Goal: Task Accomplishment & Management: Complete application form

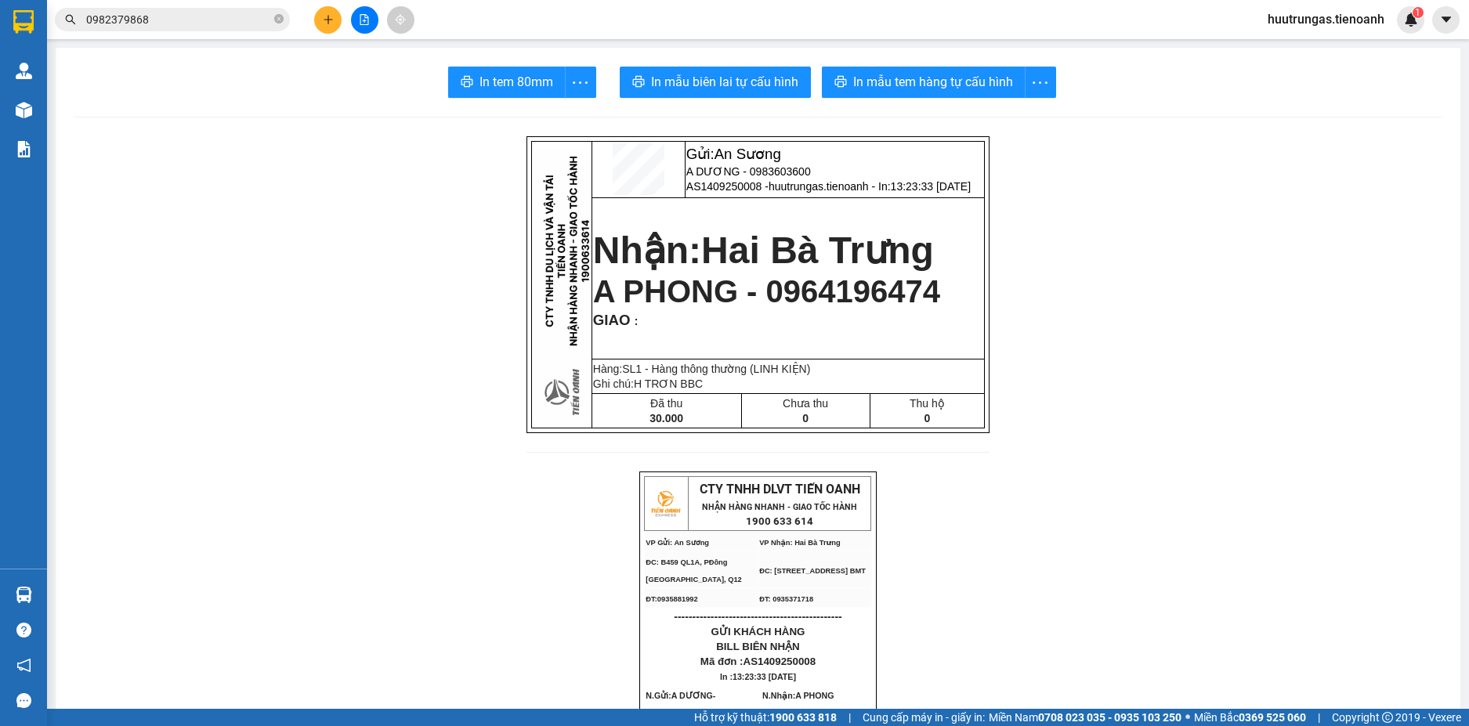
click at [827, 653] on p "BILL BIÊN NHẬN" at bounding box center [757, 646] width 227 height 13
click at [329, 13] on button at bounding box center [327, 19] width 27 height 27
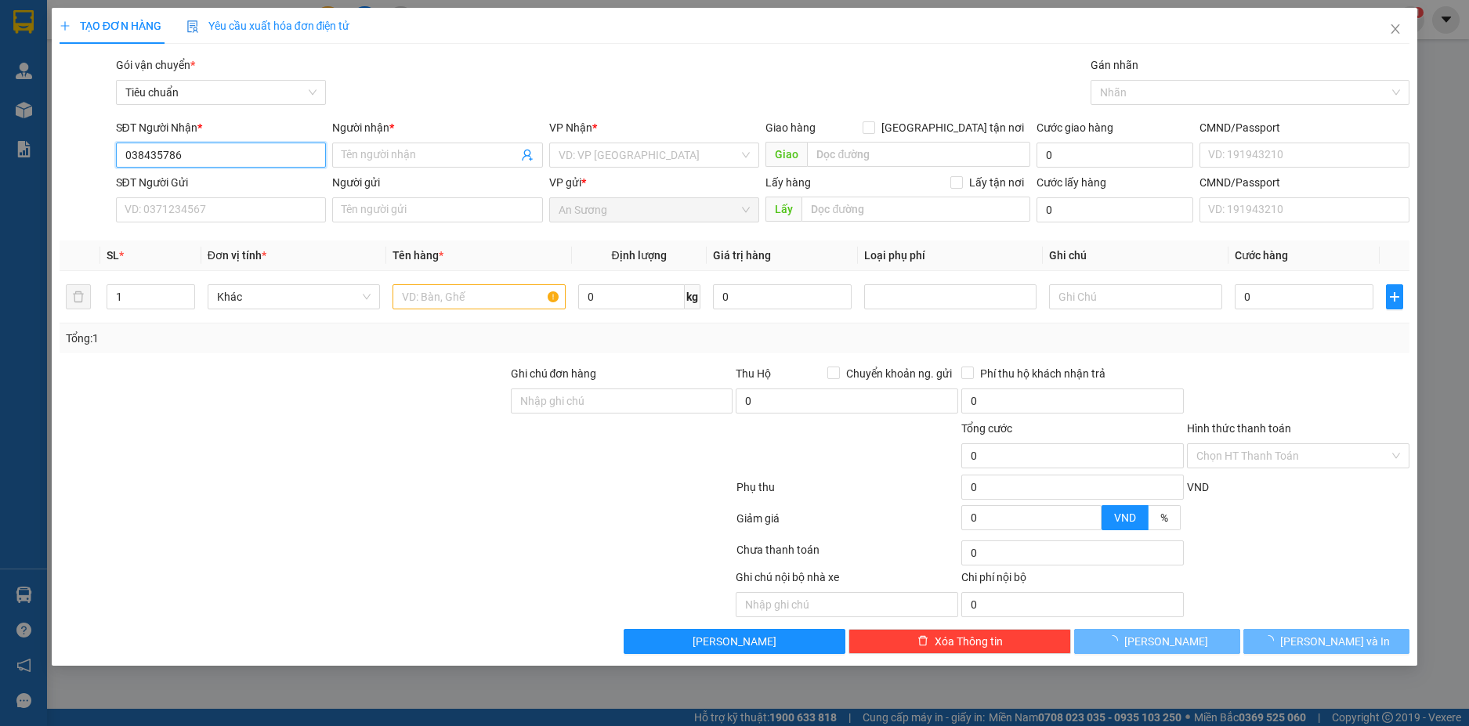
type input "0384357869"
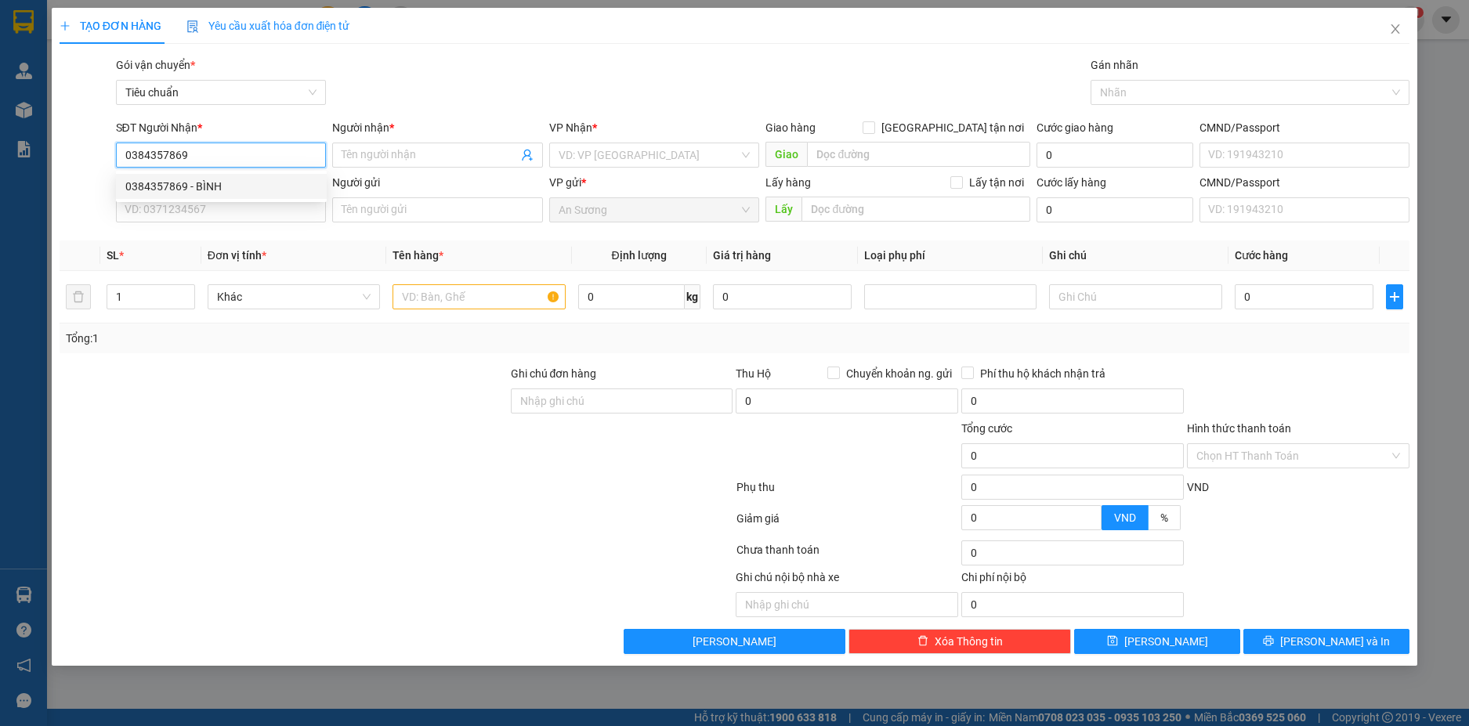
click at [270, 187] on div "0384357869 - BÌNH" at bounding box center [221, 186] width 192 height 17
type input "BÌNH"
type input "30.000"
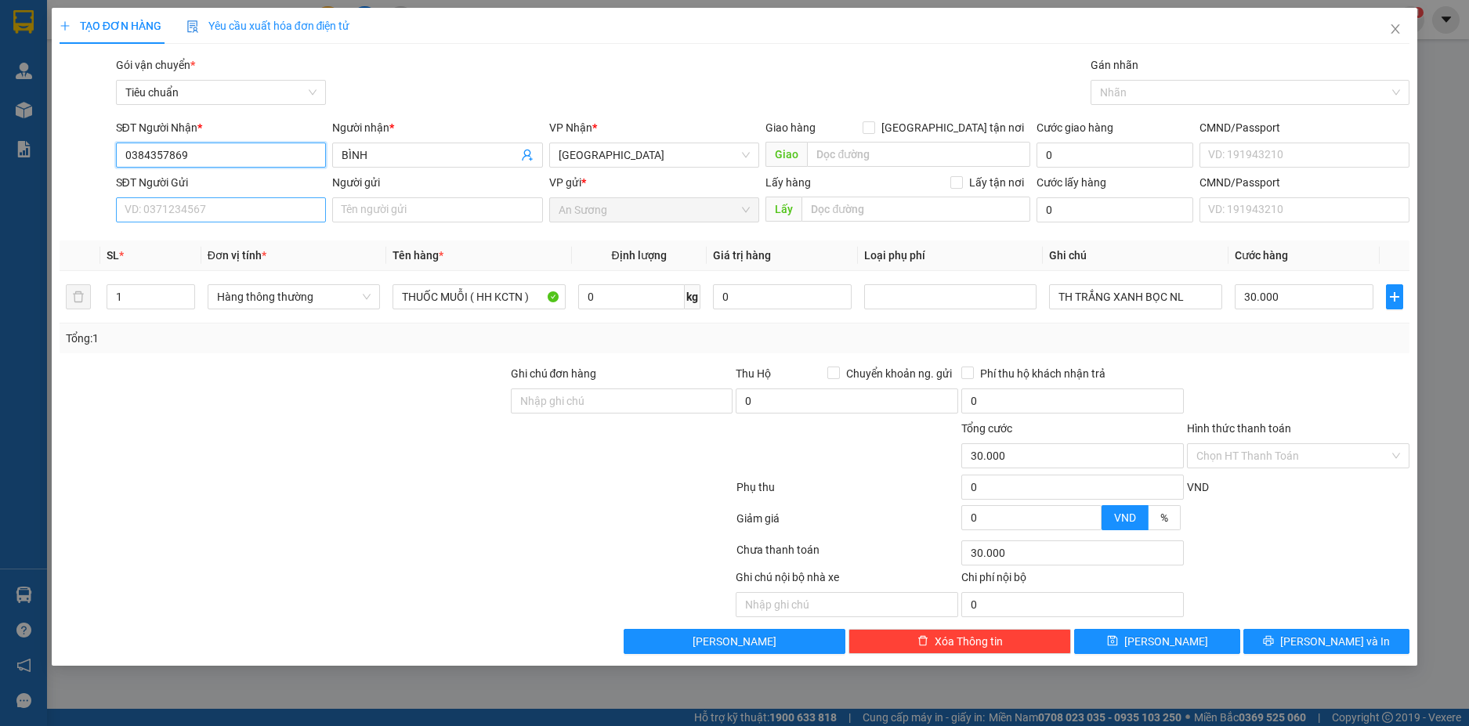
type input "0384357869"
click at [276, 211] on input "SĐT Người Gửi" at bounding box center [221, 209] width 211 height 25
click at [256, 239] on div "0896630441 - A Toàn" at bounding box center [221, 241] width 192 height 17
type input "0896630441"
type input "A Toàn"
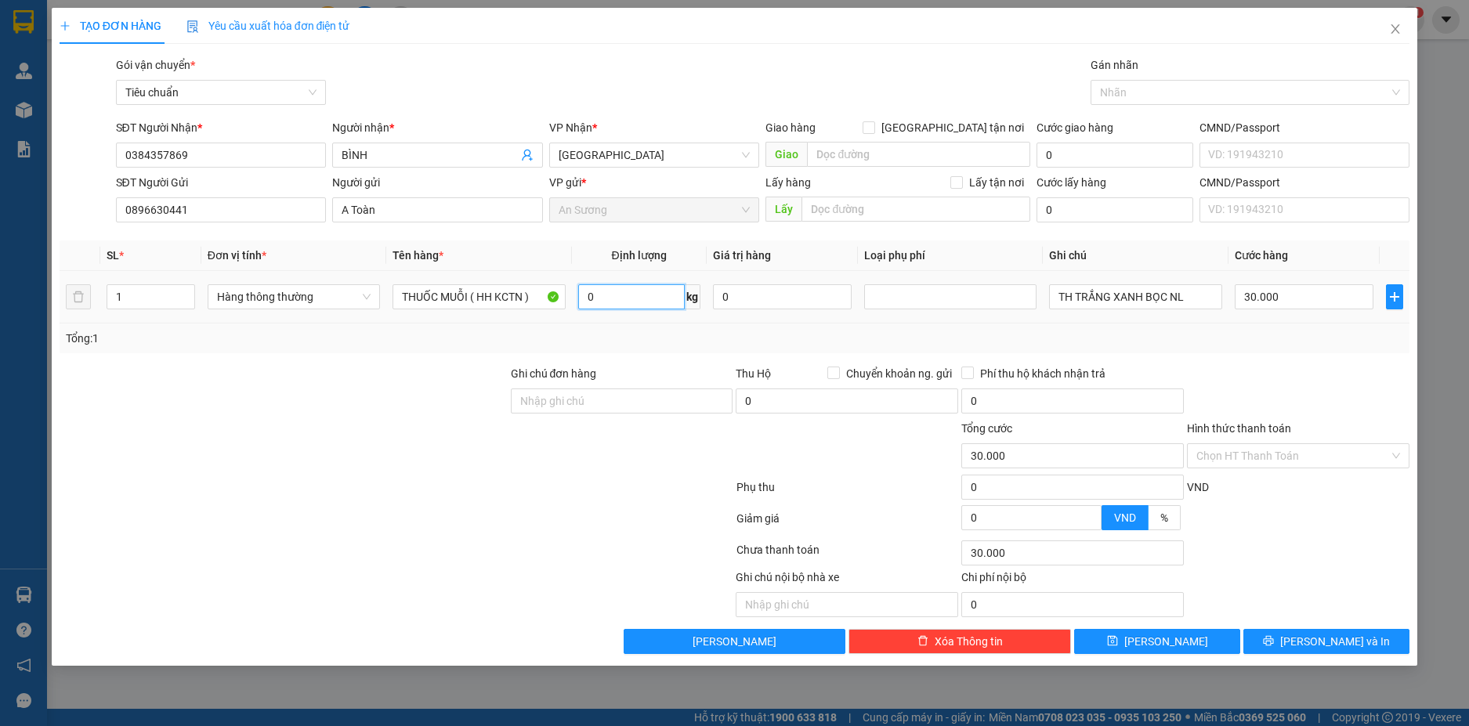
click at [610, 296] on input "0" at bounding box center [631, 296] width 107 height 25
type input "7"
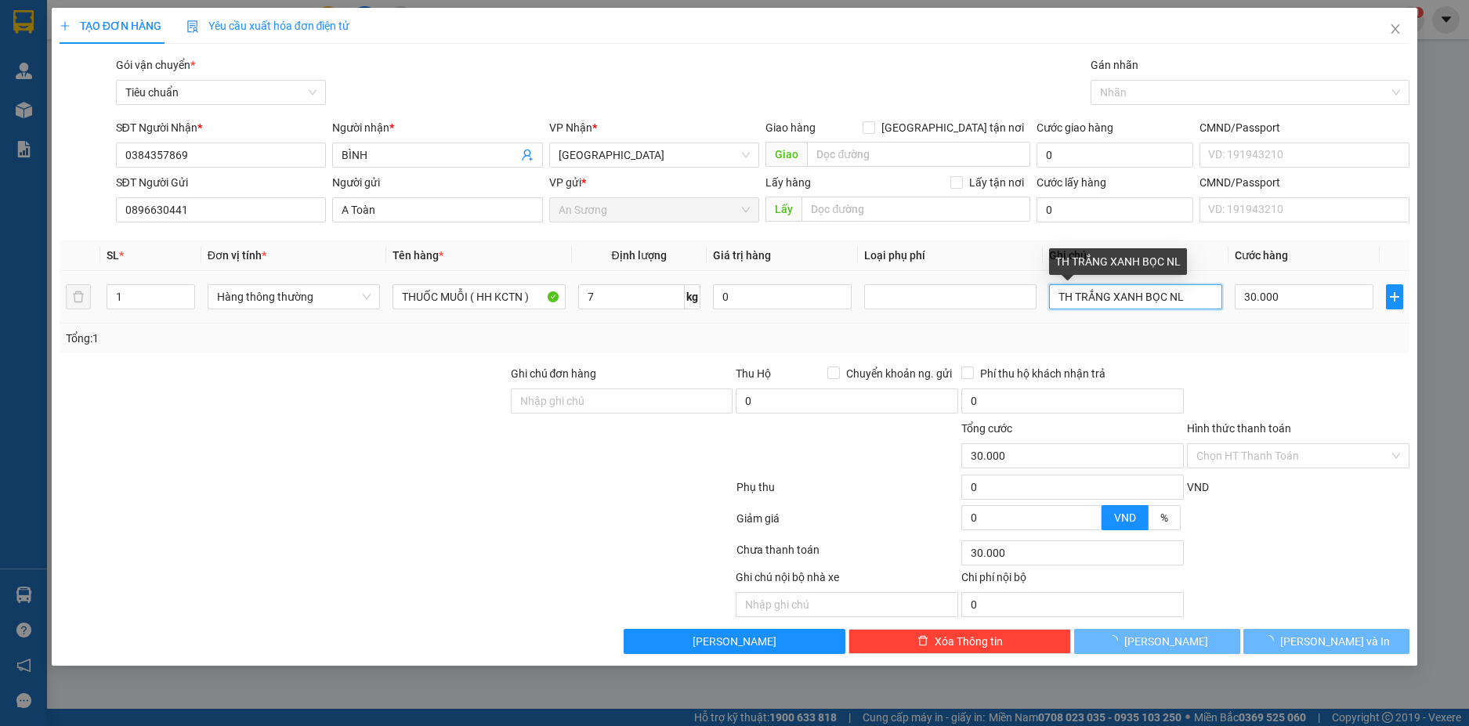
click at [1192, 287] on input "TH TRẮNG XANH BỌC NL" at bounding box center [1135, 296] width 172 height 25
type input "40.000"
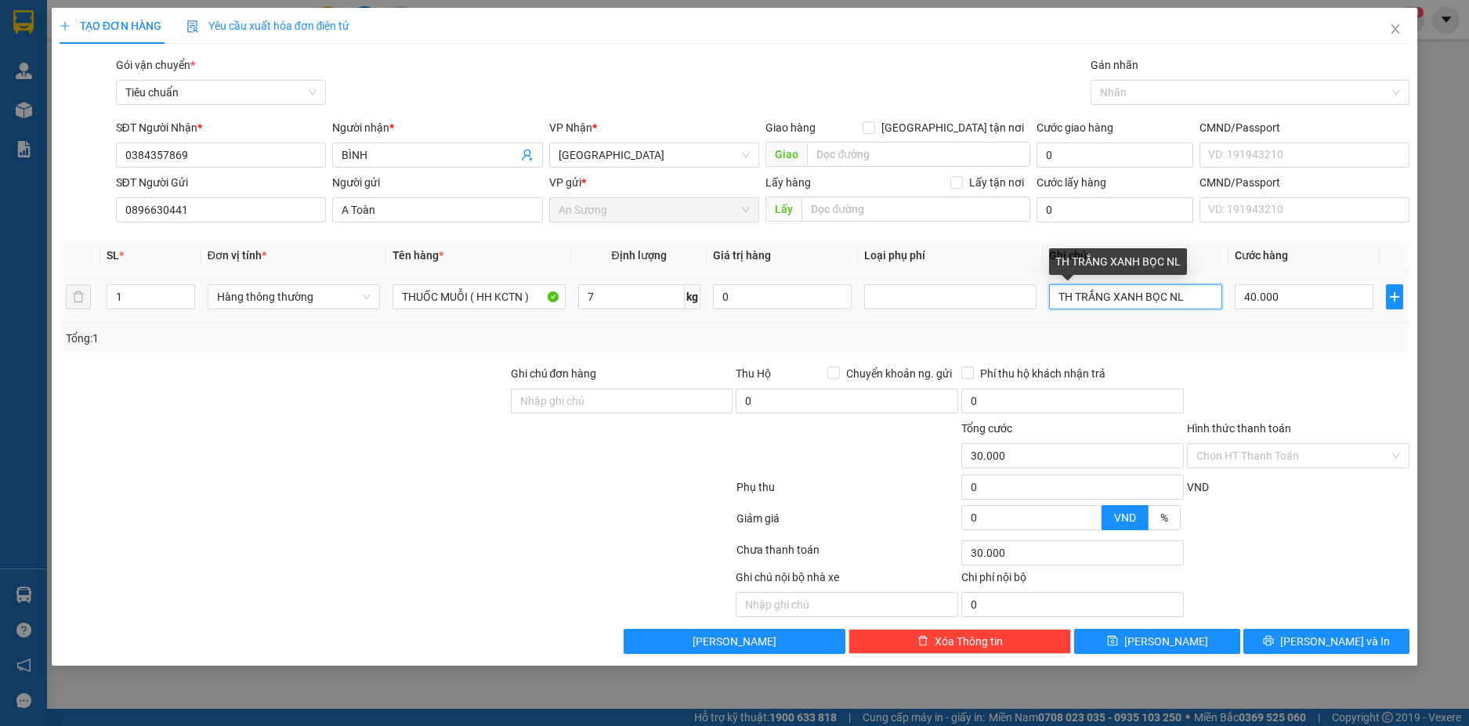
type input "40.000"
type input "TXV NẮP TRẮNG SỌC XANH"
click at [1226, 360] on div "Transit Pickup Surcharge Ids Transit Deliver Surcharge Ids Transit Deliver Surc…" at bounding box center [735, 355] width 1351 height 598
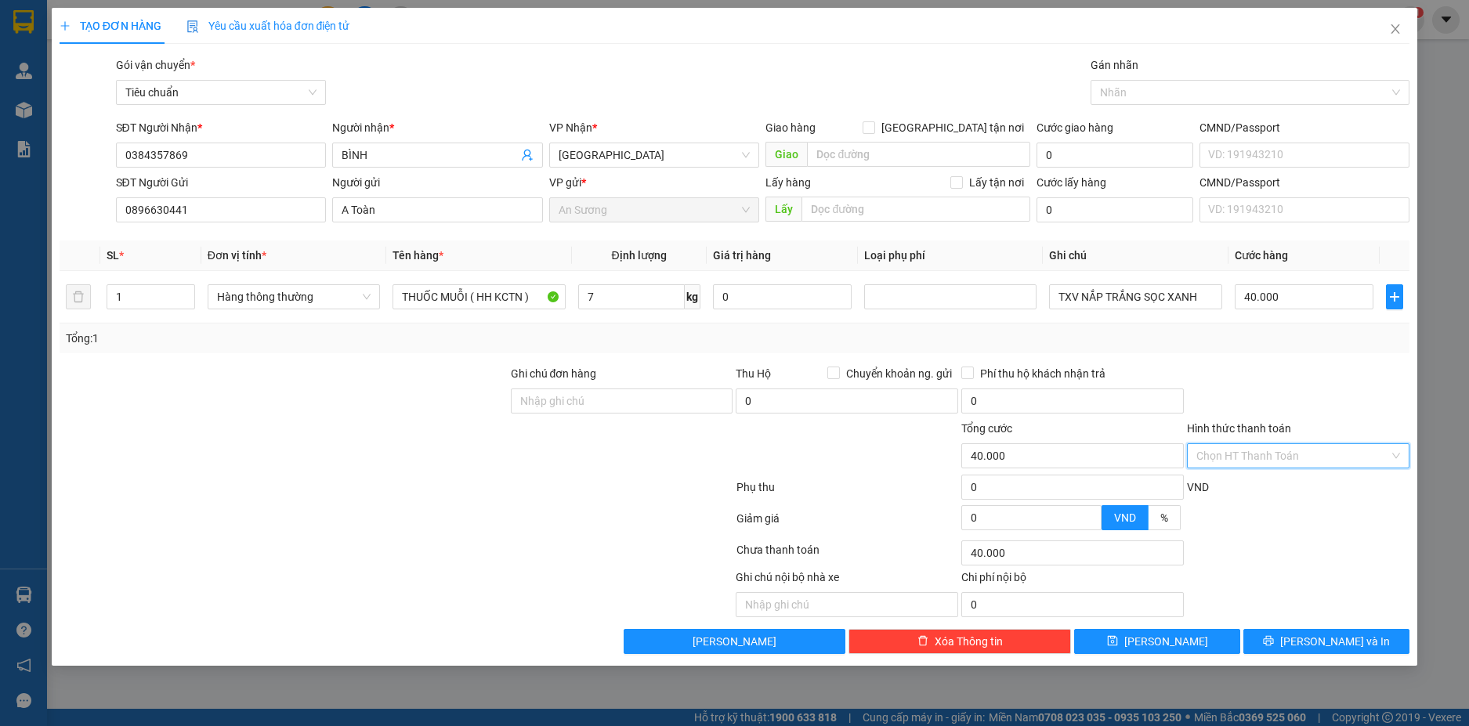
click at [1339, 452] on input "Hình thức thanh toán" at bounding box center [1293, 456] width 193 height 24
click at [1270, 484] on div "Tại văn phòng" at bounding box center [1299, 487] width 204 height 17
type input "0"
click at [1351, 636] on span "[PERSON_NAME] và In" at bounding box center [1335, 641] width 110 height 17
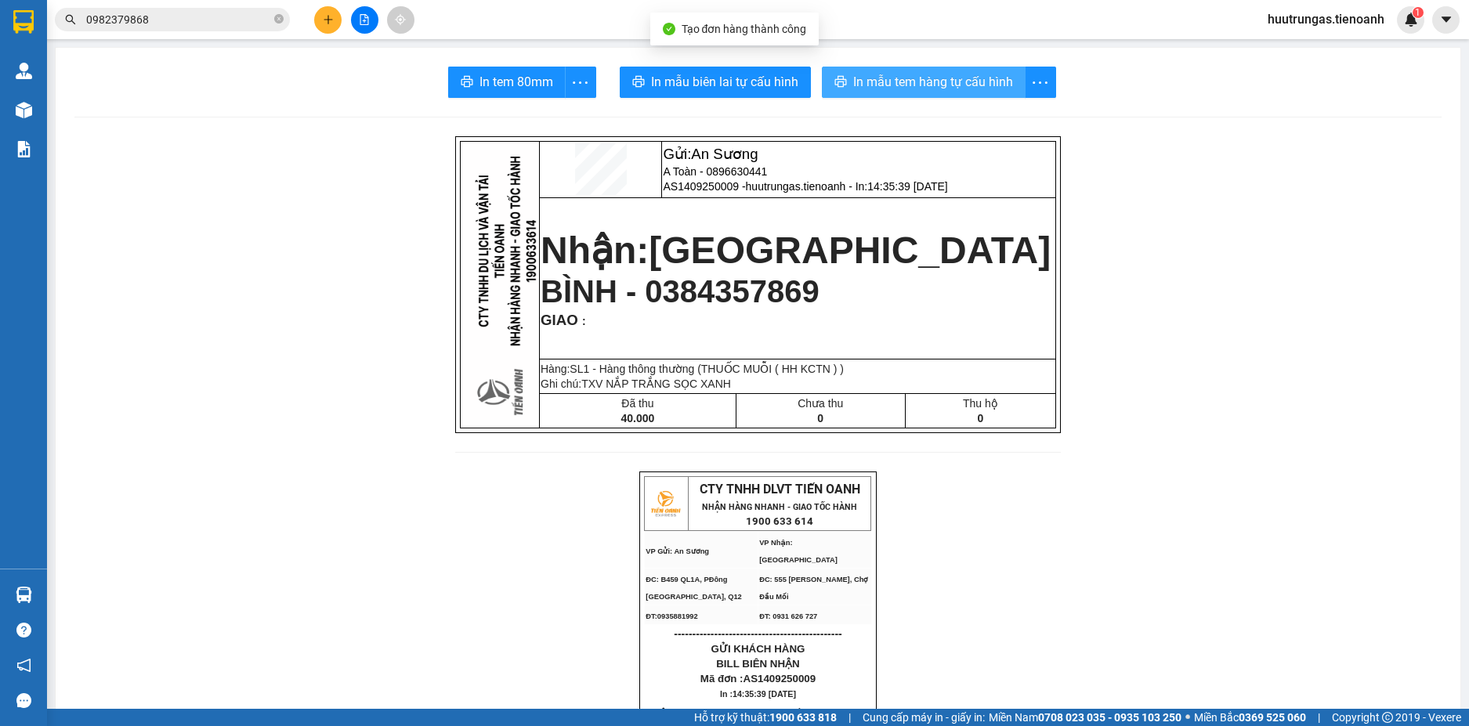
click at [884, 86] on span "In mẫu tem hàng tự cấu hình" at bounding box center [933, 82] width 160 height 20
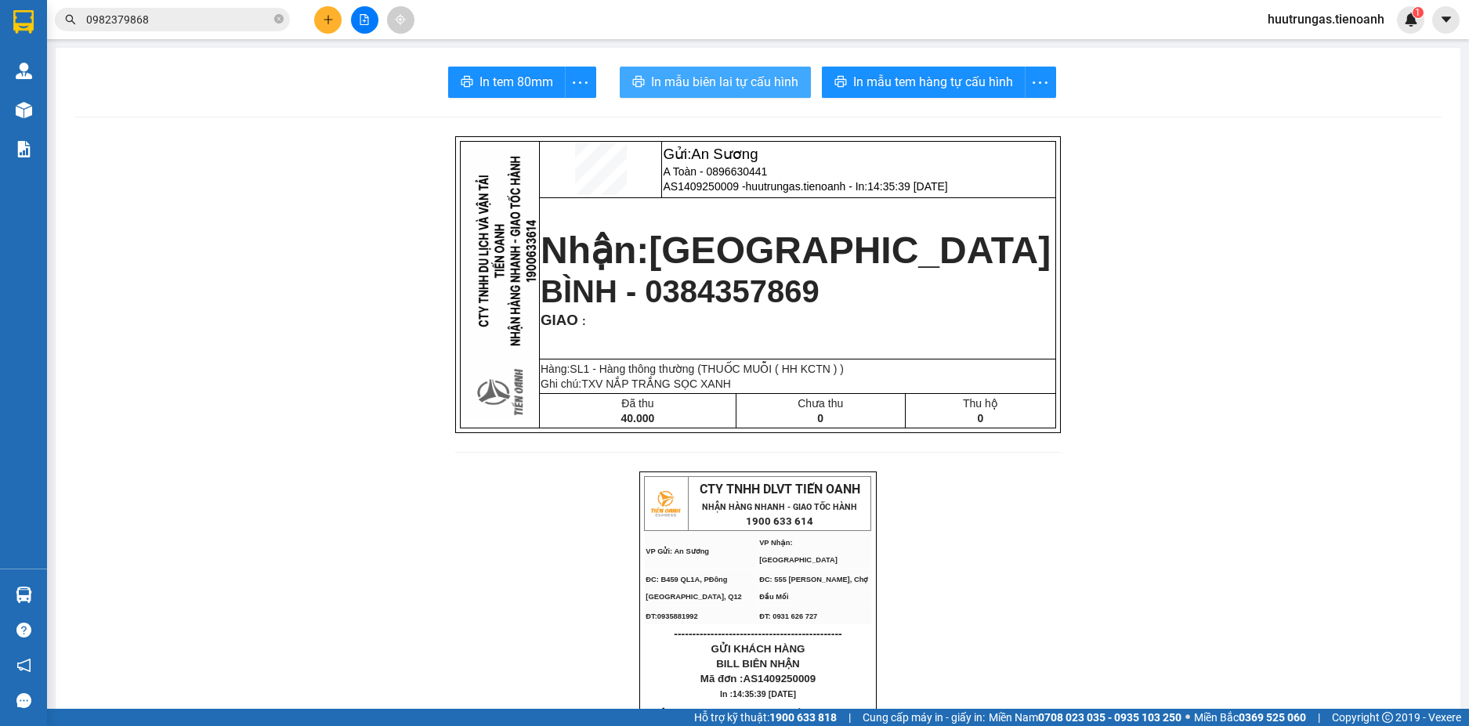
click at [722, 81] on span "In mẫu biên lai tự cấu hình" at bounding box center [724, 82] width 147 height 20
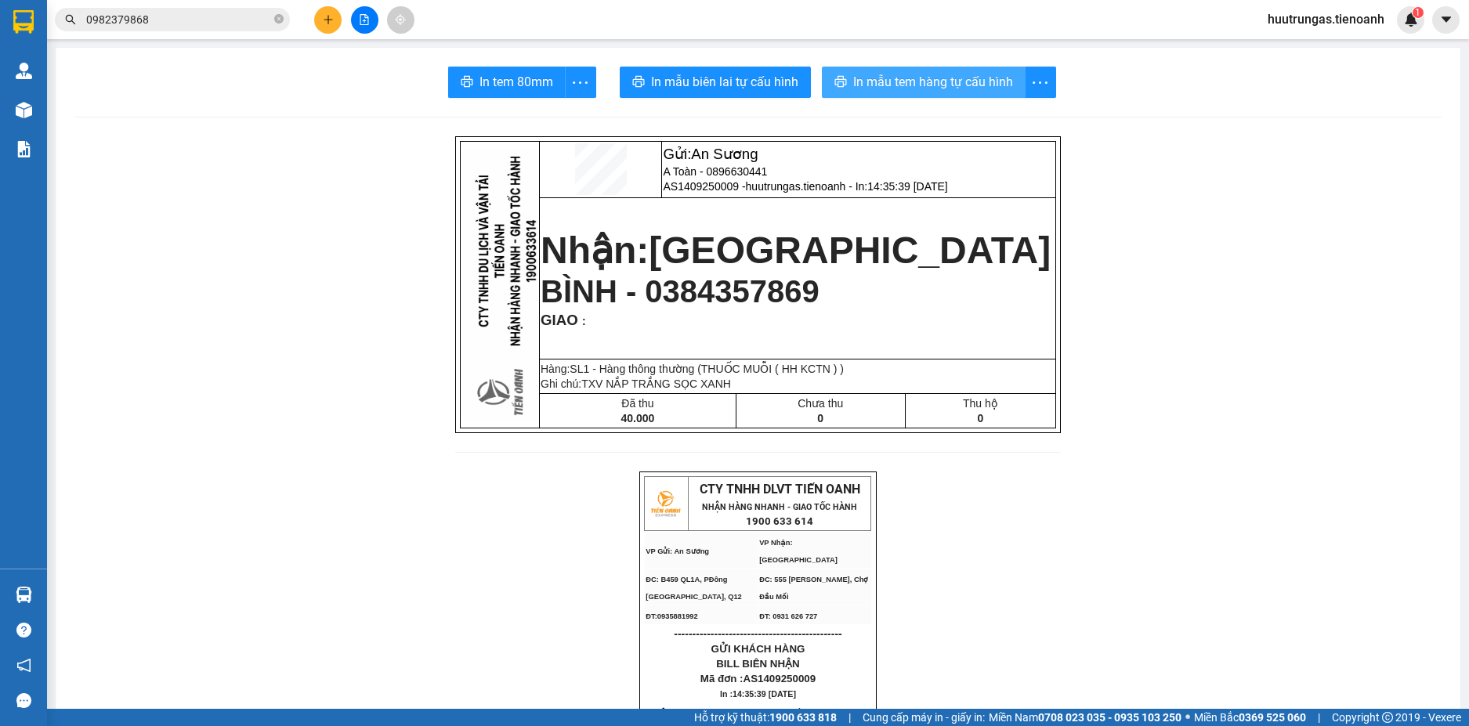
click at [907, 78] on span "In mẫu tem hàng tự cấu hình" at bounding box center [933, 82] width 160 height 20
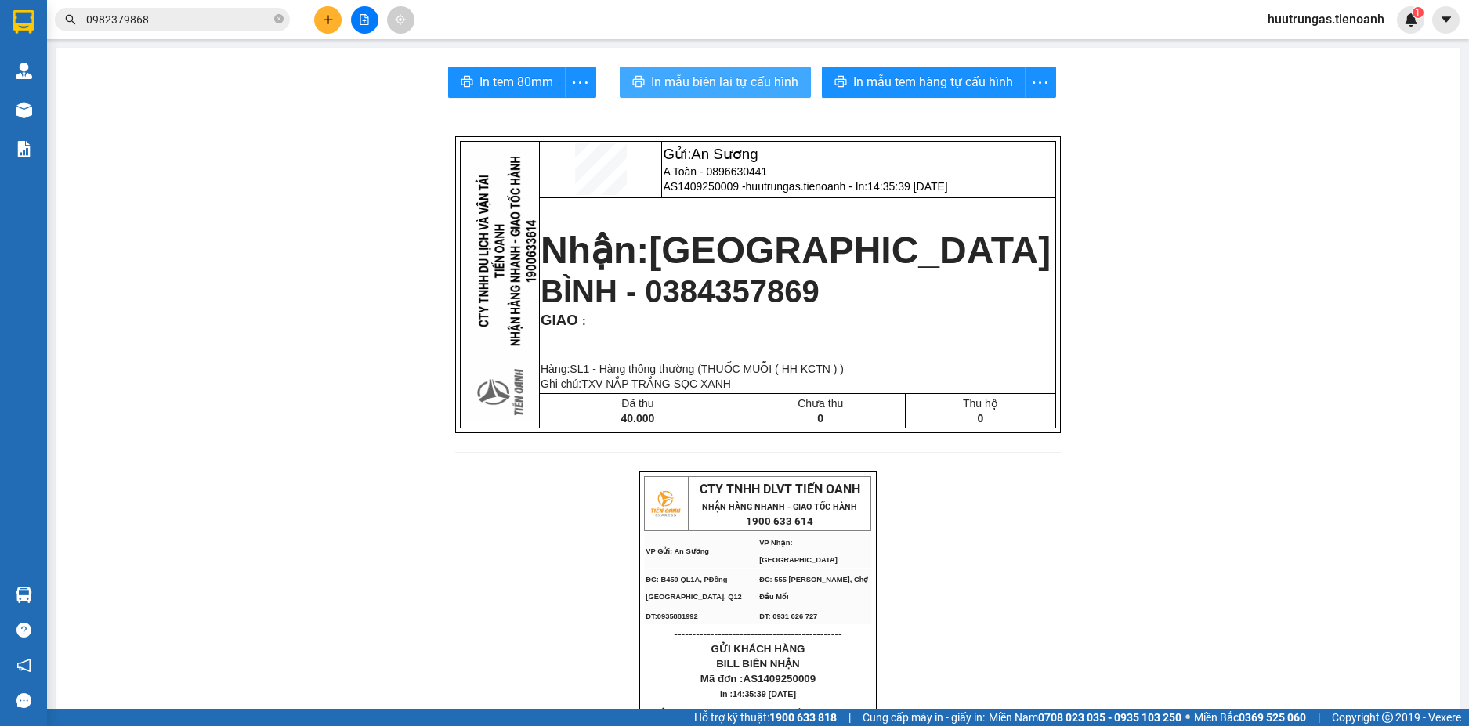
click at [712, 86] on span "In mẫu biên lai tự cấu hình" at bounding box center [724, 82] width 147 height 20
click at [330, 16] on icon "plus" at bounding box center [328, 19] width 11 height 11
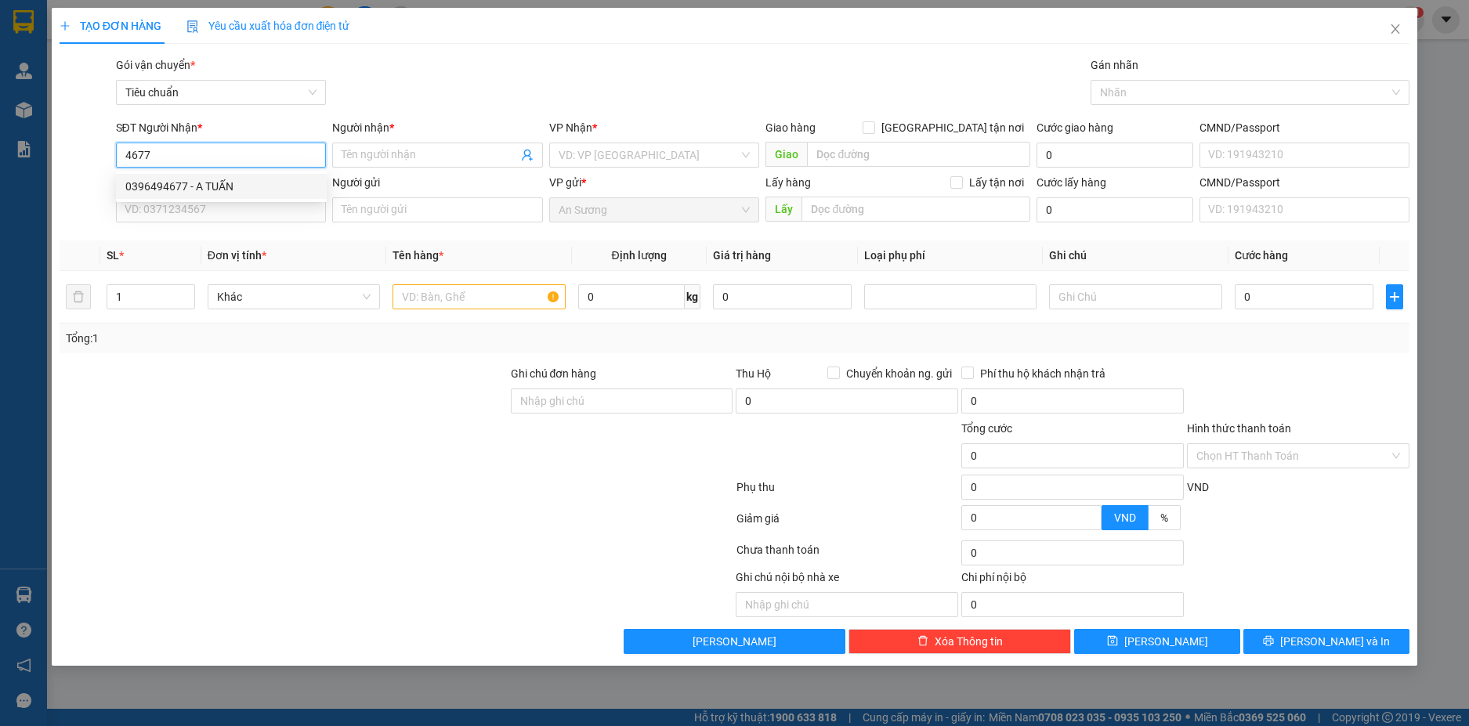
click at [244, 183] on div "0396494677 - A TUẤN" at bounding box center [221, 186] width 192 height 17
type input "0396494677"
type input "A TUẤN"
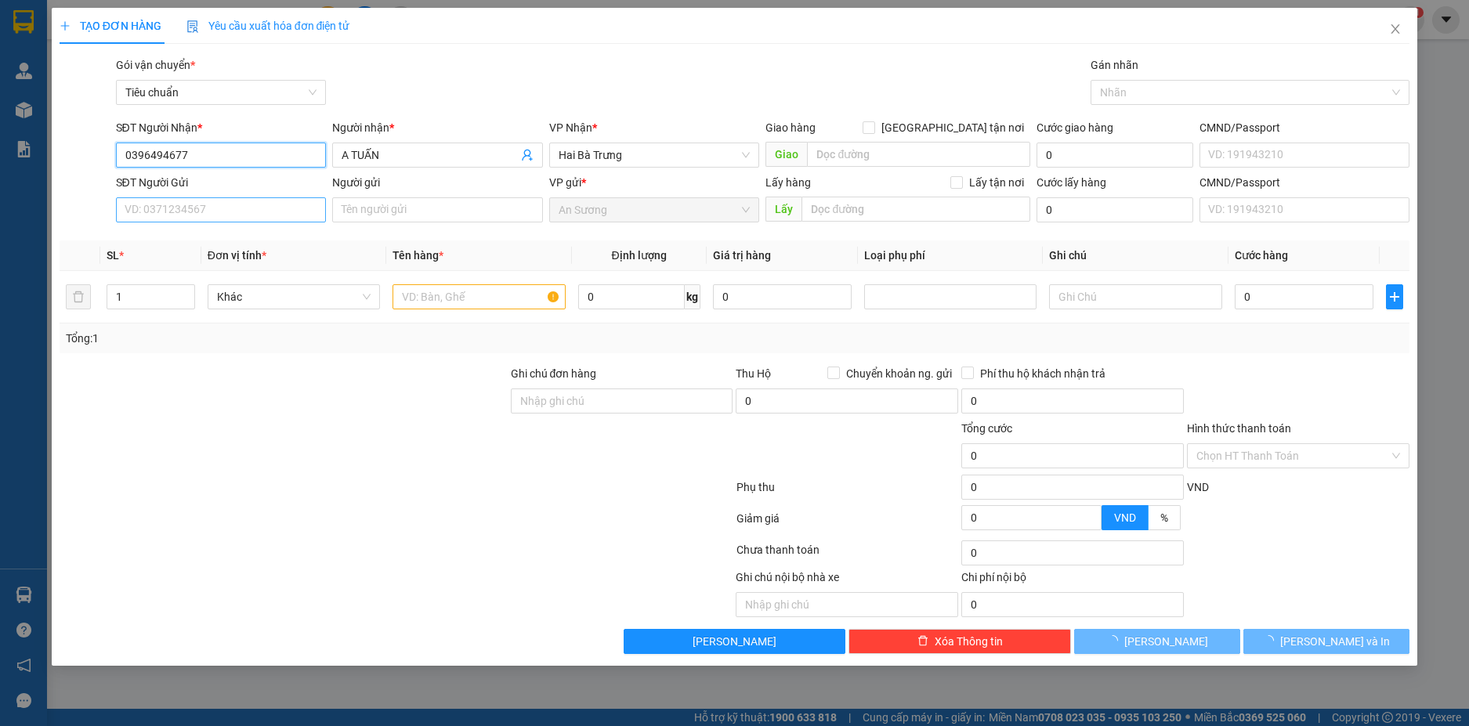
type input "320.000"
type input "0396494677"
click at [294, 213] on input "SĐT Người Gửi" at bounding box center [221, 209] width 211 height 25
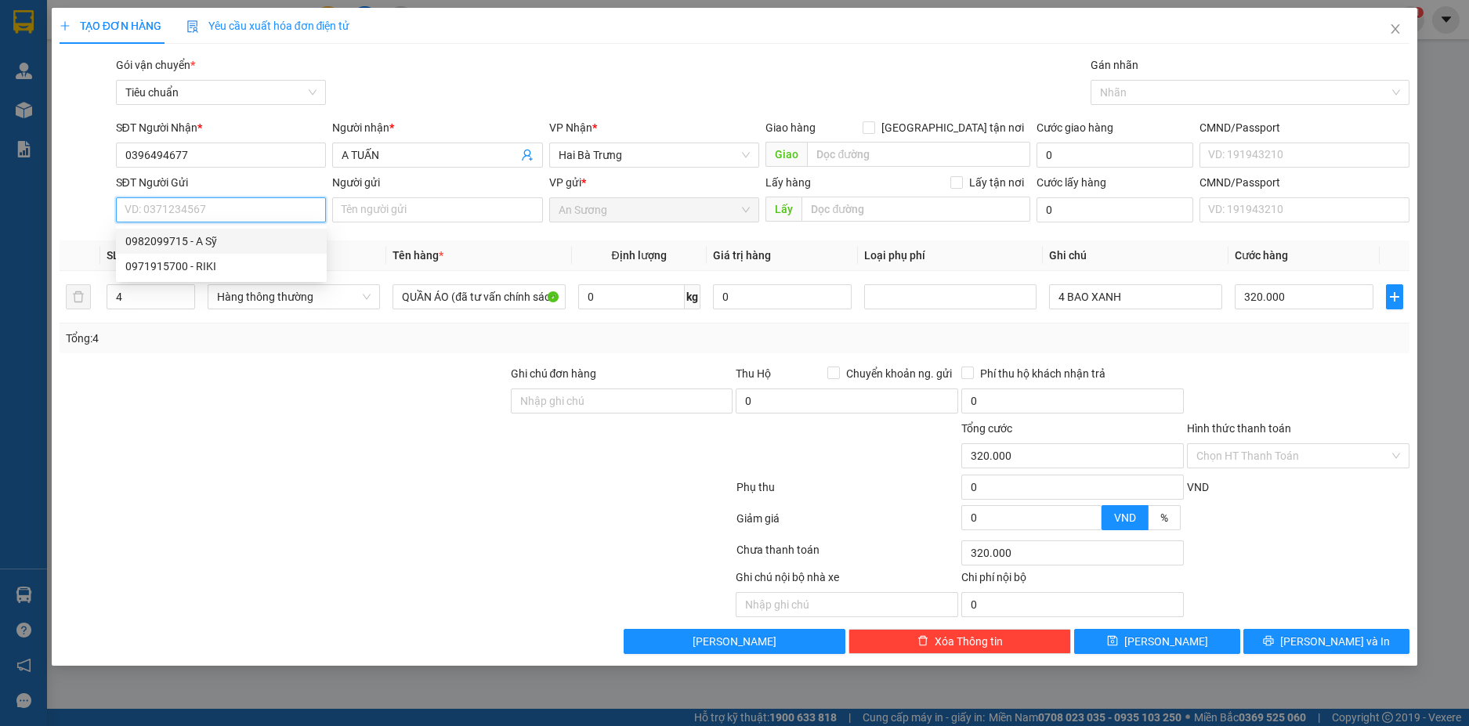
click at [224, 238] on div "0982099715 - A Sỹ" at bounding box center [221, 241] width 192 height 17
type input "0982099715"
type input "A Sỹ"
type input "074060005101"
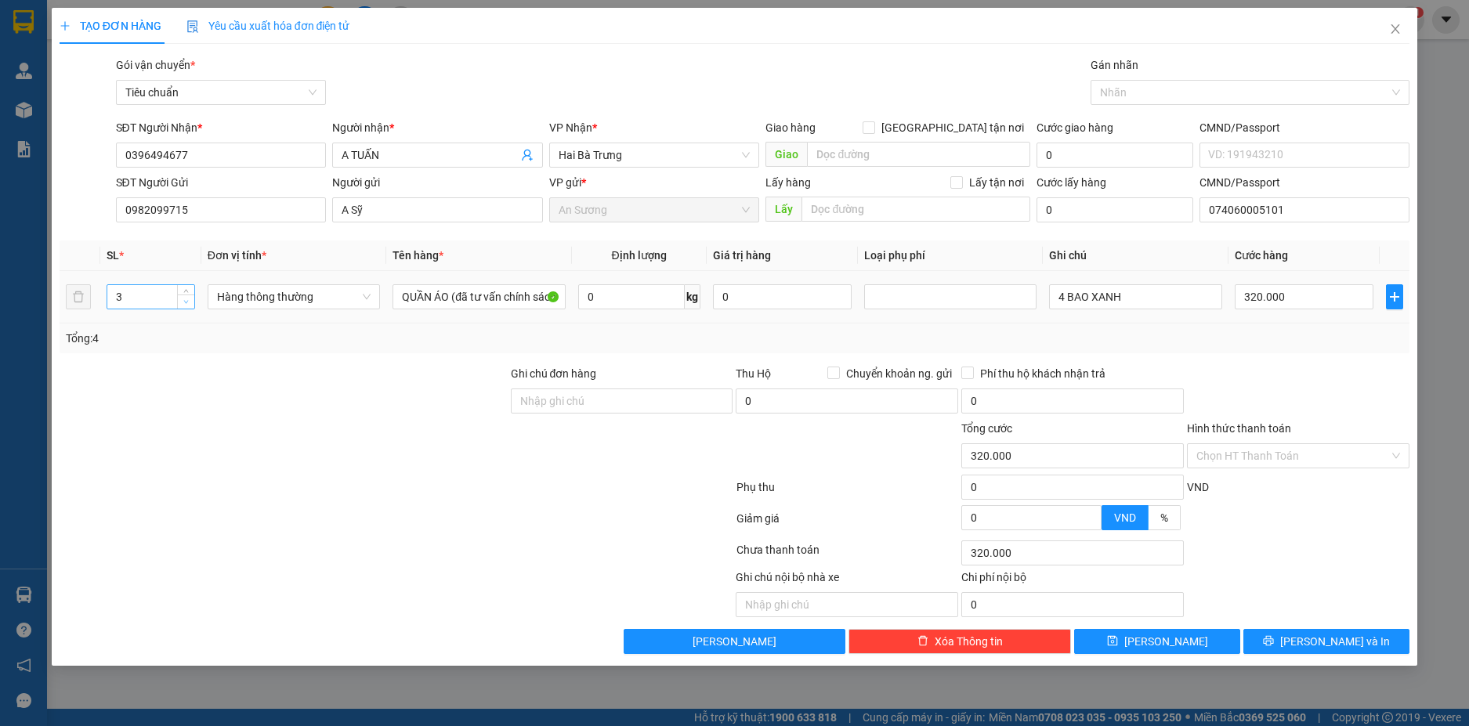
click at [188, 303] on icon "down" at bounding box center [185, 301] width 5 height 5
type input "2"
click at [188, 303] on icon "down" at bounding box center [185, 301] width 5 height 5
click at [360, 301] on span "Hàng thông thường" at bounding box center [294, 297] width 154 height 24
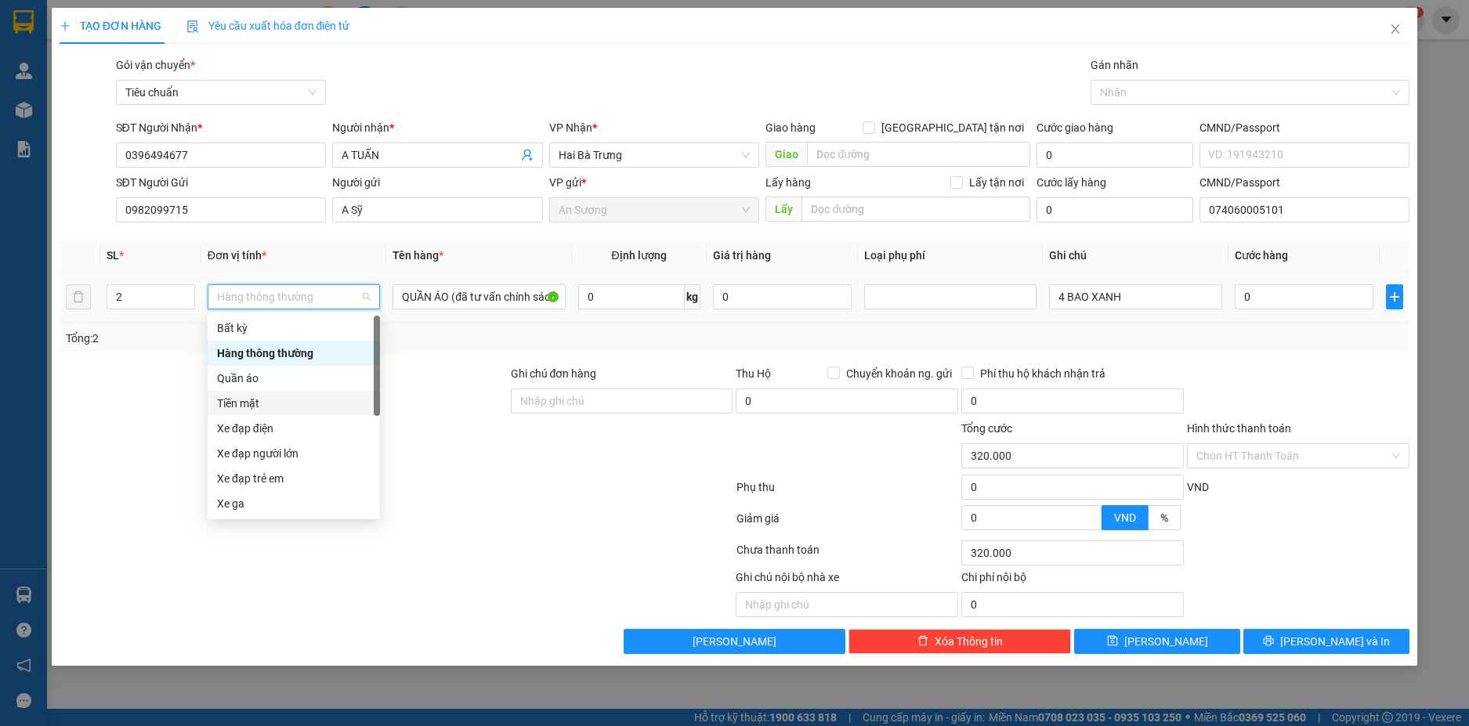
type input "0"
click at [259, 382] on div "Quần áo" at bounding box center [294, 378] width 154 height 17
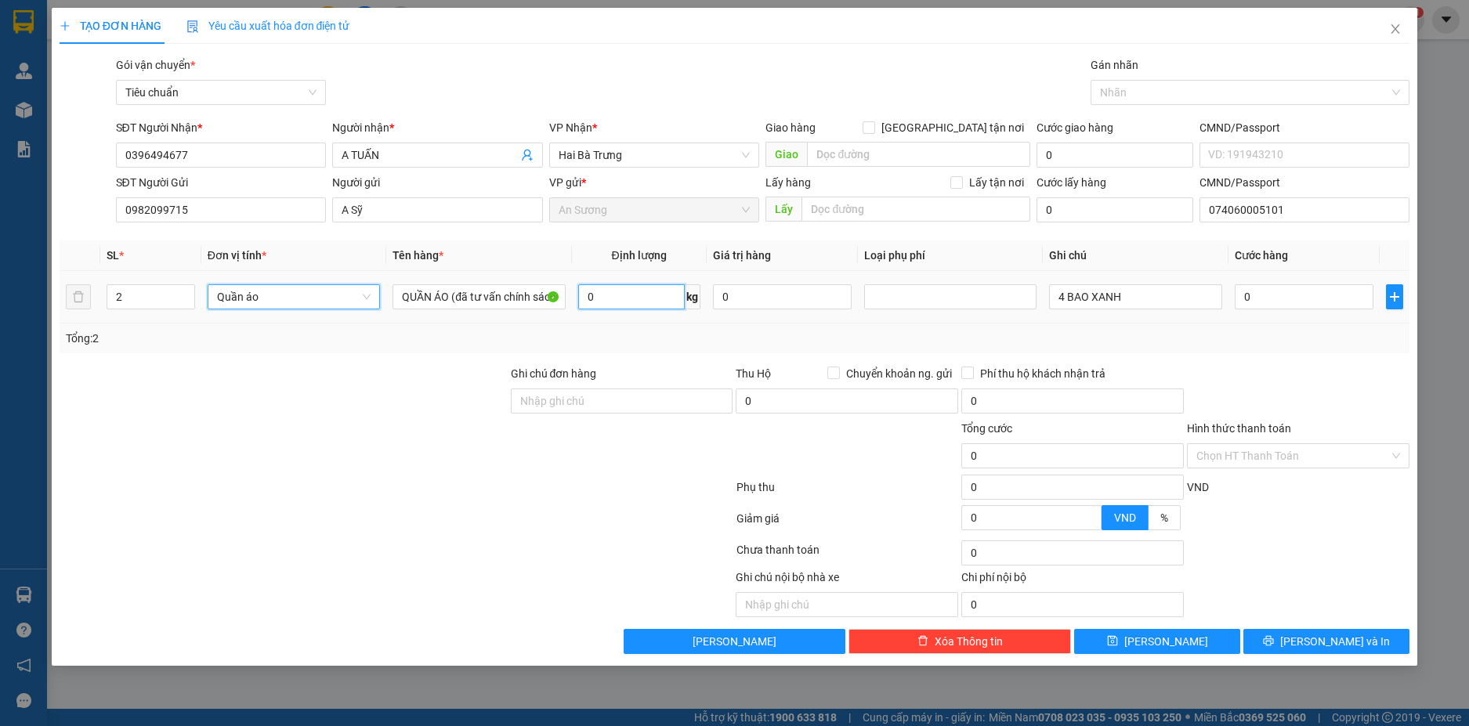
click at [641, 293] on input "0" at bounding box center [631, 296] width 107 height 25
type input "46"
click at [1066, 300] on input "4 BAO XANH" at bounding box center [1135, 296] width 172 height 25
type input "83.000"
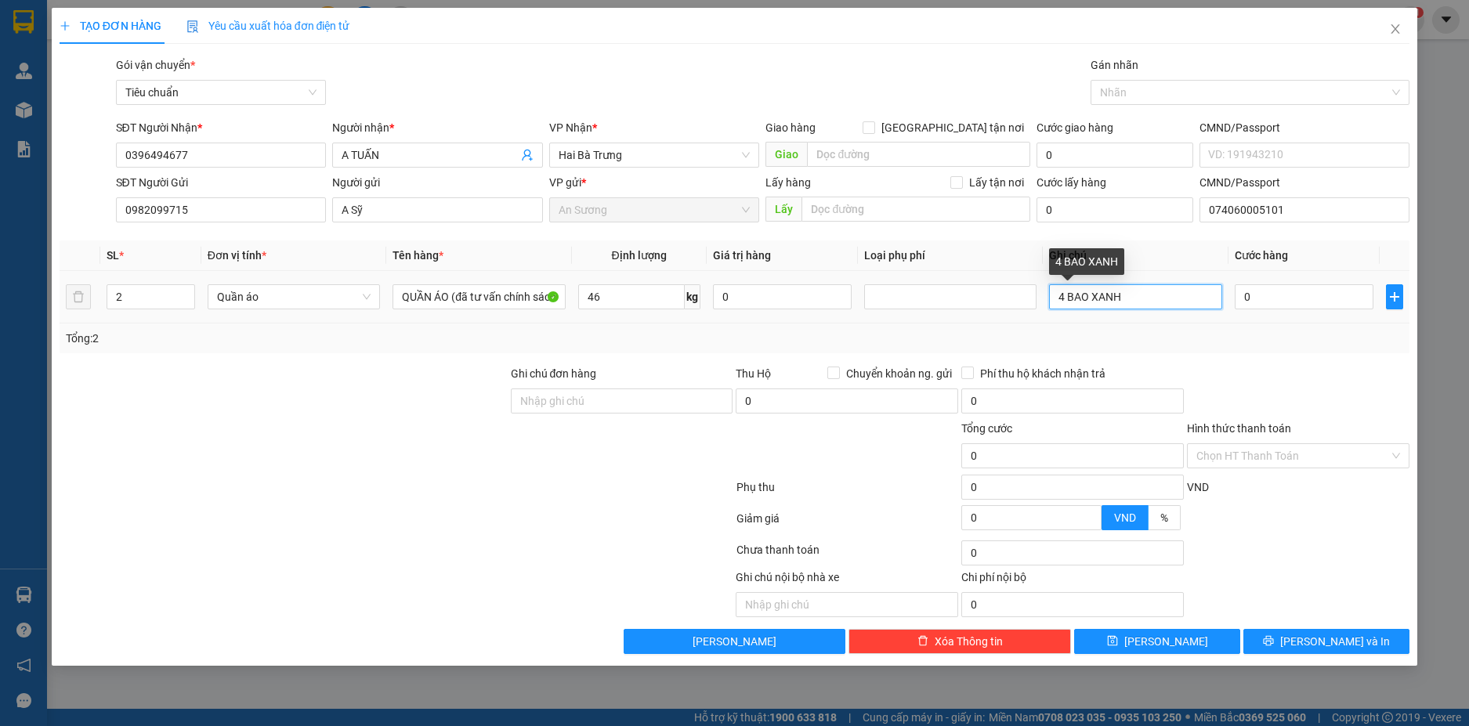
type input "83.000"
type input "2 BAO XANH"
click at [1320, 300] on input "83.000" at bounding box center [1304, 296] width 139 height 25
type input "9"
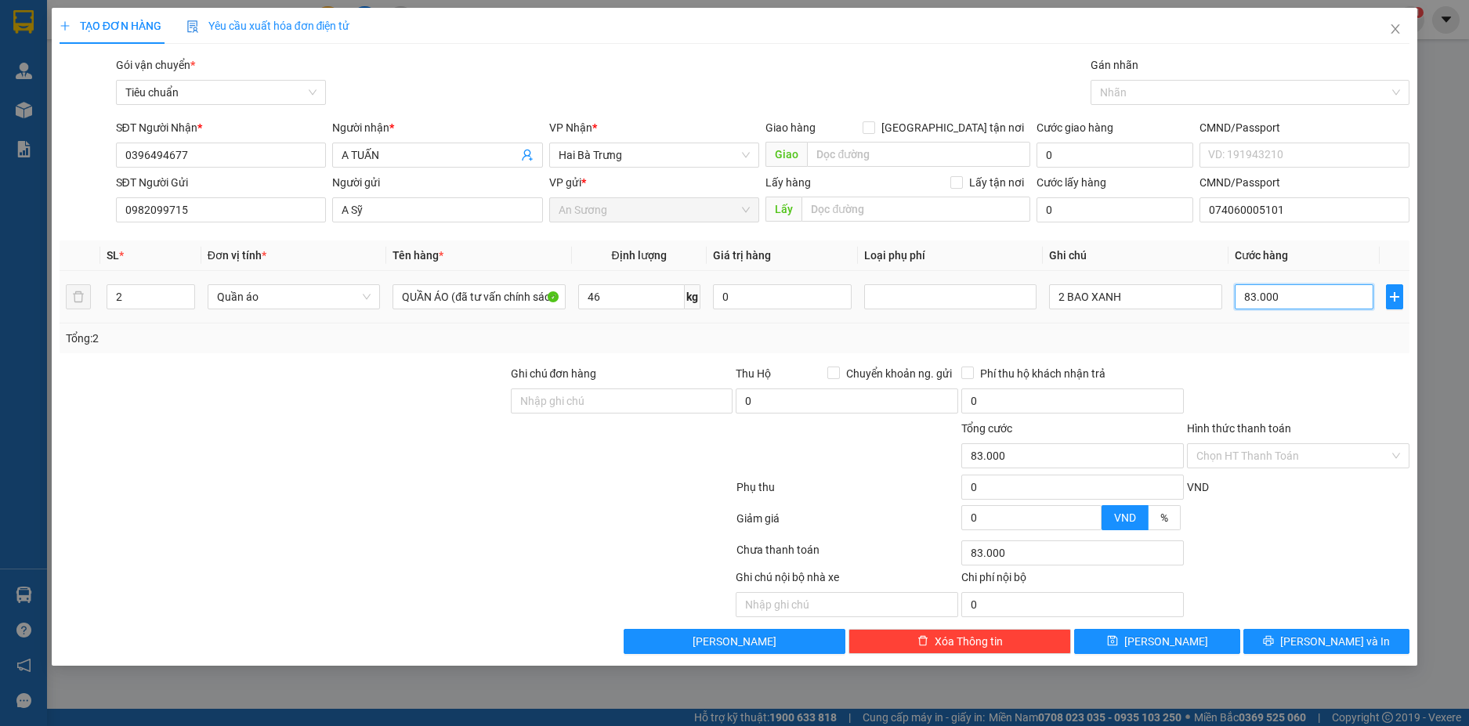
type input "9"
type input "90"
type input "0"
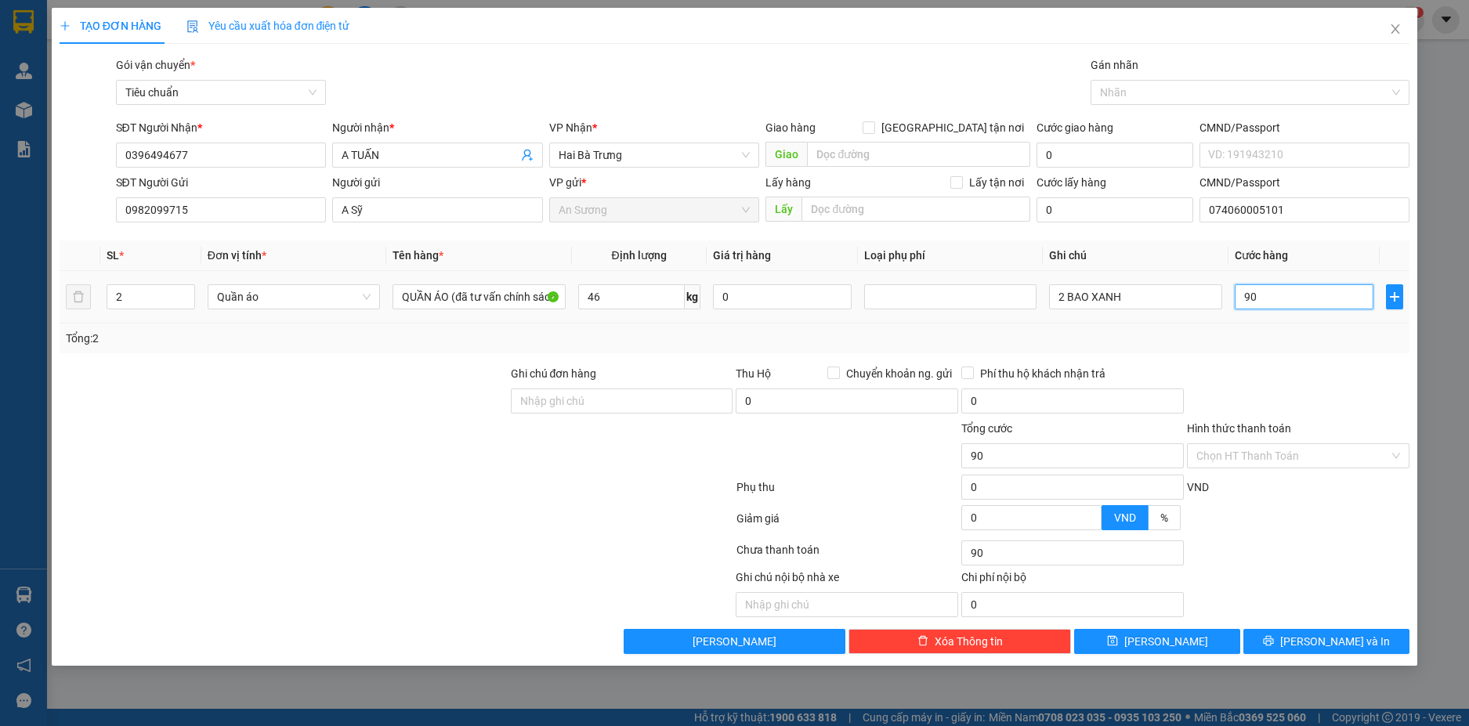
type input "0"
type input "90*2"
type input "180.000"
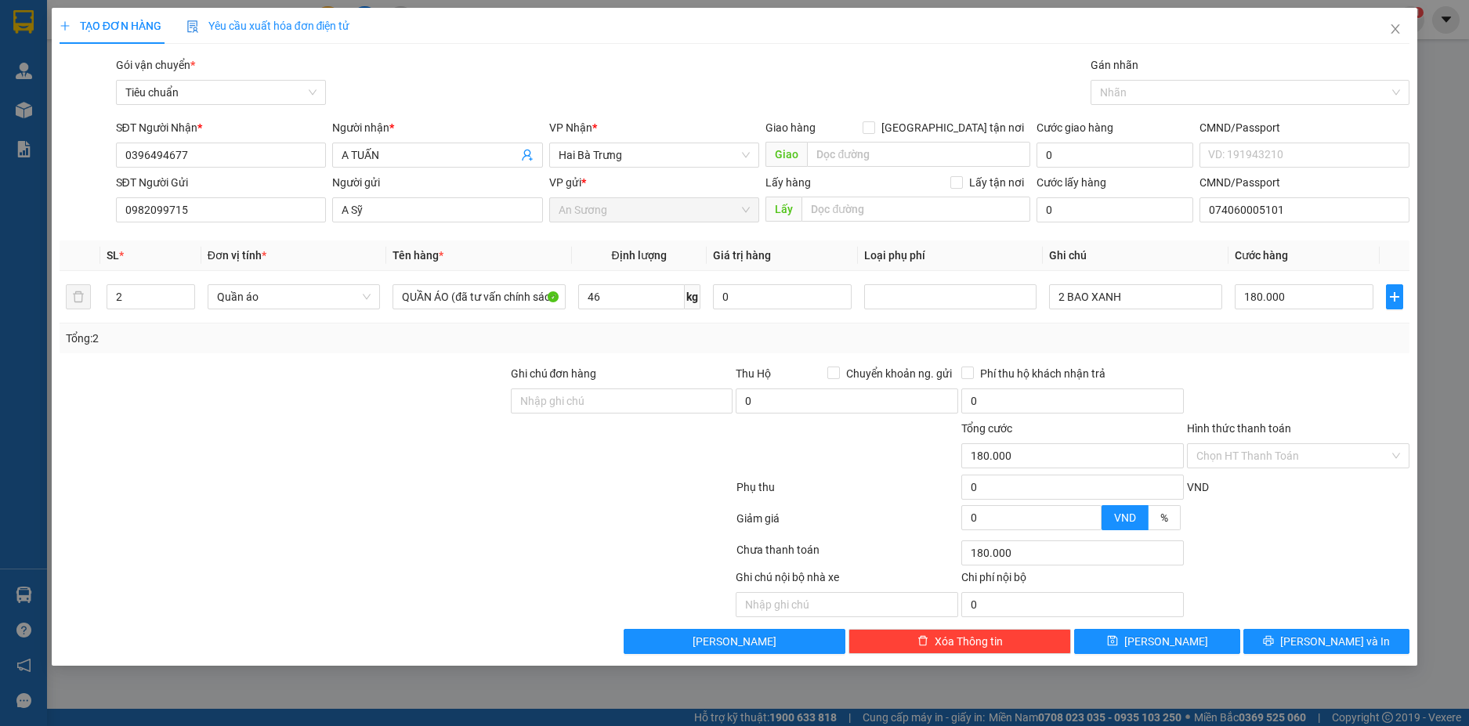
drag, startPoint x: 1337, startPoint y: 353, endPoint x: 1334, endPoint y: 374, distance: 21.4
click at [1337, 354] on div "Transit Pickup Surcharge Ids Transit Deliver Surcharge Ids Transit Deliver Surc…" at bounding box center [735, 355] width 1351 height 598
click at [1313, 366] on div at bounding box center [1299, 392] width 226 height 55
click at [1385, 647] on button "[PERSON_NAME] và In" at bounding box center [1327, 641] width 166 height 25
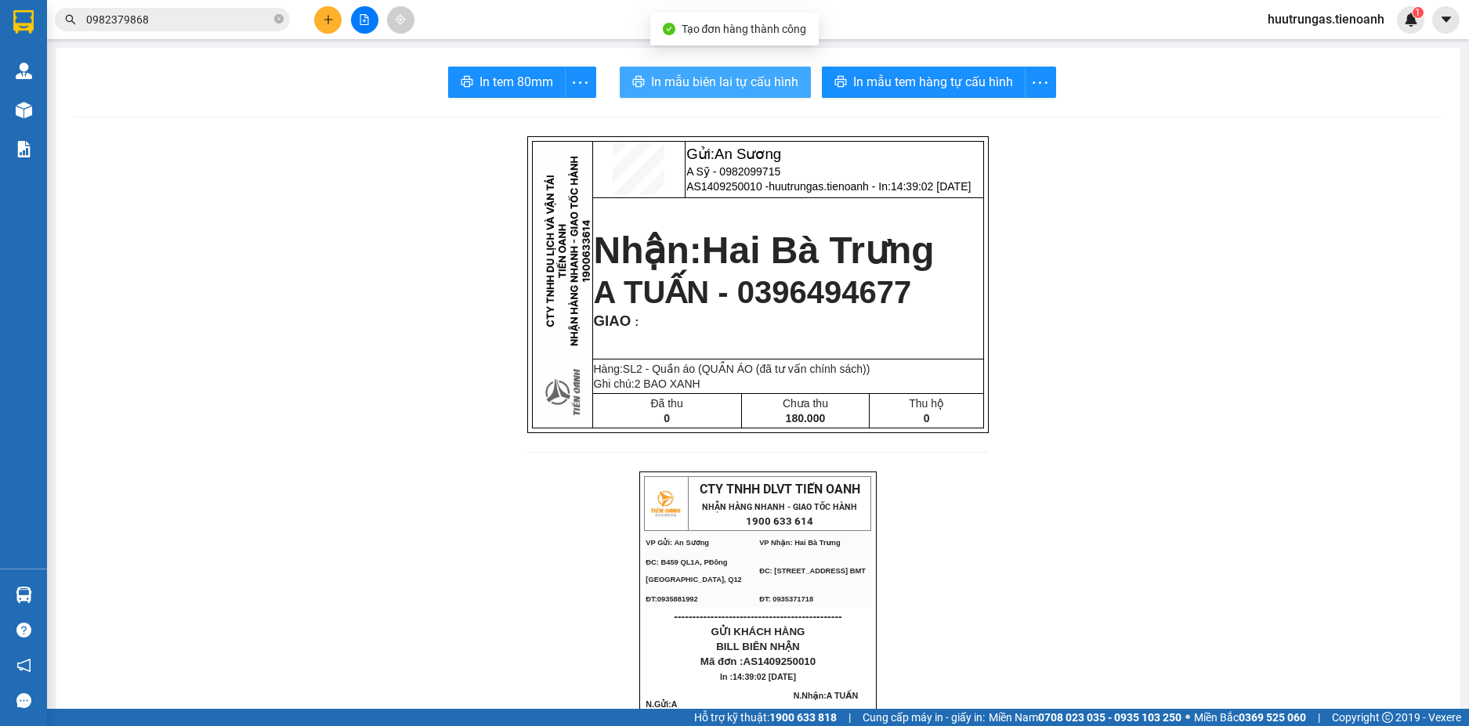
click at [712, 81] on span "In mẫu biên lai tự cấu hình" at bounding box center [724, 82] width 147 height 20
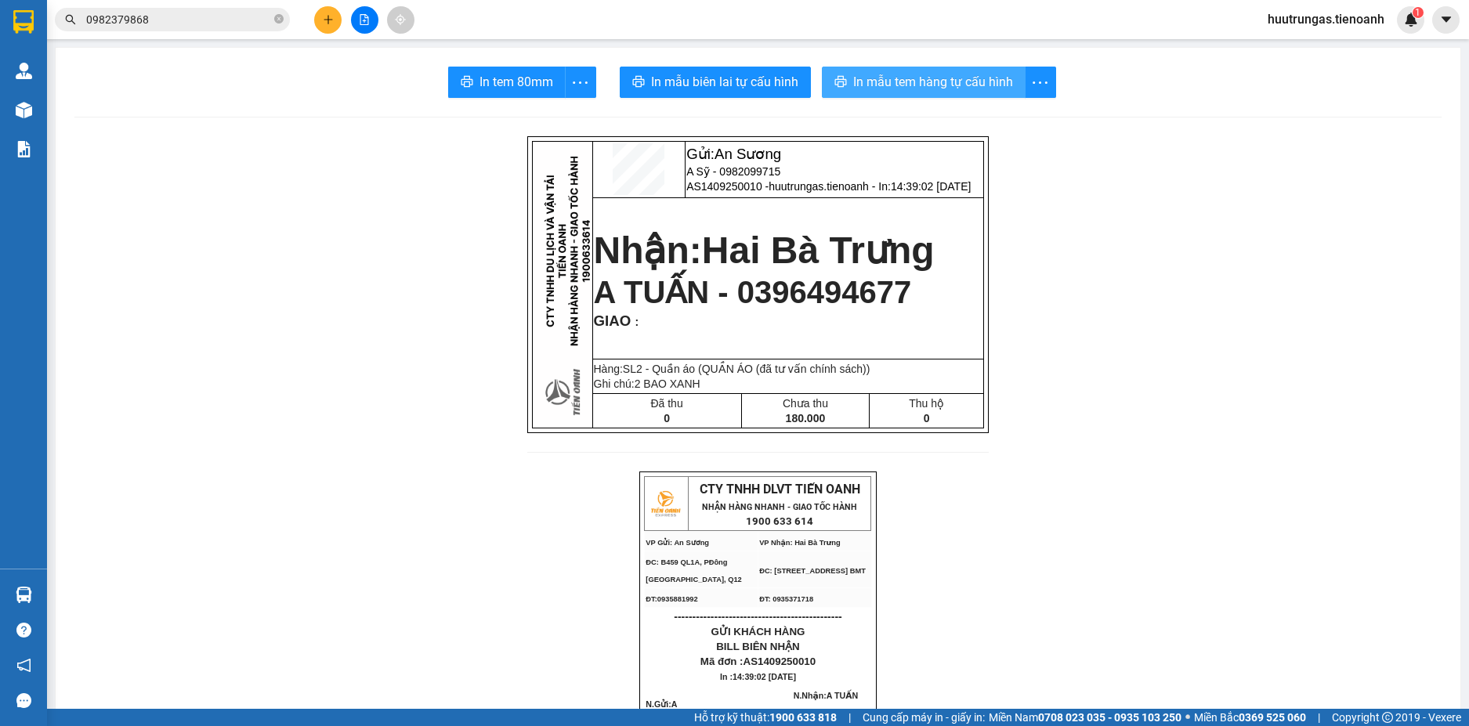
click at [925, 84] on span "In mẫu tem hàng tự cấu hình" at bounding box center [933, 82] width 160 height 20
click at [332, 21] on icon "plus" at bounding box center [328, 19] width 11 height 11
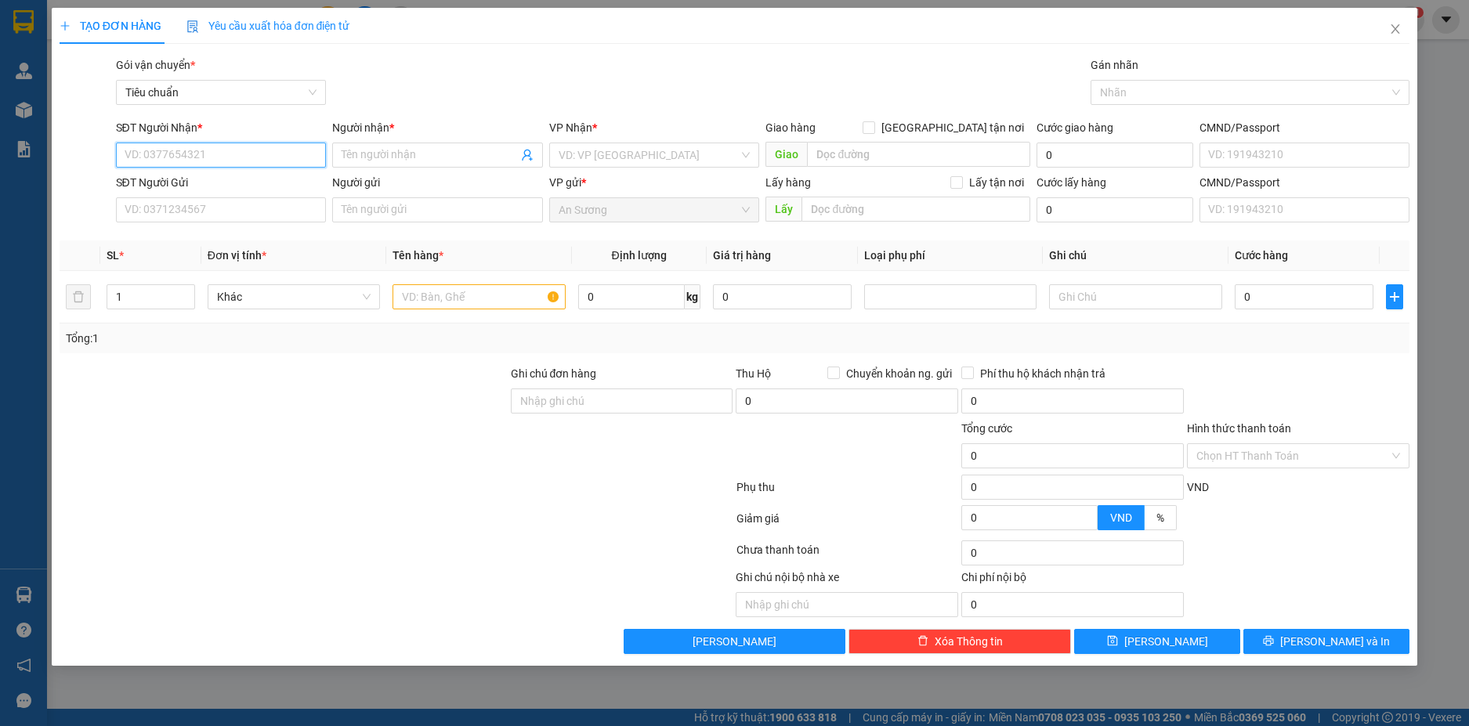
click at [210, 160] on input "SĐT Người Nhận *" at bounding box center [221, 155] width 211 height 25
paste input "0984553969"
type input "0984553969"
click at [246, 182] on div "0984553969 - A THUẬN" at bounding box center [221, 186] width 192 height 17
type input "A THUẬN"
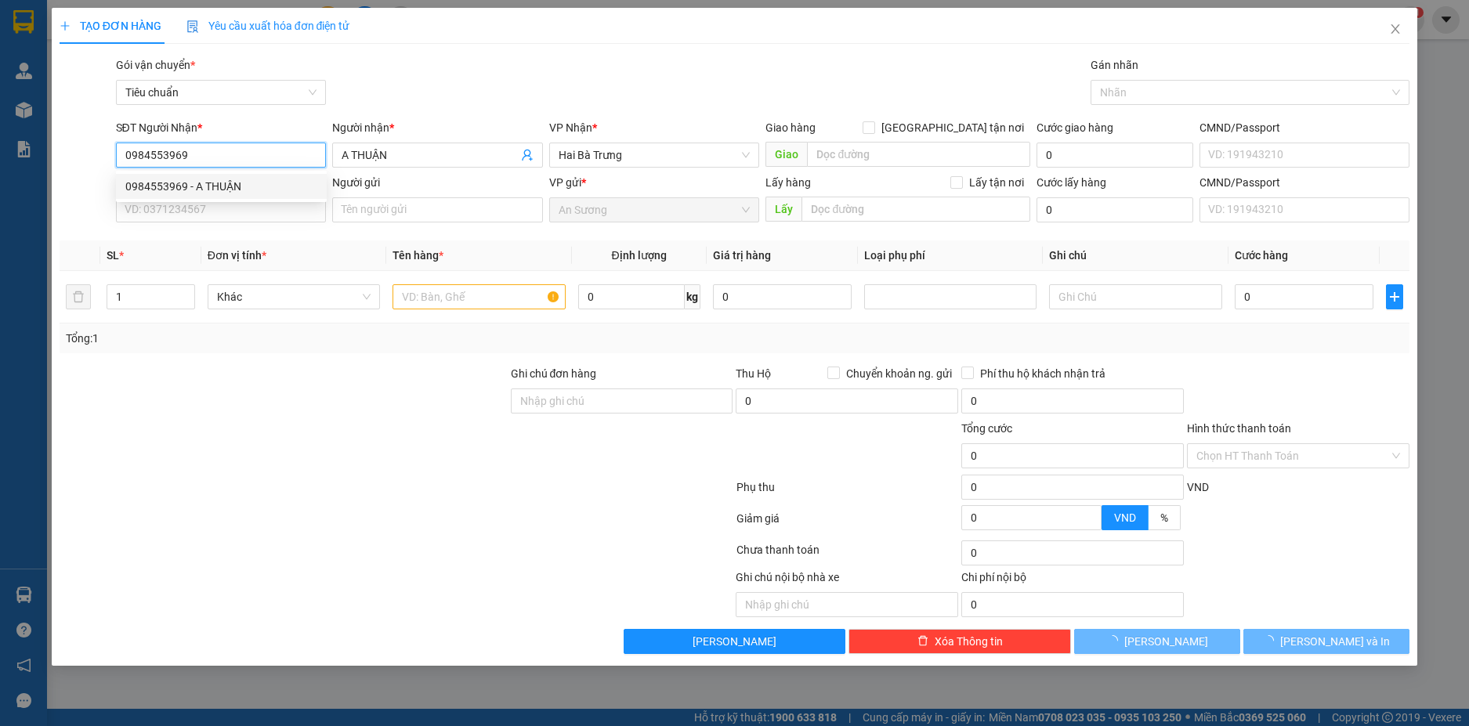
type input "300.000"
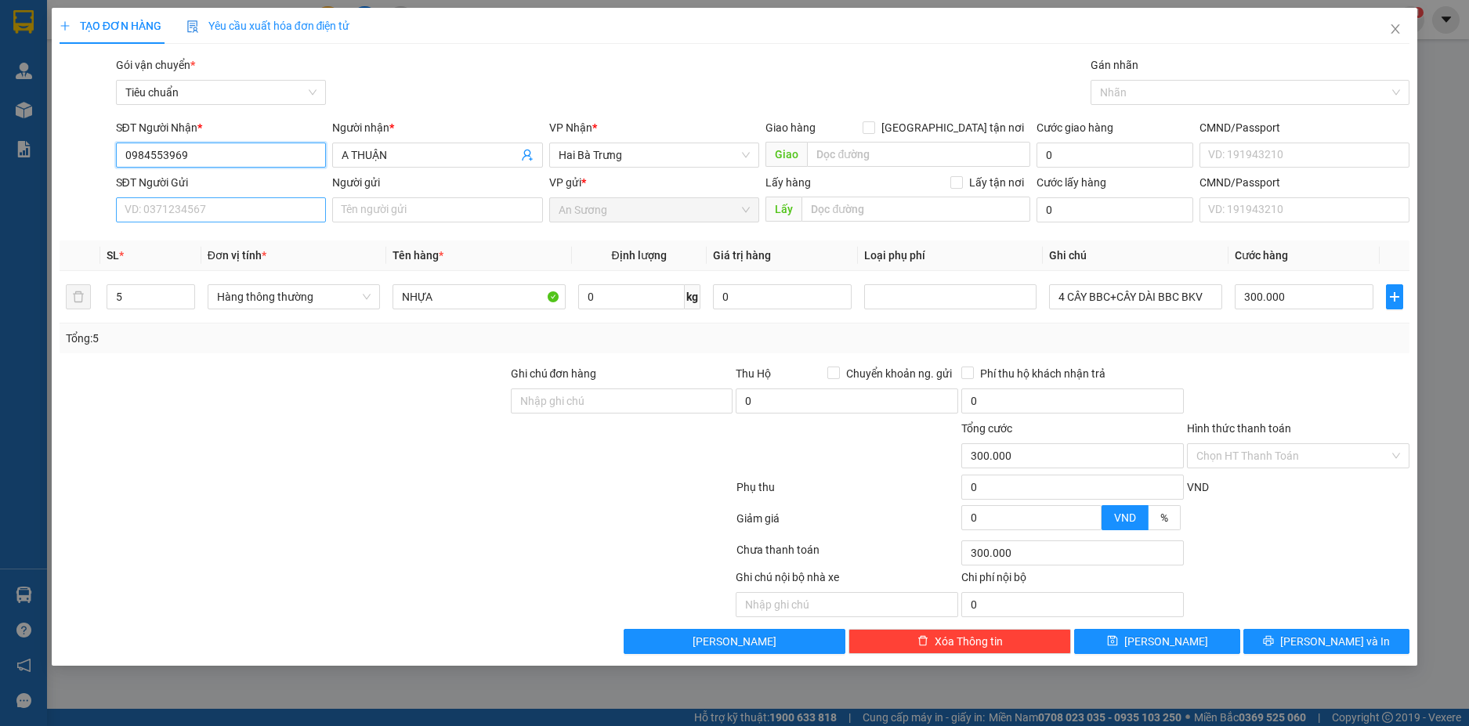
type input "0984553969"
click at [253, 207] on input "SĐT Người Gửi" at bounding box center [221, 209] width 211 height 25
click at [226, 244] on div "0915275068 - A TRƯỜNG" at bounding box center [221, 241] width 192 height 17
type input "0915275068"
type input "A TRƯỜNG"
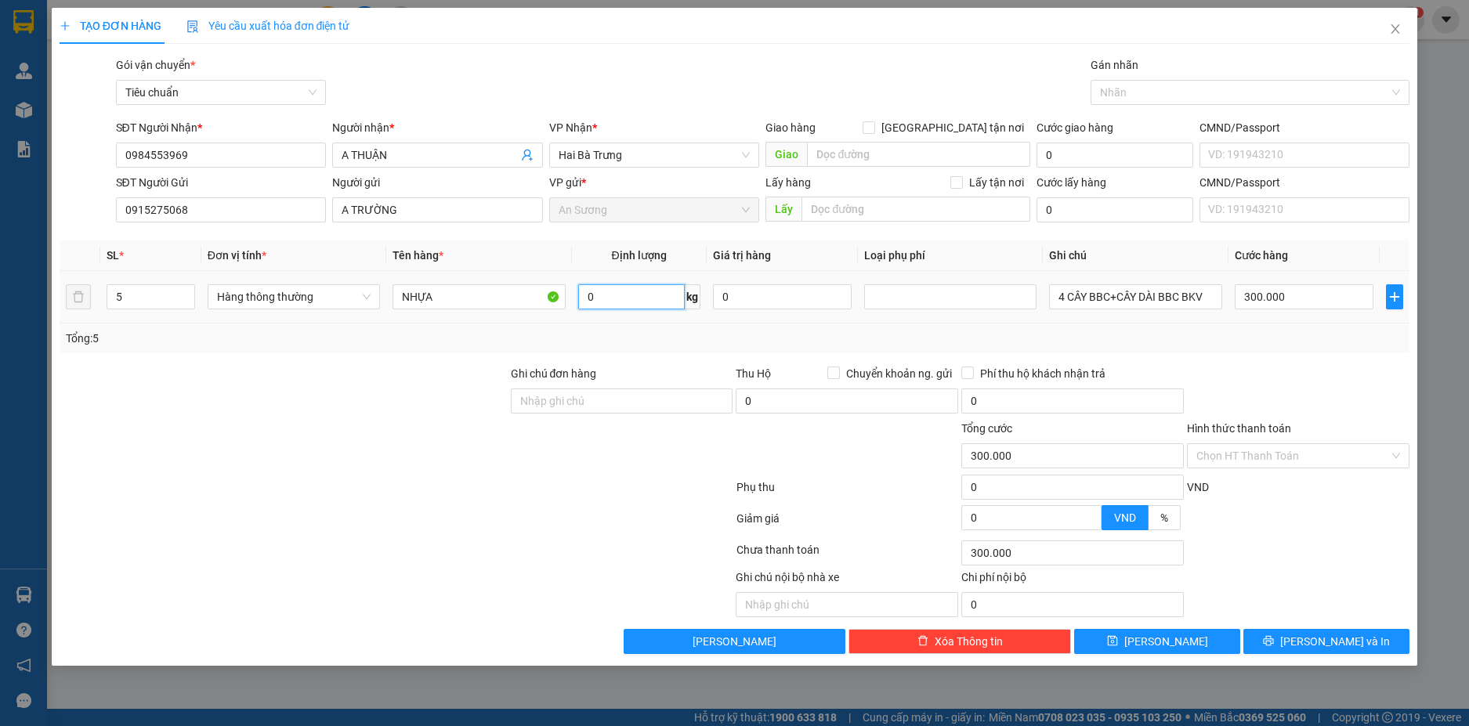
click at [657, 306] on input "0" at bounding box center [631, 296] width 107 height 25
type input "20"
type input "55.000"
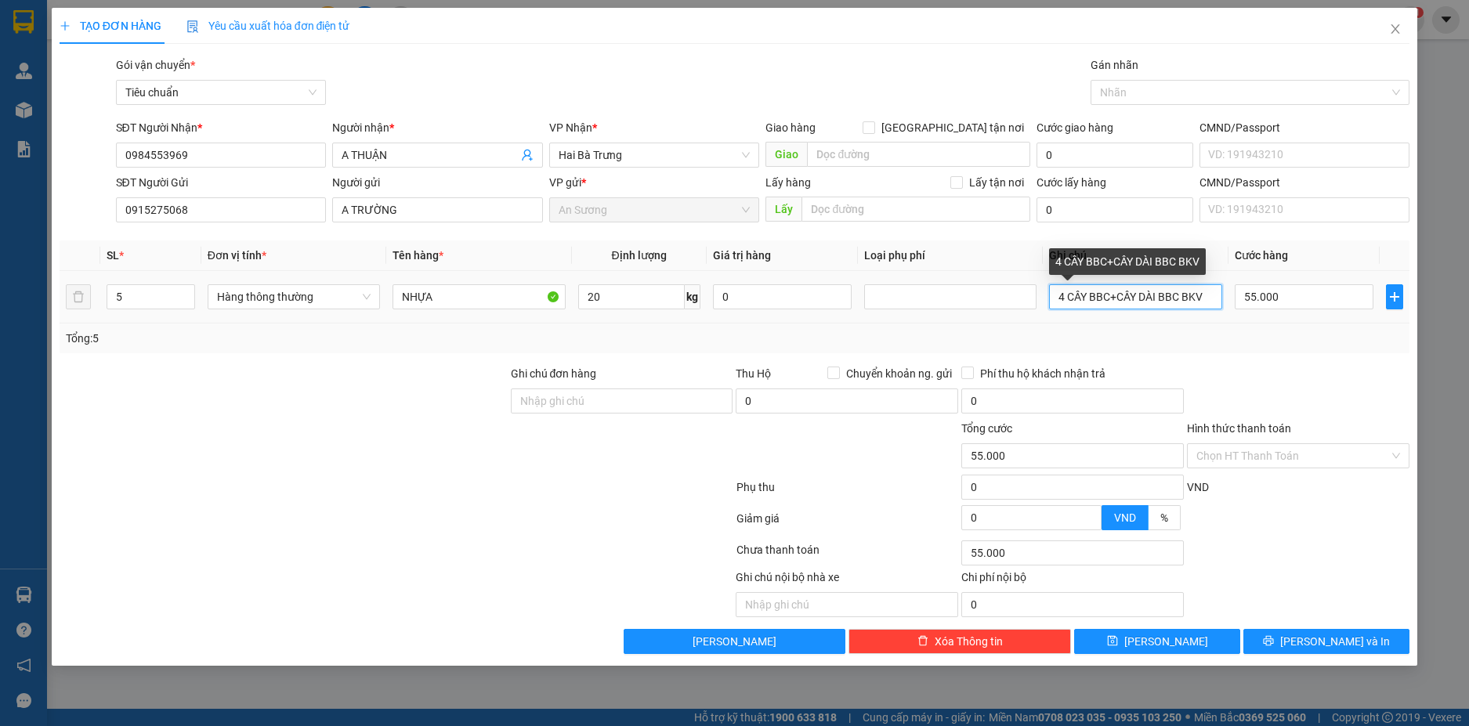
drag, startPoint x: 1117, startPoint y: 299, endPoint x: 1051, endPoint y: 300, distance: 65.8
click at [1051, 300] on input "4 CÂY BBC+CÂY DÀI BBC BKV" at bounding box center [1135, 296] width 172 height 25
type input "5CÂY DÀI BBC BKV"
click at [1314, 295] on input "55.000" at bounding box center [1304, 296] width 139 height 25
type input "6"
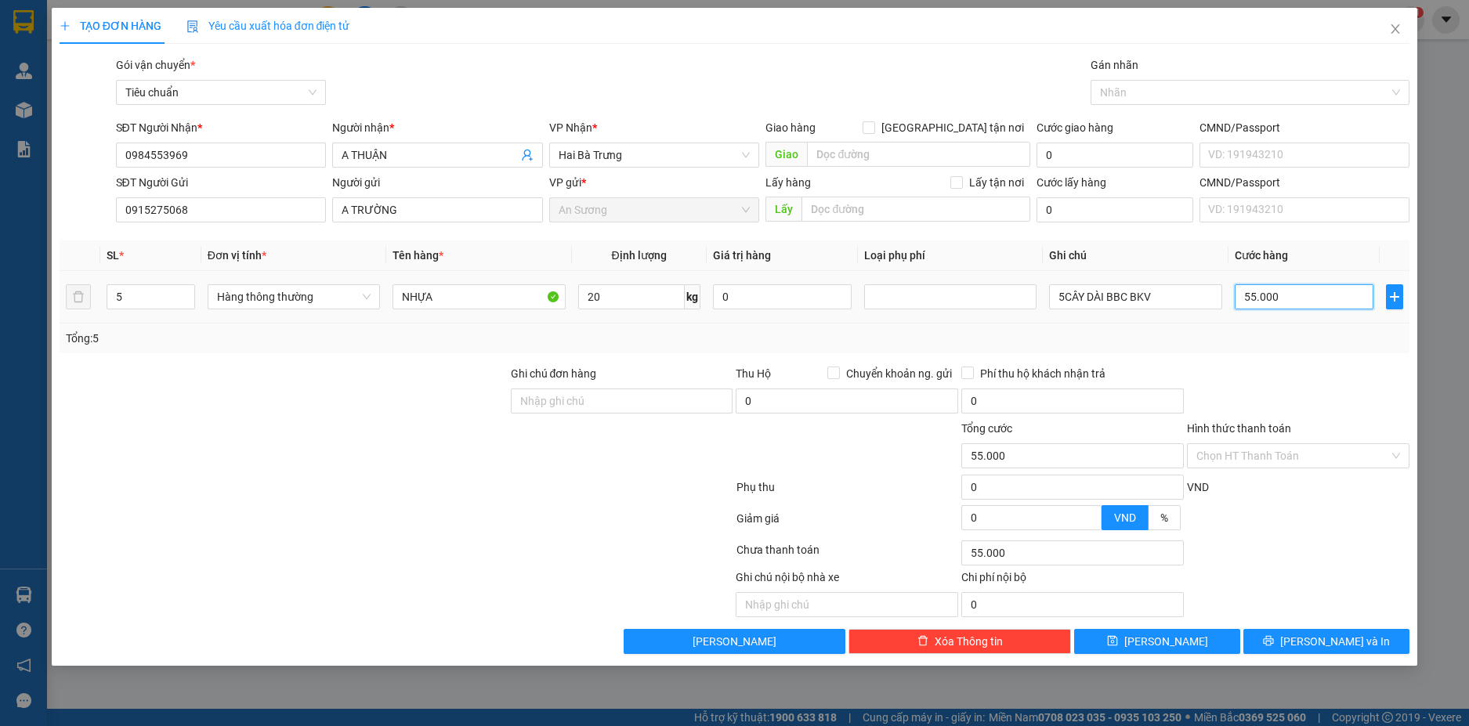
type input "6"
type input "60"
type input "60*"
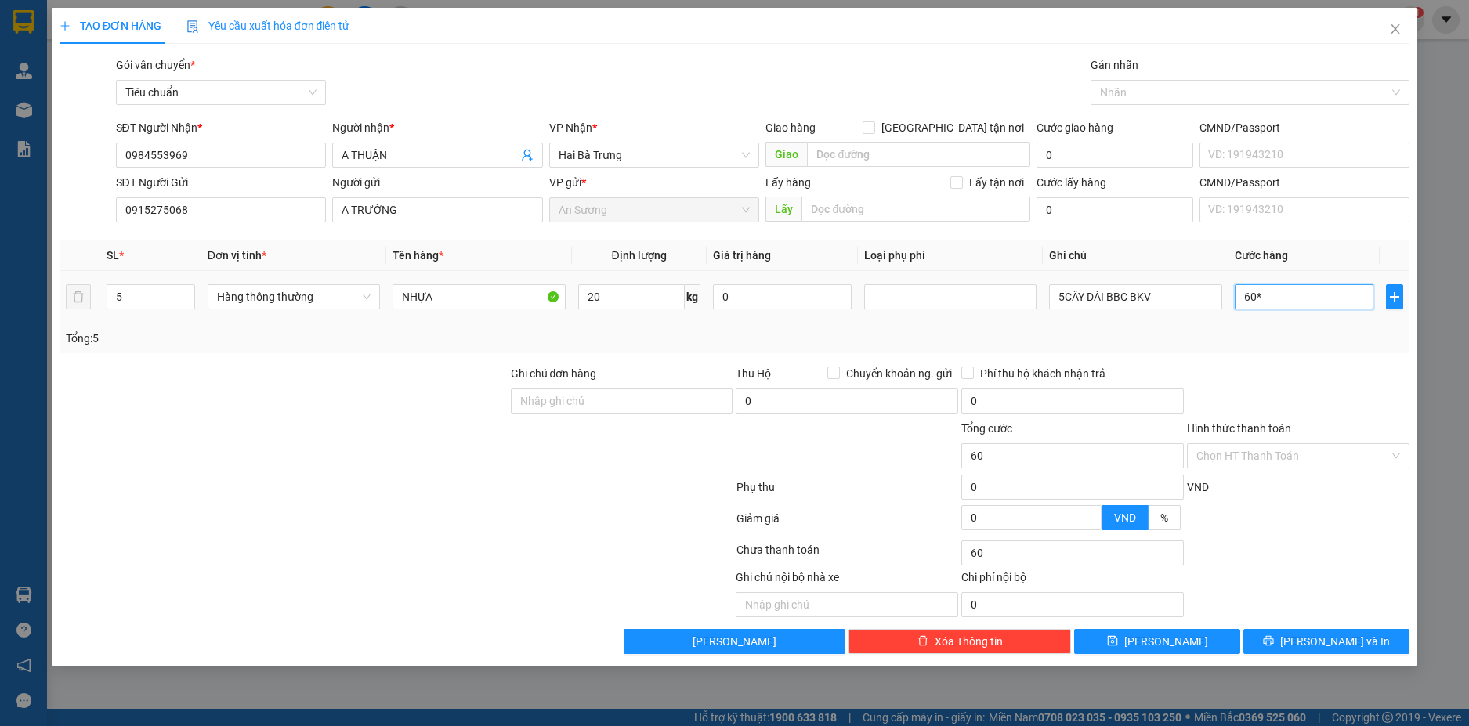
type input "0"
type input "60*5"
type input "300.000"
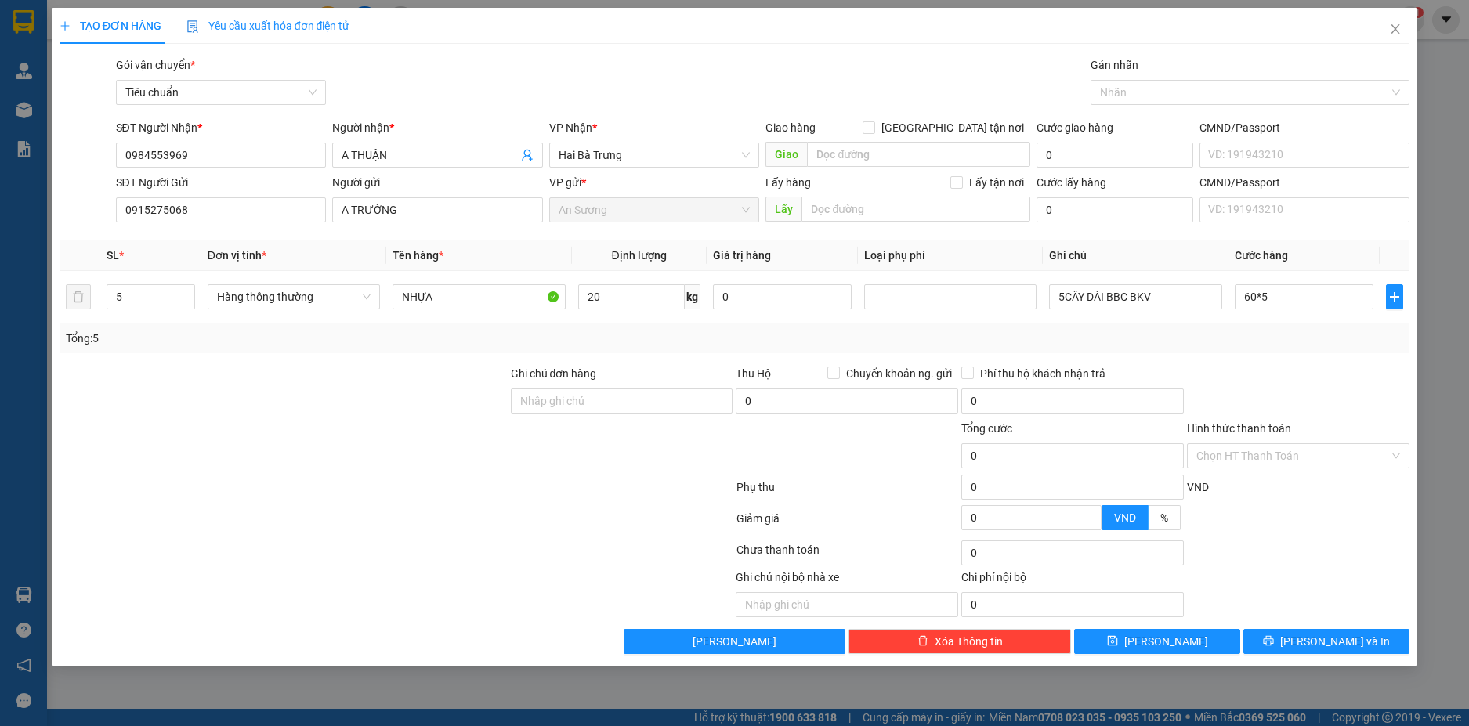
type input "300.000"
click at [1261, 369] on div at bounding box center [1299, 392] width 226 height 55
click at [1333, 458] on input "Hình thức thanh toán" at bounding box center [1293, 456] width 193 height 24
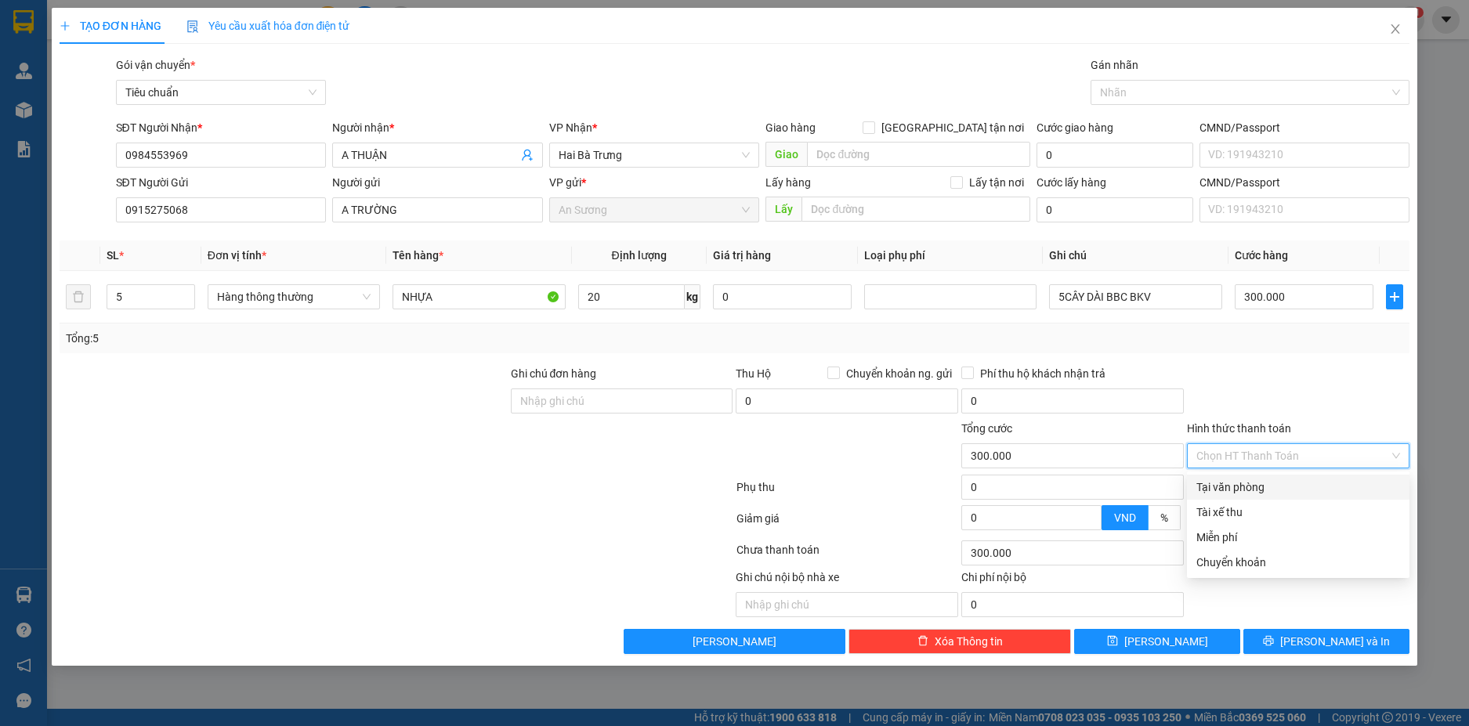
click at [1290, 487] on div "Tại văn phòng" at bounding box center [1299, 487] width 204 height 17
type input "0"
click at [1256, 480] on div "Tại văn phòng" at bounding box center [1299, 487] width 204 height 17
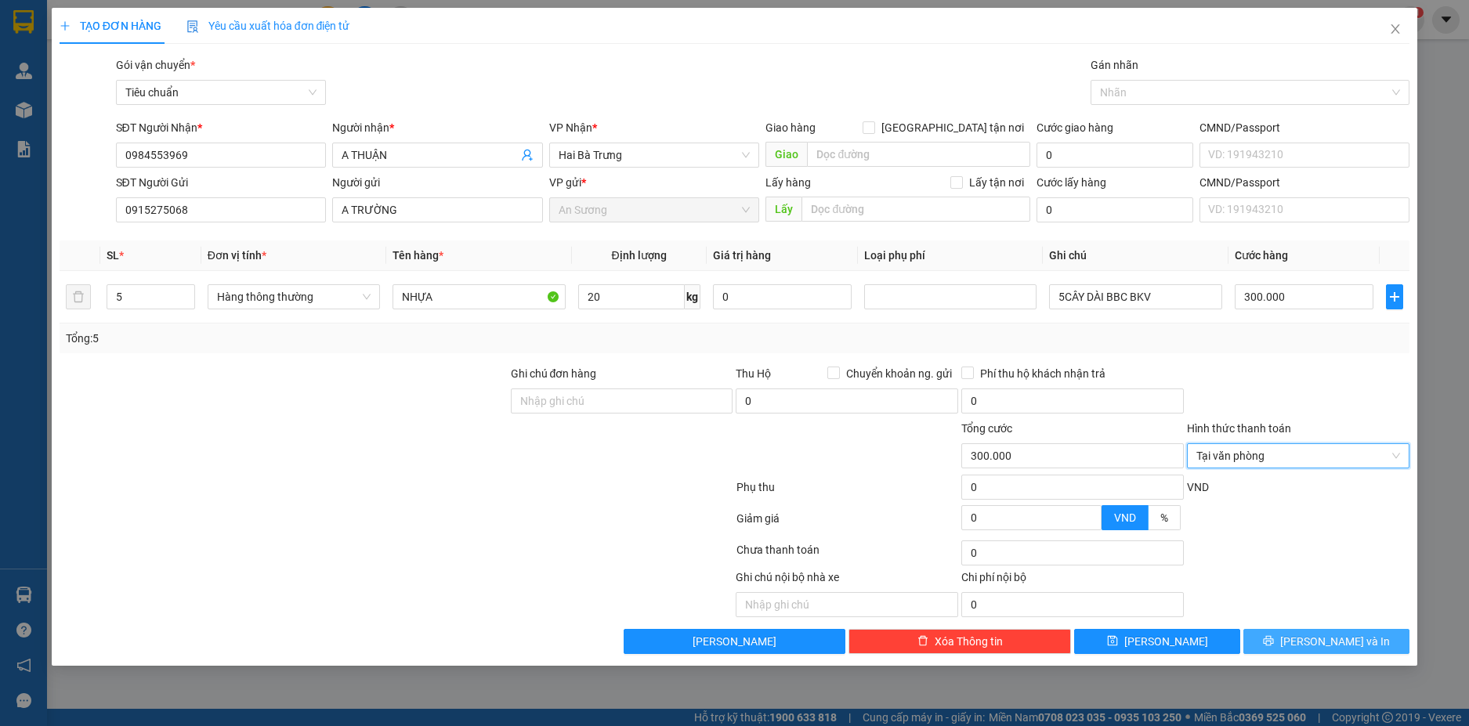
click at [1349, 631] on button "[PERSON_NAME] và In" at bounding box center [1327, 641] width 166 height 25
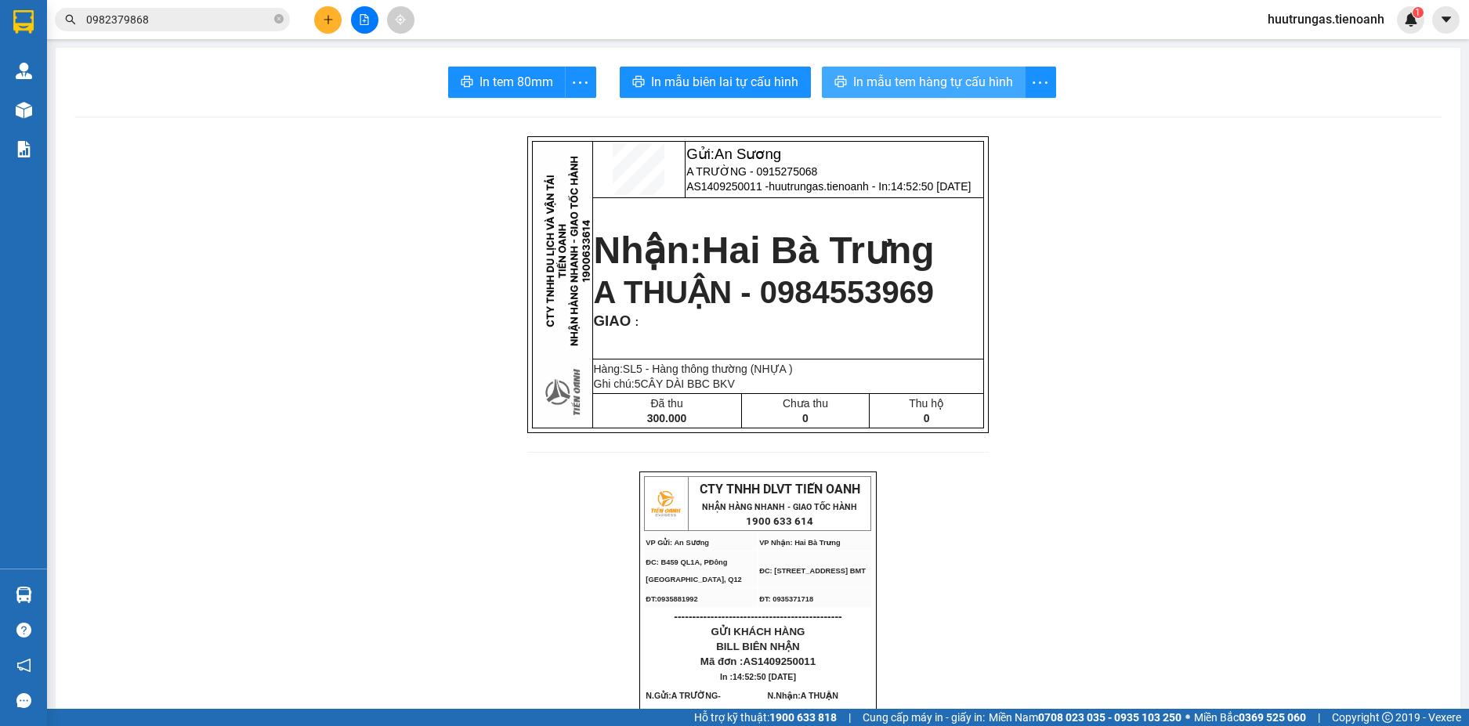
click at [890, 77] on span "In mẫu tem hàng tự cấu hình" at bounding box center [933, 82] width 160 height 20
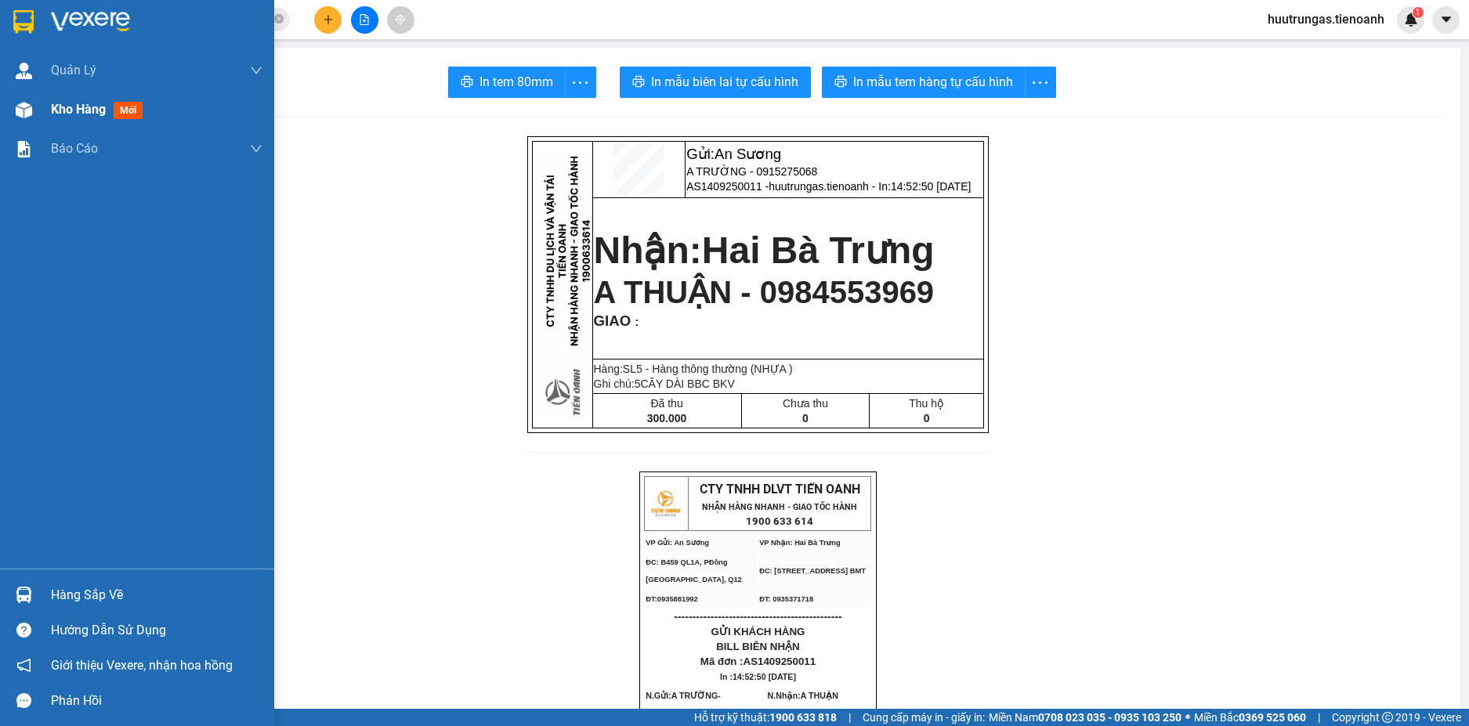
click at [76, 110] on span "Kho hàng" at bounding box center [78, 109] width 55 height 15
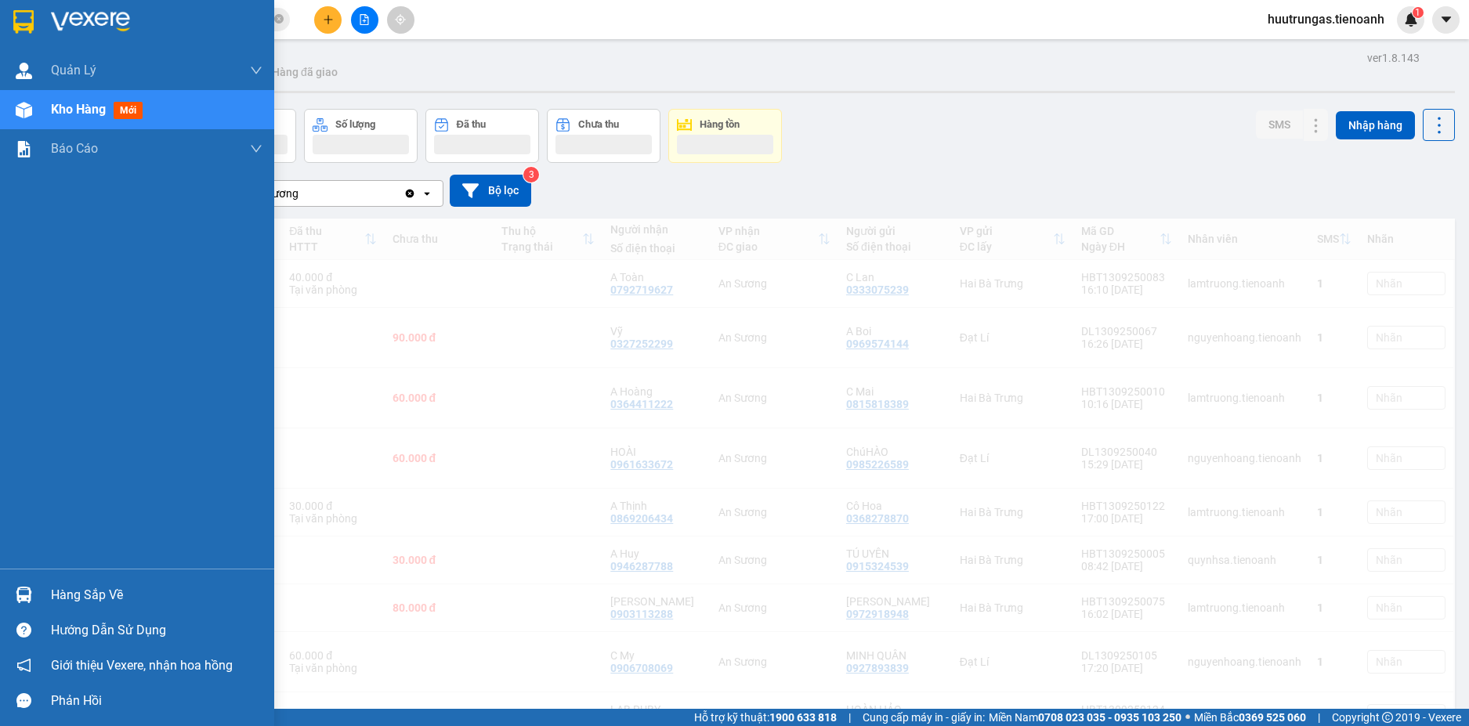
click at [74, 118] on div "Kho hàng mới" at bounding box center [100, 110] width 98 height 20
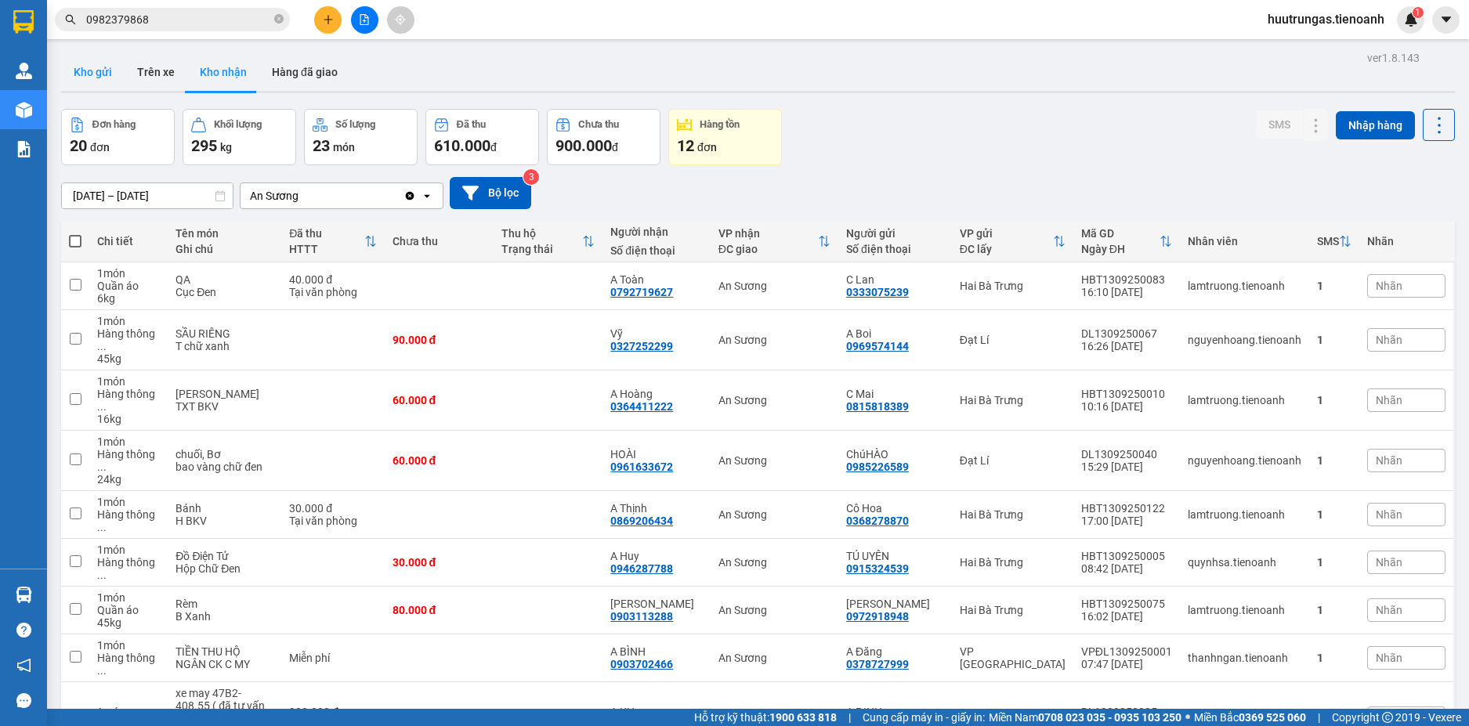
click at [80, 67] on button "Kho gửi" at bounding box center [92, 72] width 63 height 38
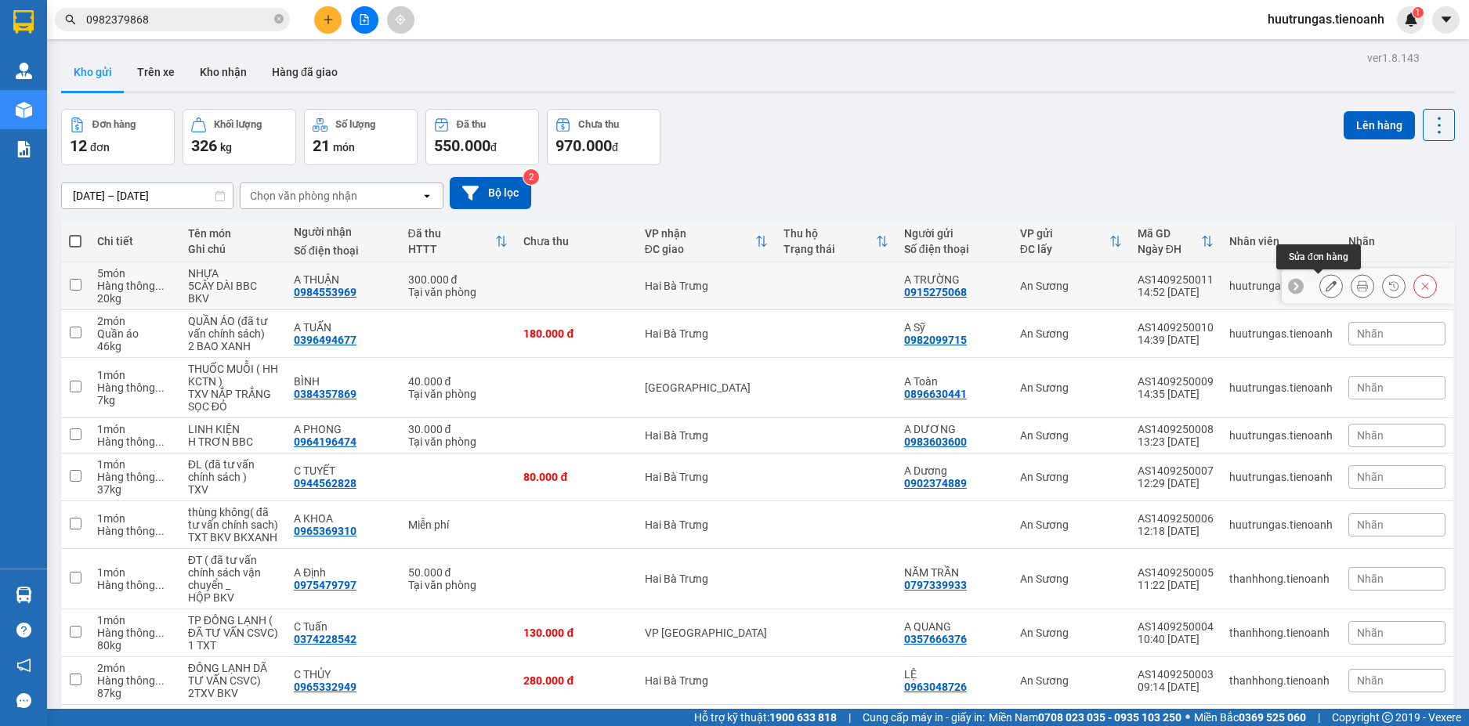
click at [1326, 292] on icon at bounding box center [1331, 286] width 11 height 11
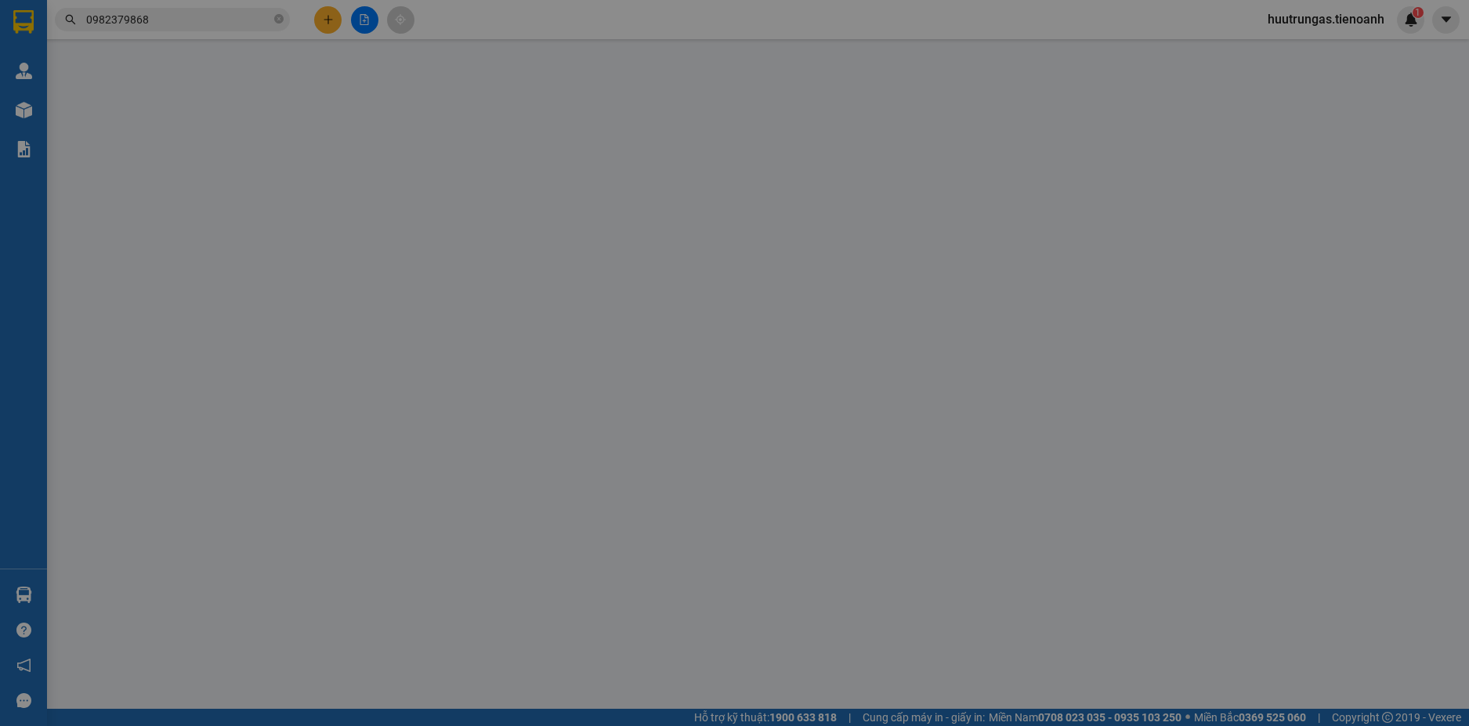
type input "0984553969"
type input "A THUẬN"
type input "0915275068"
type input "A TRƯỜNG"
type input "300.000"
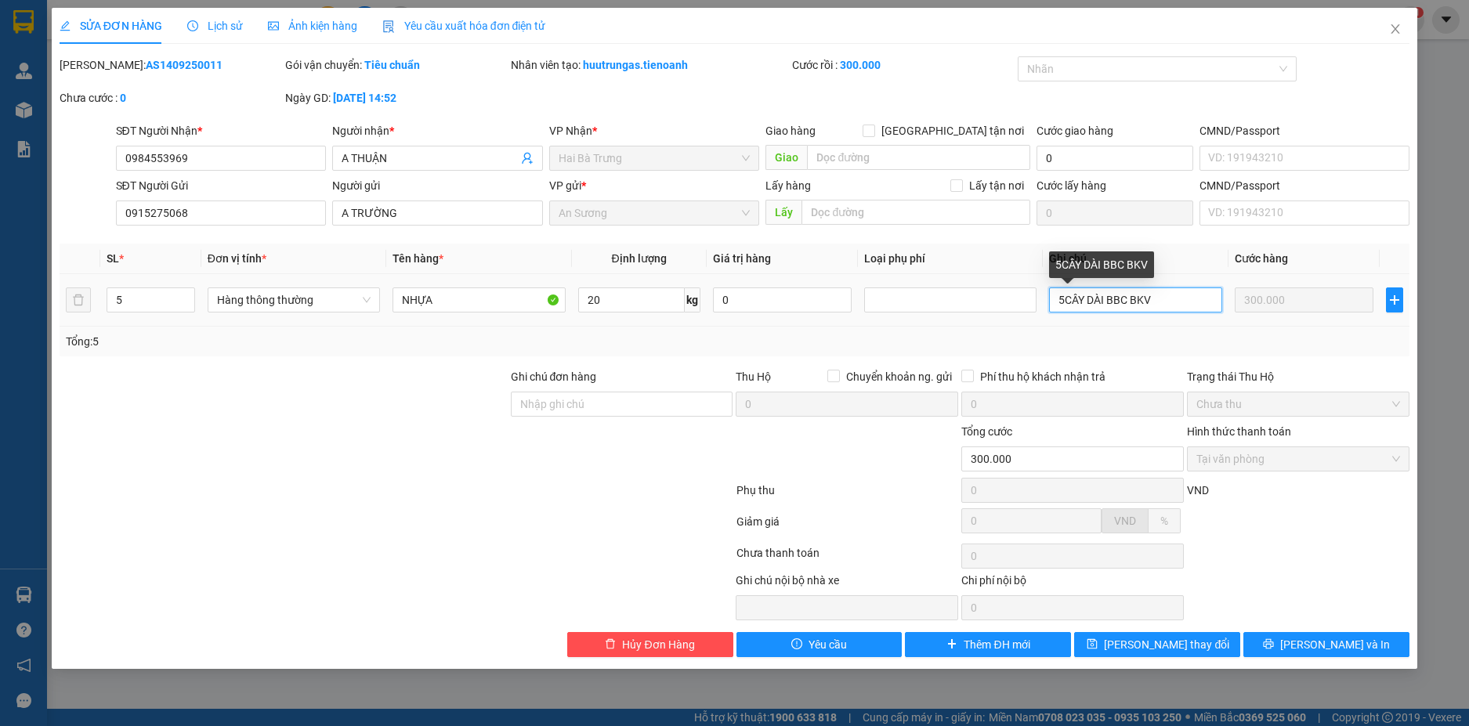
drag, startPoint x: 1141, startPoint y: 299, endPoint x: 1088, endPoint y: 302, distance: 52.6
click at [1088, 302] on input "5CÂY DÀI BBC BKV" at bounding box center [1135, 300] width 172 height 25
click at [1067, 302] on input "5CÂY BBC" at bounding box center [1135, 300] width 172 height 25
type input "5 CÂY BBC"
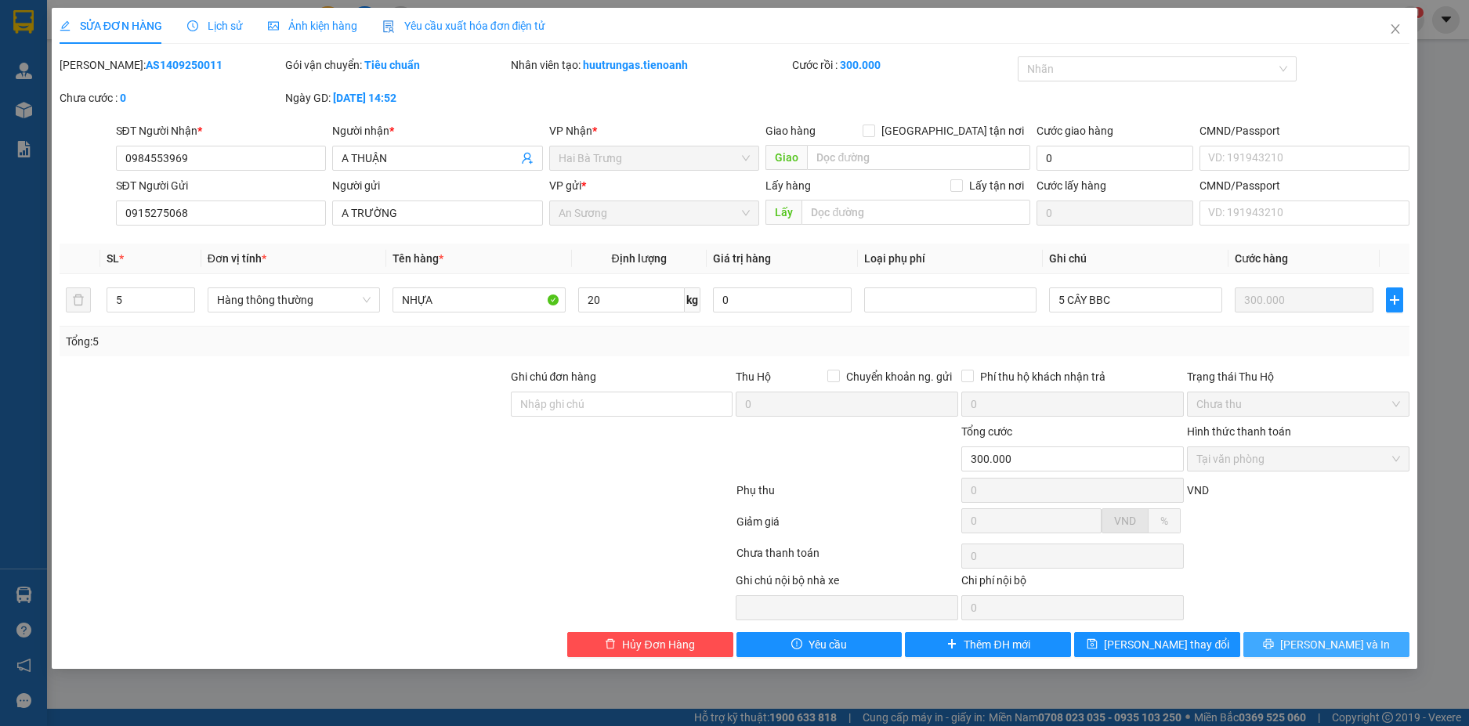
click at [1333, 648] on span "[PERSON_NAME] và In" at bounding box center [1335, 644] width 110 height 17
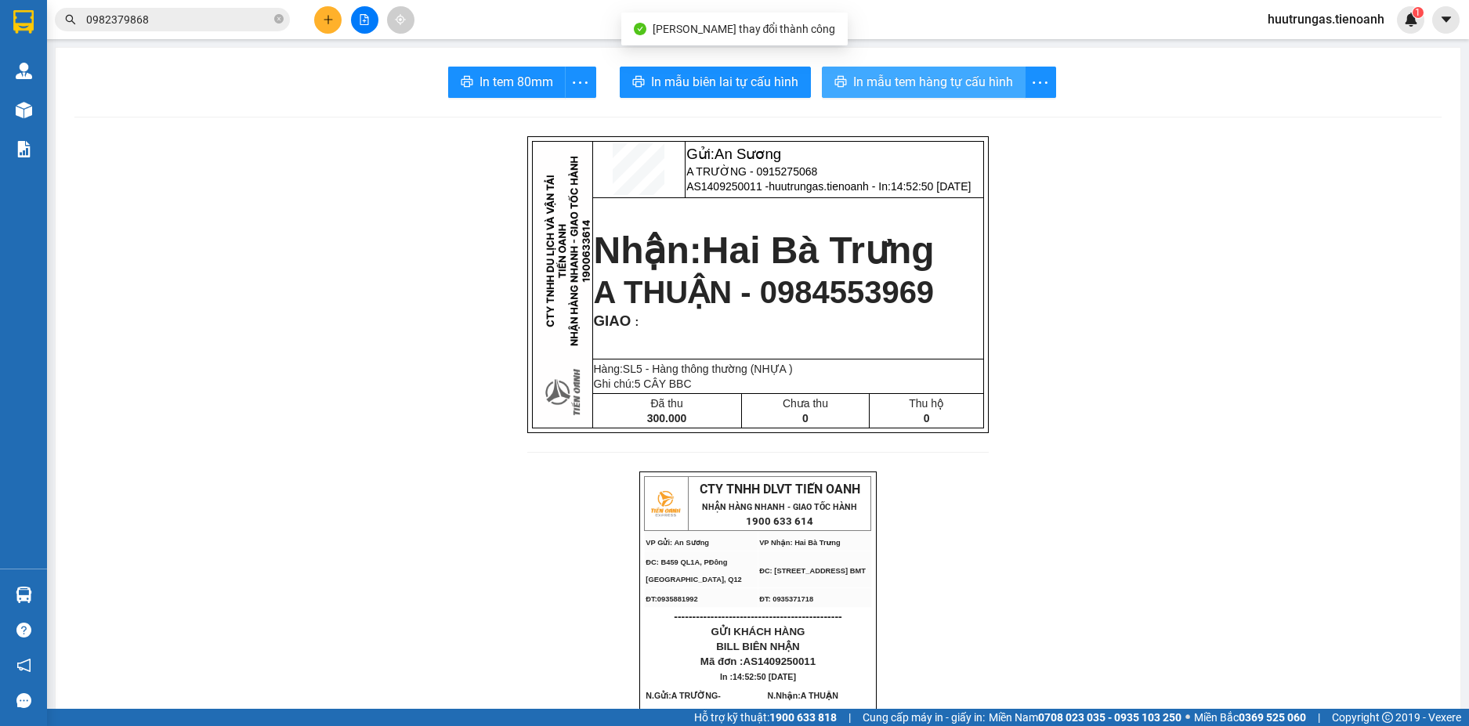
click at [940, 92] on button "In mẫu tem hàng tự cấu hình" at bounding box center [924, 82] width 204 height 31
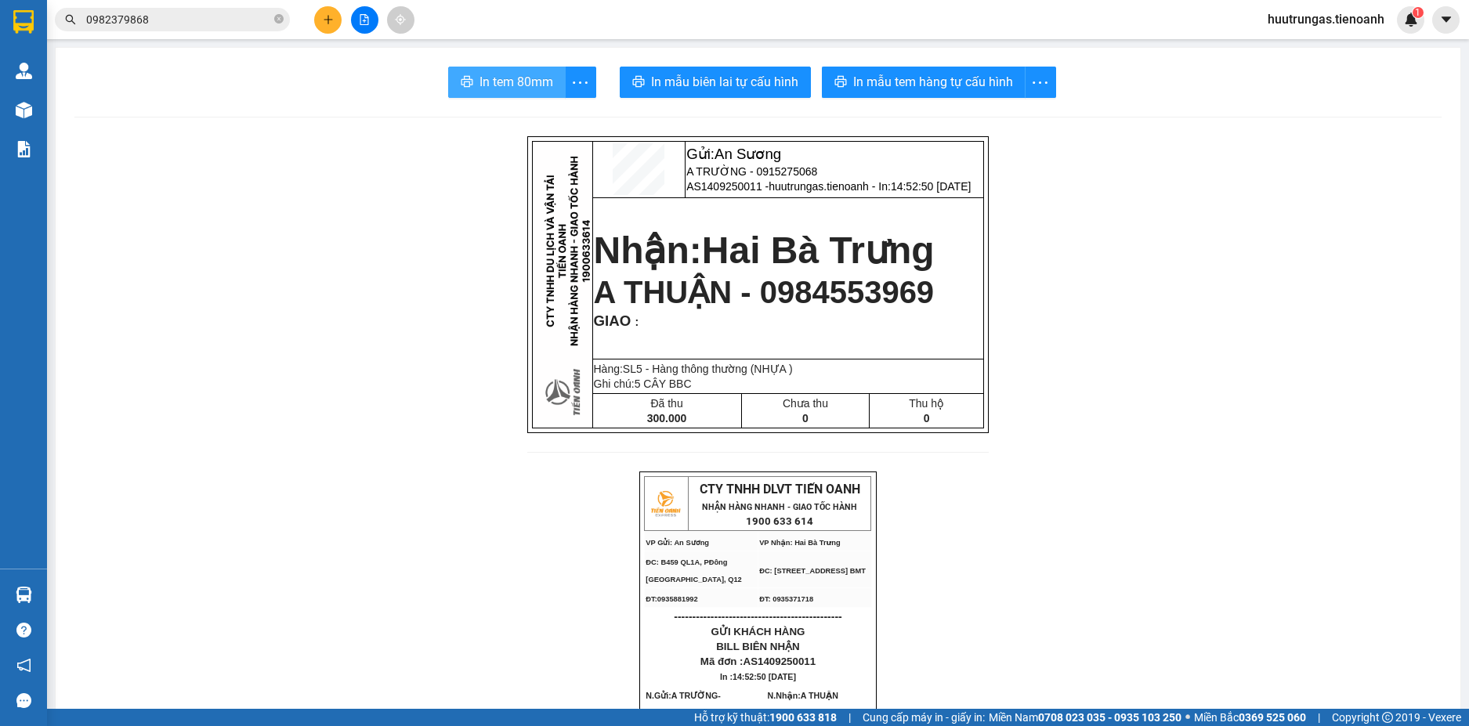
click at [499, 96] on button "In tem 80mm" at bounding box center [507, 82] width 118 height 31
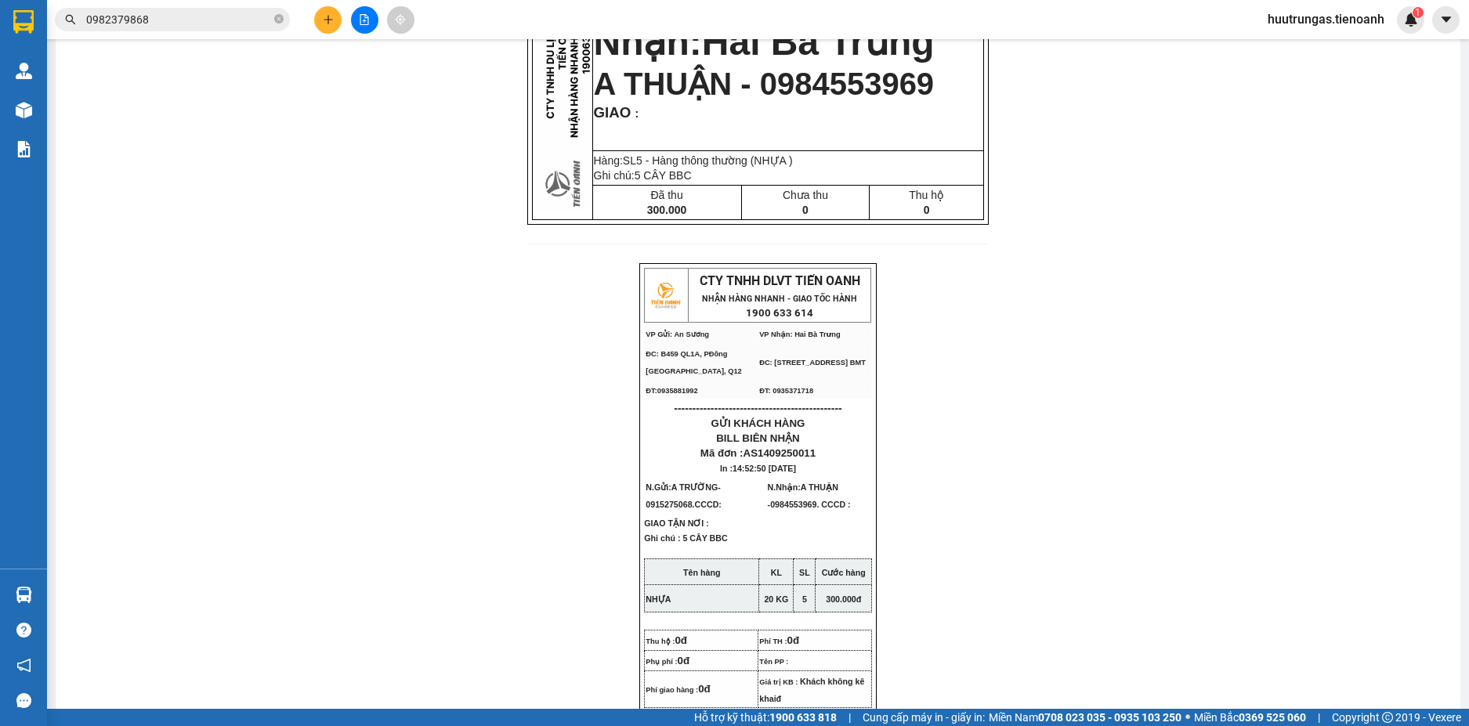
scroll to position [157, 0]
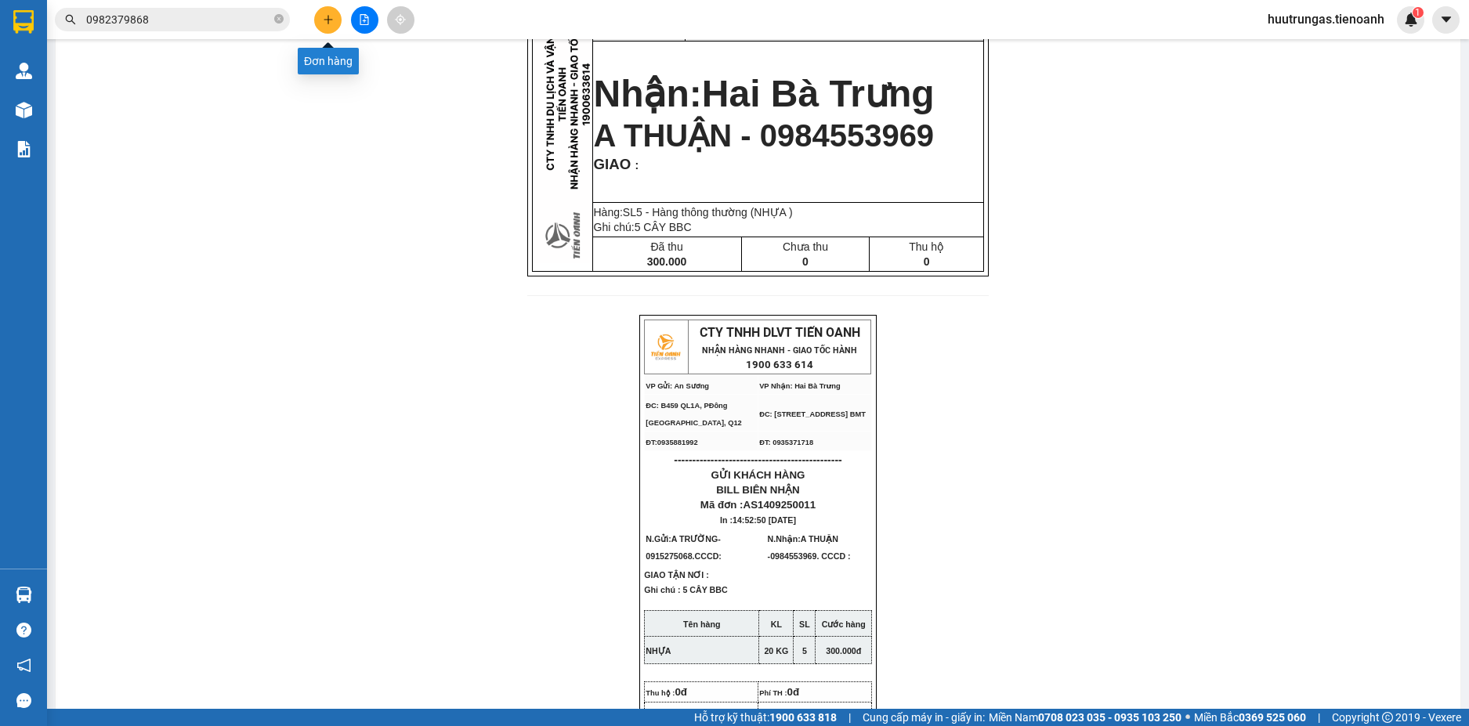
click at [324, 24] on icon "plus" at bounding box center [328, 19] width 11 height 11
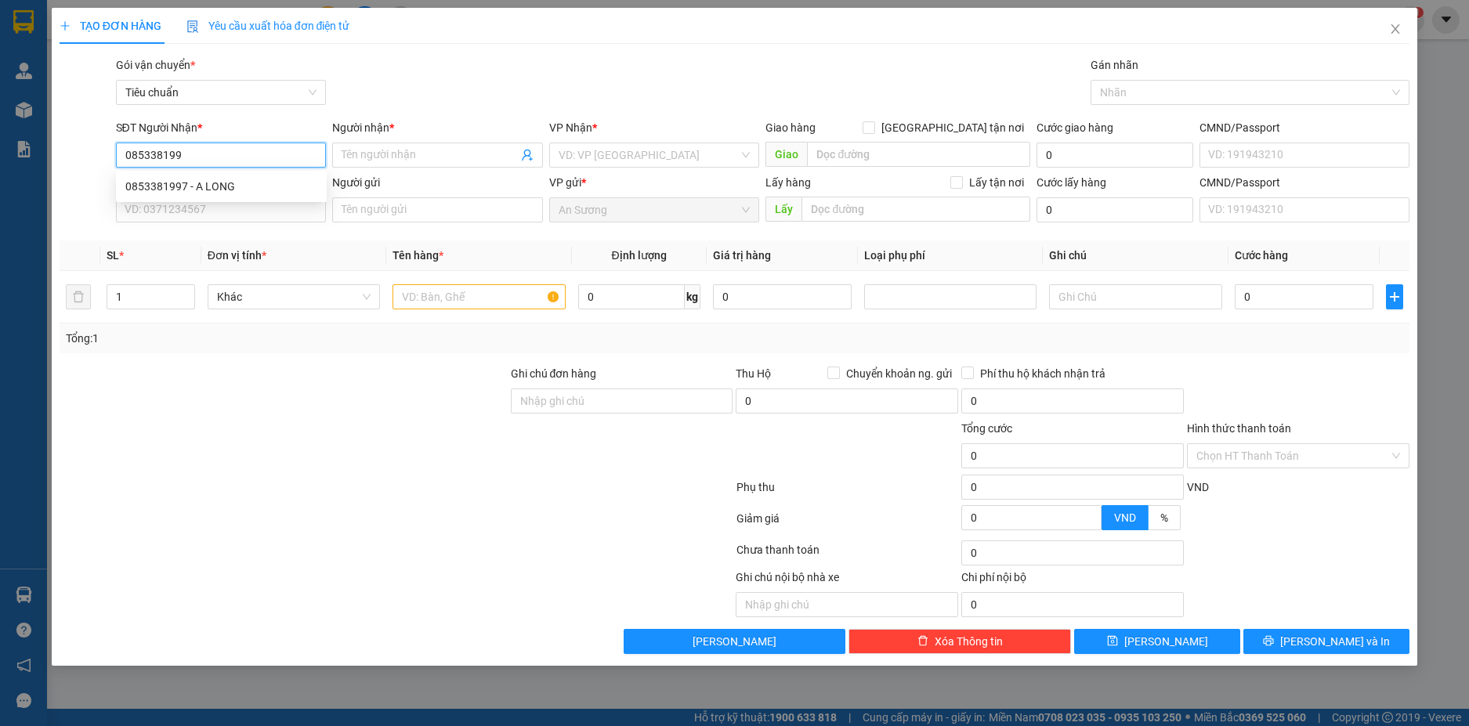
type input "0853381997"
click at [237, 182] on div "0853381997 - A LONG" at bounding box center [221, 186] width 192 height 17
type input "A LONG"
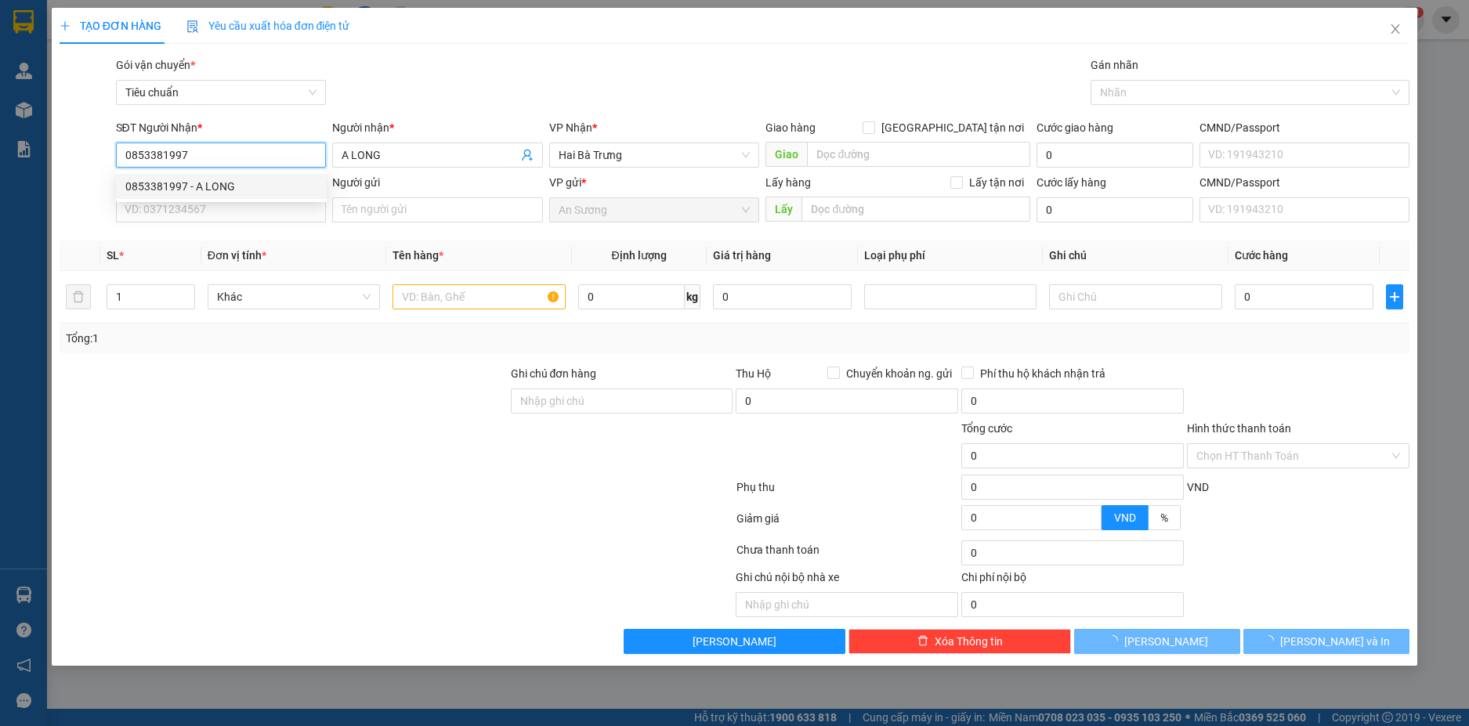
type input "70.000"
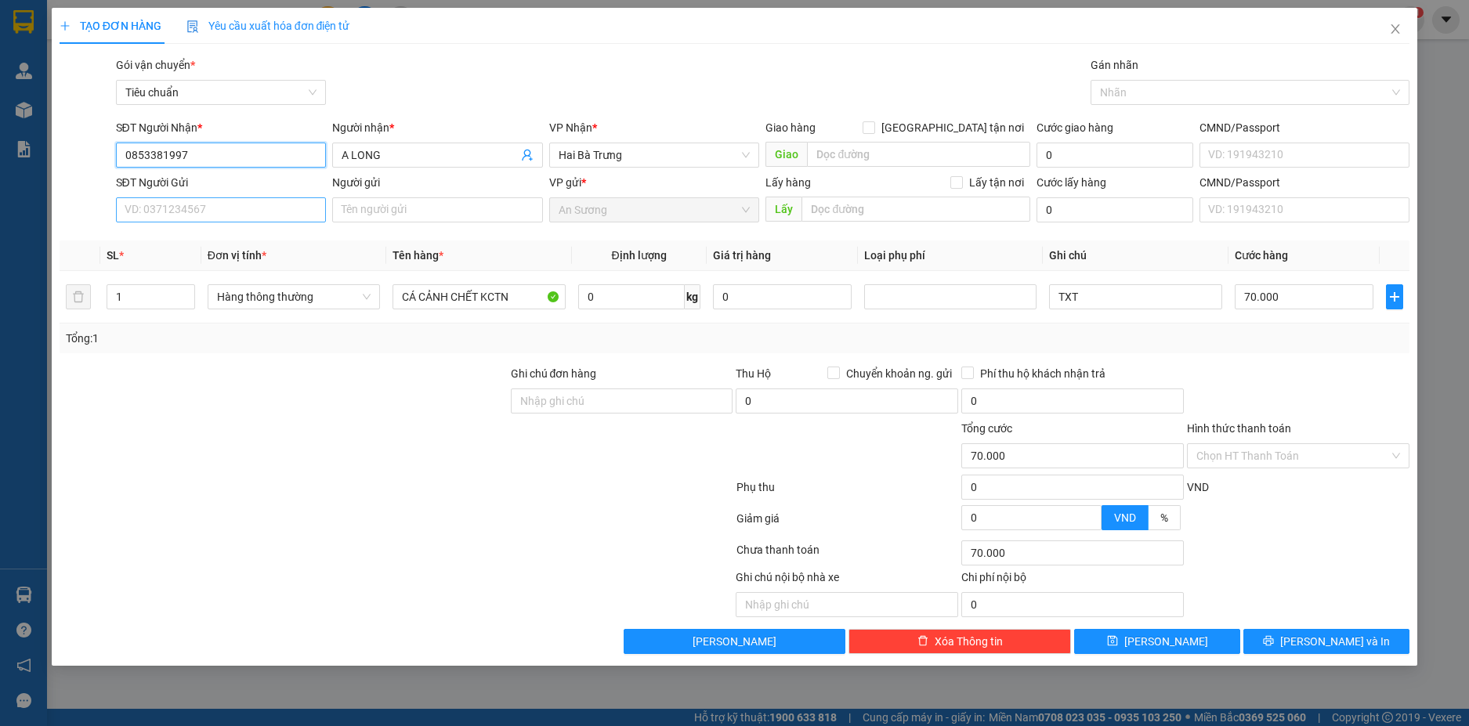
type input "0853381997"
click at [265, 205] on input "SĐT Người Gửi" at bounding box center [221, 209] width 211 height 25
click at [275, 242] on div "0896337545 - A GIAO" at bounding box center [221, 241] width 192 height 17
type input "0896337545"
type input "A GIAO"
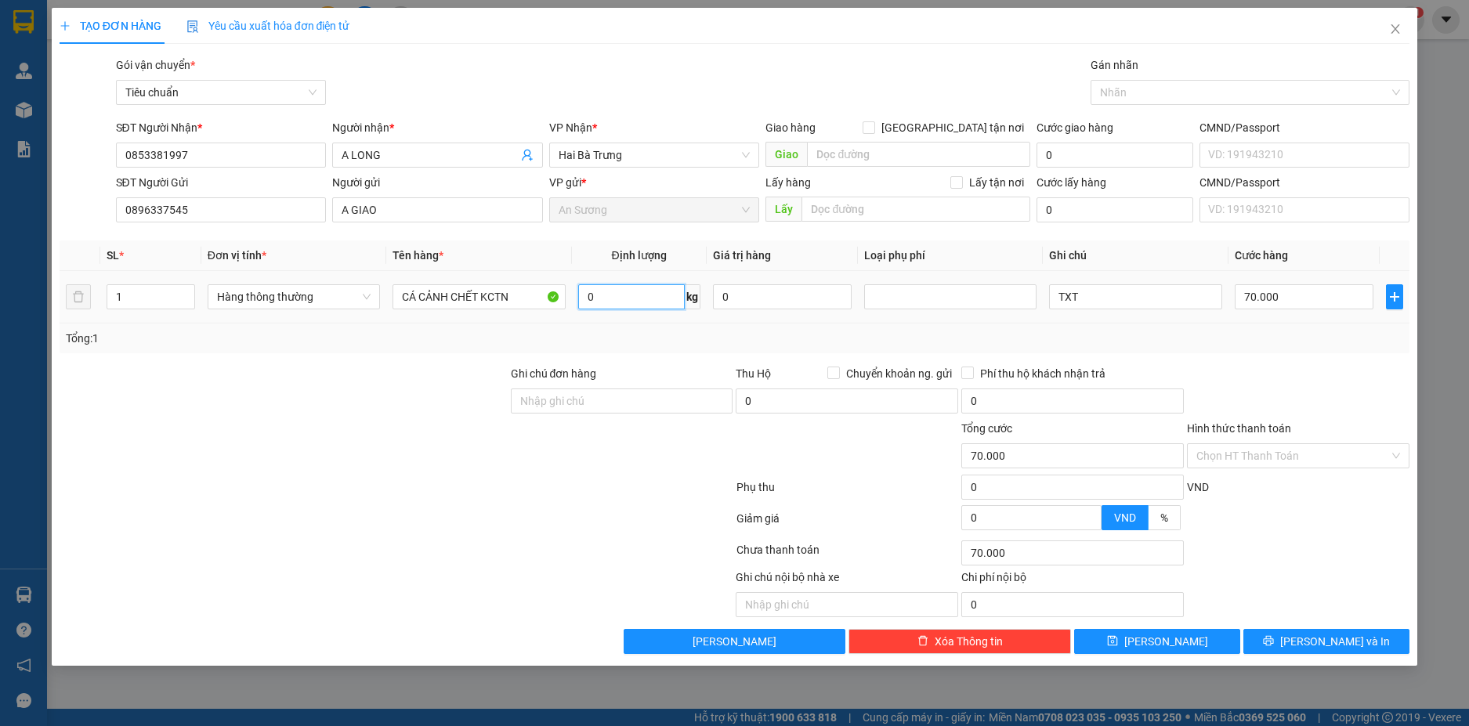
click at [642, 299] on input "0" at bounding box center [631, 296] width 107 height 25
type input "9"
click at [1362, 378] on div at bounding box center [1299, 392] width 226 height 55
type input "40.000"
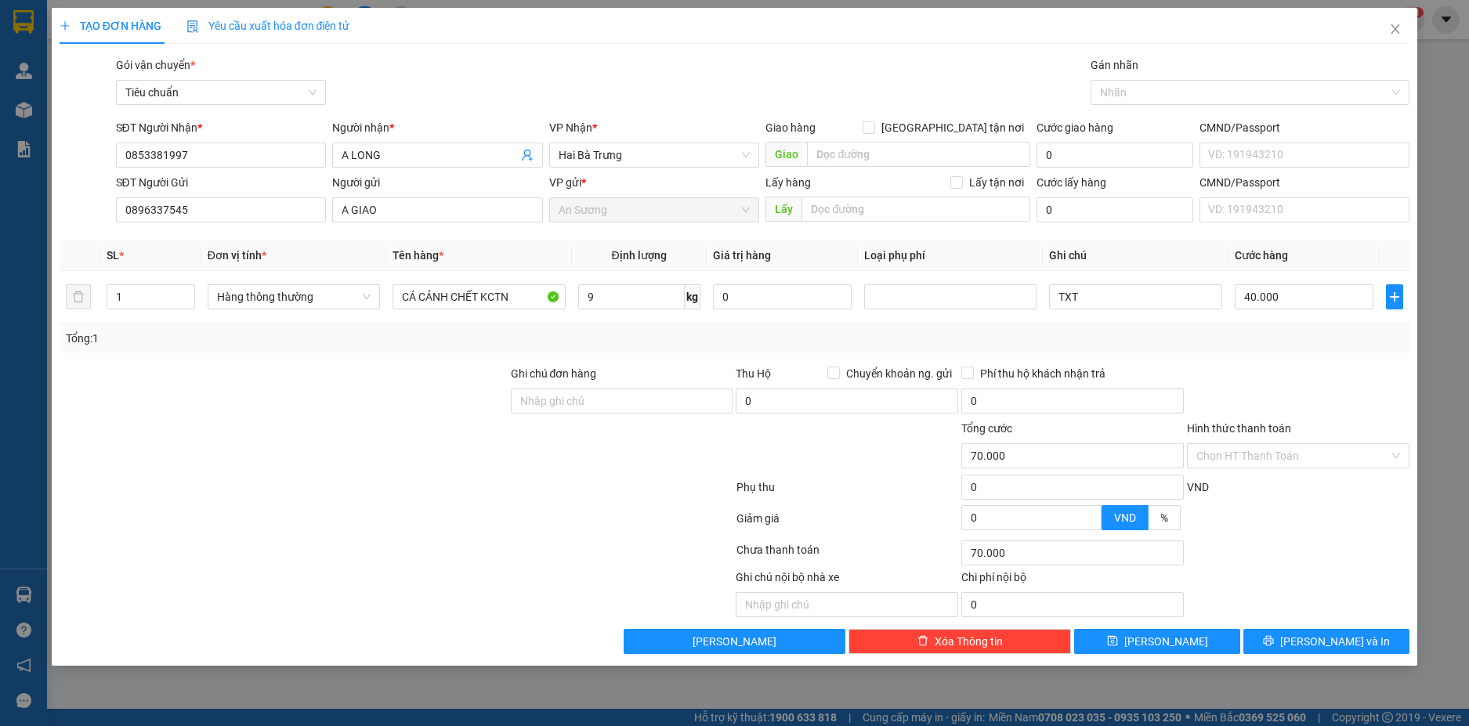
type input "40.000"
drag, startPoint x: 197, startPoint y: 150, endPoint x: 93, endPoint y: 159, distance: 104.6
click at [93, 159] on div "SĐT Người Nhận * 0853381997 Người nhận * A LONG VP Nhận * Hai Bà Trưng Giao hàn…" at bounding box center [735, 146] width 1354 height 55
click at [625, 295] on input "9" at bounding box center [631, 296] width 107 height 25
type input "19"
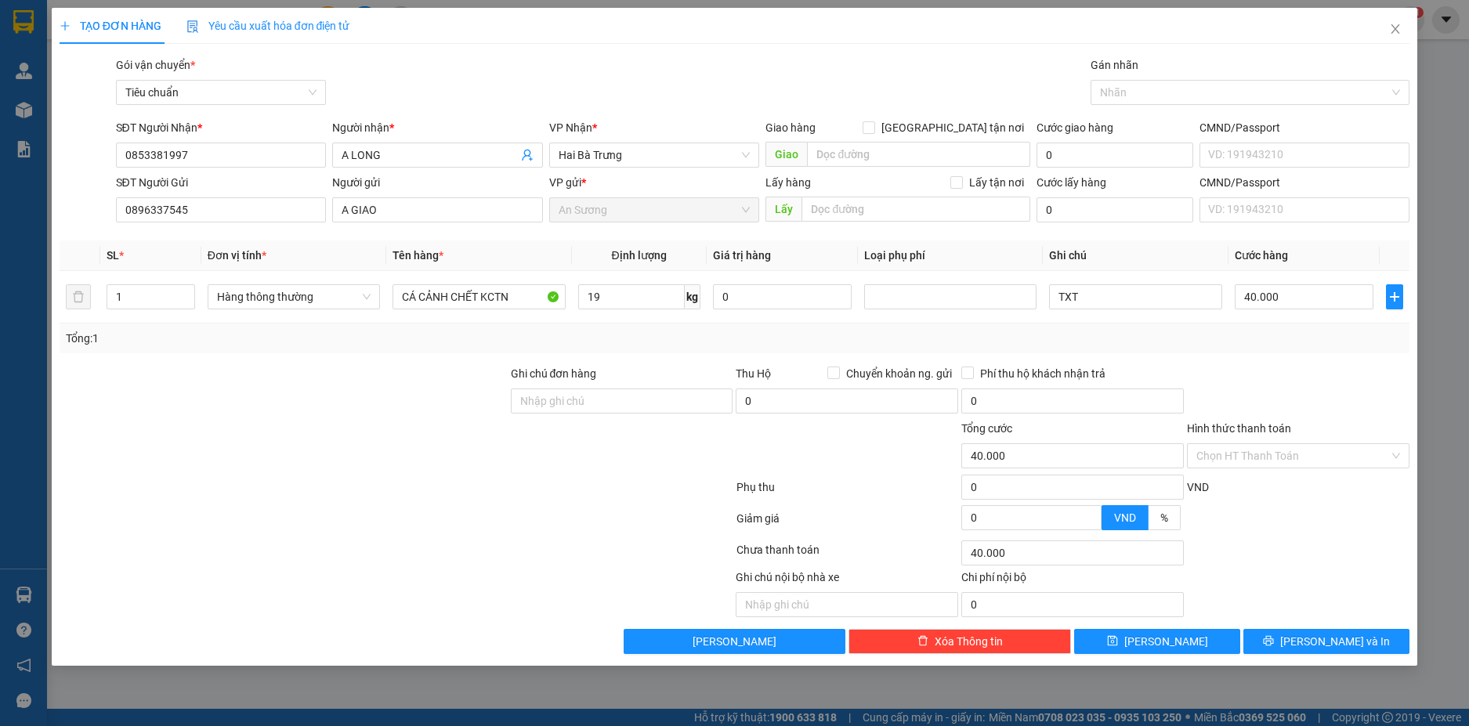
click at [906, 335] on div "Tổng: 1" at bounding box center [735, 338] width 1338 height 17
type input "55.000"
click at [621, 296] on input "19" at bounding box center [631, 296] width 107 height 25
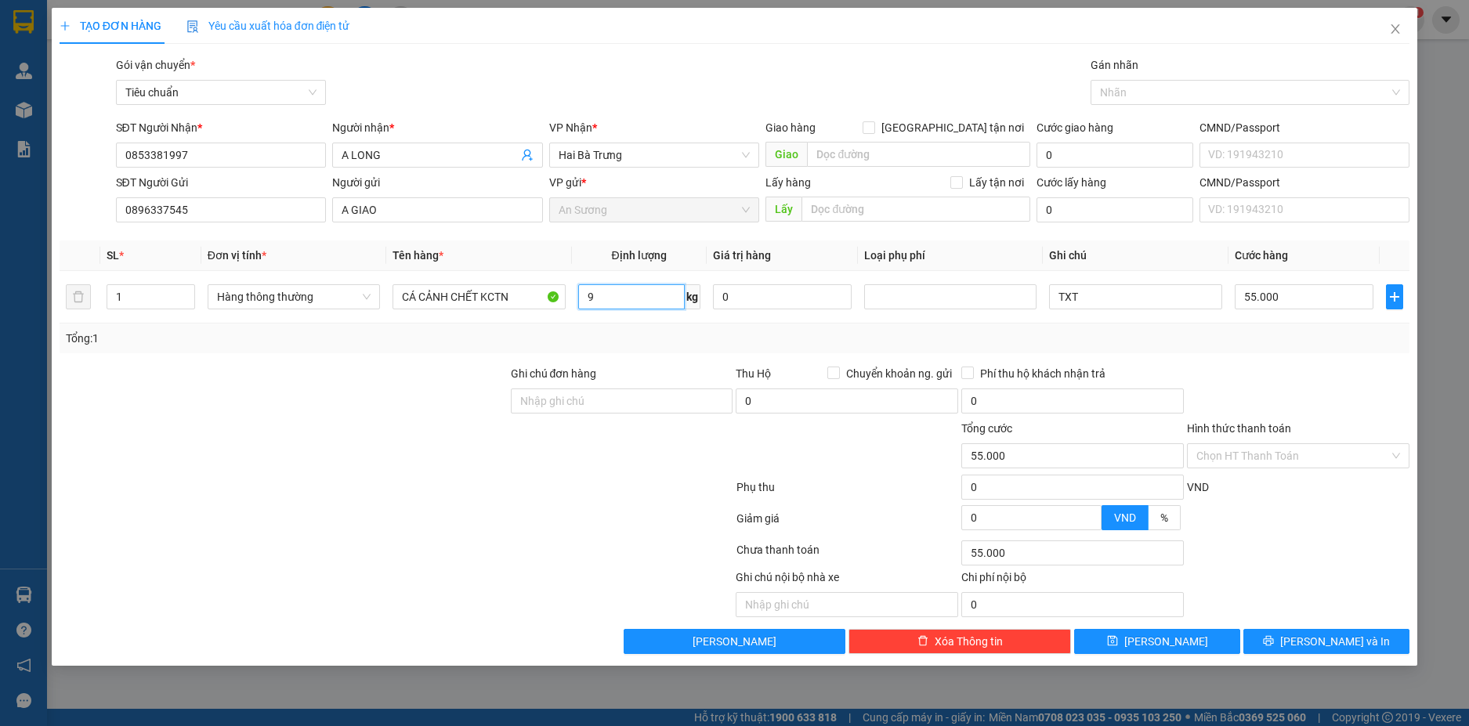
type input "9"
click at [1285, 346] on div "Tổng: 1" at bounding box center [735, 338] width 1338 height 17
type input "40.000"
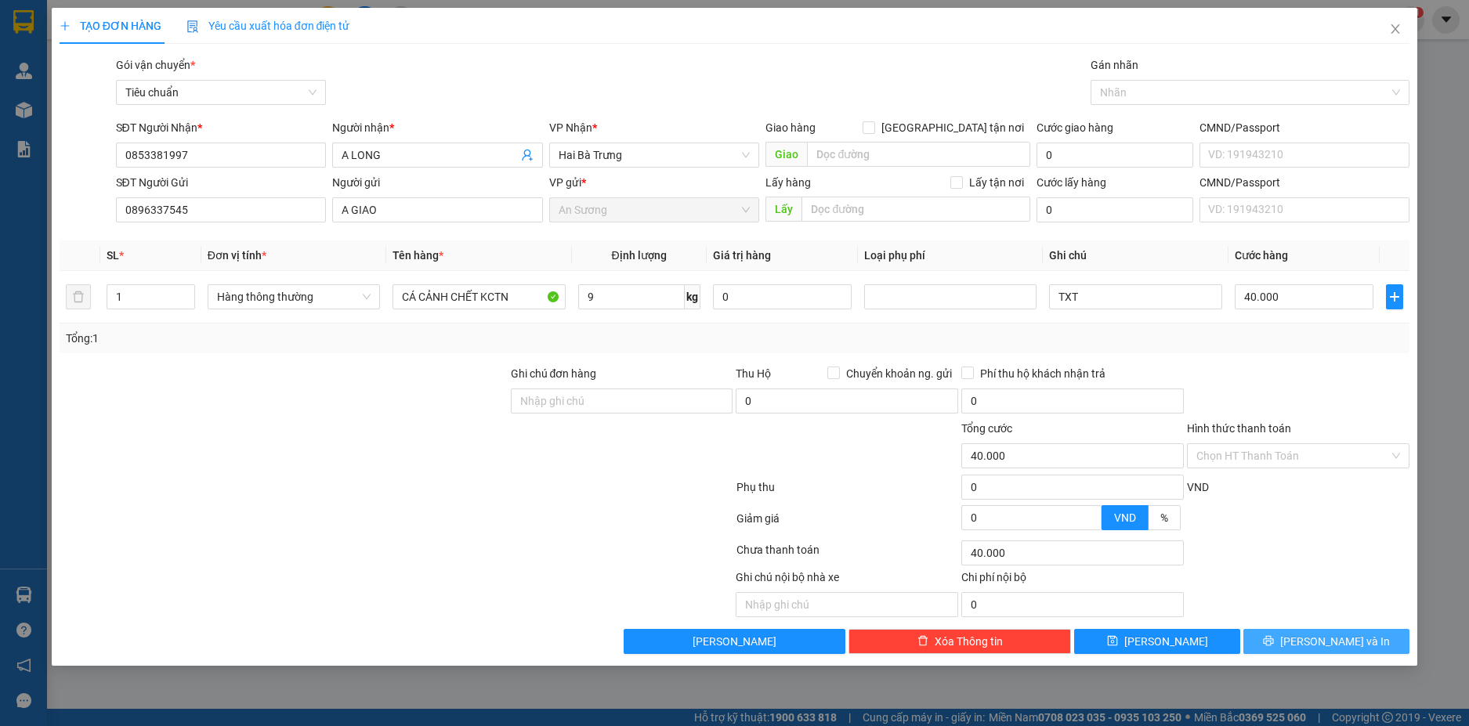
click at [1356, 647] on span "[PERSON_NAME] và In" at bounding box center [1335, 641] width 110 height 17
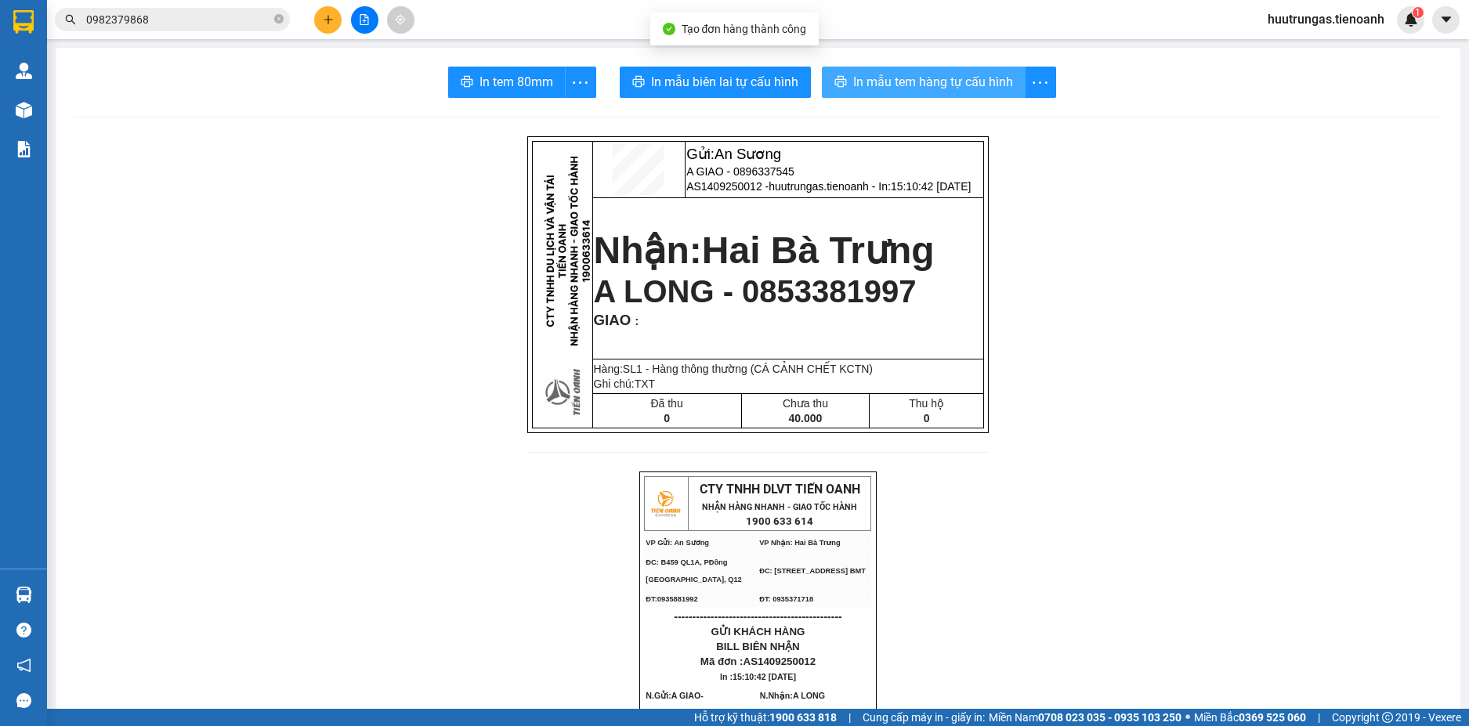
click at [925, 80] on span "In mẫu tem hàng tự cấu hình" at bounding box center [933, 82] width 160 height 20
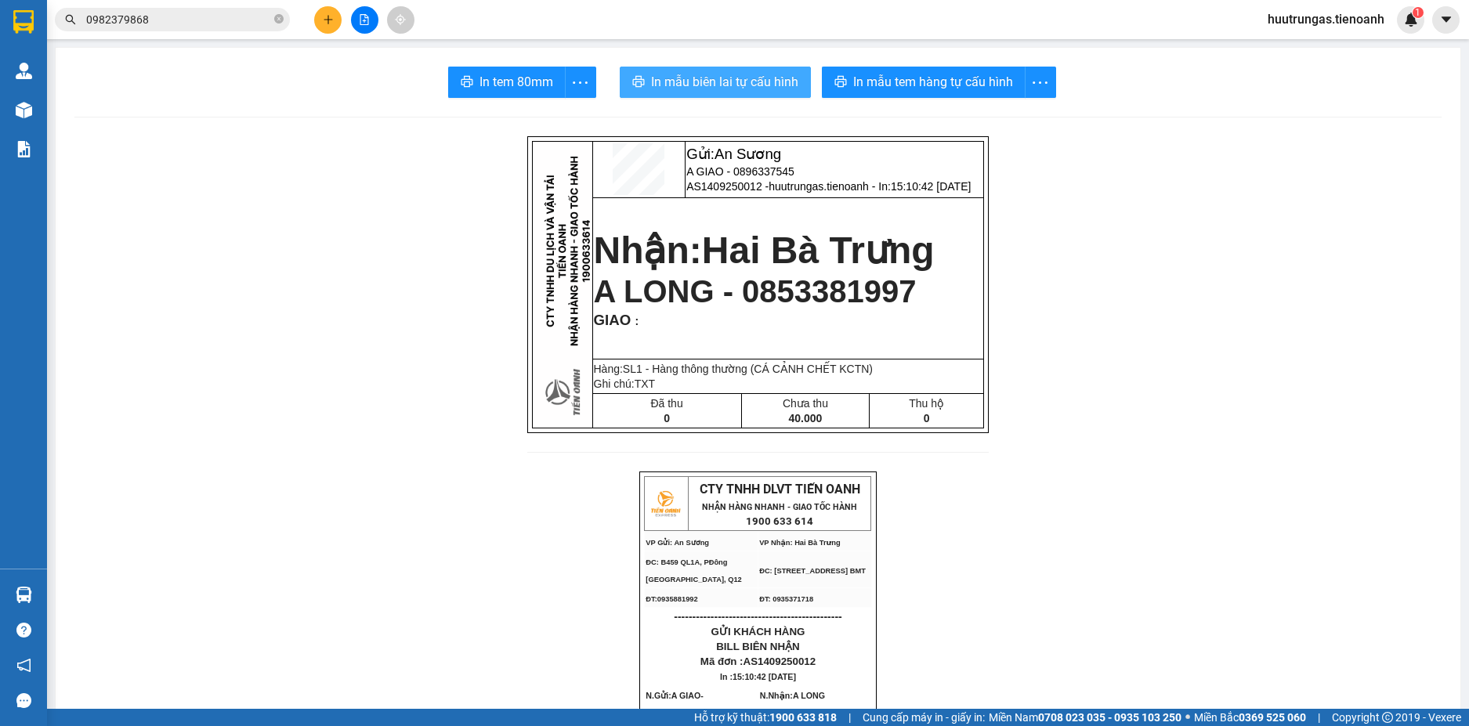
click at [718, 90] on span "In mẫu biên lai tự cấu hình" at bounding box center [724, 82] width 147 height 20
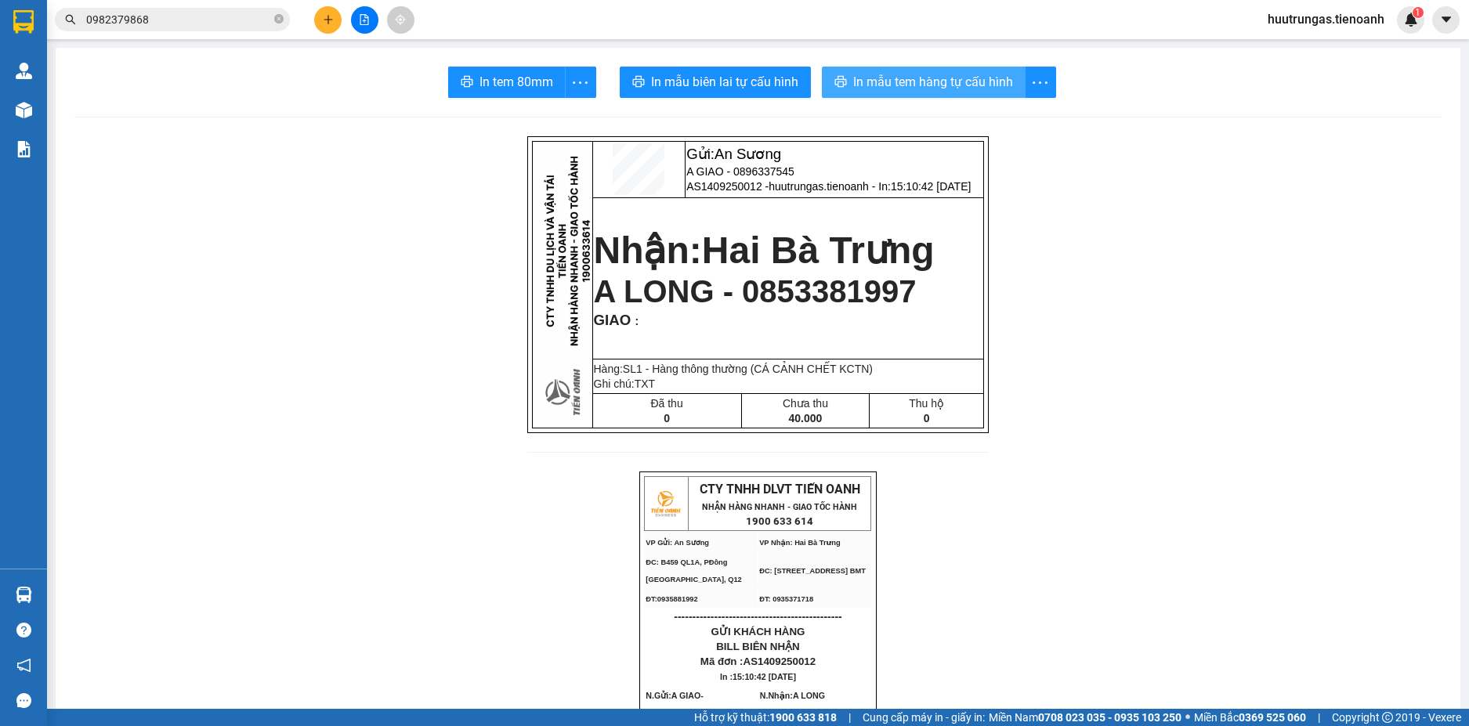
click at [868, 74] on span "In mẫu tem hàng tự cấu hình" at bounding box center [933, 82] width 160 height 20
click at [333, 16] on icon "plus" at bounding box center [328, 19] width 11 height 11
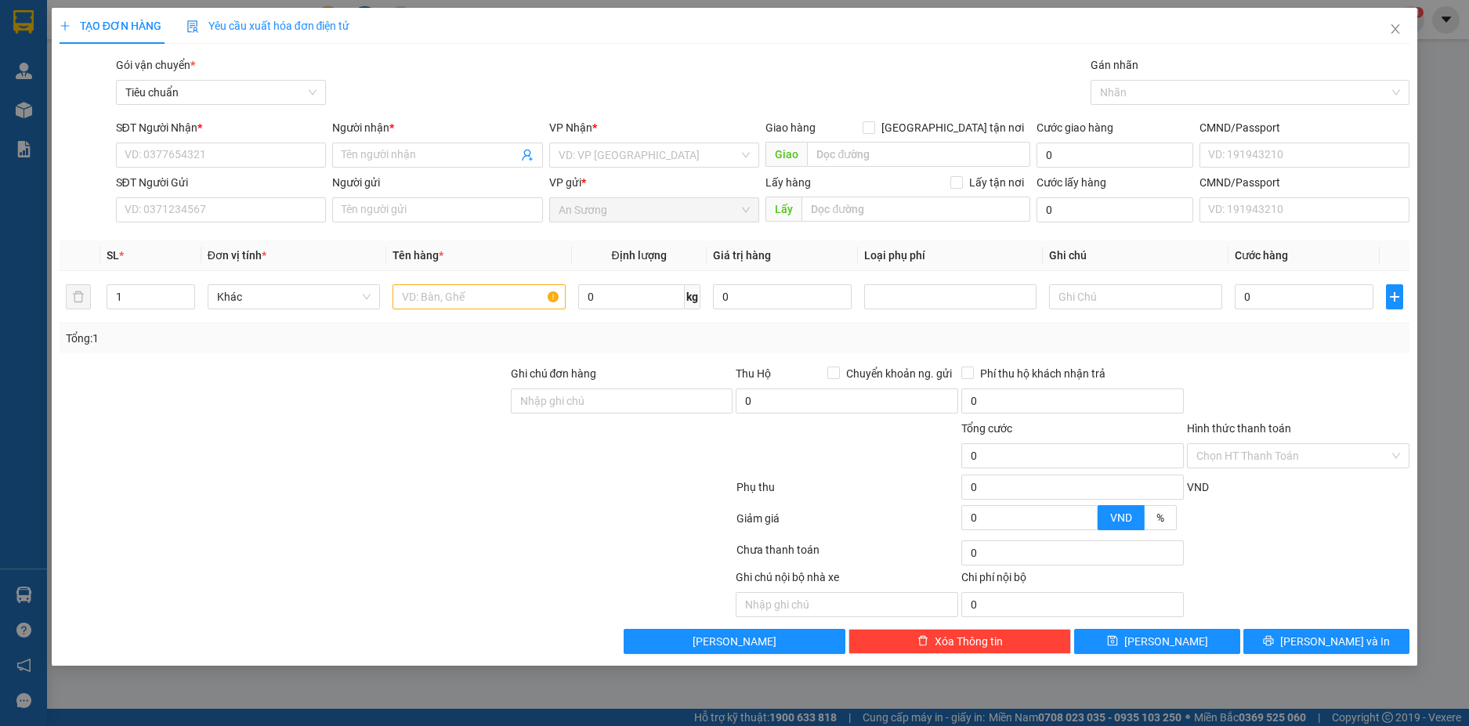
click at [333, 16] on div "Yêu cầu xuất hóa đơn điện tử" at bounding box center [269, 26] width 164 height 36
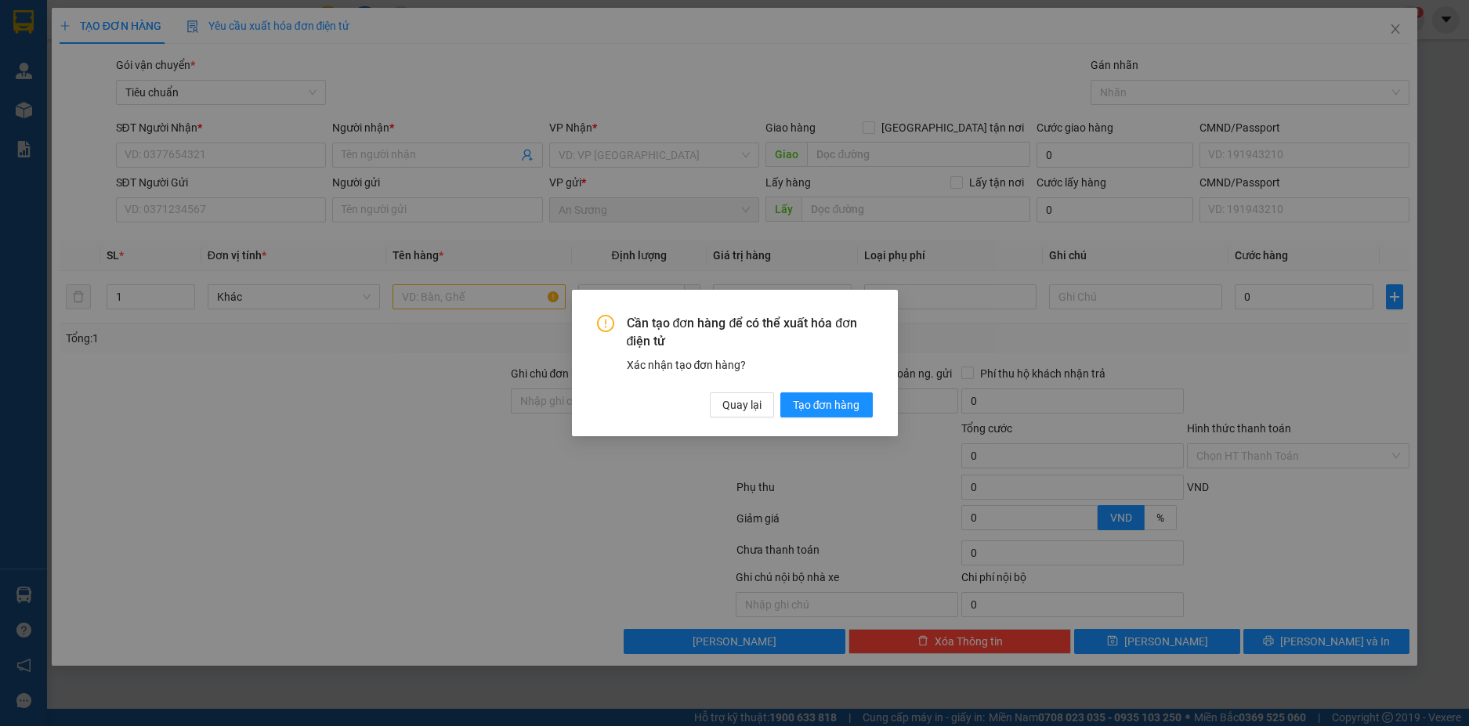
click at [350, 226] on div "Cần tạo đơn hàng để có thể xuất hóa đơn điện tử Xác nhận tạo đơn hàng? Quay lại…" at bounding box center [734, 363] width 1469 height 726
click at [752, 413] on span "Quay lại" at bounding box center [742, 405] width 39 height 17
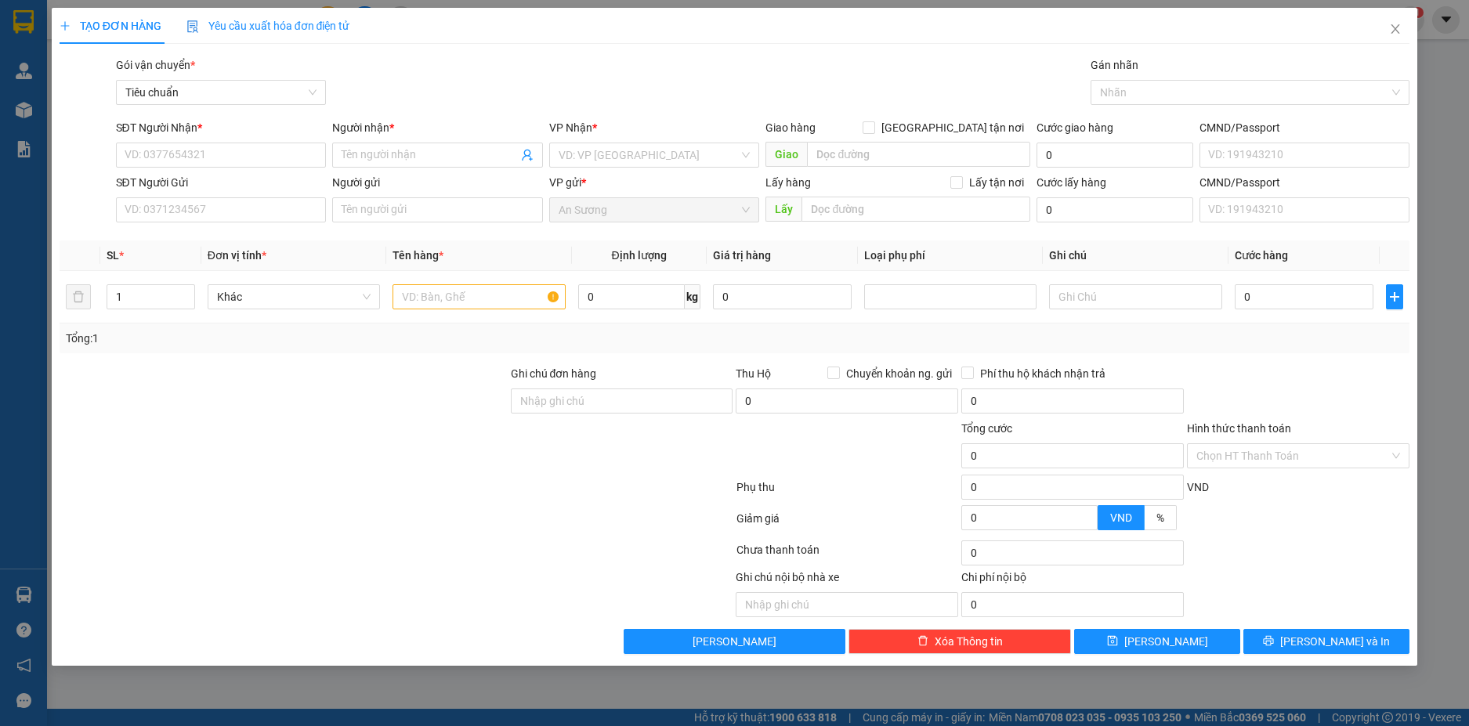
click at [750, 414] on div "0" at bounding box center [847, 404] width 223 height 31
click at [172, 157] on input "SĐT Người Nhận *" at bounding box center [221, 155] width 211 height 25
type input "0856043779"
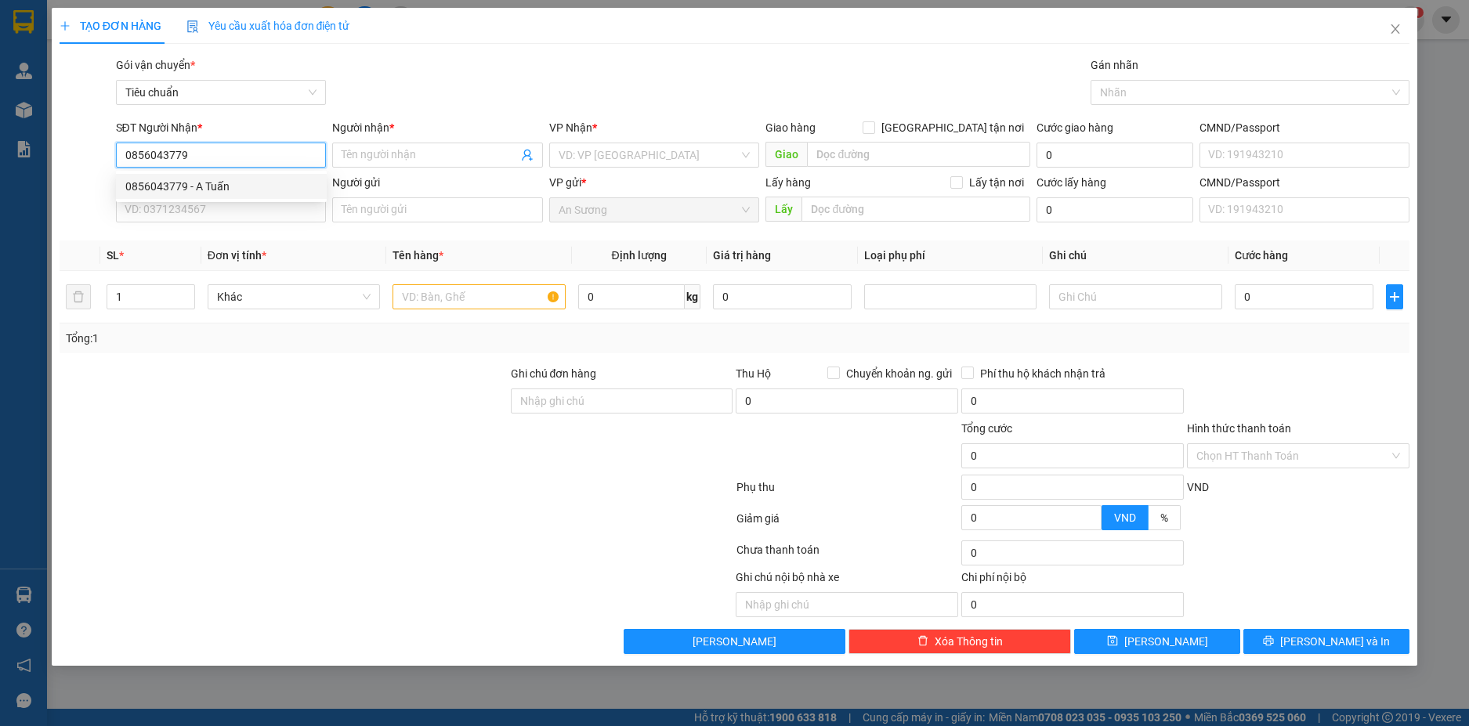
click at [212, 190] on div "0856043779 - A Tuấn" at bounding box center [221, 186] width 192 height 17
type input "A Tuấn"
type input "100.000"
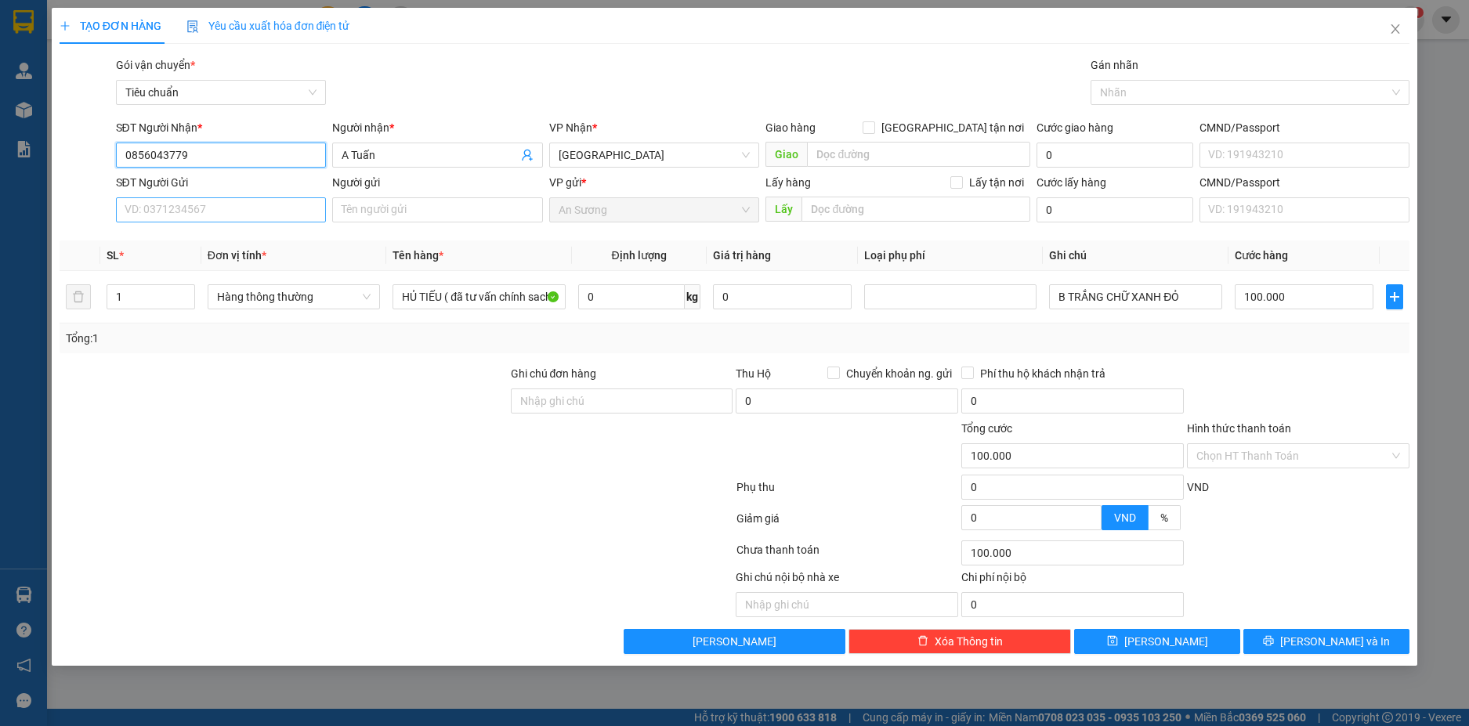
type input "0856043779"
click at [271, 208] on input "SĐT Người Gửi" at bounding box center [221, 209] width 211 height 25
click at [244, 237] on div "0375768786 - C TIÊN" at bounding box center [221, 241] width 192 height 17
type input "0375768786"
type input "C TIÊN"
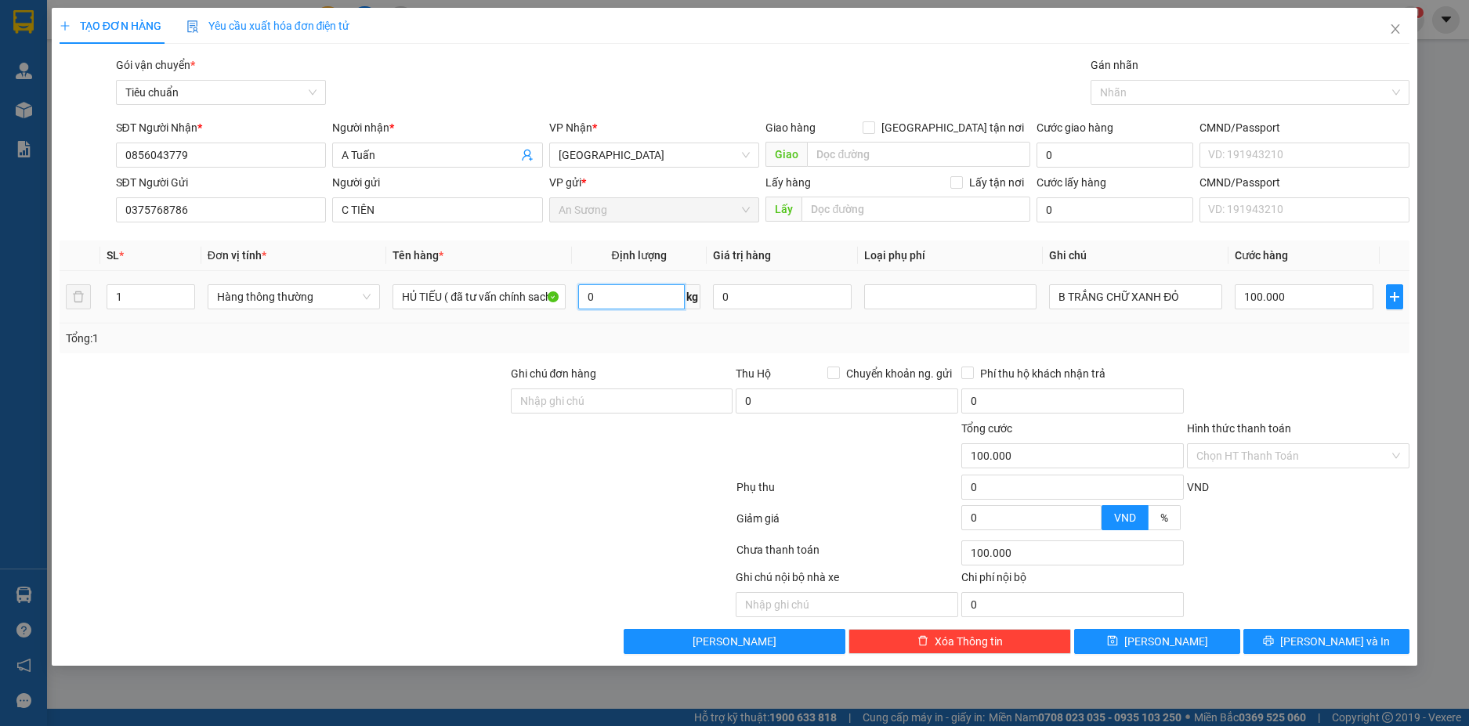
click at [636, 302] on input "0" at bounding box center [631, 296] width 107 height 25
type input "60"
click at [1122, 335] on div "Tổng: 1" at bounding box center [735, 338] width 1338 height 17
click at [1362, 638] on button "[PERSON_NAME] và In" at bounding box center [1327, 641] width 166 height 25
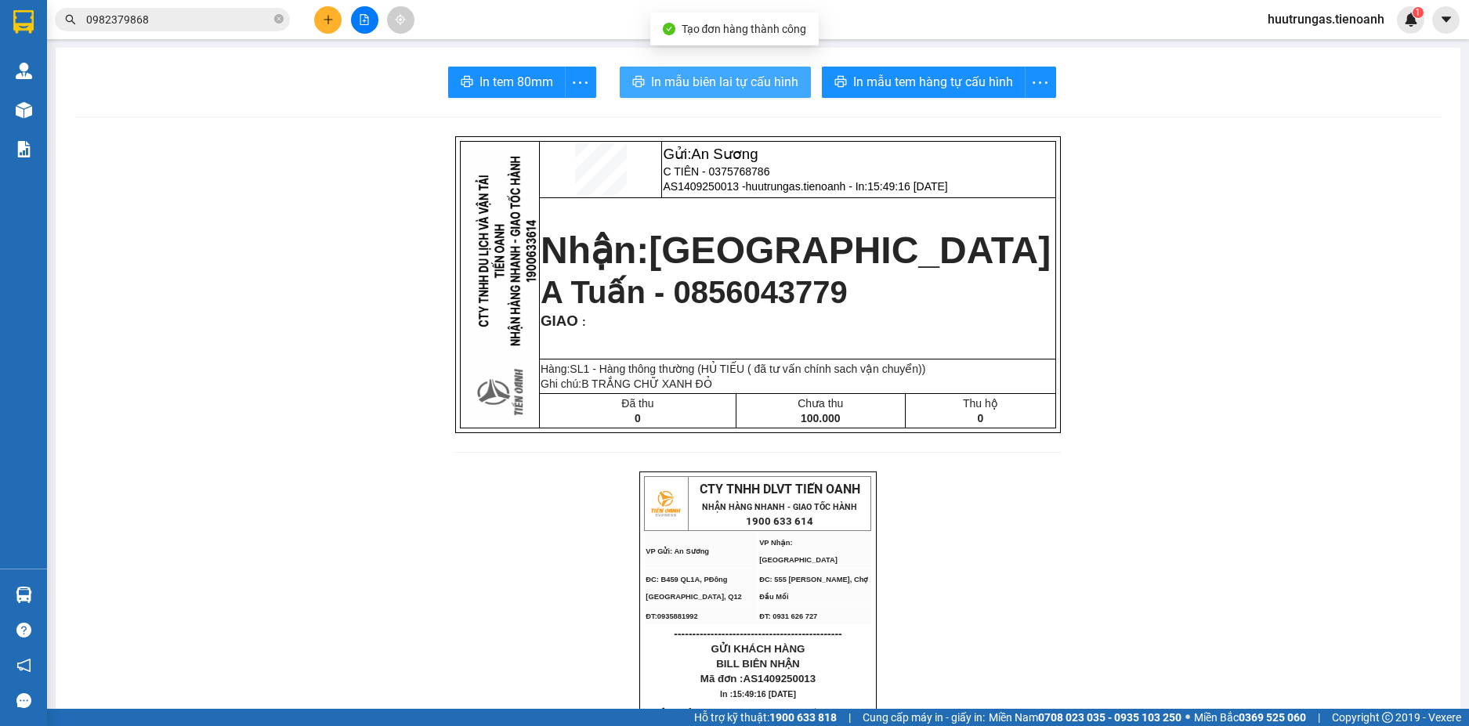
click at [760, 88] on span "In mẫu biên lai tự cấu hình" at bounding box center [724, 82] width 147 height 20
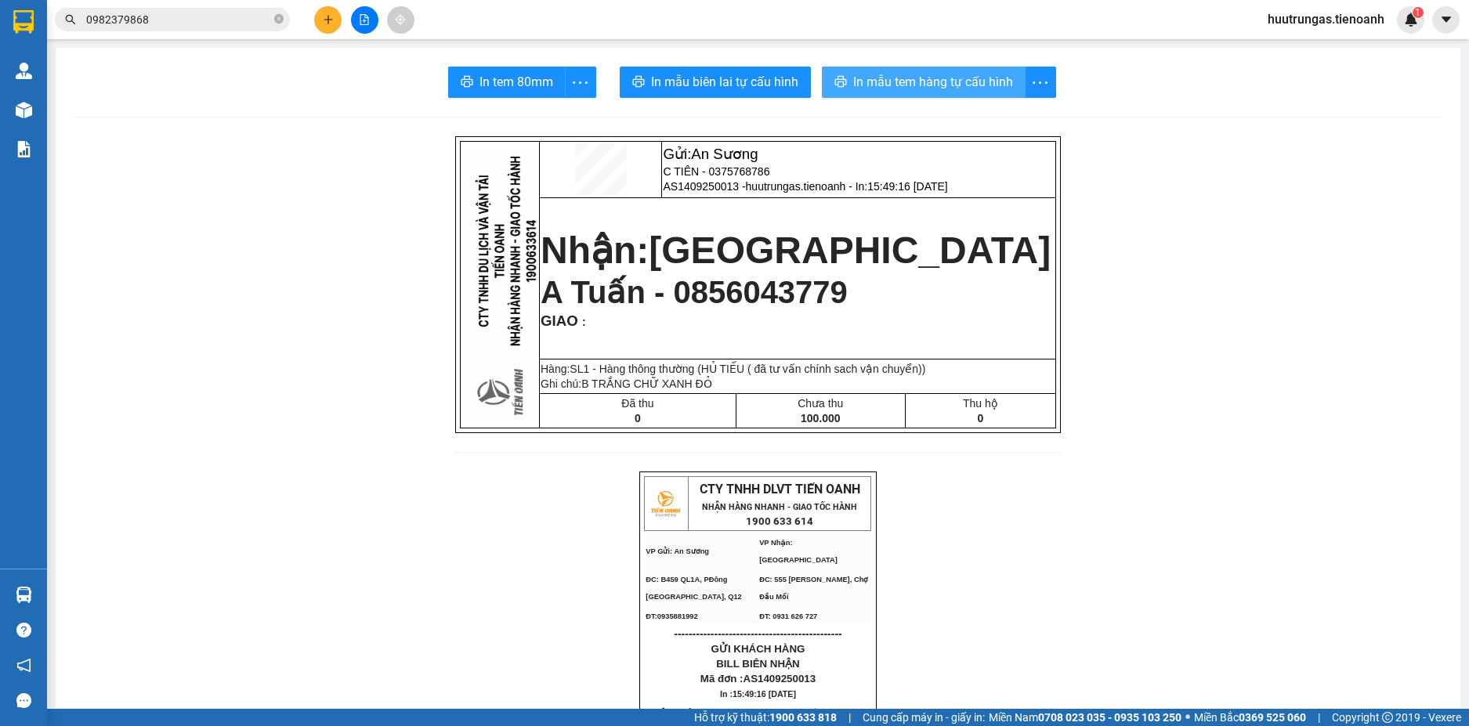
click at [941, 89] on span "In mẫu tem hàng tự cấu hình" at bounding box center [933, 82] width 160 height 20
click at [204, 17] on input "0982379868" at bounding box center [178, 19] width 185 height 17
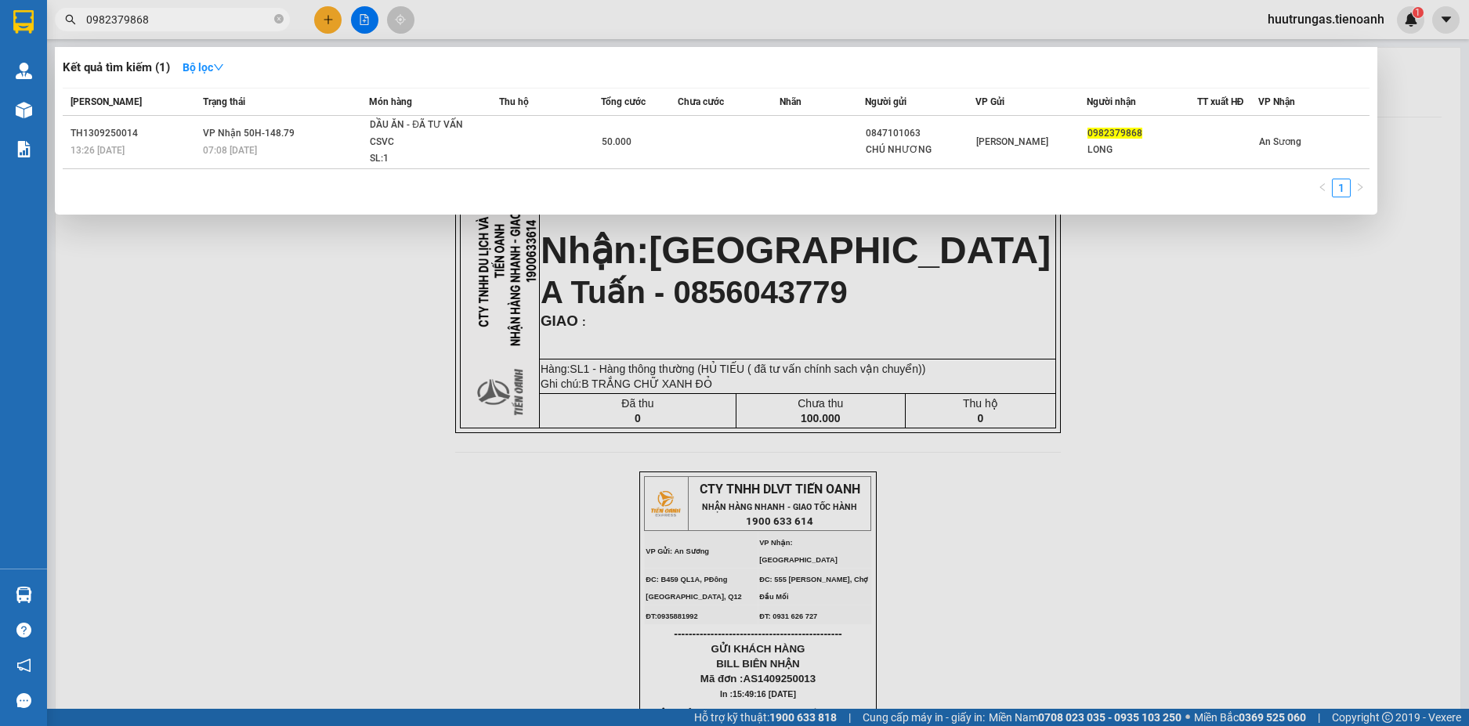
click at [204, 17] on input "0982379868" at bounding box center [178, 19] width 185 height 17
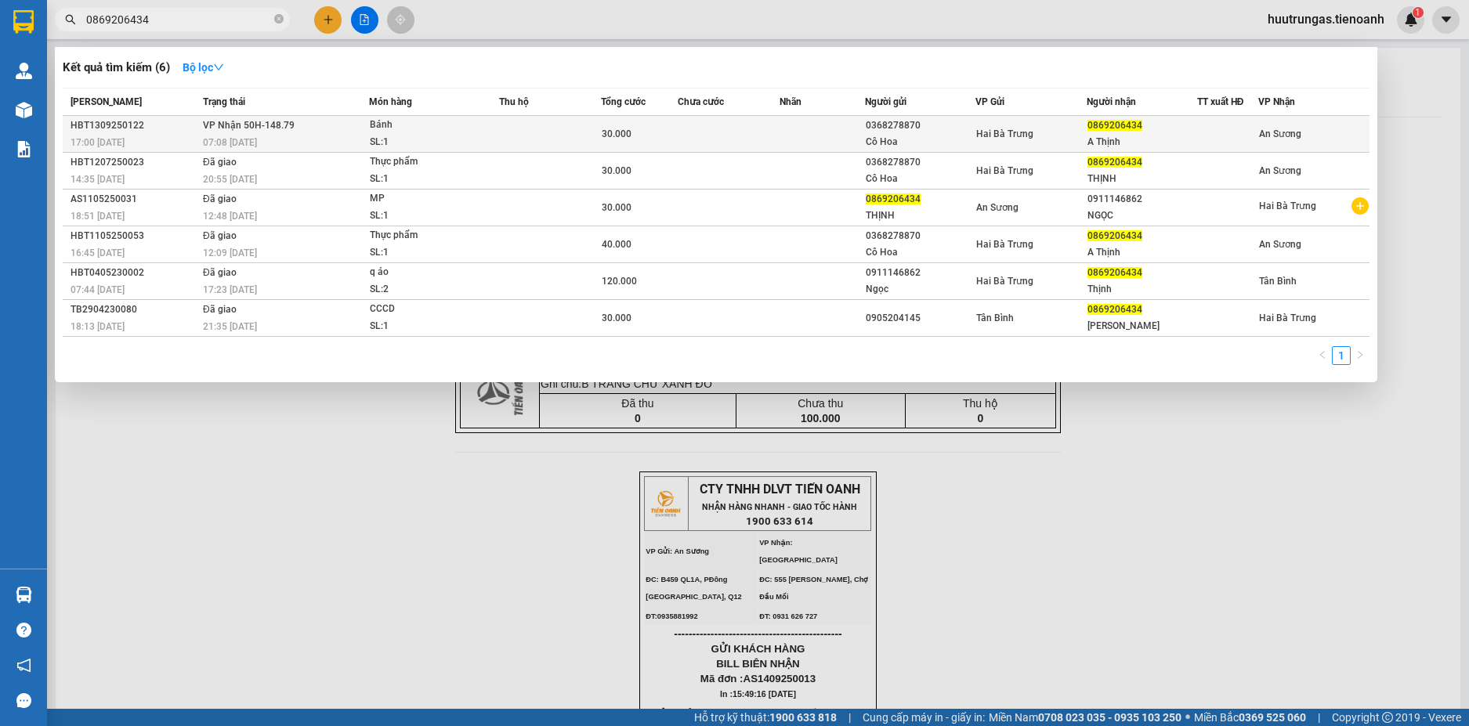
type input "0869206434"
click at [500, 130] on td at bounding box center [550, 134] width 102 height 37
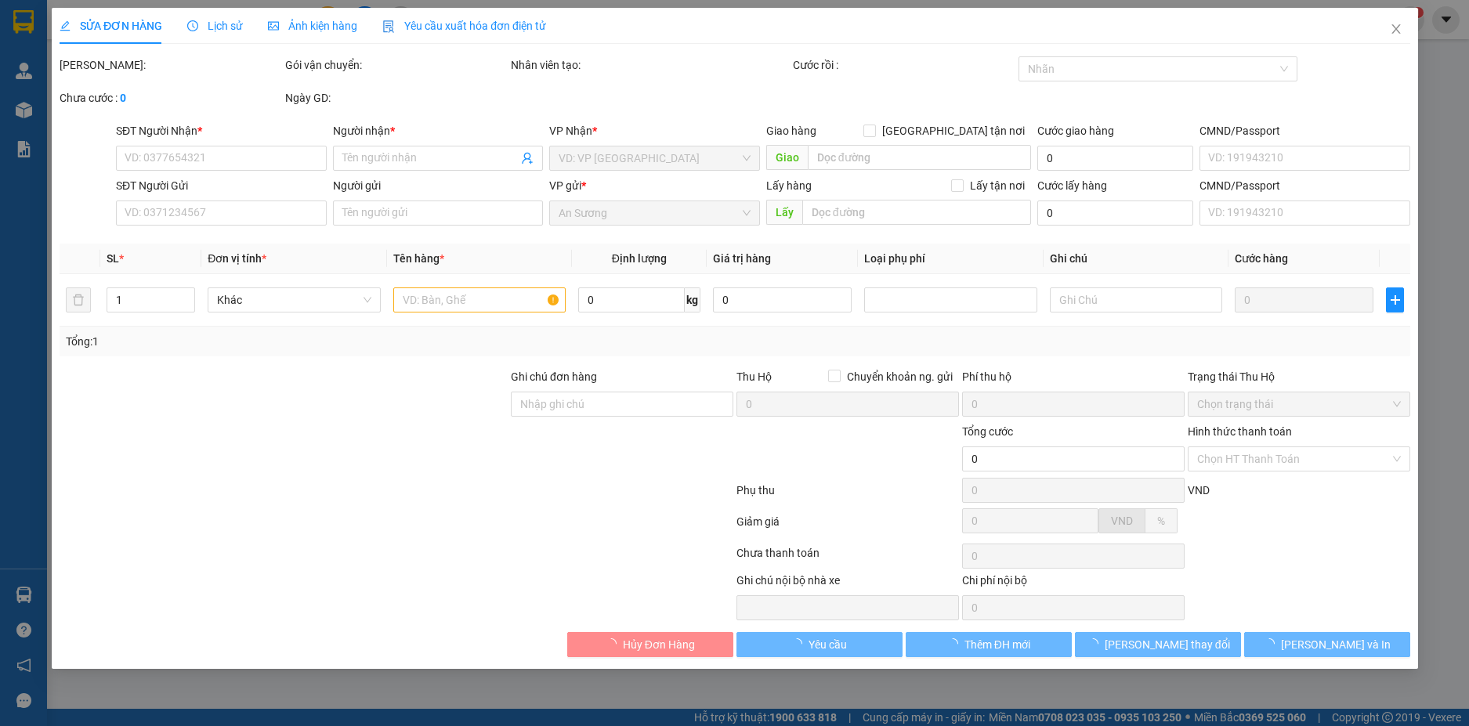
type input "0869206434"
type input "A Thịnh"
type input "0368278870"
type input "Cô Hoa"
type input "30.000"
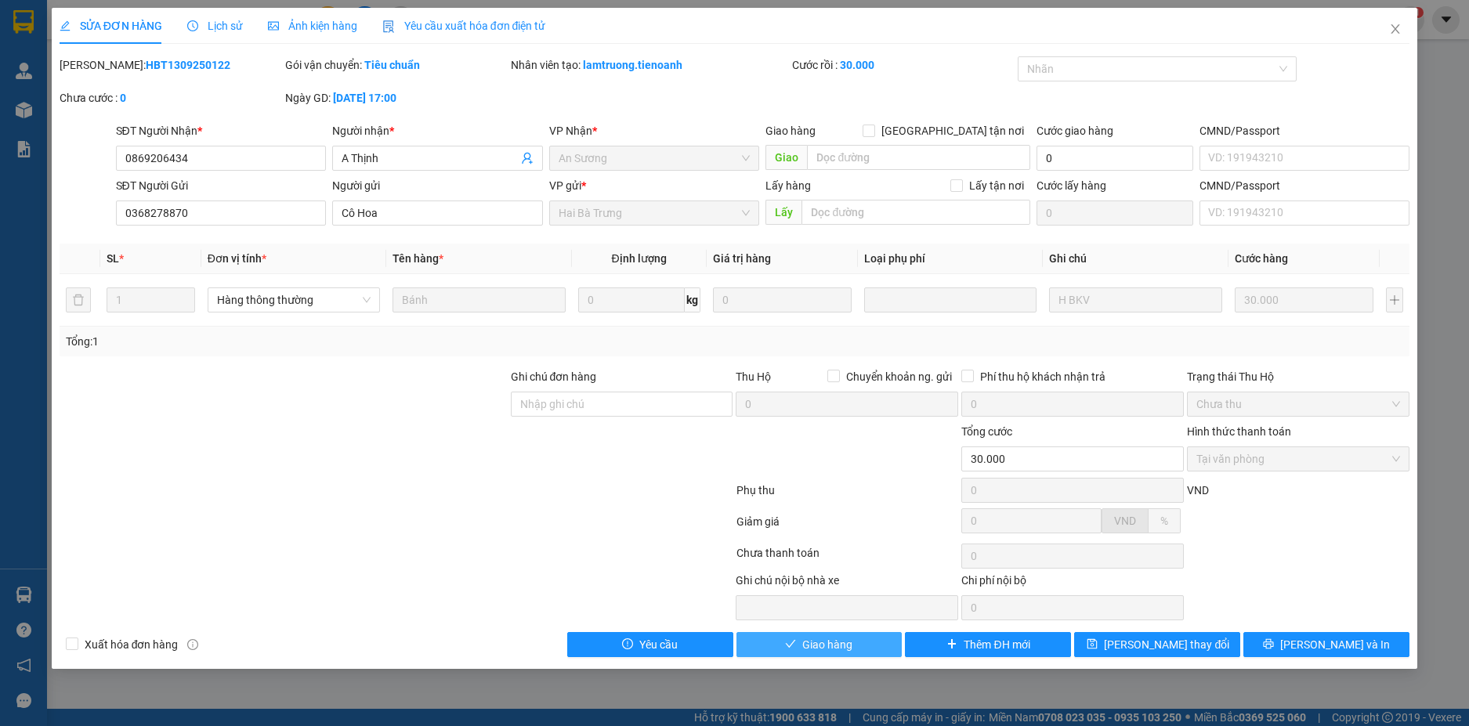
click at [834, 652] on span "Giao hàng" at bounding box center [827, 644] width 50 height 17
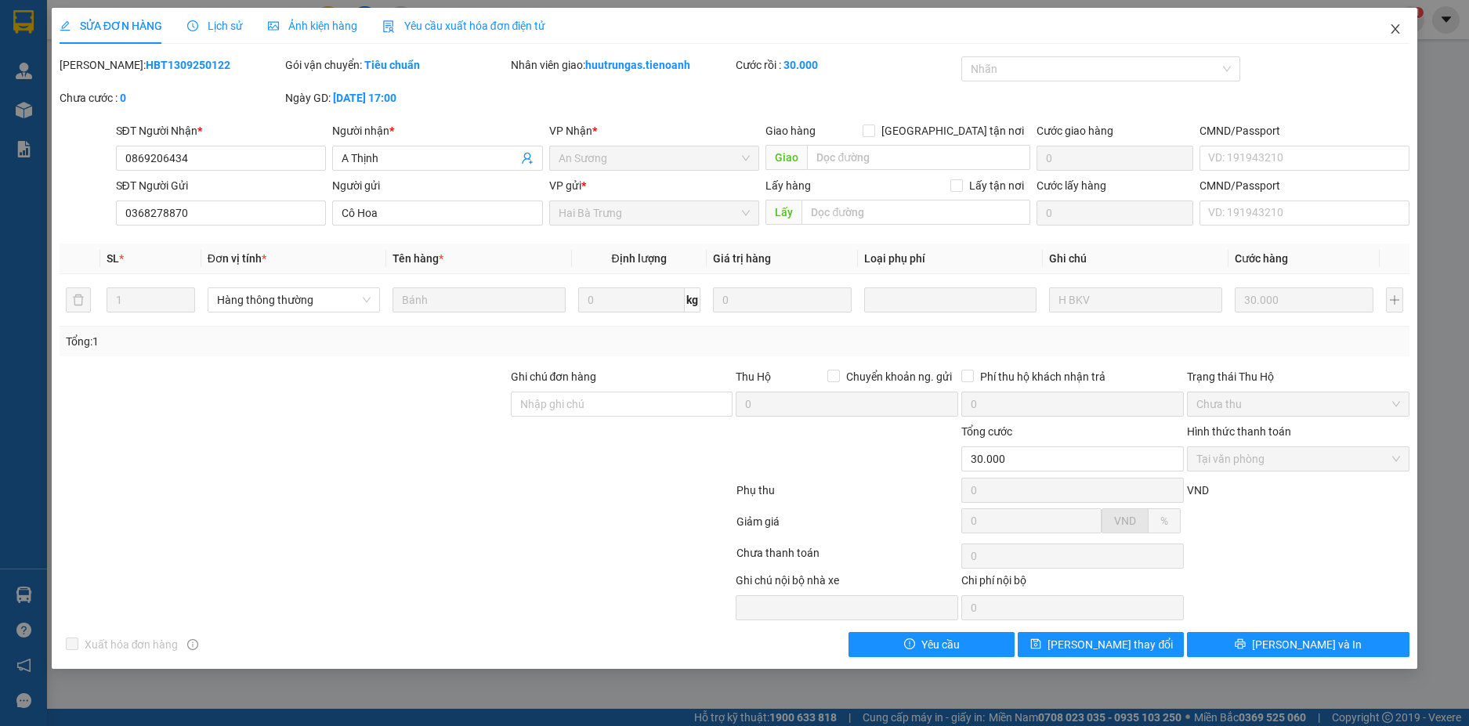
click at [1387, 34] on span "Close" at bounding box center [1396, 30] width 44 height 44
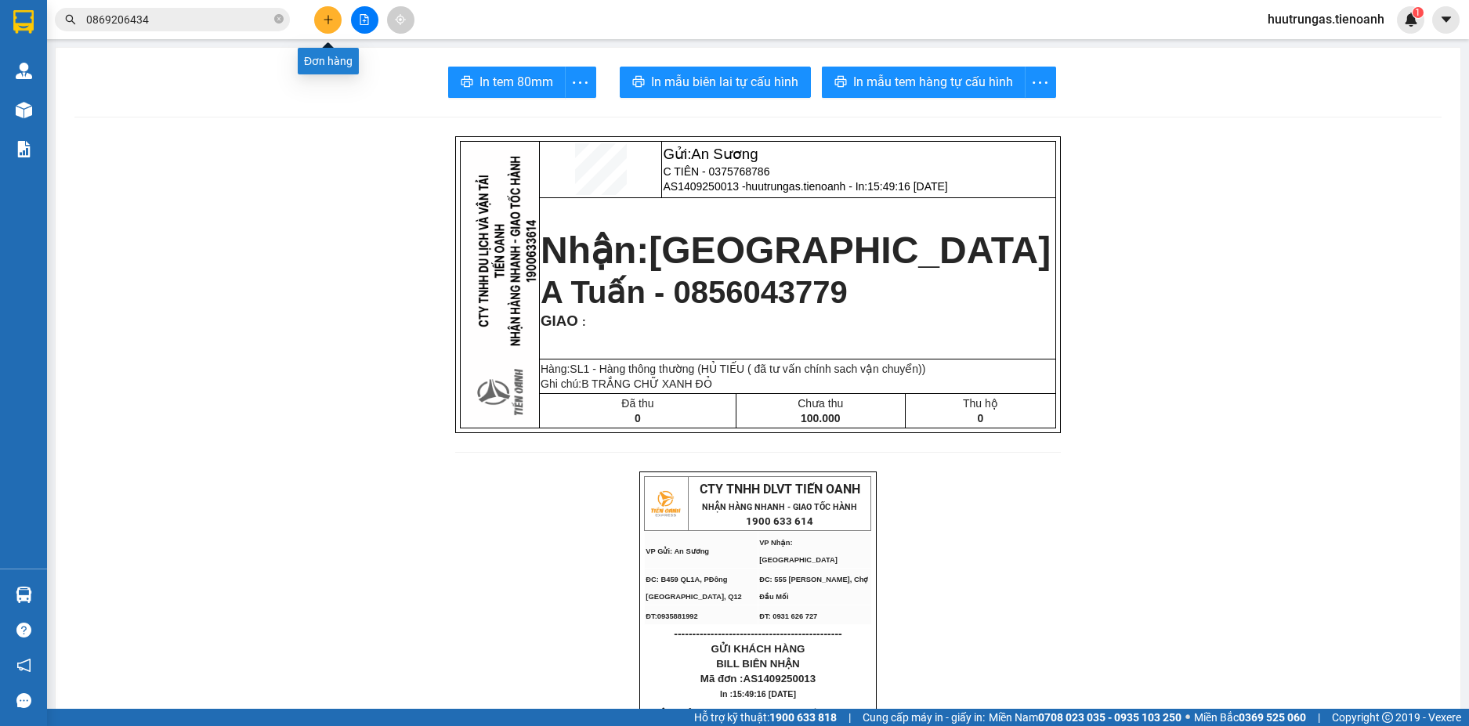
click at [326, 20] on icon "plus" at bounding box center [328, 19] width 9 height 1
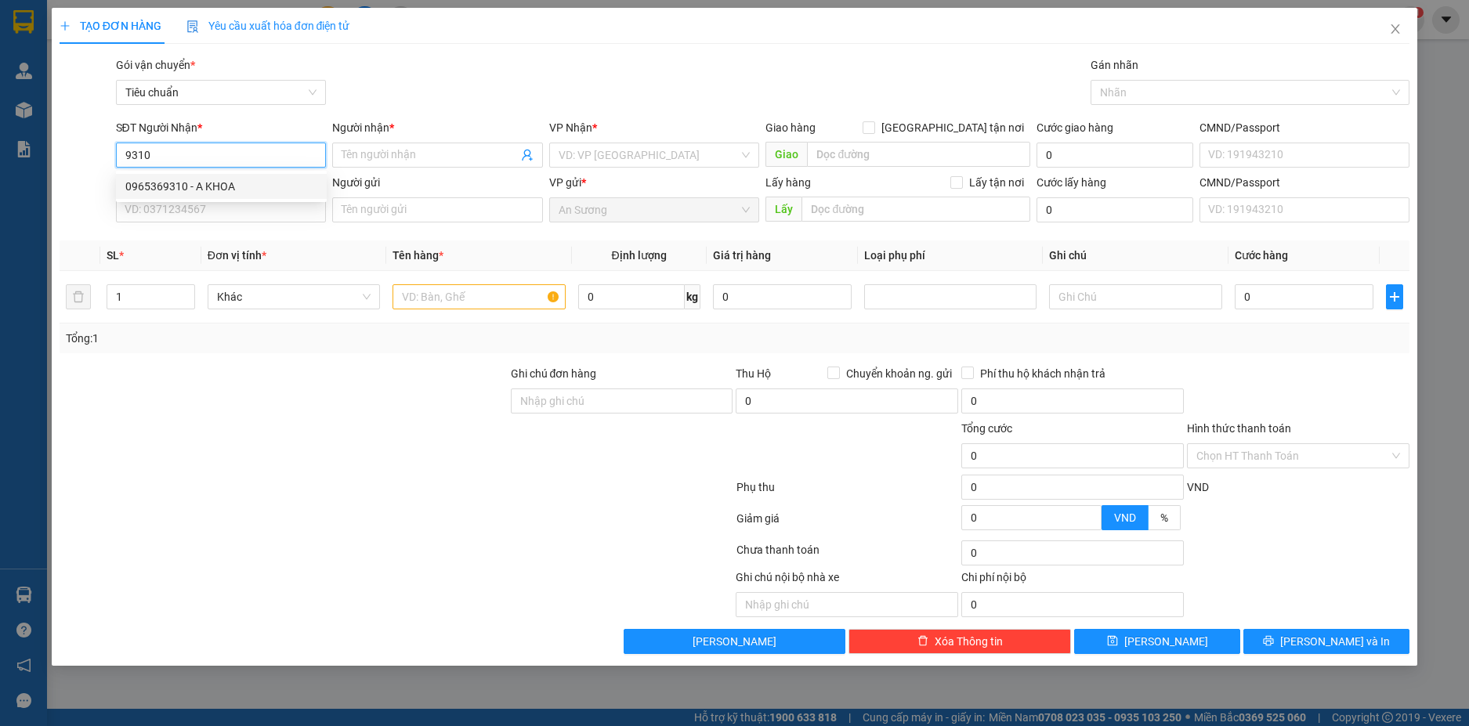
click at [304, 183] on div "0965369310 - A KHOA" at bounding box center [221, 186] width 192 height 17
type input "0965369310"
type input "A KHOA"
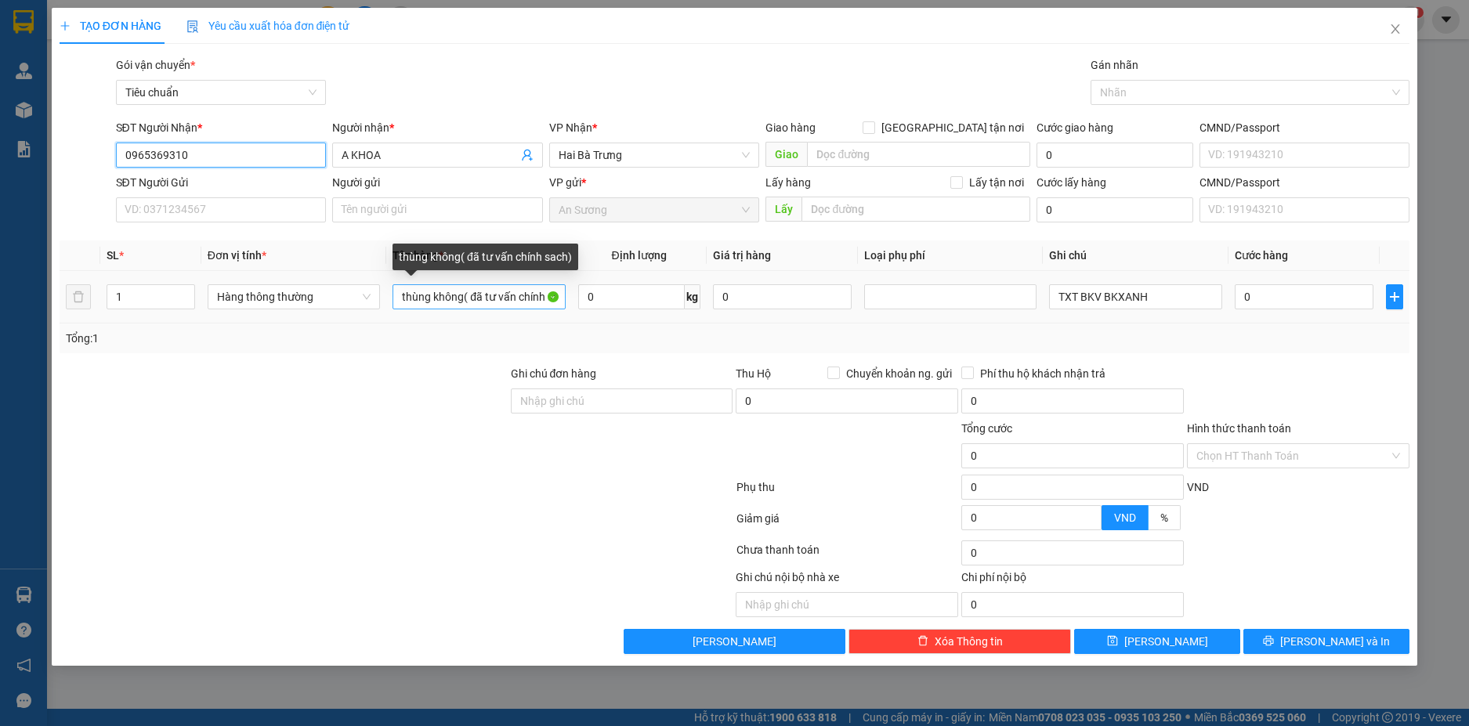
type input "0965369310"
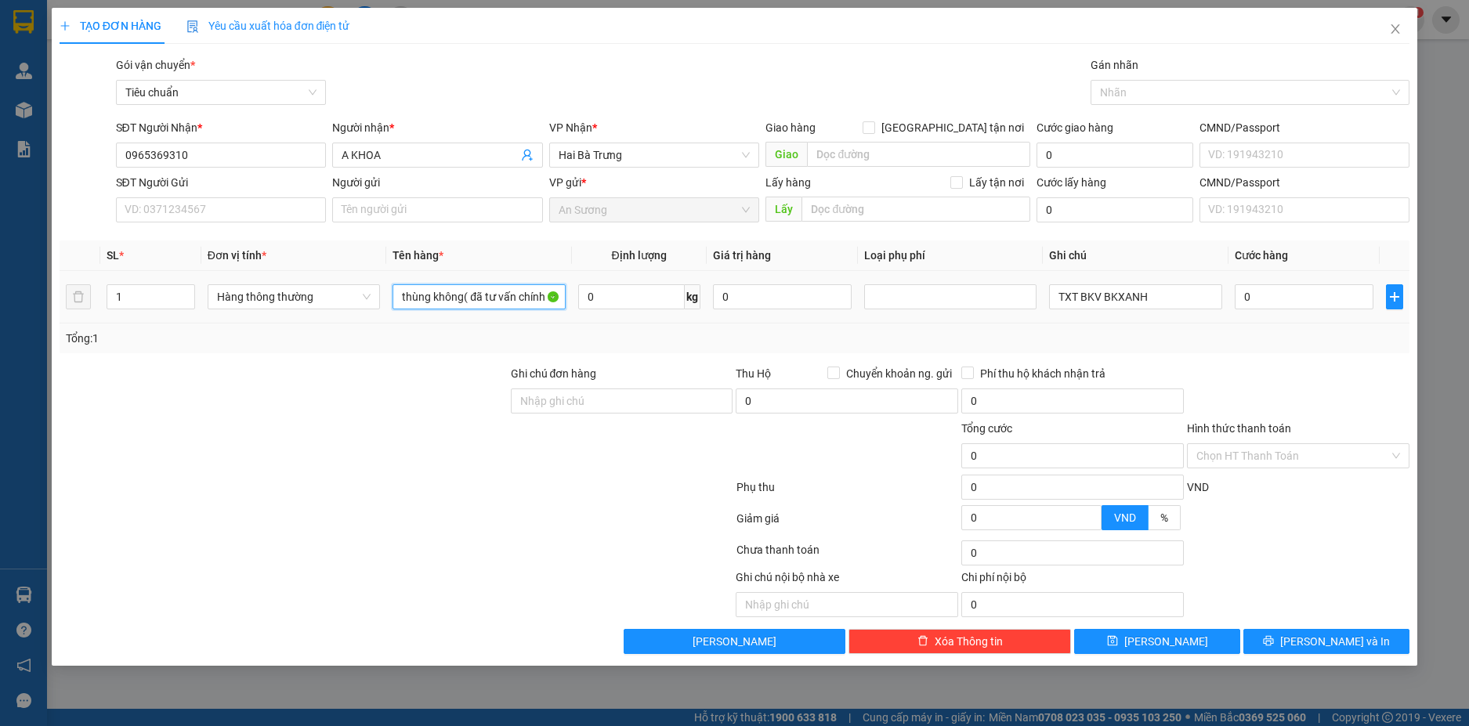
drag, startPoint x: 465, startPoint y: 296, endPoint x: 388, endPoint y: 302, distance: 77.8
click at [388, 302] on td "thùng không( đã tư vấn chính sach)" at bounding box center [478, 297] width 185 height 53
type input "BÚN( đã tư vấn chính sach)"
click at [1180, 291] on input "TXT BKV BKXANH" at bounding box center [1135, 296] width 172 height 25
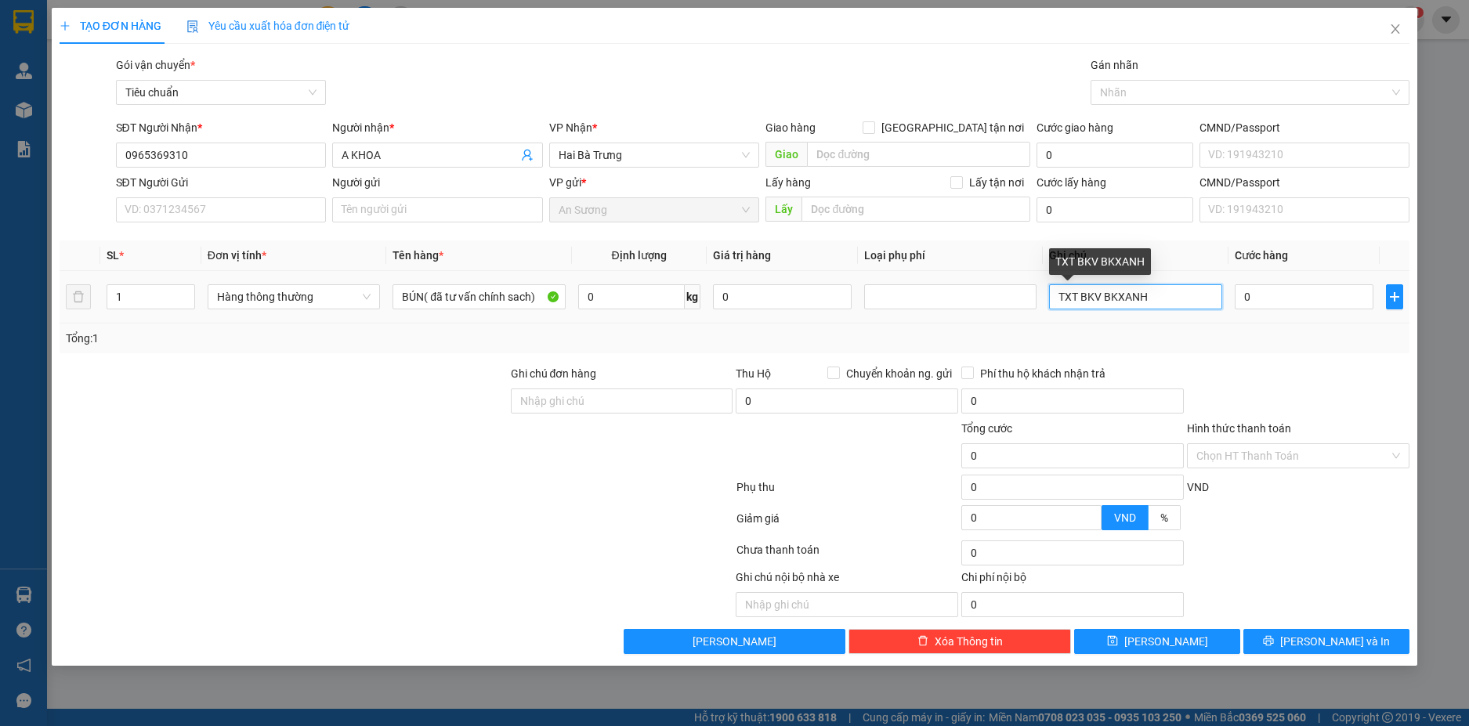
click at [1180, 291] on input "TXT BKV BKXANH" at bounding box center [1135, 296] width 172 height 25
type input "SỌT VÀNG"
click at [1252, 298] on input "0" at bounding box center [1304, 296] width 139 height 25
type input "6"
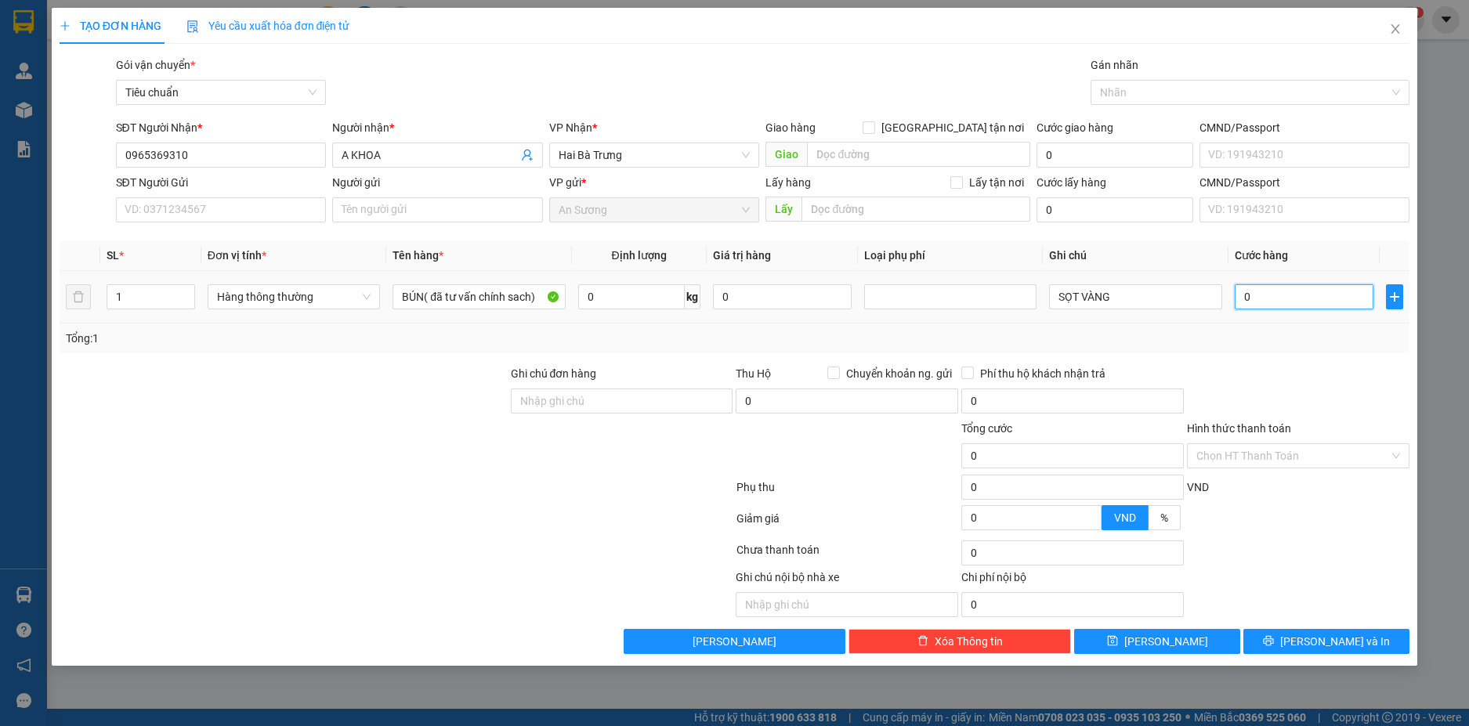
type input "6"
type input "60"
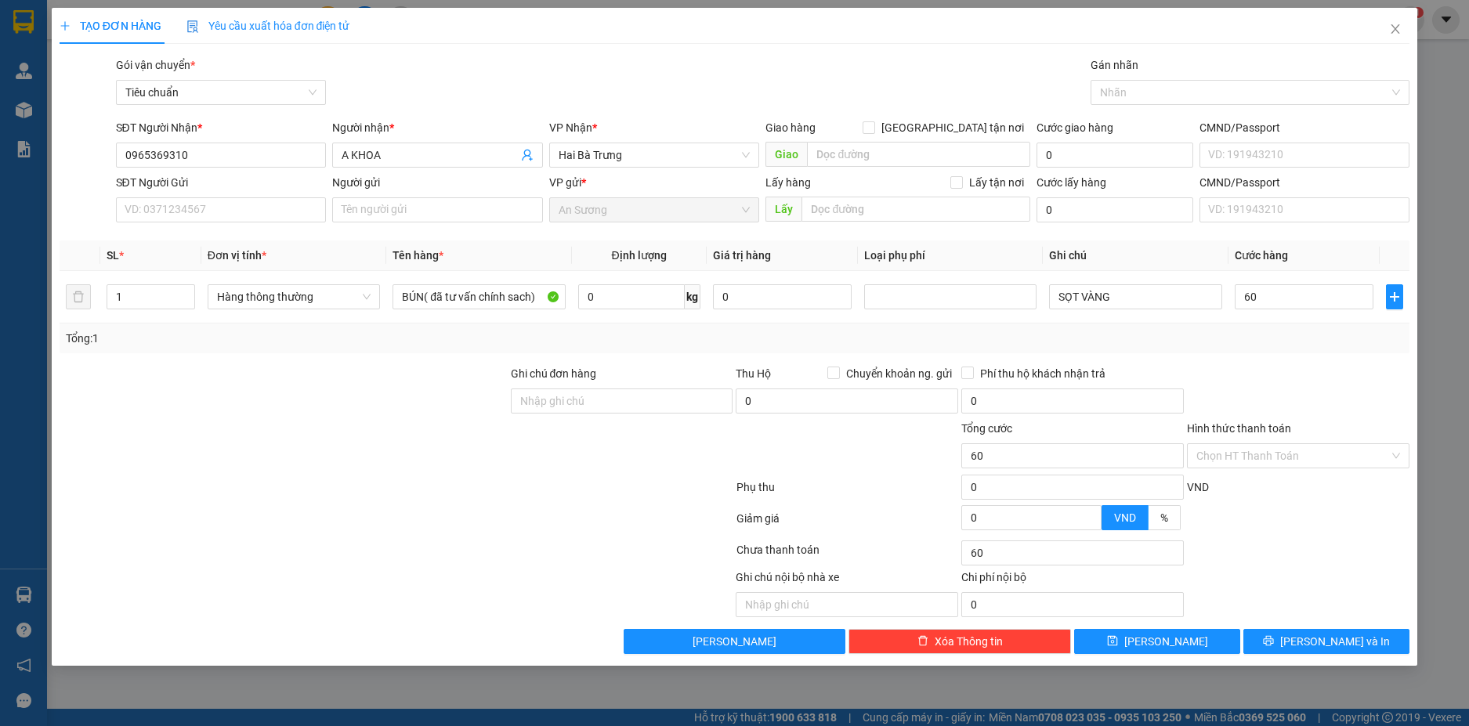
type input "60.000"
click at [1276, 364] on div "Transit Pickup Surcharge Ids Transit Deliver Surcharge Ids Transit Deliver Surc…" at bounding box center [735, 355] width 1351 height 598
click at [1336, 640] on span "[PERSON_NAME] và In" at bounding box center [1335, 641] width 110 height 17
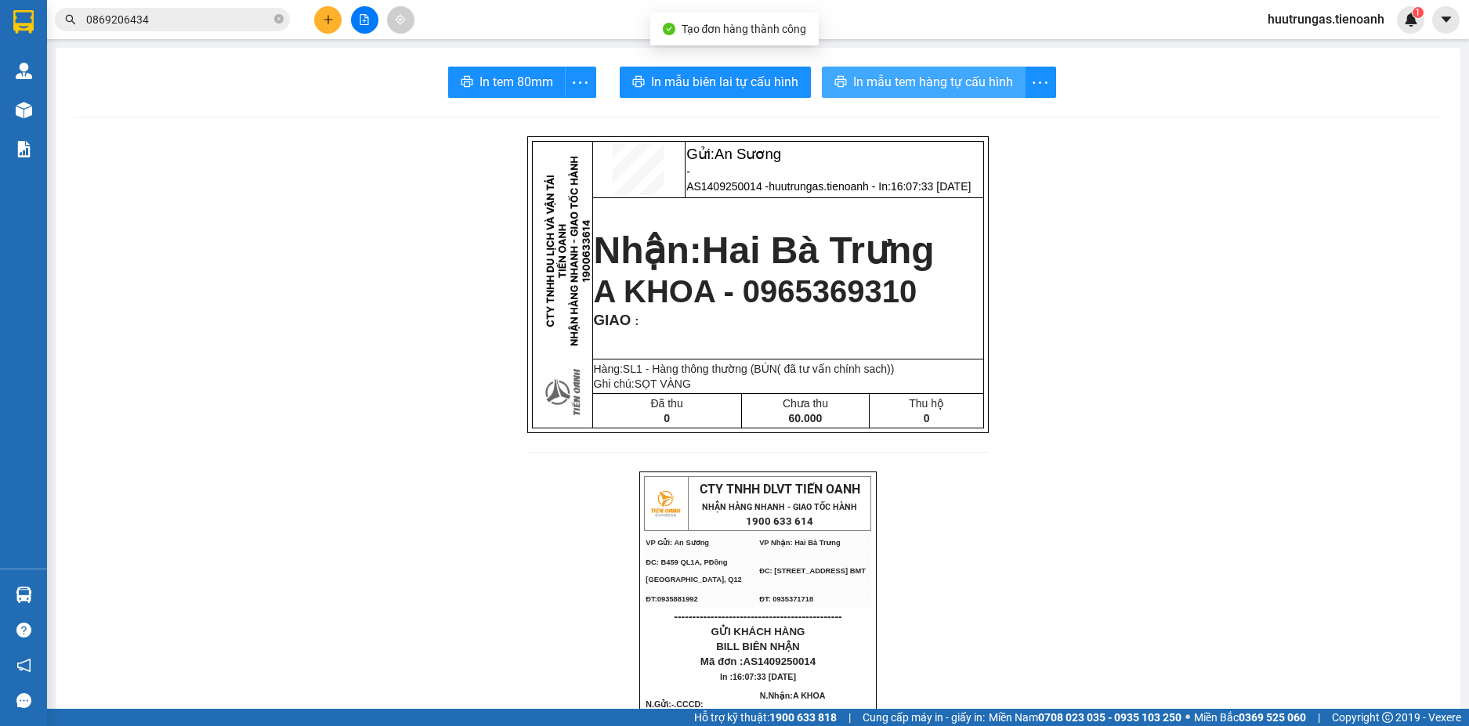
click at [933, 87] on span "In mẫu tem hàng tự cấu hình" at bounding box center [933, 82] width 160 height 20
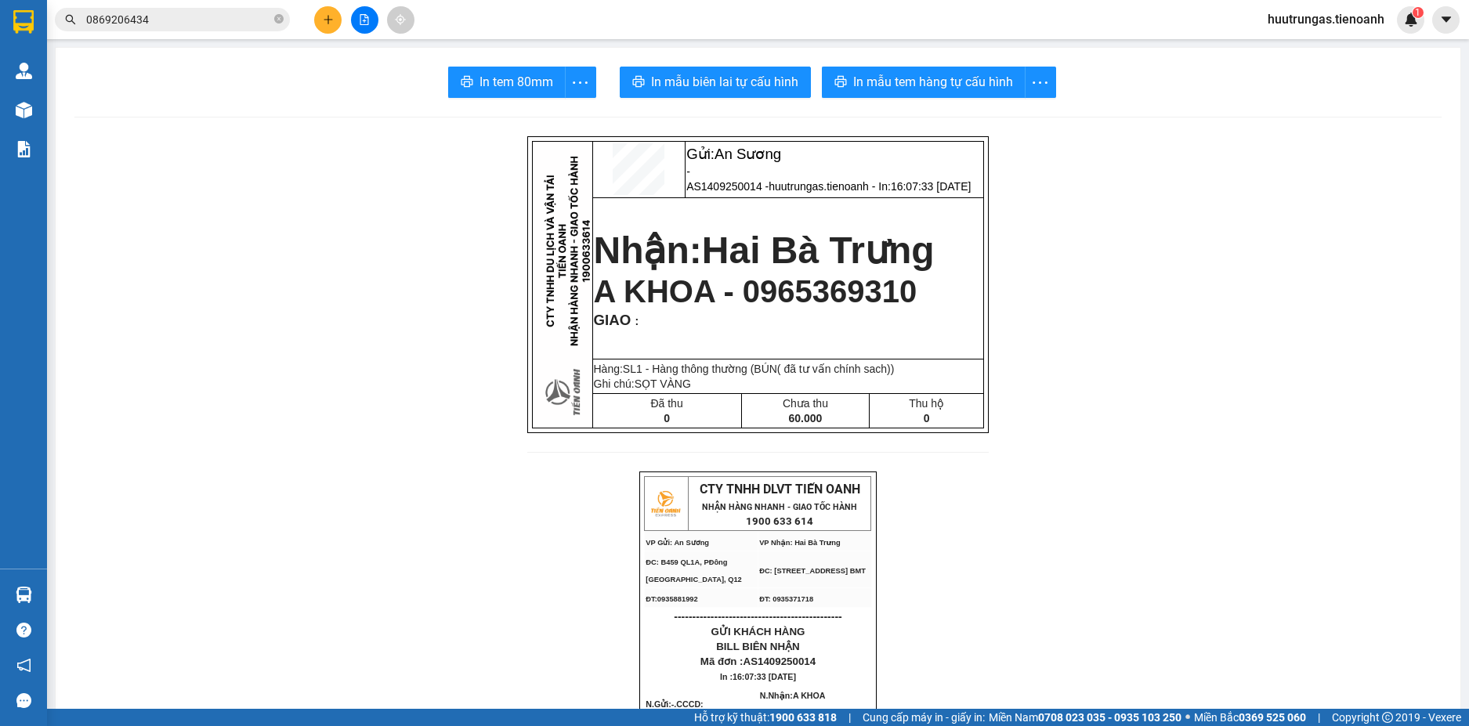
click at [174, 21] on input "0869206434" at bounding box center [178, 19] width 185 height 17
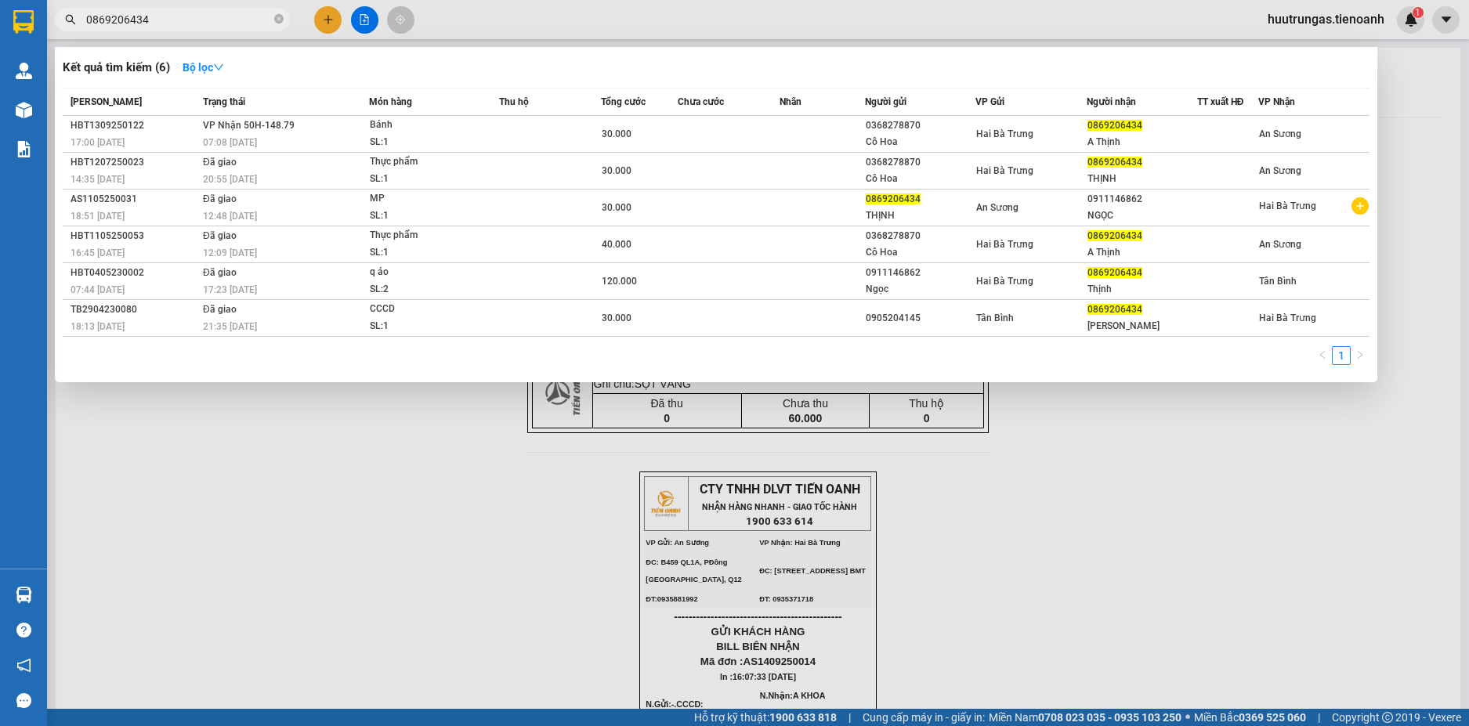
click at [174, 21] on input "0869206434" at bounding box center [178, 19] width 185 height 17
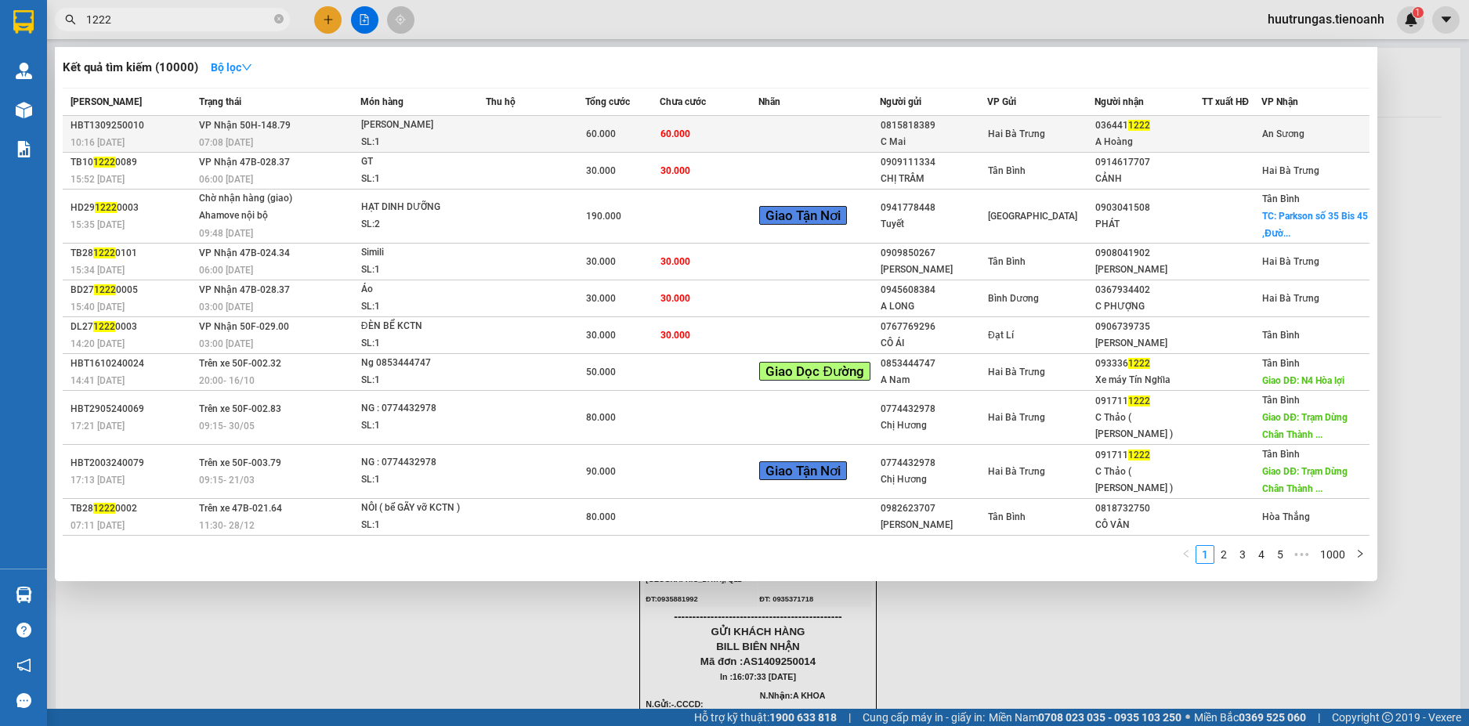
type input "1222"
click at [480, 139] on span "Tượng Gỗ SL: 1" at bounding box center [423, 134] width 124 height 34
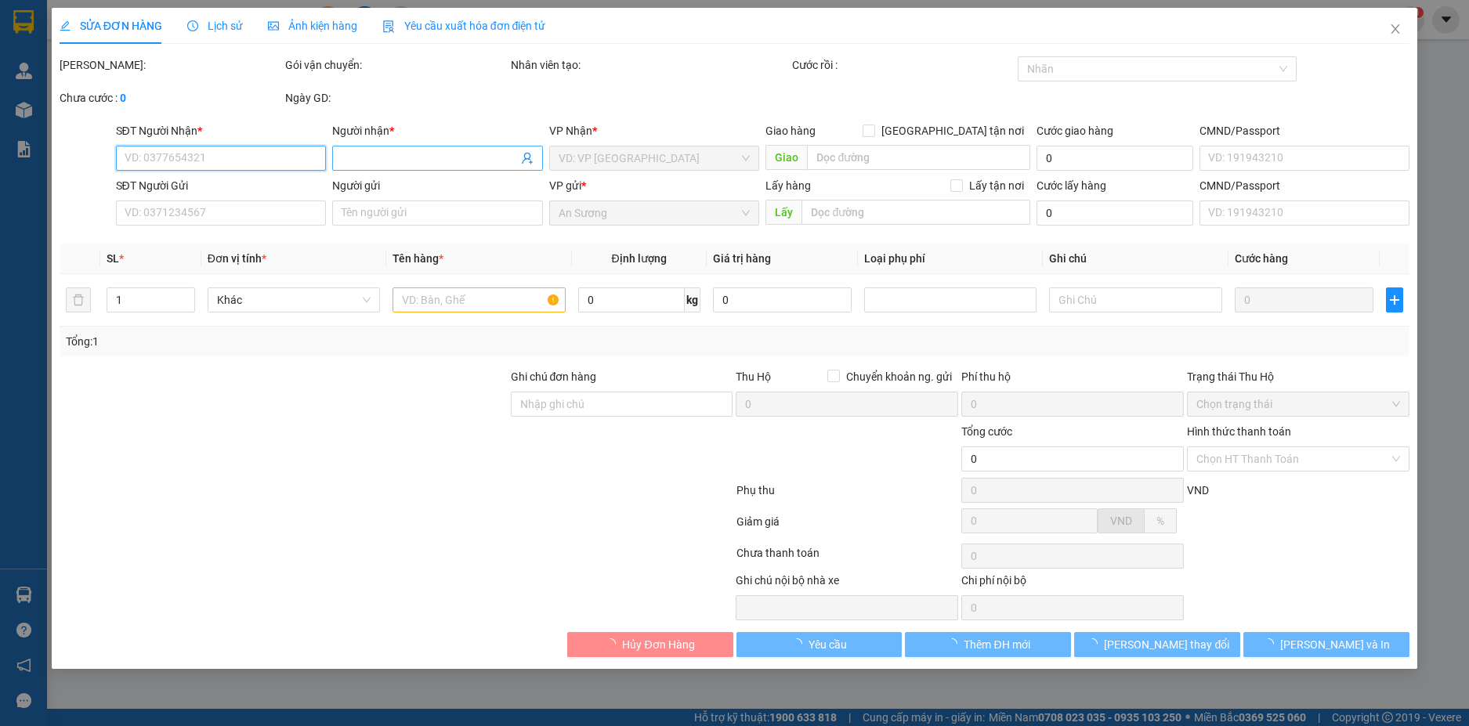
type input "0364411222"
type input "A Hoàng"
type input "0815818389"
type input "C Mai"
type input "60.000"
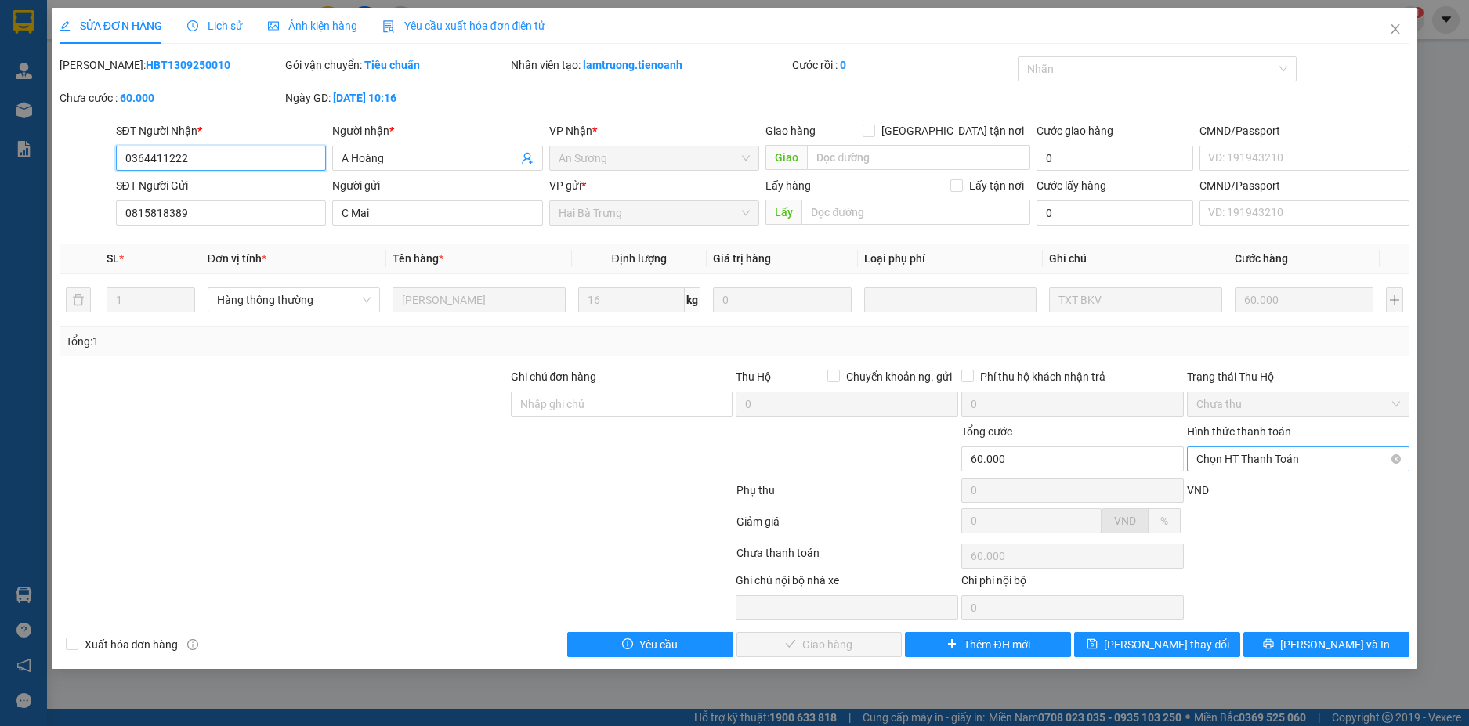
click at [1326, 462] on span "Chọn HT Thanh Toán" at bounding box center [1299, 459] width 204 height 24
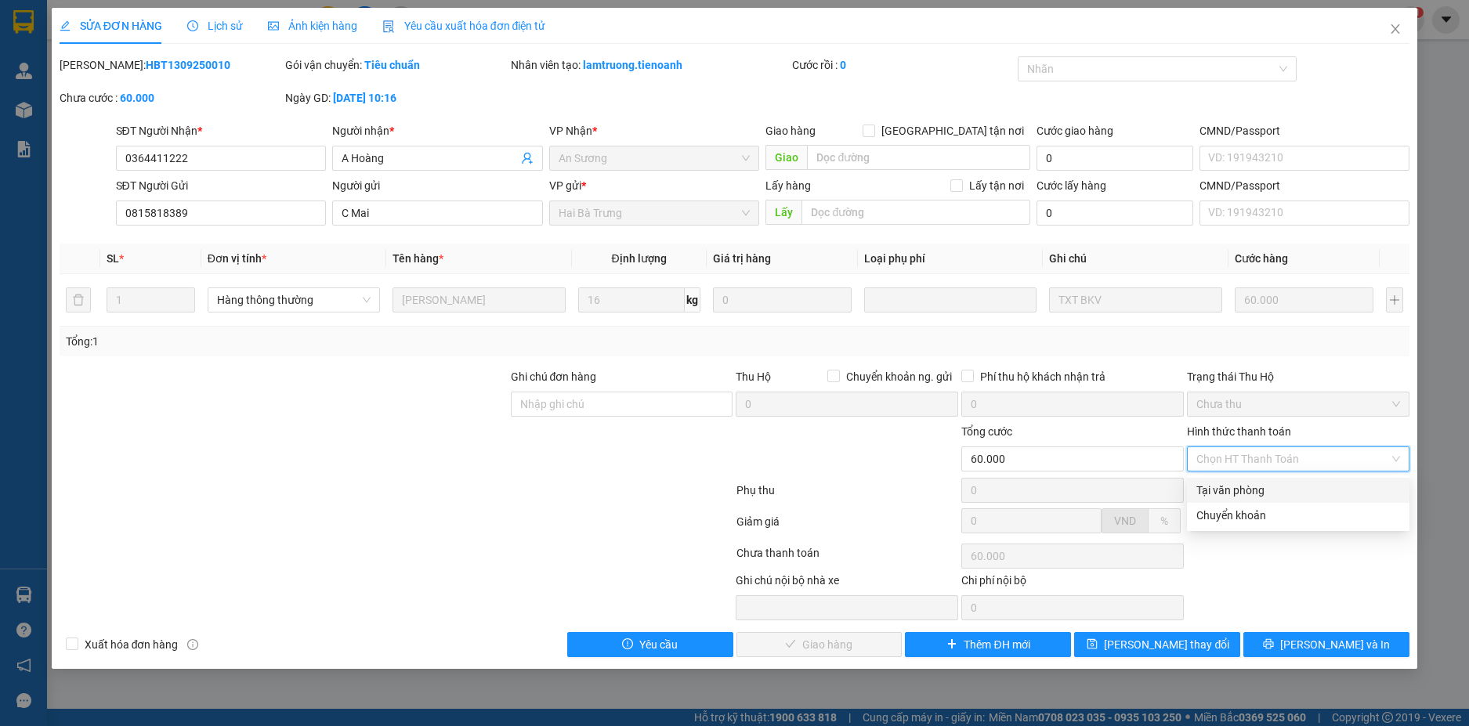
click at [1270, 486] on div "Tại văn phòng" at bounding box center [1299, 490] width 204 height 17
type input "0"
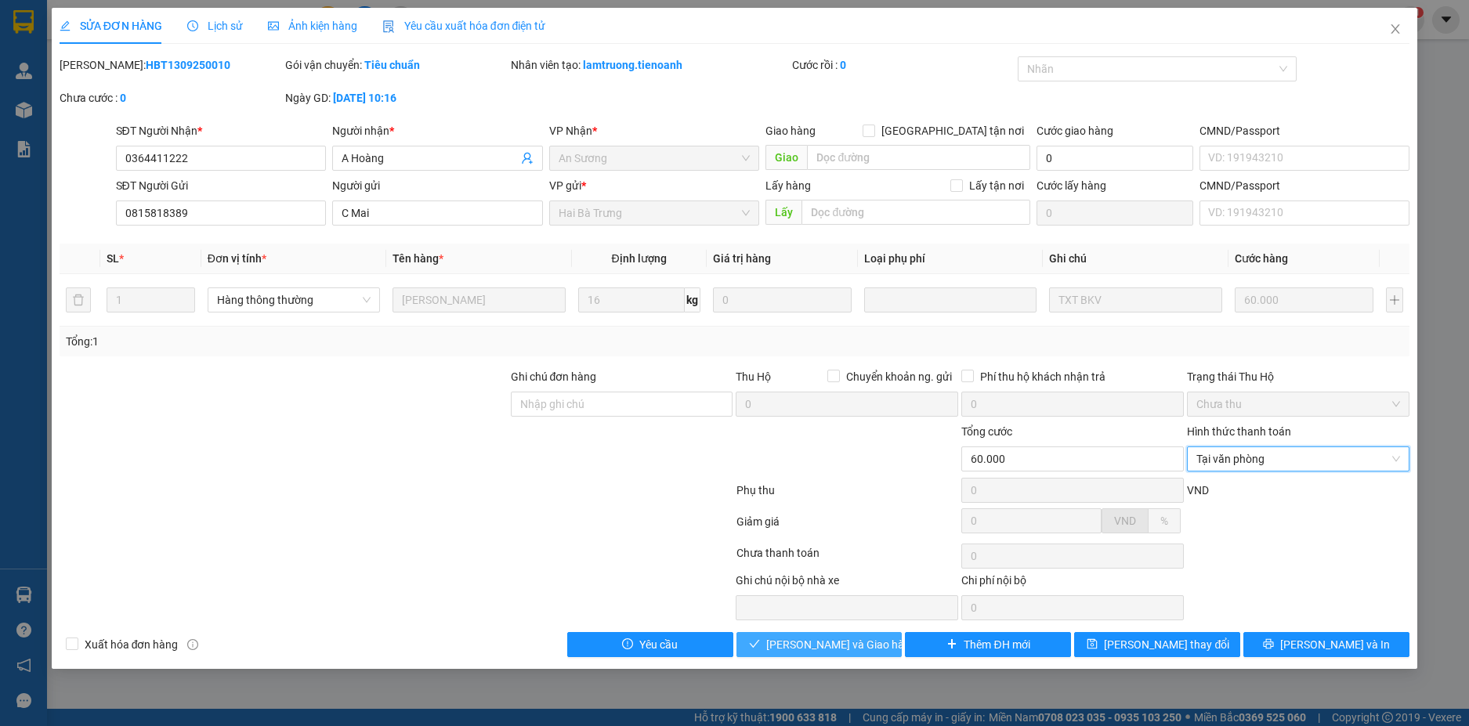
click at [831, 639] on span "Lưu và Giao hàng" at bounding box center [841, 644] width 150 height 17
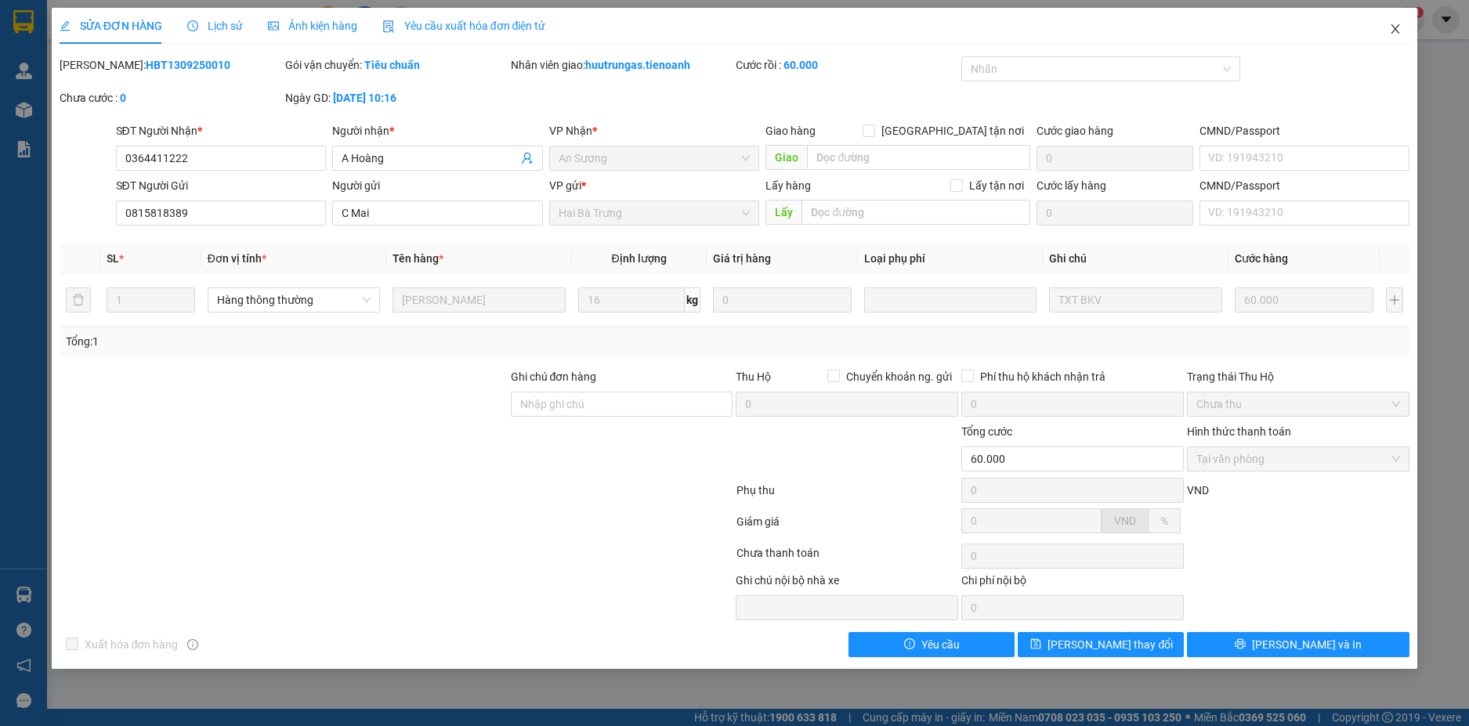
click at [1394, 34] on icon "close" at bounding box center [1395, 29] width 13 height 13
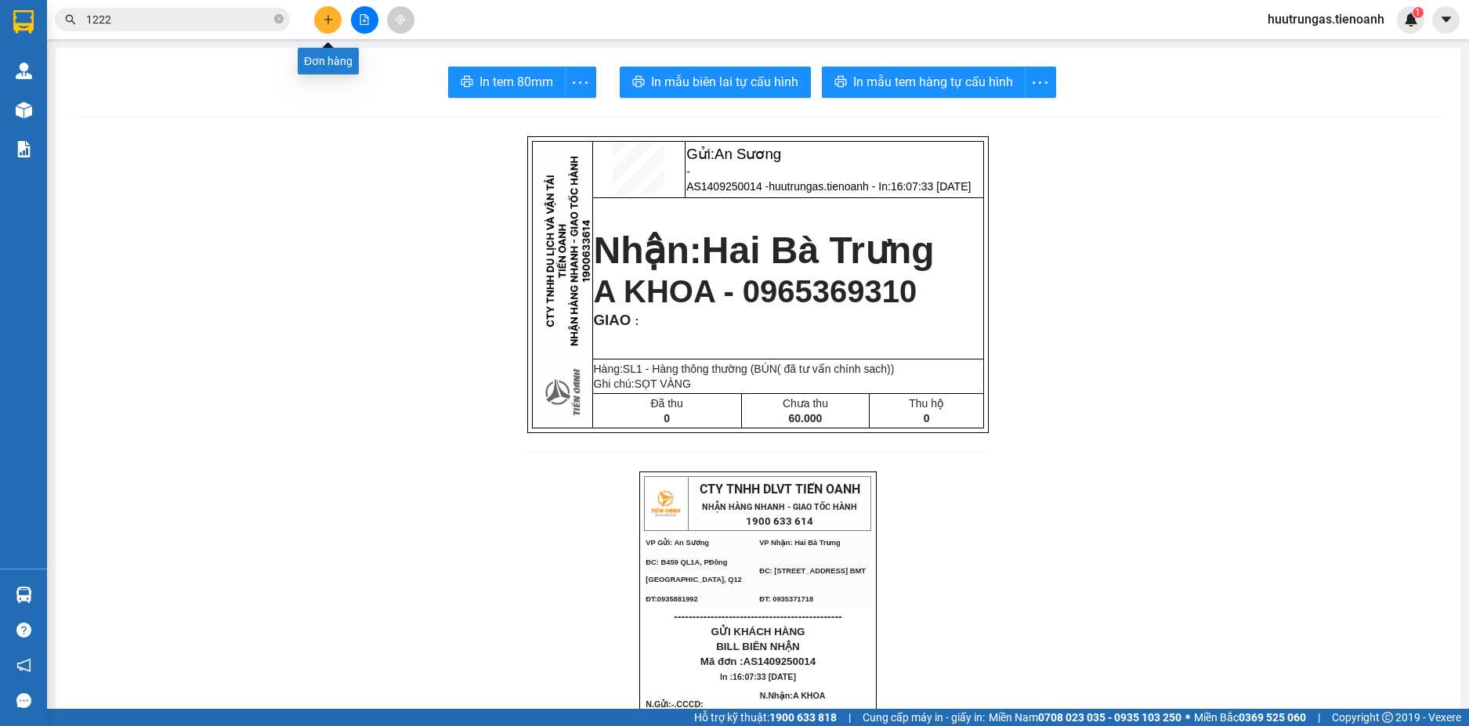
click at [330, 18] on icon "plus" at bounding box center [328, 19] width 11 height 11
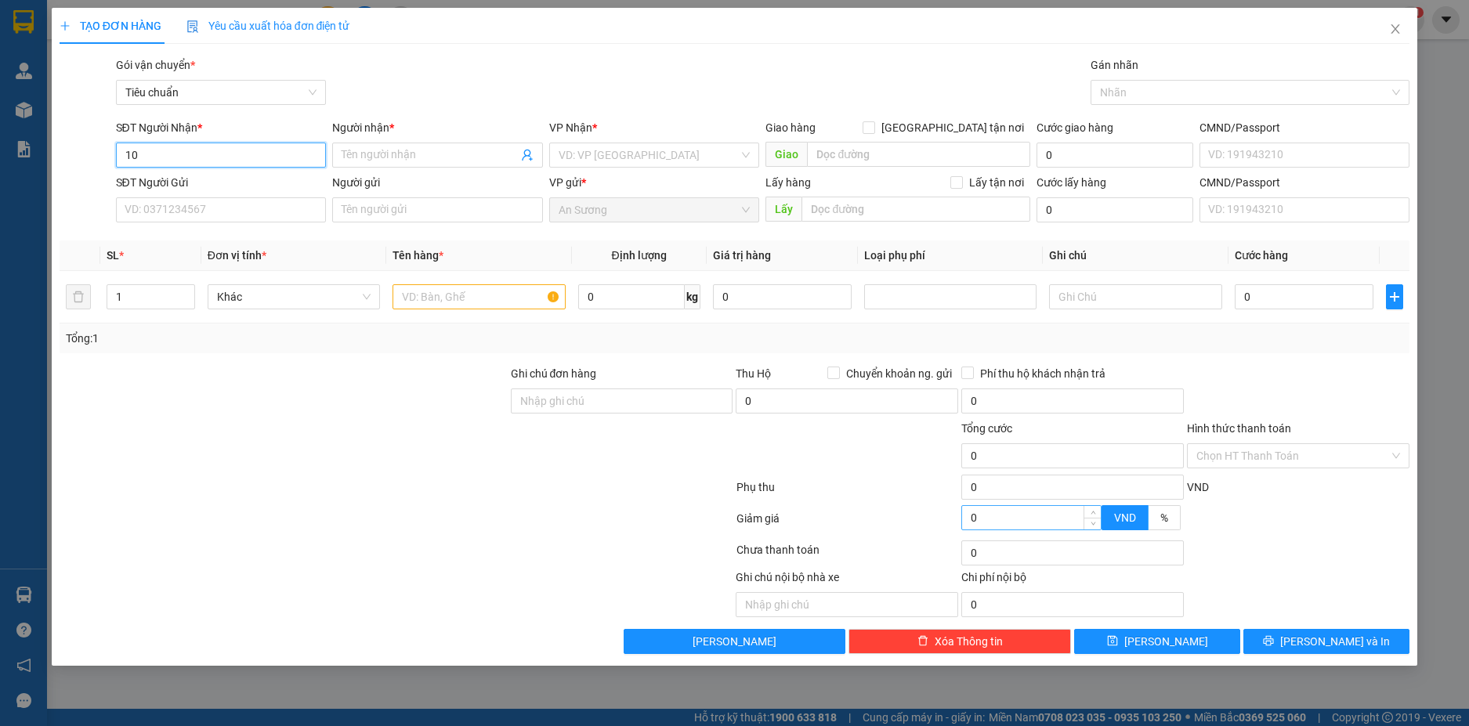
type input "1"
click at [1045, 521] on input "0" at bounding box center [1031, 518] width 139 height 24
type input "-1"
type input "1"
type input "-1"
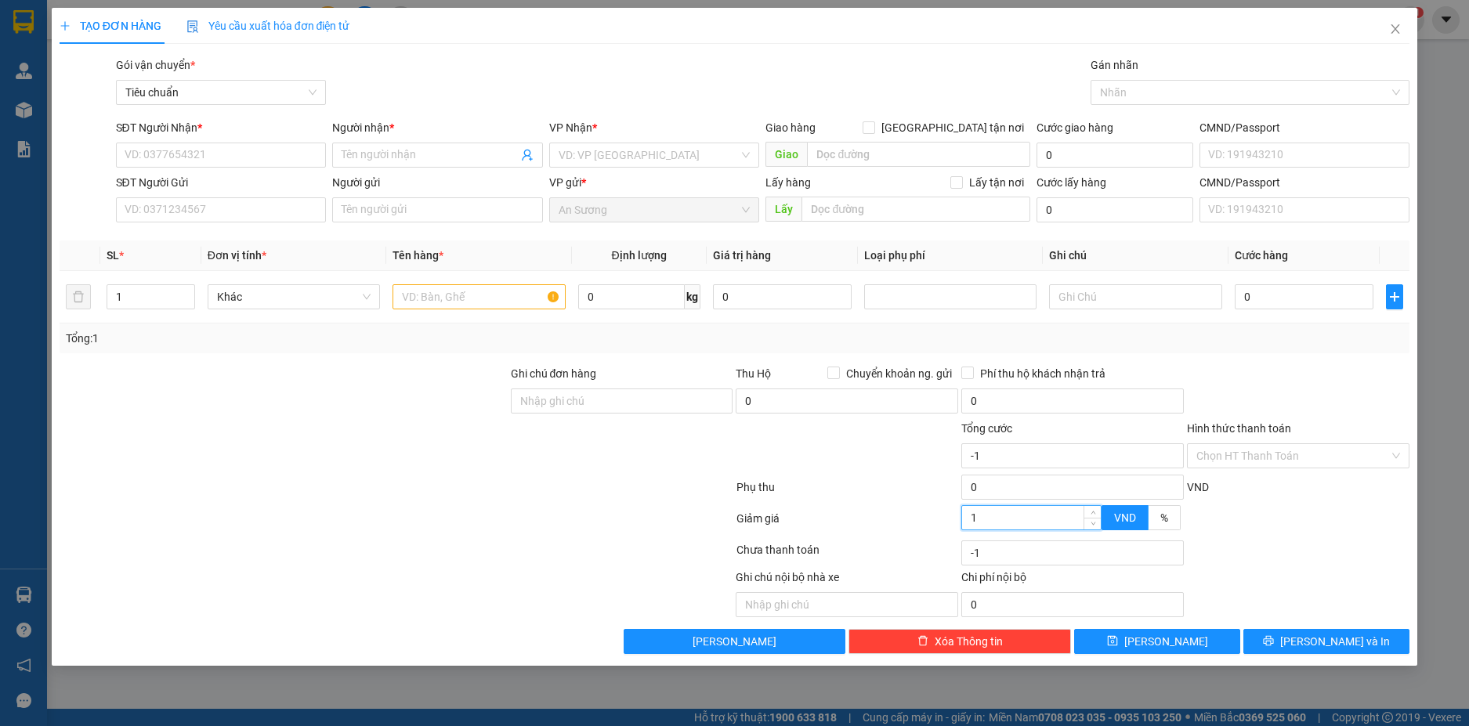
type input "-10"
type input "10"
type input "-10"
type input "-1"
type input "1"
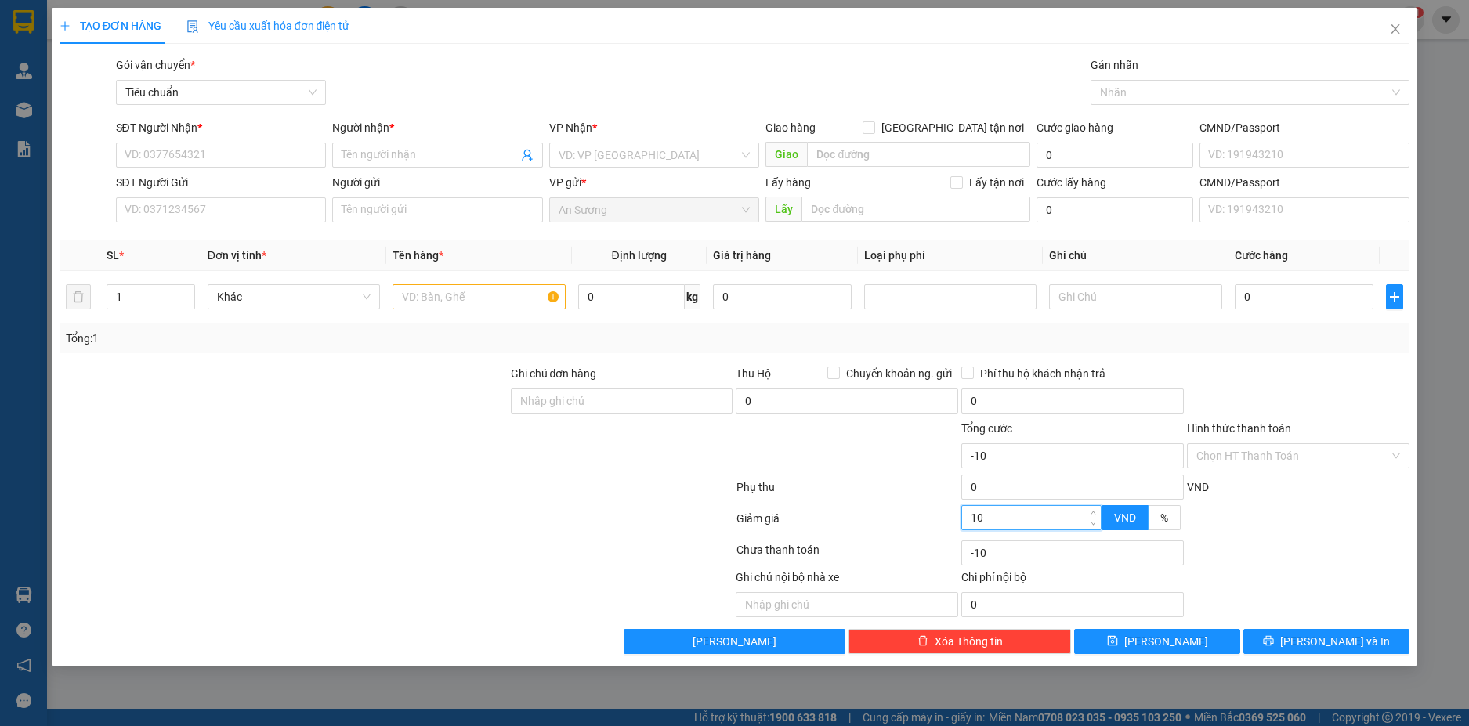
type input "-1"
type input "0"
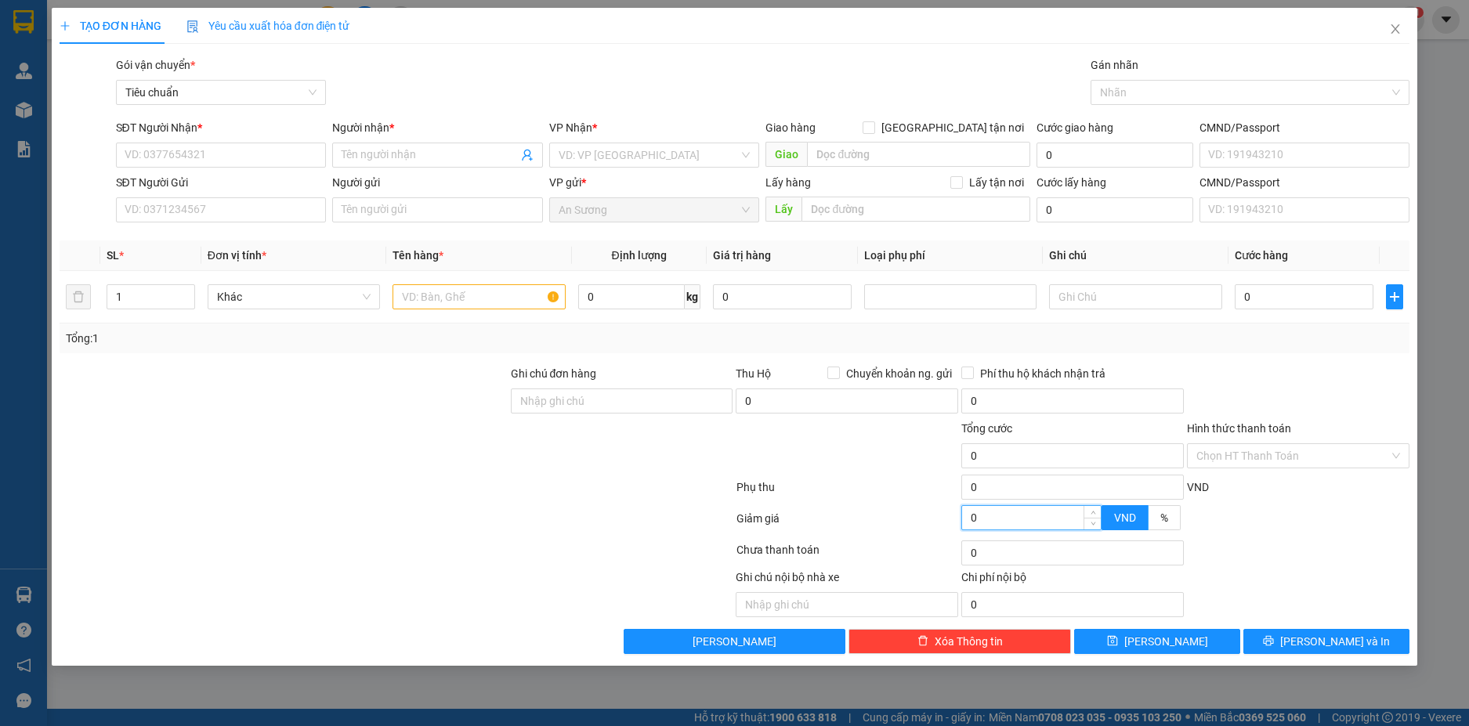
click at [293, 429] on div at bounding box center [283, 447] width 451 height 55
click at [174, 158] on input "SĐT Người Nhận *" at bounding box center [221, 155] width 211 height 25
type input "0933710796"
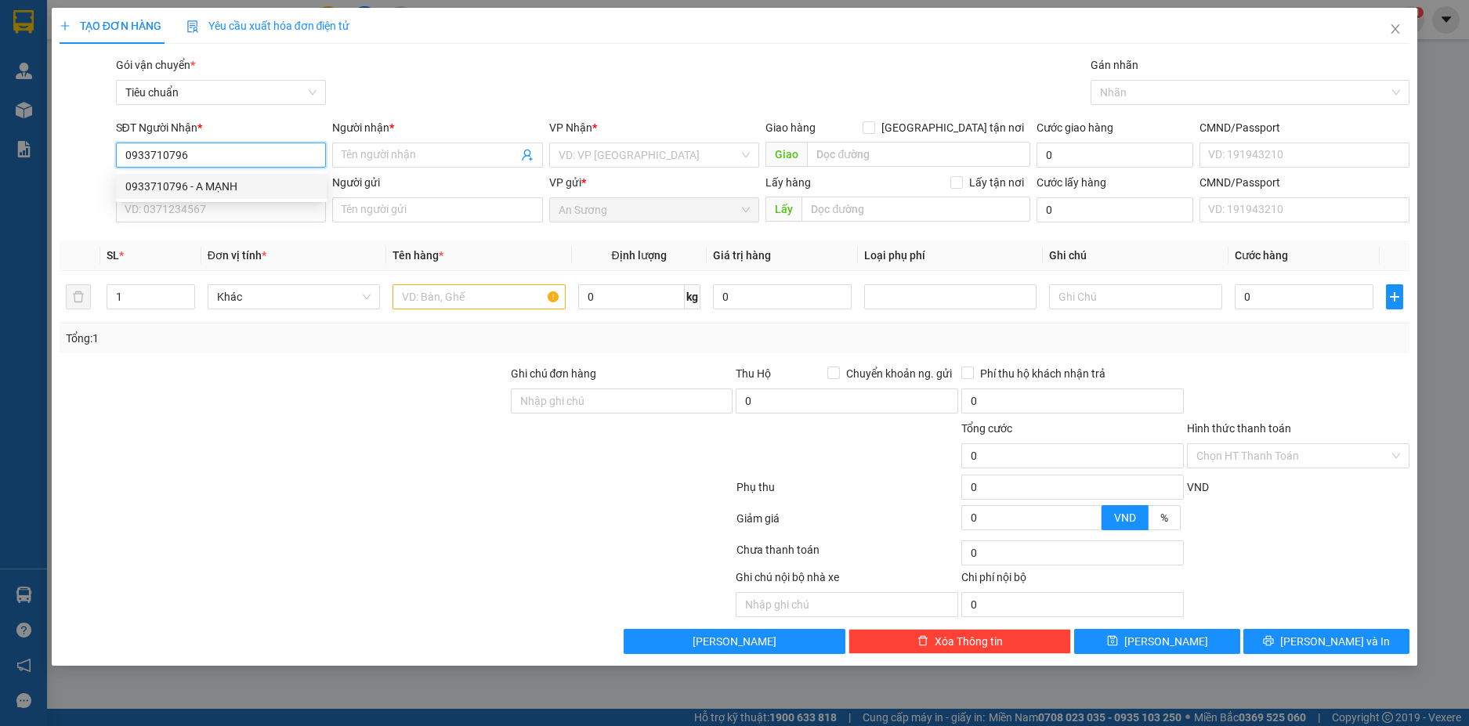
click at [225, 184] on div "0933710796 - A MẠNH" at bounding box center [221, 186] width 192 height 17
type input "A MẠNH"
checkbox input "true"
type input "05 Ami Đoan, Tự An, Buôn Ma Thuột, Đắk Lắk"
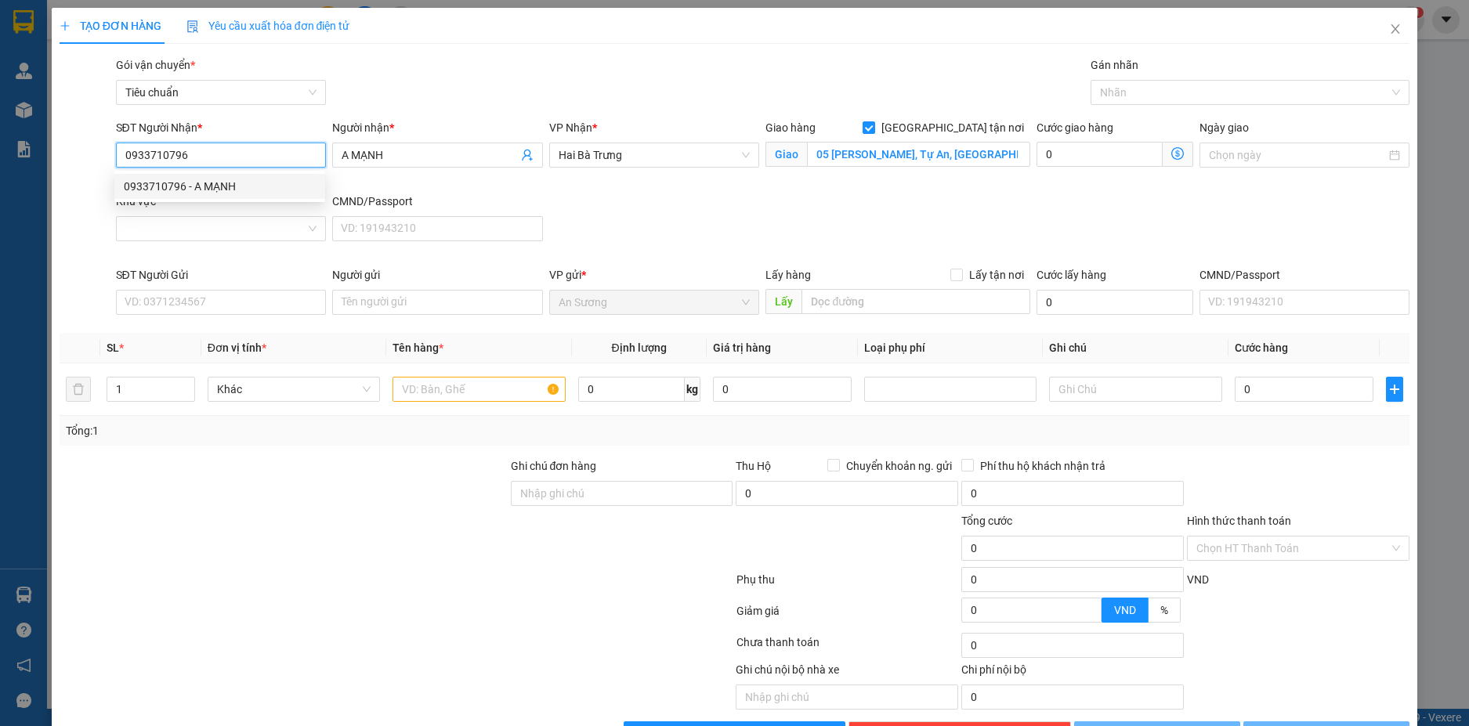
type input "200.000"
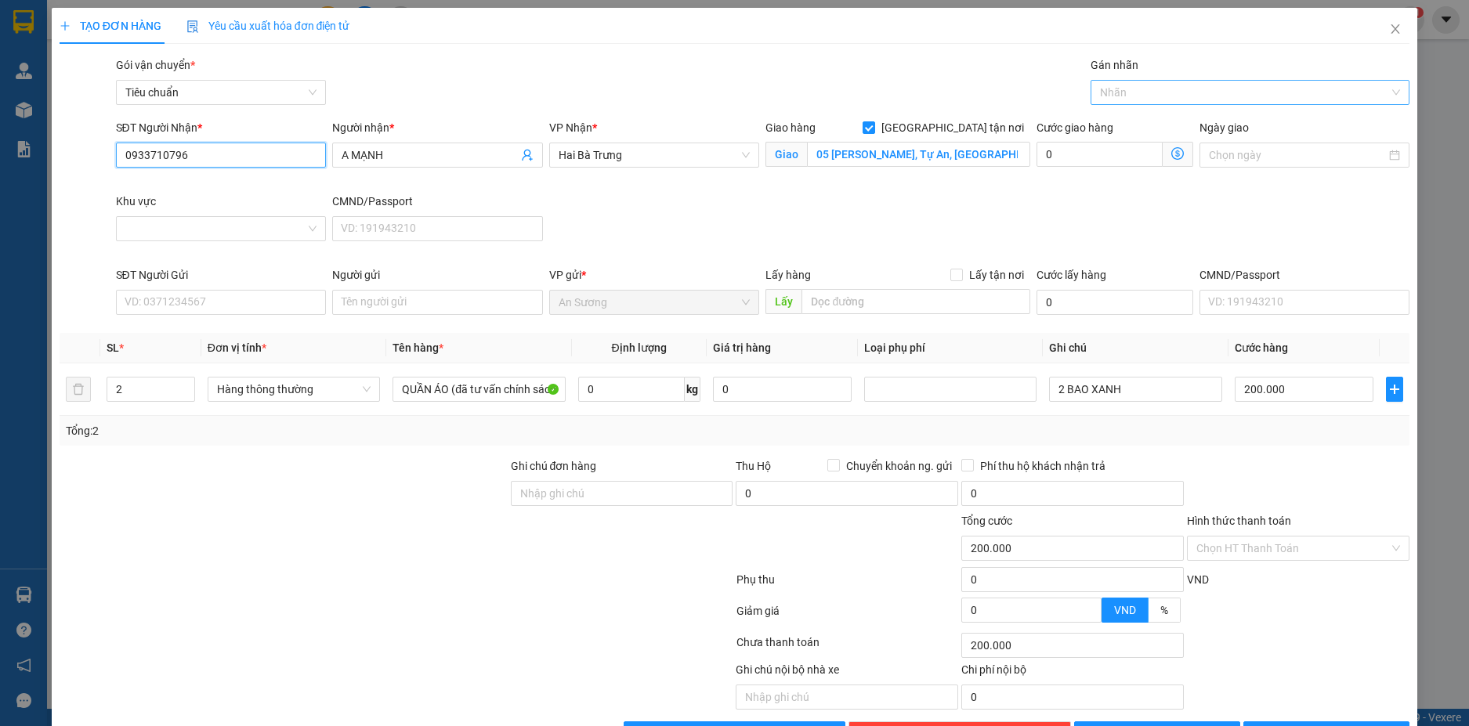
click at [1118, 92] on div at bounding box center [1242, 92] width 295 height 19
type input "0933710796"
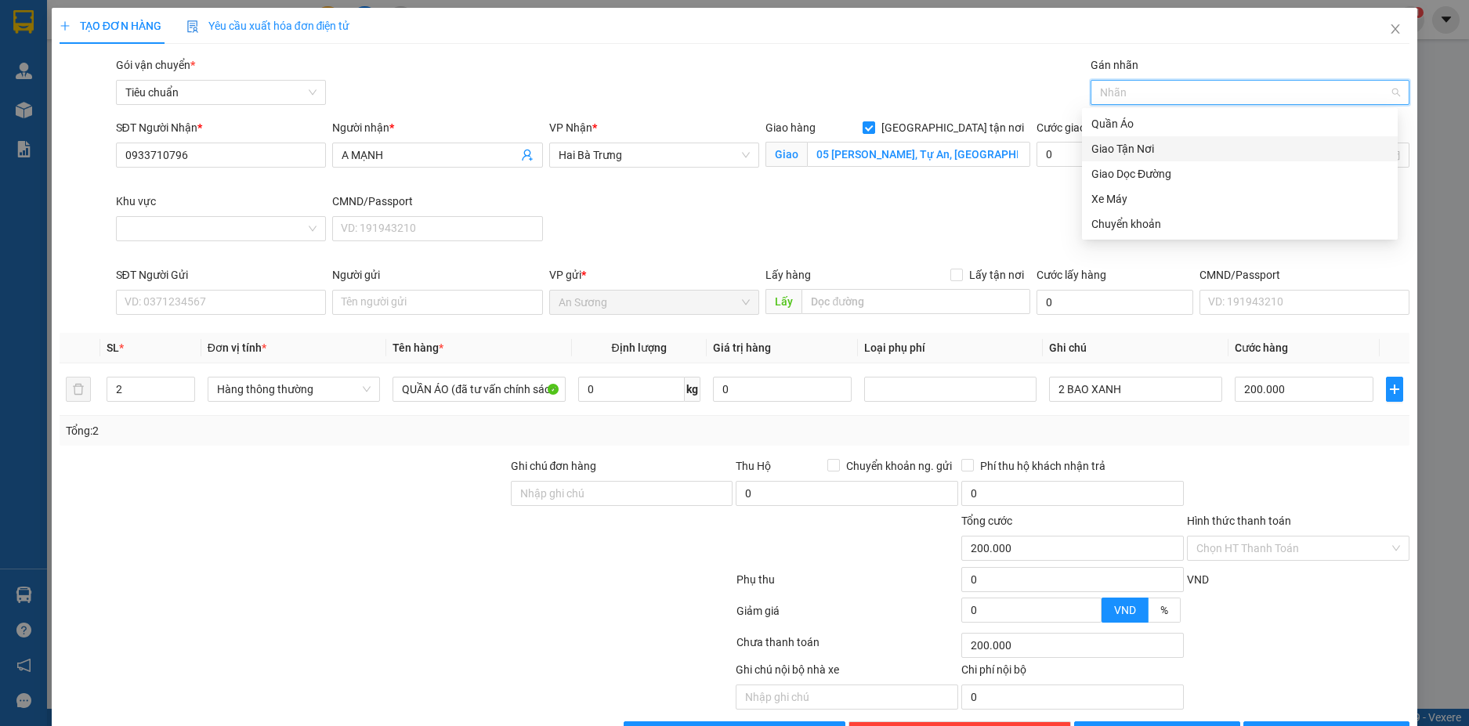
click at [1133, 151] on div "Giao Tận Nơi" at bounding box center [1240, 148] width 297 height 17
click at [254, 230] on input "Khu vực" at bounding box center [215, 229] width 181 height 24
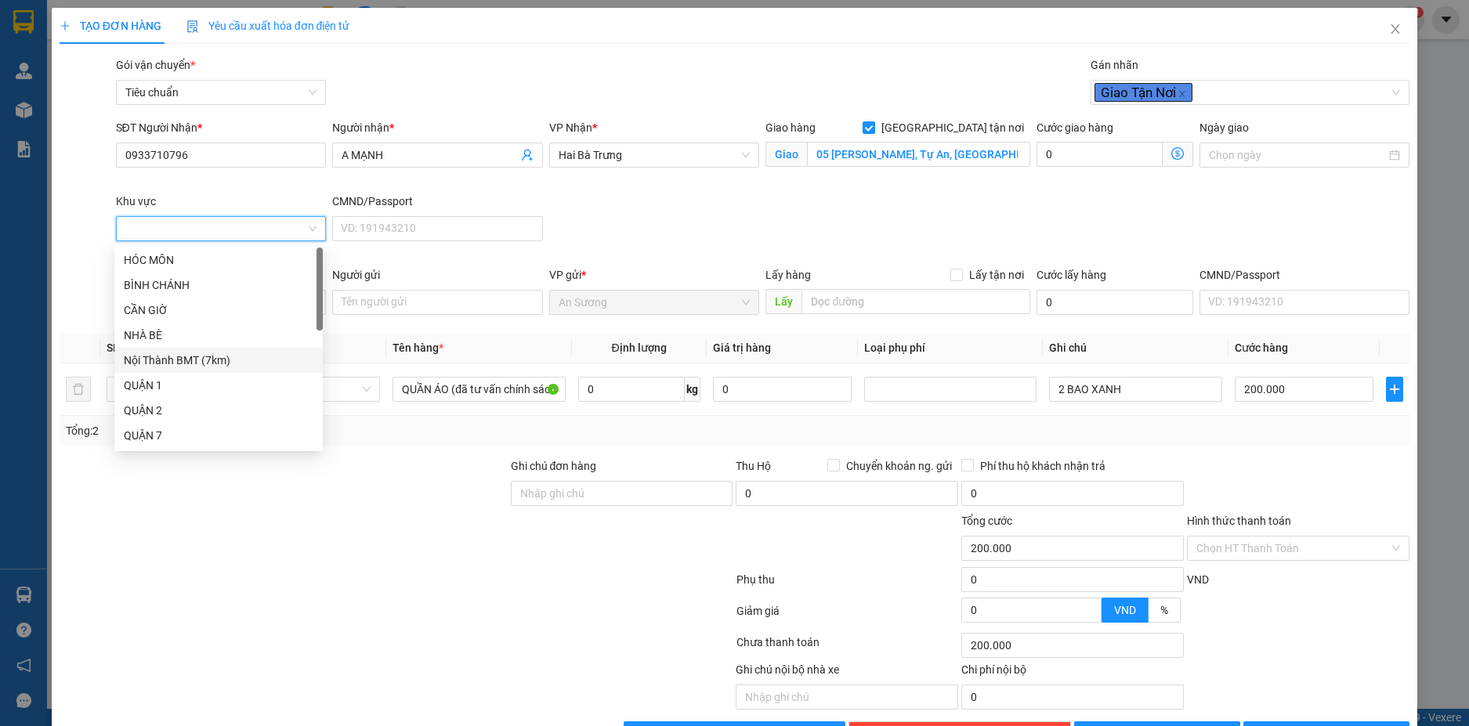
click at [186, 359] on div "Nội Thành BMT (7km)" at bounding box center [219, 360] width 190 height 17
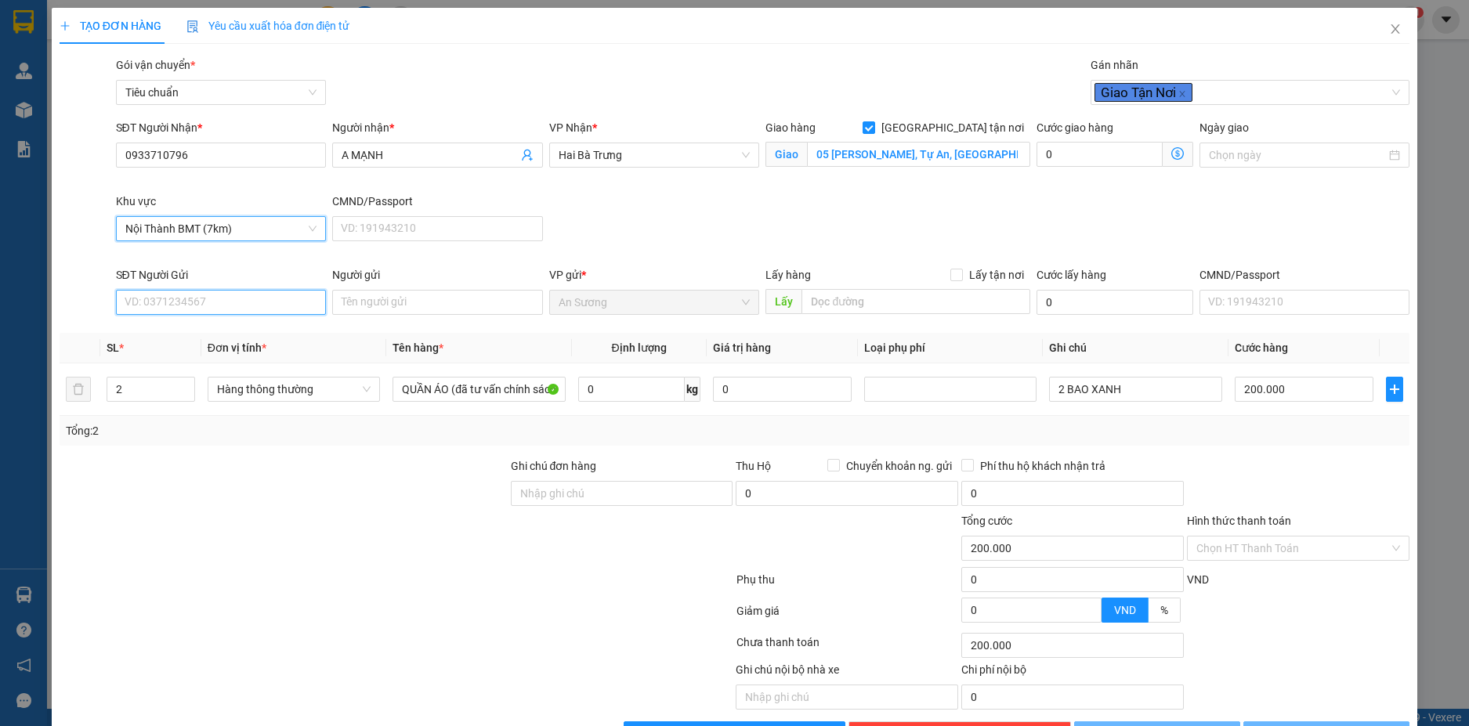
click at [262, 292] on input "SĐT Người Gửi" at bounding box center [221, 302] width 211 height 25
type input "280.000"
type input "80.000"
click at [237, 332] on div "0979510355 - C THẢO" at bounding box center [219, 333] width 190 height 17
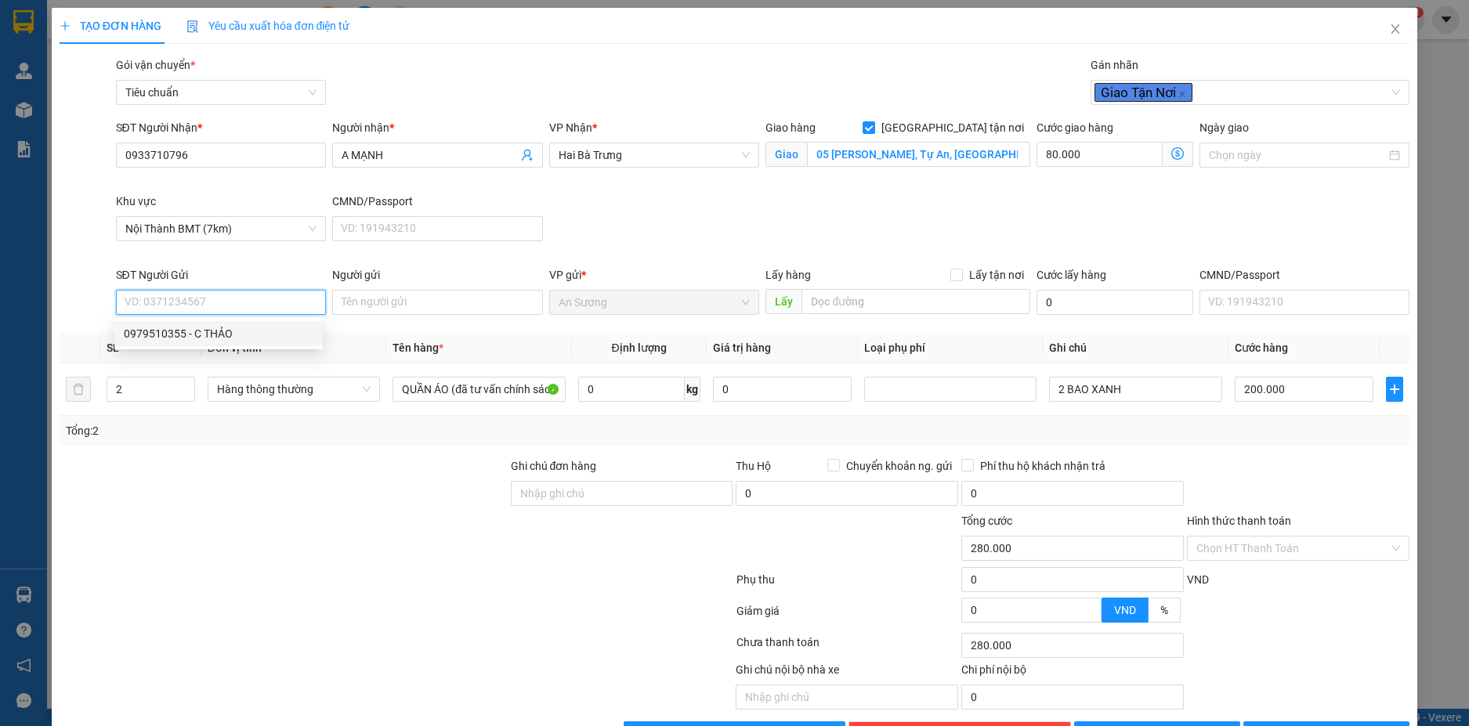
type input "0979510355"
type input "C THẢO"
click at [187, 388] on span "up" at bounding box center [186, 385] width 9 height 9
type input "3"
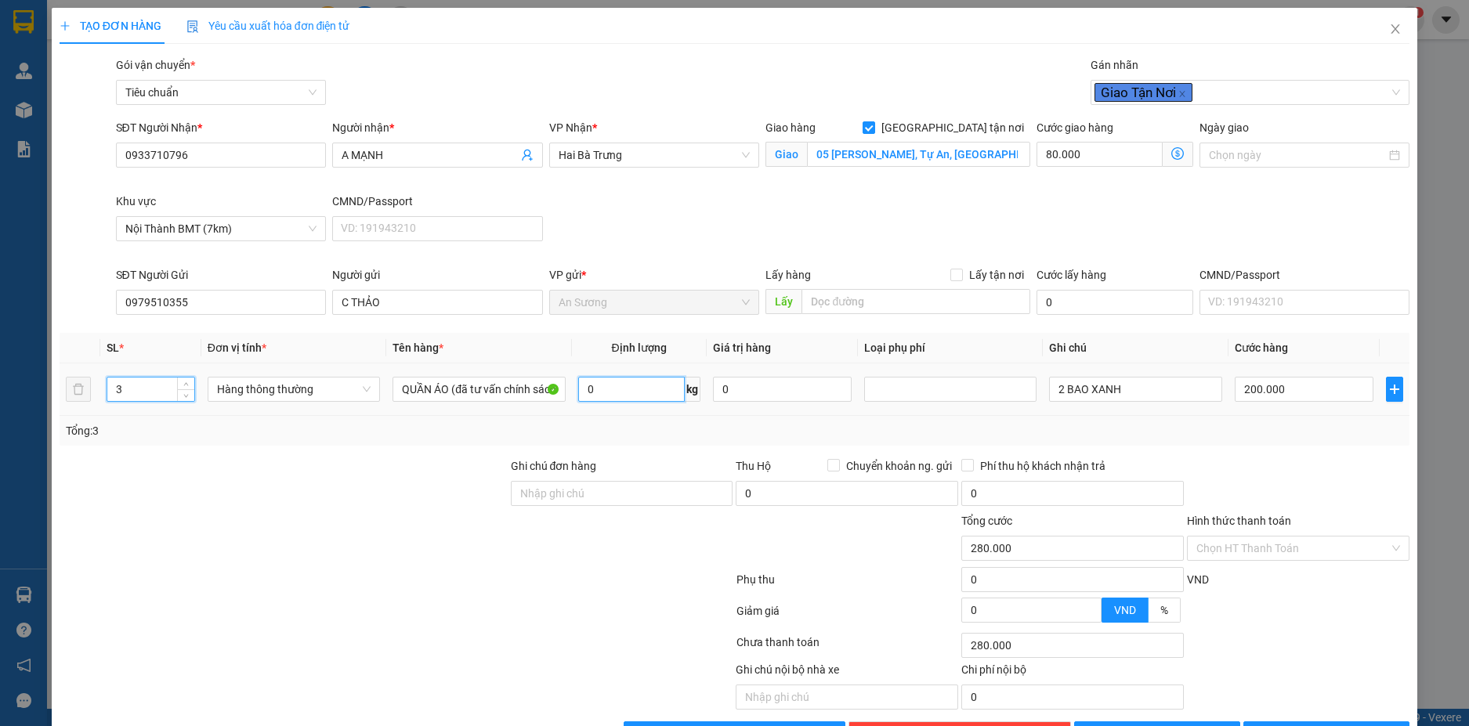
click at [642, 391] on input "0" at bounding box center [631, 389] width 107 height 25
type input "80.000"
type input "0"
type input "110.000"
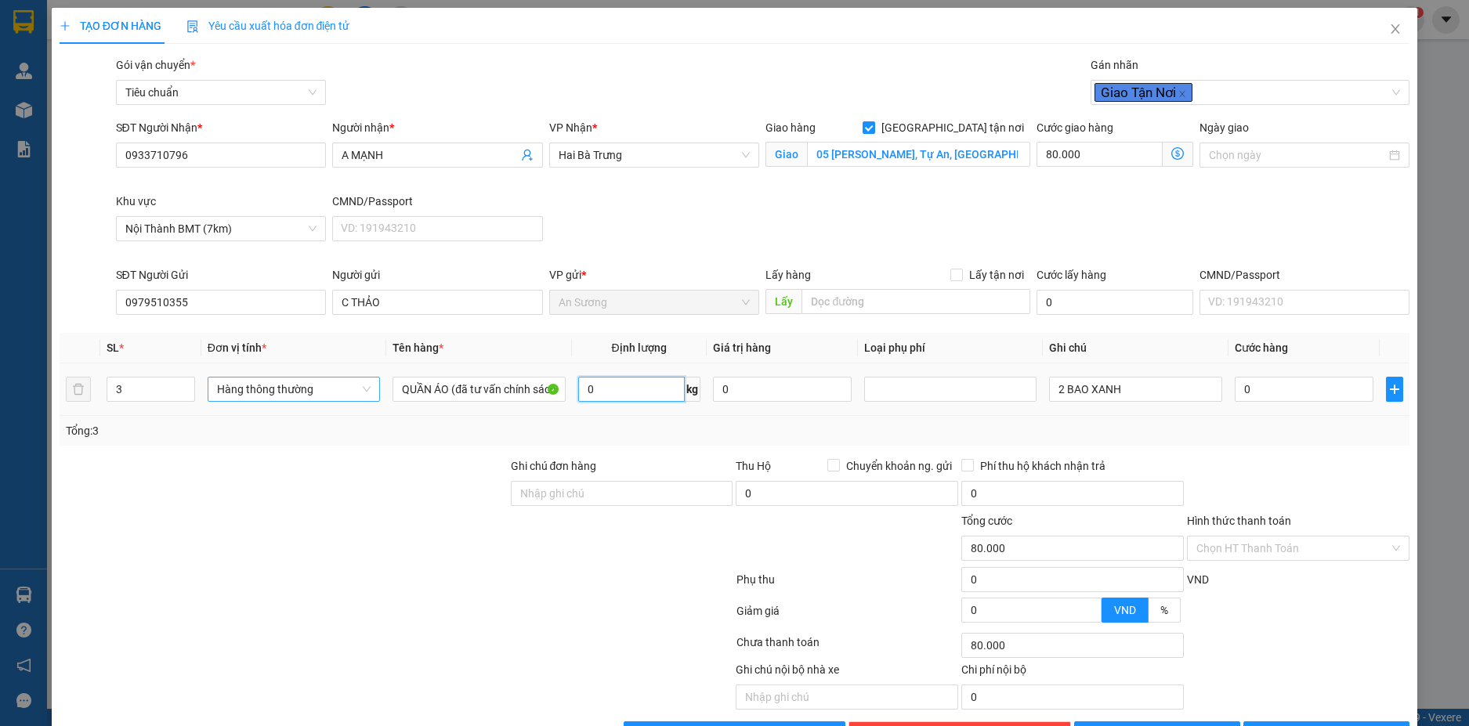
type input "110.000"
click at [345, 407] on td "Hàng thông thường" at bounding box center [293, 390] width 185 height 53
click at [346, 397] on span "Hàng thông thường" at bounding box center [294, 390] width 154 height 24
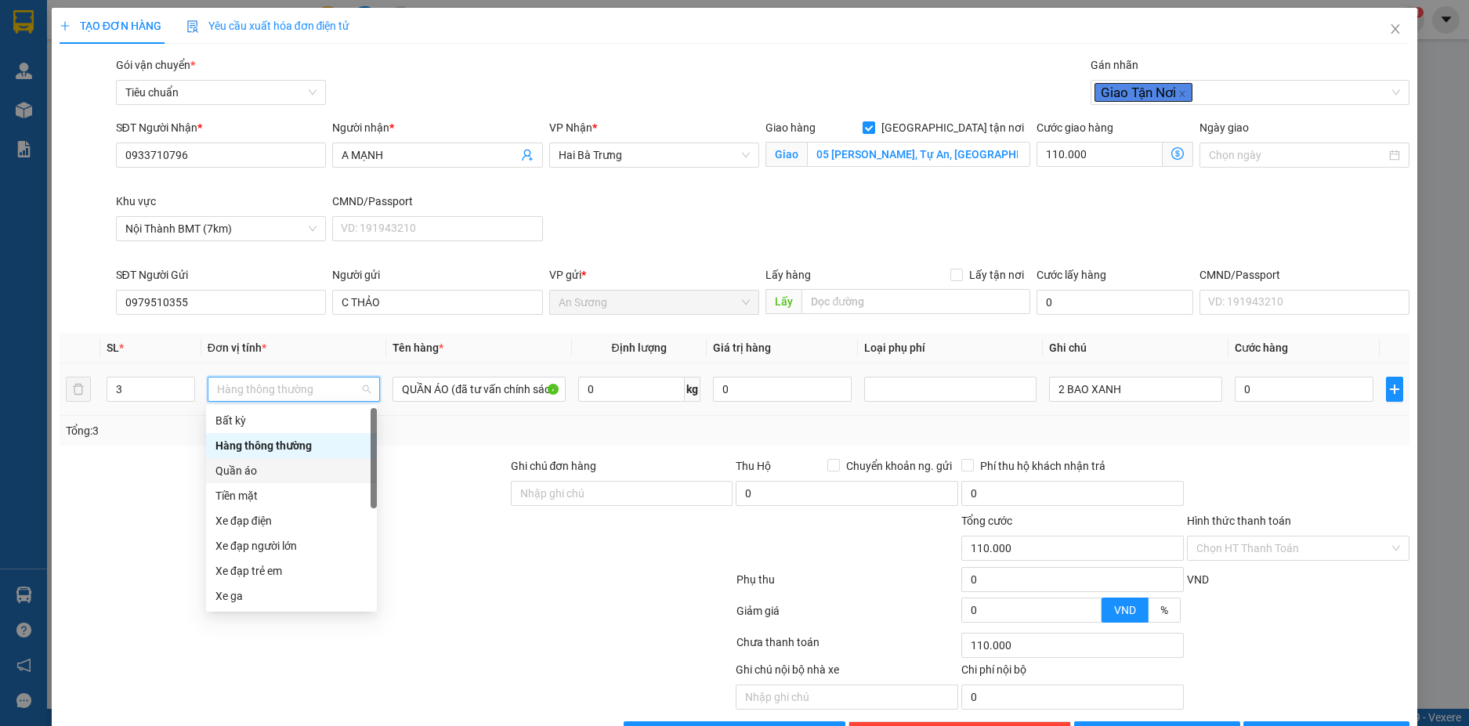
click at [270, 468] on div "Quần áo" at bounding box center [292, 470] width 152 height 17
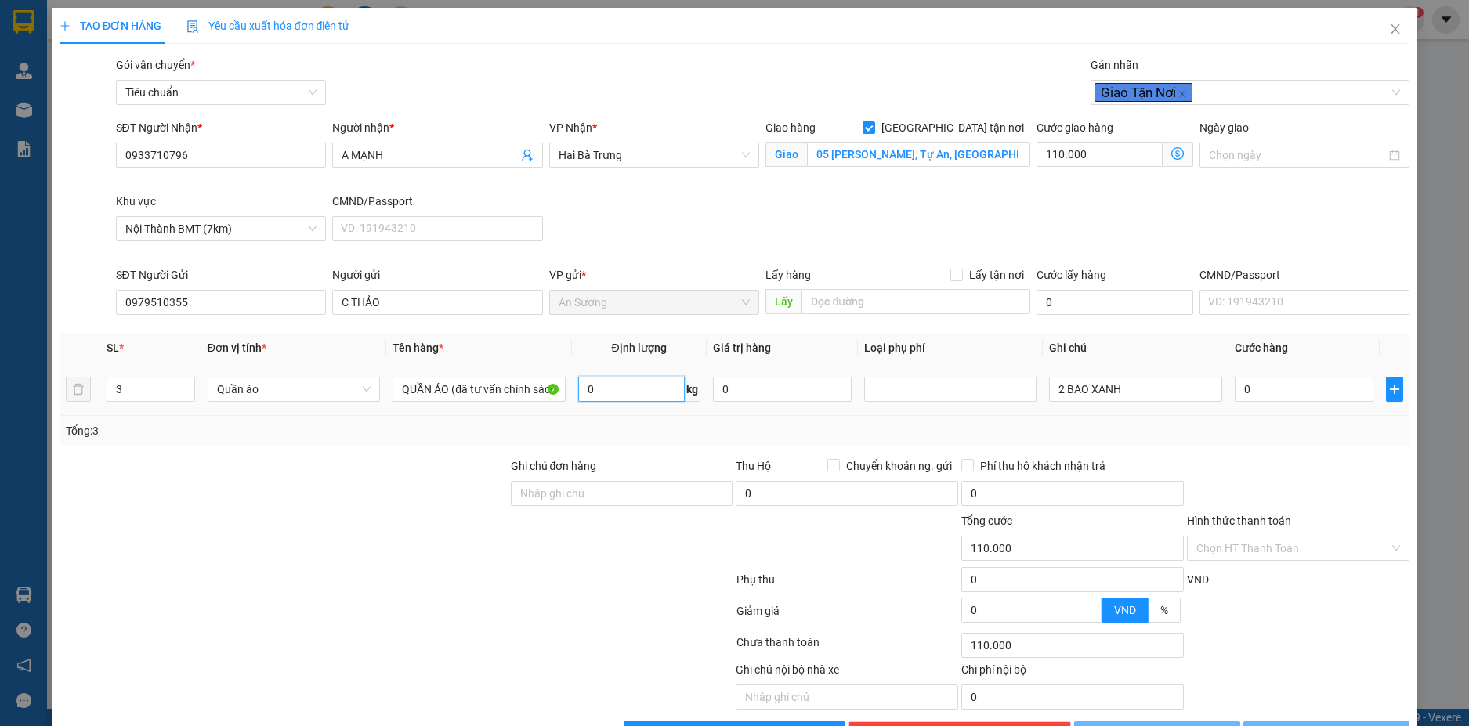
click at [608, 394] on input "0" at bounding box center [631, 389] width 107 height 25
type input "53"
click at [1059, 397] on input "2 BAO XANH" at bounding box center [1135, 389] width 172 height 25
type input "214.000"
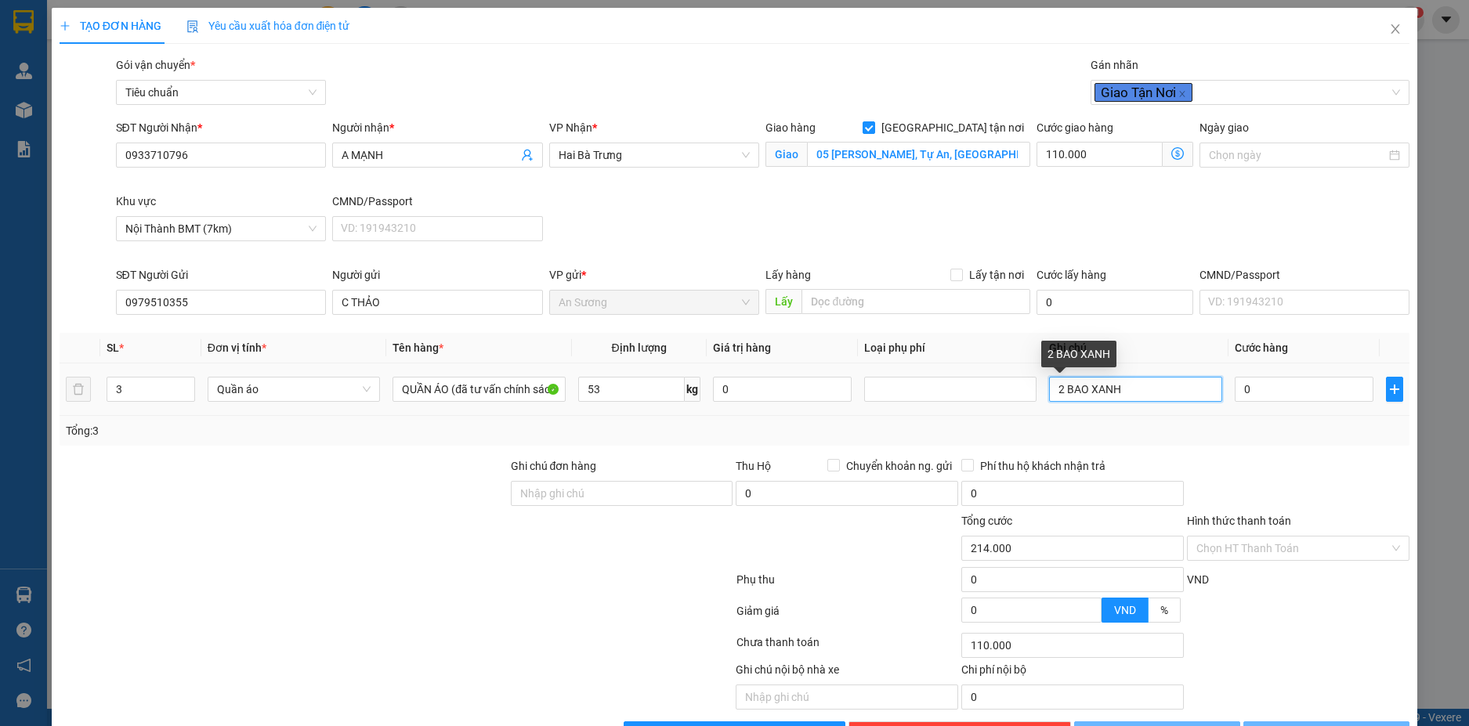
type input "104.000"
type input "3 BAO XANH"
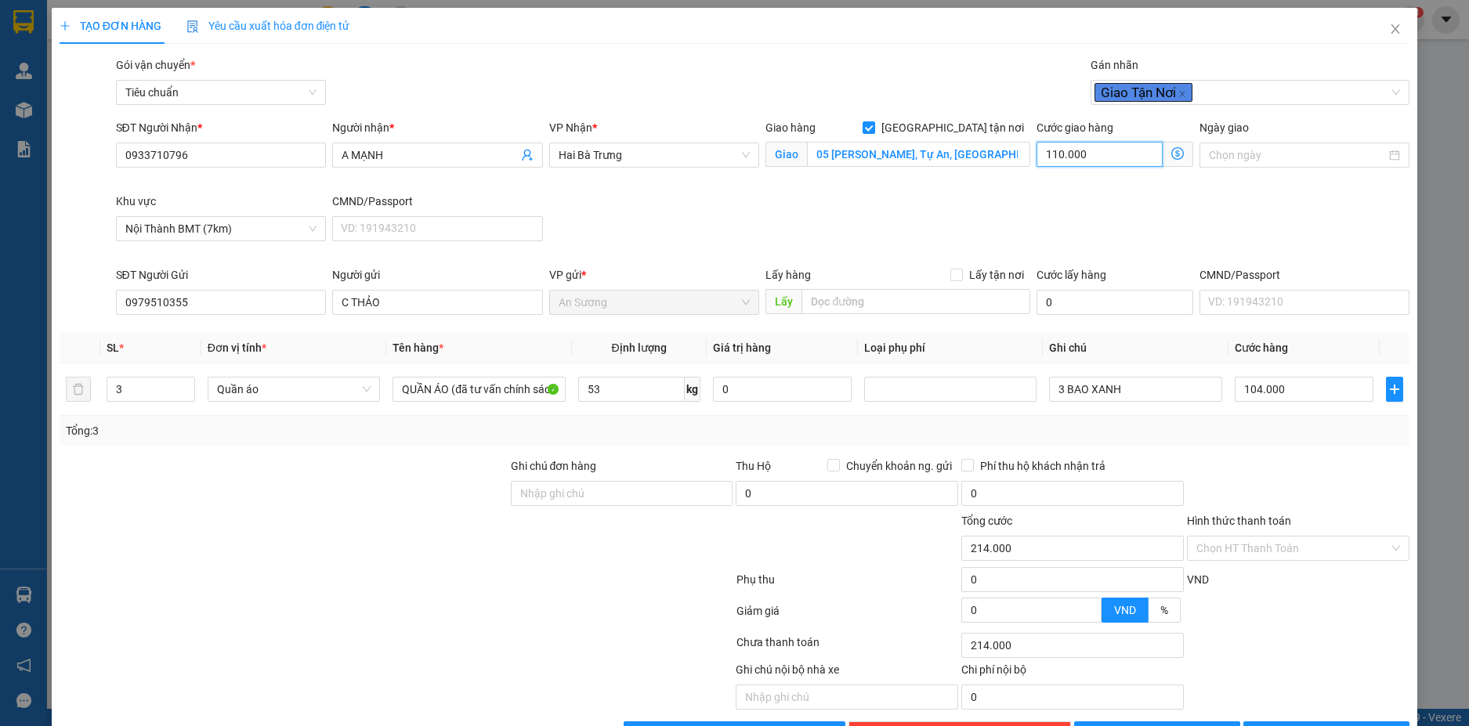
click at [1099, 158] on input "110.000" at bounding box center [1099, 154] width 125 height 25
type input "104.000"
type input "0"
click at [1307, 392] on input "104.000" at bounding box center [1304, 389] width 139 height 25
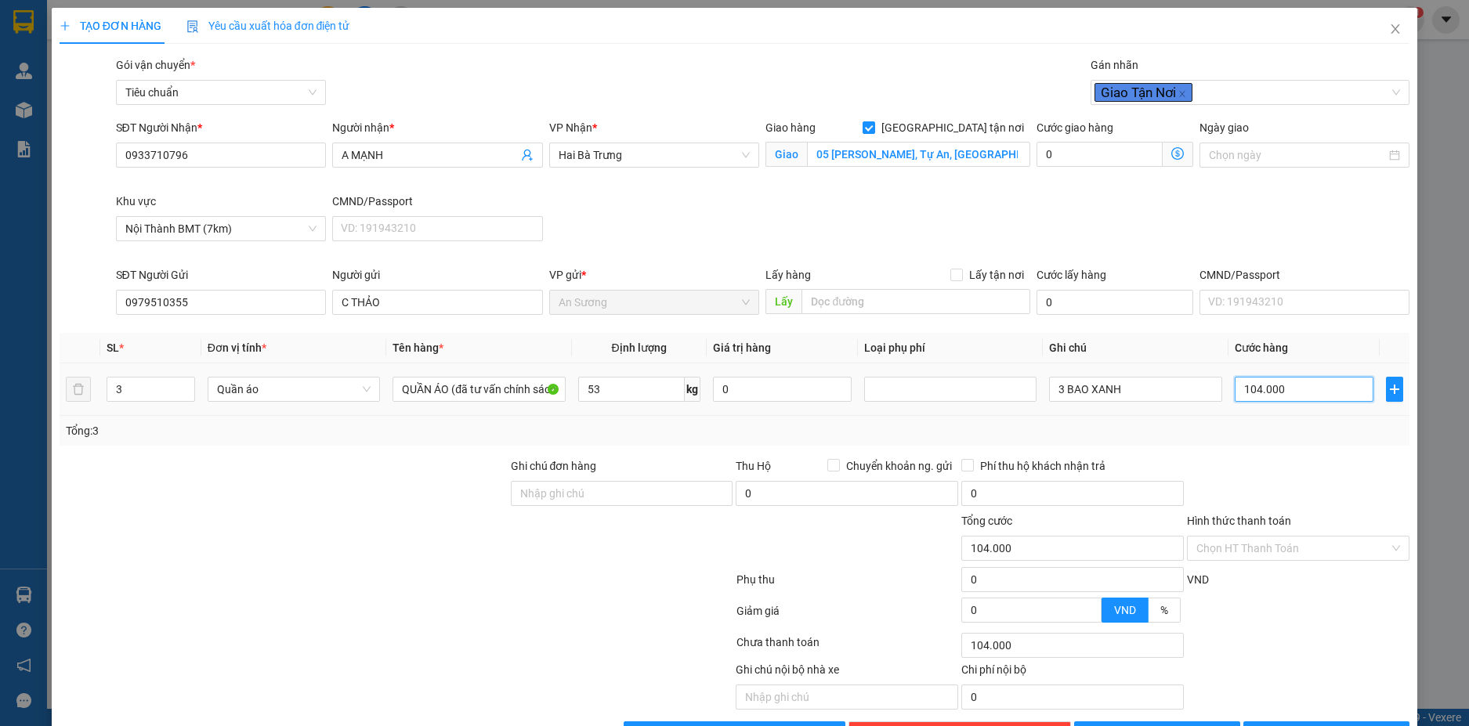
type input "3"
type input "30"
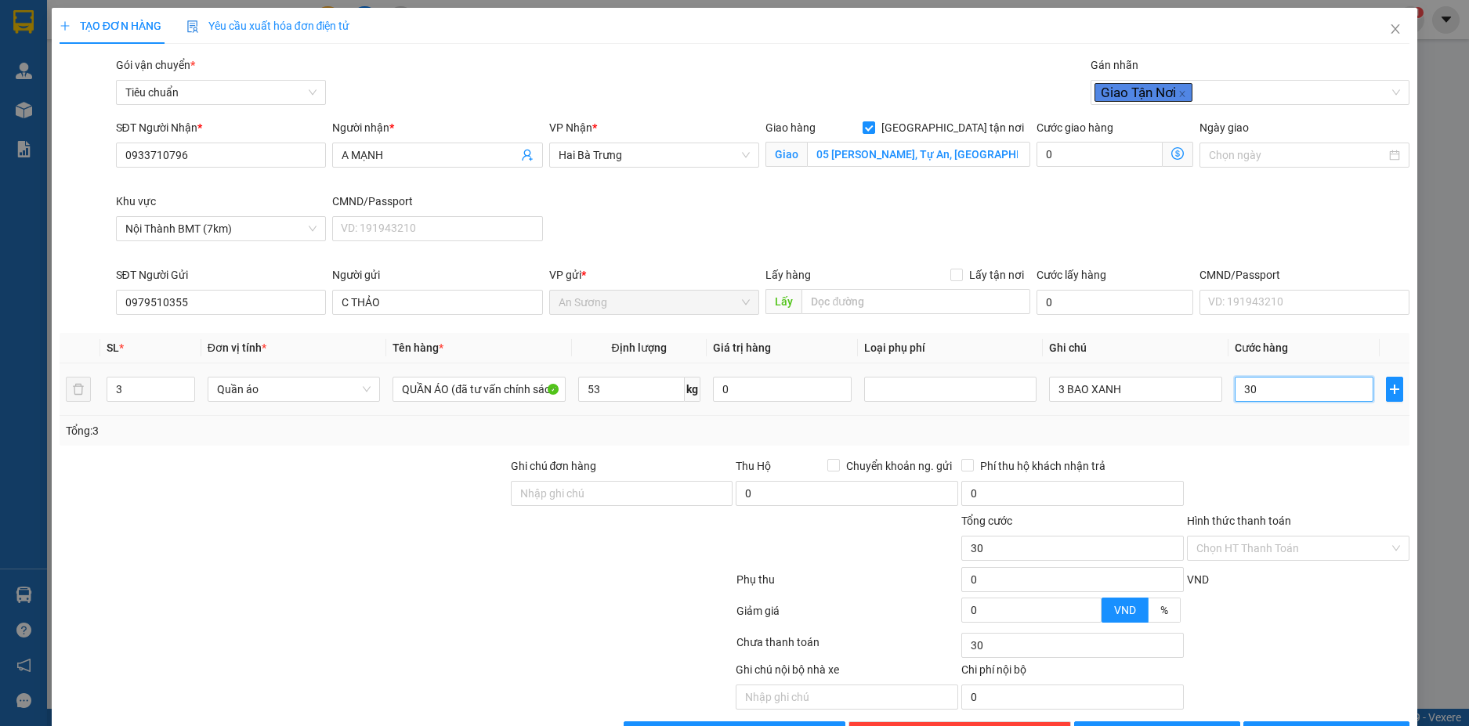
type input "300"
type input "300.000"
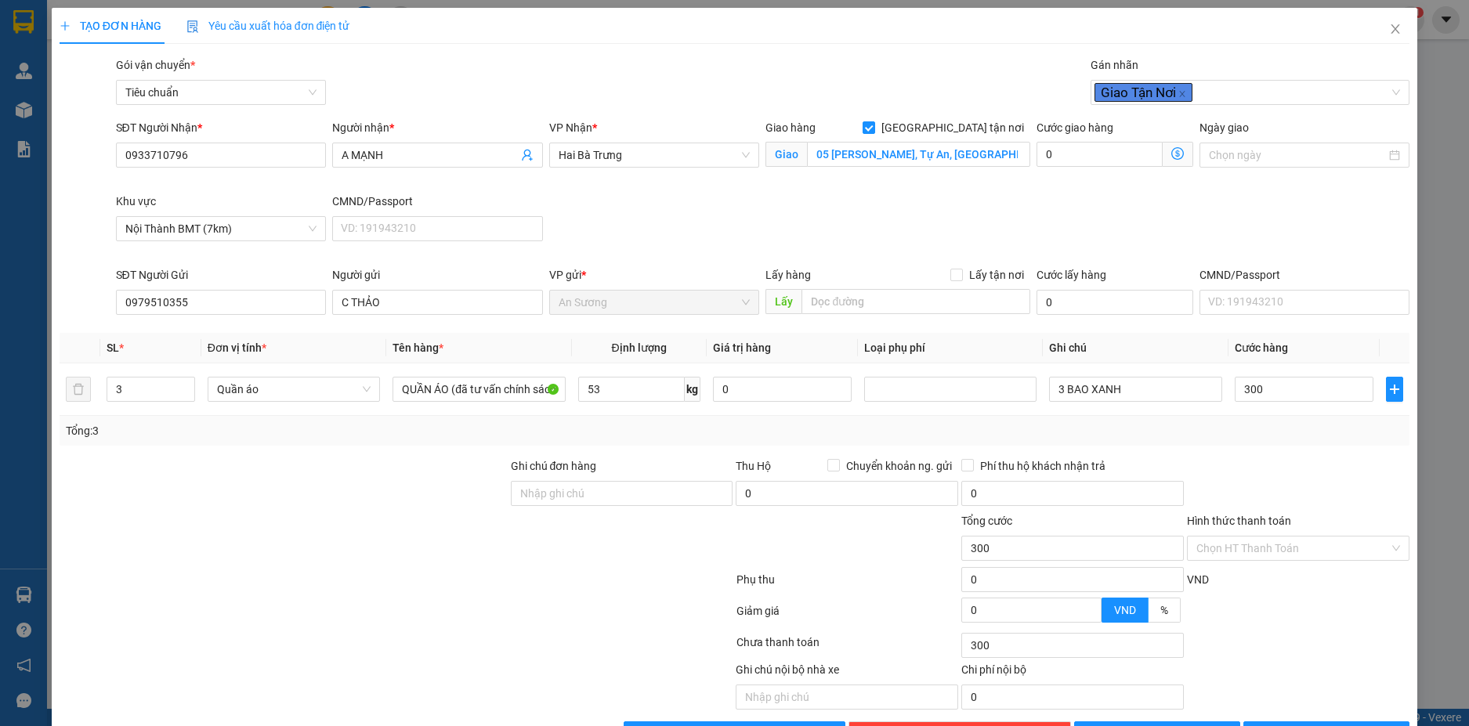
type input "300.000"
click at [1309, 416] on div "Tổng: 3" at bounding box center [735, 431] width 1351 height 30
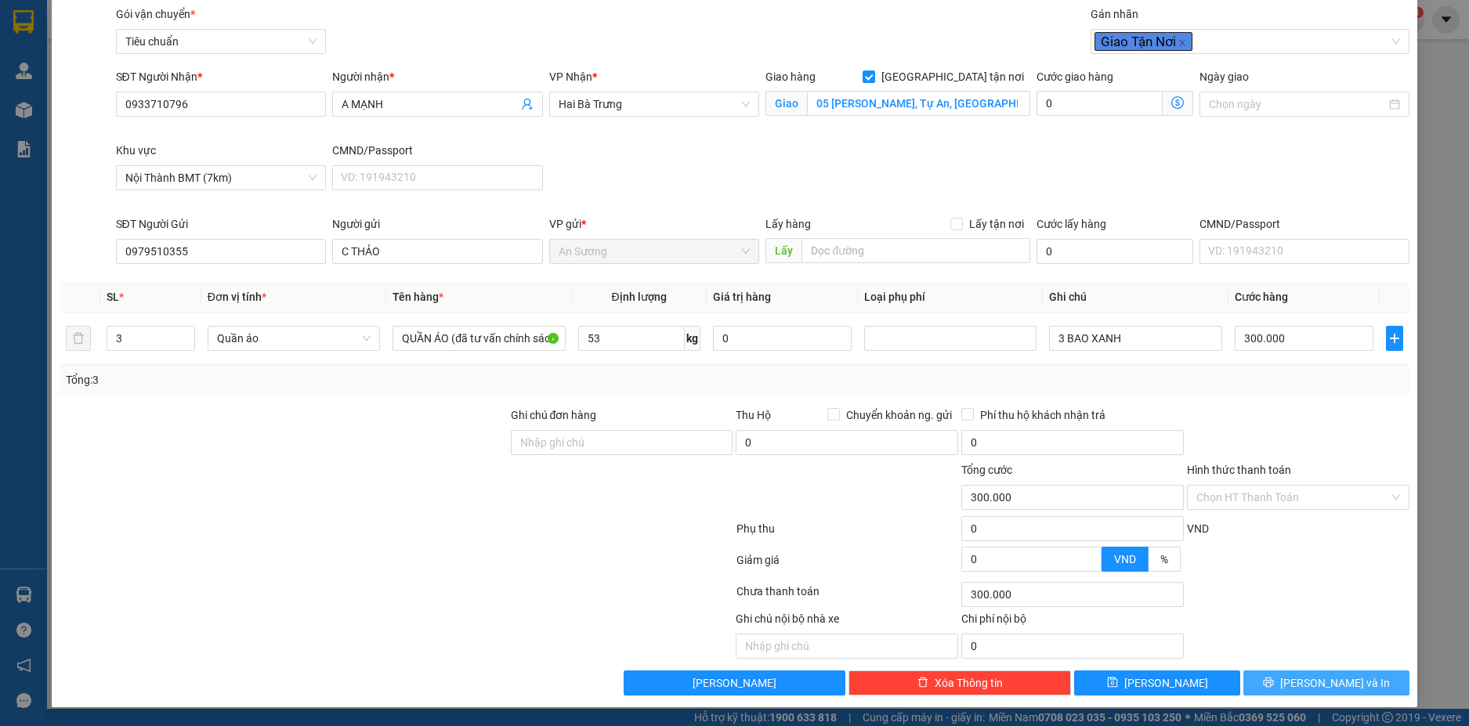
click at [1314, 681] on span "[PERSON_NAME] và In" at bounding box center [1335, 683] width 110 height 17
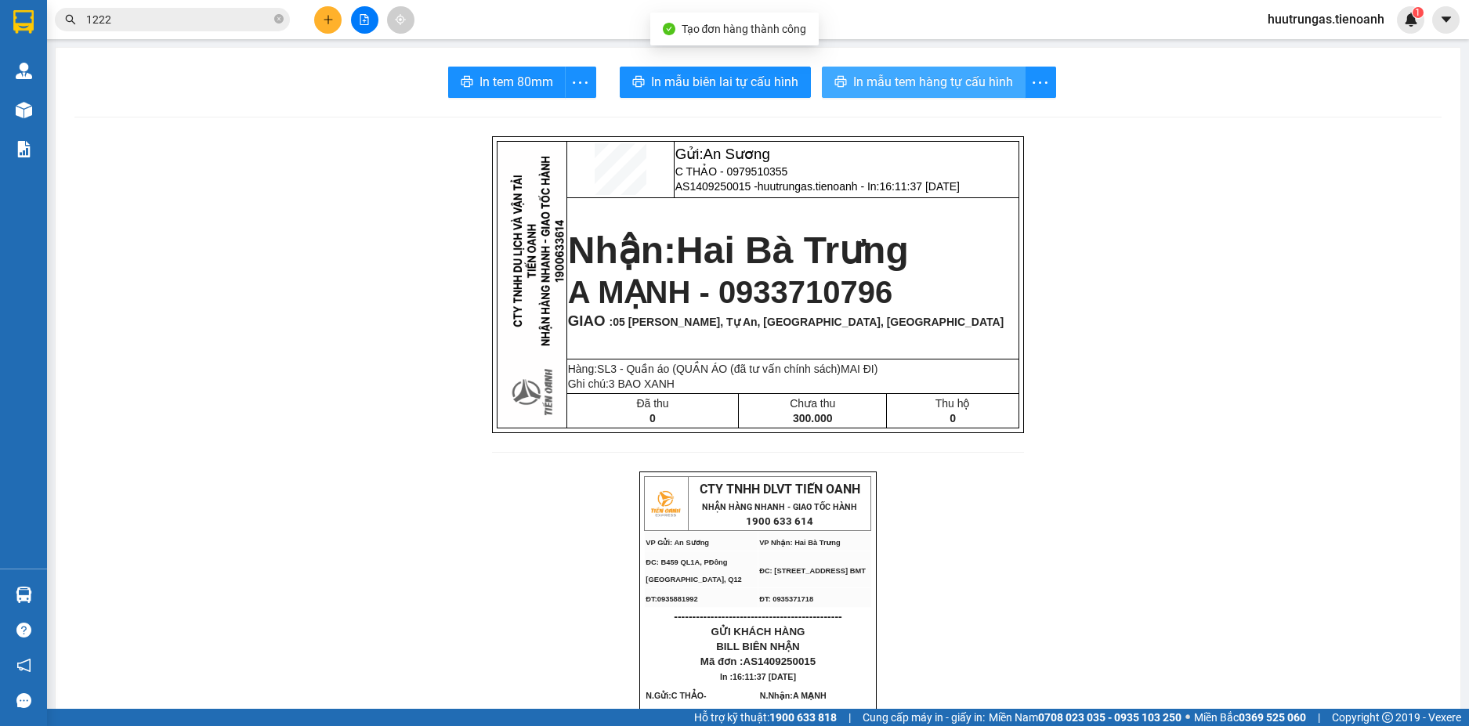
click at [907, 84] on span "In mẫu tem hàng tự cấu hình" at bounding box center [933, 82] width 160 height 20
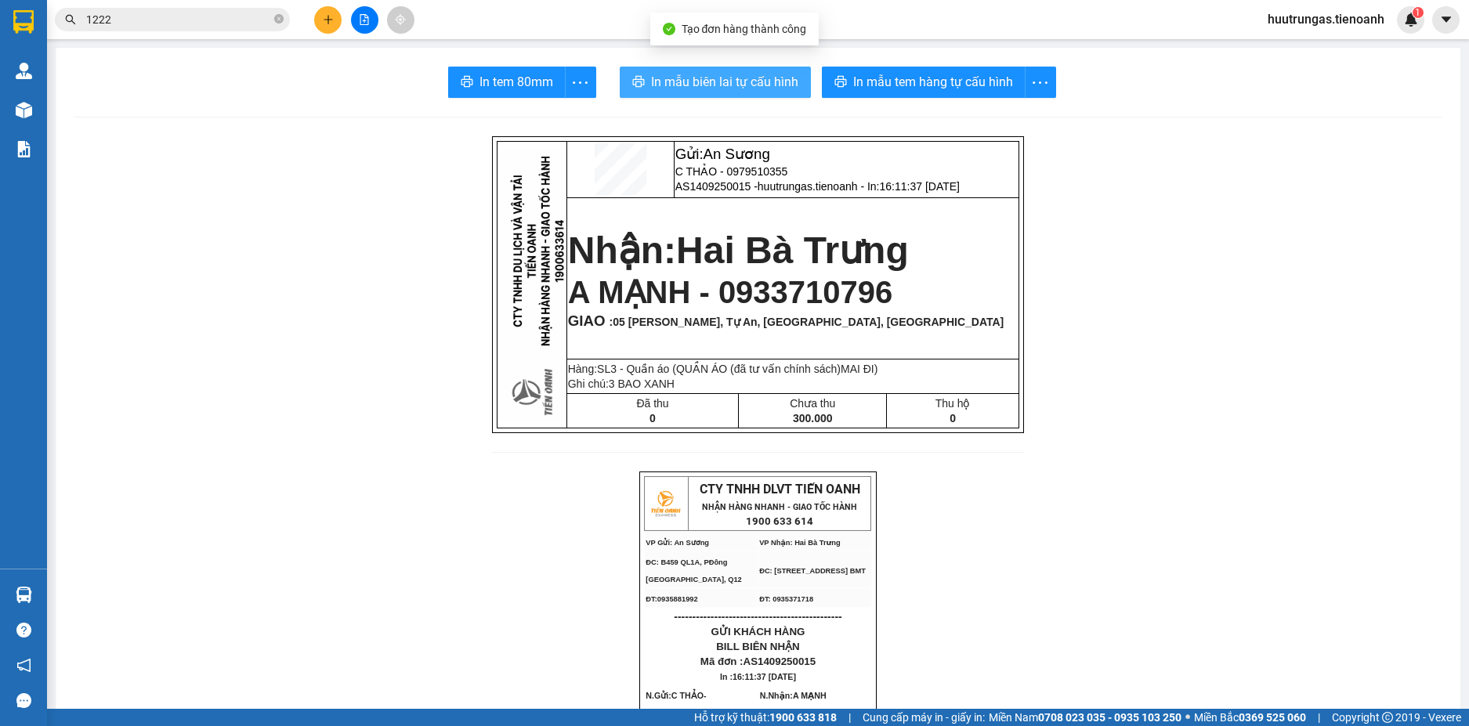
click at [750, 88] on span "In mẫu biên lai tự cấu hình" at bounding box center [724, 82] width 147 height 20
click at [245, 25] on input "1222" at bounding box center [178, 19] width 185 height 17
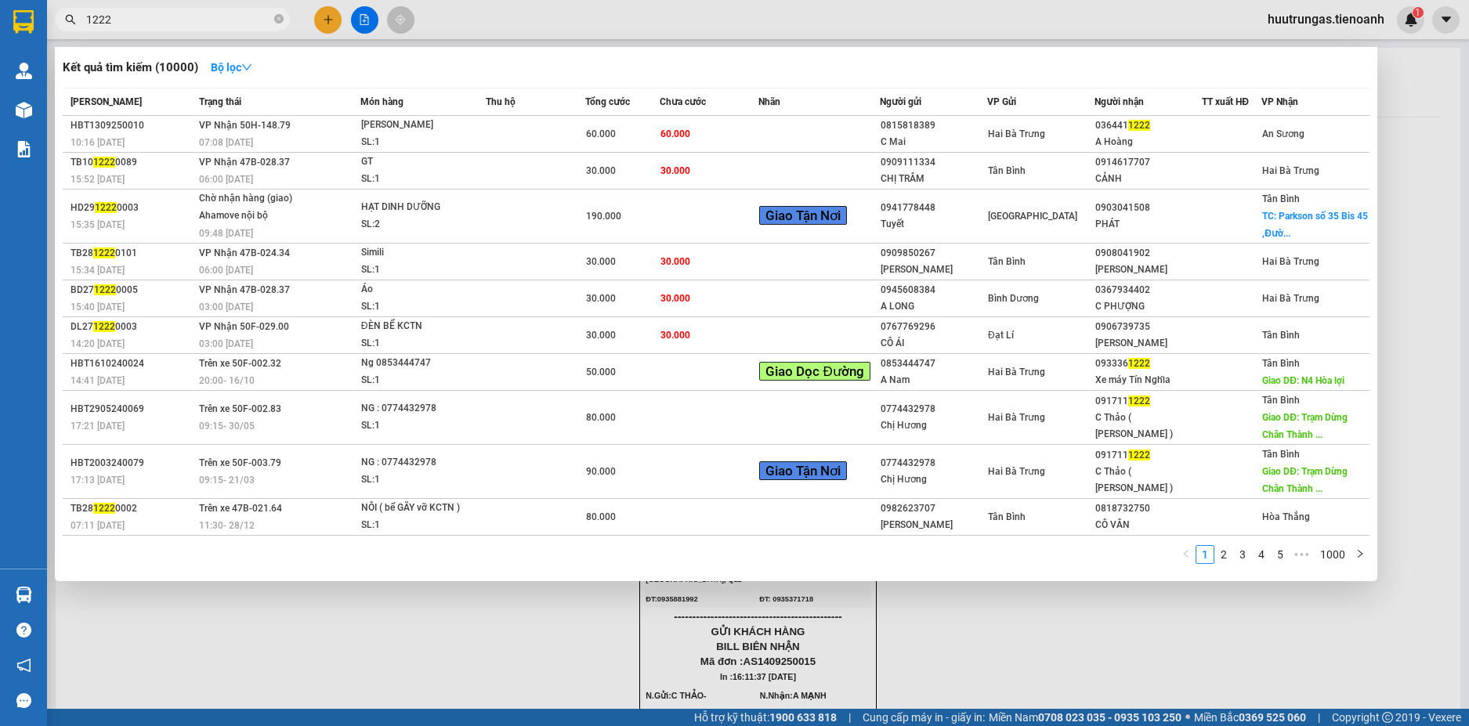
click at [245, 25] on input "1222" at bounding box center [178, 19] width 185 height 17
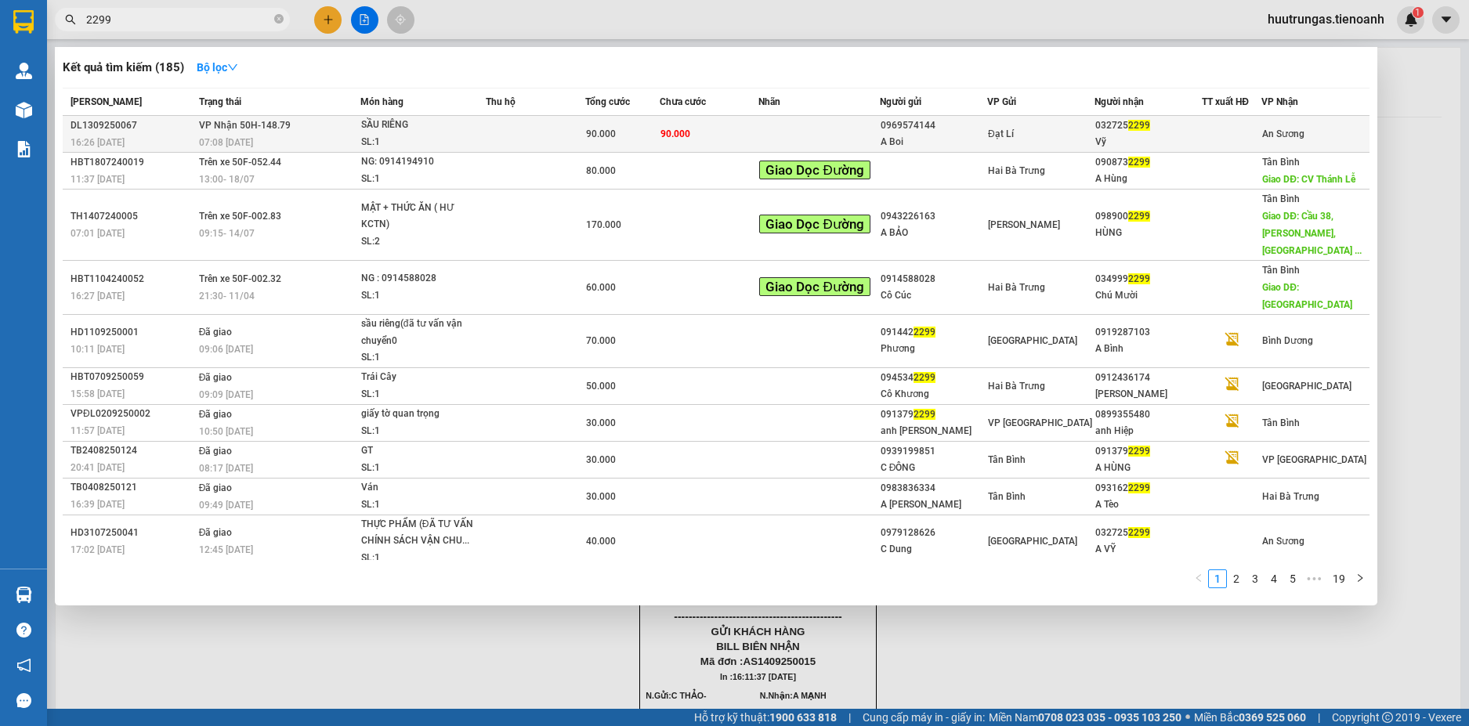
type input "2299"
click at [635, 137] on div "90.000" at bounding box center [622, 133] width 73 height 17
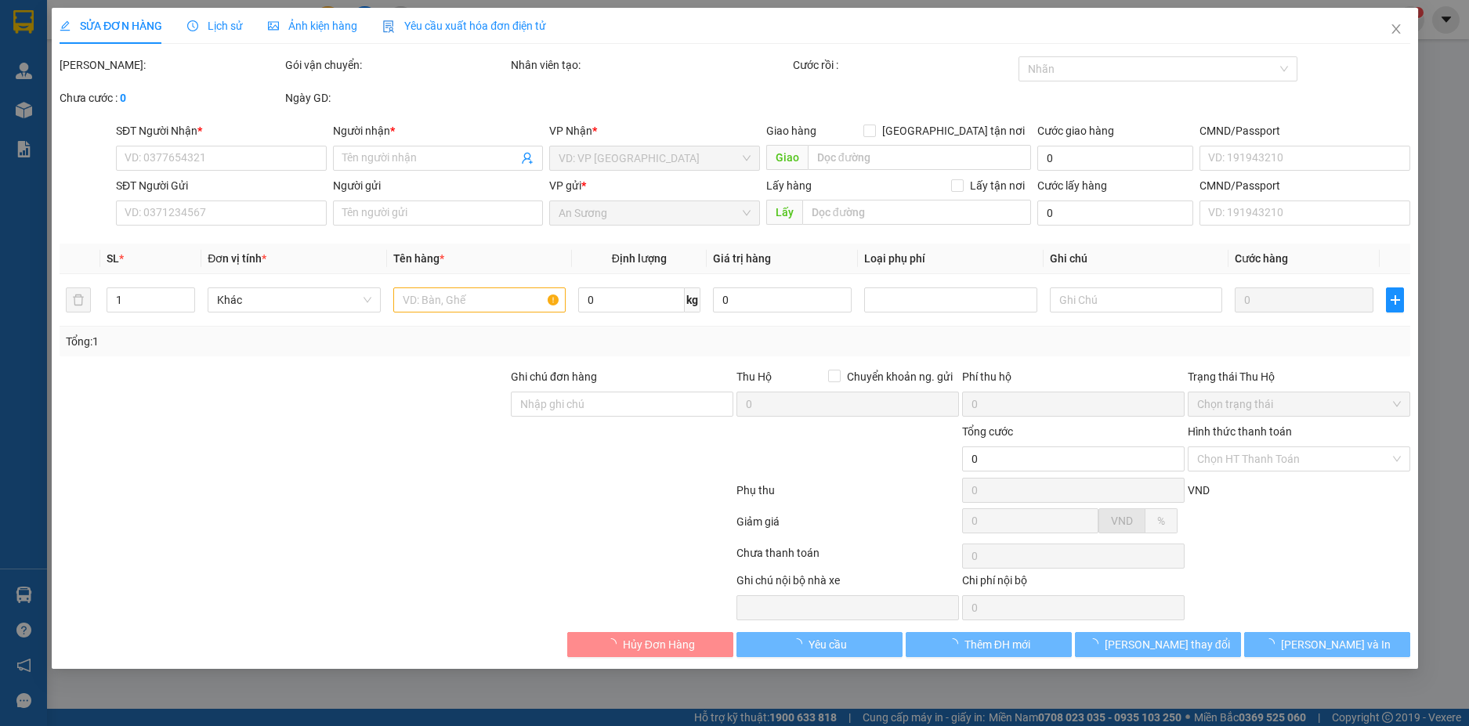
type input "0327252299"
type input "Vỹ"
type input "0969574144"
type input "A Boi"
type input "90.000"
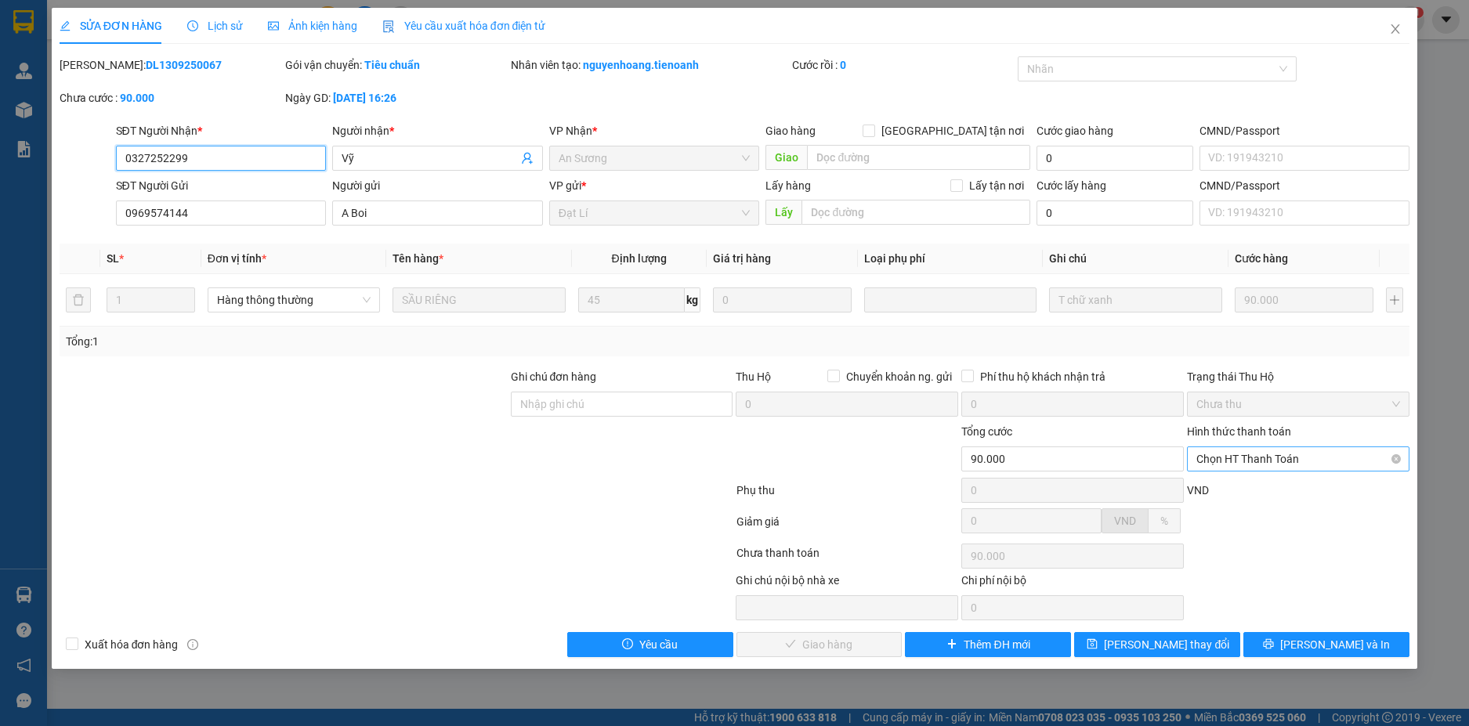
click at [1351, 454] on span "Chọn HT Thanh Toán" at bounding box center [1299, 459] width 204 height 24
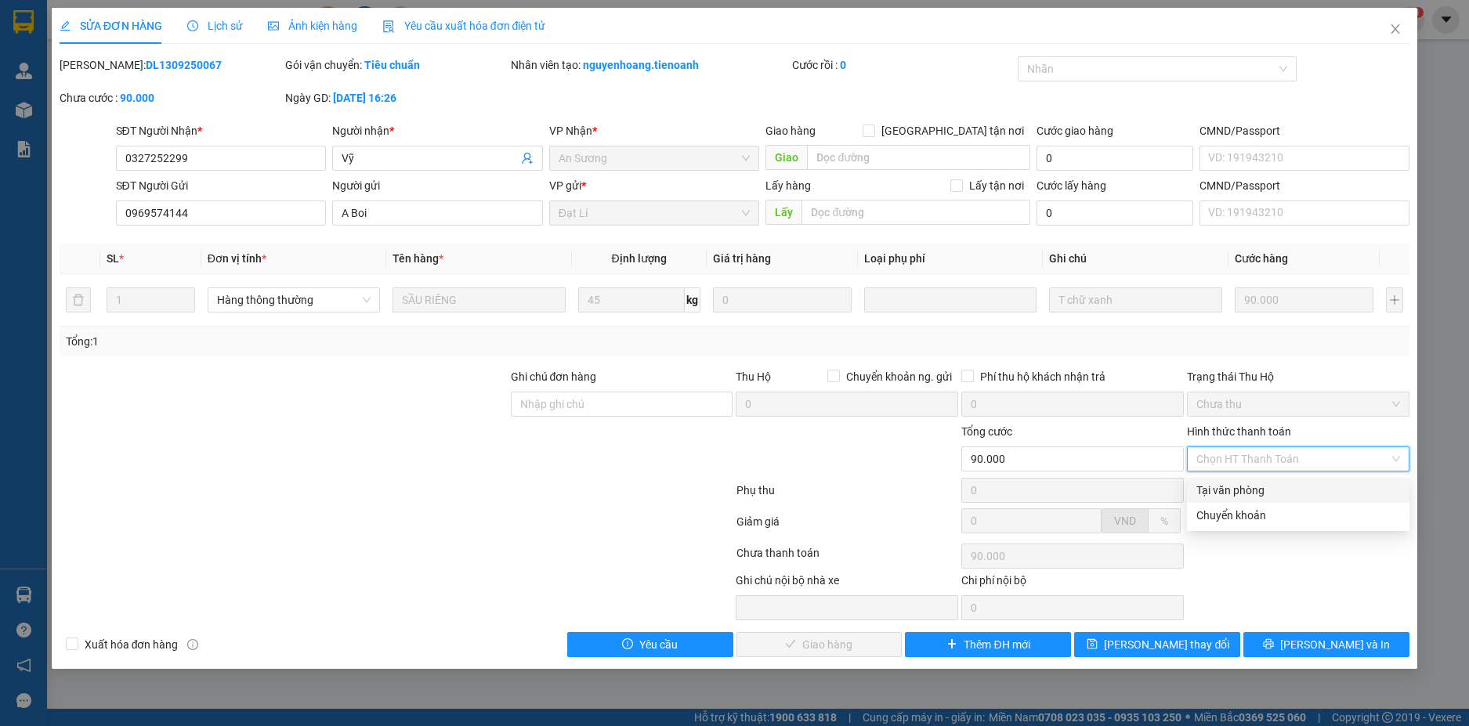
click at [1299, 485] on div "Tại văn phòng" at bounding box center [1299, 490] width 204 height 17
type input "0"
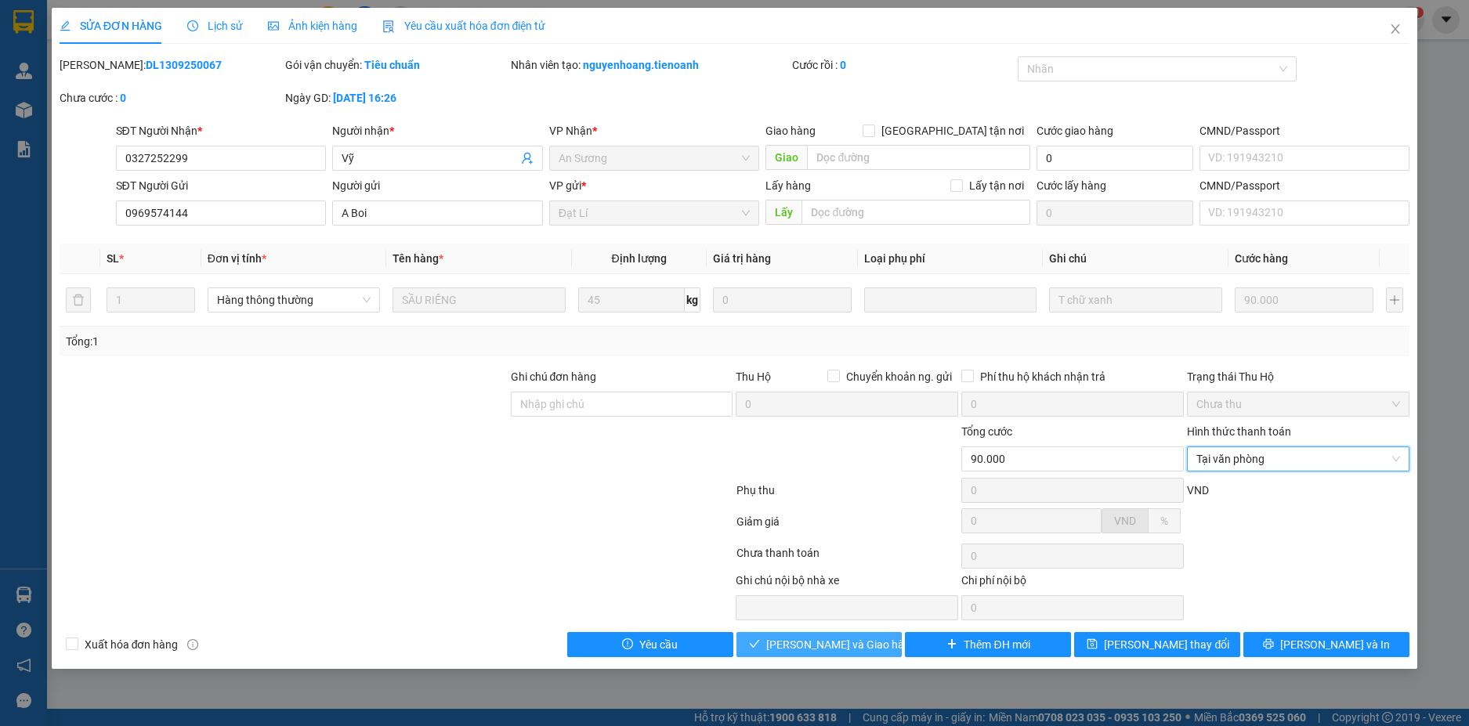
click at [842, 647] on span "Lưu và Giao hàng" at bounding box center [841, 644] width 150 height 17
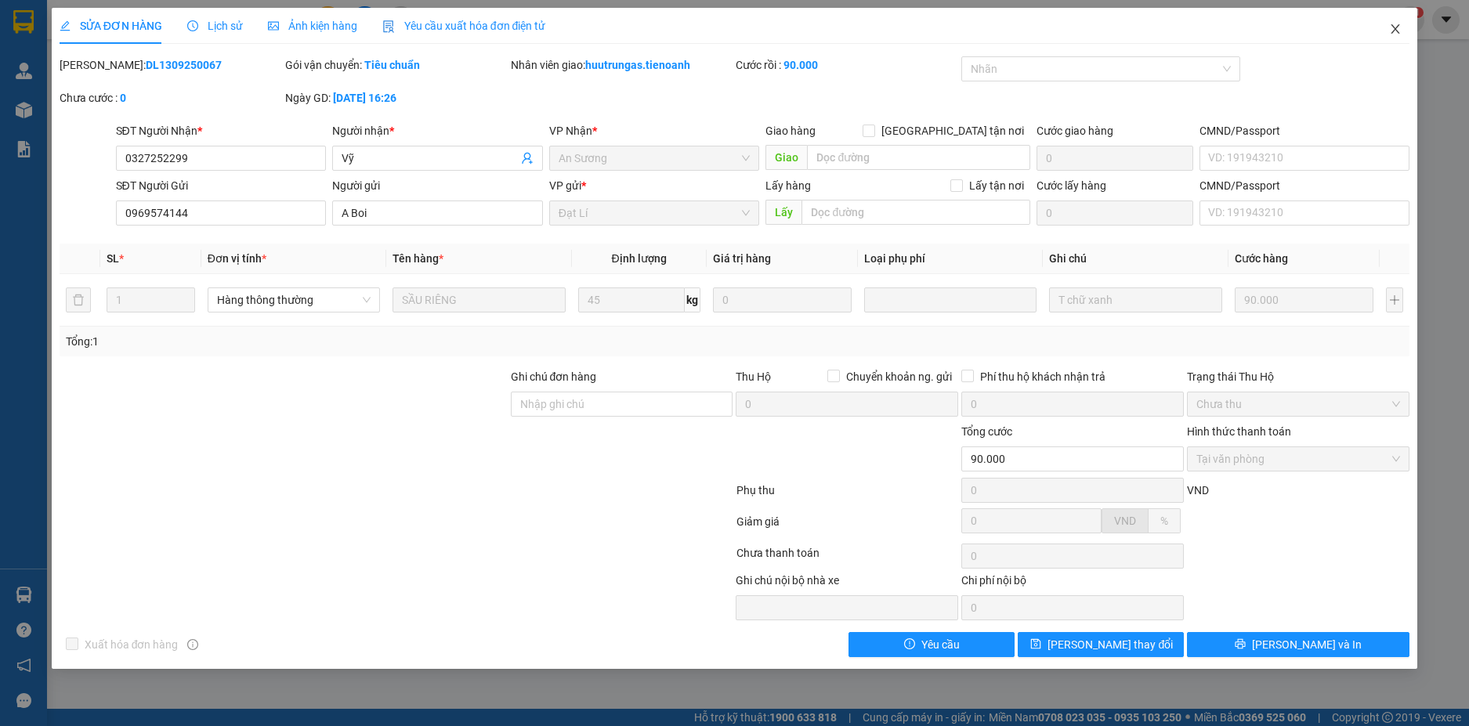
click at [1400, 26] on icon "close" at bounding box center [1396, 28] width 9 height 9
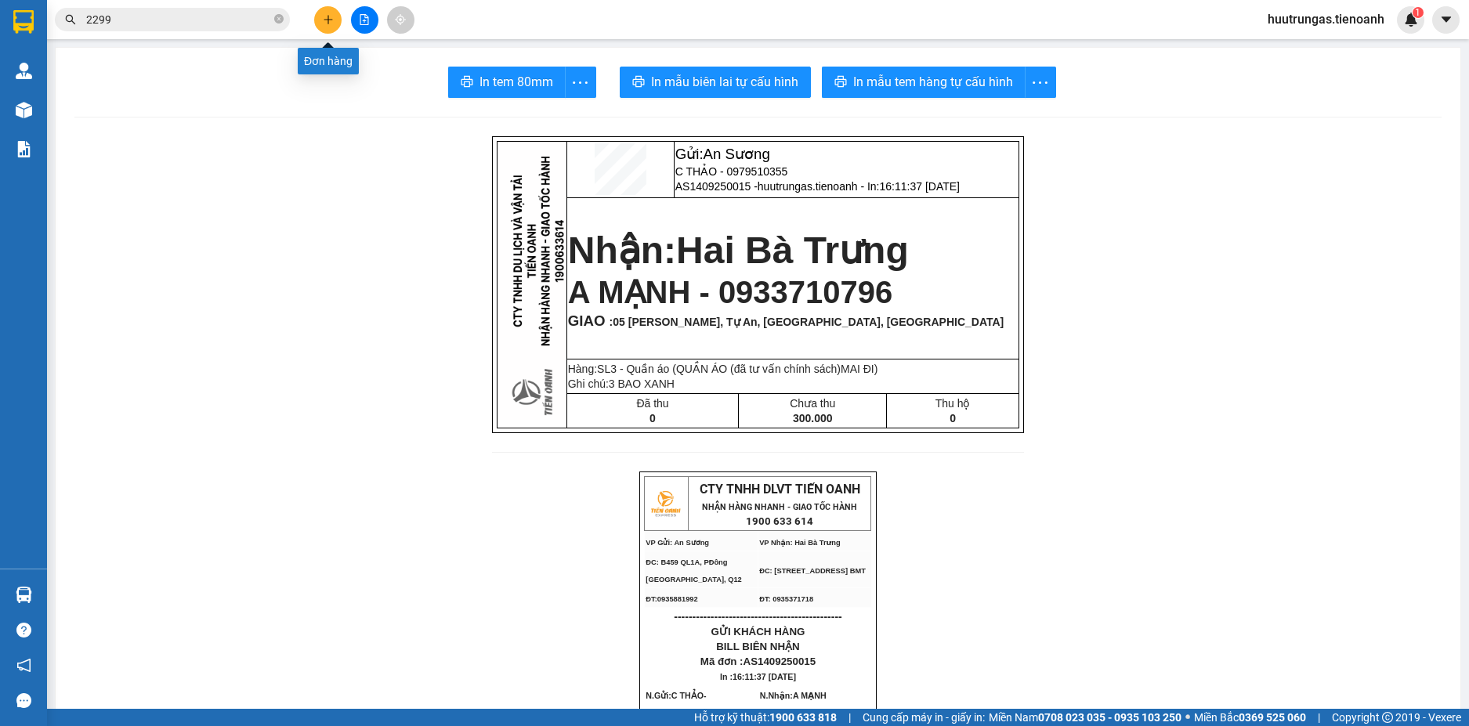
click at [320, 24] on button at bounding box center [327, 19] width 27 height 27
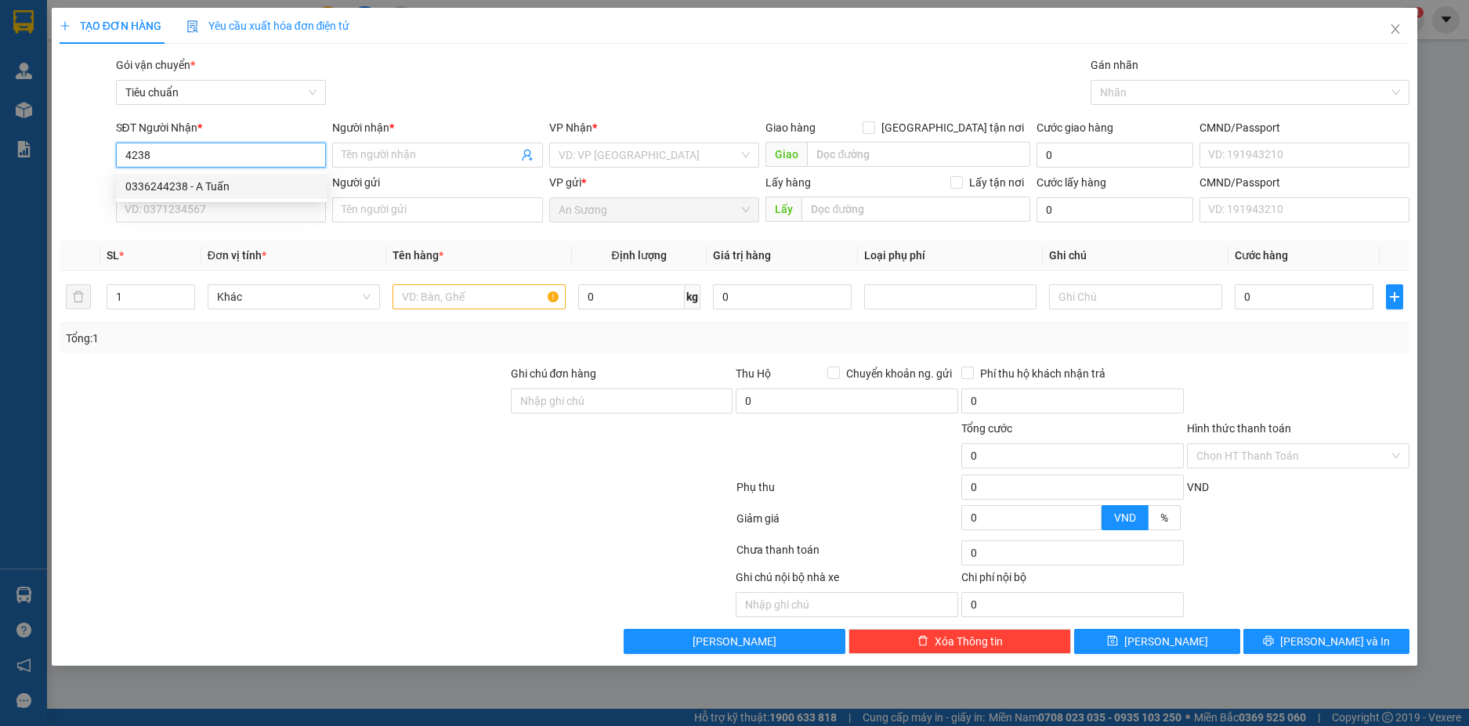
click at [167, 179] on div "0336244238 - A Tuấn" at bounding box center [221, 186] width 192 height 17
type input "0336244238"
type input "A Tuấn"
type input "240.000"
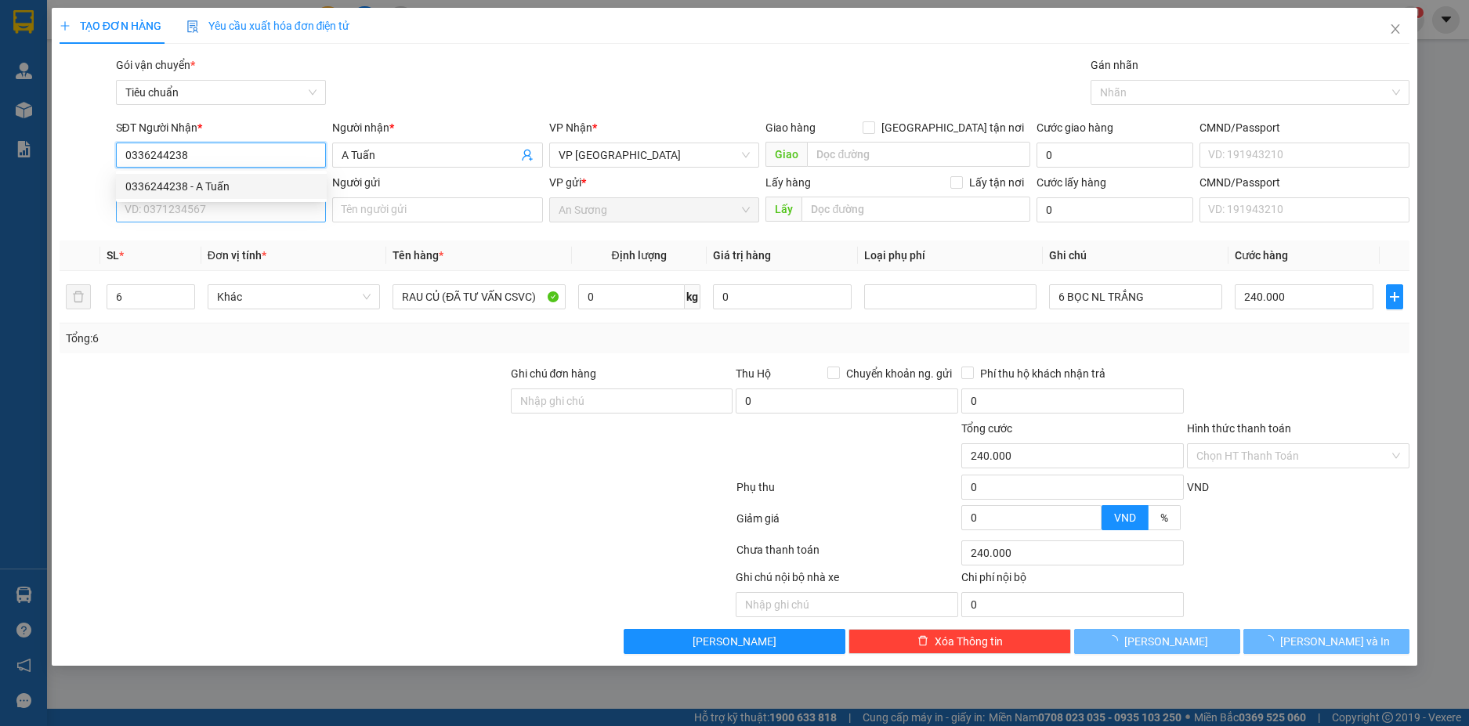
type input "0336244238"
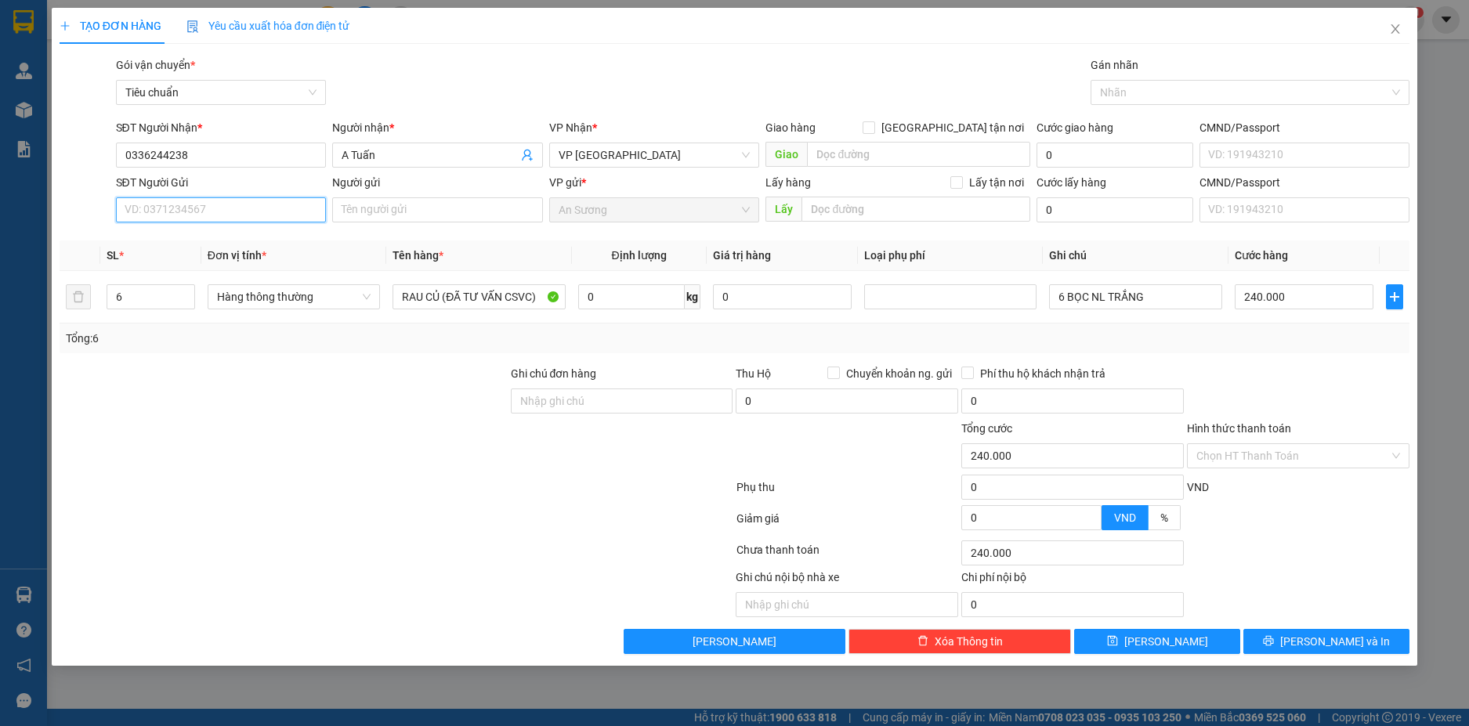
click at [226, 208] on input "SĐT Người Gửi" at bounding box center [221, 209] width 211 height 25
click at [219, 244] on div "0907534434 - A Đảng" at bounding box center [221, 241] width 192 height 17
type input "0907534434"
type input "A Đảng"
click at [1333, 458] on input "Hình thức thanh toán" at bounding box center [1293, 456] width 193 height 24
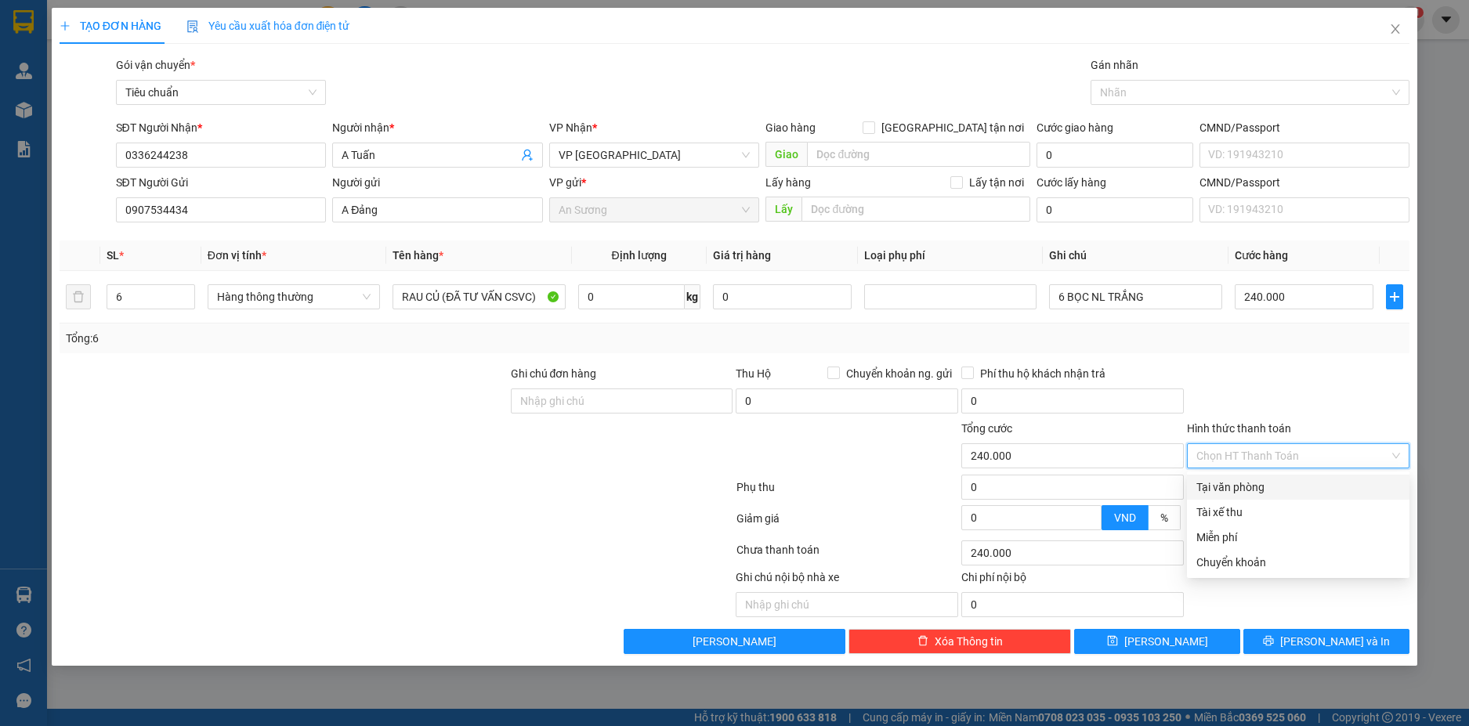
click at [1254, 486] on div "Tại văn phòng" at bounding box center [1299, 487] width 204 height 17
type input "0"
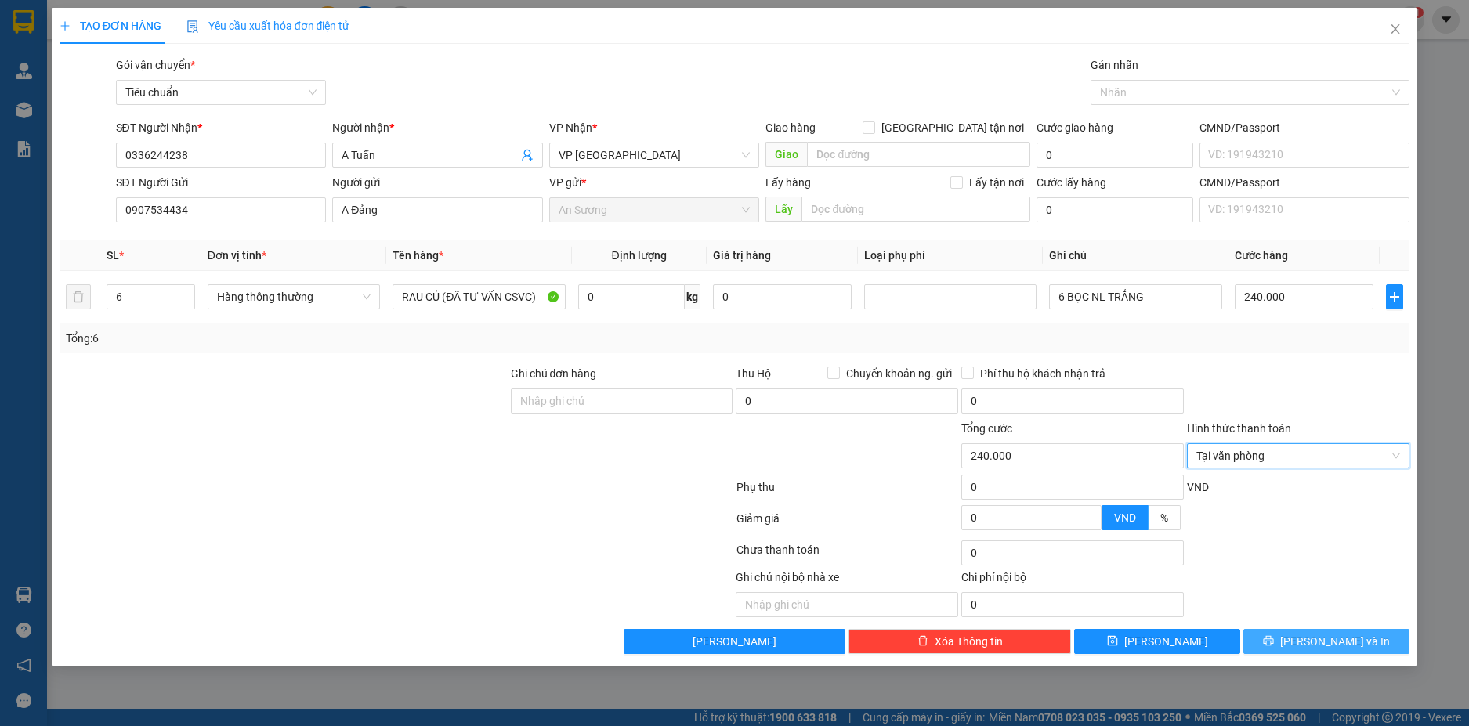
click at [1340, 640] on span "[PERSON_NAME] và In" at bounding box center [1335, 641] width 110 height 17
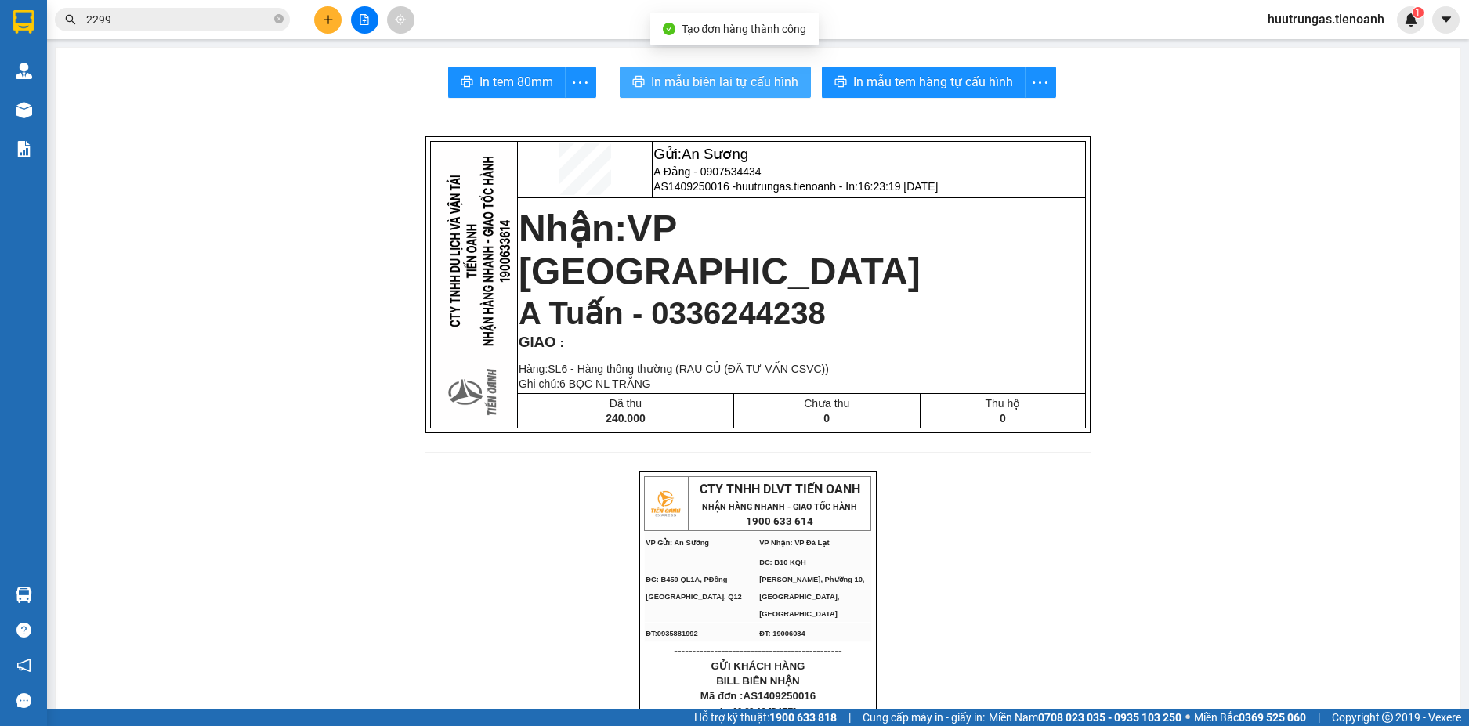
click at [737, 90] on span "In mẫu biên lai tự cấu hình" at bounding box center [724, 82] width 147 height 20
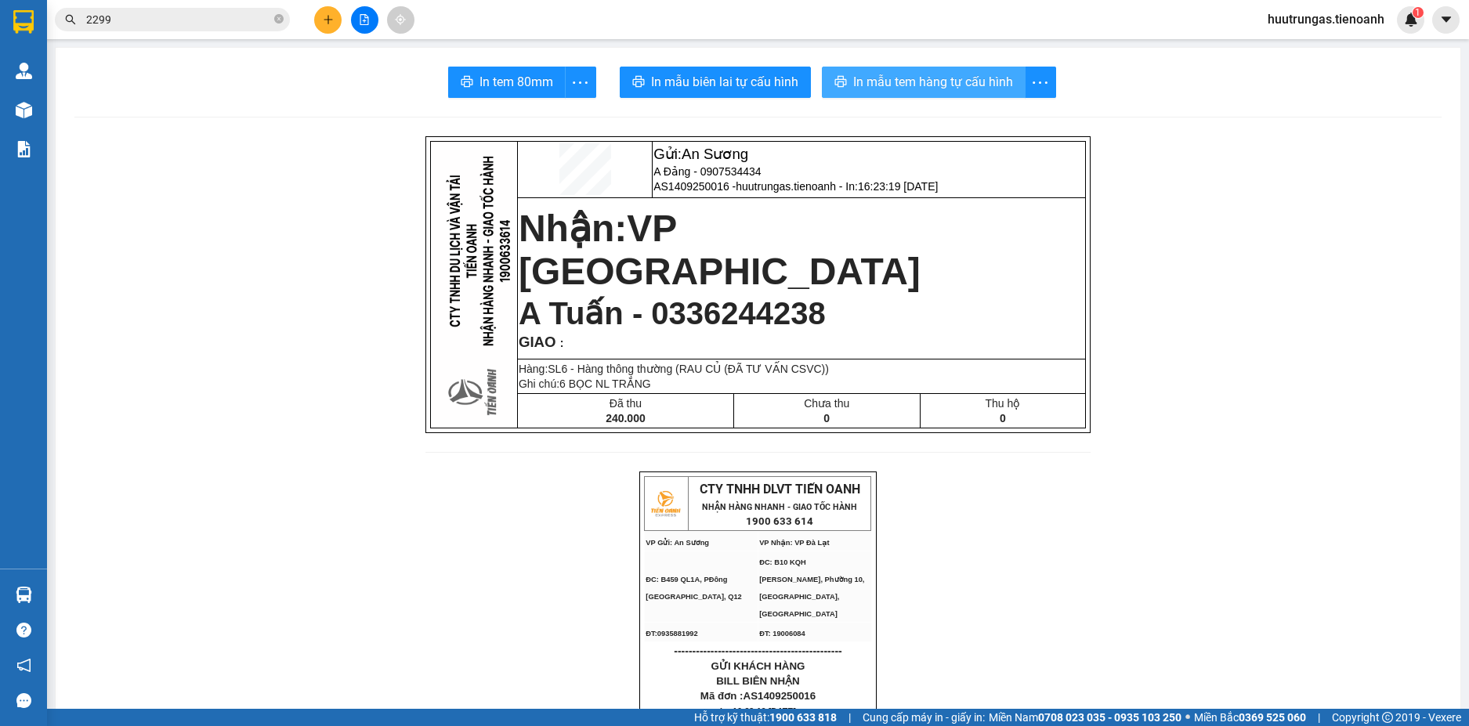
click at [909, 81] on span "In mẫu tem hàng tự cấu hình" at bounding box center [933, 82] width 160 height 20
click at [327, 22] on icon "plus" at bounding box center [328, 19] width 11 height 11
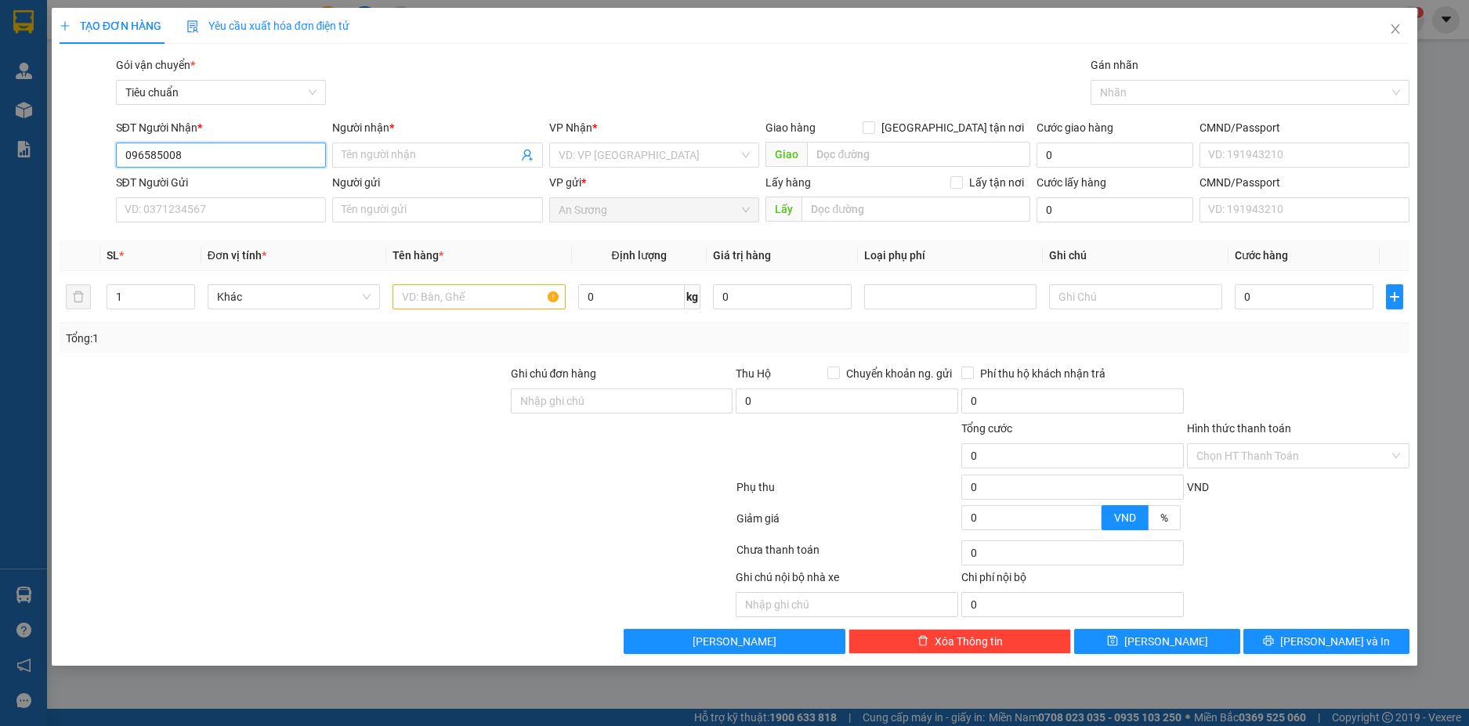
type input "0965850086"
click at [216, 183] on div "0965850086 - TRÀ MY" at bounding box center [221, 186] width 192 height 17
type input "TRÀ MY"
type input "130.000"
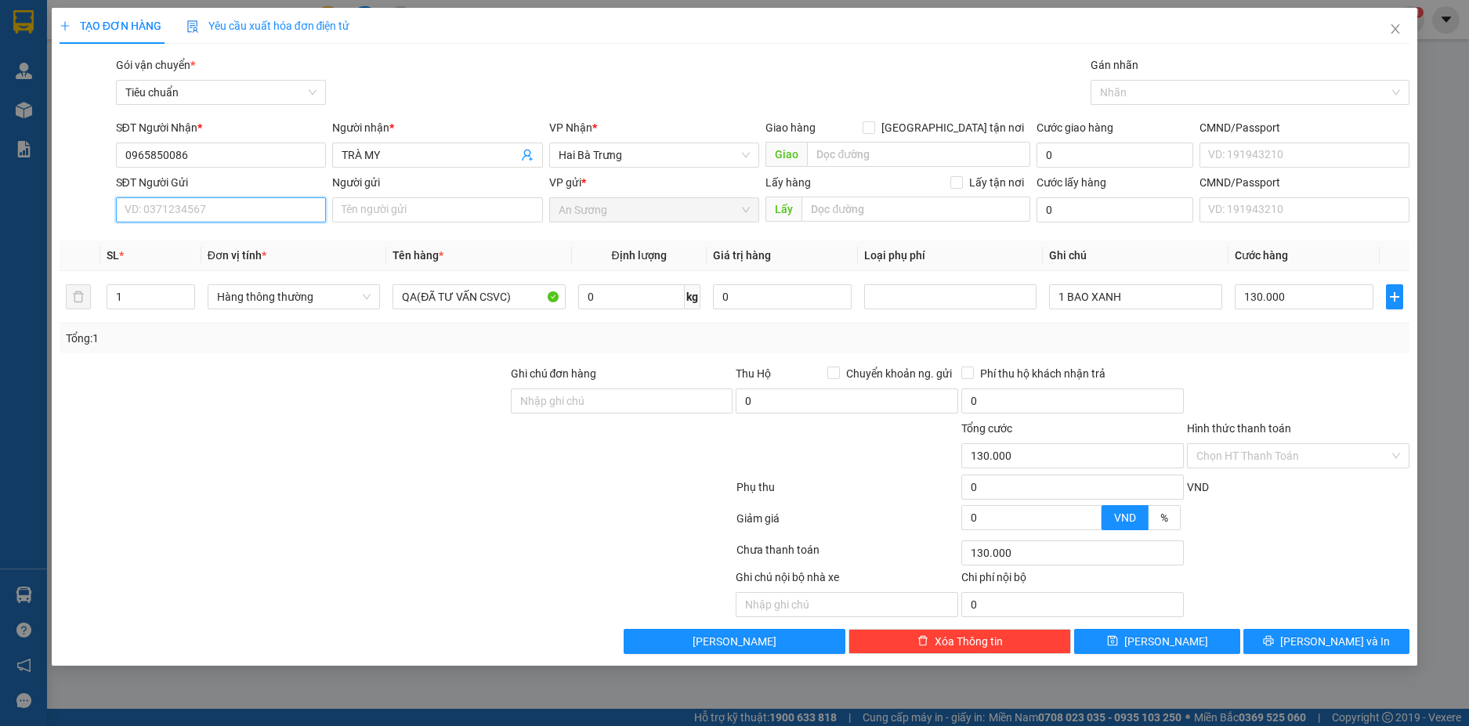
click at [249, 211] on input "SĐT Người Gửi" at bounding box center [221, 209] width 211 height 25
click at [257, 241] on div "0797012265 - A TÂY" at bounding box center [221, 241] width 192 height 17
click at [338, 299] on span "Hàng thông thường" at bounding box center [294, 297] width 154 height 24
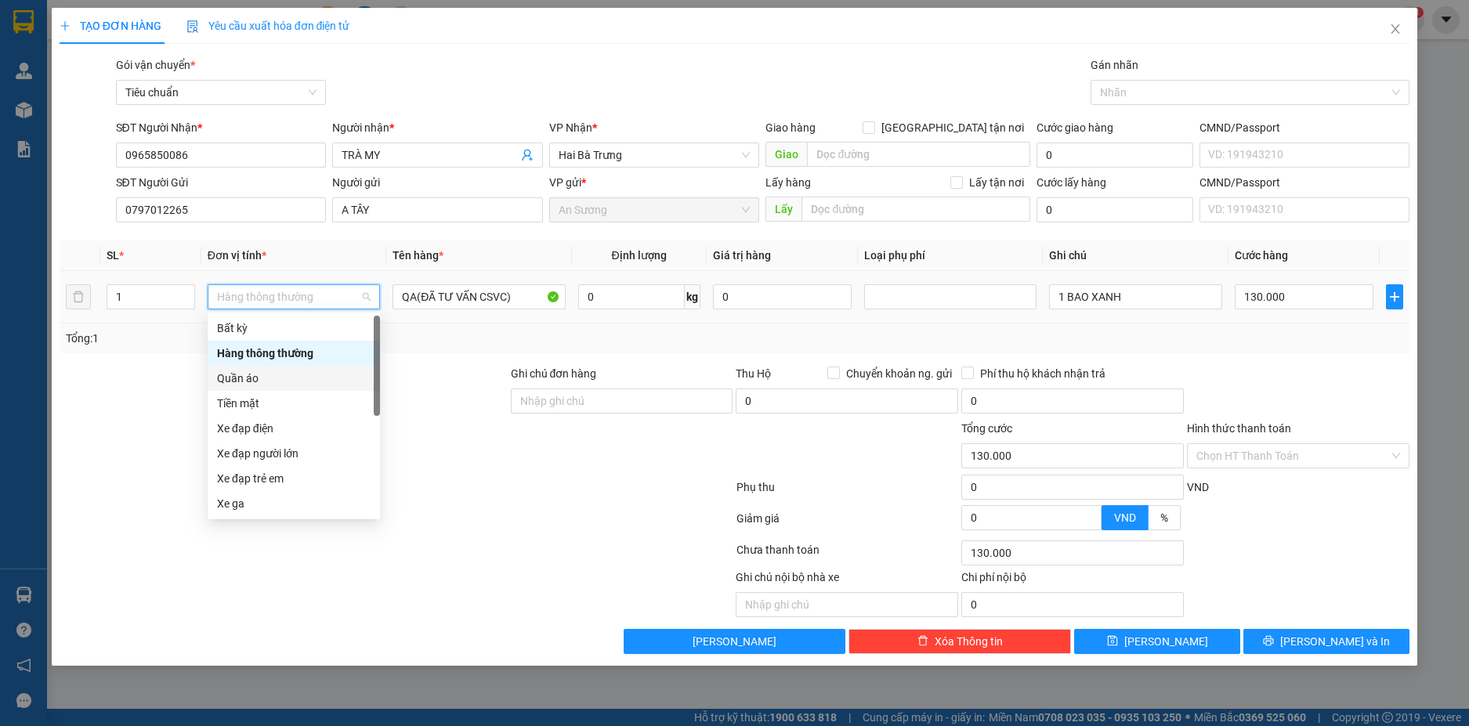
click at [259, 382] on div "Quần áo" at bounding box center [294, 378] width 154 height 17
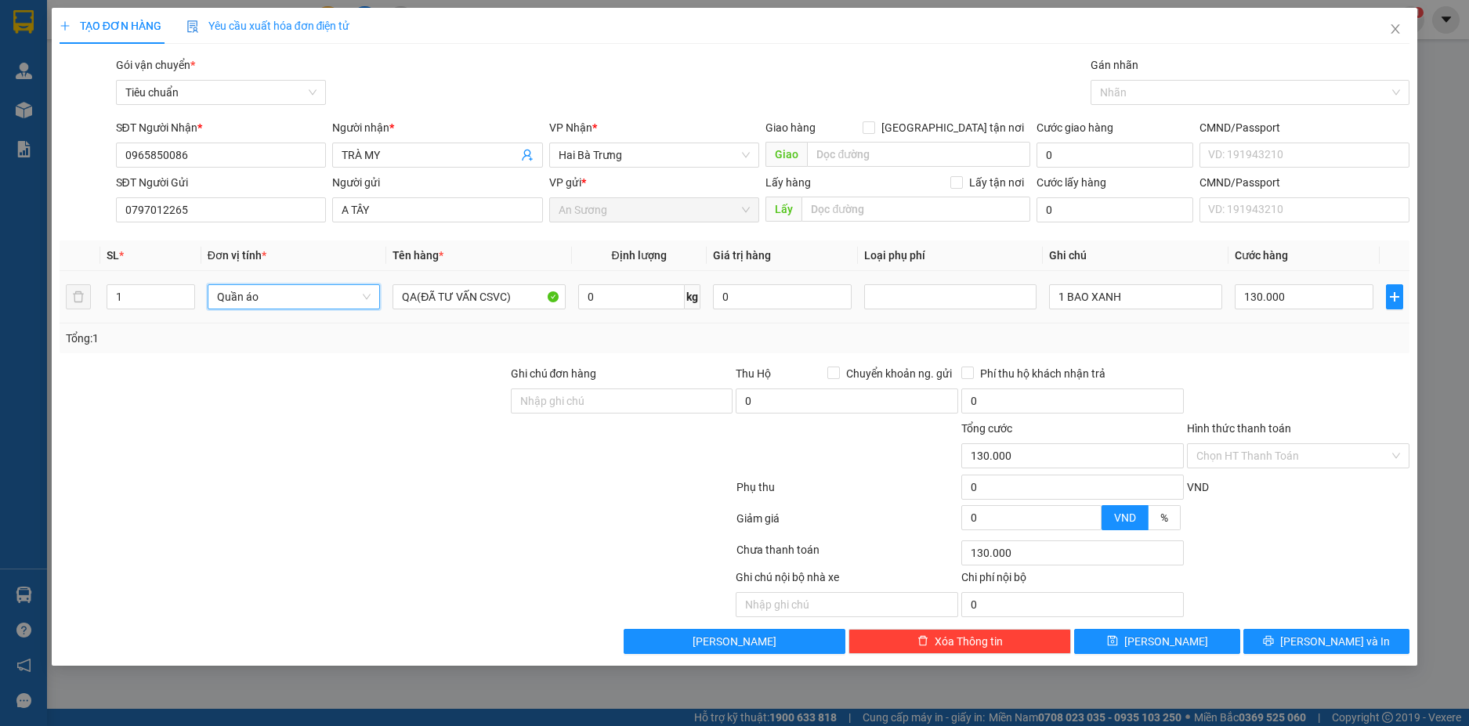
click at [639, 310] on div "0 kg" at bounding box center [639, 296] width 122 height 31
click at [639, 307] on input "0" at bounding box center [631, 296] width 107 height 25
click at [1142, 302] on input "1 BAO XANH" at bounding box center [1135, 296] width 172 height 25
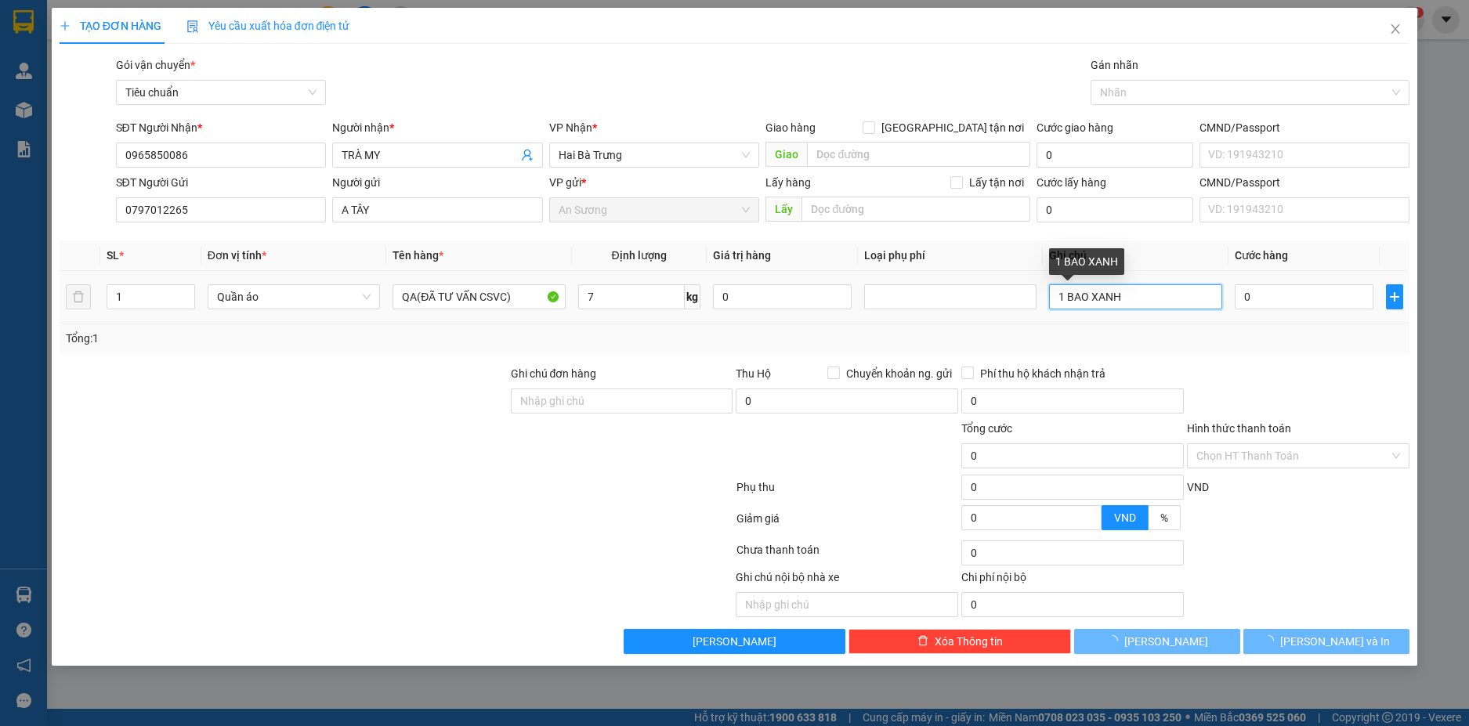
click at [1142, 302] on input "1 BAO XANH" at bounding box center [1135, 296] width 172 height 25
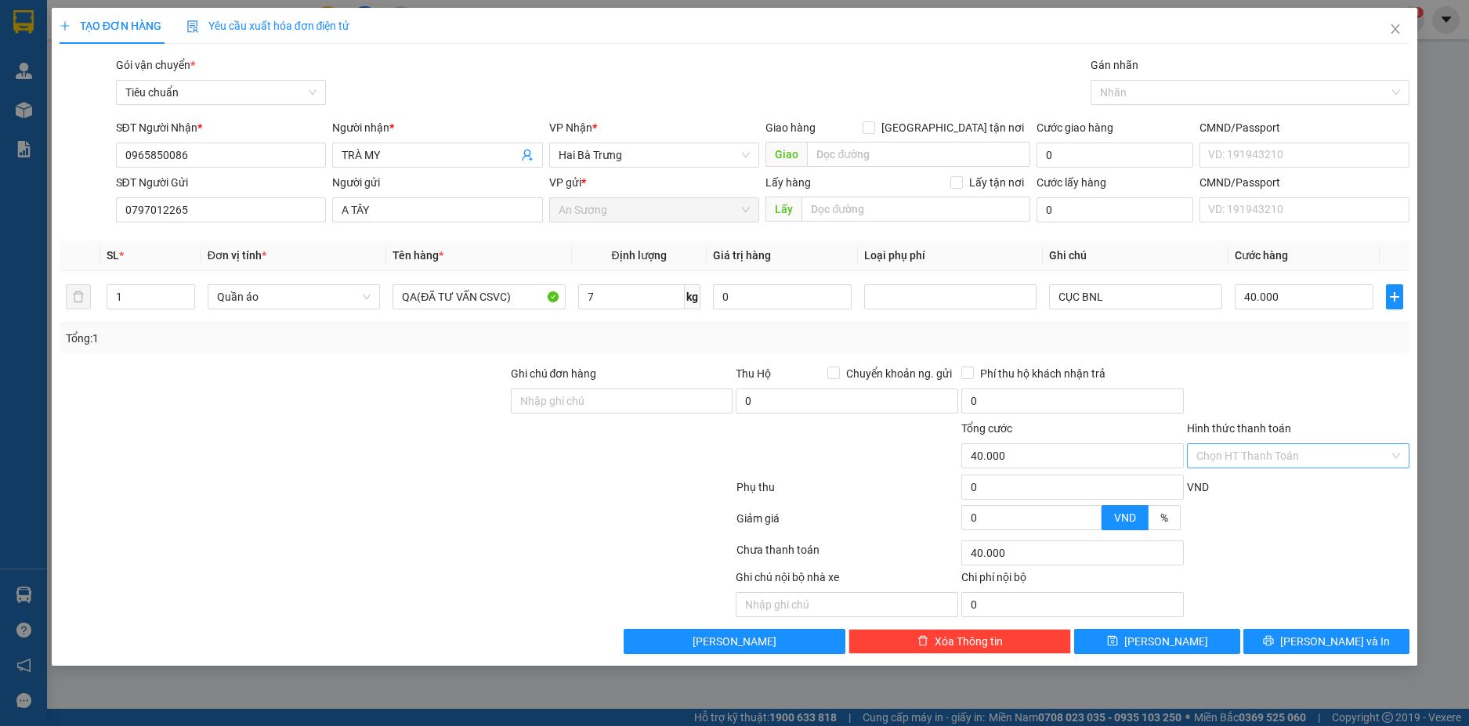
click at [1364, 454] on input "Hình thức thanh toán" at bounding box center [1293, 456] width 193 height 24
click at [1303, 486] on div "Tại văn phòng" at bounding box center [1299, 487] width 204 height 17
click at [1274, 638] on icon "printer" at bounding box center [1268, 641] width 11 height 11
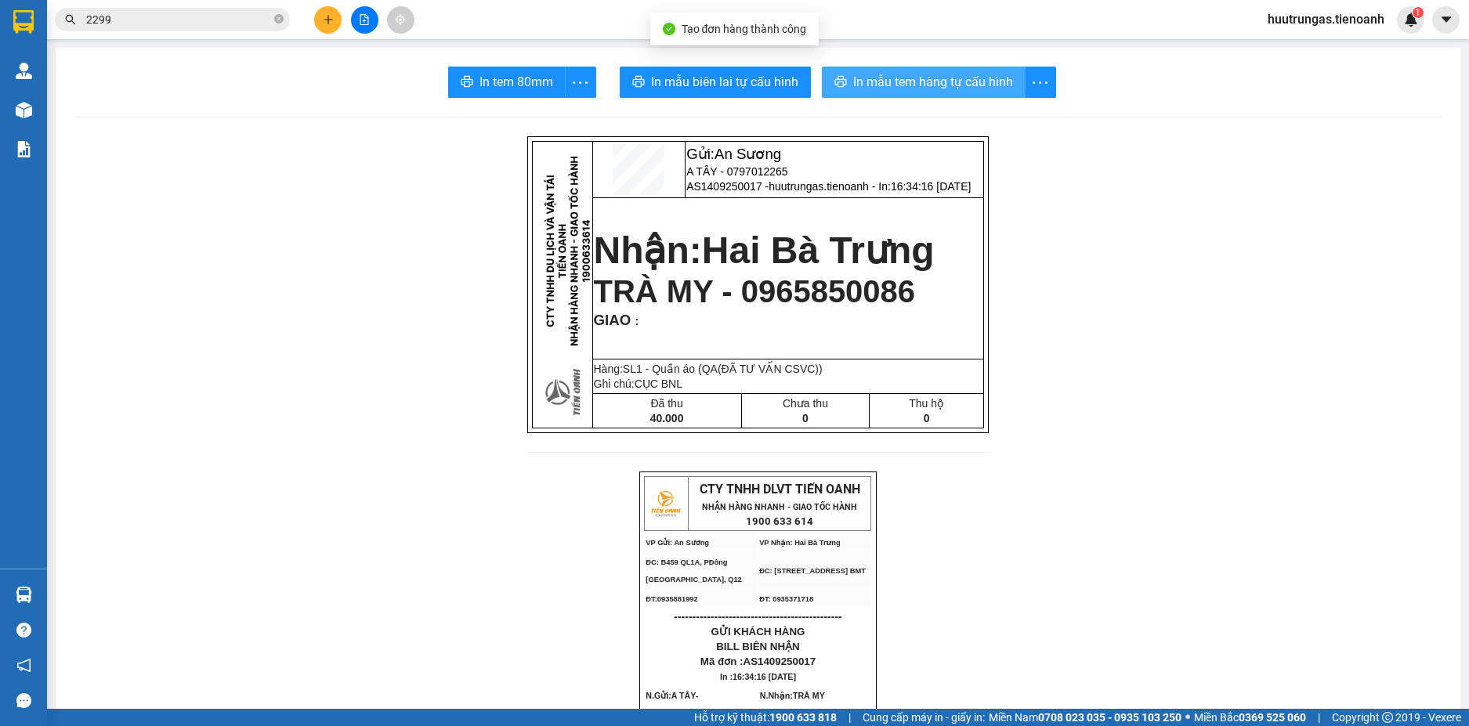
click at [897, 85] on span "In mẫu tem hàng tự cấu hình" at bounding box center [933, 82] width 160 height 20
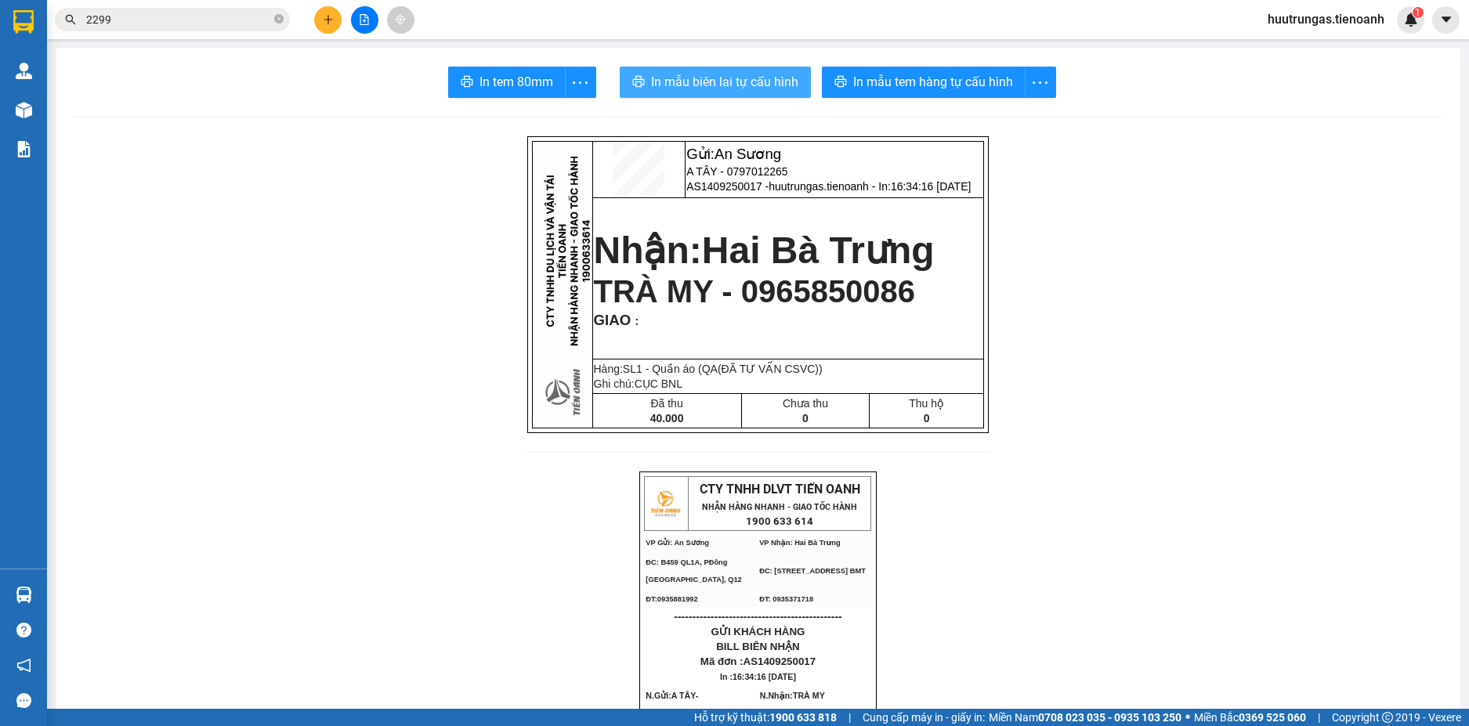
click at [723, 89] on span "In mẫu biên lai tự cấu hình" at bounding box center [724, 82] width 147 height 20
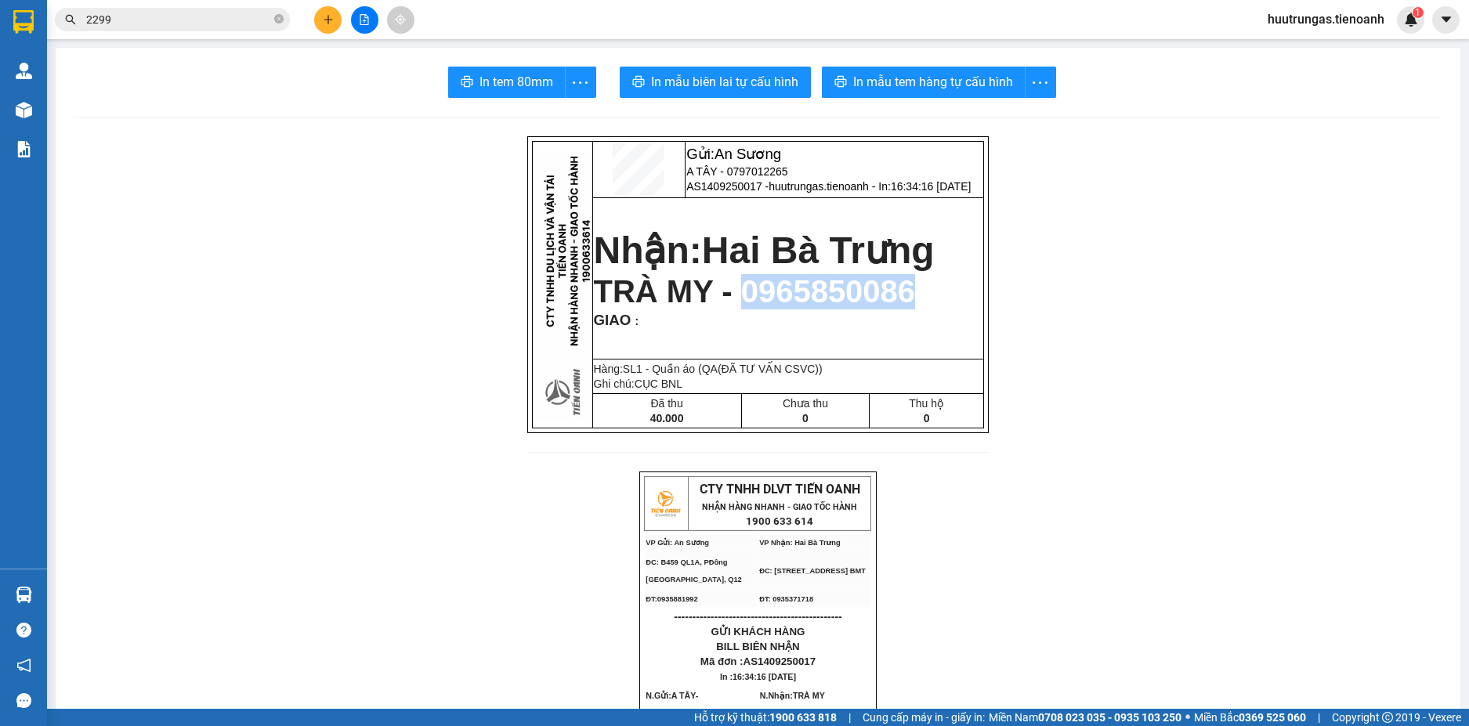
drag, startPoint x: 720, startPoint y: 295, endPoint x: 891, endPoint y: 298, distance: 170.9
click at [891, 298] on span "TRÀ MY - 0965850086" at bounding box center [755, 291] width 322 height 34
copy span "0965850086"
click at [187, 18] on input "2299" at bounding box center [178, 19] width 185 height 17
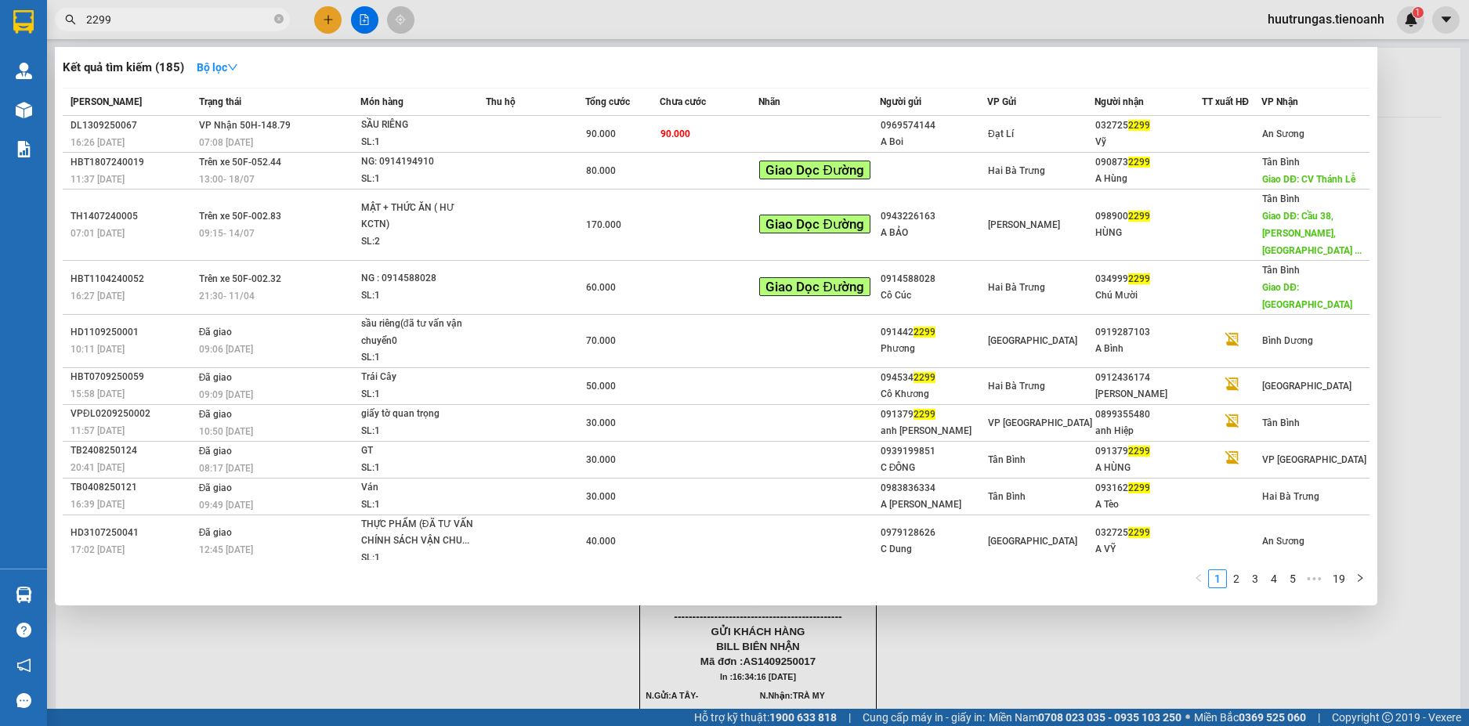
click at [187, 18] on input "2299" at bounding box center [178, 19] width 185 height 17
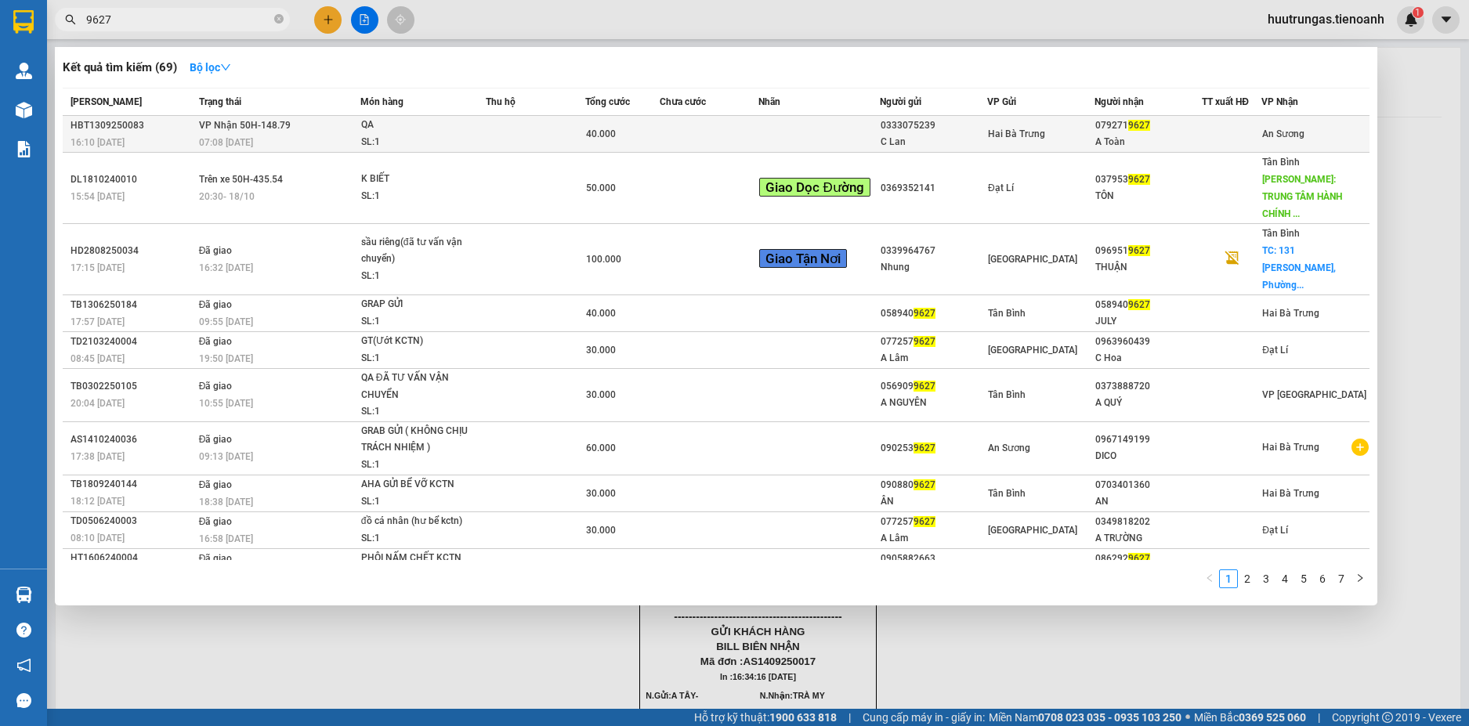
click at [503, 143] on td at bounding box center [536, 134] width 100 height 37
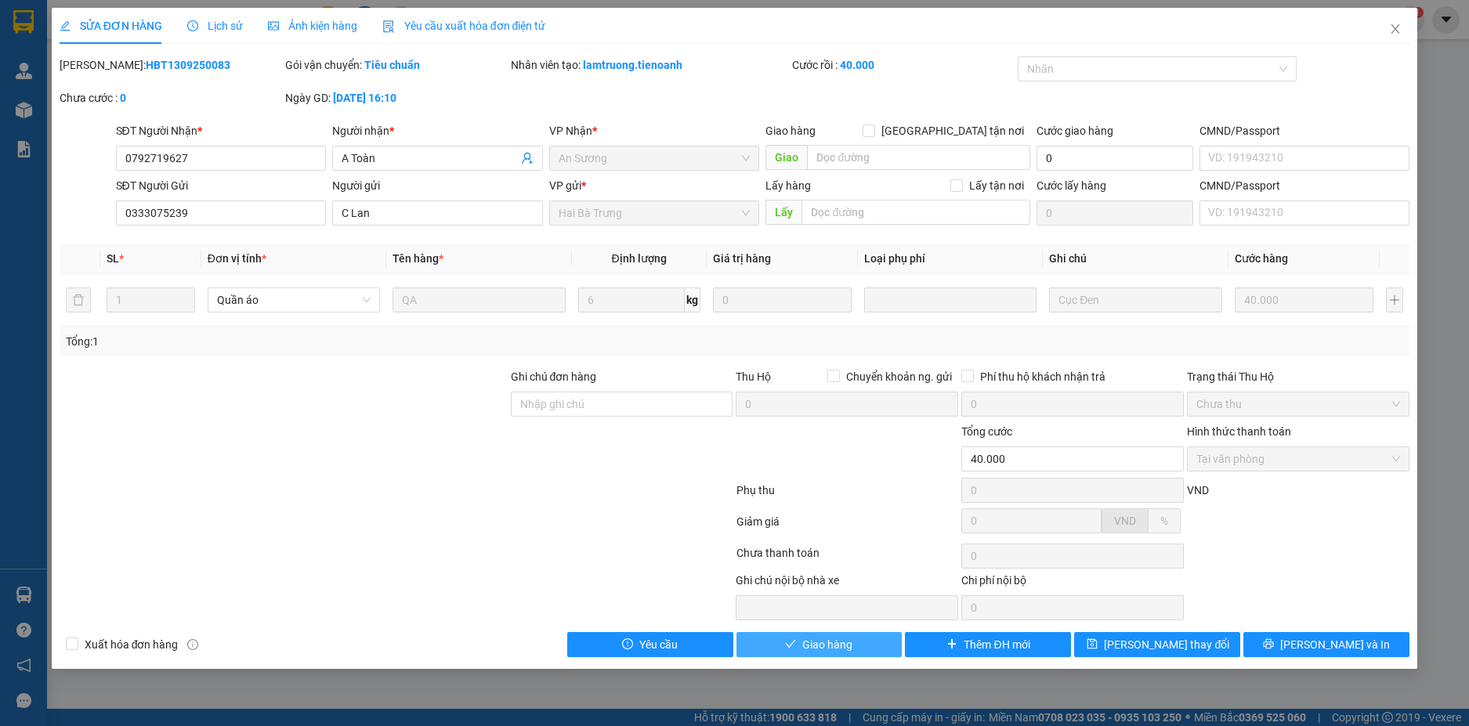
click at [857, 652] on button "Giao hàng" at bounding box center [820, 644] width 166 height 25
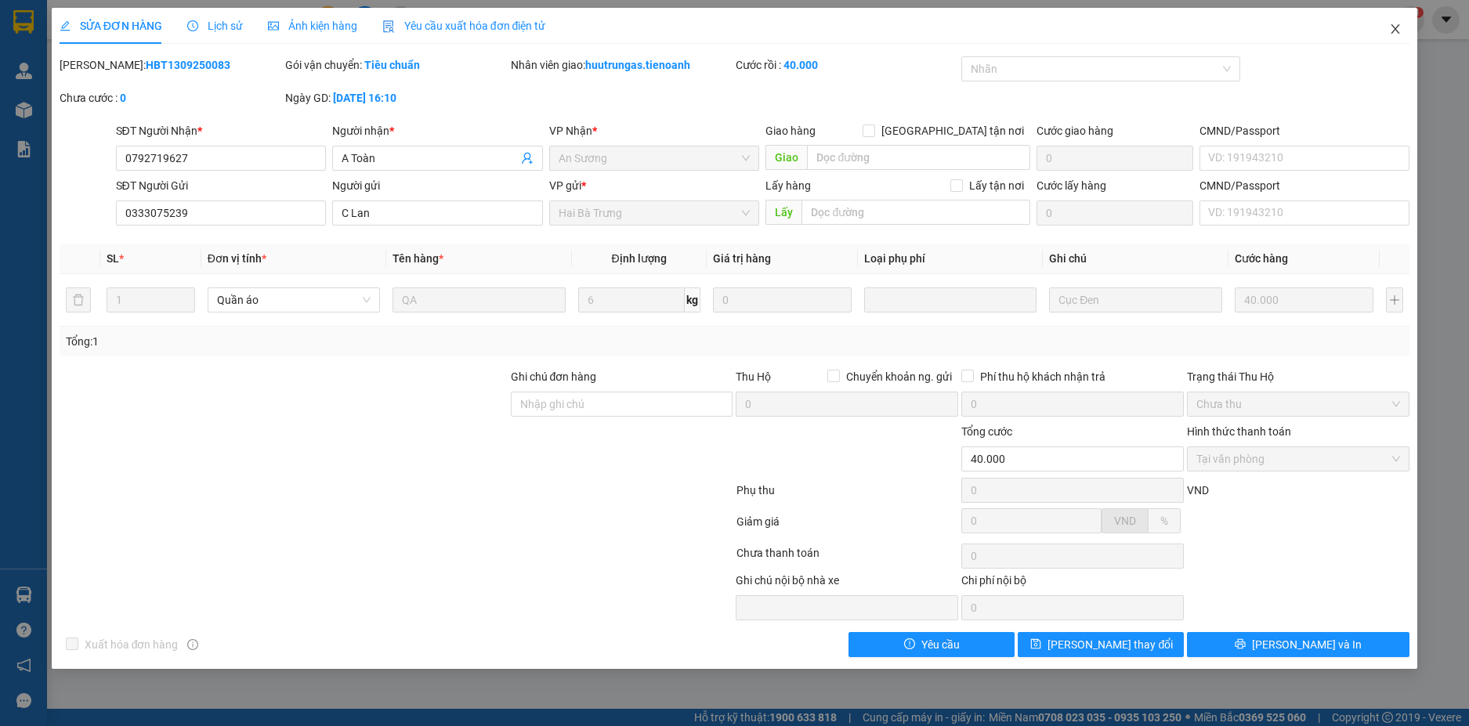
click at [1398, 38] on span "Close" at bounding box center [1396, 30] width 44 height 44
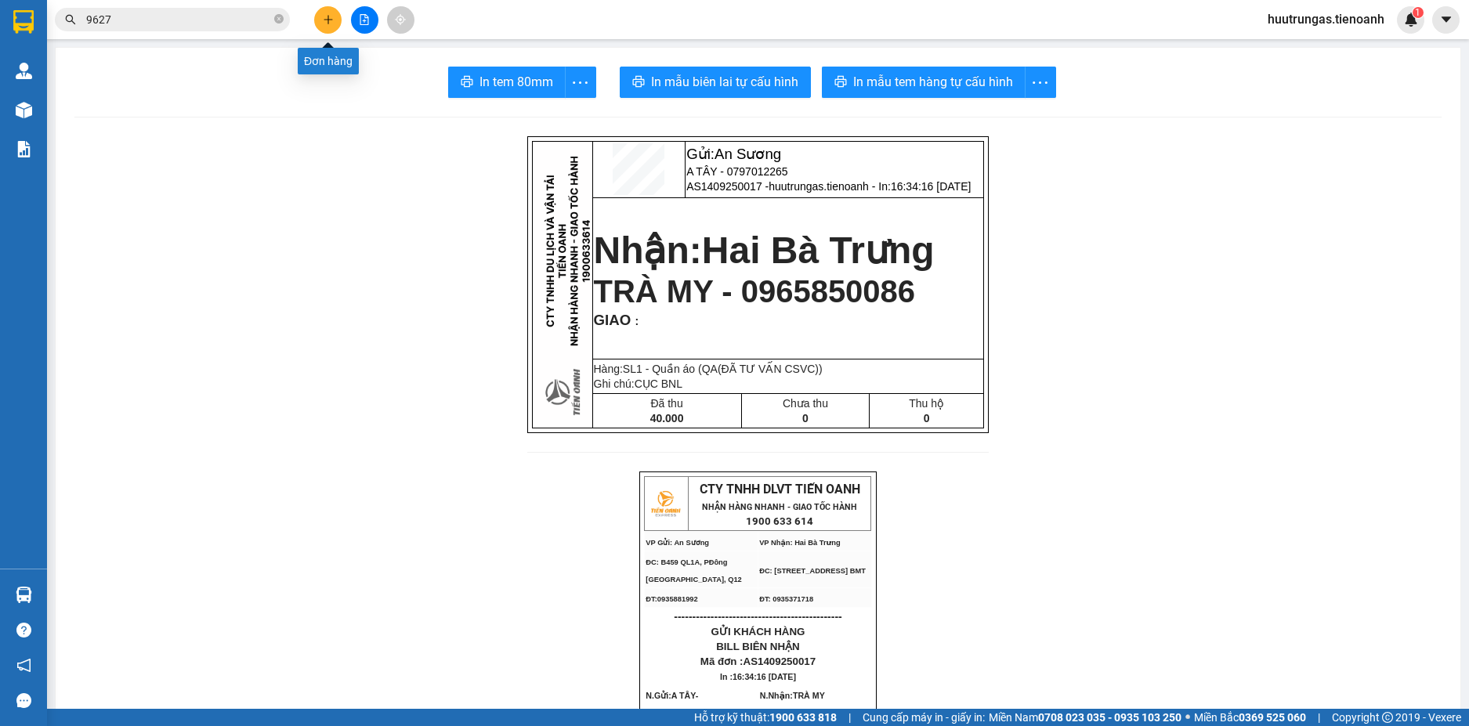
click at [326, 22] on icon "plus" at bounding box center [328, 19] width 11 height 11
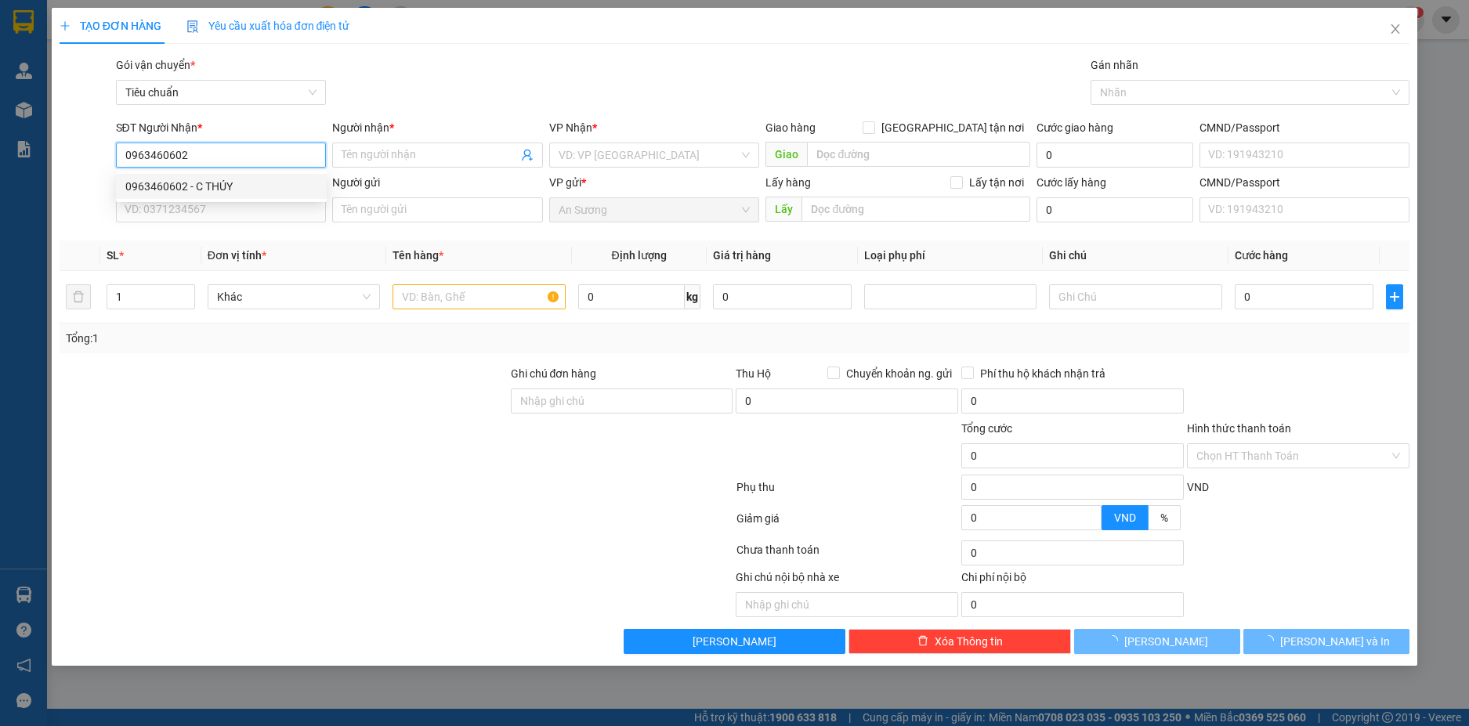
click at [201, 183] on div "0963460602 - C THÚY" at bounding box center [221, 186] width 192 height 17
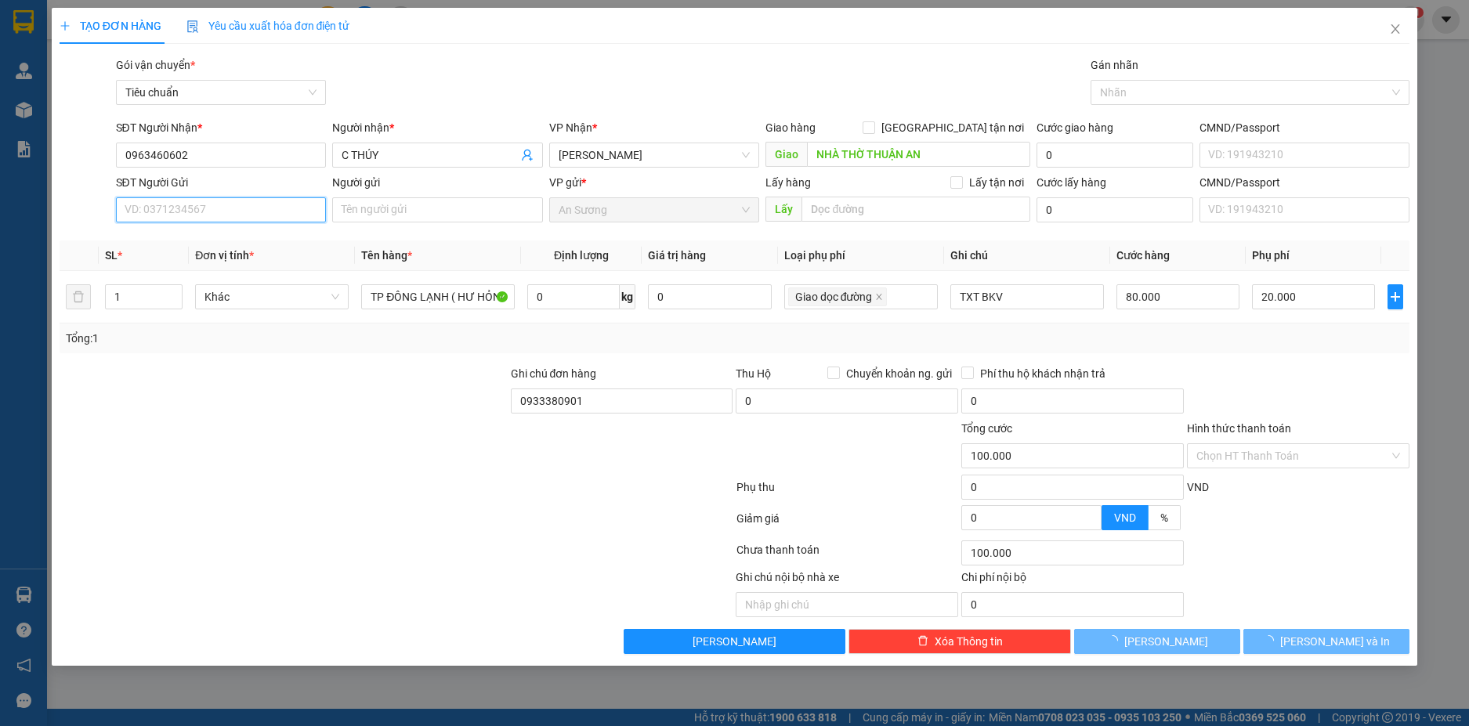
click at [256, 215] on input "SĐT Người Gửi" at bounding box center [221, 209] width 211 height 25
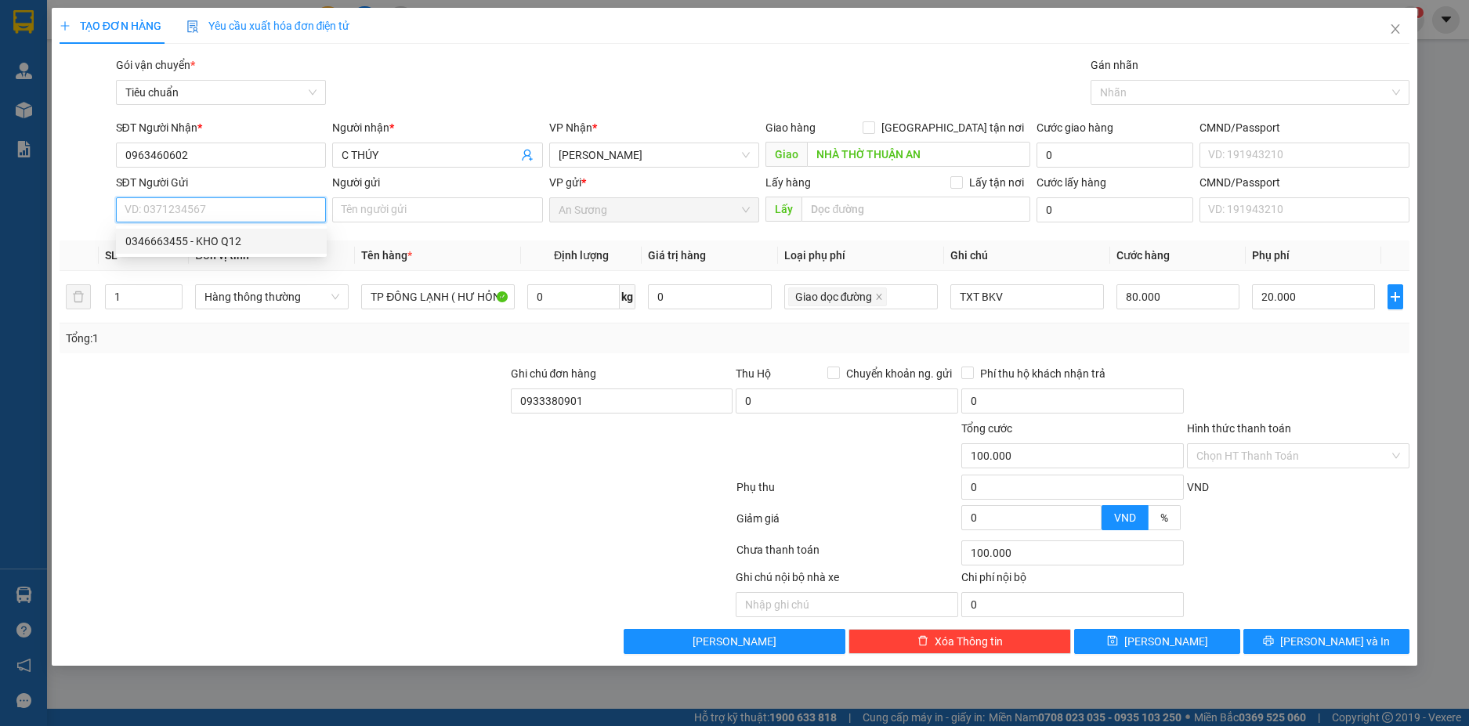
click at [241, 238] on div "0346663455 - KHO Q12" at bounding box center [221, 241] width 192 height 17
click at [594, 305] on input "0" at bounding box center [573, 296] width 92 height 25
click at [1232, 341] on div "Tổng: 1" at bounding box center [735, 338] width 1338 height 17
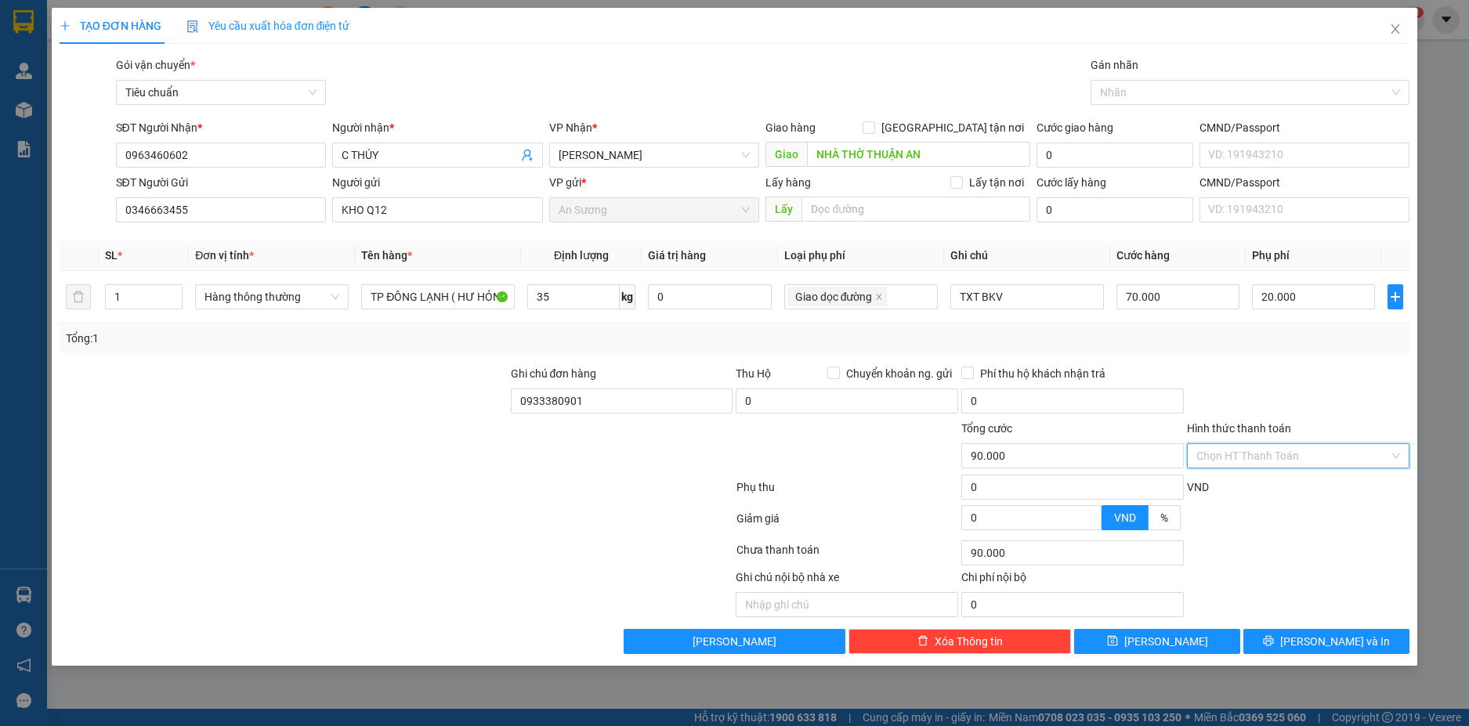
click at [1318, 455] on input "Hình thức thanh toán" at bounding box center [1293, 456] width 193 height 24
click at [1272, 487] on div "Tại văn phòng" at bounding box center [1299, 487] width 204 height 17
click at [1187, 90] on div at bounding box center [1242, 92] width 295 height 19
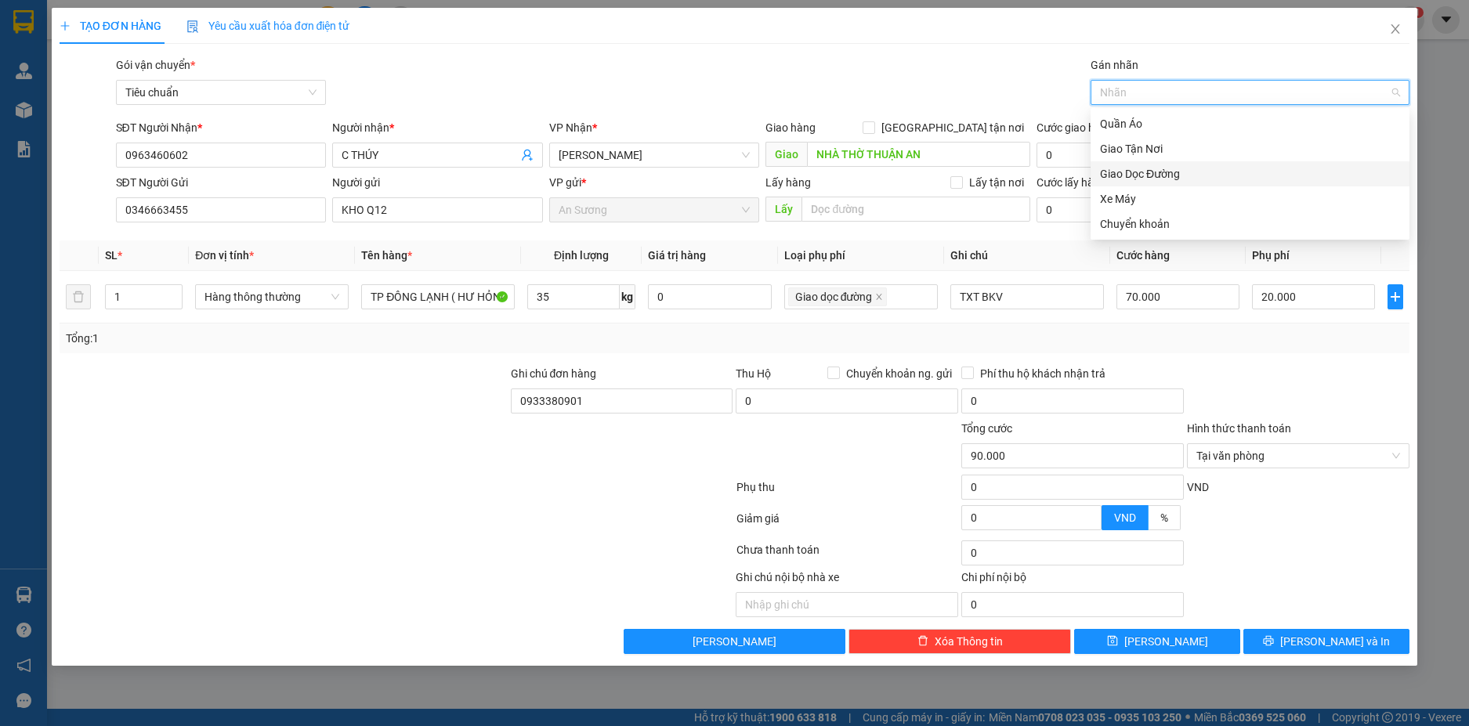
click at [1152, 172] on div "Giao Dọc Đường" at bounding box center [1250, 173] width 300 height 17
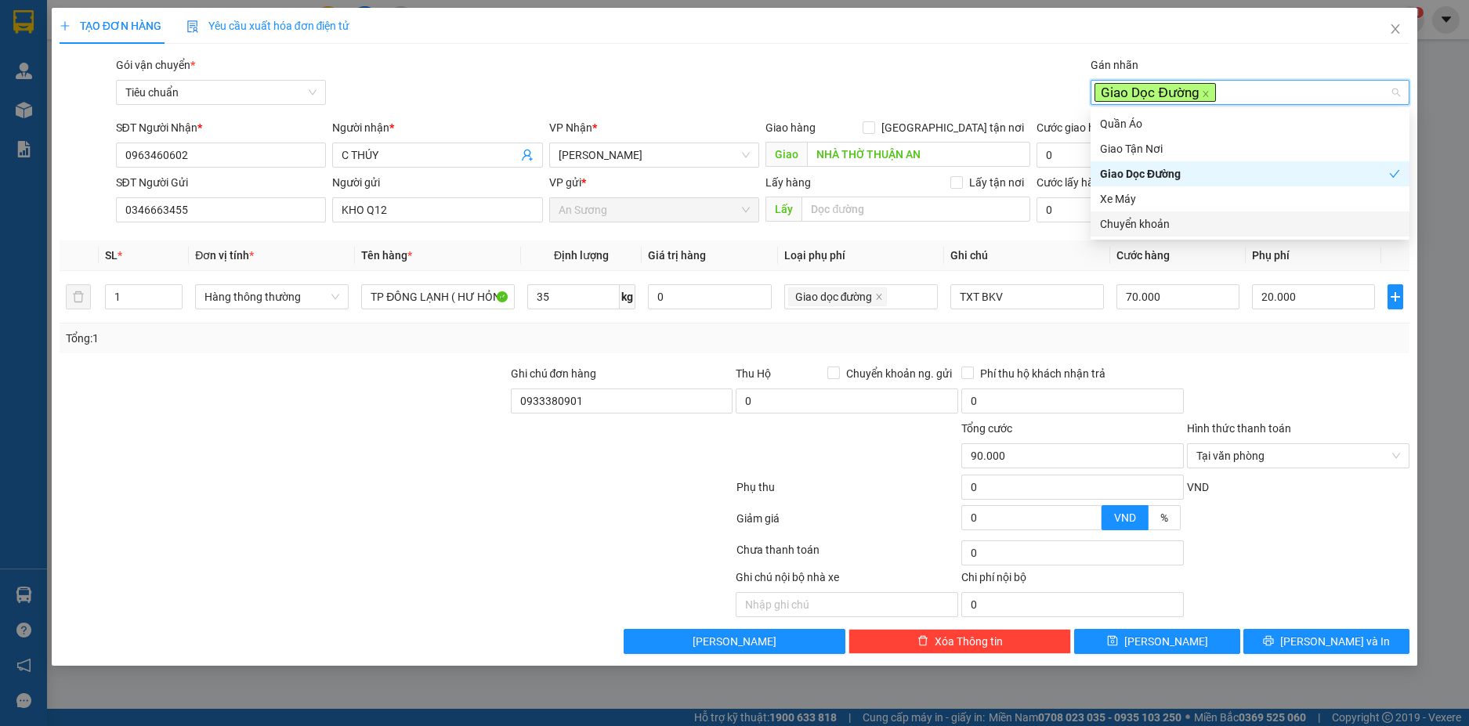
click at [1259, 403] on div at bounding box center [1299, 392] width 226 height 55
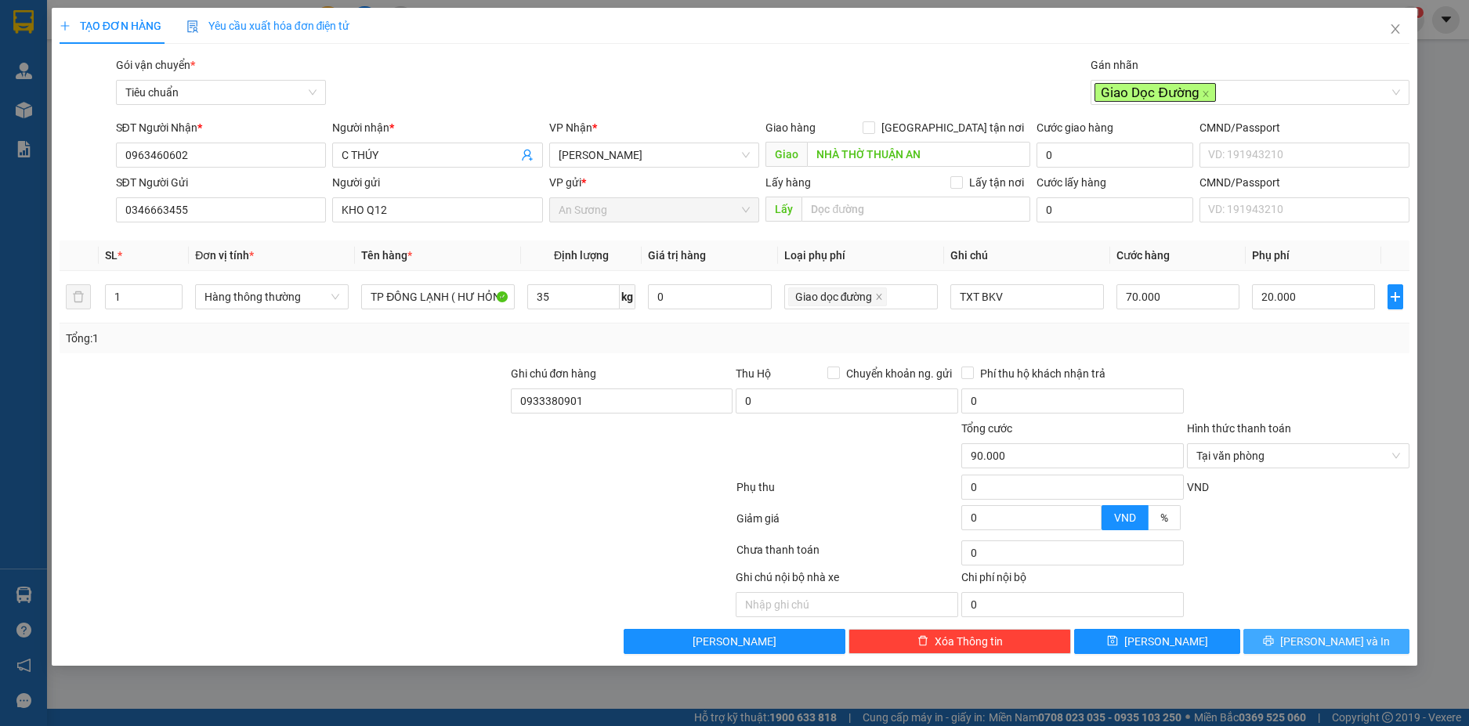
click at [1340, 637] on span "[PERSON_NAME] và In" at bounding box center [1335, 641] width 110 height 17
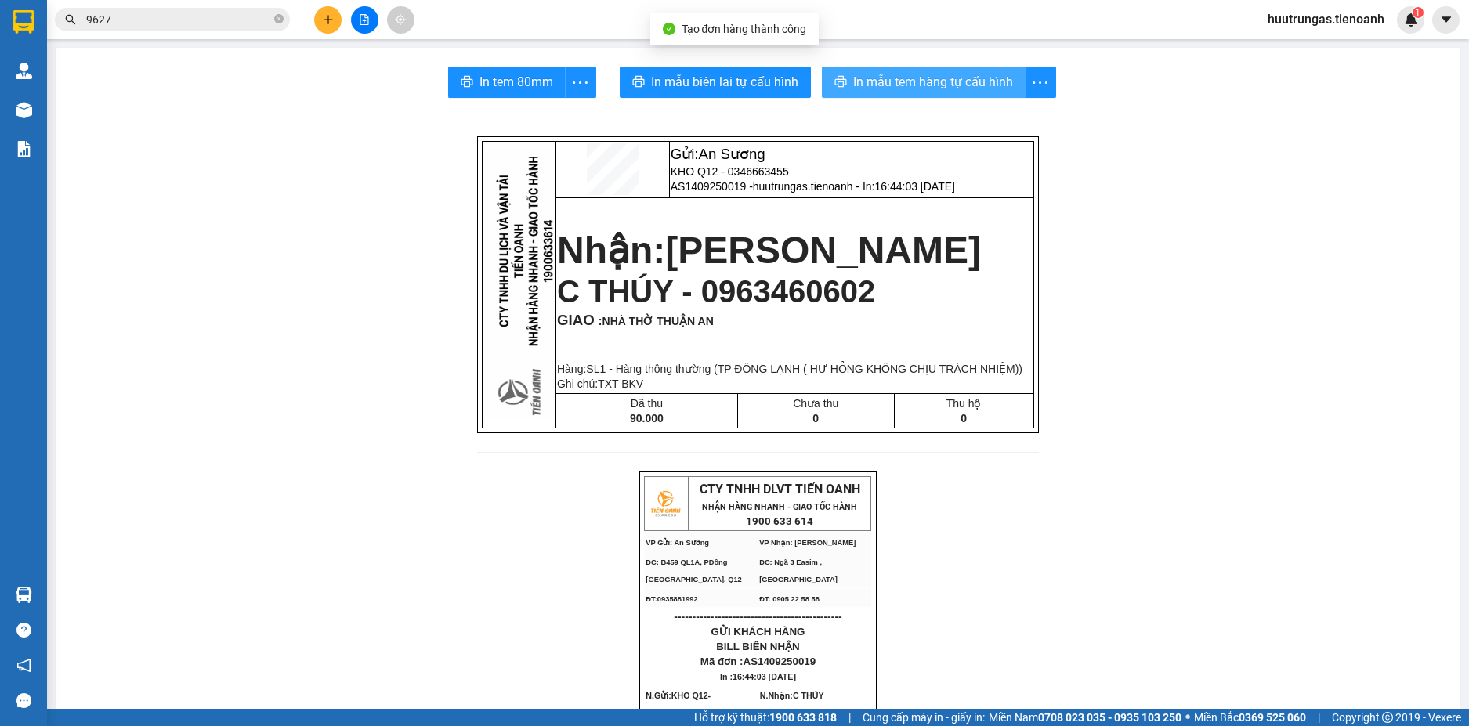
click at [904, 82] on span "In mẫu tem hàng tự cấu hình" at bounding box center [933, 82] width 160 height 20
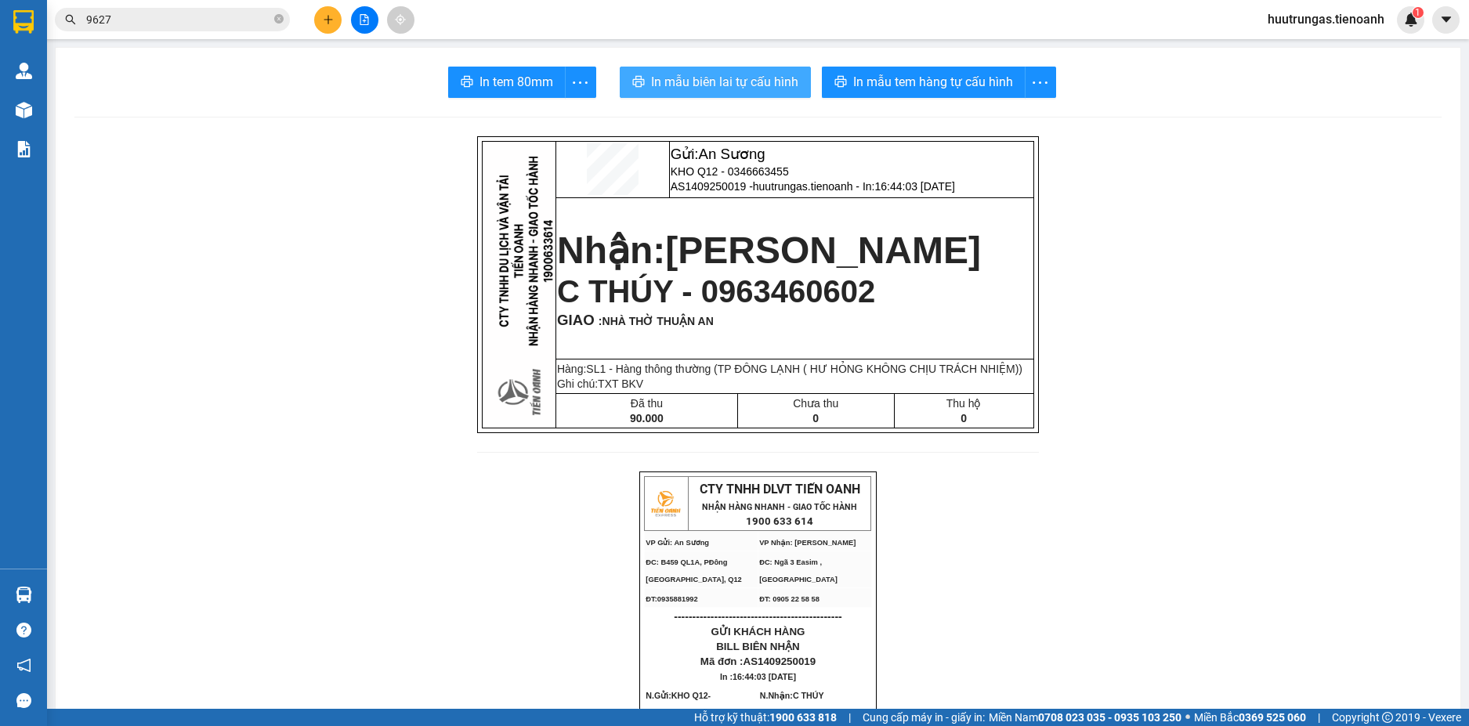
click at [695, 85] on span "In mẫu biên lai tự cấu hình" at bounding box center [724, 82] width 147 height 20
drag, startPoint x: 1179, startPoint y: 570, endPoint x: 1186, endPoint y: 576, distance: 8.9
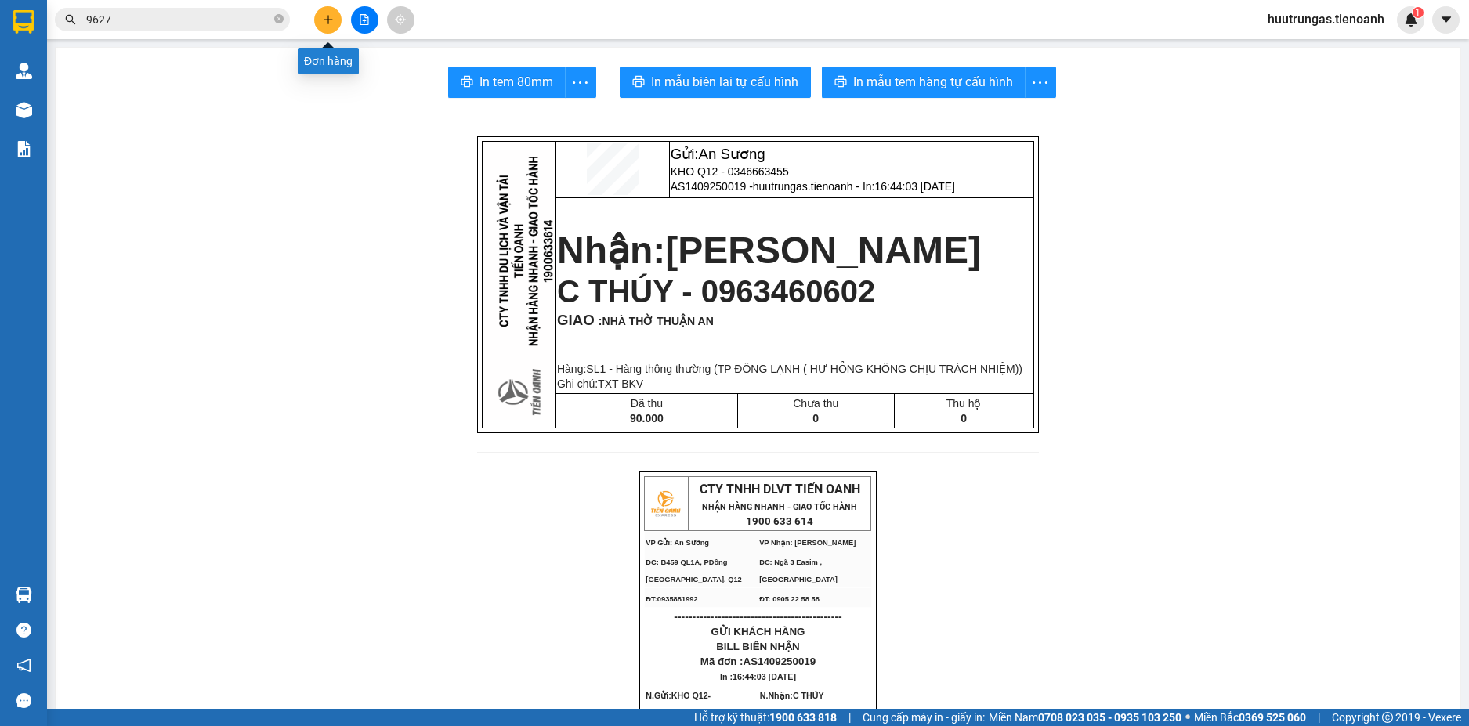
click at [321, 19] on button at bounding box center [327, 19] width 27 height 27
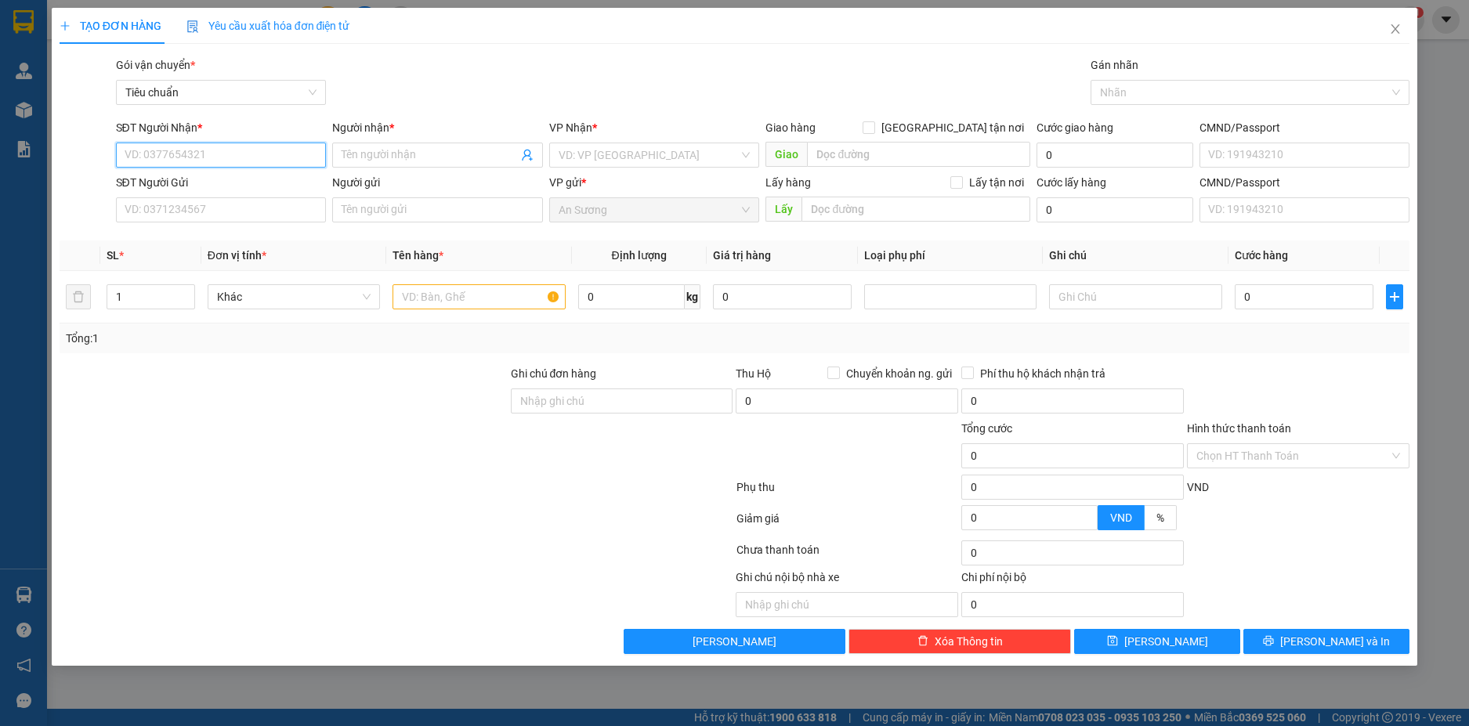
click at [230, 161] on input "SĐT Người Nhận *" at bounding box center [221, 155] width 211 height 25
click at [409, 161] on input "Người nhận *" at bounding box center [430, 155] width 176 height 17
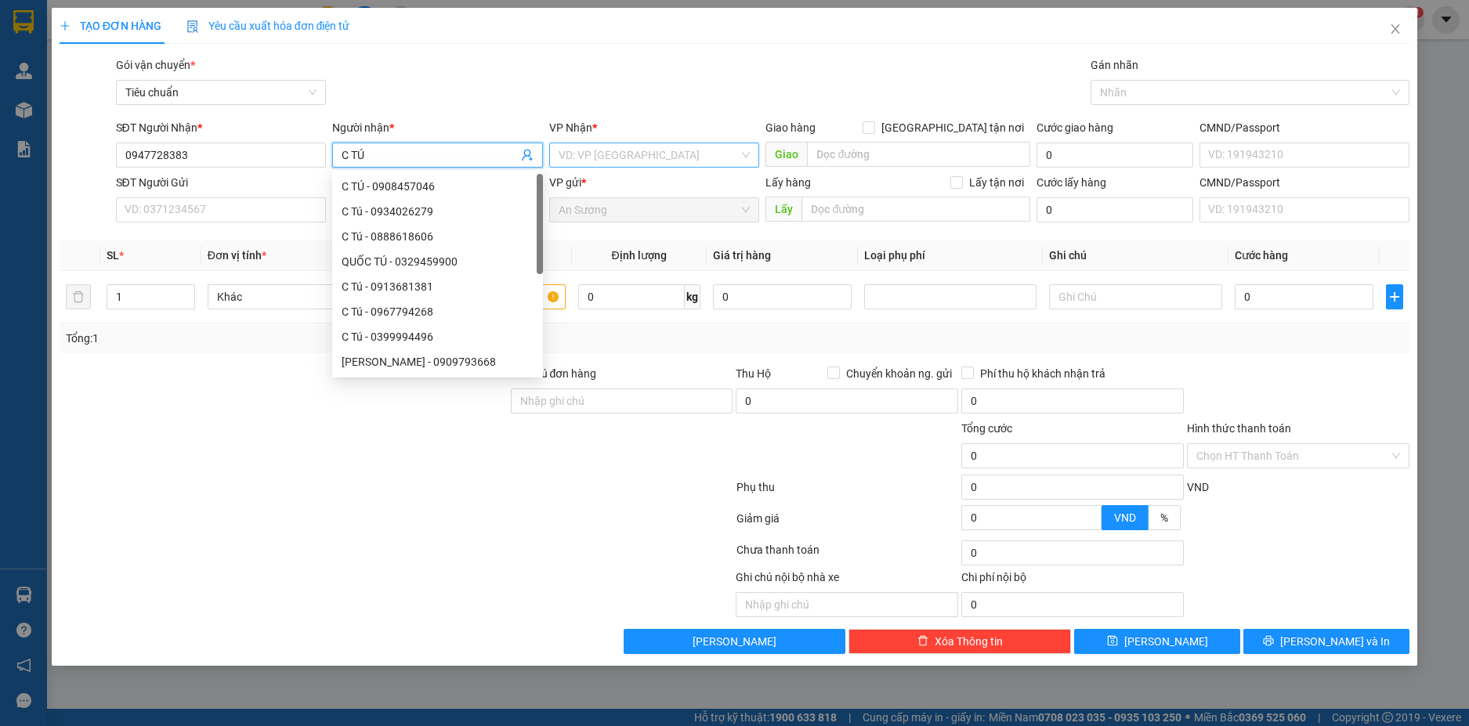
click at [653, 154] on input "search" at bounding box center [649, 155] width 181 height 24
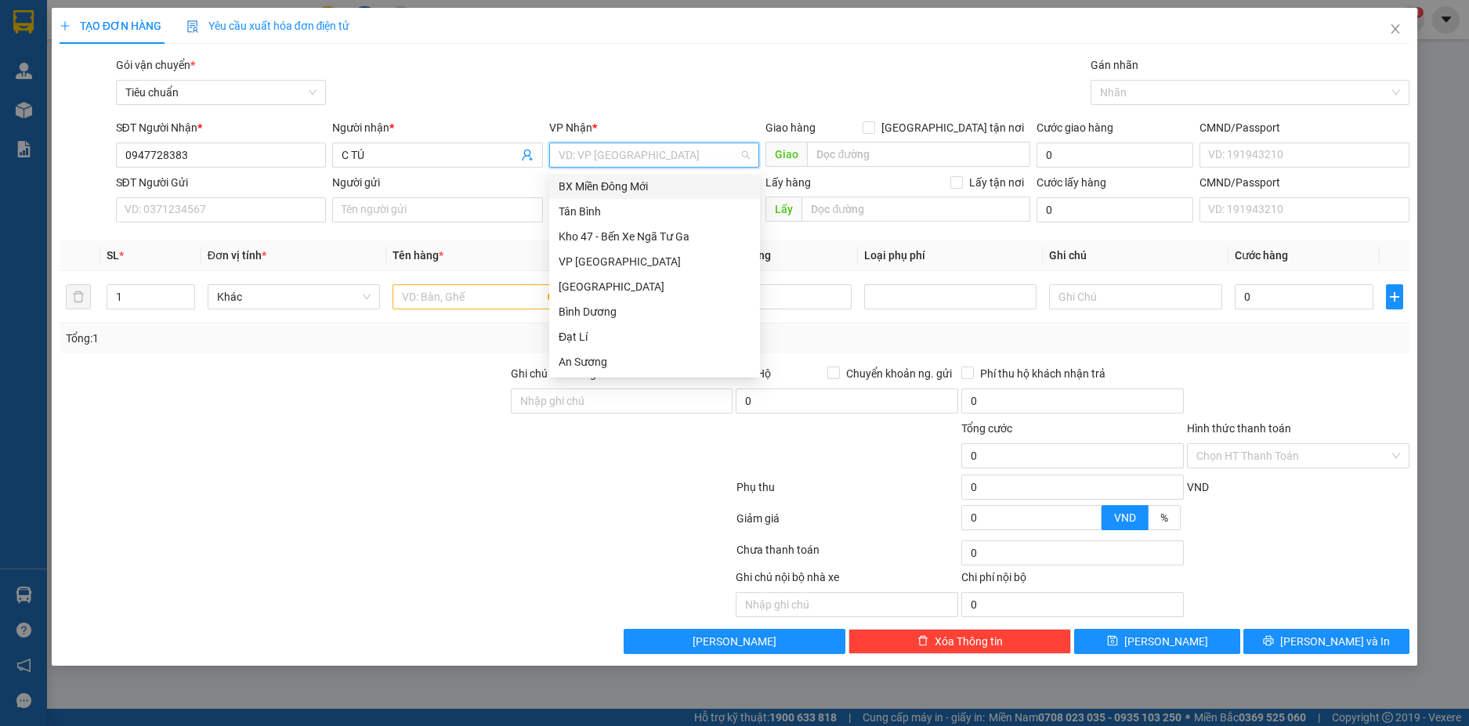
click at [650, 160] on input "search" at bounding box center [649, 155] width 181 height 24
click at [637, 187] on div "Hai Bà Trưng" at bounding box center [655, 186] width 192 height 17
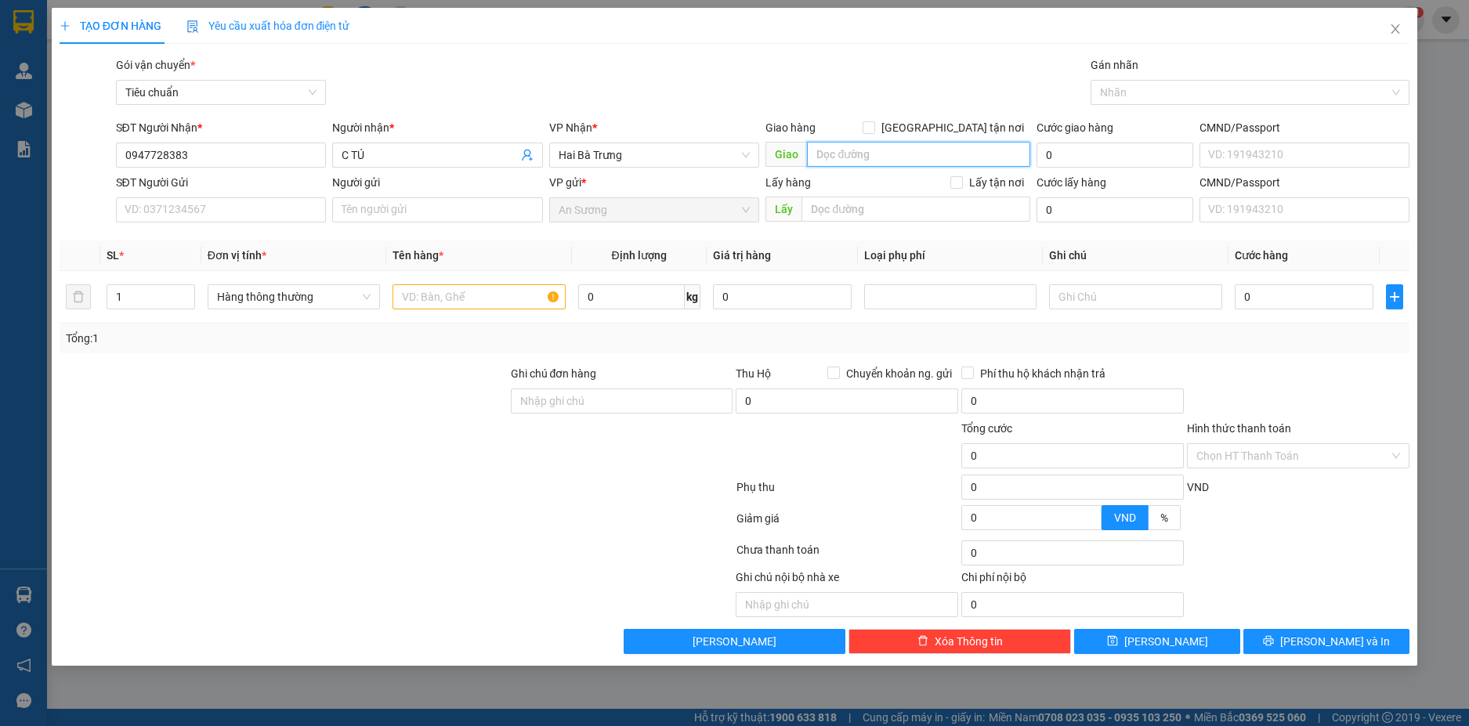
click at [877, 154] on input "search" at bounding box center [918, 154] width 223 height 25
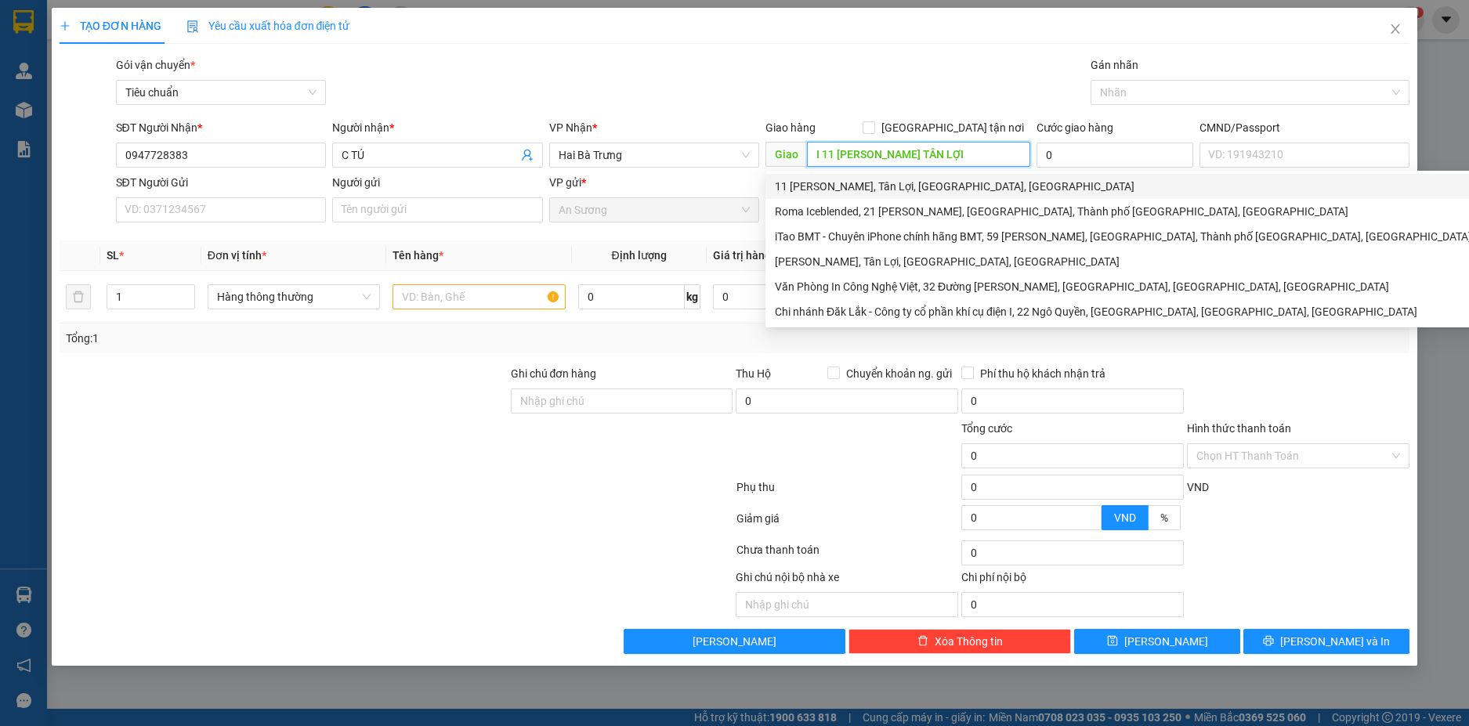
click at [994, 188] on div "11 Ngô Quyền, Tân Lợi, Buôn Ma Thuột, Đắk Lắk" at bounding box center [1123, 186] width 697 height 17
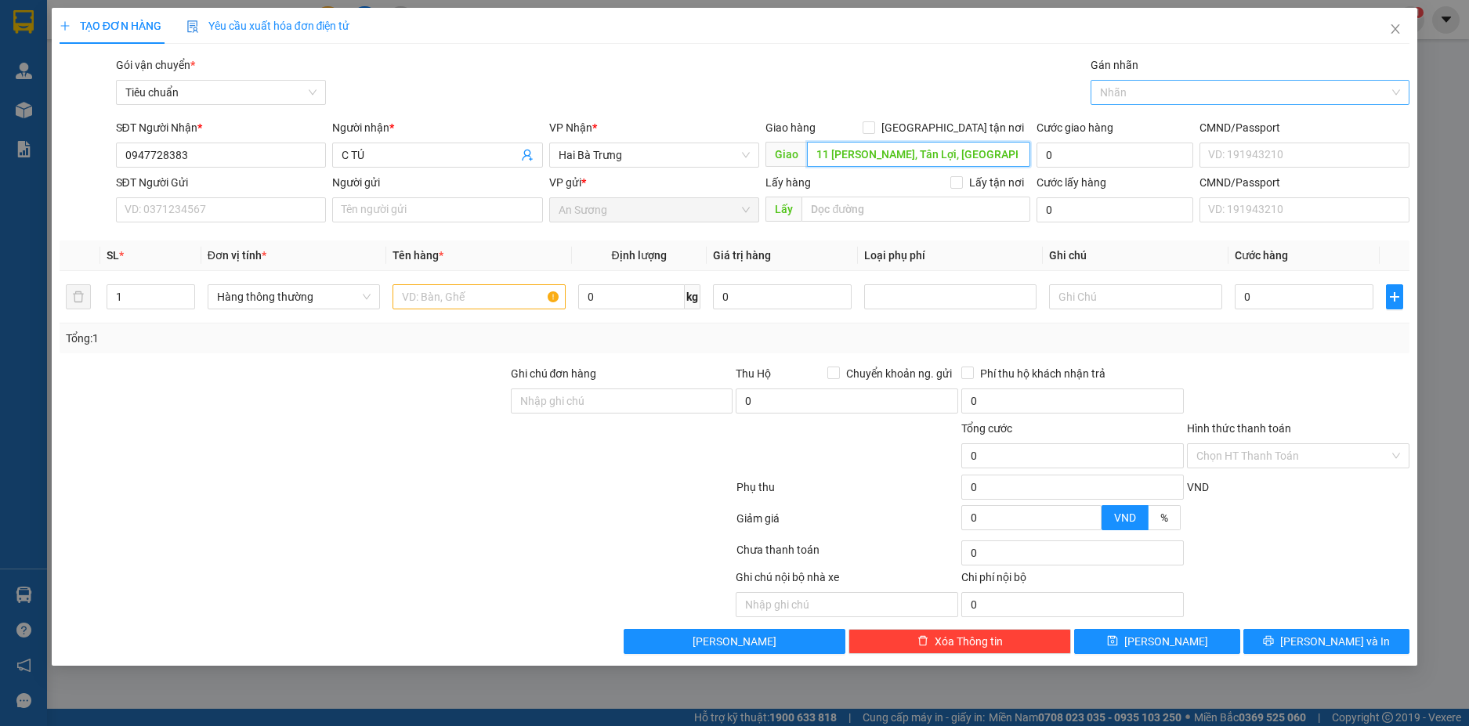
click at [1154, 92] on div at bounding box center [1242, 92] width 295 height 19
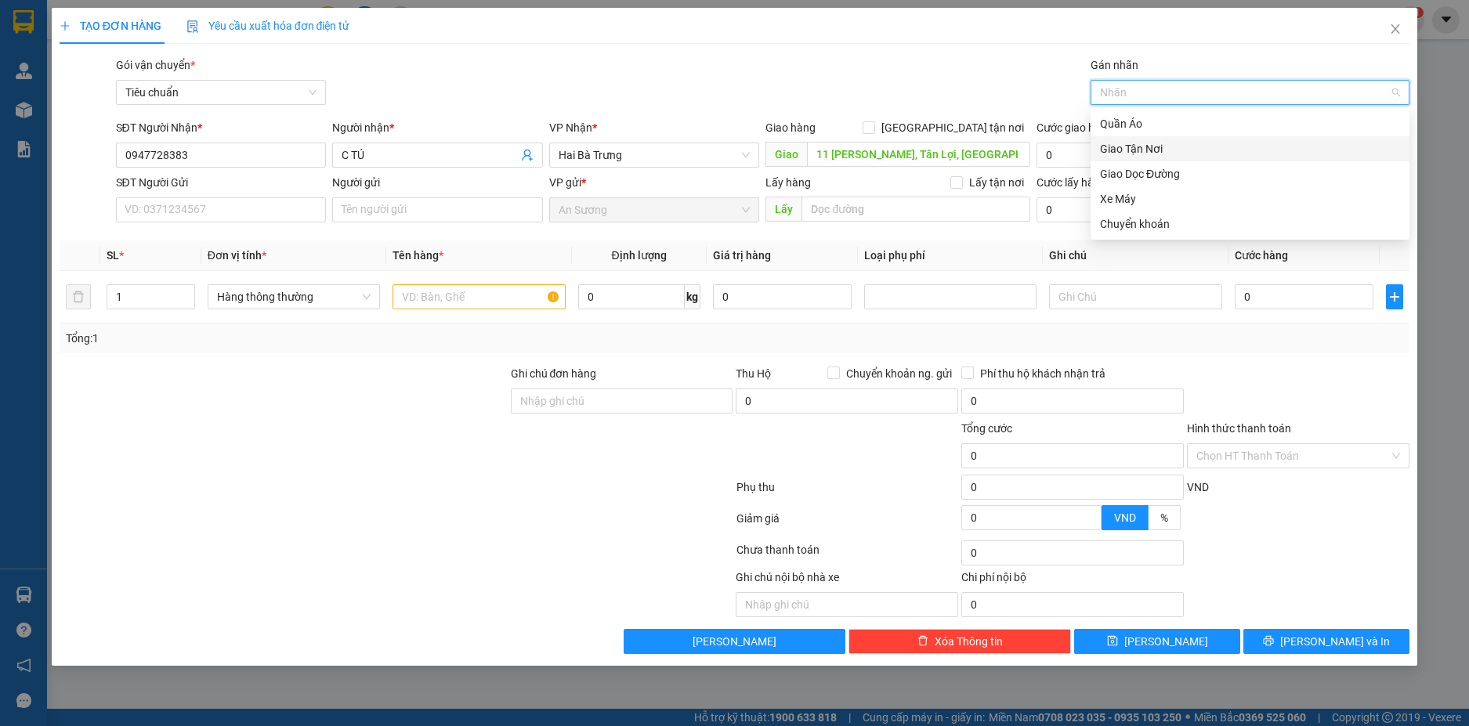
click at [1142, 143] on div "Giao Tận Nơi" at bounding box center [1250, 148] width 300 height 17
click at [274, 221] on input "SĐT Người Gửi" at bounding box center [221, 209] width 211 height 25
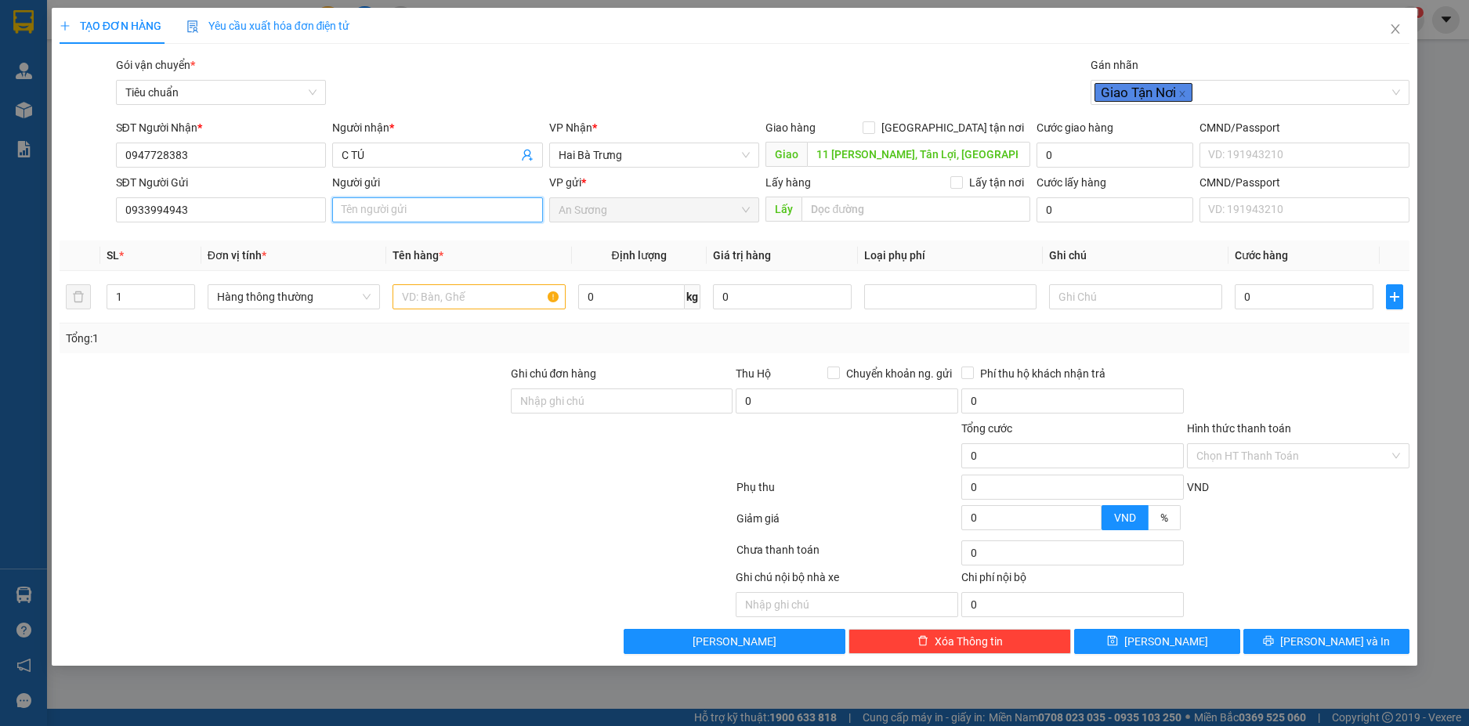
click at [408, 211] on input "Người gửi" at bounding box center [437, 209] width 211 height 25
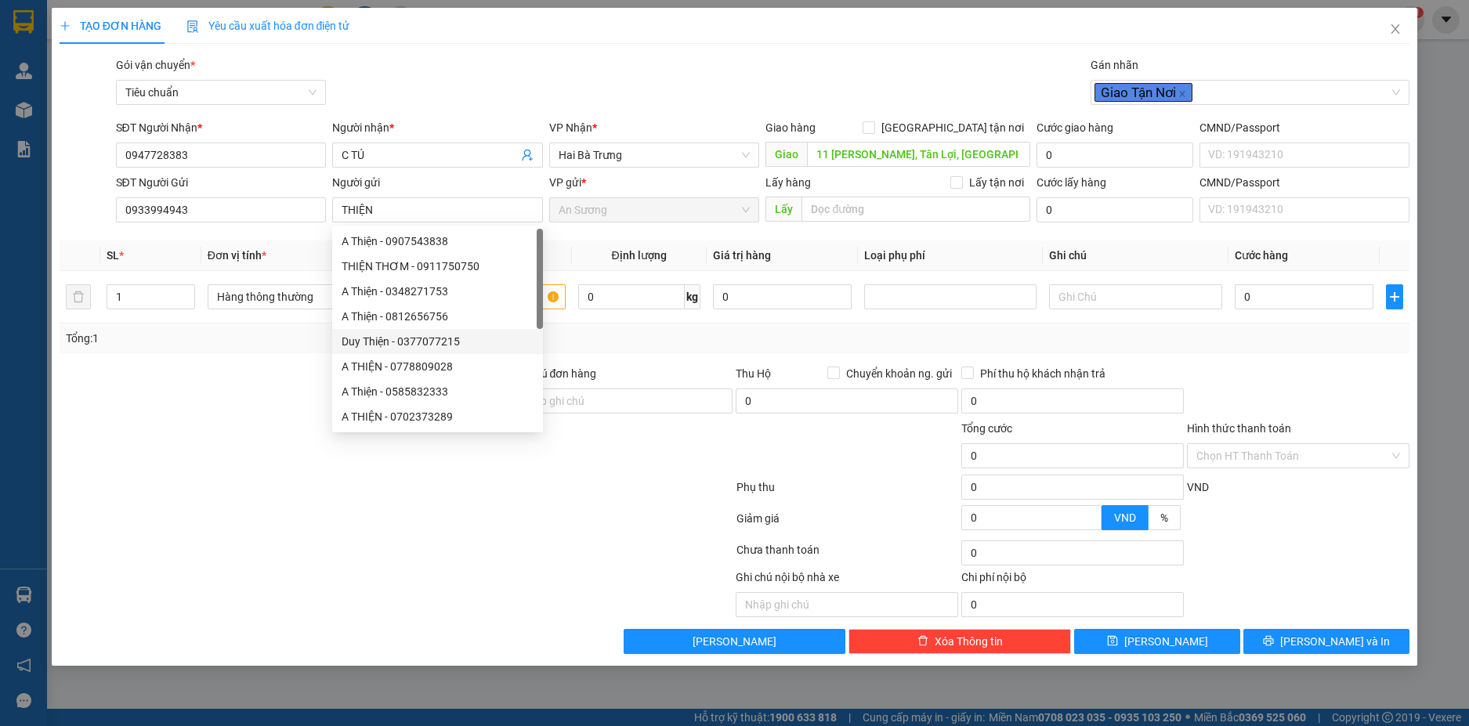
click at [222, 452] on div at bounding box center [283, 447] width 451 height 55
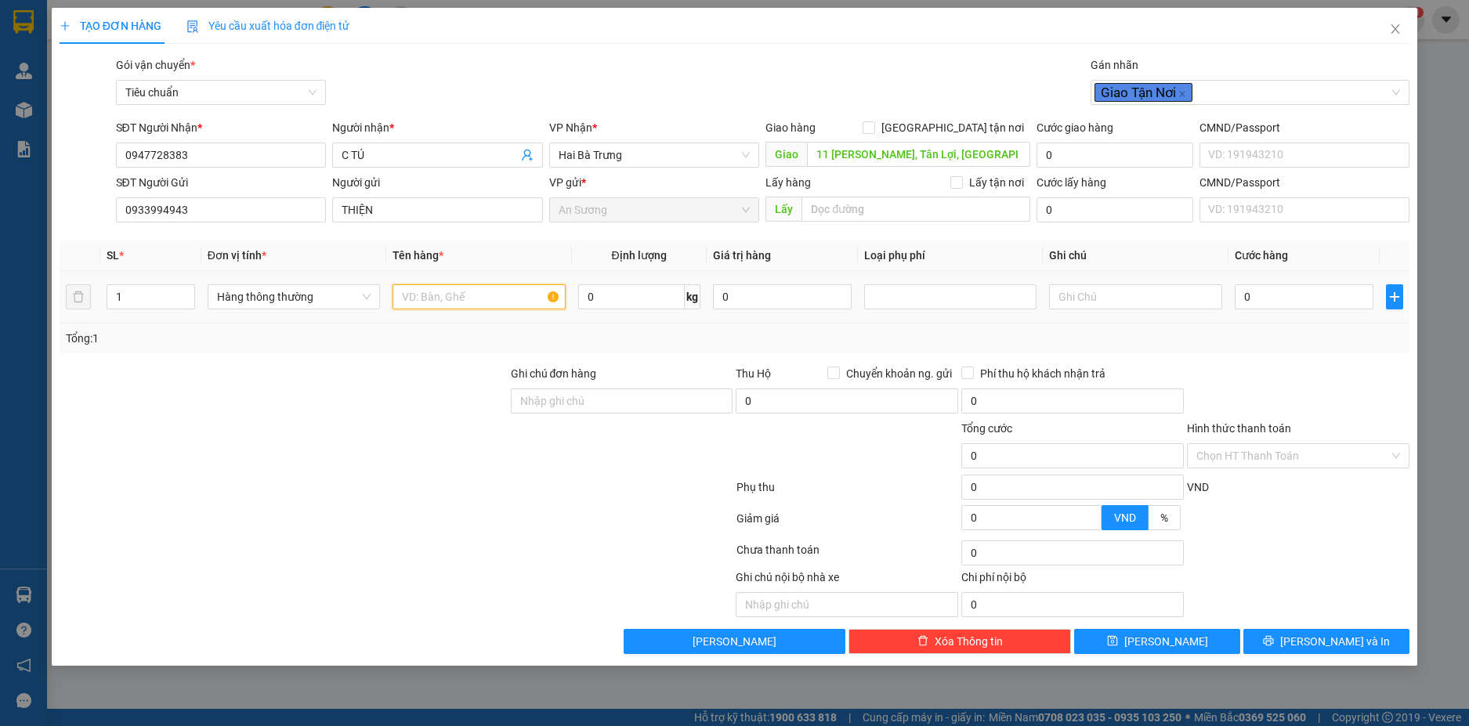
click at [423, 300] on input "text" at bounding box center [479, 296] width 172 height 25
drag, startPoint x: 947, startPoint y: 131, endPoint x: 954, endPoint y: 137, distance: 9.4
click at [874, 131] on input "[GEOGRAPHIC_DATA] tận nơi" at bounding box center [868, 126] width 11 height 11
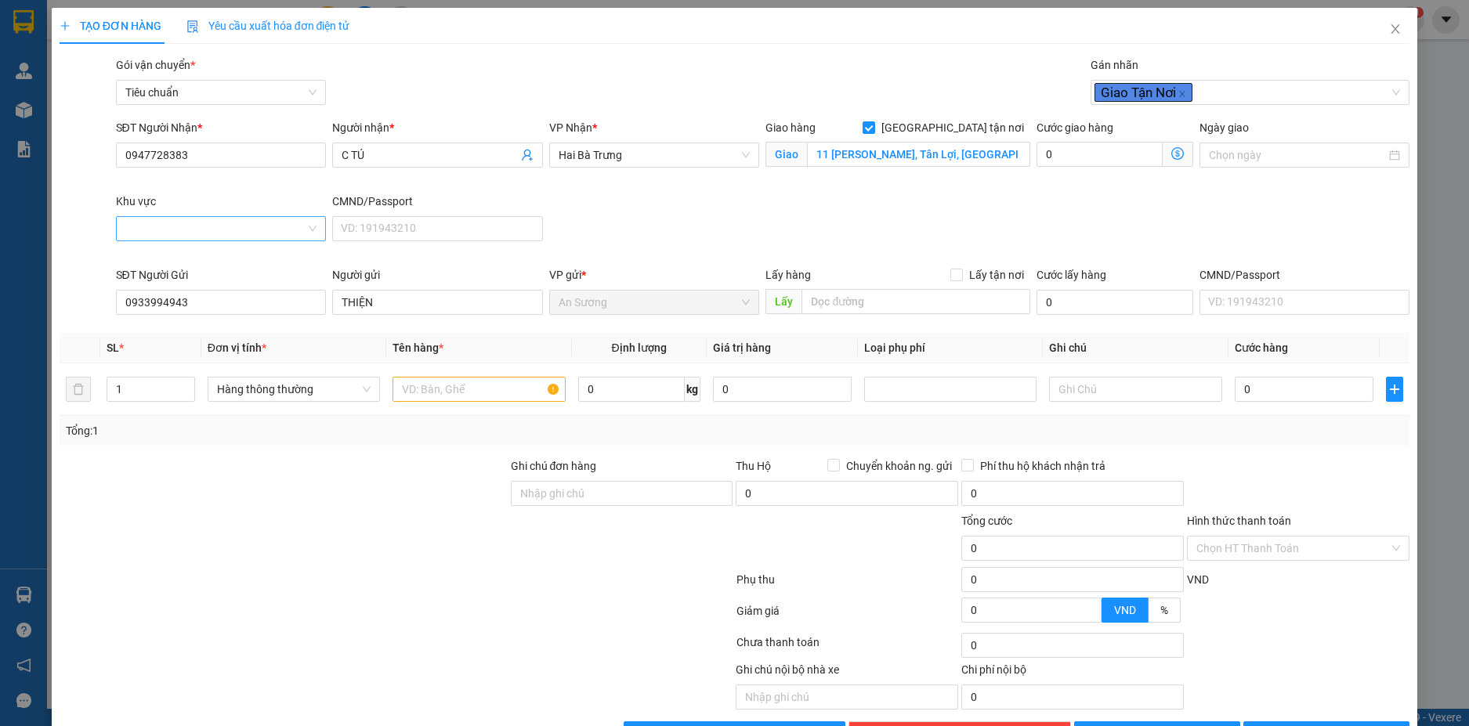
click at [304, 224] on div at bounding box center [221, 228] width 211 height 25
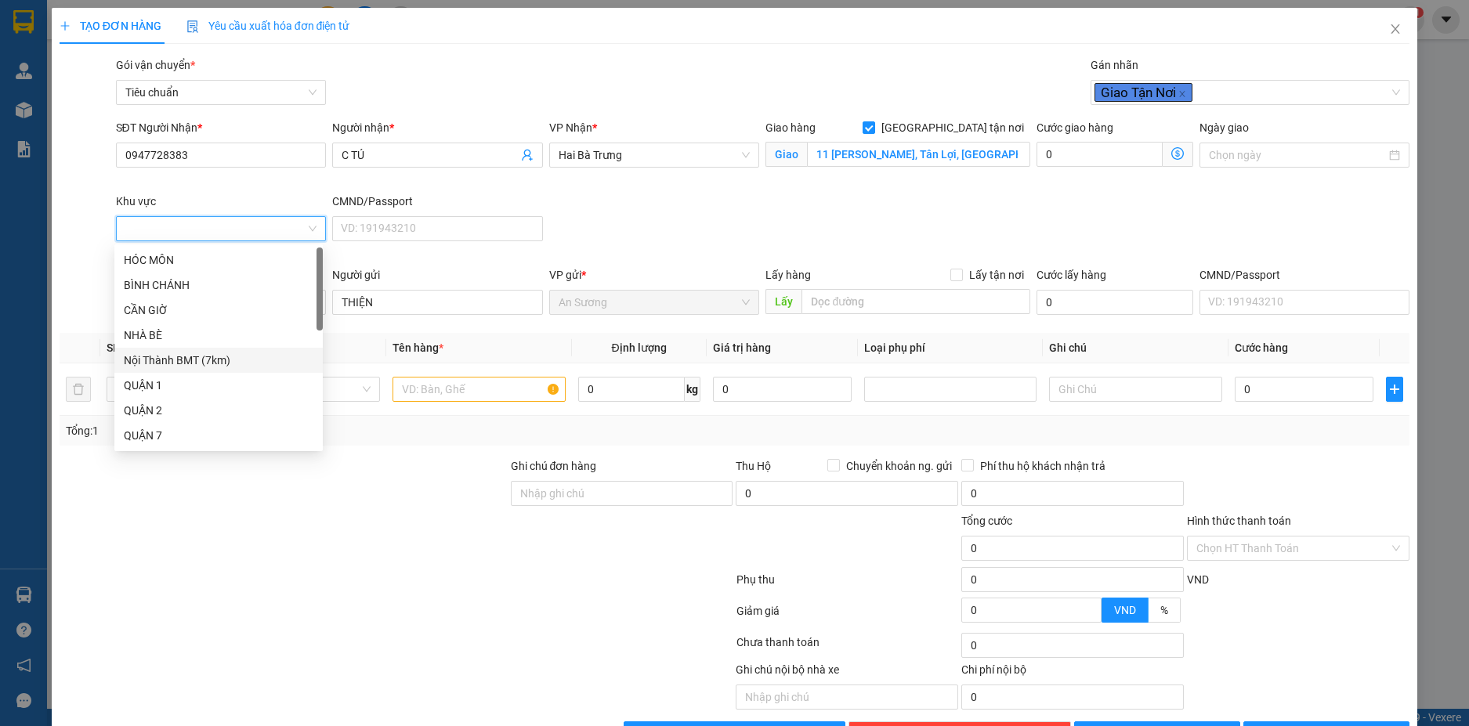
click at [201, 364] on div "Nội Thành BMT (7km)" at bounding box center [219, 360] width 190 height 17
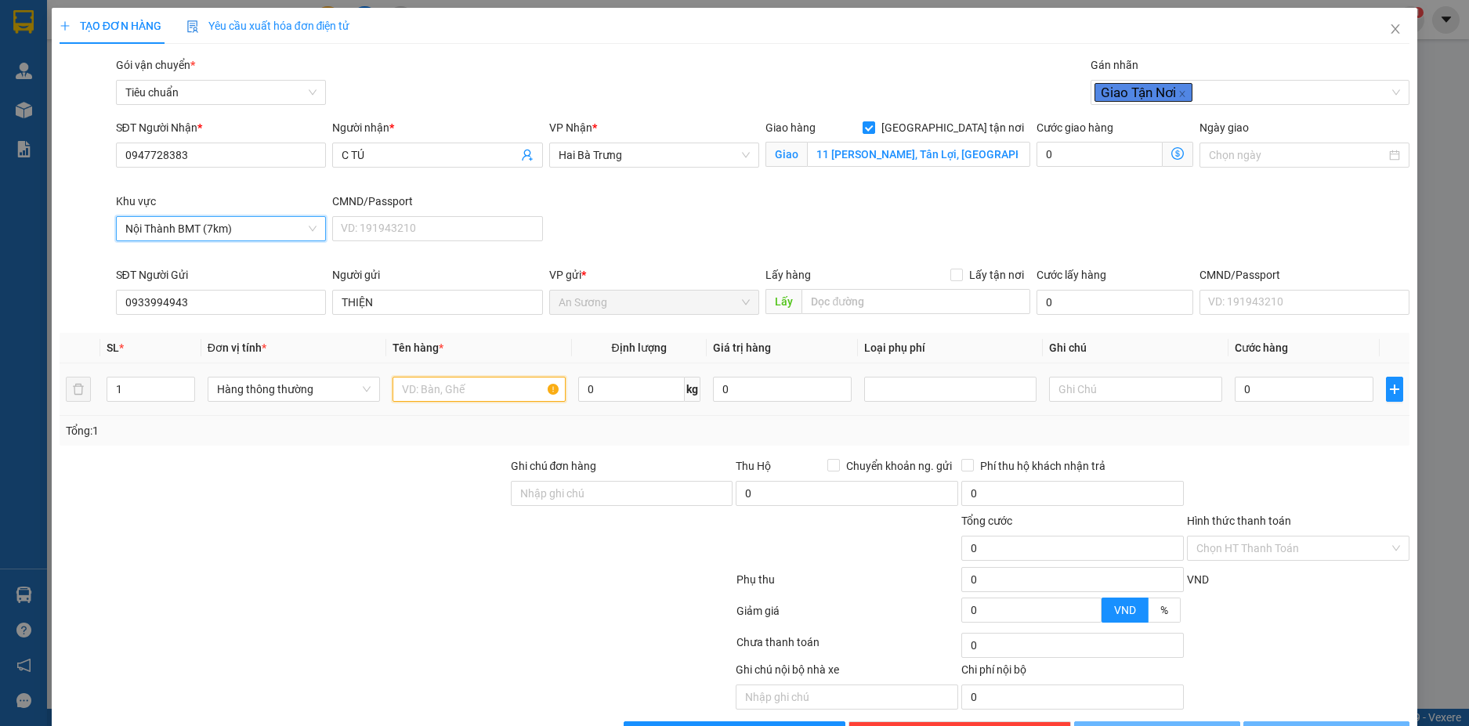
click at [462, 391] on input "text" at bounding box center [479, 389] width 172 height 25
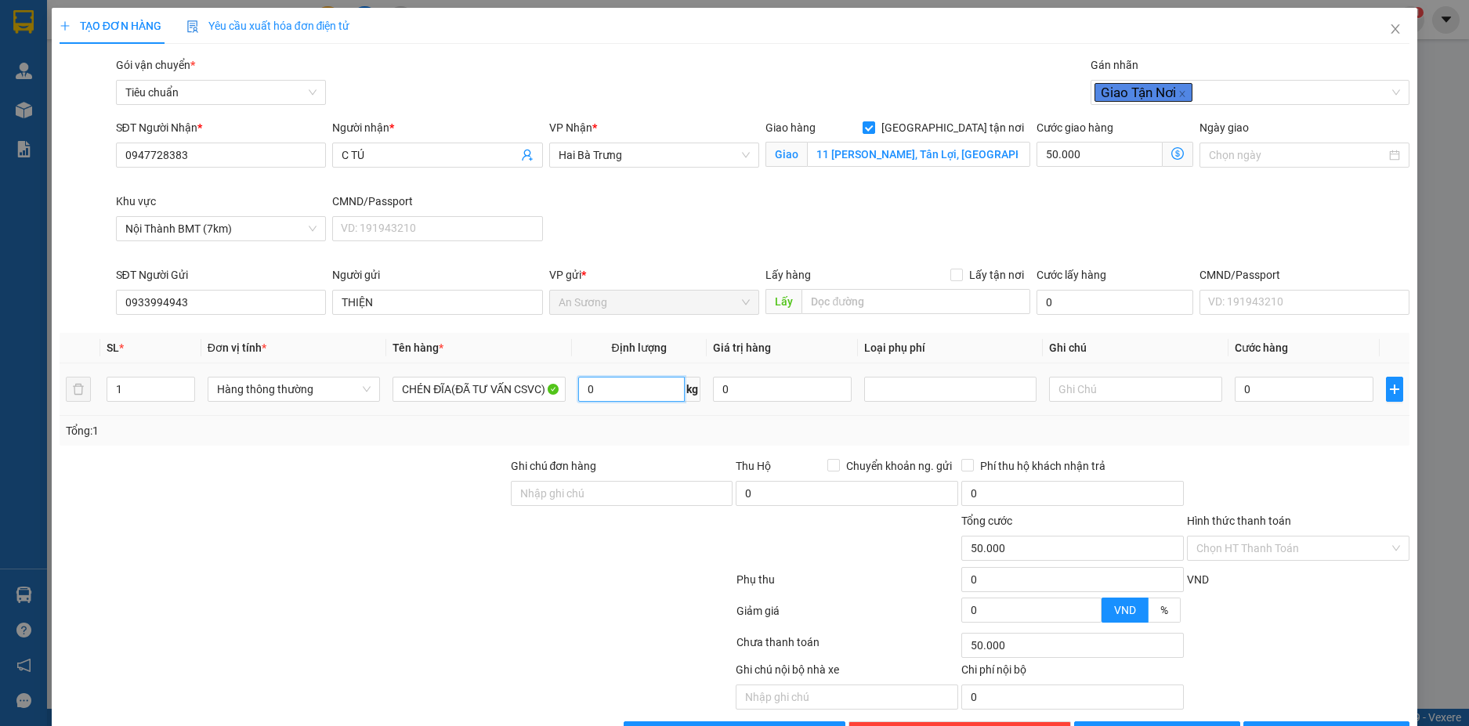
click at [608, 395] on input "0" at bounding box center [631, 389] width 107 height 25
click at [1140, 393] on input "text" at bounding box center [1135, 389] width 172 height 25
click at [1311, 383] on input "30.000" at bounding box center [1304, 389] width 139 height 25
click at [1302, 480] on div at bounding box center [1299, 485] width 226 height 55
click at [1358, 722] on button "[PERSON_NAME] và In" at bounding box center [1327, 734] width 166 height 25
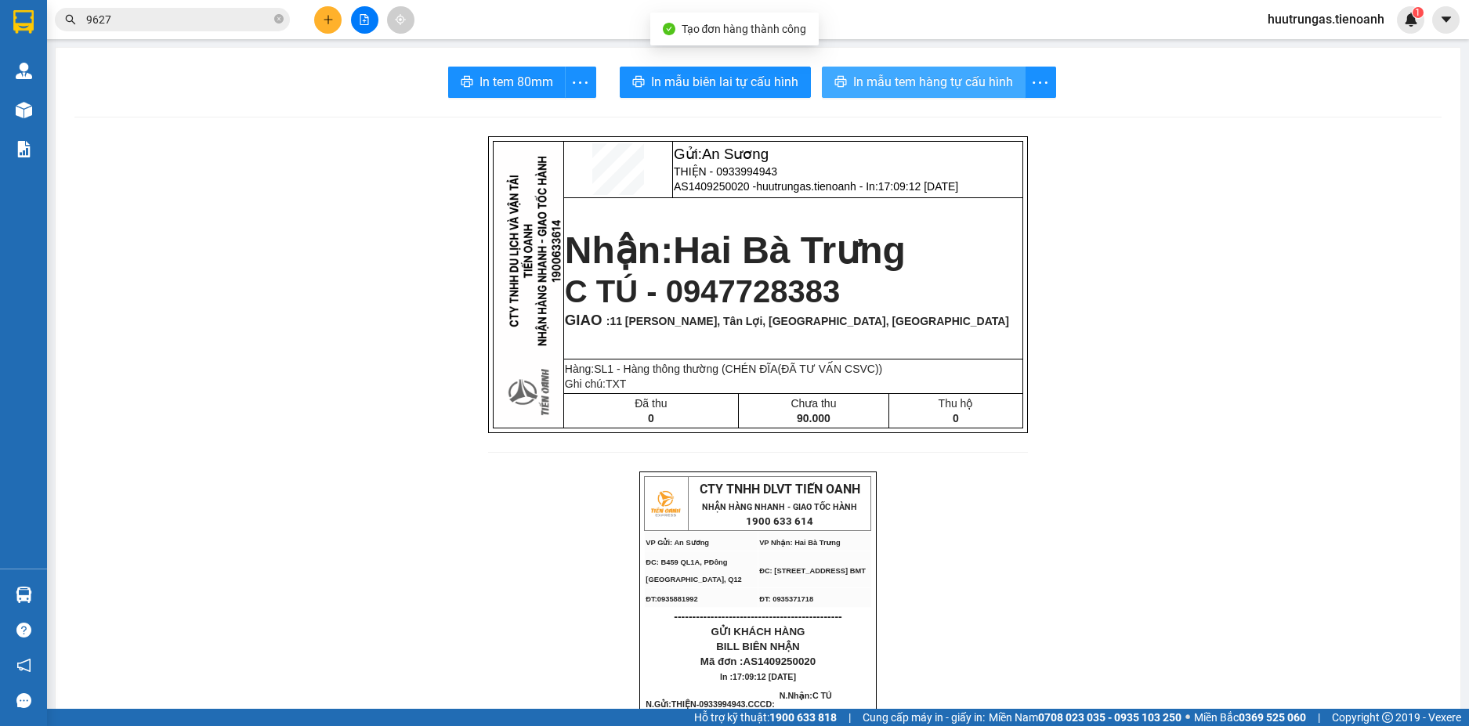
click at [878, 75] on span "In mẫu tem hàng tự cấu hình" at bounding box center [933, 82] width 160 height 20
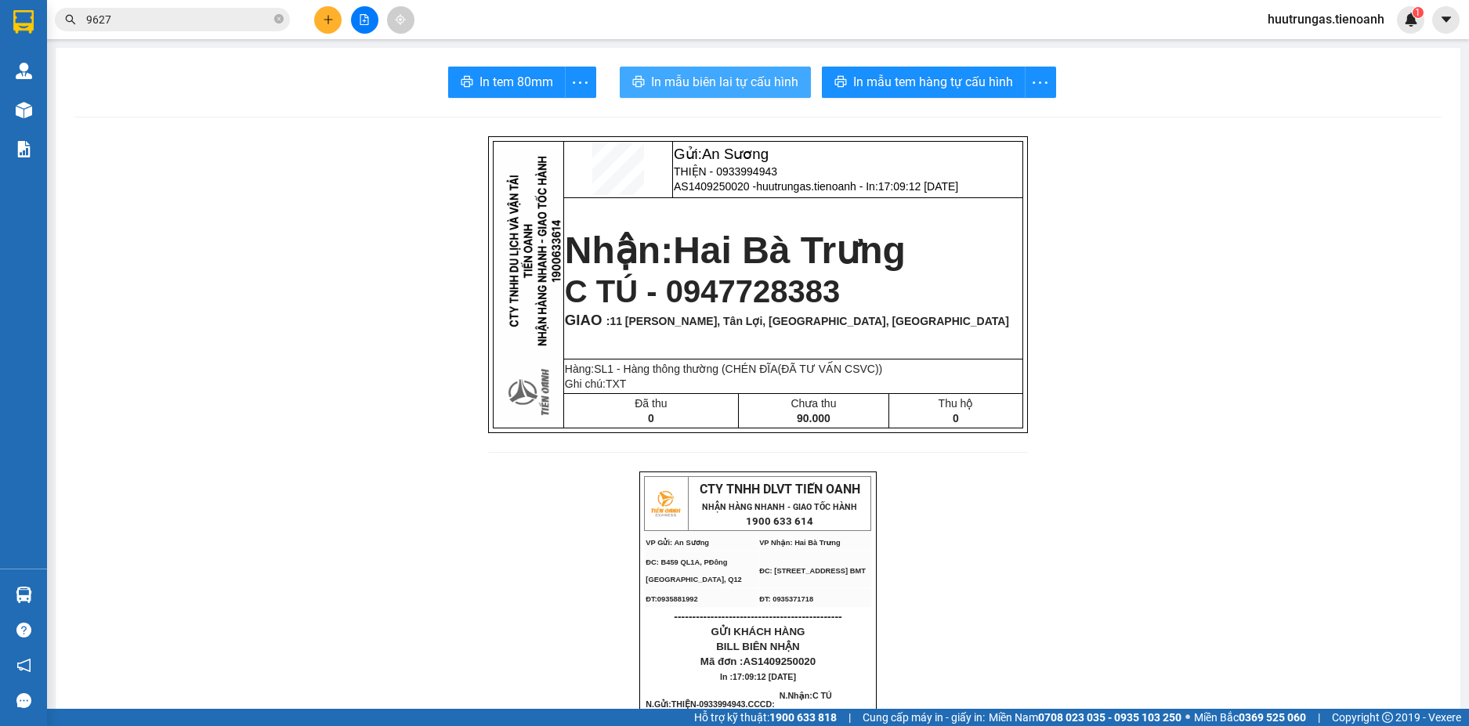
click at [736, 81] on span "In mẫu biên lai tự cấu hình" at bounding box center [724, 82] width 147 height 20
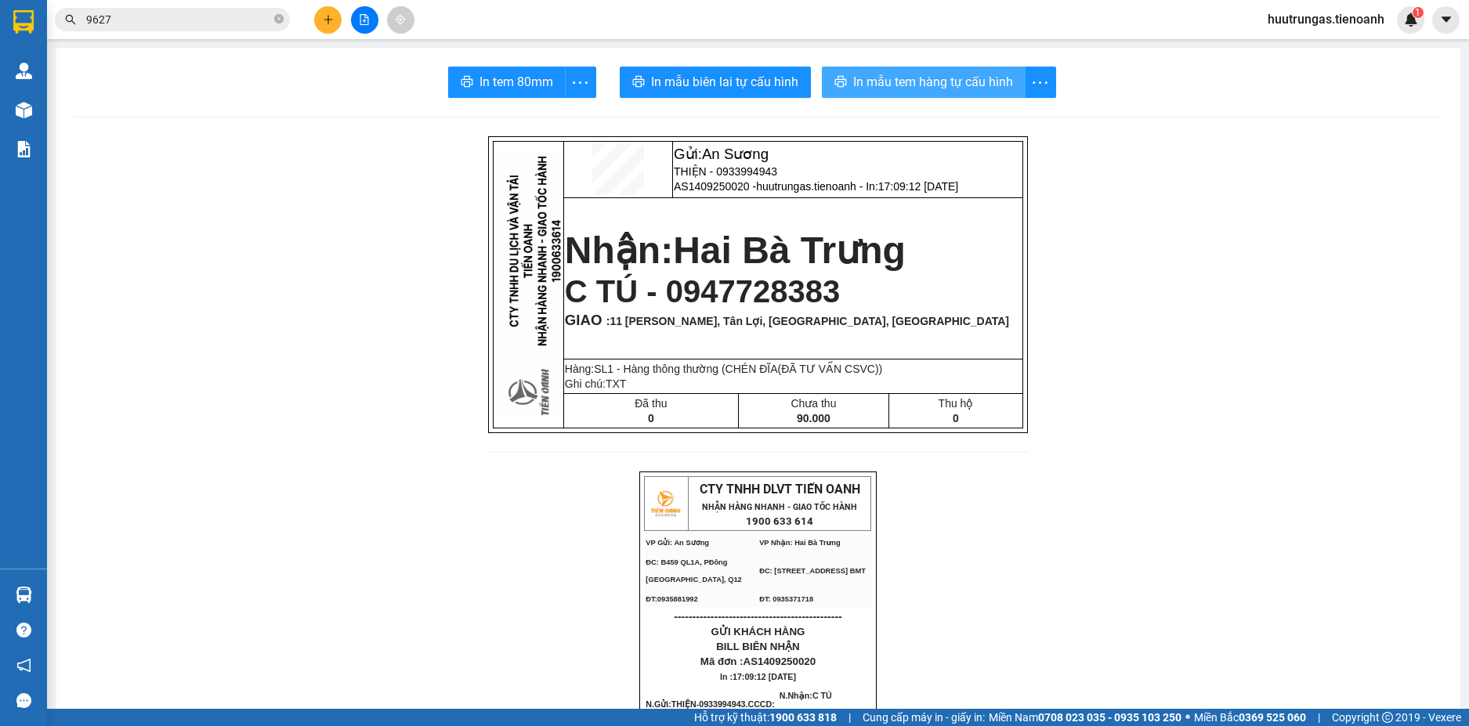
click at [911, 88] on span "In mẫu tem hàng tự cấu hình" at bounding box center [933, 82] width 160 height 20
click at [219, 20] on input "9627" at bounding box center [178, 19] width 185 height 17
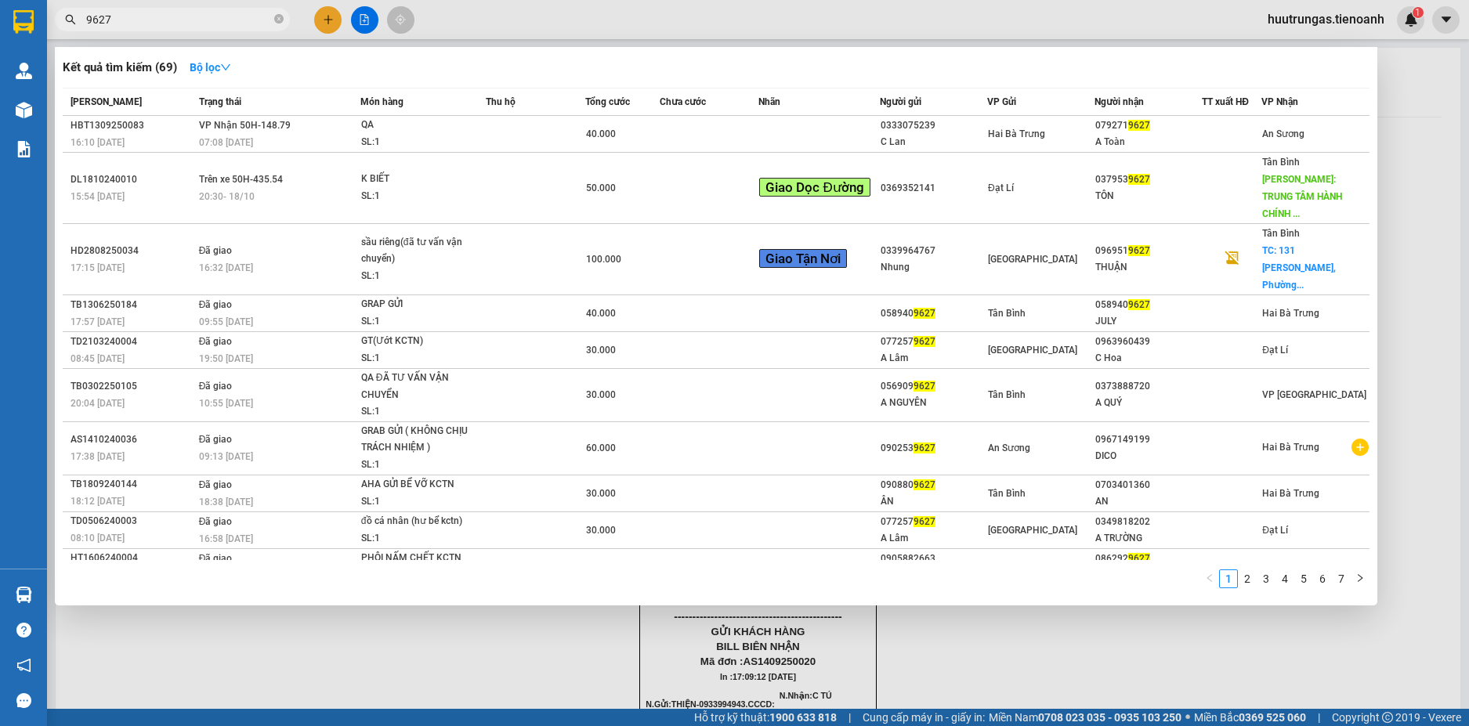
click at [219, 20] on input "9627" at bounding box center [178, 19] width 185 height 17
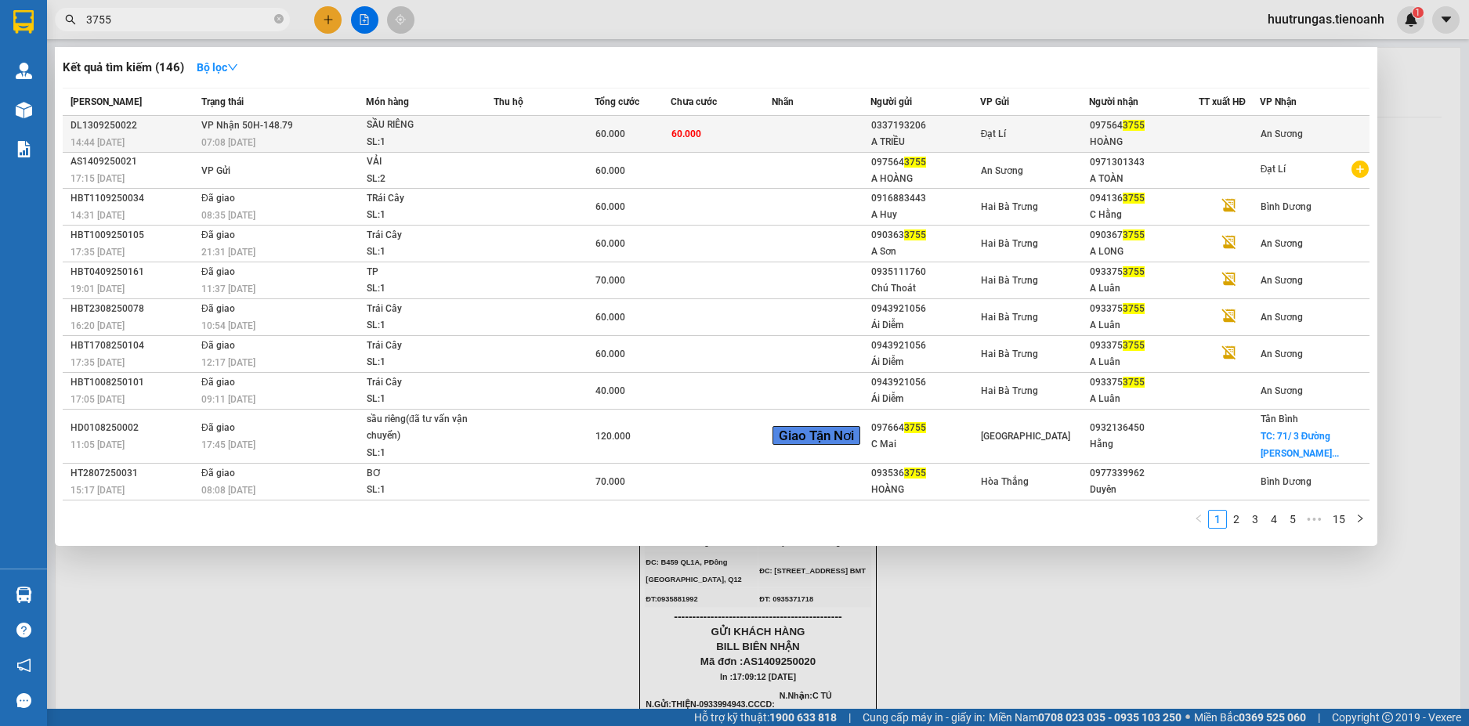
click at [612, 138] on span "60.000" at bounding box center [611, 134] width 30 height 11
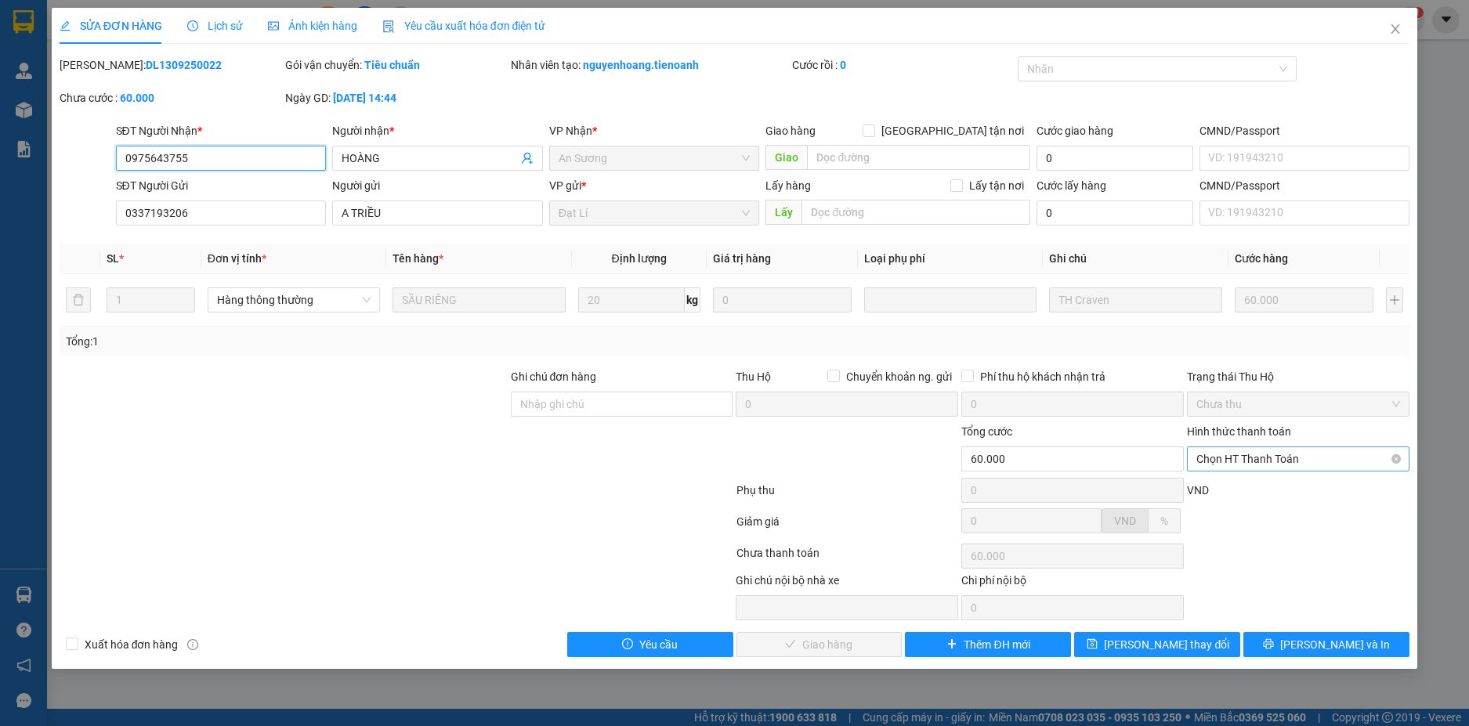
click at [1327, 454] on span "Chọn HT Thanh Toán" at bounding box center [1299, 459] width 204 height 24
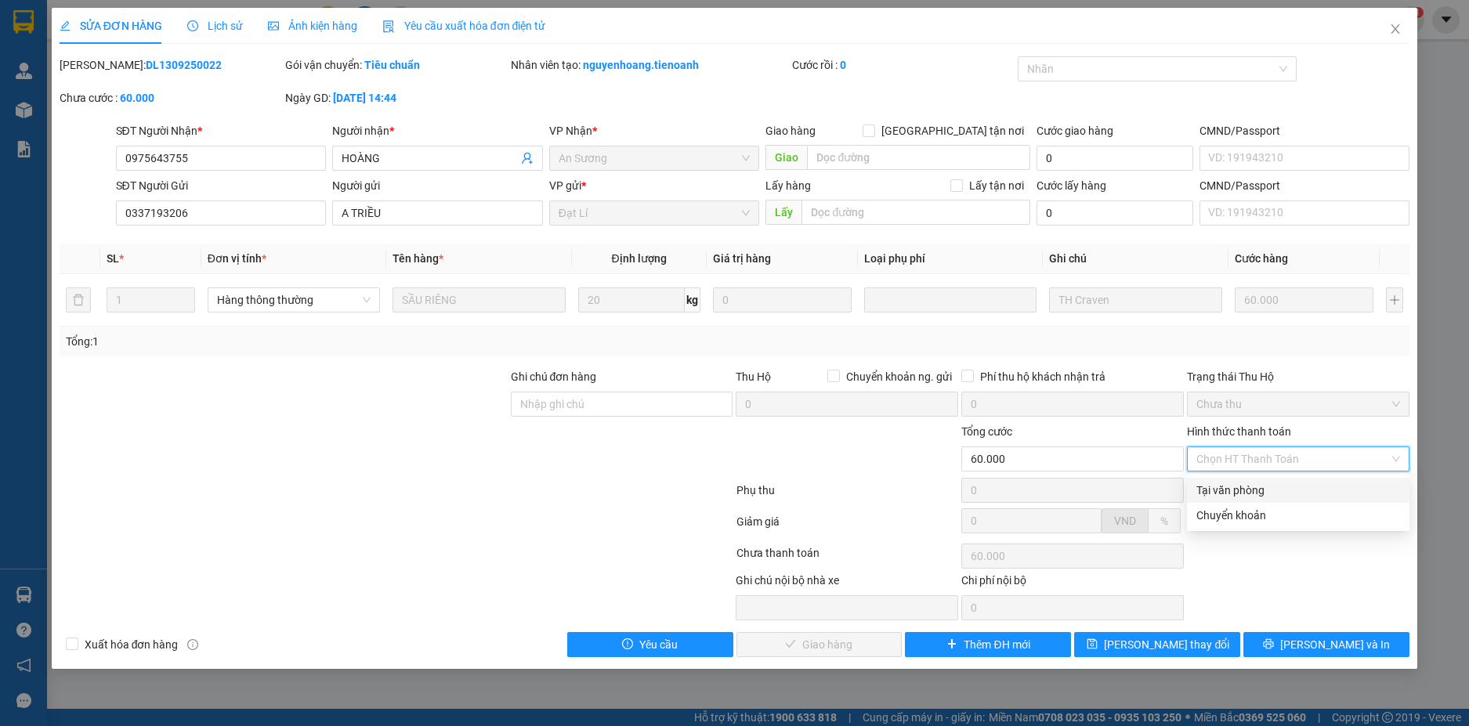
click at [1277, 494] on div "Tại văn phòng" at bounding box center [1299, 490] width 204 height 17
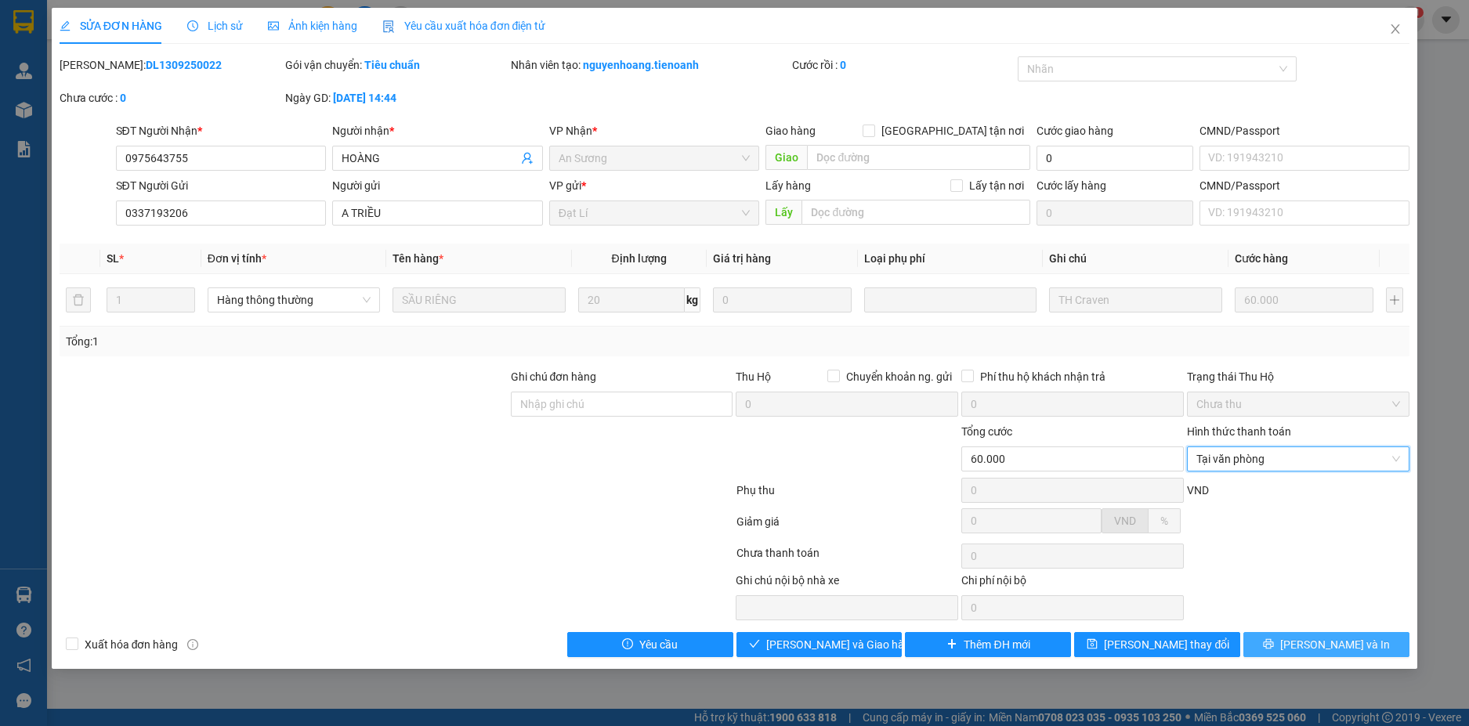
click at [1352, 639] on span "[PERSON_NAME] và In" at bounding box center [1335, 644] width 110 height 17
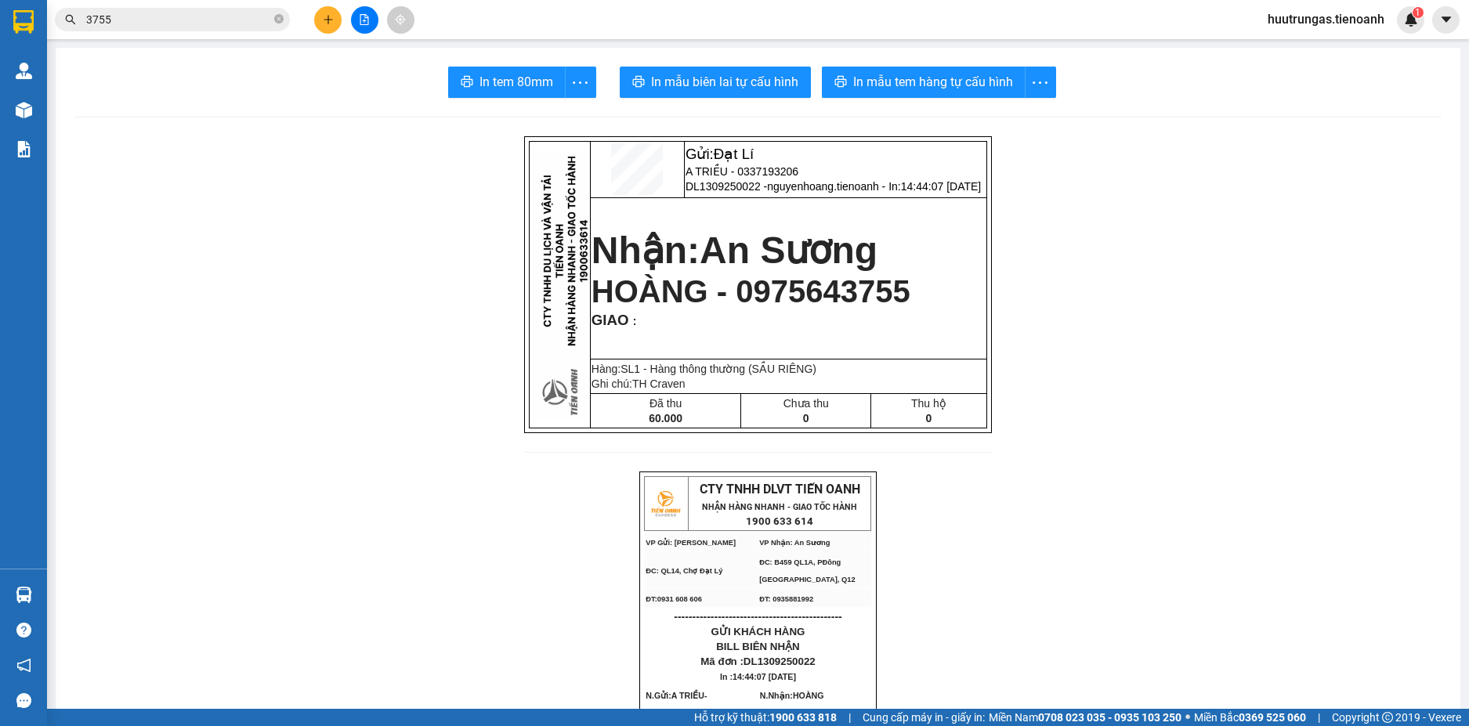
drag, startPoint x: 494, startPoint y: 426, endPoint x: 477, endPoint y: 431, distance: 18.1
click at [328, 16] on icon "plus" at bounding box center [328, 19] width 11 height 11
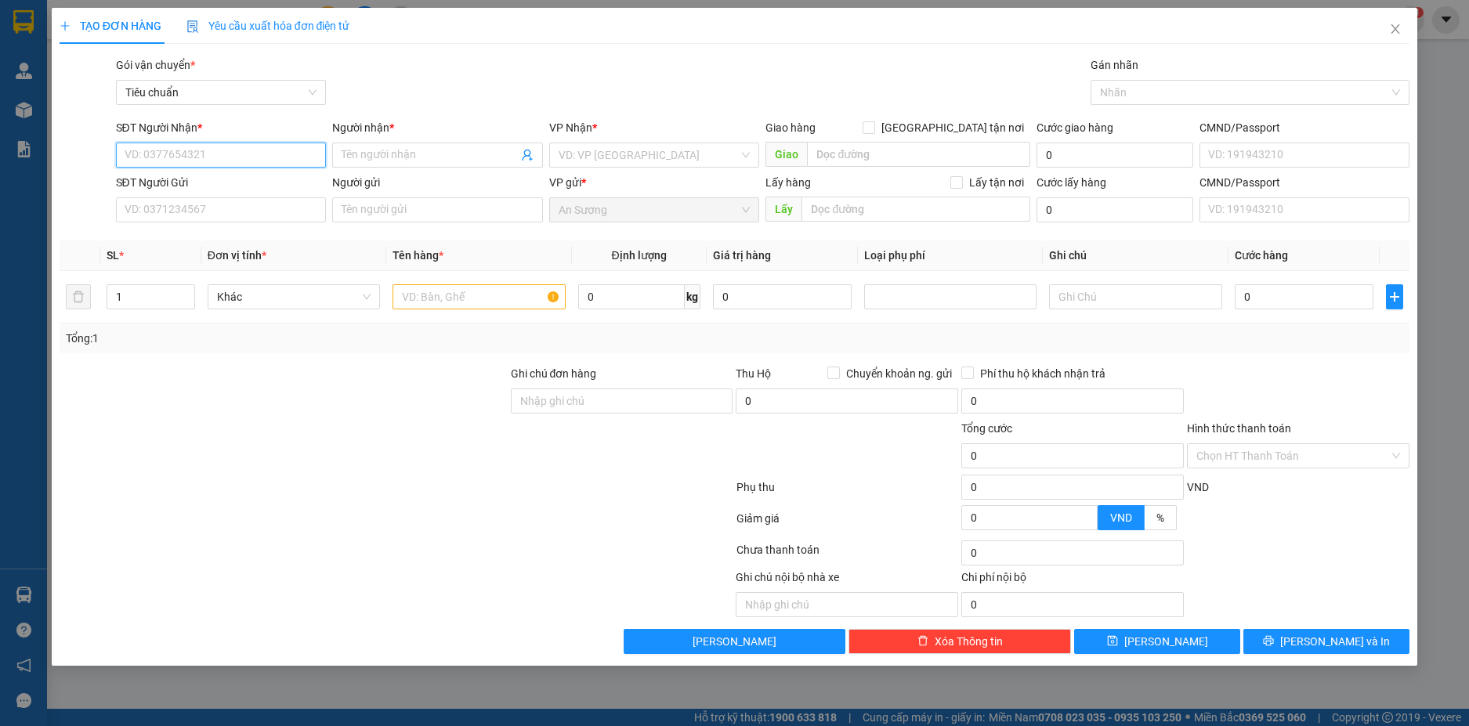
click at [244, 154] on input "SĐT Người Nhận *" at bounding box center [221, 155] width 211 height 25
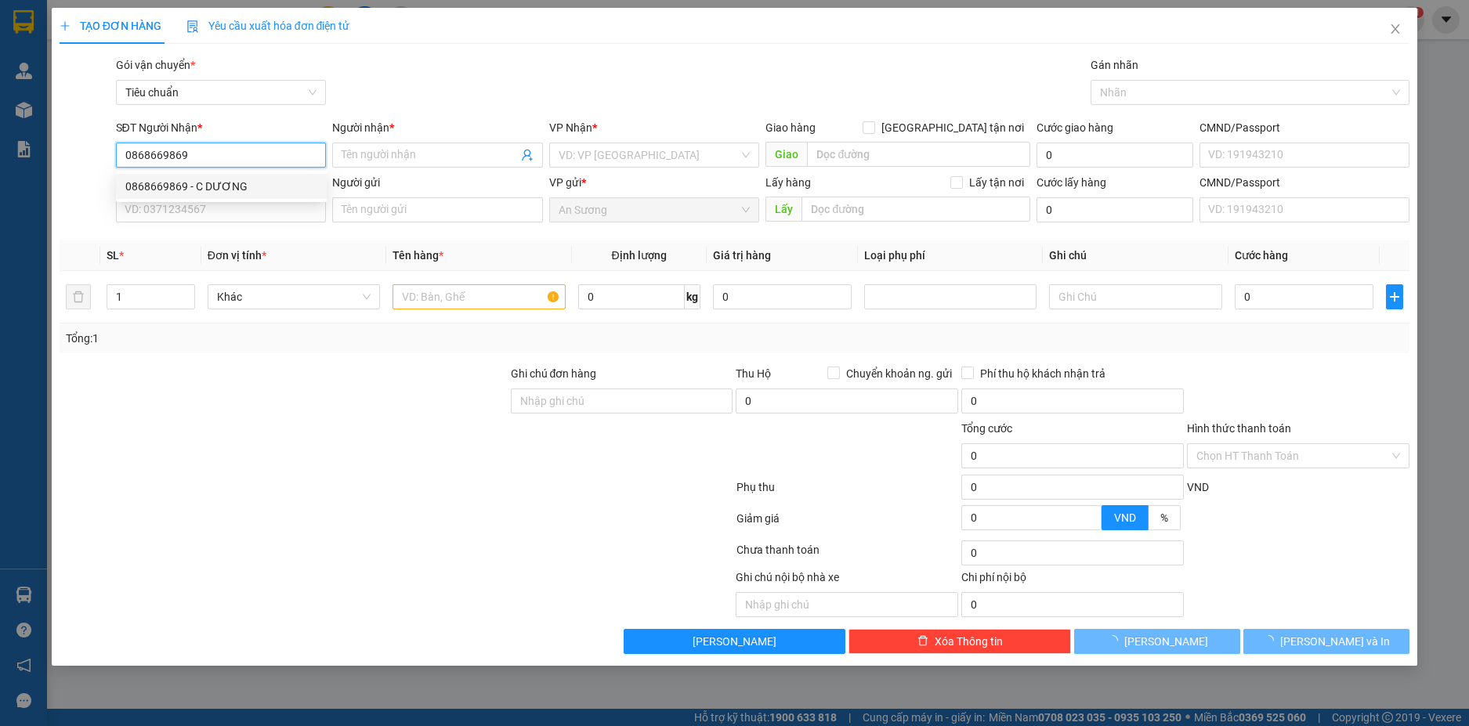
click at [252, 188] on div "0868669869 - C DƯƠNG" at bounding box center [221, 186] width 192 height 17
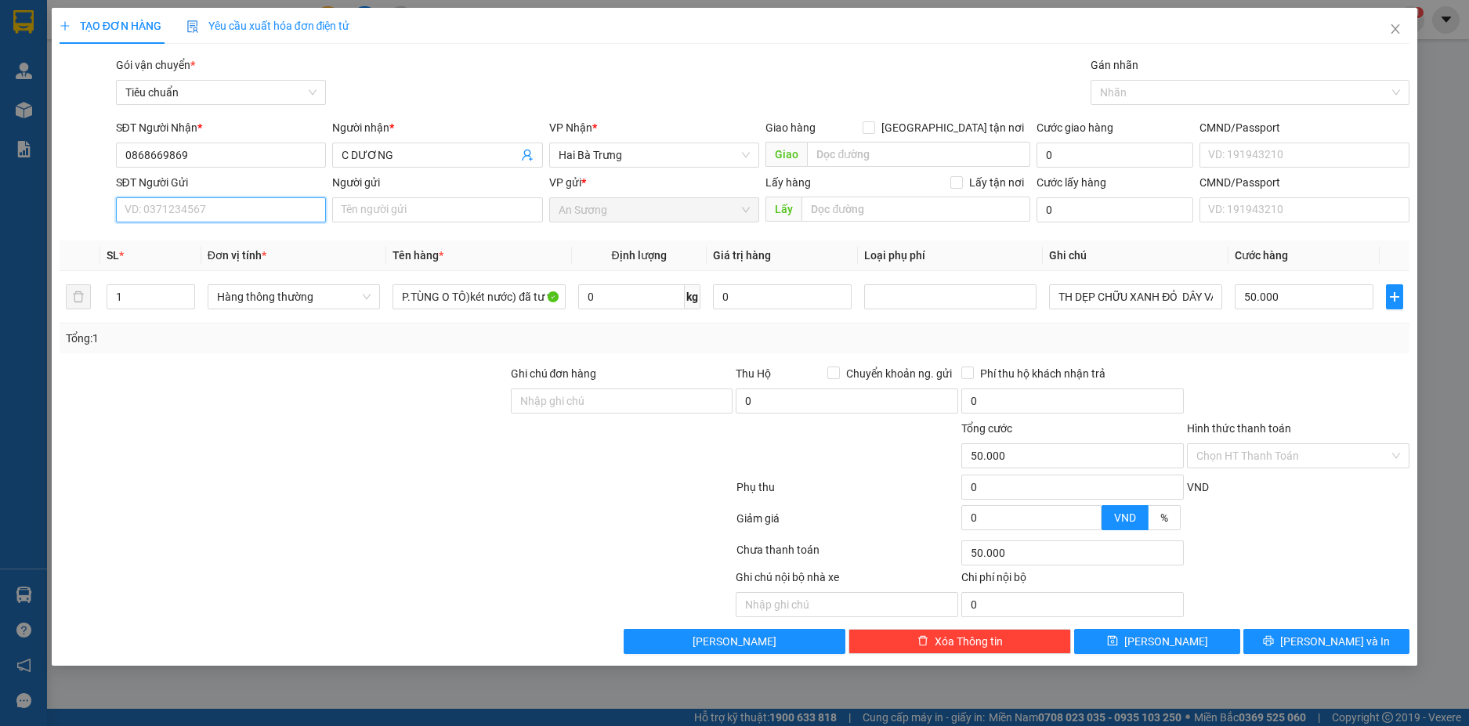
click at [270, 212] on input "SĐT Người Gửi" at bounding box center [221, 209] width 211 height 25
click at [250, 241] on div "0987442244 - A HÓA" at bounding box center [221, 241] width 192 height 17
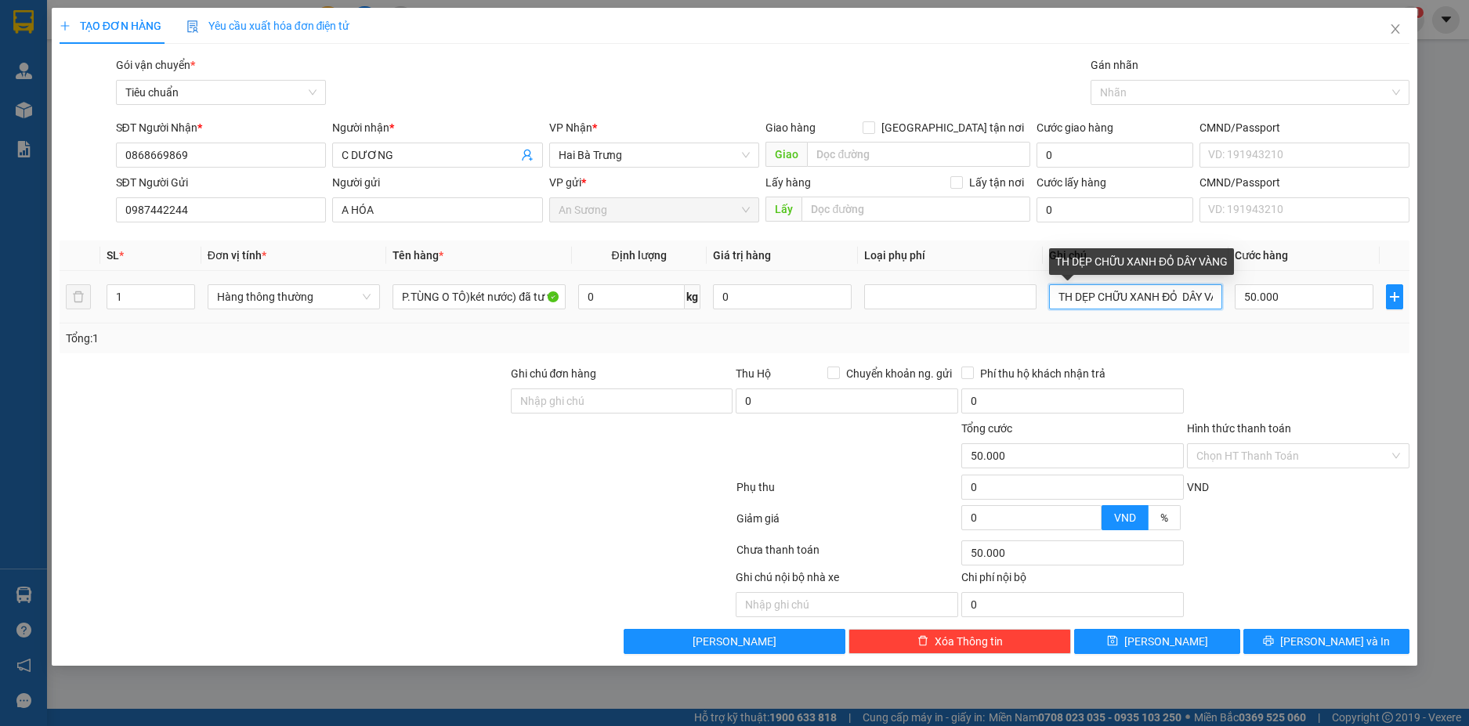
click at [1125, 296] on input "TH DẸP CHỮU XANH ĐỎ DÂY VÀNG" at bounding box center [1135, 296] width 172 height 25
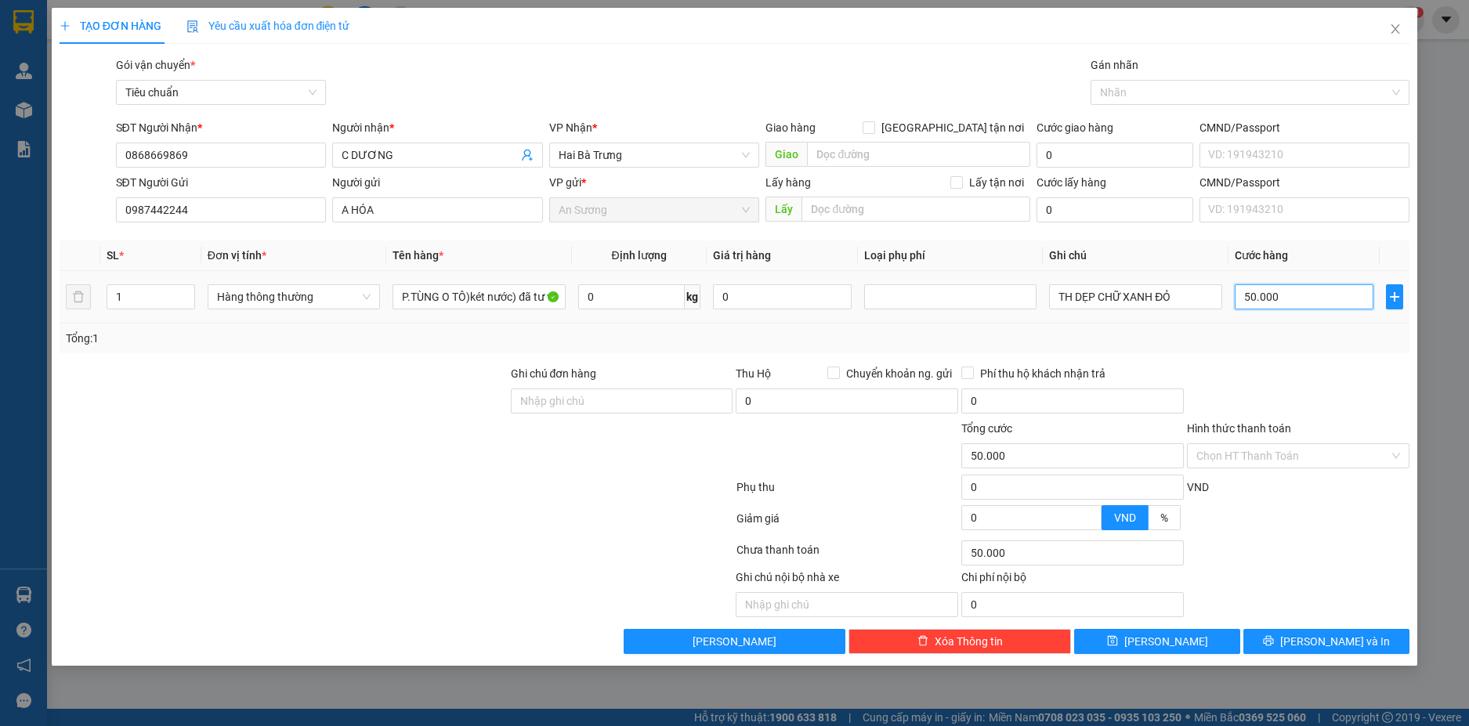
click at [1291, 292] on input "50.000" at bounding box center [1304, 296] width 139 height 25
click at [1291, 346] on div "Tổng: 1" at bounding box center [735, 338] width 1338 height 17
click at [1353, 645] on span "[PERSON_NAME] và In" at bounding box center [1335, 641] width 110 height 17
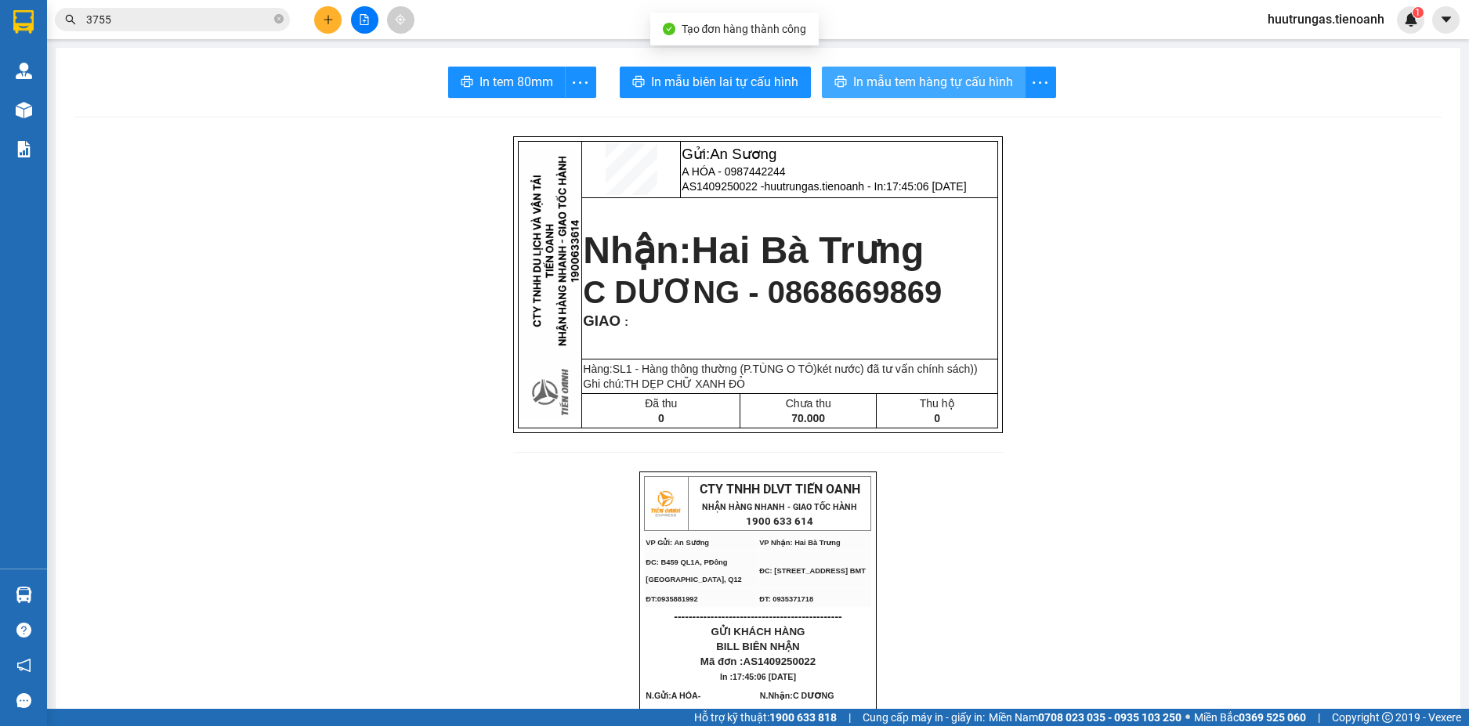
click at [899, 81] on span "In mẫu tem hàng tự cấu hình" at bounding box center [933, 82] width 160 height 20
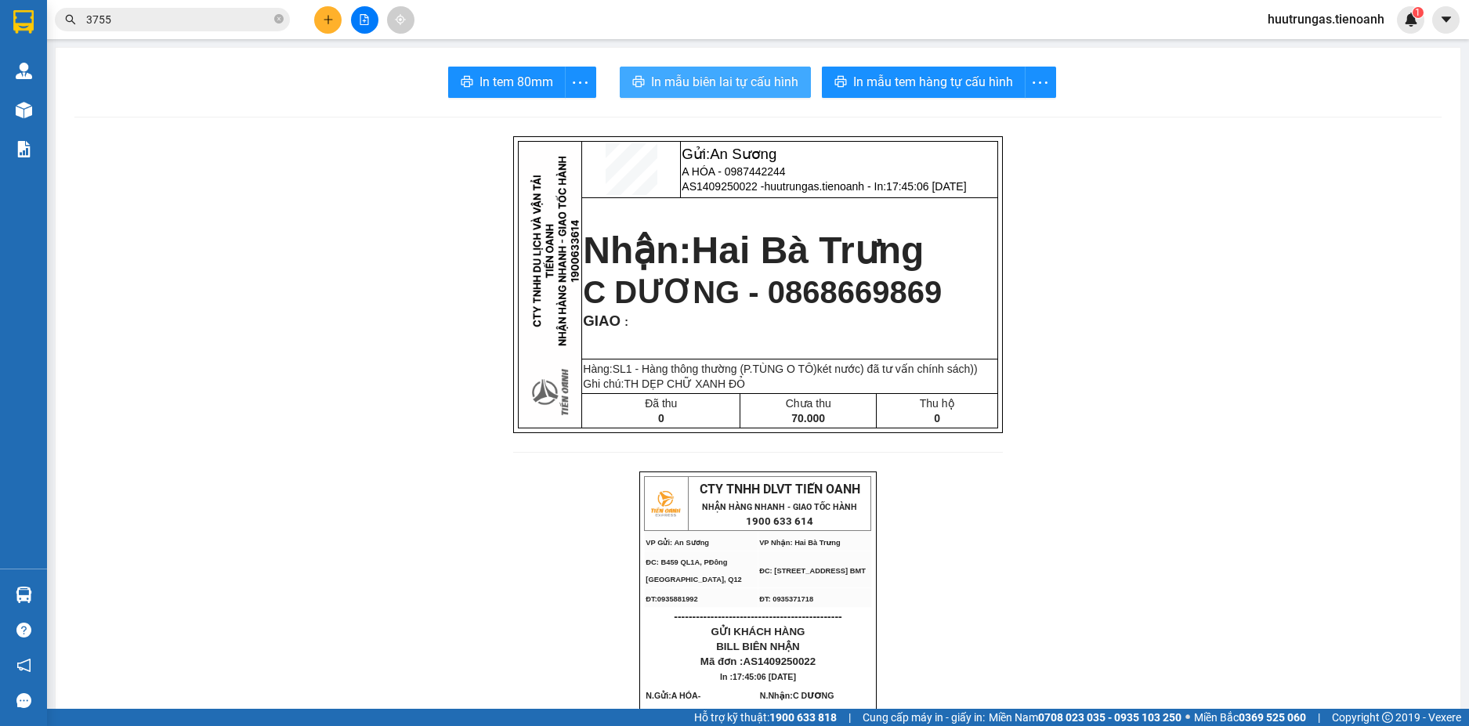
click at [721, 88] on span "In mẫu biên lai tự cấu hình" at bounding box center [724, 82] width 147 height 20
click at [328, 27] on button at bounding box center [327, 19] width 27 height 27
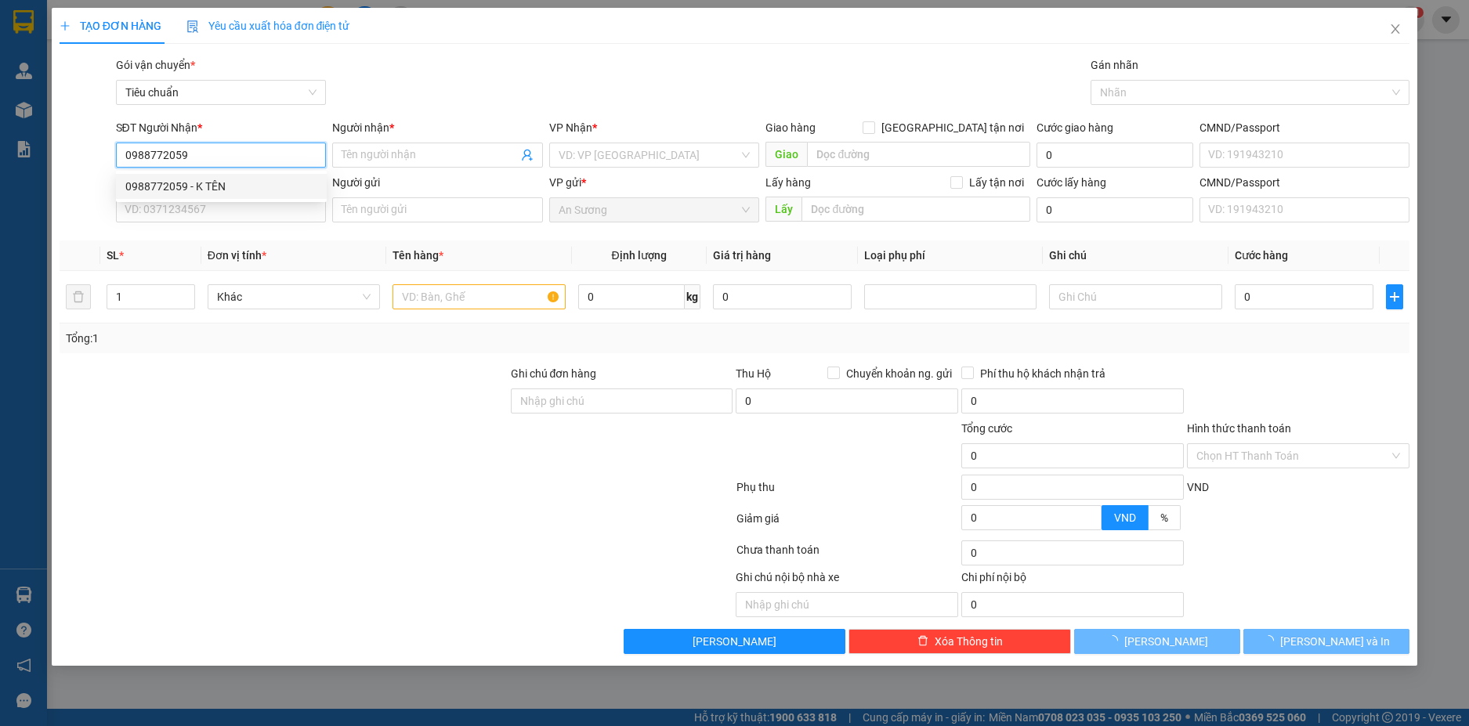
click at [264, 188] on div "0988772059 - K TÊN" at bounding box center [221, 186] width 192 height 17
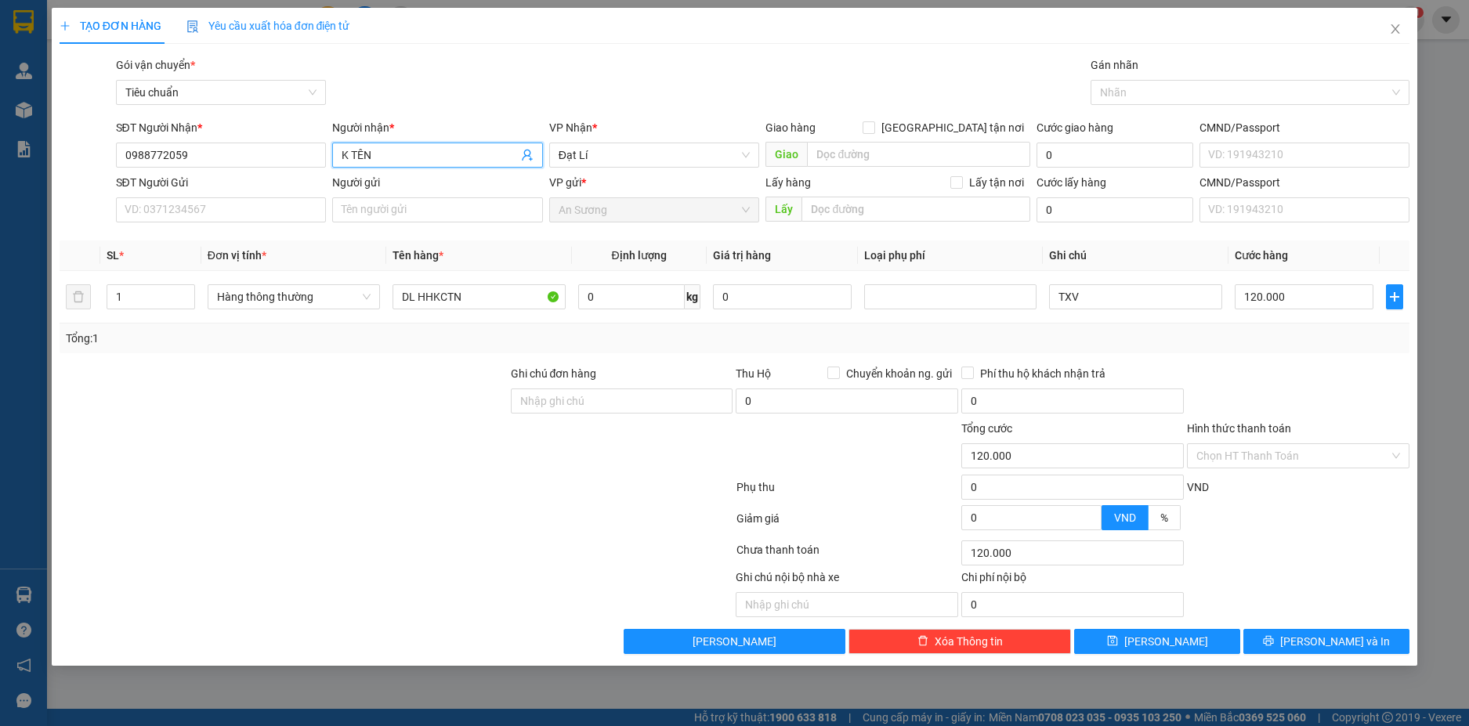
click at [393, 161] on input "K TÊN" at bounding box center [430, 155] width 176 height 17
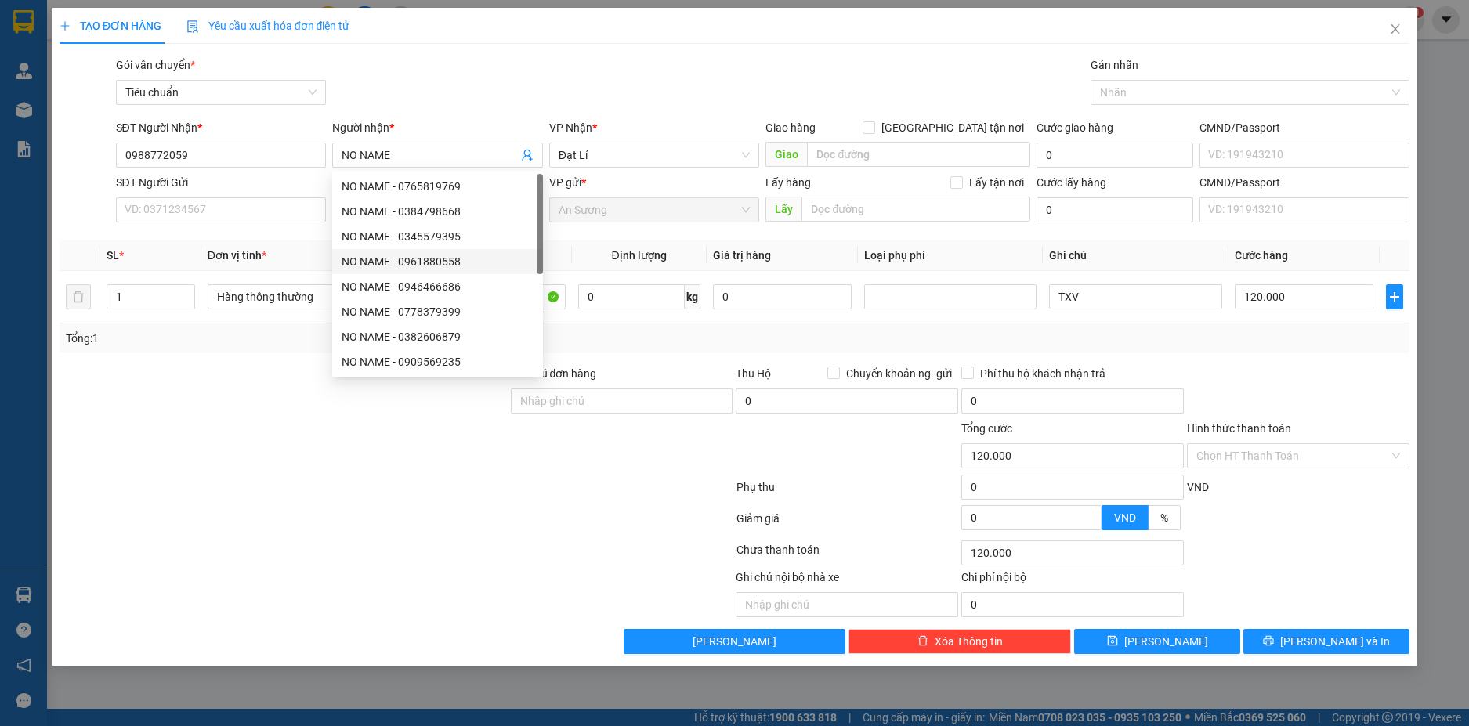
click at [194, 498] on div at bounding box center [396, 490] width 677 height 31
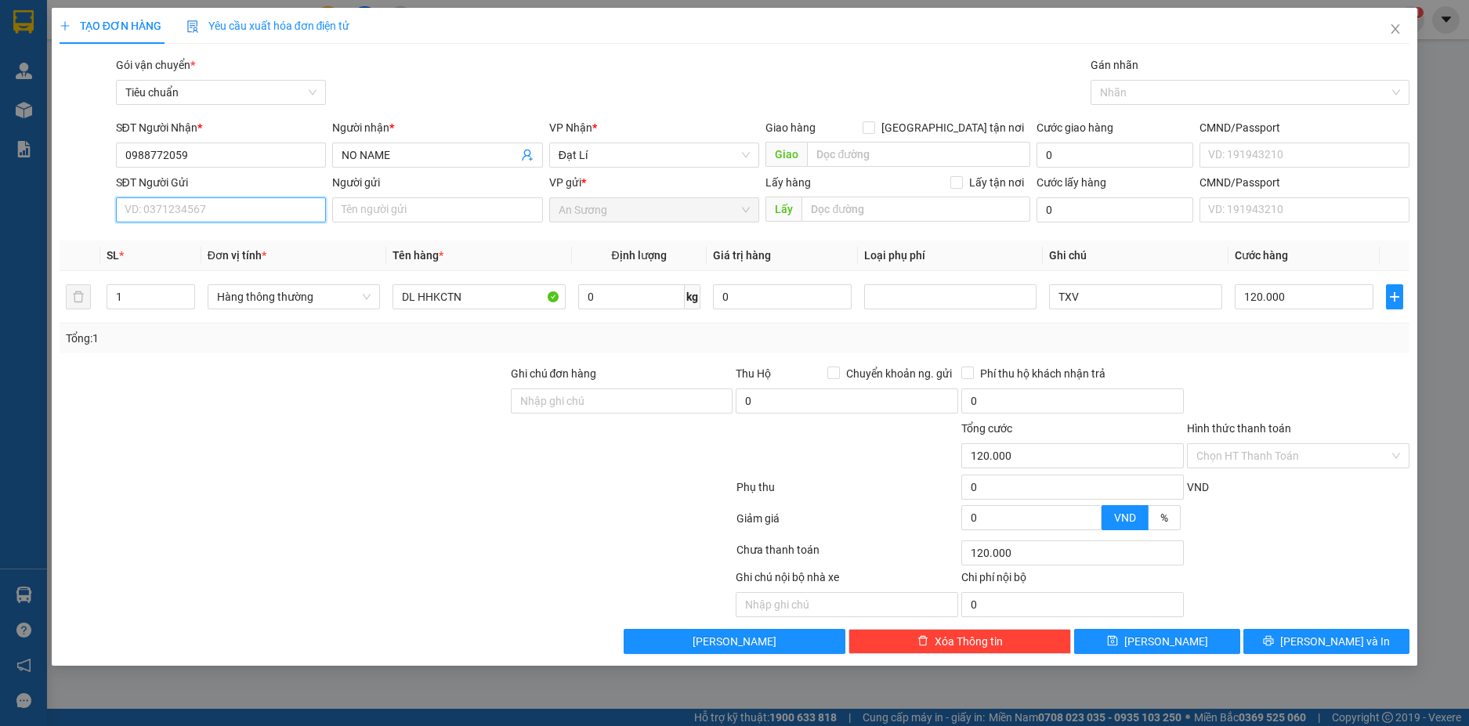
click at [169, 214] on input "SĐT Người Gửi" at bounding box center [221, 209] width 211 height 25
click at [216, 241] on div "0938801186 - A BẢY" at bounding box center [221, 241] width 192 height 17
click at [625, 302] on input "0" at bounding box center [631, 296] width 107 height 25
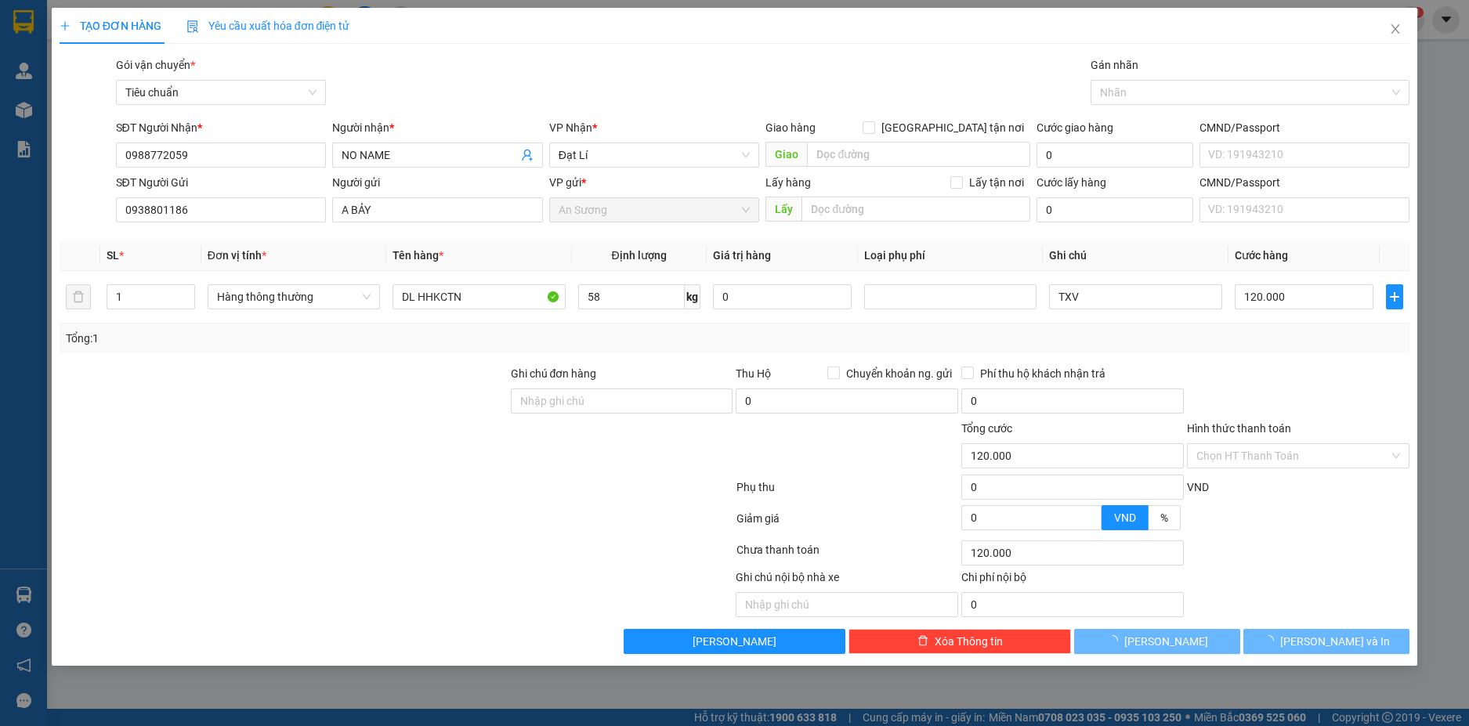
click at [643, 326] on div "Tổng: 1" at bounding box center [735, 339] width 1351 height 30
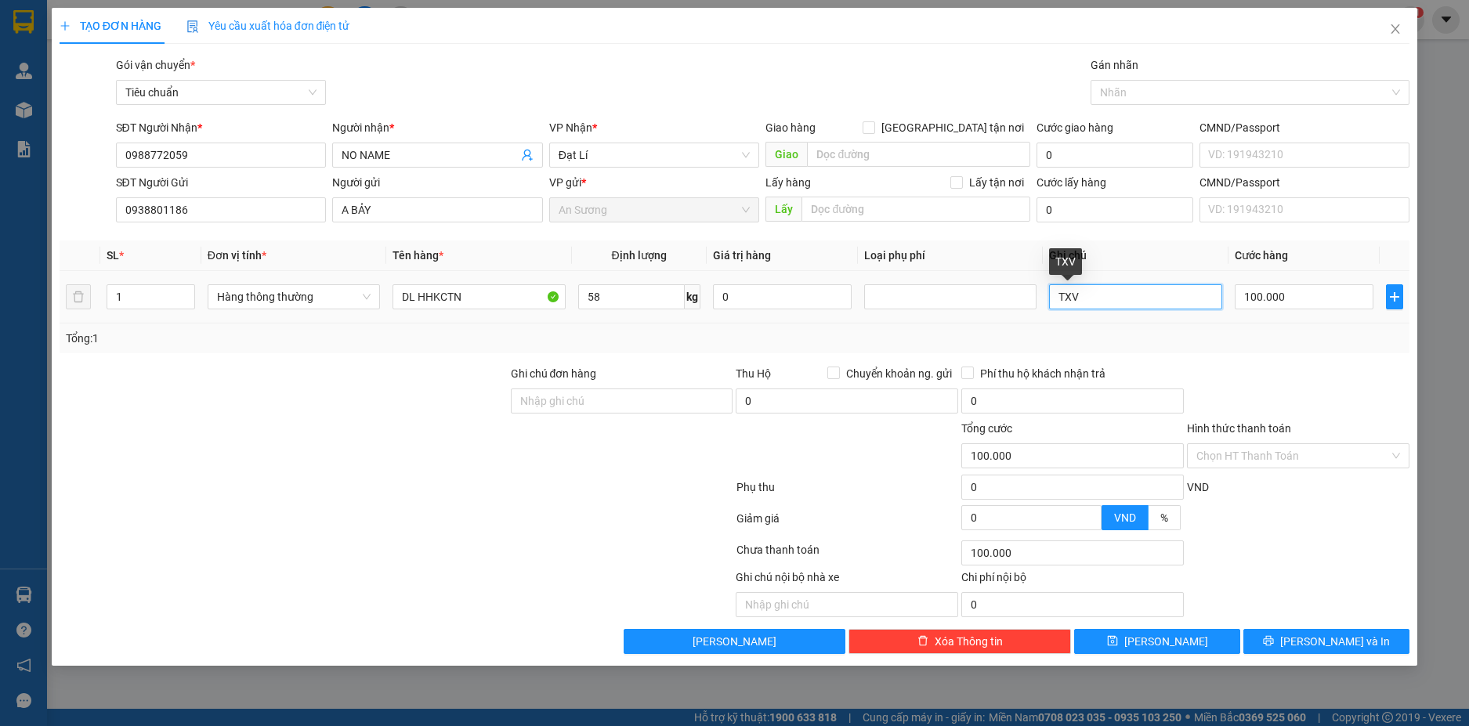
click at [1125, 300] on input "TXV" at bounding box center [1135, 296] width 172 height 25
drag, startPoint x: 1329, startPoint y: 384, endPoint x: 1319, endPoint y: 367, distance: 20.0
click at [1329, 382] on div at bounding box center [1299, 392] width 226 height 55
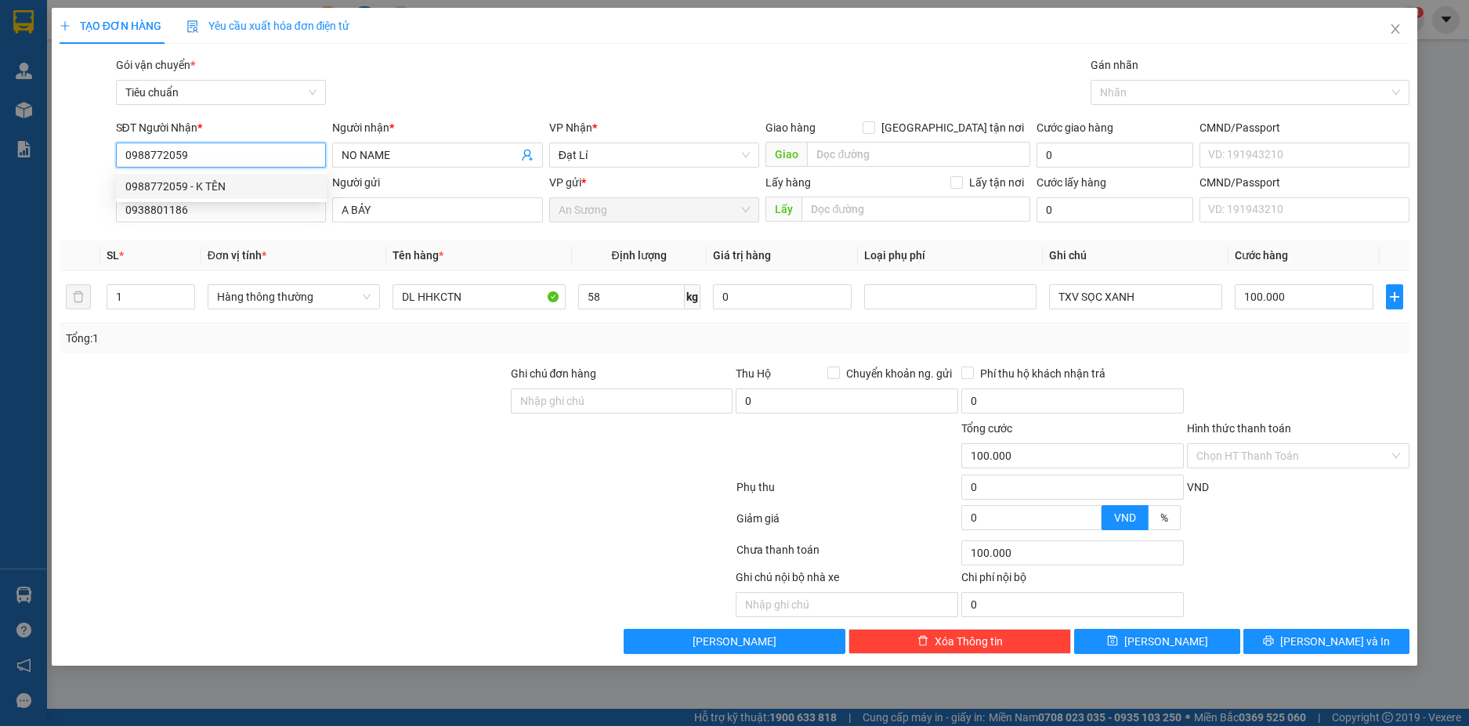
drag, startPoint x: 190, startPoint y: 155, endPoint x: 100, endPoint y: 151, distance: 91.0
click at [100, 151] on div "SĐT Người Nhận * 0988772059 Người nhận * NO NAME VP Nhận * Đạt Lí Giao hàng Gia…" at bounding box center [735, 146] width 1354 height 55
click at [1296, 379] on div at bounding box center [1299, 392] width 226 height 55
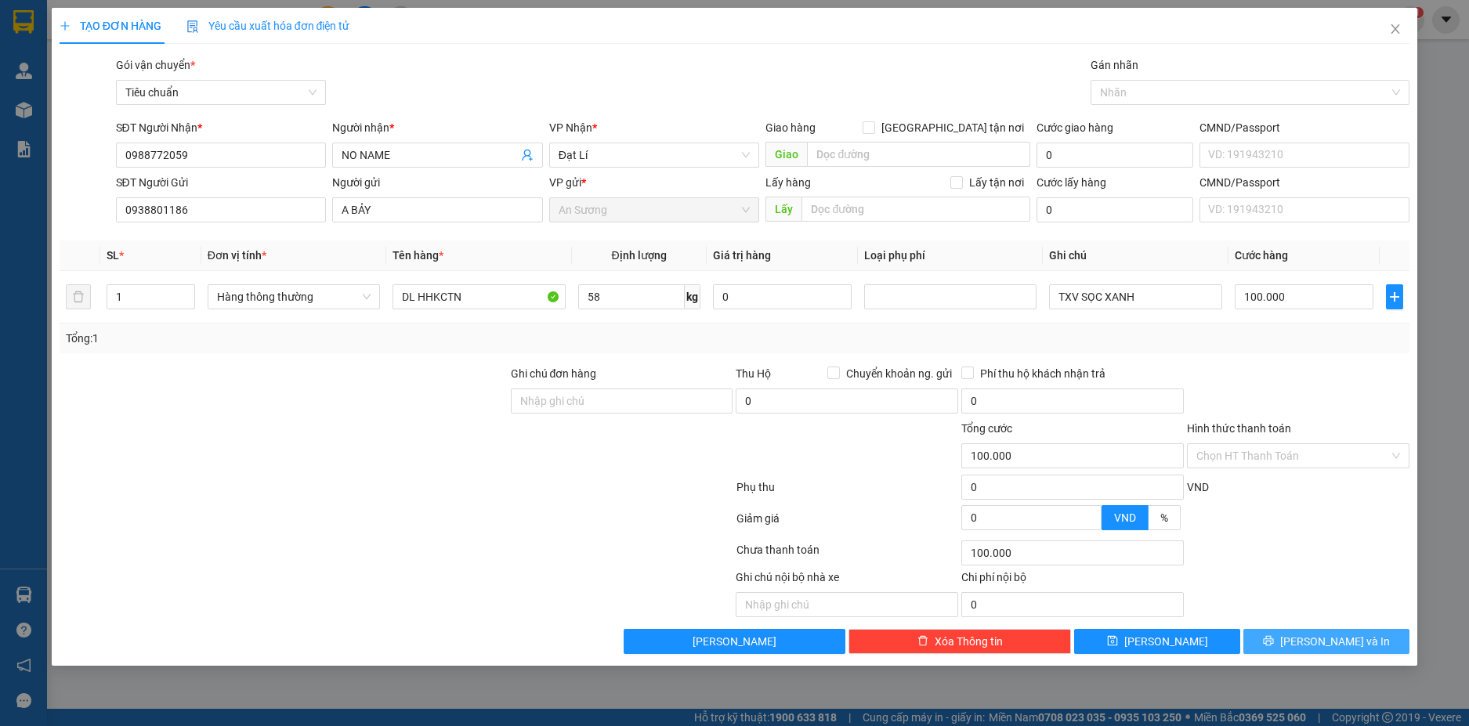
click at [1360, 637] on button "[PERSON_NAME] và In" at bounding box center [1327, 641] width 166 height 25
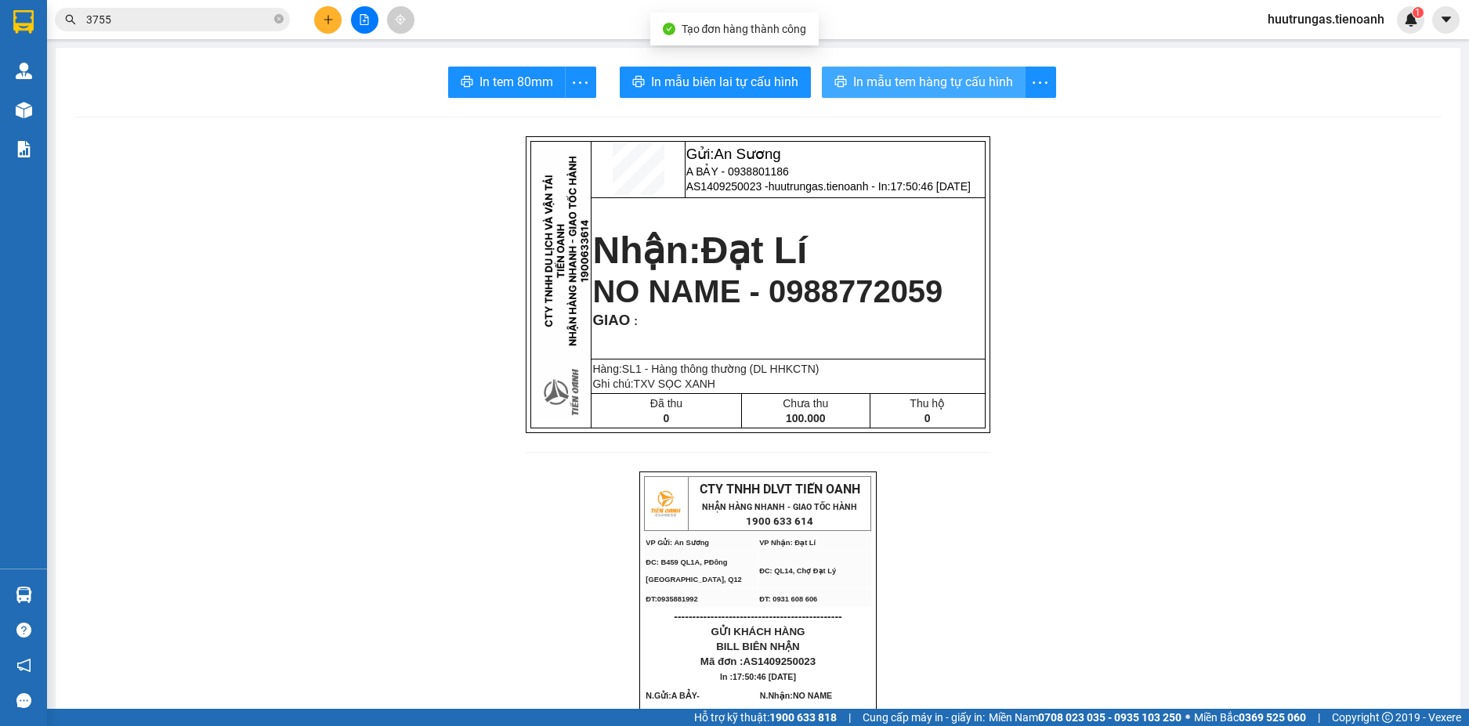
click at [914, 76] on span "In mẫu tem hàng tự cấu hình" at bounding box center [933, 82] width 160 height 20
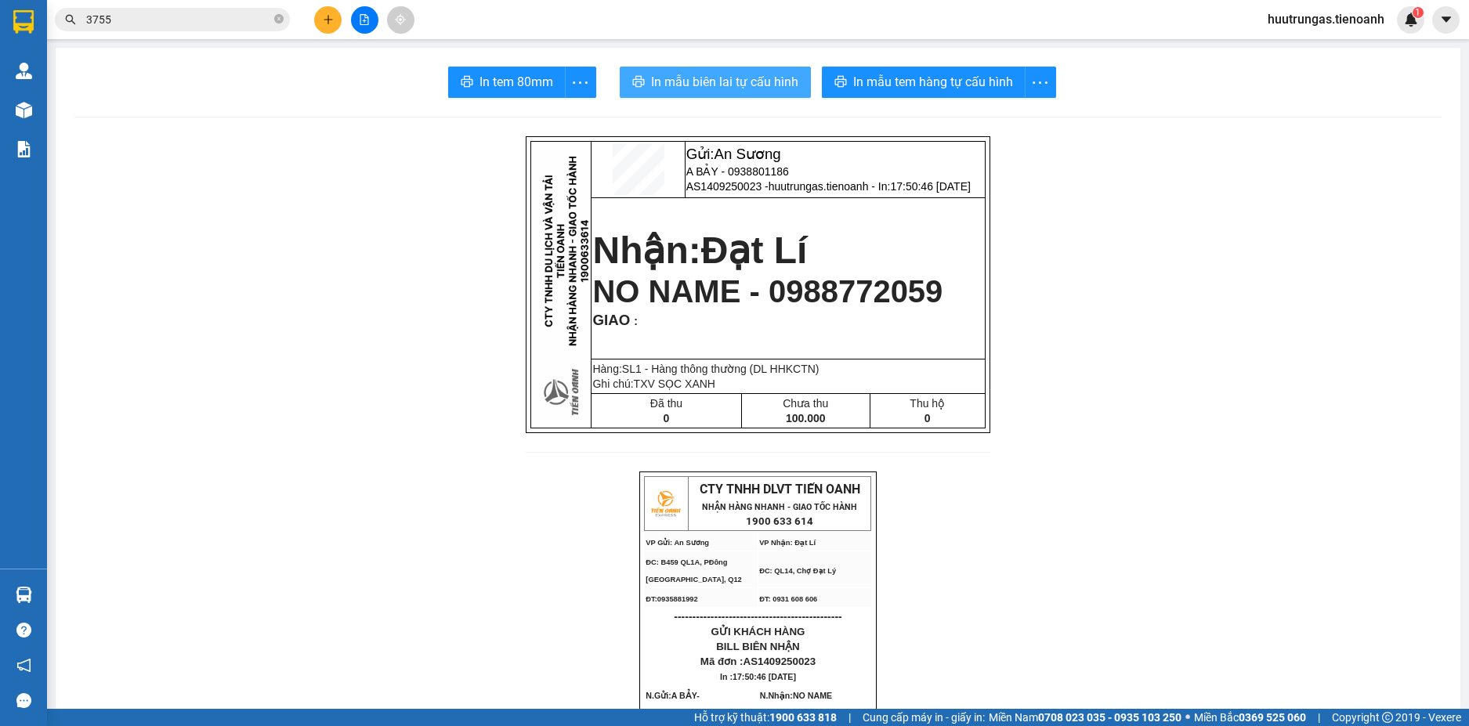
click at [706, 82] on span "In mẫu biên lai tự cấu hình" at bounding box center [724, 82] width 147 height 20
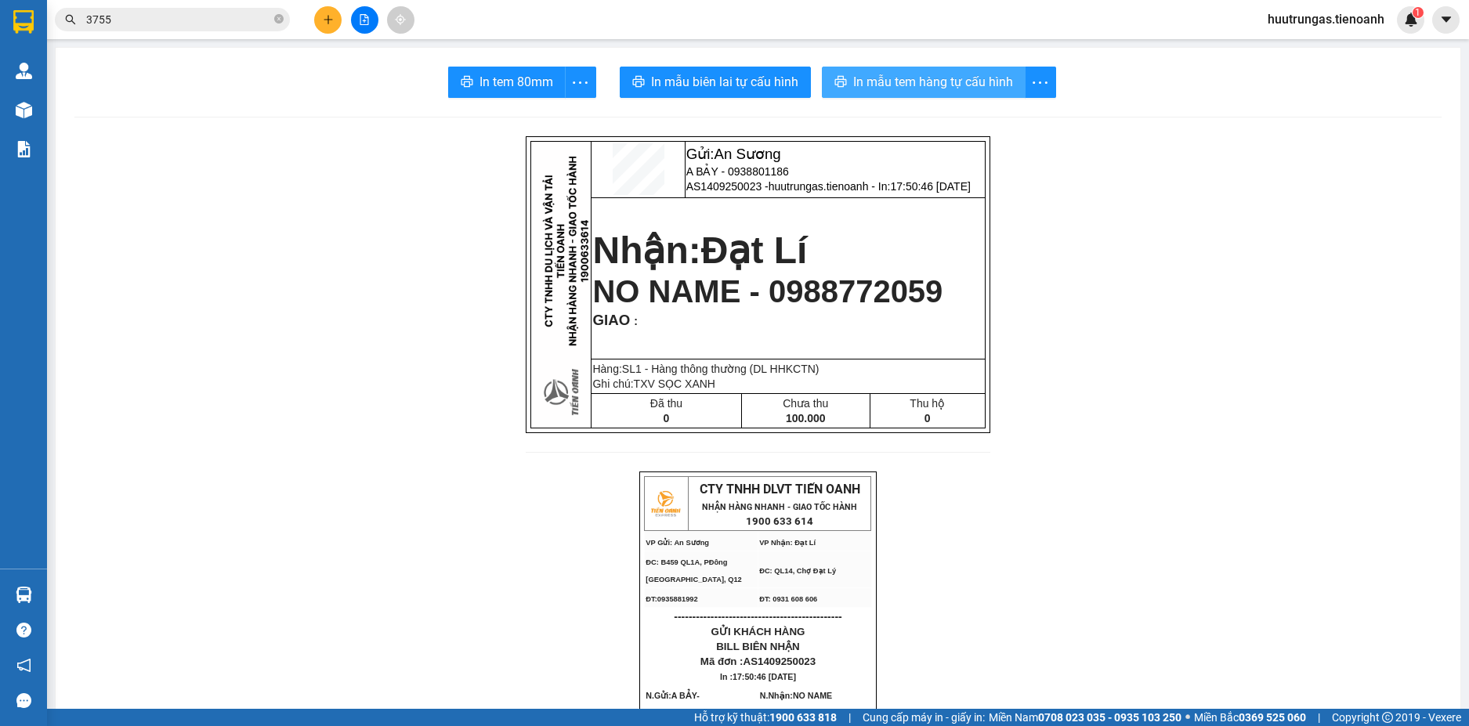
click at [929, 77] on span "In mẫu tem hàng tự cấu hình" at bounding box center [933, 82] width 160 height 20
click at [323, 23] on icon "plus" at bounding box center [328, 19] width 11 height 11
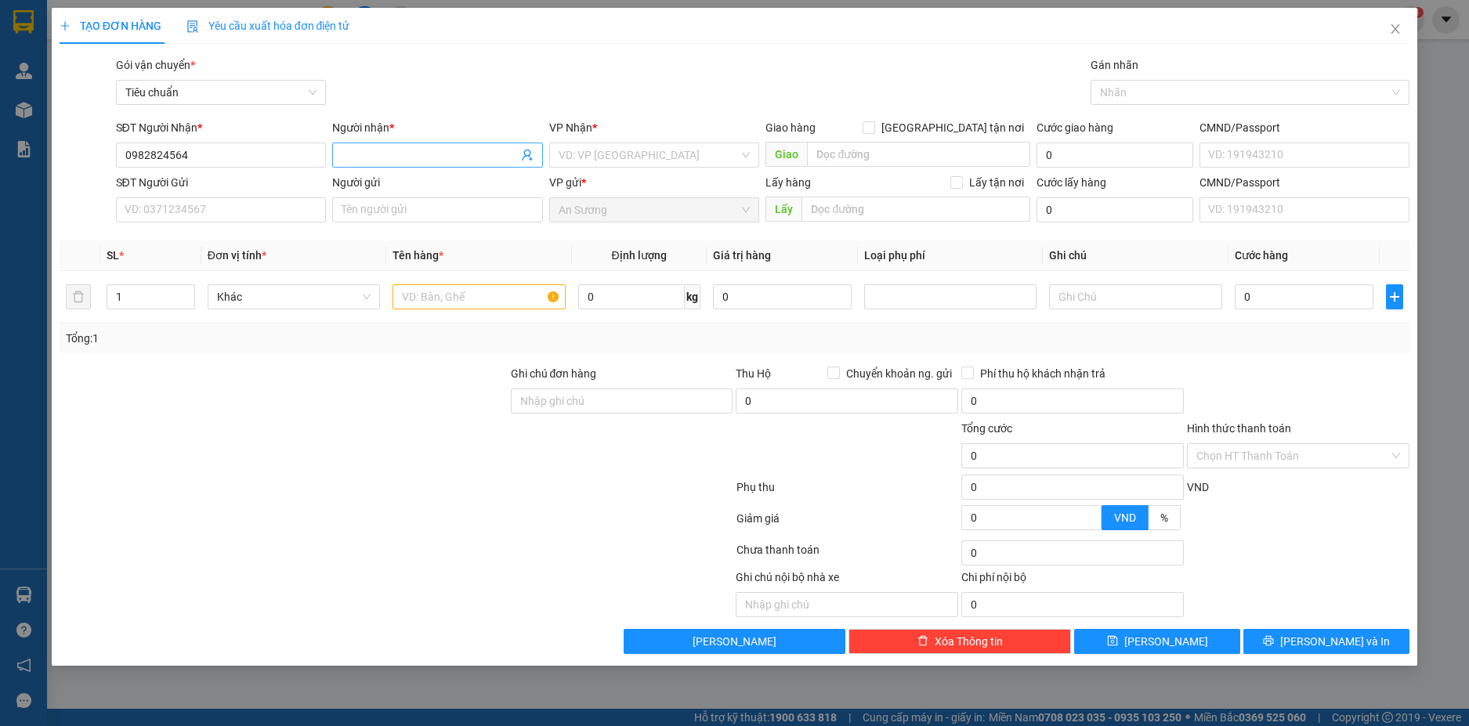
click at [381, 161] on input "Người nhận *" at bounding box center [430, 155] width 176 height 17
click at [614, 148] on input "search" at bounding box center [649, 155] width 181 height 24
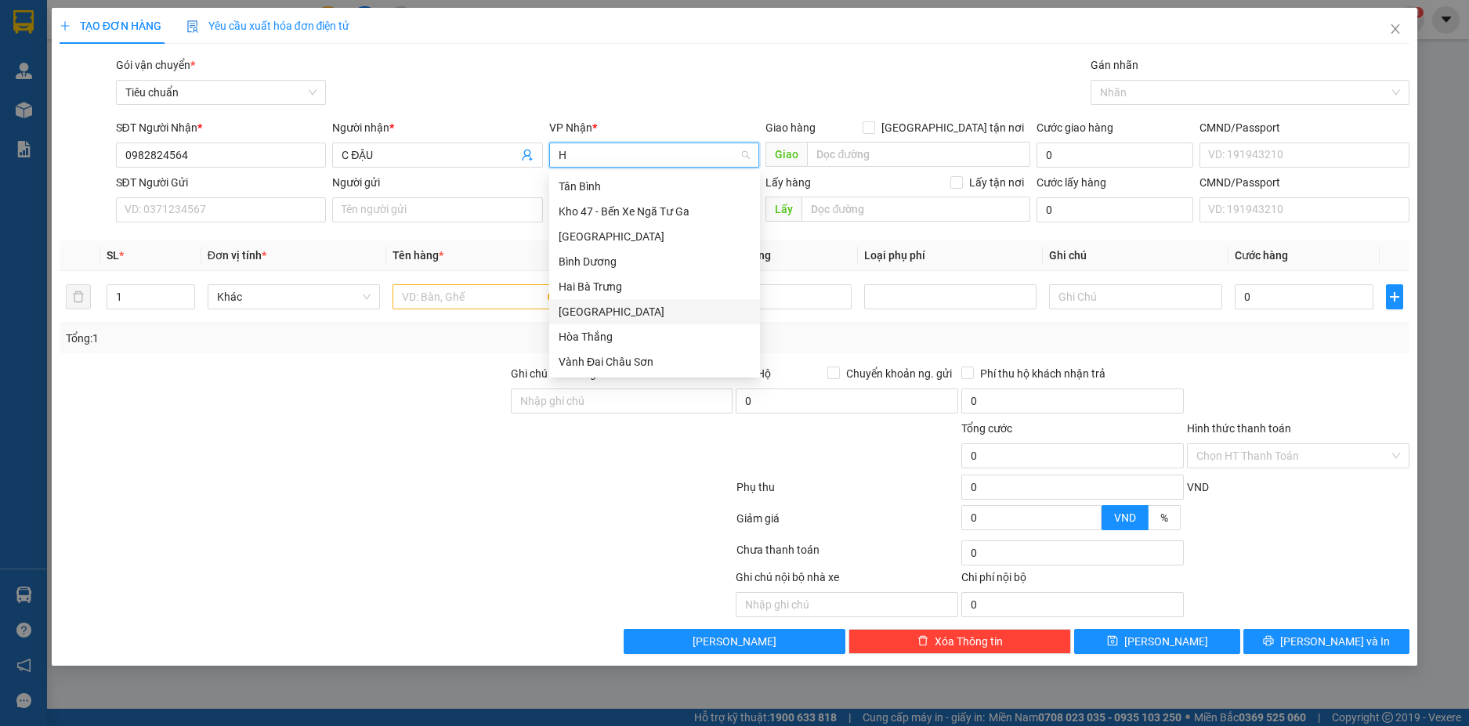
click at [607, 314] on div "[GEOGRAPHIC_DATA]" at bounding box center [655, 311] width 192 height 17
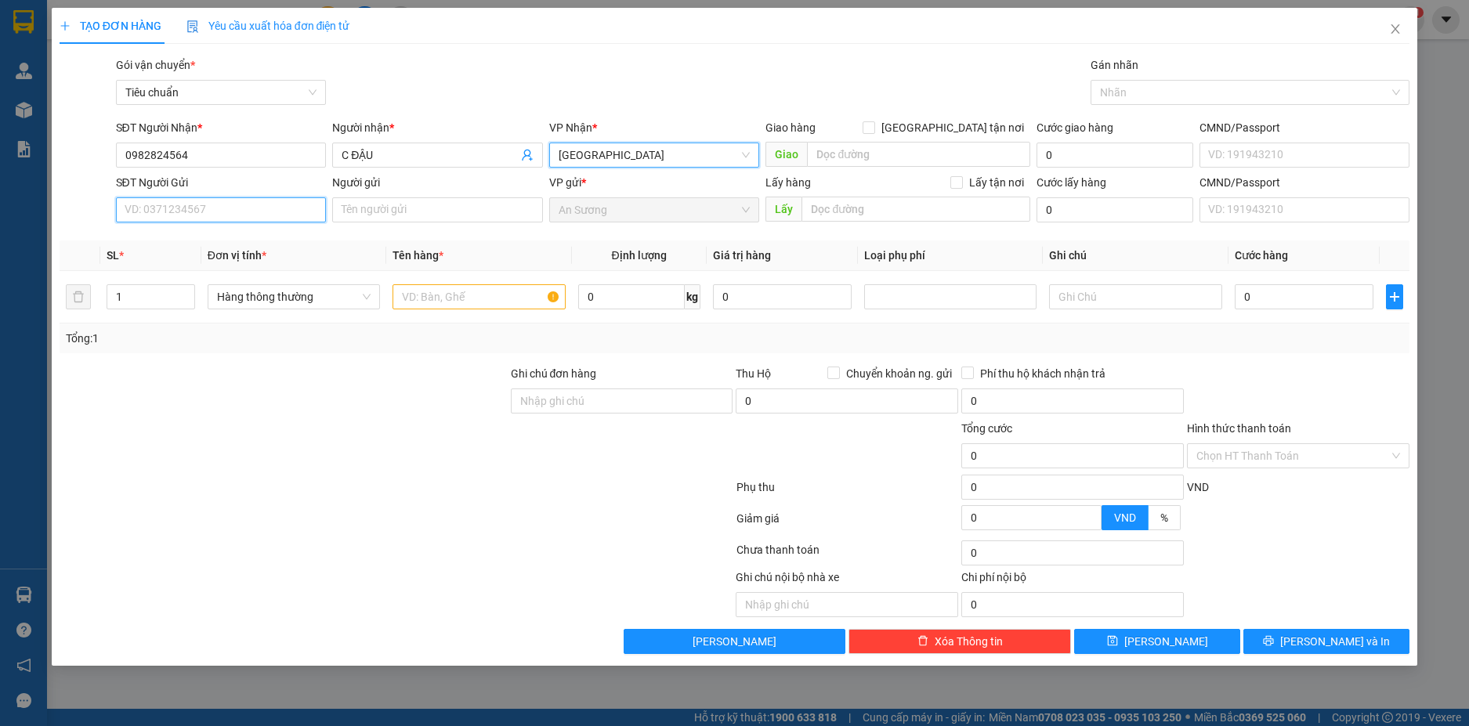
click at [139, 211] on input "SĐT Người Gửi" at bounding box center [221, 209] width 211 height 25
click at [205, 238] on div "0916004062 - KHOA" at bounding box center [221, 241] width 192 height 17
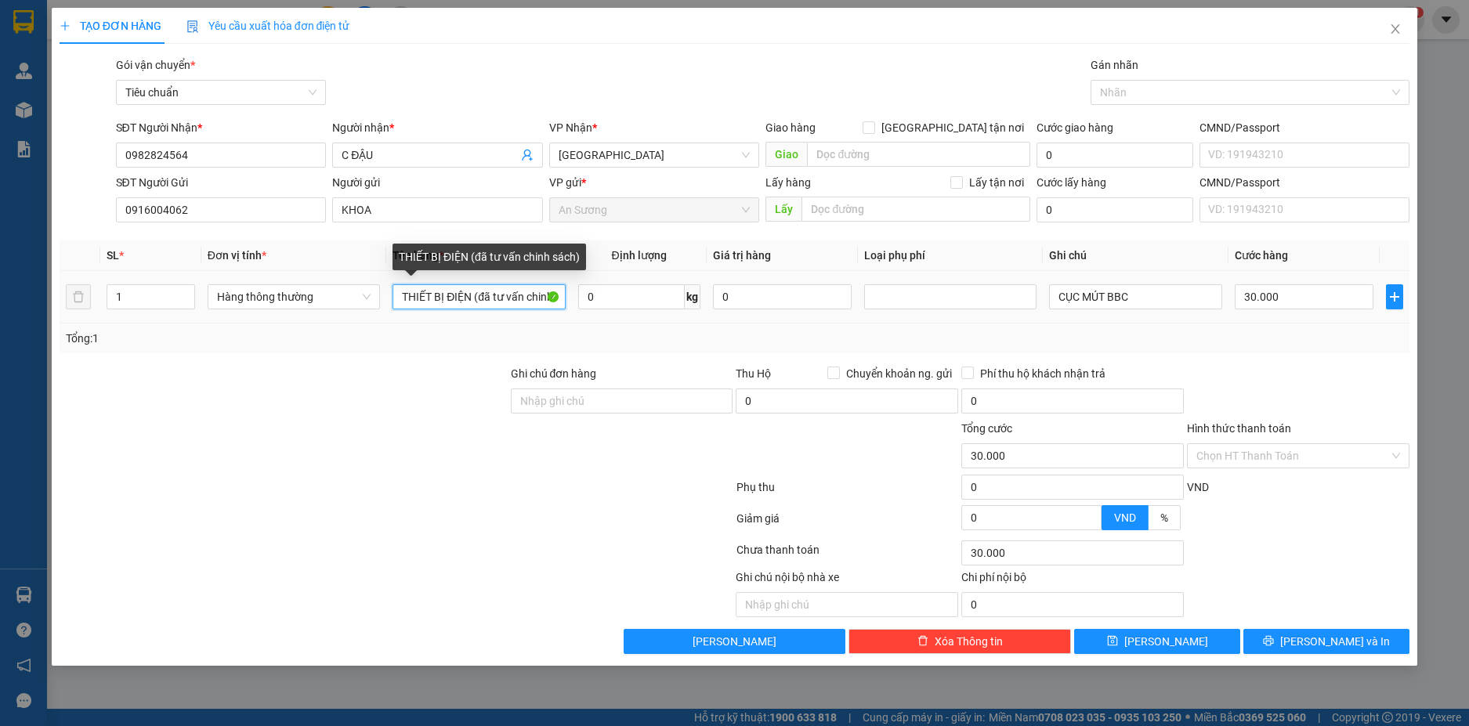
drag, startPoint x: 469, startPoint y: 299, endPoint x: 405, endPoint y: 297, distance: 64.3
click at [405, 297] on input "THIẾT BỊ ĐIỆN (đã tư vấn chinh sách)" at bounding box center [479, 296] width 172 height 25
click at [405, 292] on input "TỐNG NƯỚC (đã tư vấn chinh sách)" at bounding box center [479, 296] width 172 height 25
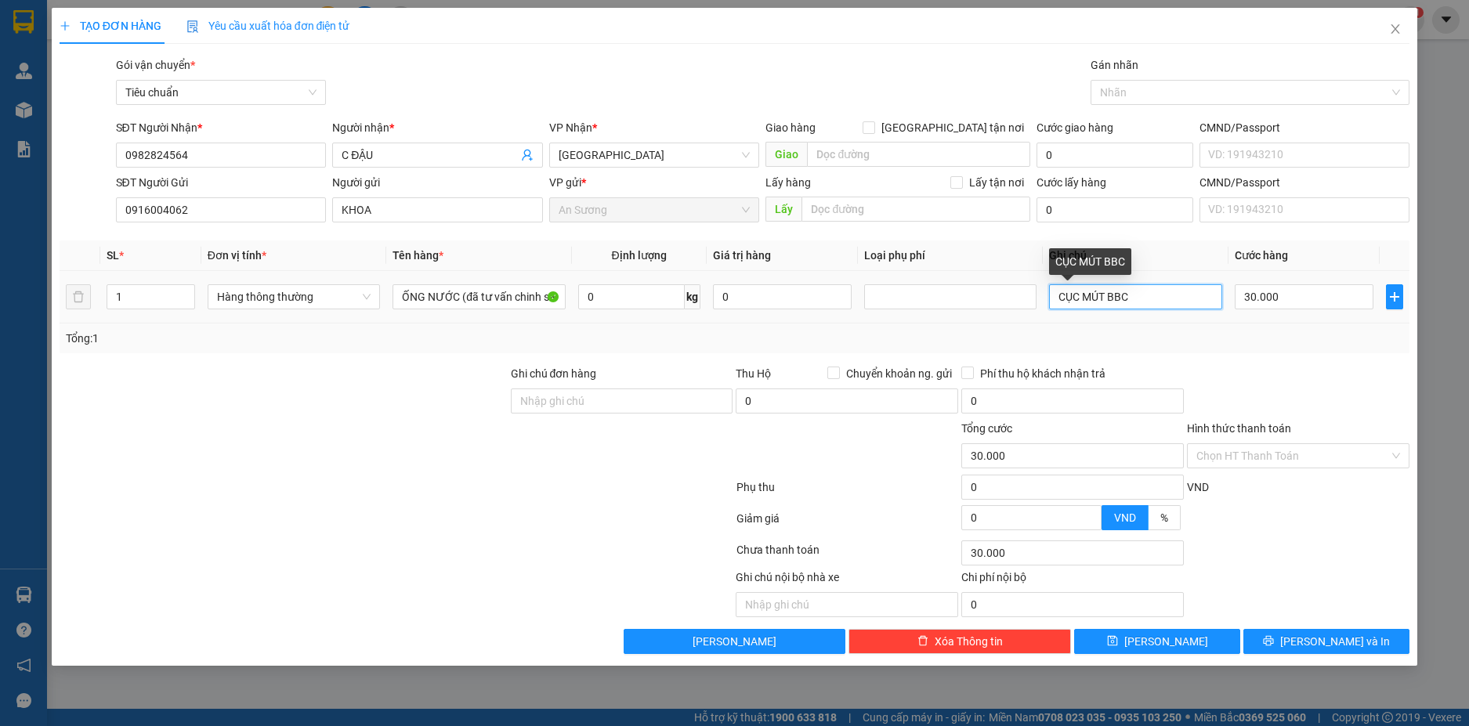
drag, startPoint x: 1108, startPoint y: 294, endPoint x: 1078, endPoint y: 292, distance: 30.6
click at [1078, 292] on input "CỤC MÚT BBC" at bounding box center [1135, 296] width 172 height 25
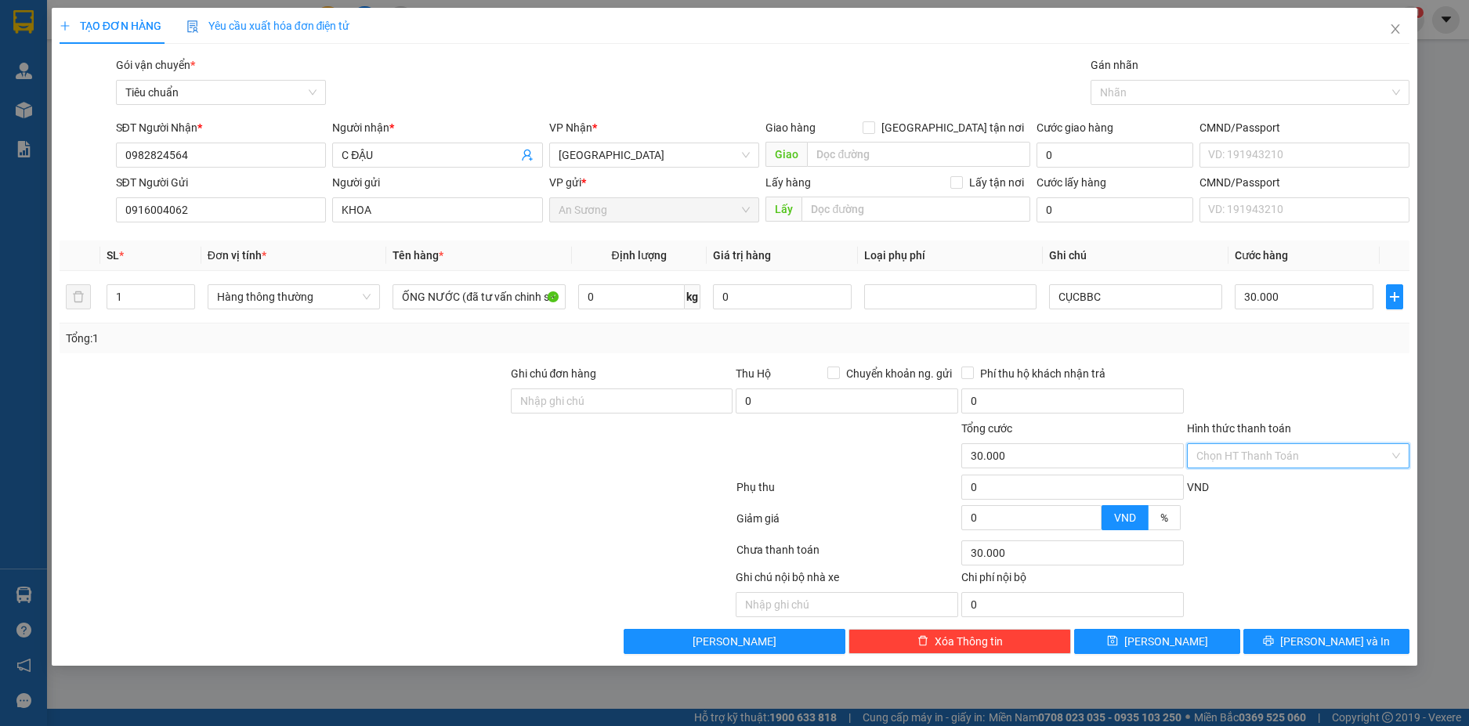
click at [1356, 458] on input "Hình thức thanh toán" at bounding box center [1293, 456] width 193 height 24
click at [1267, 492] on div "Tại văn phòng" at bounding box center [1299, 487] width 204 height 17
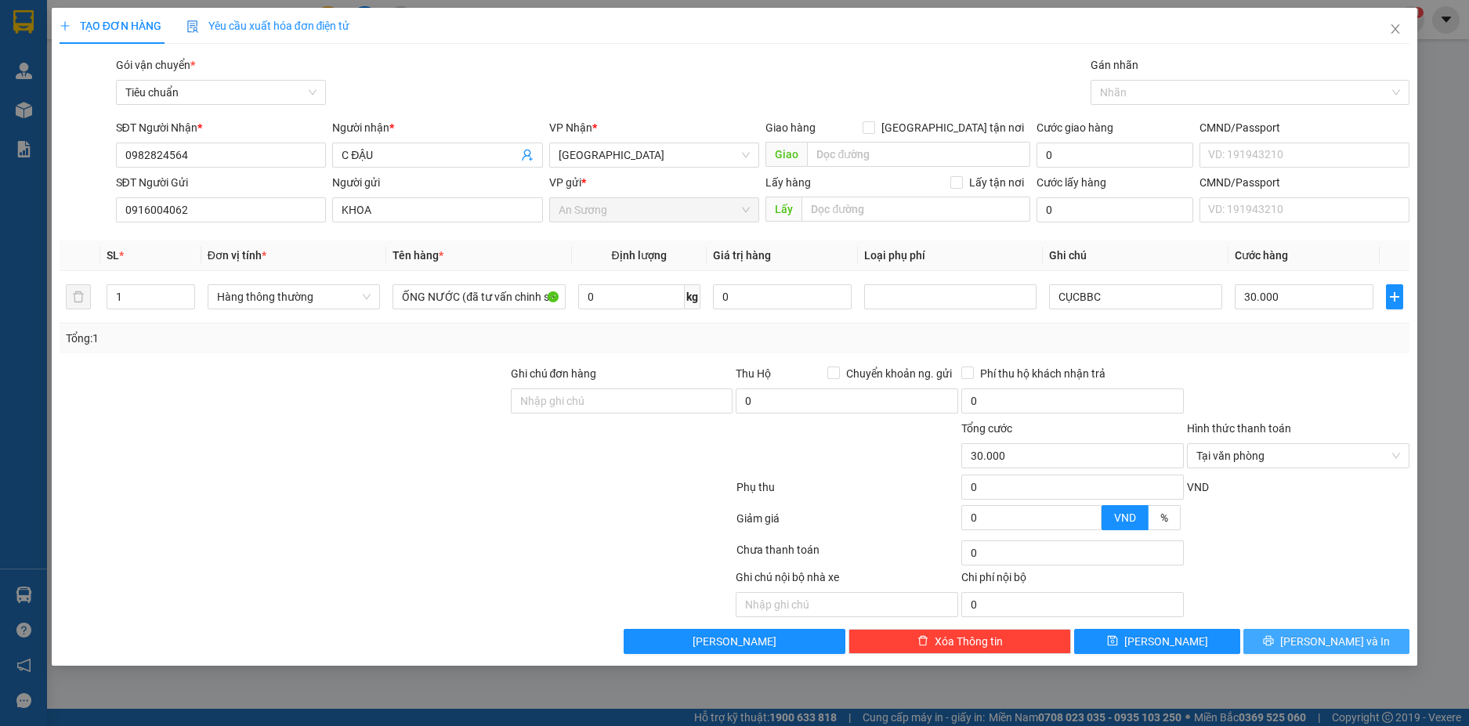
click at [1327, 640] on span "[PERSON_NAME] và In" at bounding box center [1335, 641] width 110 height 17
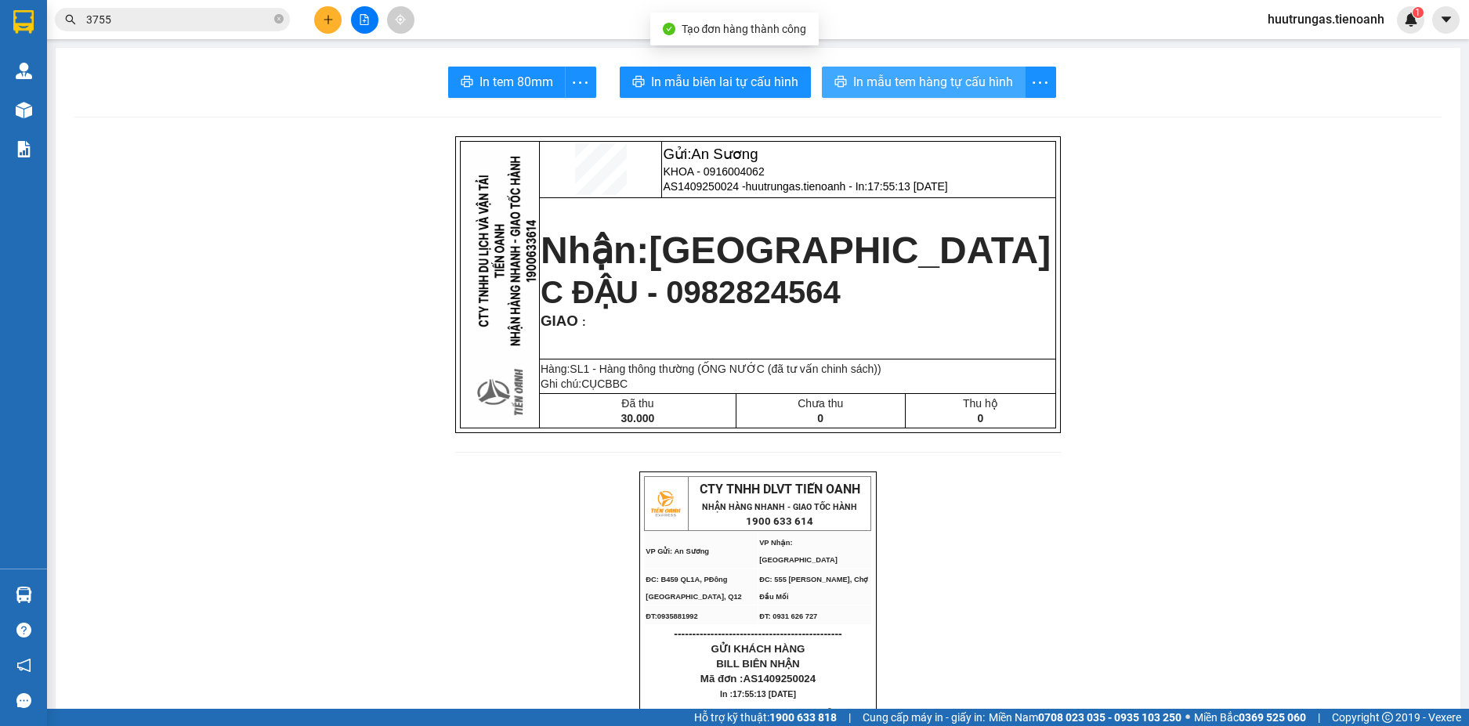
click at [938, 87] on span "In mẫu tem hàng tự cấu hình" at bounding box center [933, 82] width 160 height 20
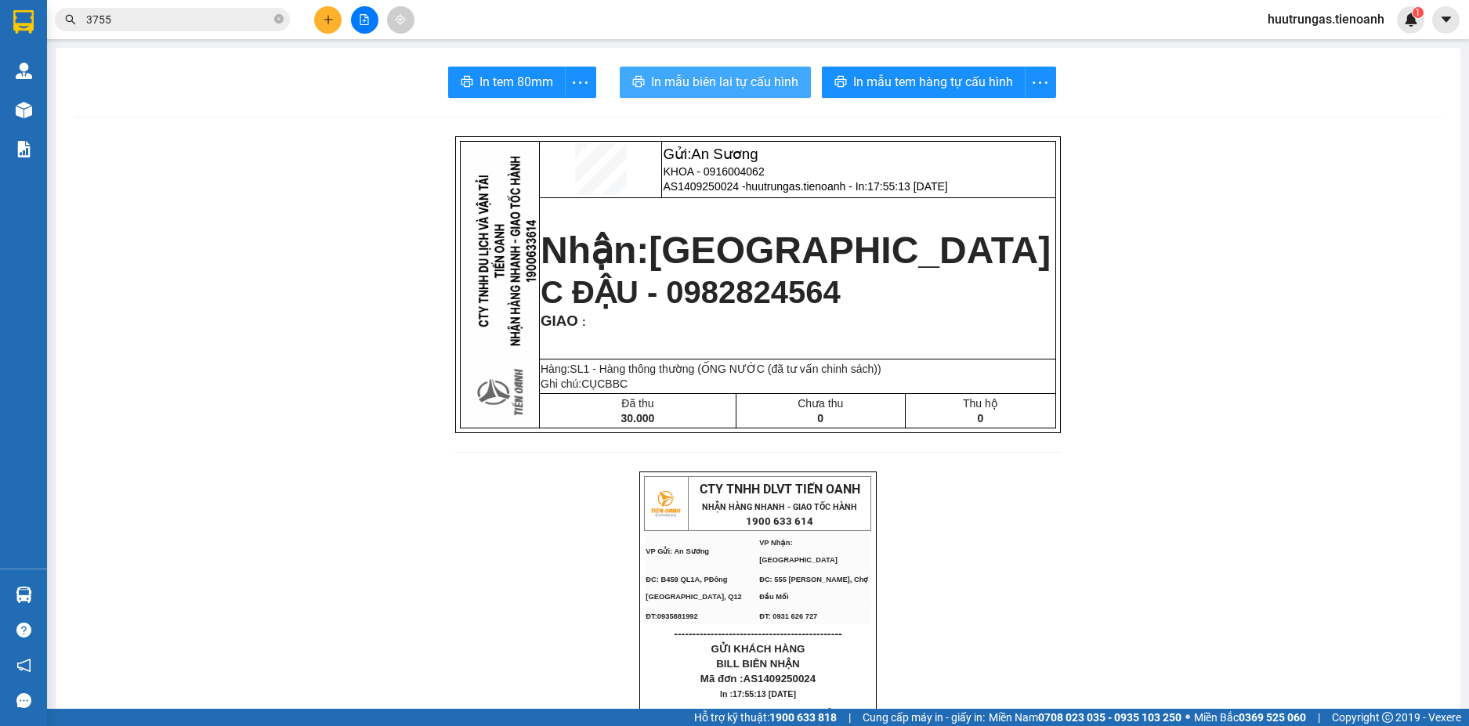
click at [737, 85] on span "In mẫu biên lai tự cấu hình" at bounding box center [724, 82] width 147 height 20
click at [320, 27] on button at bounding box center [327, 19] width 27 height 27
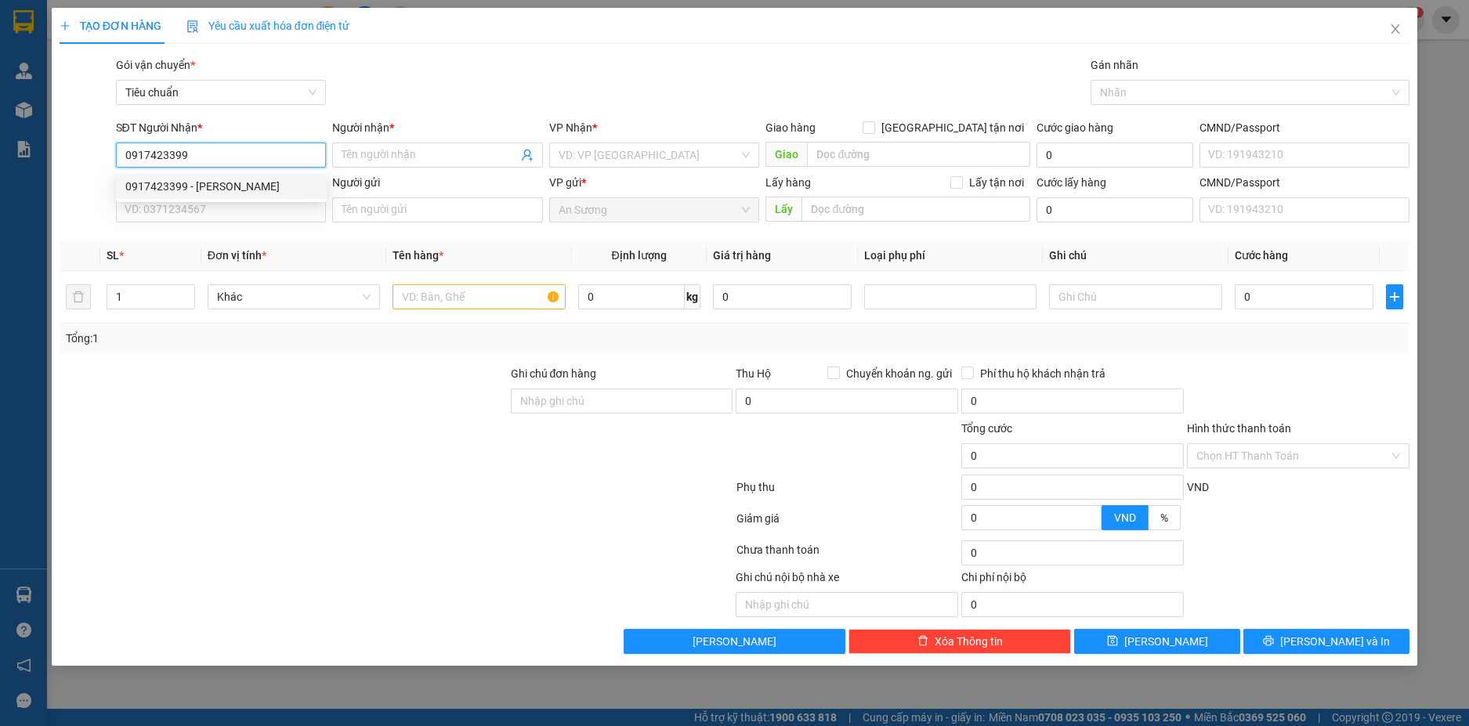
click at [295, 183] on div "0917423399 - C Quế" at bounding box center [221, 186] width 192 height 17
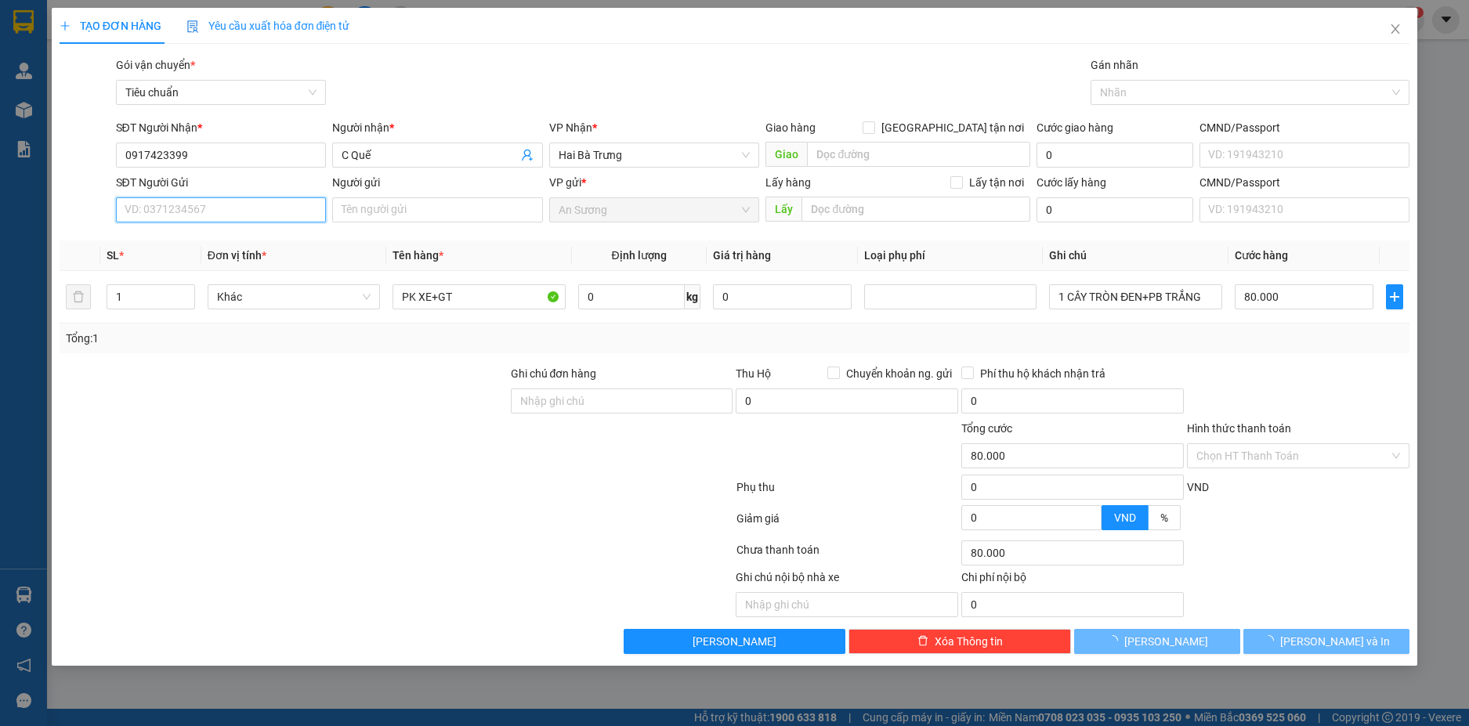
click at [284, 205] on input "SĐT Người Gửi" at bounding box center [221, 209] width 211 height 25
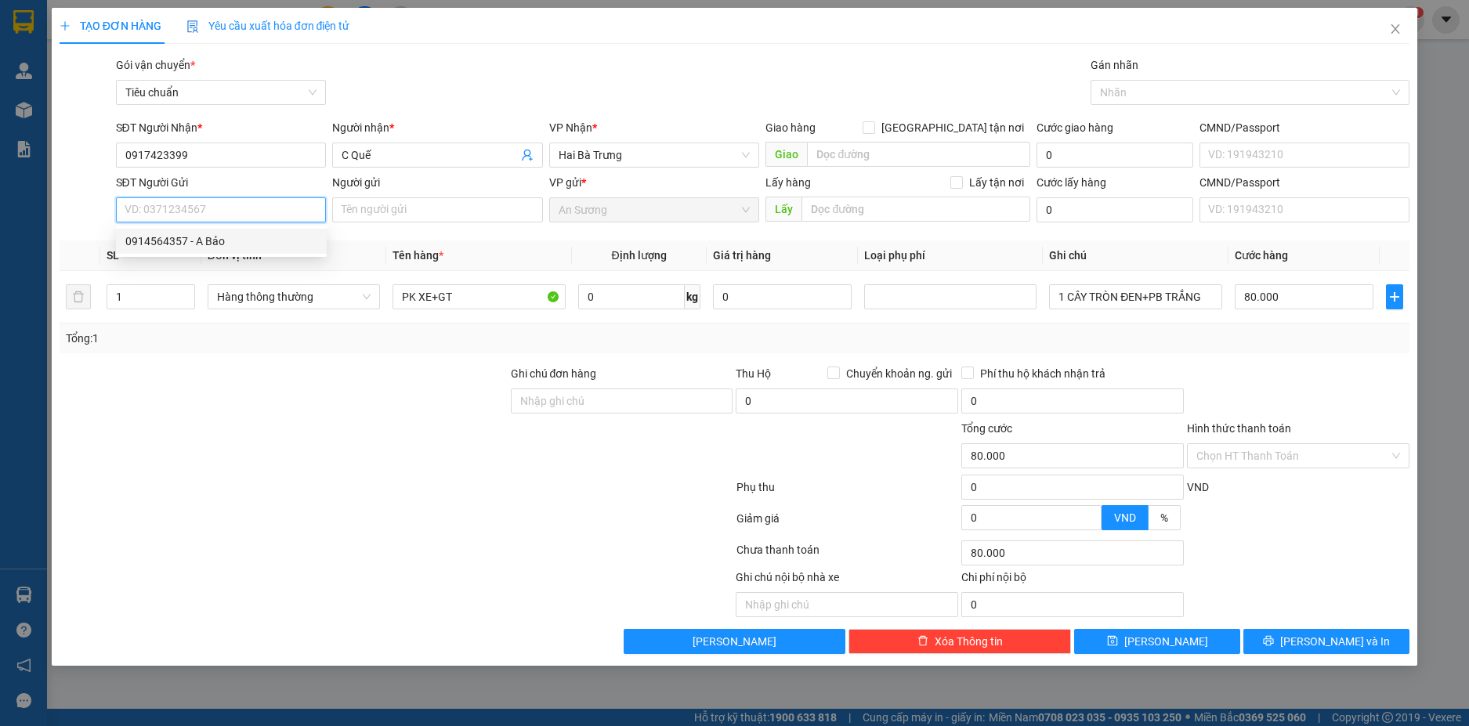
click at [274, 240] on div "0914564357 - A Bảo" at bounding box center [221, 241] width 192 height 17
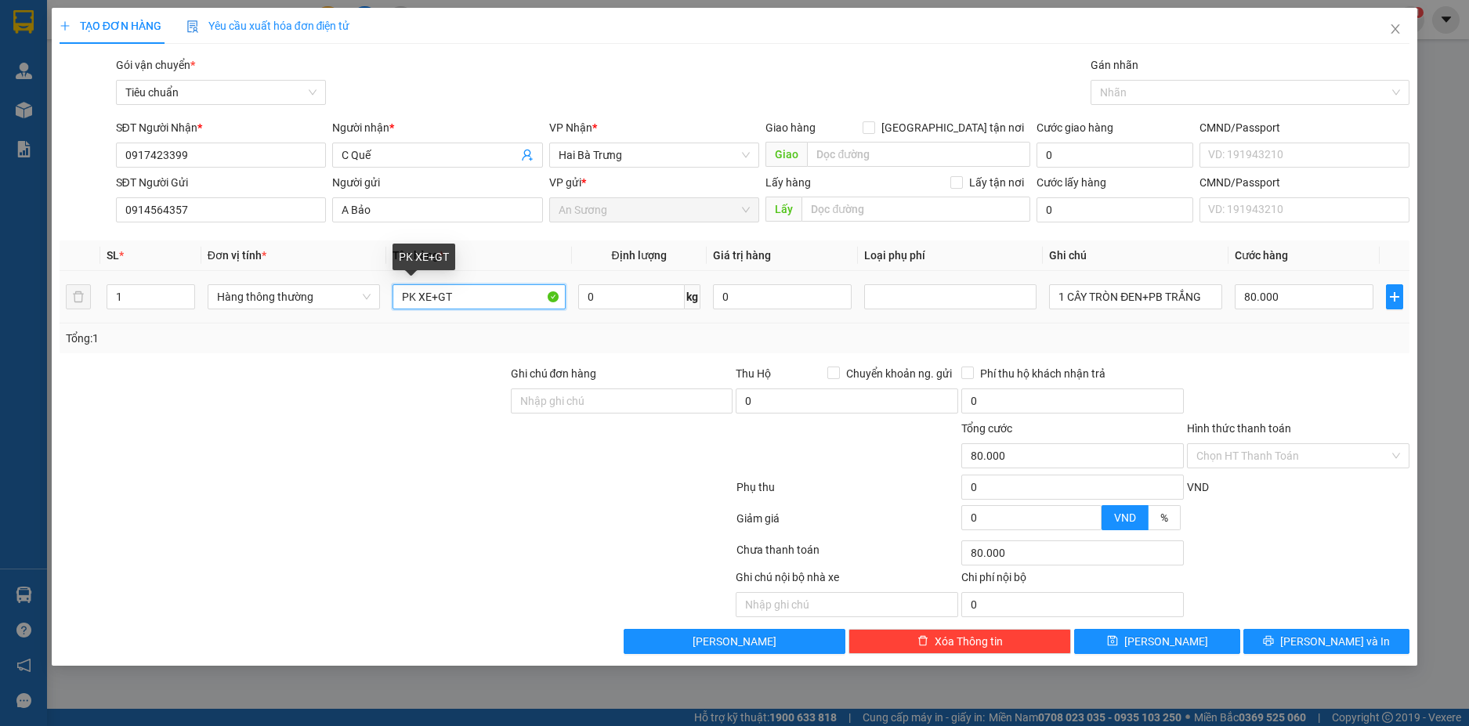
drag, startPoint x: 454, startPoint y: 294, endPoint x: 397, endPoint y: 296, distance: 56.5
click at [397, 296] on input "PK XE+GT" at bounding box center [479, 296] width 172 height 25
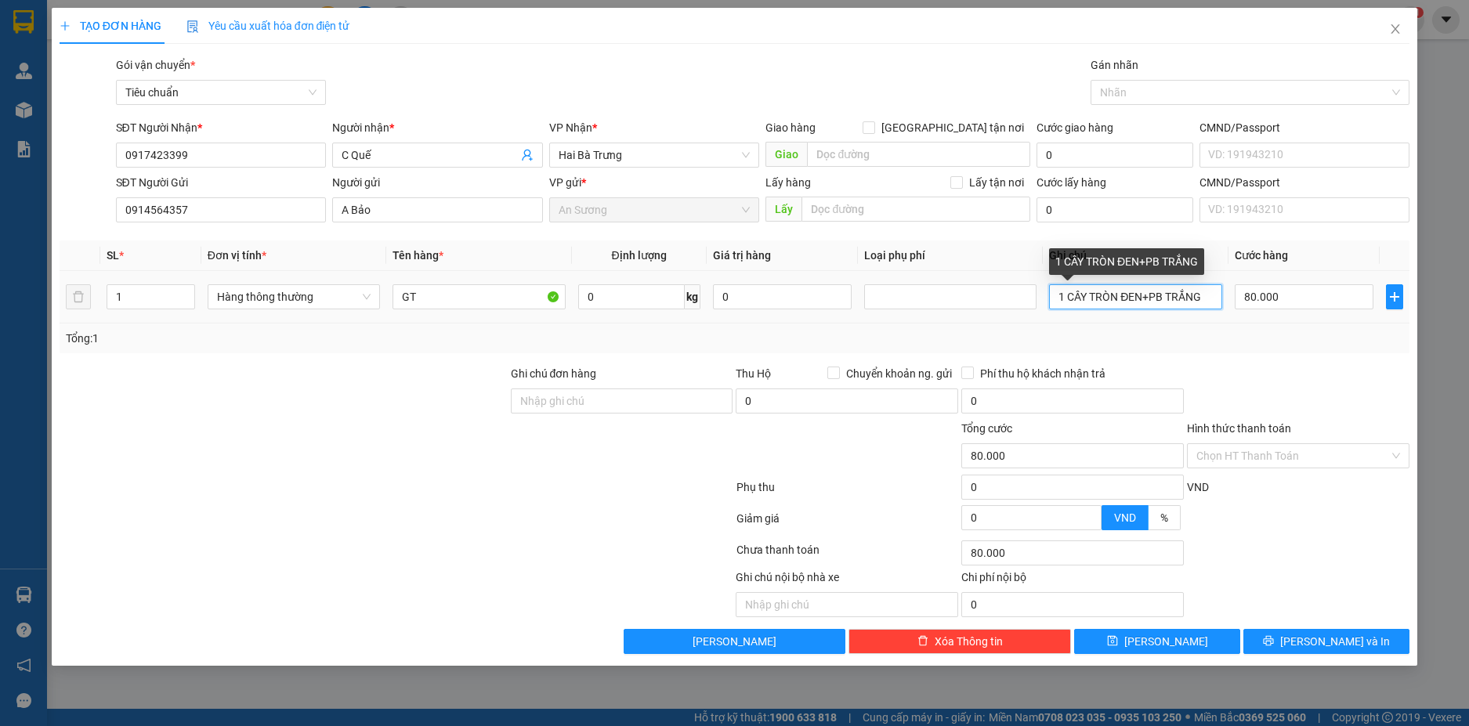
click at [1162, 299] on input "1 CÂY TRÒN ĐEN+PB TRẮNG" at bounding box center [1135, 296] width 172 height 25
click at [1286, 351] on div "Tổng: 1" at bounding box center [735, 339] width 1351 height 30
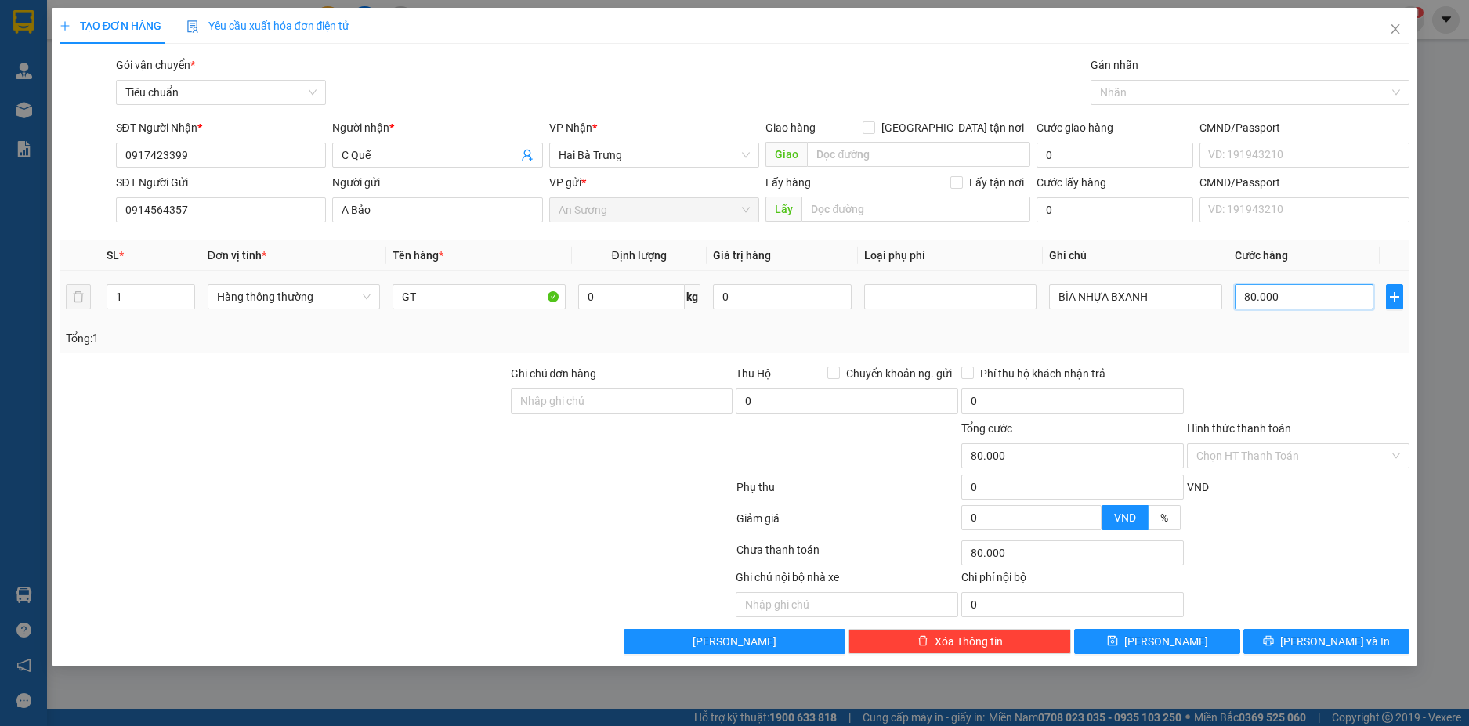
click at [1313, 290] on input "80.000" at bounding box center [1304, 296] width 139 height 25
click at [1295, 345] on div "Tổng: 1" at bounding box center [735, 339] width 1351 height 30
click at [1327, 453] on input "Hình thức thanh toán" at bounding box center [1293, 456] width 193 height 24
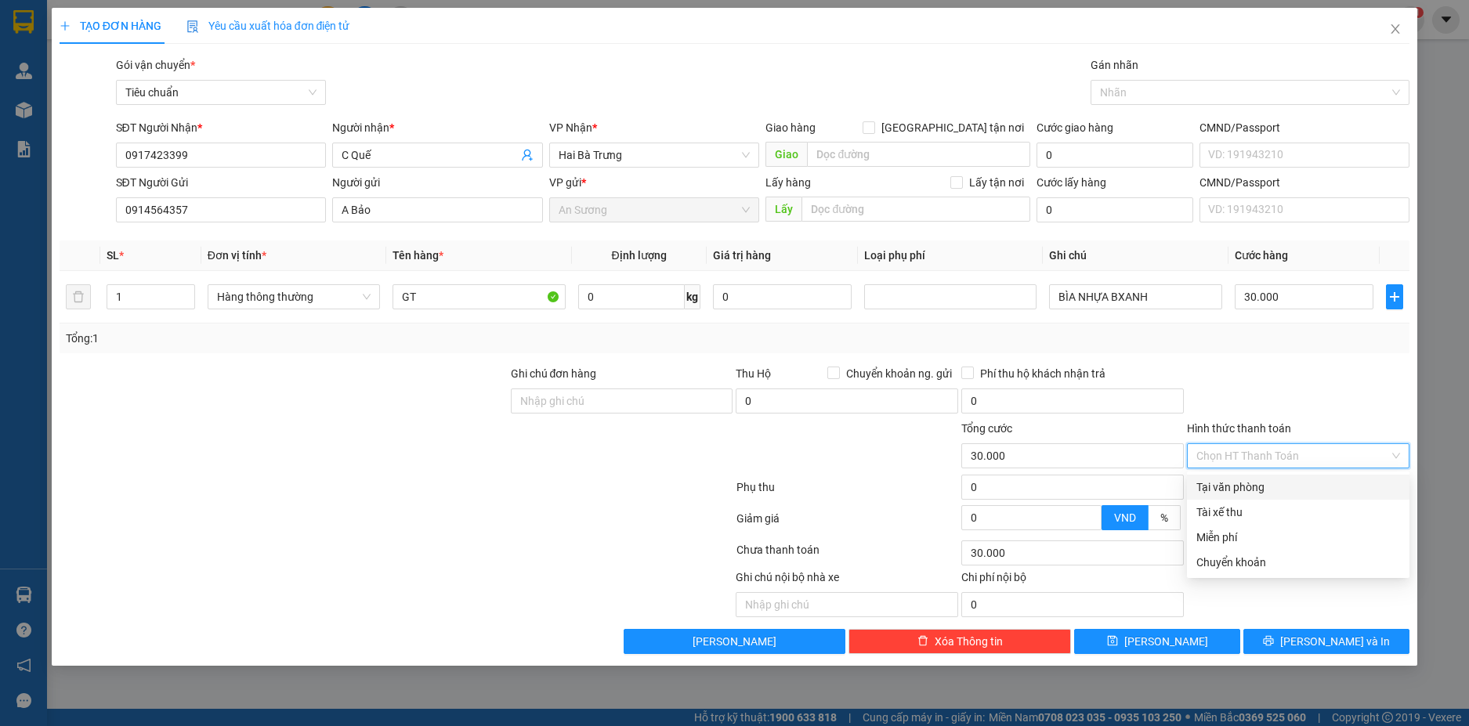
click at [1299, 487] on div "Tại văn phòng" at bounding box center [1299, 487] width 204 height 17
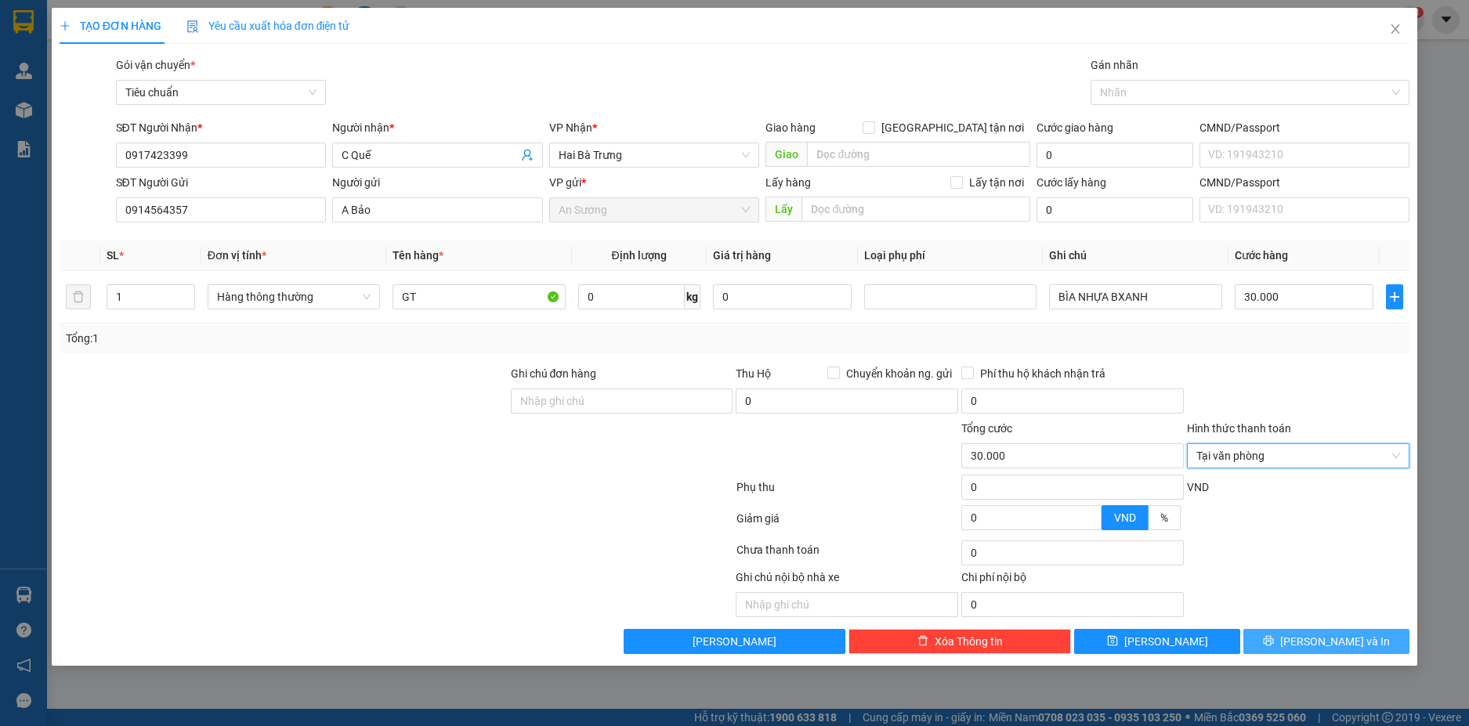
click at [1324, 640] on span "[PERSON_NAME] và In" at bounding box center [1335, 641] width 110 height 17
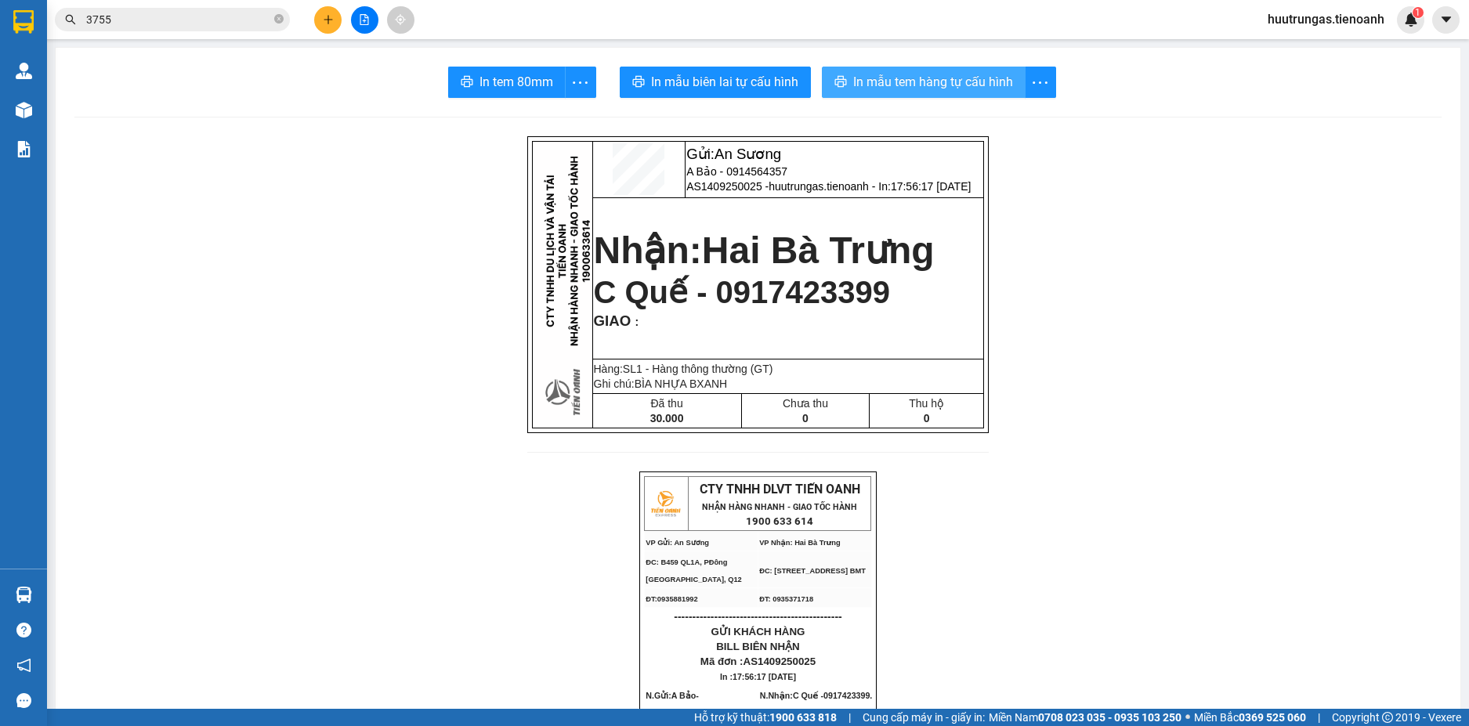
click at [853, 84] on span "In mẫu tem hàng tự cấu hình" at bounding box center [933, 82] width 160 height 20
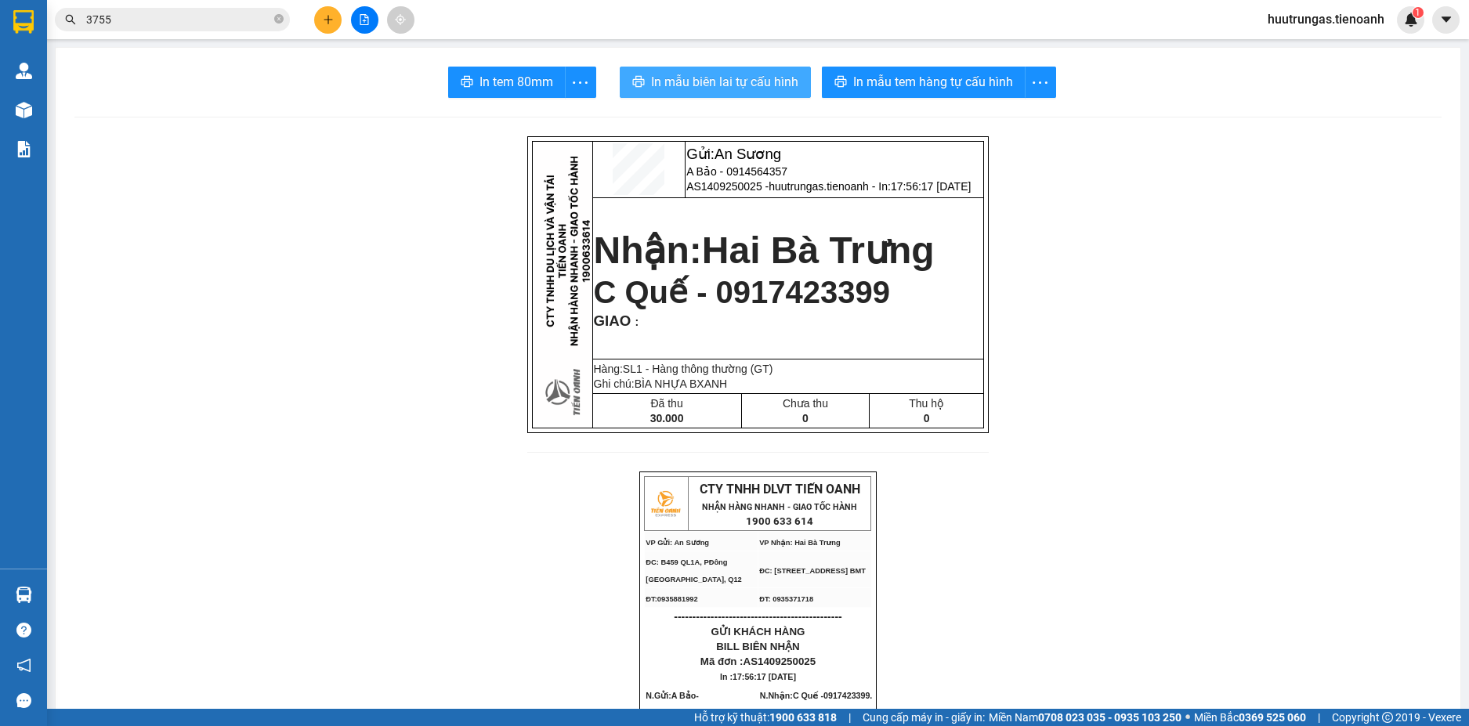
click at [744, 71] on button "In mẫu biên lai tự cấu hình" at bounding box center [715, 82] width 191 height 31
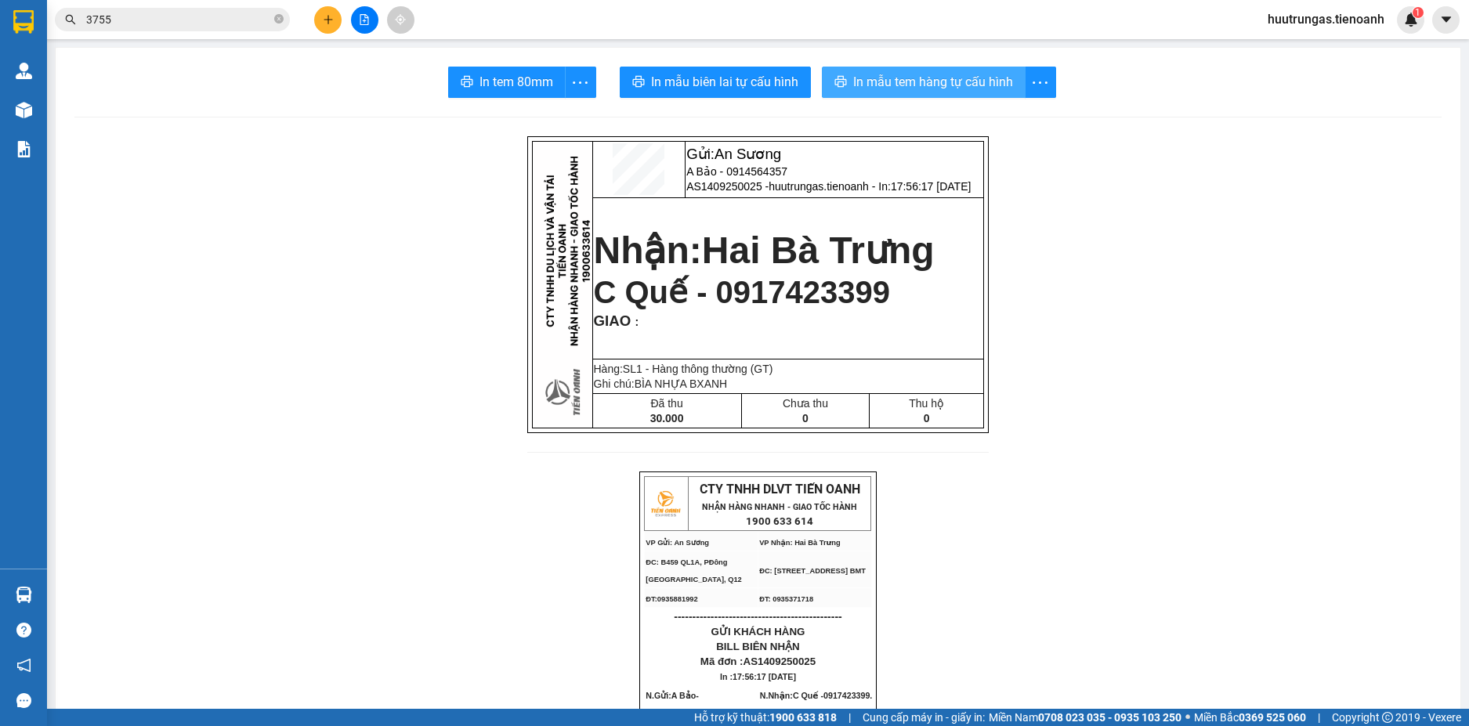
drag, startPoint x: 949, startPoint y: 81, endPoint x: 940, endPoint y: 81, distance: 9.4
click at [949, 81] on span "In mẫu tem hàng tự cấu hình" at bounding box center [933, 82] width 160 height 20
click at [328, 24] on icon "plus" at bounding box center [328, 19] width 11 height 11
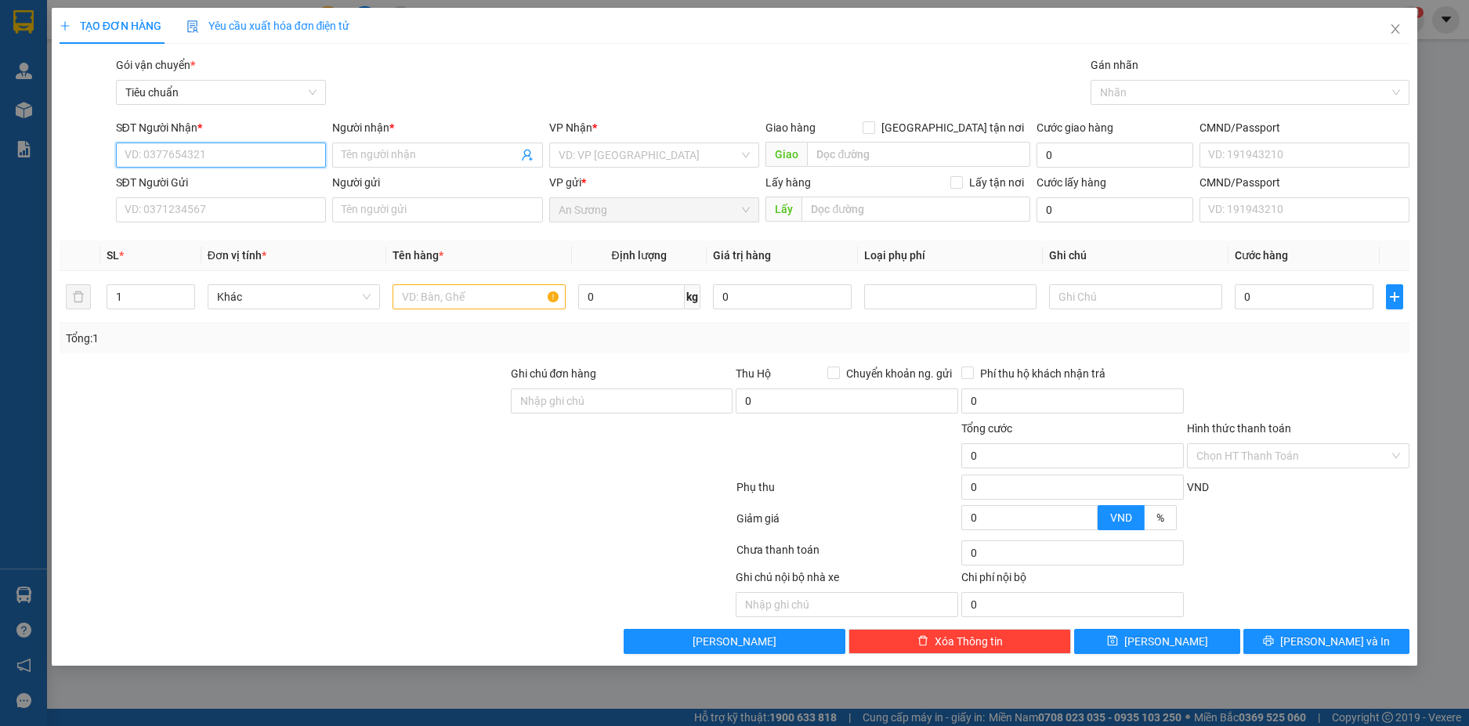
click at [284, 165] on input "SĐT Người Nhận *" at bounding box center [221, 155] width 211 height 25
click at [254, 155] on input "SĐT Người Nhận *" at bounding box center [221, 155] width 211 height 25
click at [389, 160] on input "Người nhận *" at bounding box center [430, 155] width 176 height 17
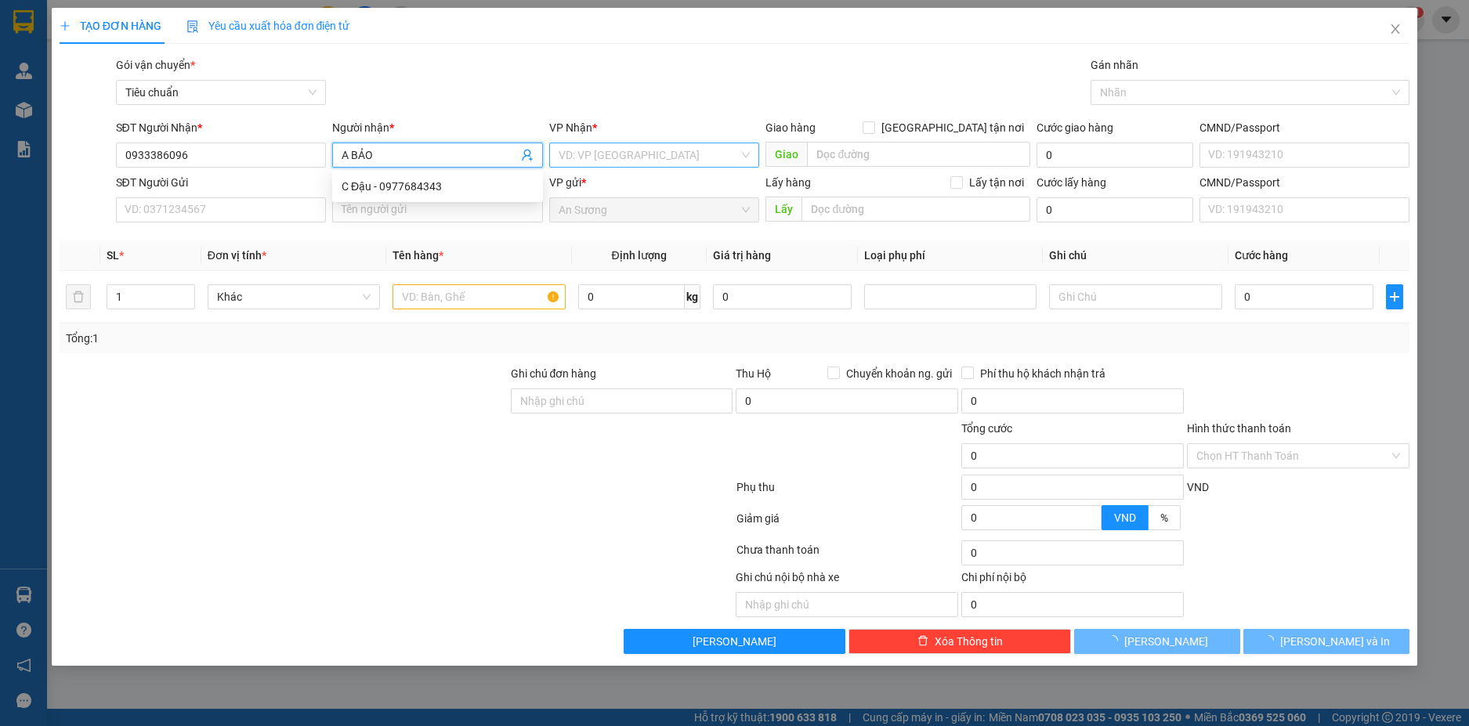
click at [630, 157] on input "search" at bounding box center [649, 155] width 181 height 24
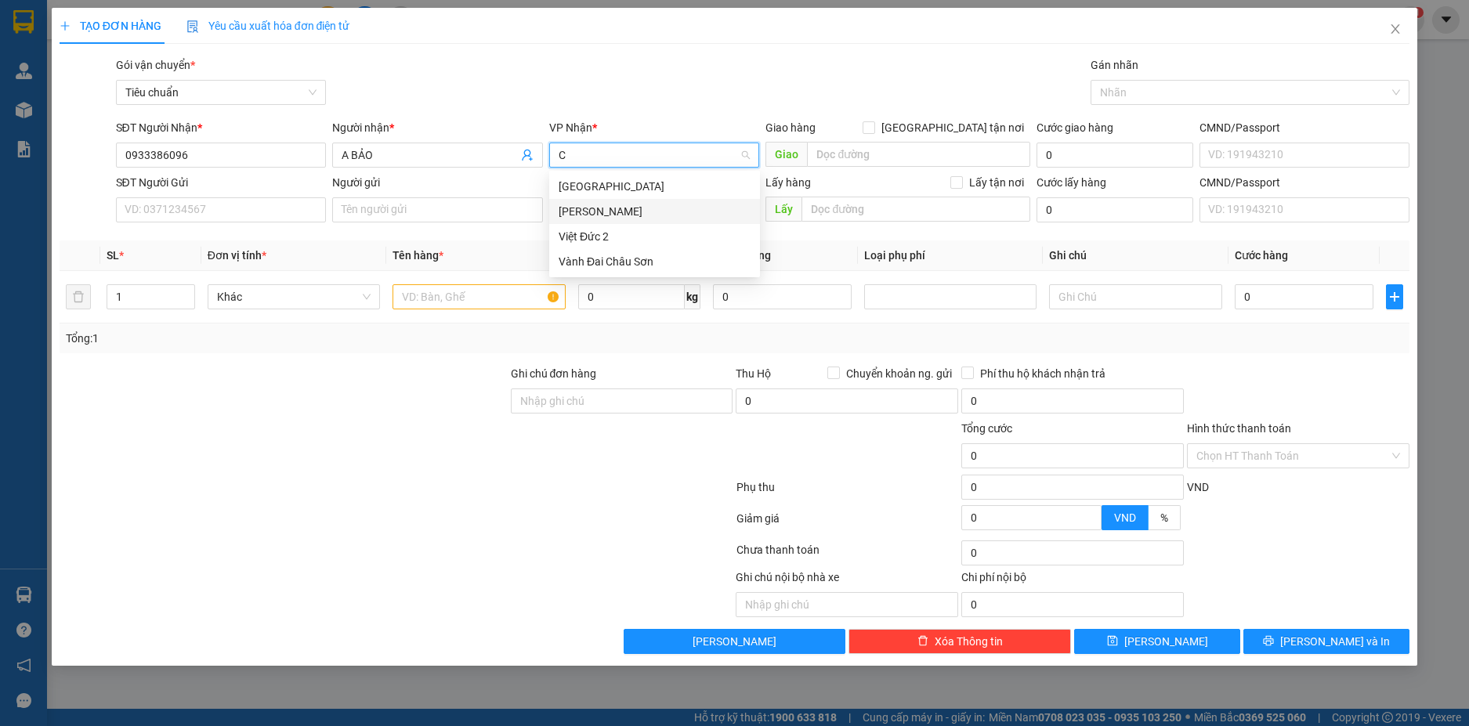
click at [591, 216] on div "Cư Kuin" at bounding box center [655, 211] width 192 height 17
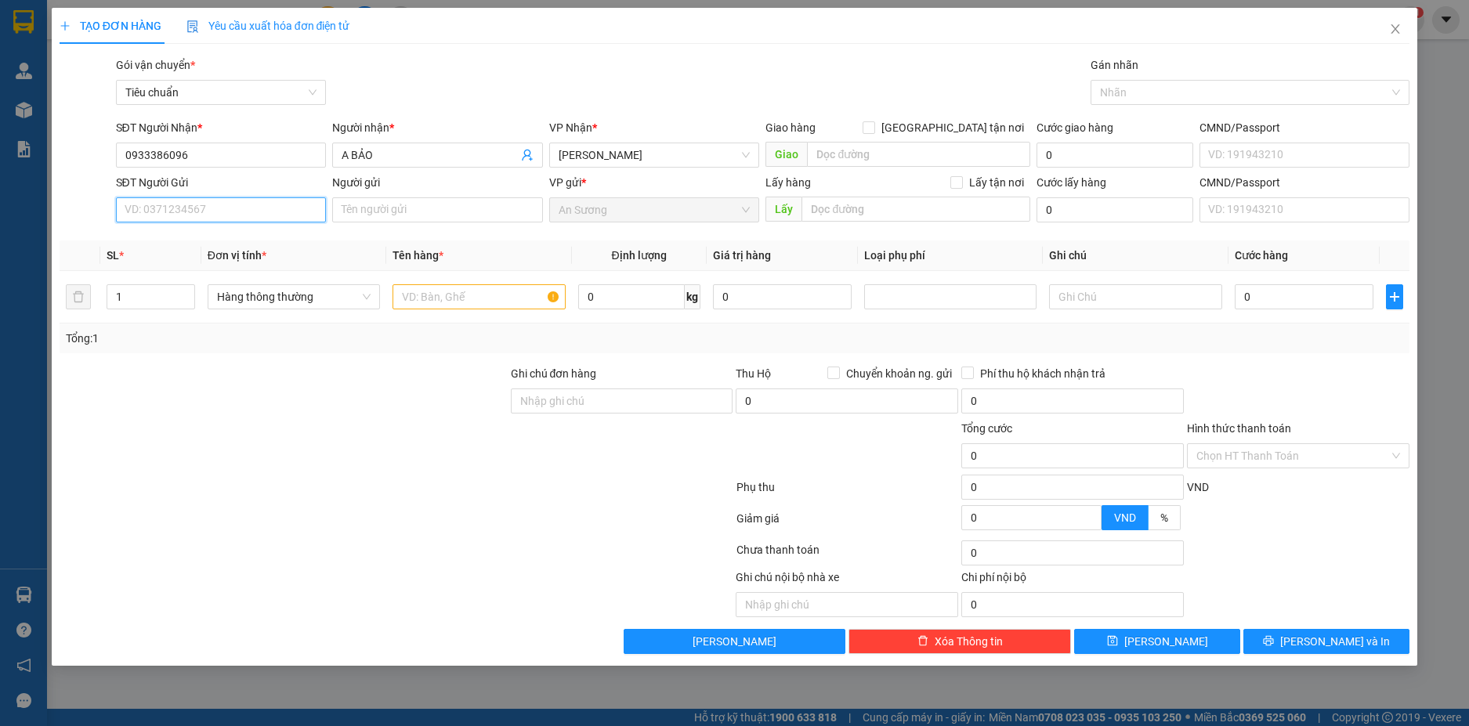
click at [190, 212] on input "SĐT Người Gửi" at bounding box center [221, 209] width 211 height 25
click at [399, 212] on input "Người gửi" at bounding box center [437, 209] width 211 height 25
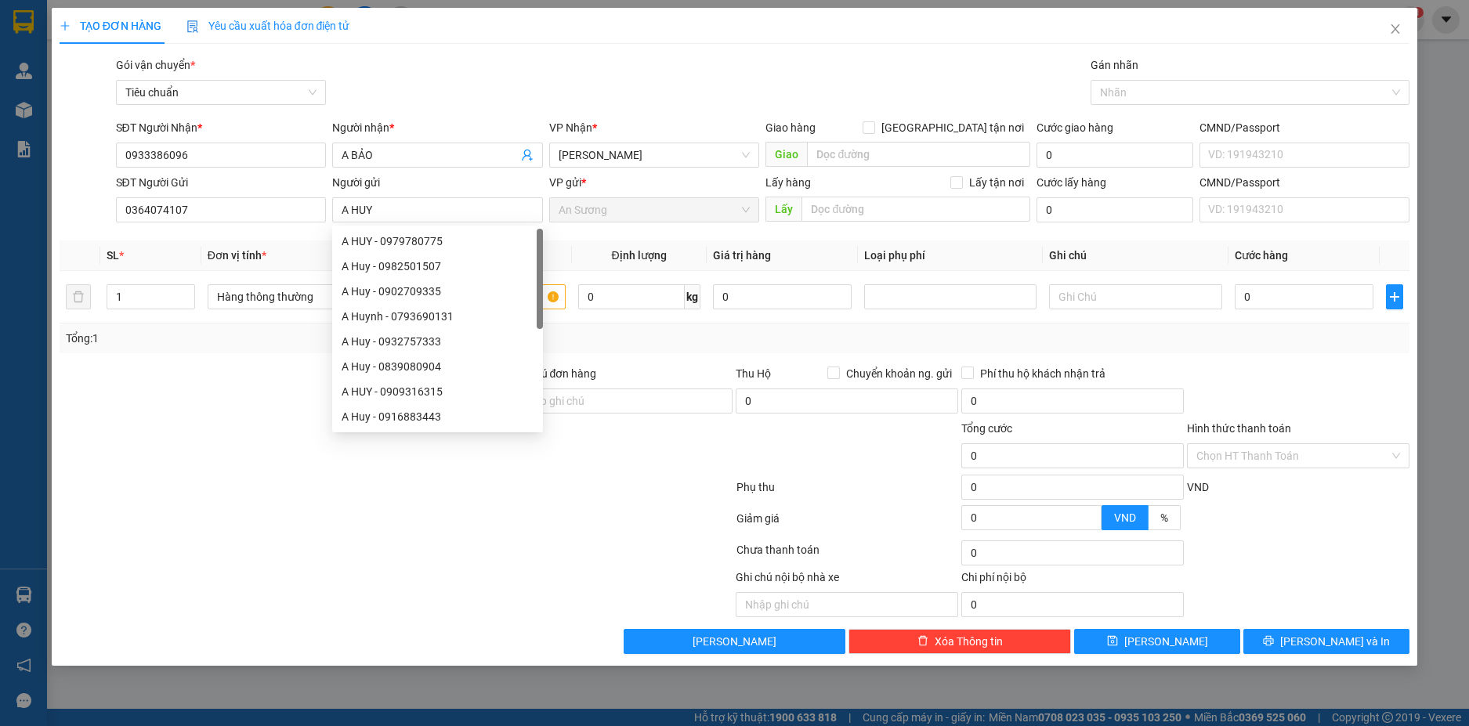
click at [206, 433] on div at bounding box center [283, 447] width 451 height 55
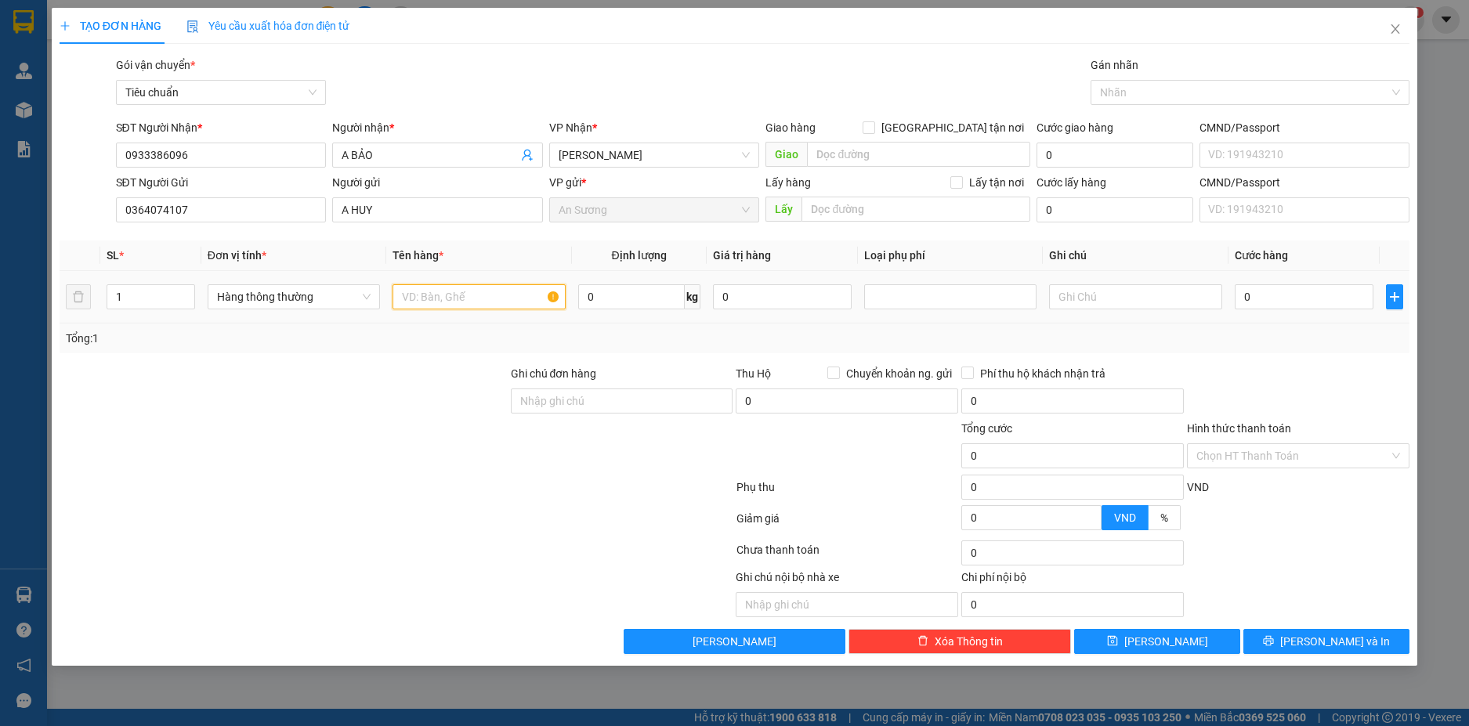
click at [447, 295] on input "text" at bounding box center [479, 296] width 172 height 25
click at [641, 303] on input "0" at bounding box center [631, 296] width 107 height 25
click at [1098, 292] on input "text" at bounding box center [1135, 296] width 172 height 25
click at [1254, 361] on div "Transit Pickup Surcharge Ids Transit Deliver Surcharge Ids Transit Deliver Surc…" at bounding box center [735, 355] width 1351 height 598
click at [1312, 306] on input "40.000" at bounding box center [1304, 296] width 139 height 25
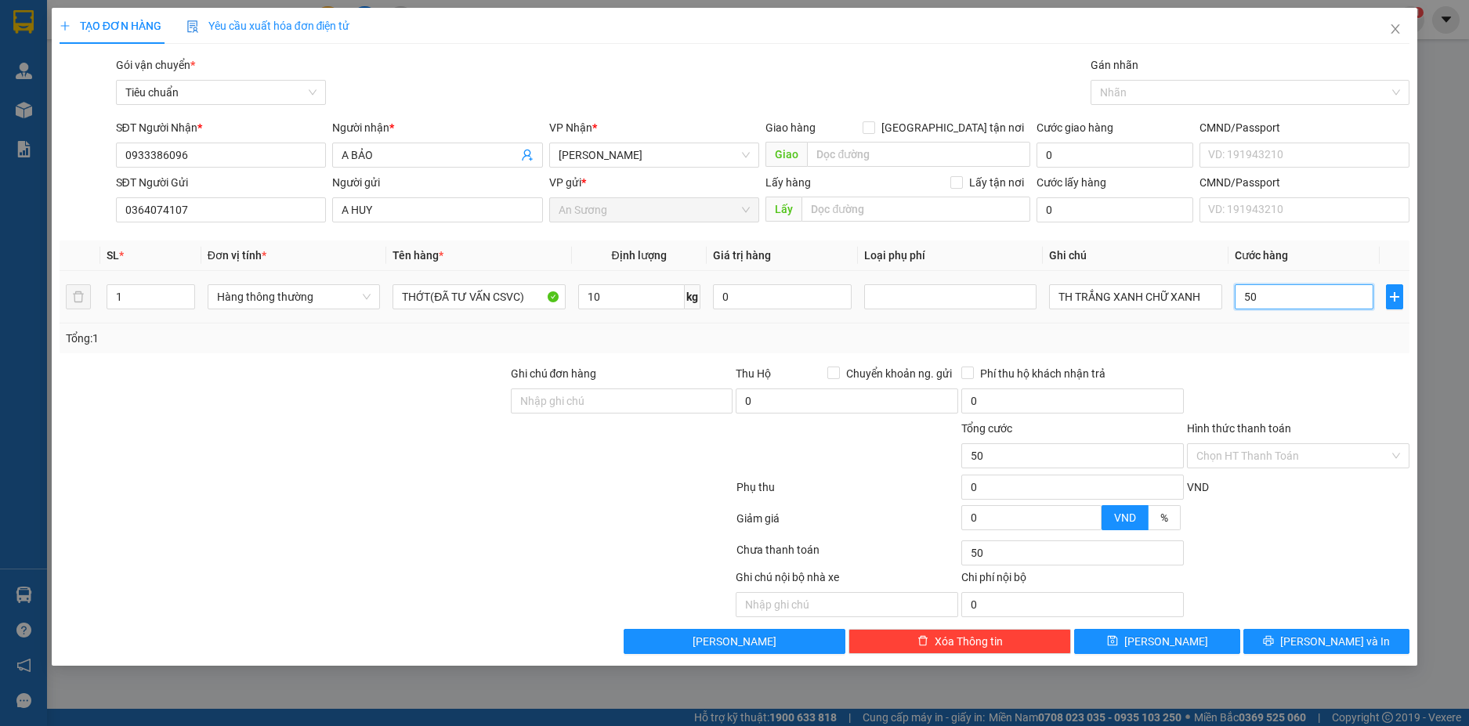
drag, startPoint x: 1312, startPoint y: 306, endPoint x: 1329, endPoint y: 379, distance: 75.7
click at [1328, 357] on div "Transit Pickup Surcharge Ids Transit Deliver Surcharge Ids Transit Deliver Surc…" at bounding box center [735, 355] width 1351 height 598
click at [1347, 530] on div at bounding box center [1299, 523] width 226 height 27
click at [1356, 634] on span "[PERSON_NAME] và In" at bounding box center [1335, 641] width 110 height 17
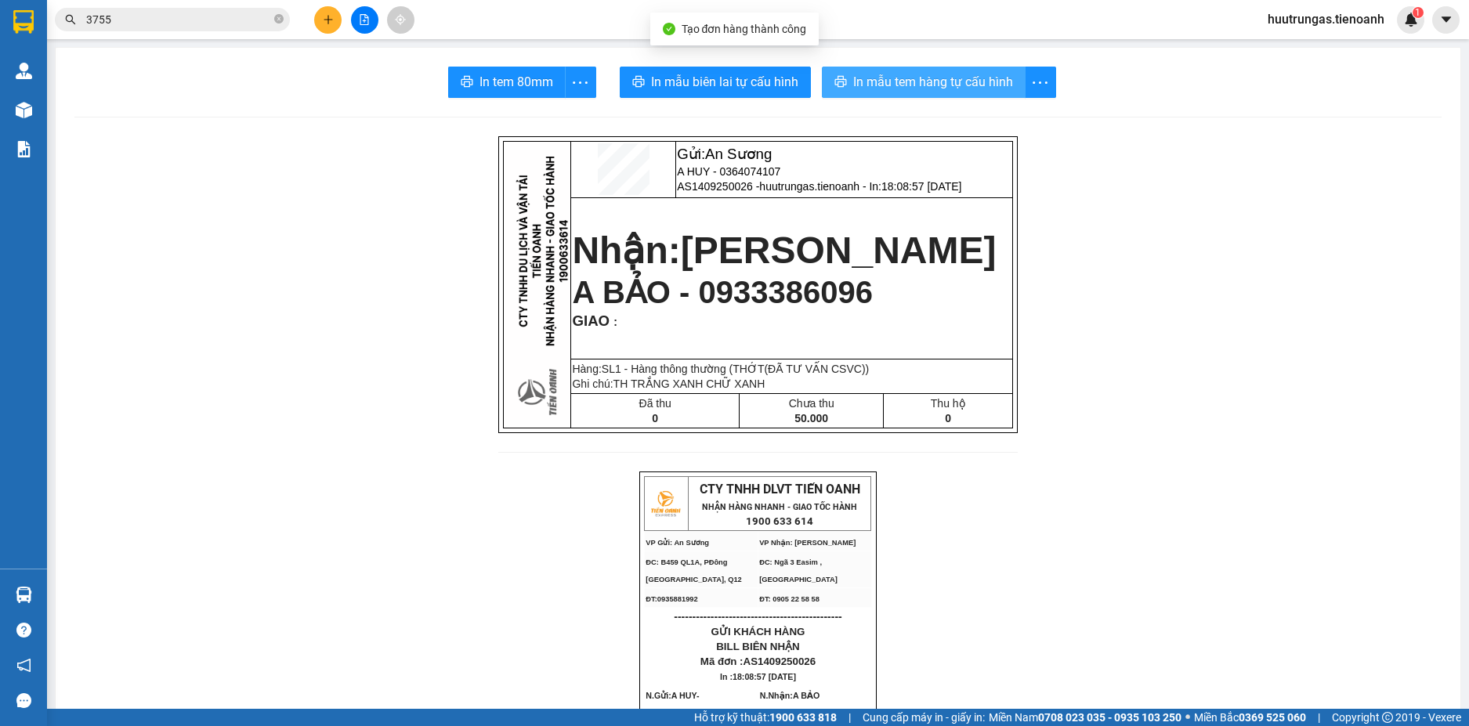
click at [950, 89] on span "In mẫu tem hàng tự cấu hình" at bounding box center [933, 82] width 160 height 20
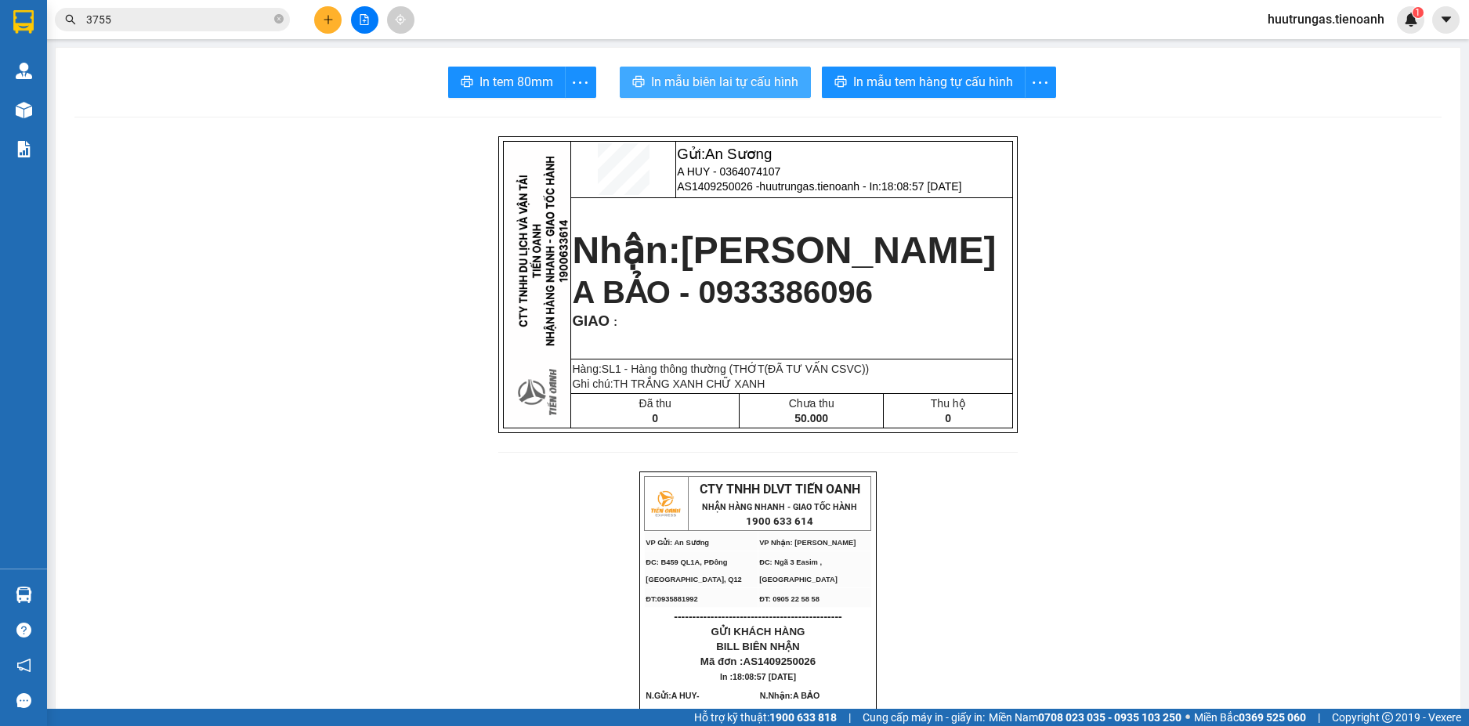
click at [748, 87] on span "In mẫu biên lai tự cấu hình" at bounding box center [724, 82] width 147 height 20
click at [328, 29] on button at bounding box center [327, 19] width 27 height 27
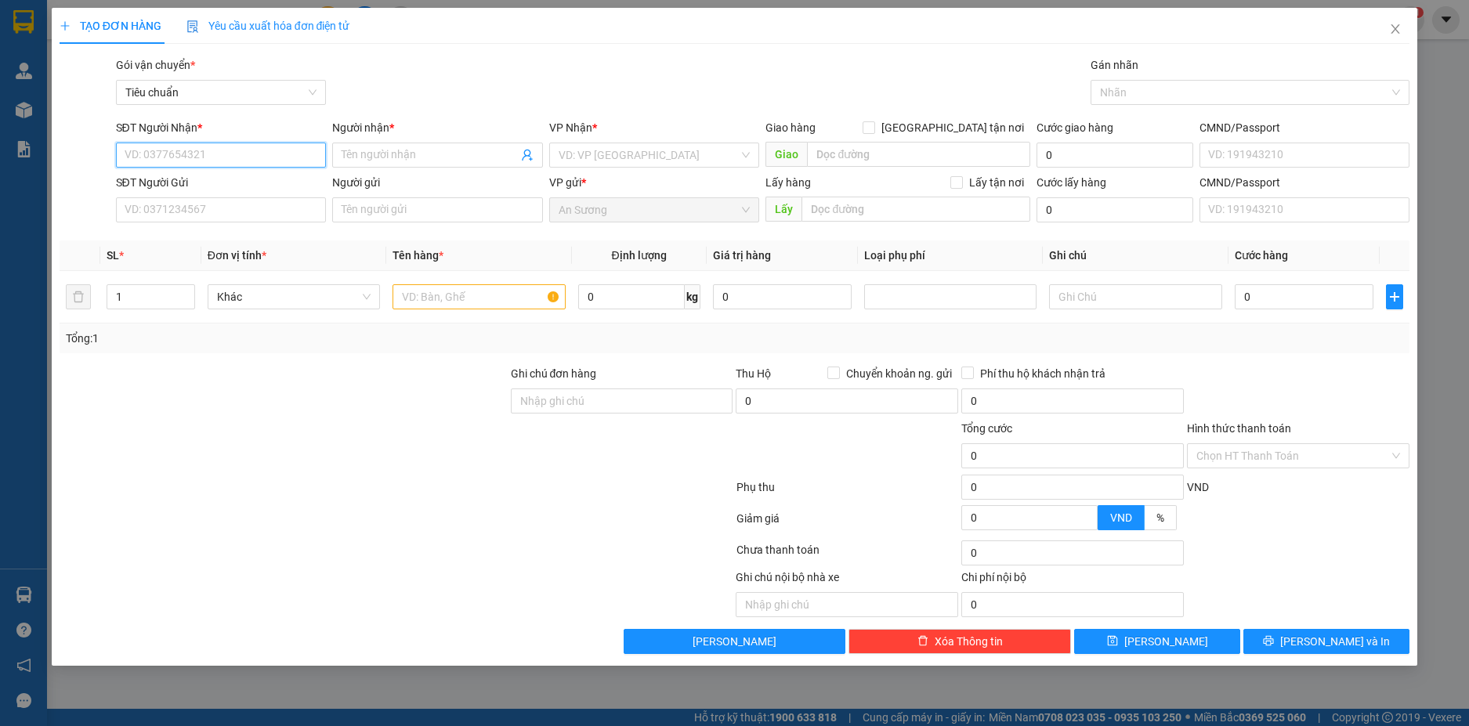
click at [232, 161] on input "SĐT Người Nhận *" at bounding box center [221, 155] width 211 height 25
click at [266, 187] on div "0356576227 - A Vinh ( AN PHÁT)" at bounding box center [221, 186] width 192 height 17
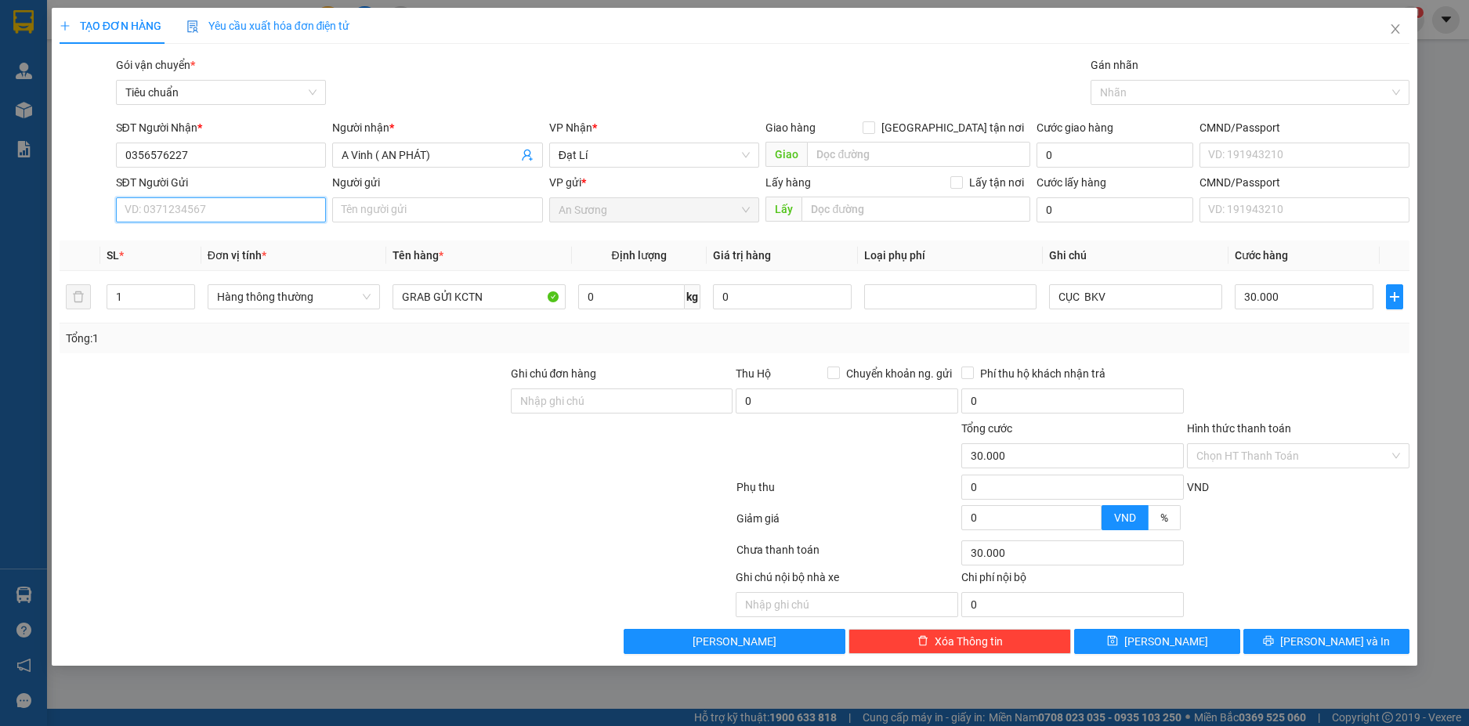
click at [273, 208] on input "SĐT Người Gửi" at bounding box center [221, 209] width 211 height 25
click at [236, 268] on div "0902211763 - THU PHƯƠNG" at bounding box center [221, 266] width 192 height 17
click at [1353, 643] on span "[PERSON_NAME] và In" at bounding box center [1335, 641] width 110 height 17
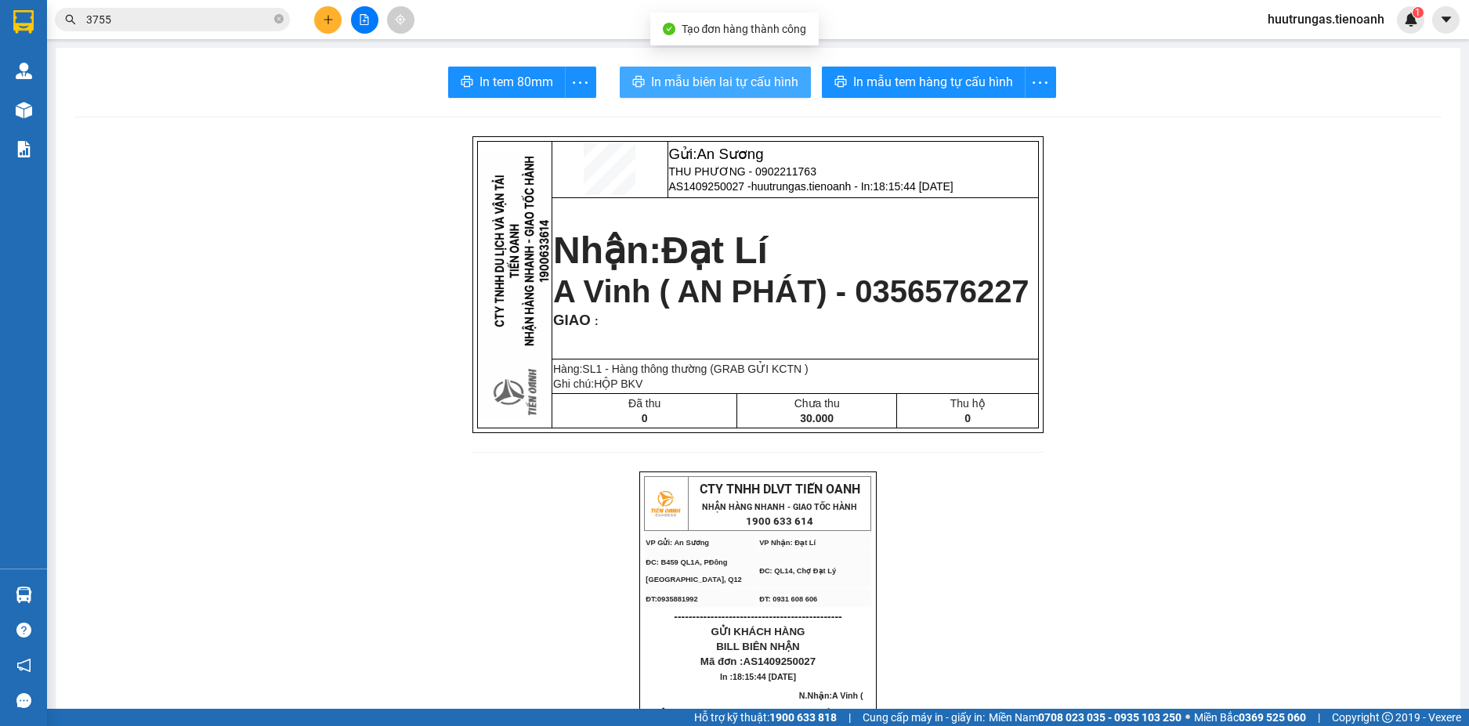
click at [722, 77] on span "In mẫu biên lai tự cấu hình" at bounding box center [724, 82] width 147 height 20
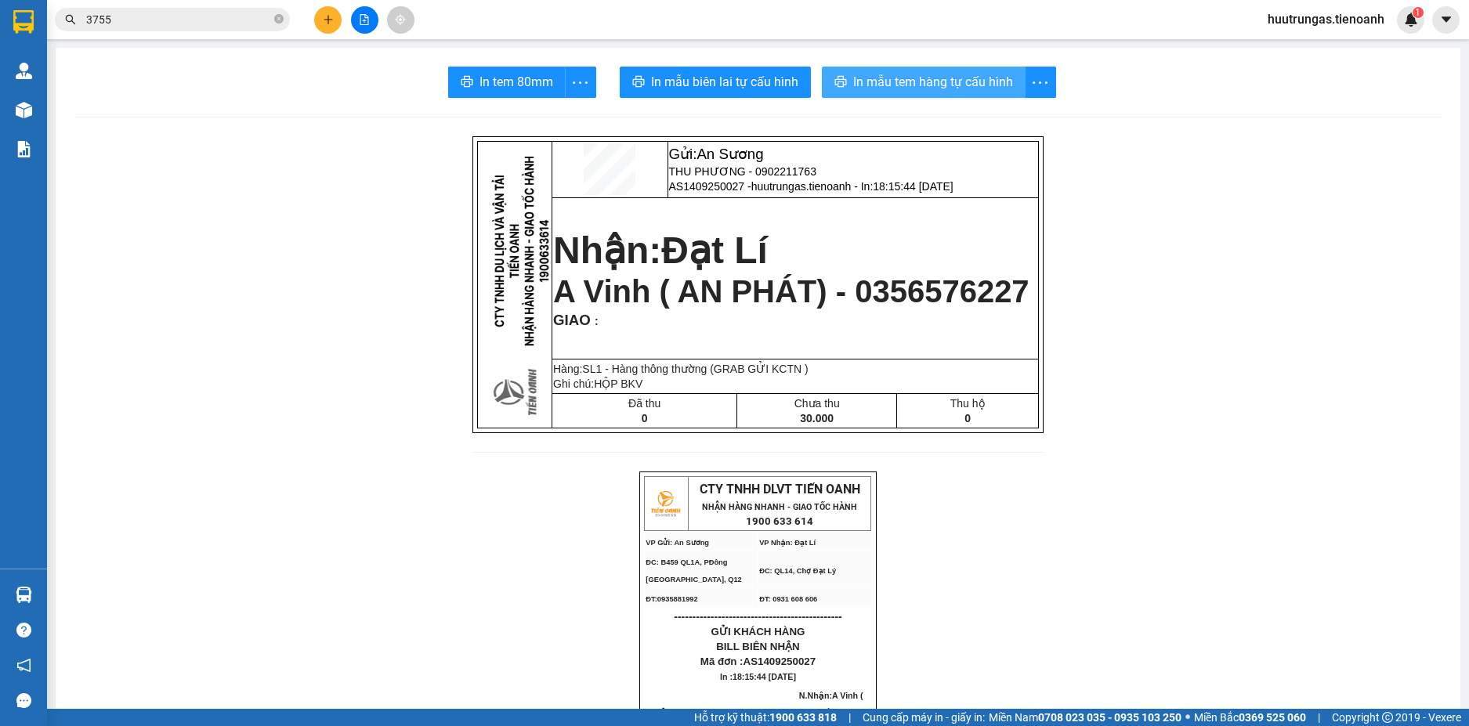
click at [884, 78] on span "In mẫu tem hàng tự cấu hình" at bounding box center [933, 82] width 160 height 20
click at [333, 13] on button at bounding box center [327, 19] width 27 height 27
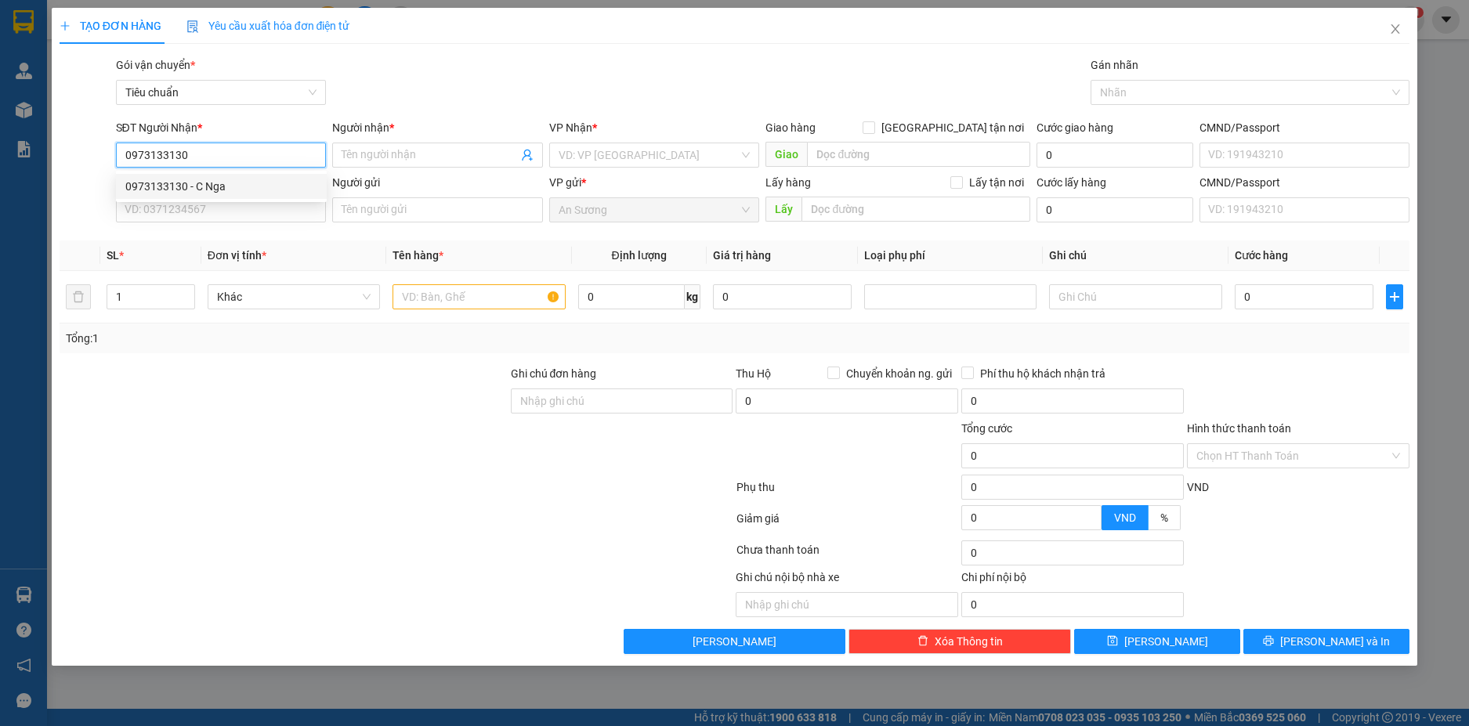
click at [238, 187] on div "0973133130 - C Nga" at bounding box center [221, 186] width 192 height 17
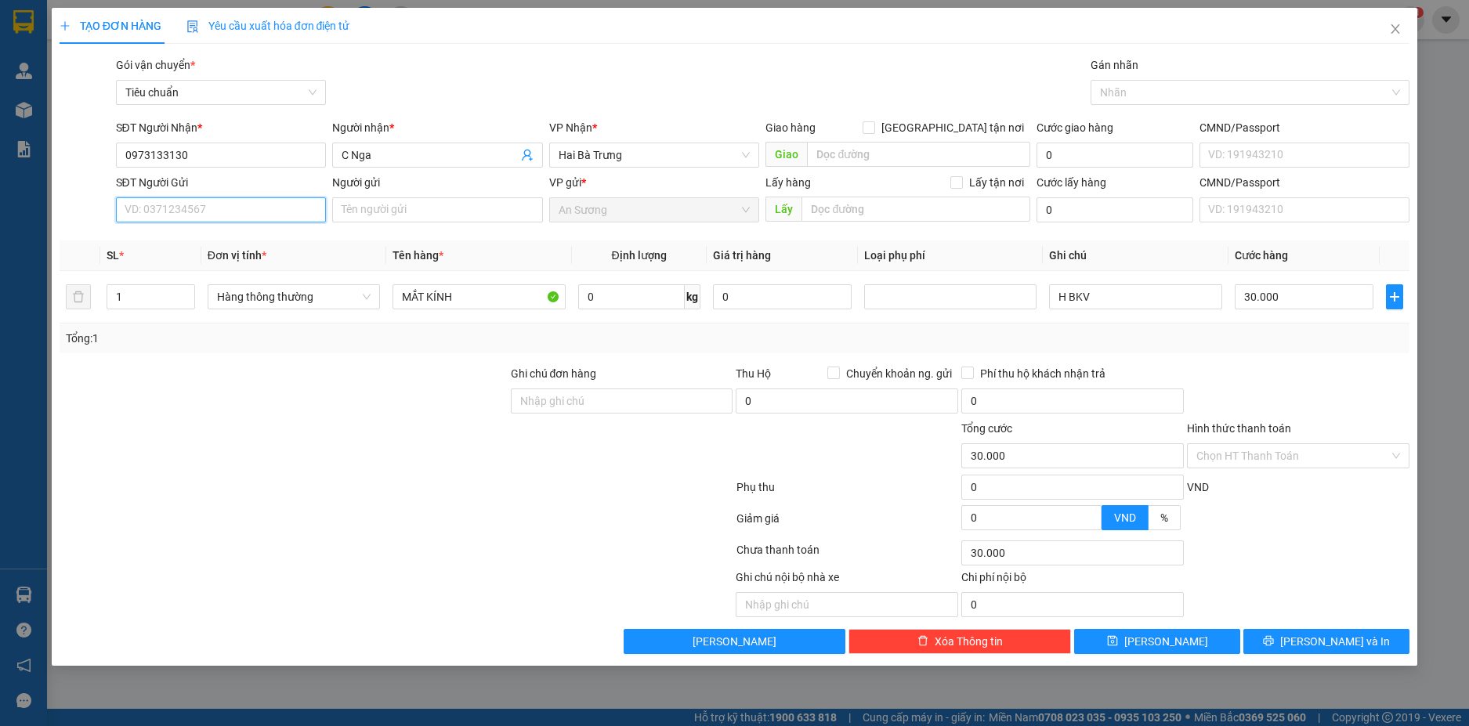
click at [286, 215] on input "SĐT Người Gửi" at bounding box center [221, 209] width 211 height 25
click at [242, 262] on div "0973162089 - C PHƯƠNG" at bounding box center [221, 266] width 192 height 17
drag, startPoint x: 1073, startPoint y: 296, endPoint x: 1043, endPoint y: 297, distance: 29.8
click at [1043, 297] on td "TH BKV" at bounding box center [1135, 297] width 185 height 53
click at [1375, 362] on div "Transit Pickup Surcharge Ids Transit Deliver Surcharge Ids Transit Deliver Surc…" at bounding box center [735, 355] width 1351 height 598
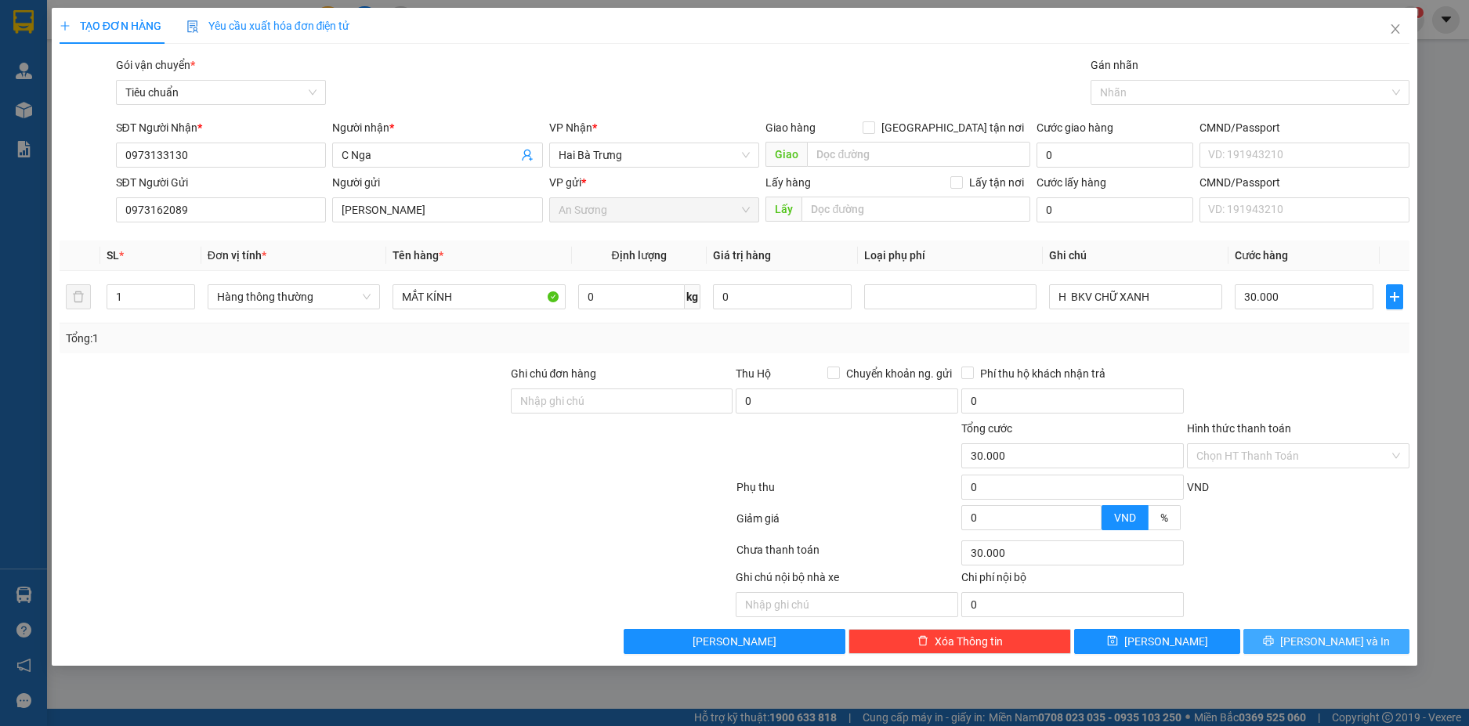
click at [1366, 635] on button "[PERSON_NAME] và In" at bounding box center [1327, 641] width 166 height 25
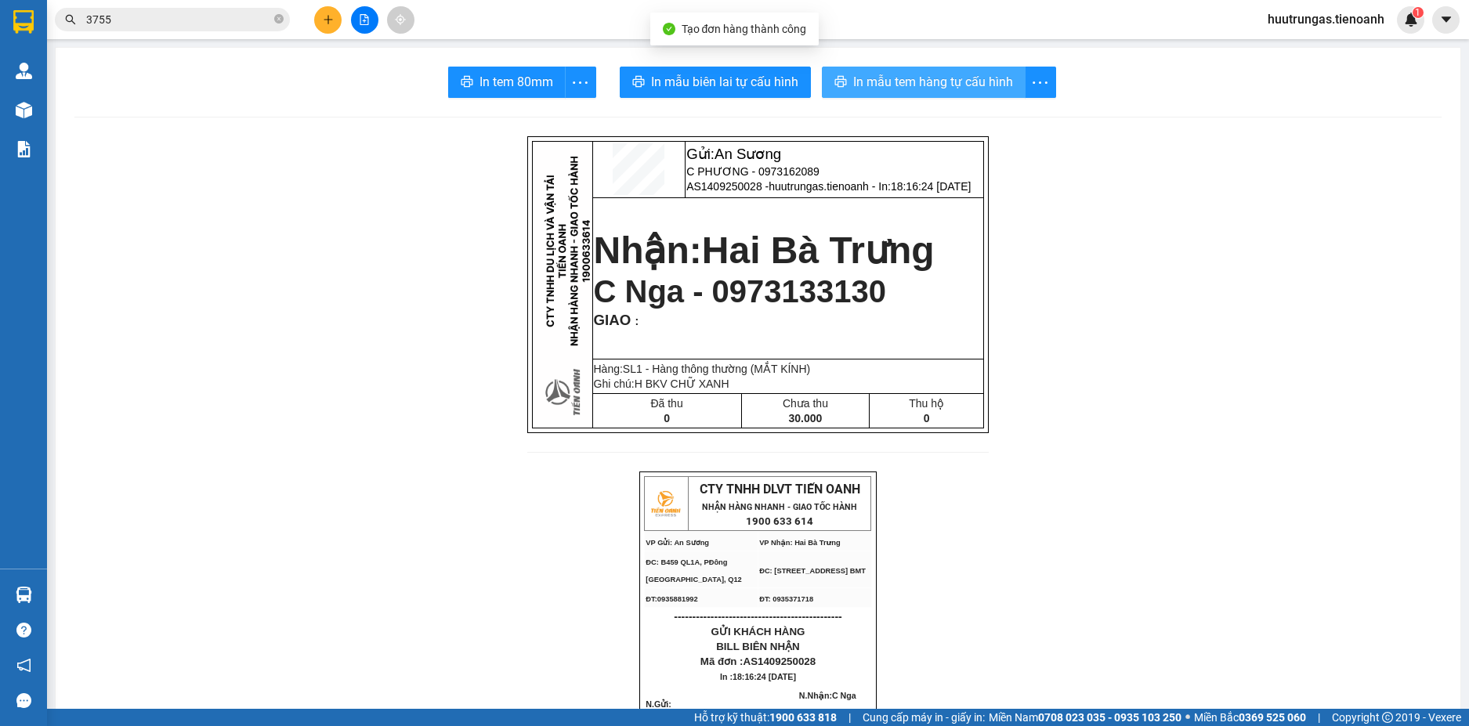
click at [915, 75] on span "In mẫu tem hàng tự cấu hình" at bounding box center [933, 82] width 160 height 20
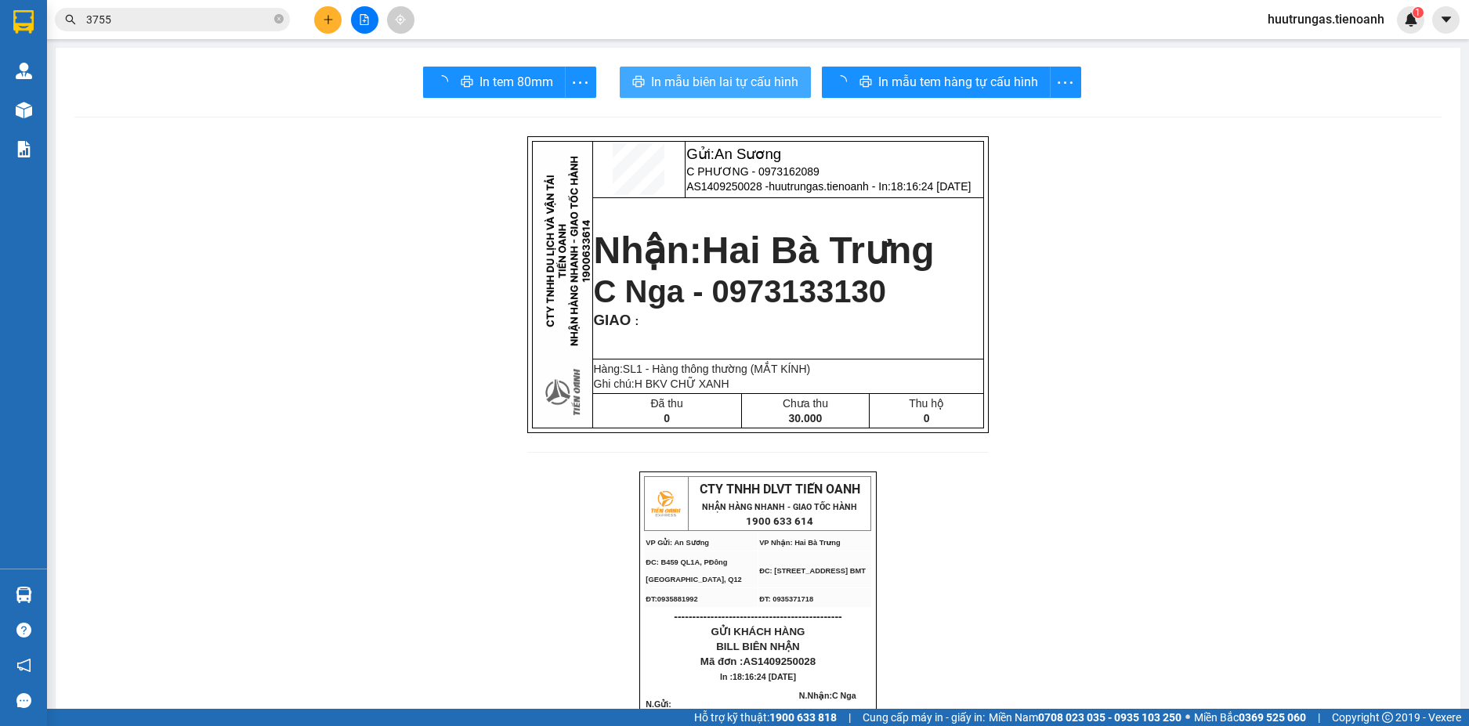
click at [744, 94] on button "In mẫu biên lai tự cấu hình" at bounding box center [715, 82] width 191 height 31
click at [332, 23] on icon "plus" at bounding box center [328, 19] width 11 height 11
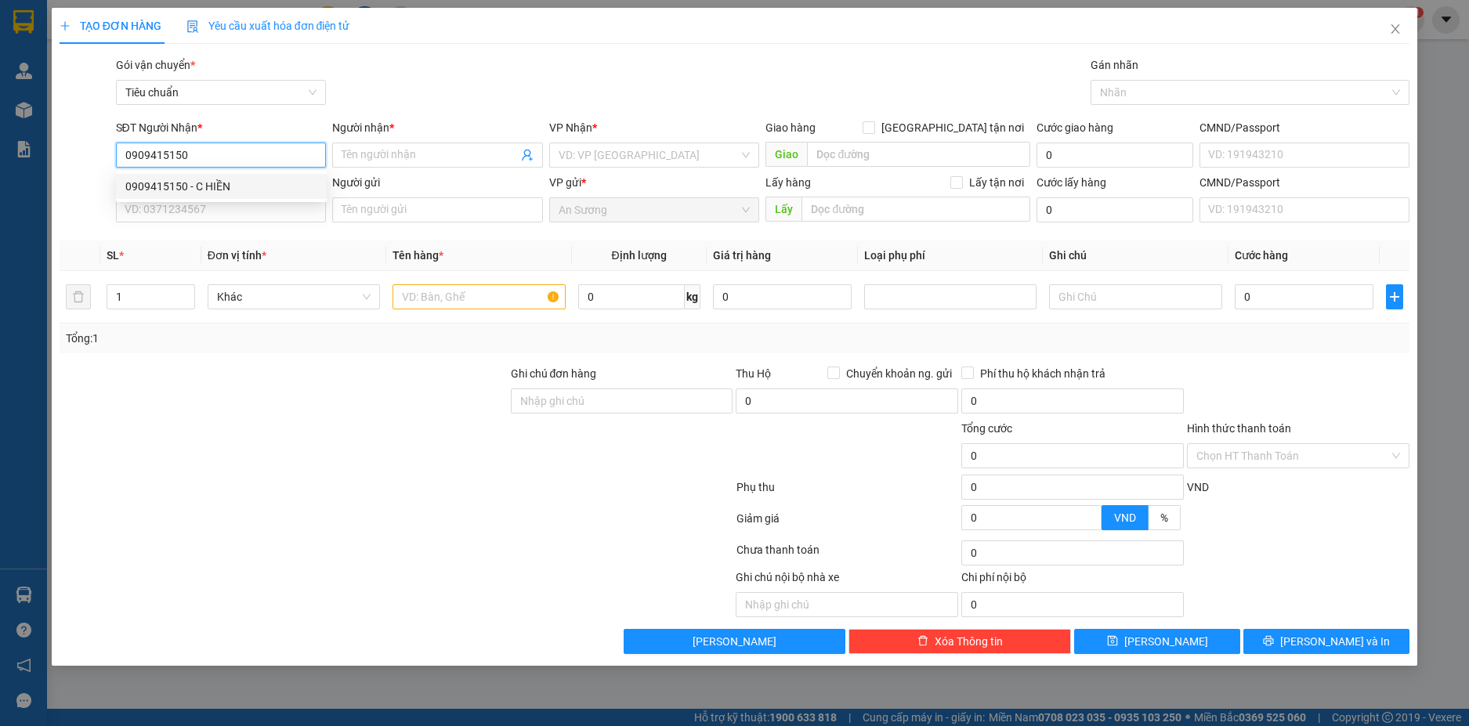
click at [246, 188] on div "0909415150 - C HIỀN" at bounding box center [221, 186] width 192 height 17
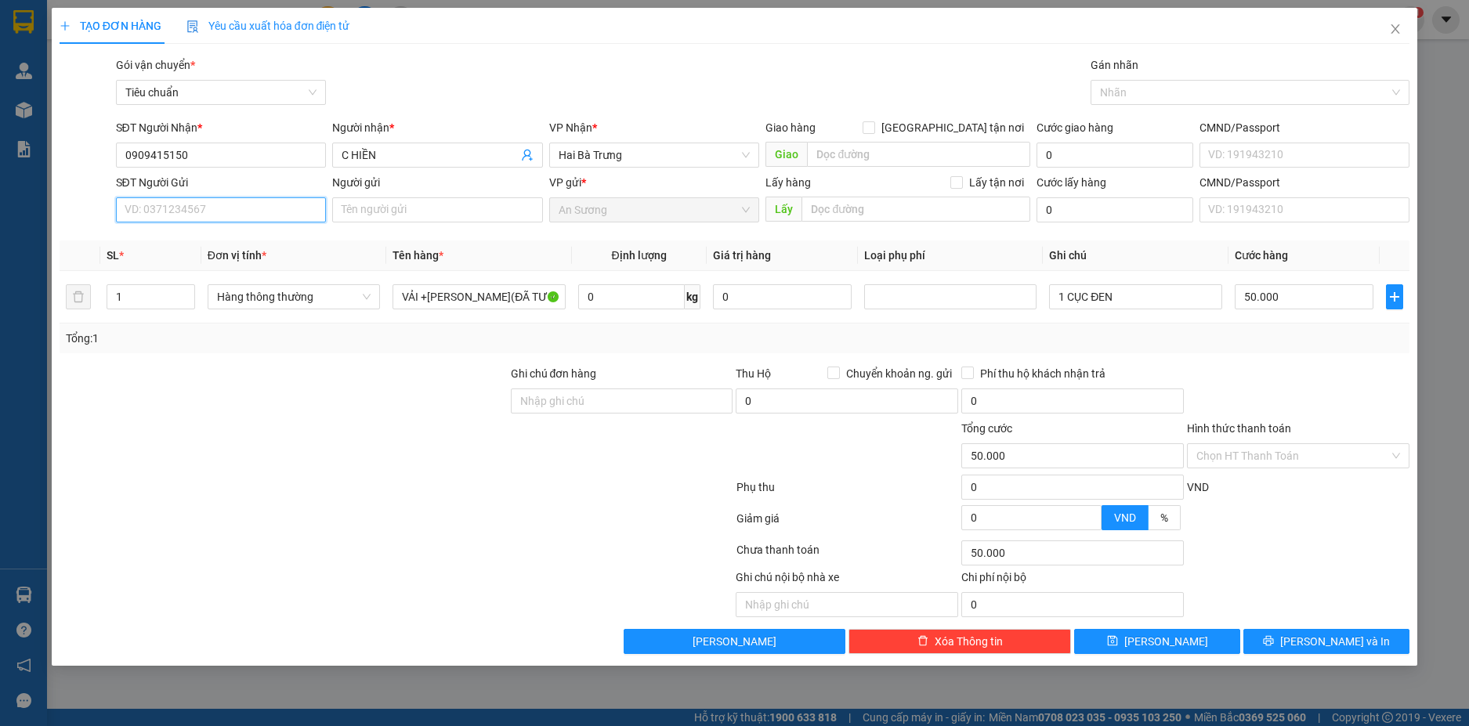
click at [291, 197] on input "SĐT Người Gửi" at bounding box center [221, 209] width 211 height 25
click at [266, 244] on div "0877679130 - A KHANG" at bounding box center [221, 241] width 192 height 17
click at [648, 297] on input "0" at bounding box center [631, 296] width 107 height 25
click at [335, 288] on span "Hàng thông thường" at bounding box center [294, 297] width 154 height 24
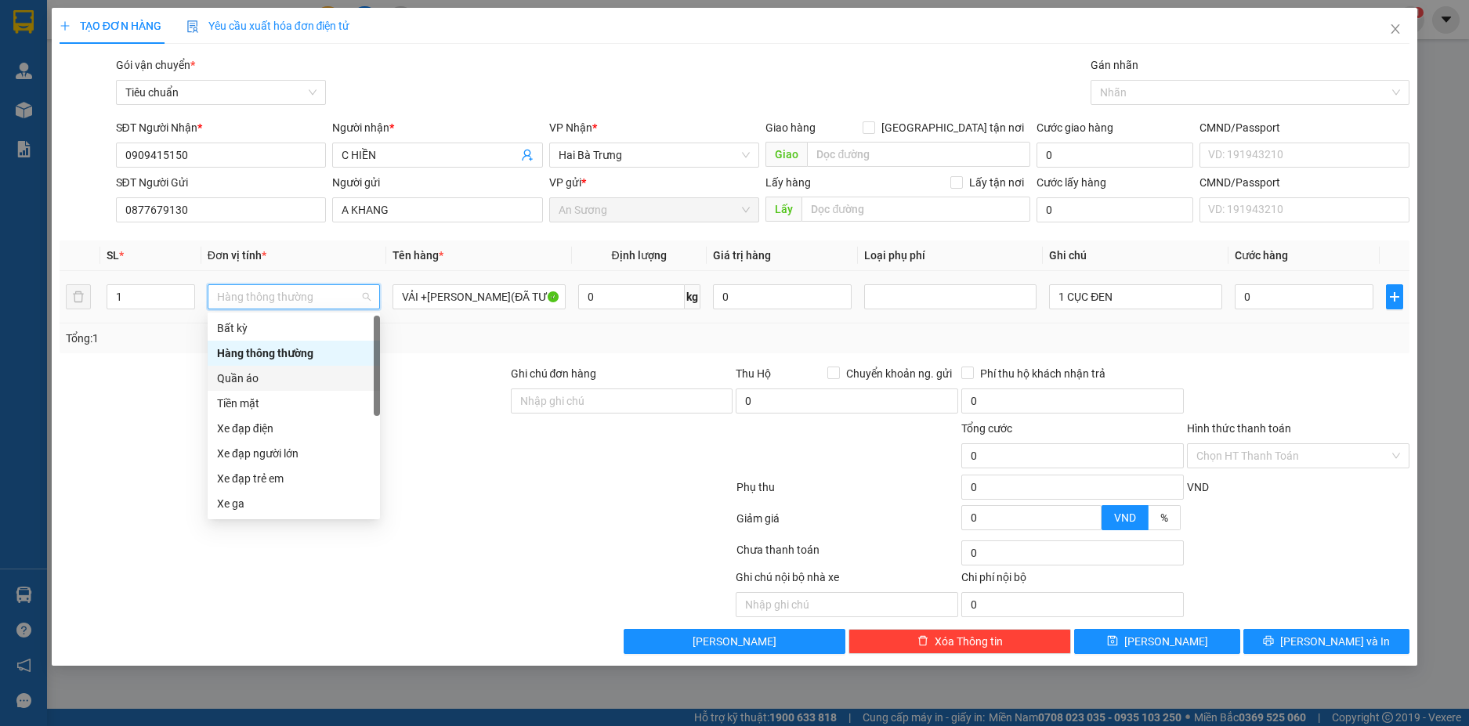
click at [295, 379] on div "Quần áo" at bounding box center [294, 378] width 154 height 17
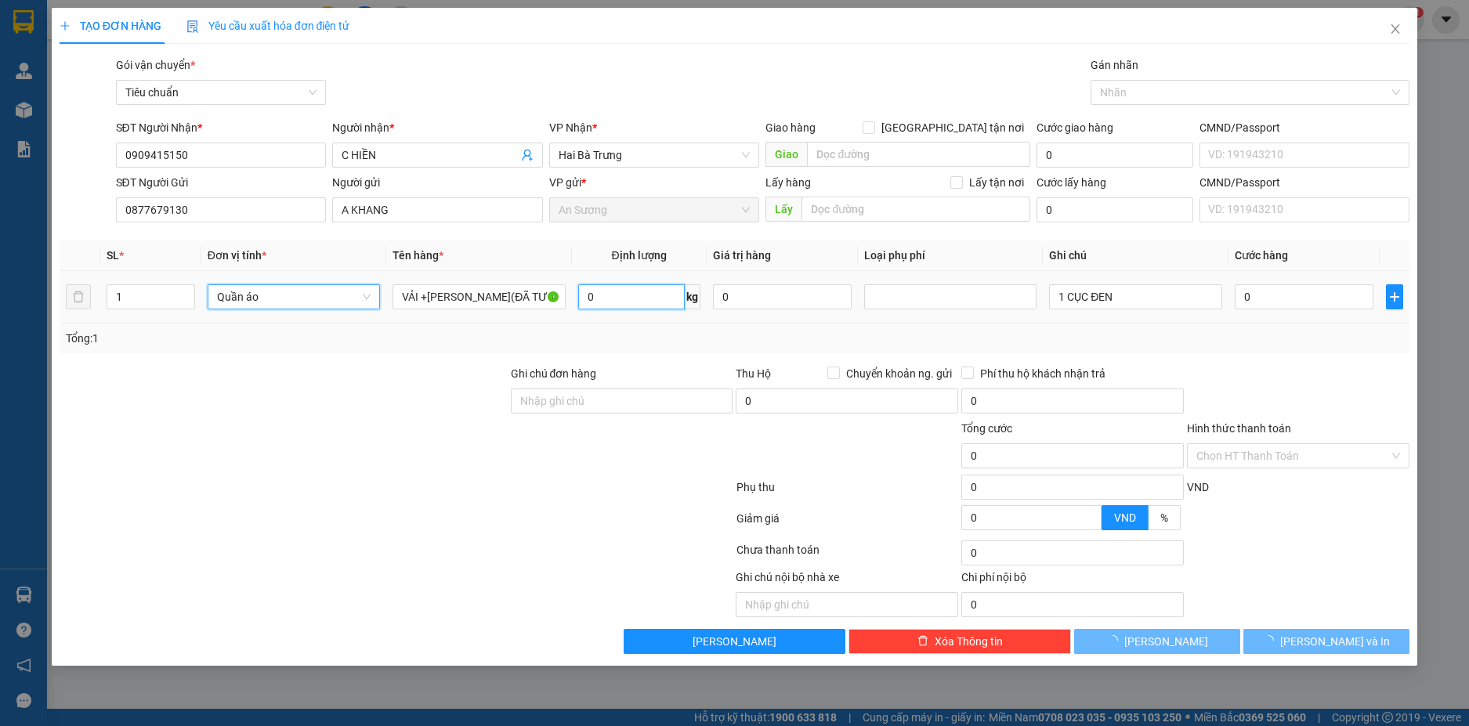
click at [620, 294] on input "0" at bounding box center [631, 296] width 107 height 25
click at [1160, 340] on div "Tổng: 1" at bounding box center [735, 338] width 1338 height 17
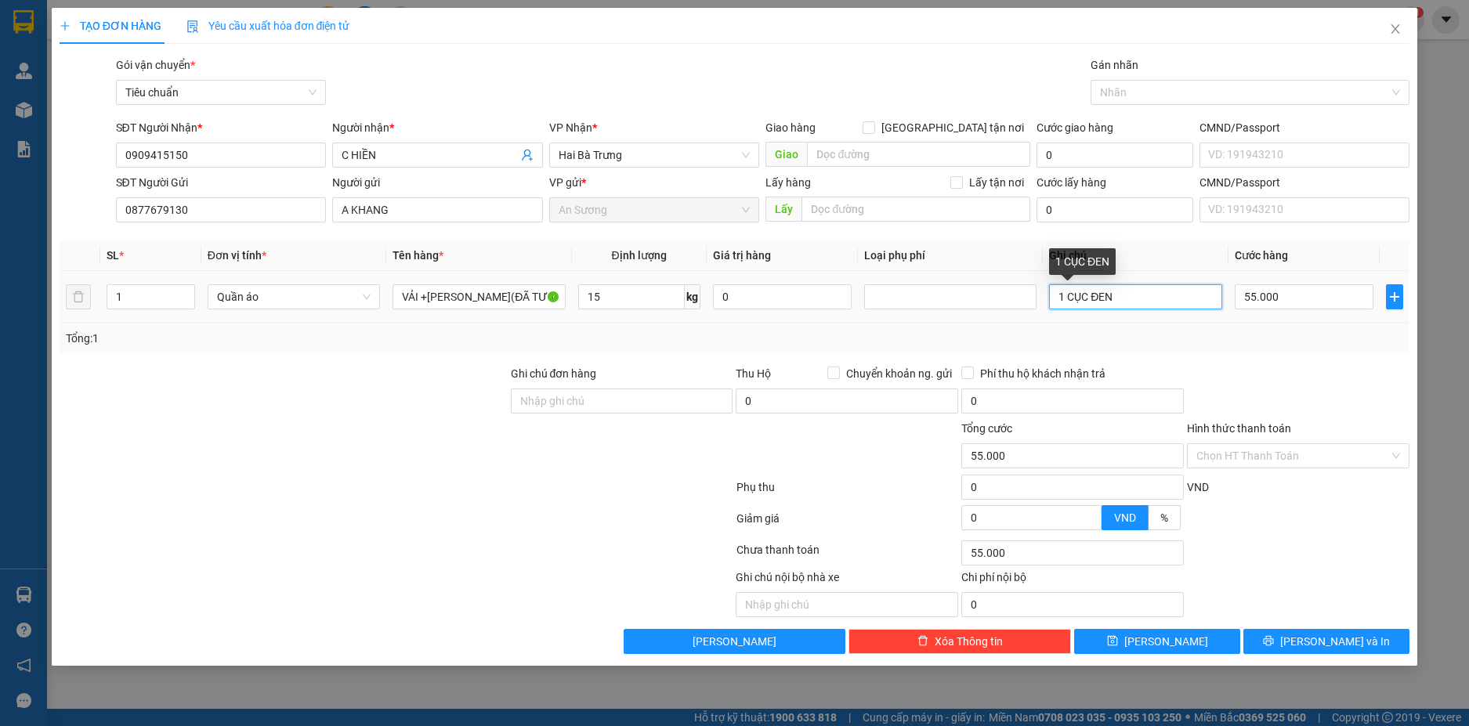
drag, startPoint x: 1066, startPoint y: 295, endPoint x: 1051, endPoint y: 299, distance: 15.4
click at [1051, 299] on input "1 CỤC ĐEN" at bounding box center [1135, 296] width 172 height 25
click at [1284, 292] on input "55.000" at bounding box center [1304, 296] width 139 height 25
click at [1287, 308] on input "60" at bounding box center [1304, 296] width 139 height 25
click at [1290, 335] on div "Tổng: 1" at bounding box center [735, 338] width 1338 height 17
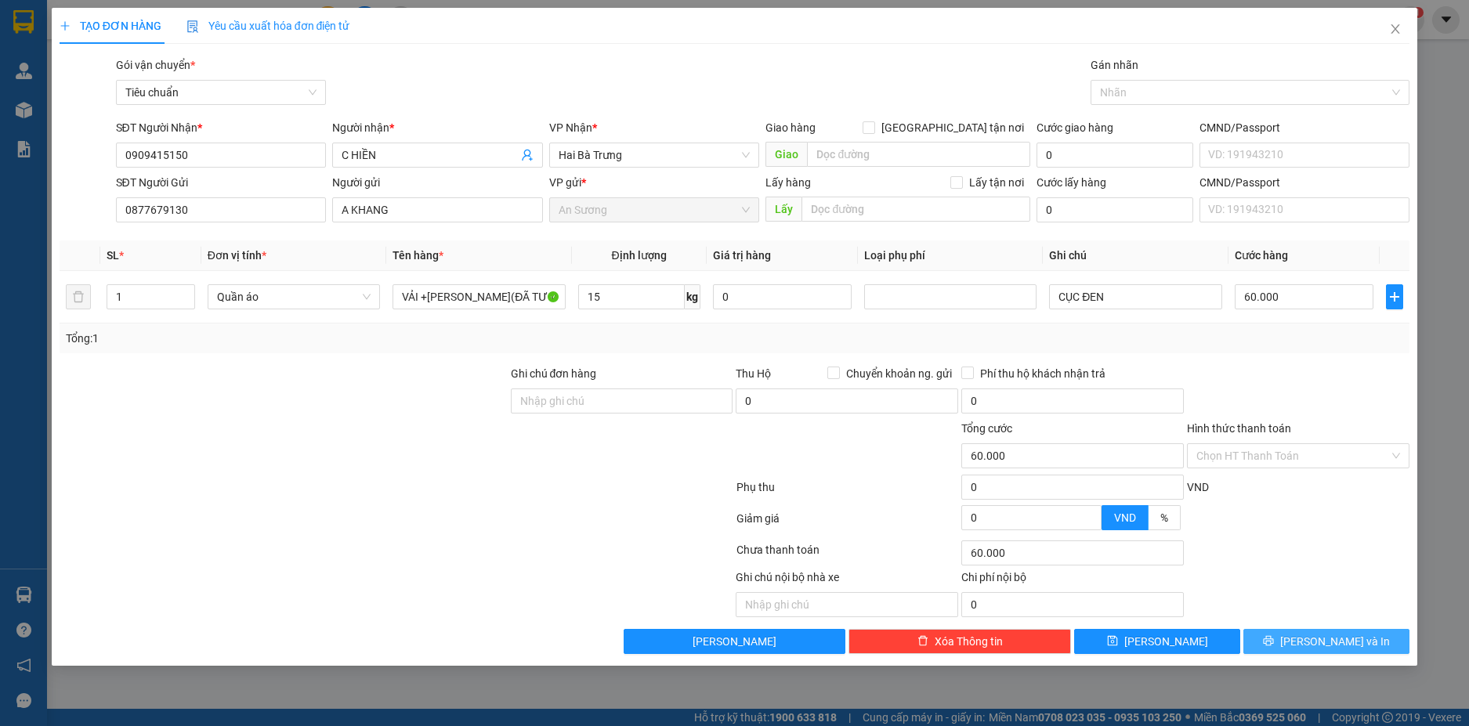
click at [1367, 636] on button "[PERSON_NAME] và In" at bounding box center [1327, 641] width 166 height 25
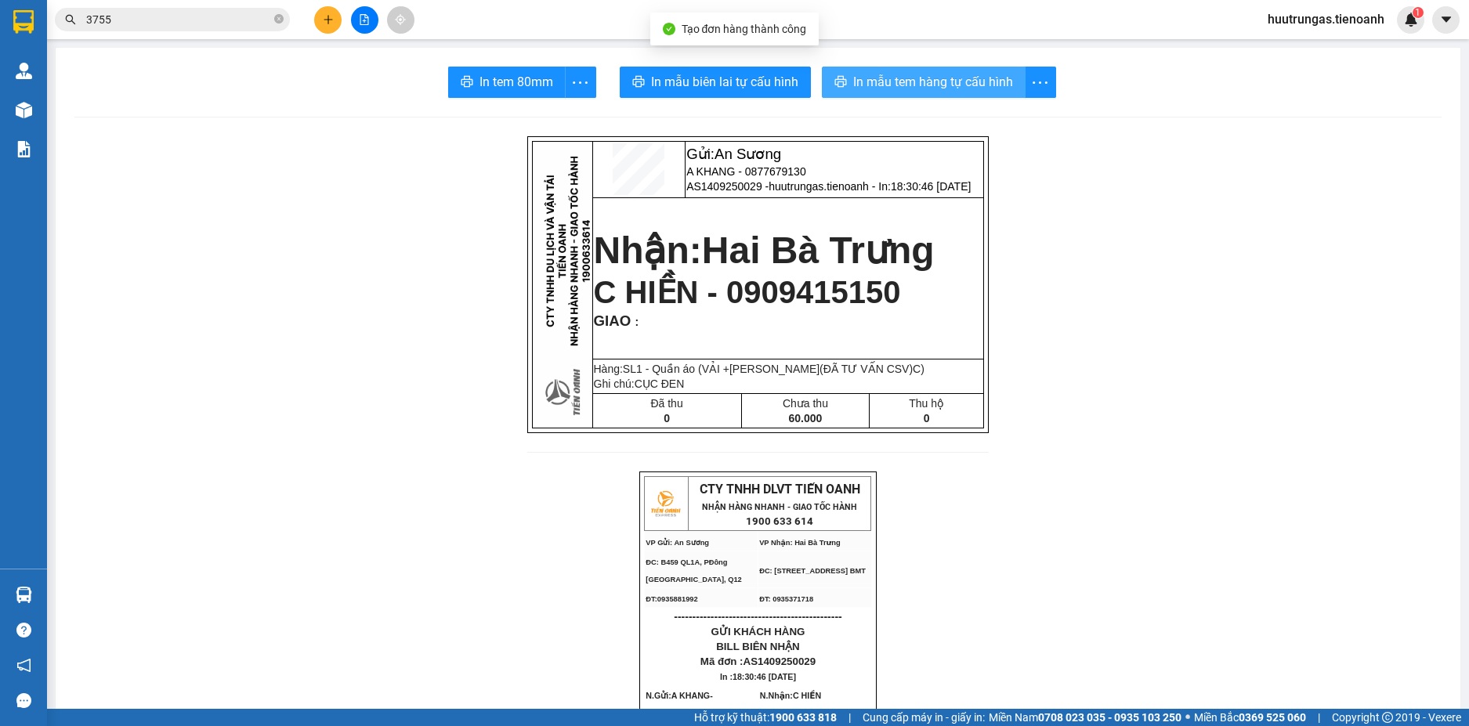
click at [926, 78] on span "In mẫu tem hàng tự cấu hình" at bounding box center [933, 82] width 160 height 20
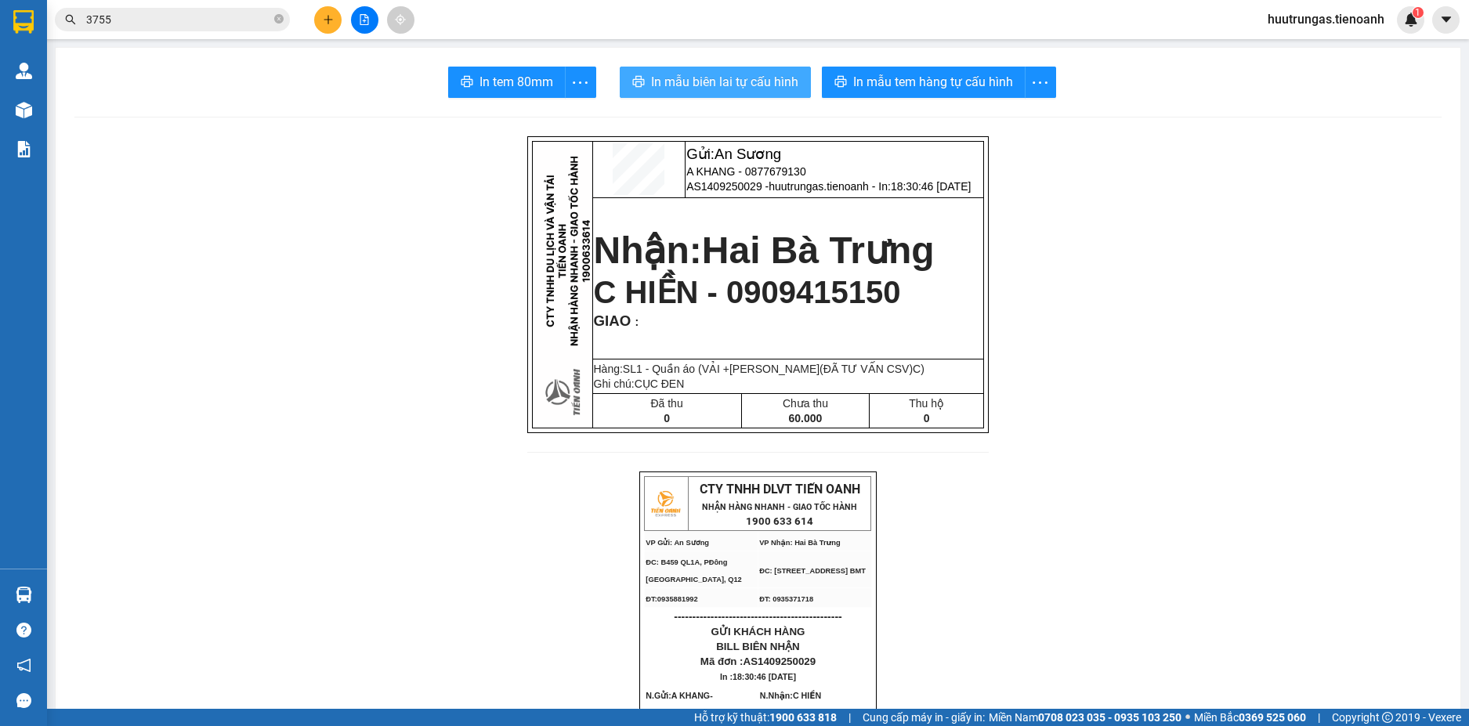
click at [672, 77] on span "In mẫu biên lai tự cấu hình" at bounding box center [724, 82] width 147 height 20
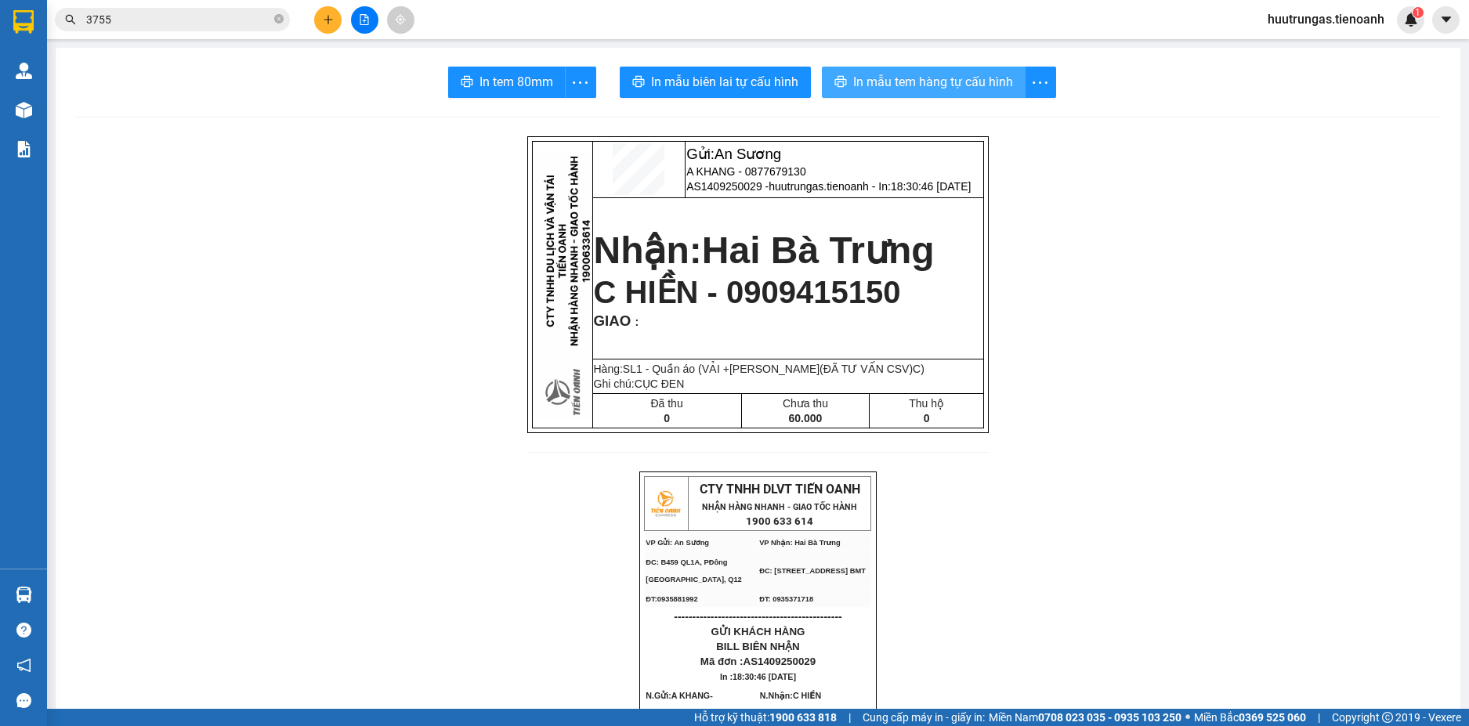
click at [950, 91] on span "In mẫu tem hàng tự cấu hình" at bounding box center [933, 82] width 160 height 20
click at [345, 21] on div at bounding box center [365, 19] width 118 height 27
click at [339, 20] on button at bounding box center [327, 19] width 27 height 27
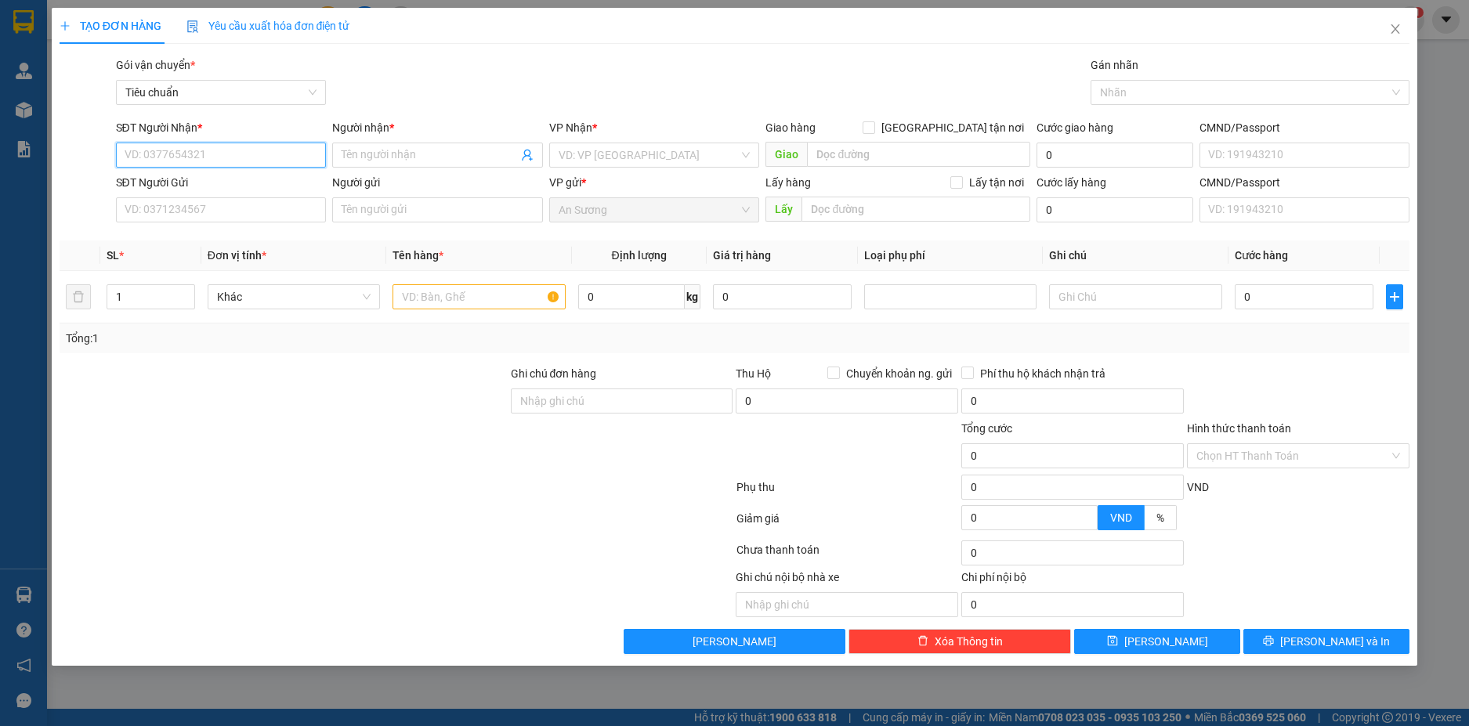
click at [255, 147] on input "SĐT Người Nhận *" at bounding box center [221, 155] width 211 height 25
click at [257, 178] on div "0989742276 - C THỦY" at bounding box center [221, 186] width 192 height 17
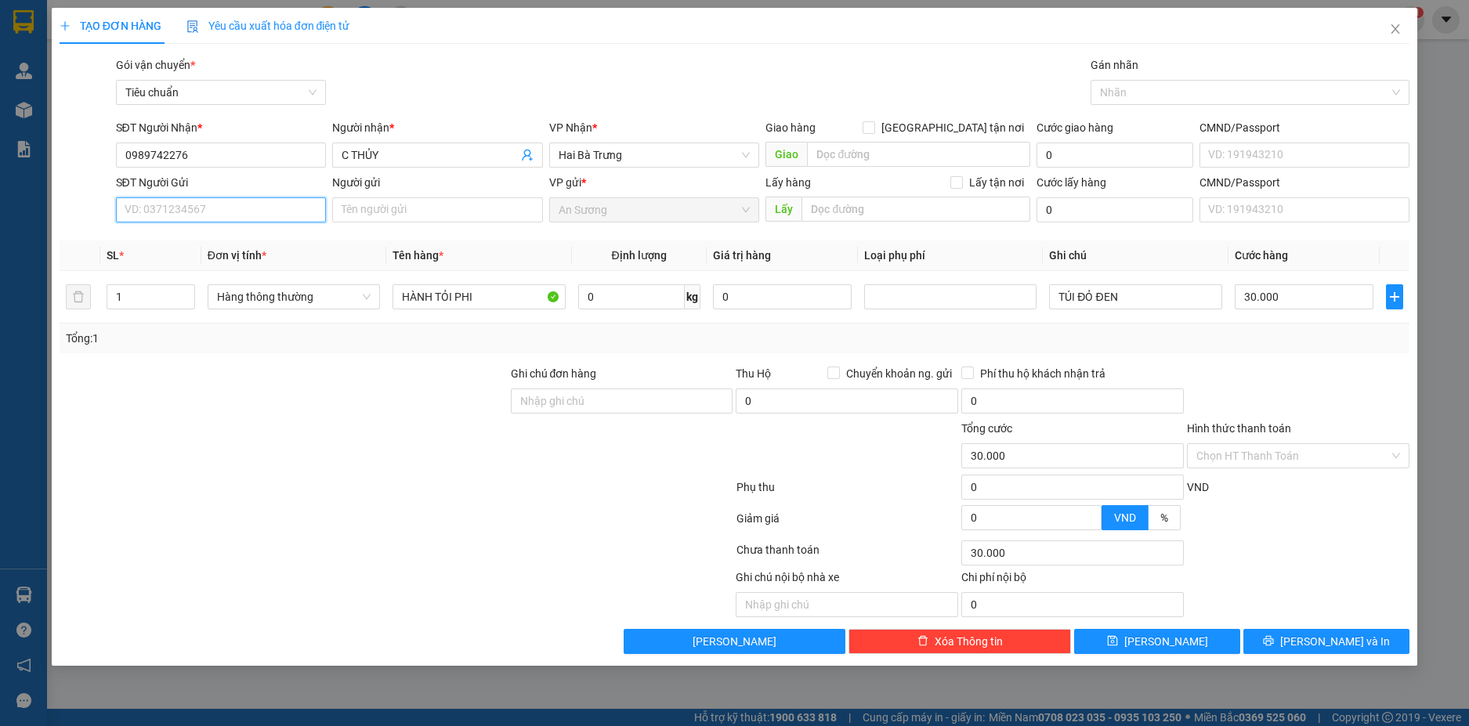
click at [262, 219] on input "SĐT Người Gửi" at bounding box center [221, 209] width 211 height 25
click at [246, 242] on div "0967383673 - C THƯ" at bounding box center [221, 241] width 192 height 17
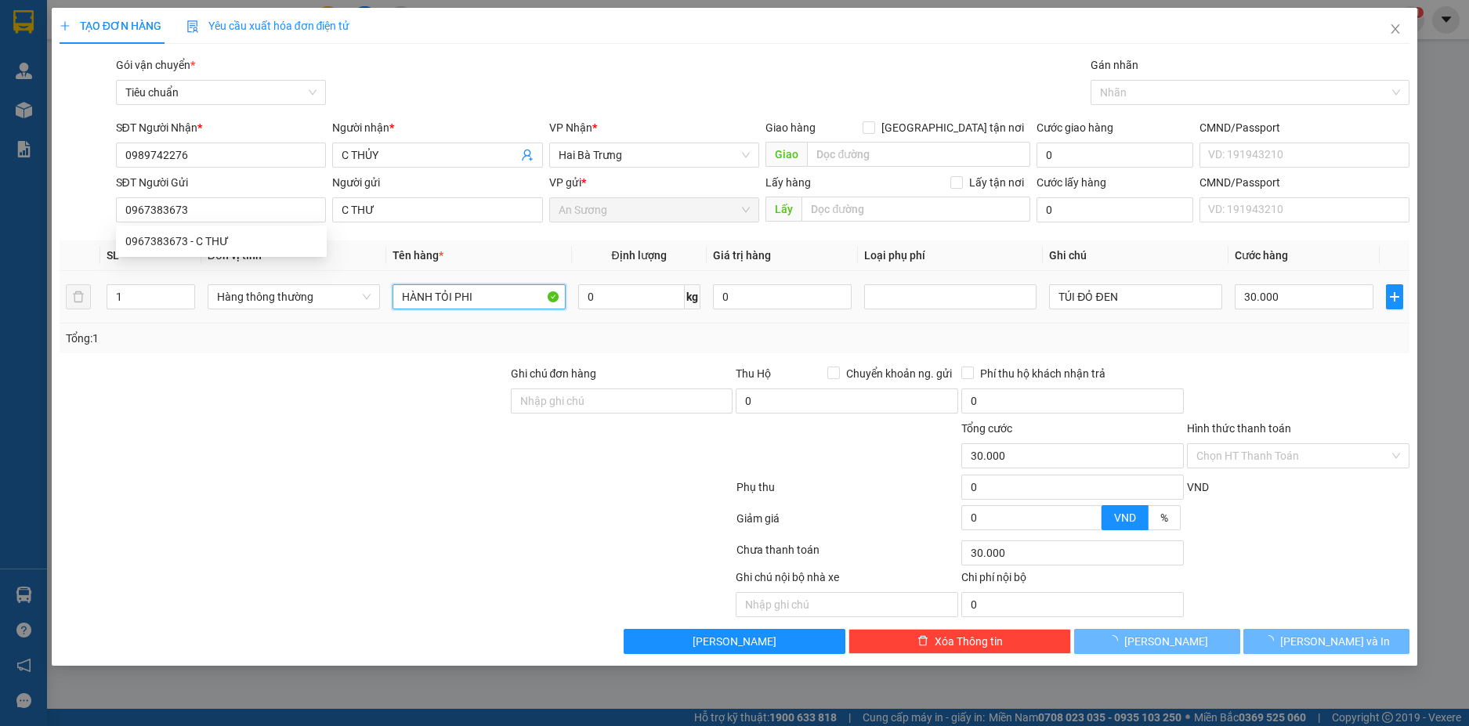
click at [505, 295] on input "HÀNH TỎI PHI" at bounding box center [479, 296] width 172 height 25
click at [486, 297] on input "HÀNH TỎI PHI" at bounding box center [479, 296] width 172 height 25
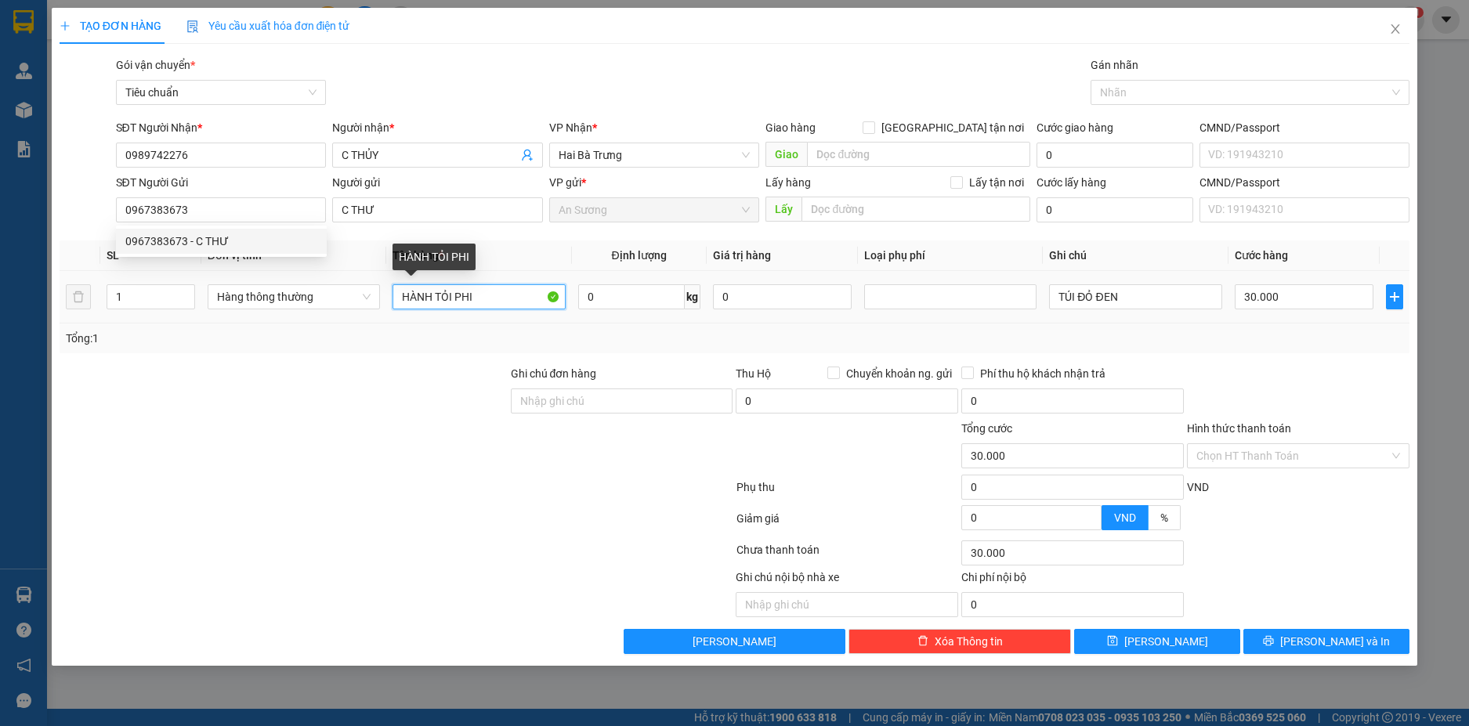
click at [486, 297] on input "HÀNH TỎI PHI" at bounding box center [479, 296] width 172 height 25
click at [331, 298] on span "Hàng thông thường" at bounding box center [294, 297] width 154 height 24
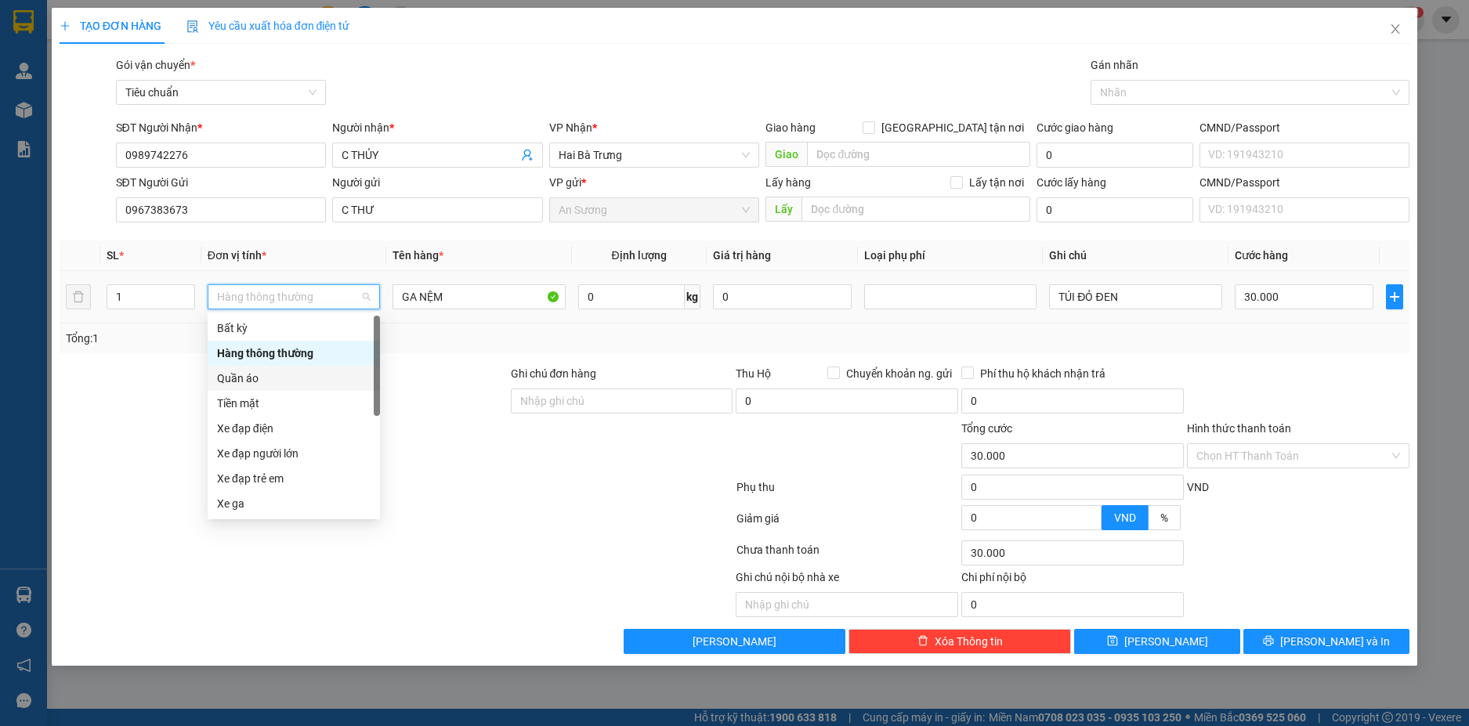
click at [280, 374] on div "Quần áo" at bounding box center [294, 378] width 154 height 17
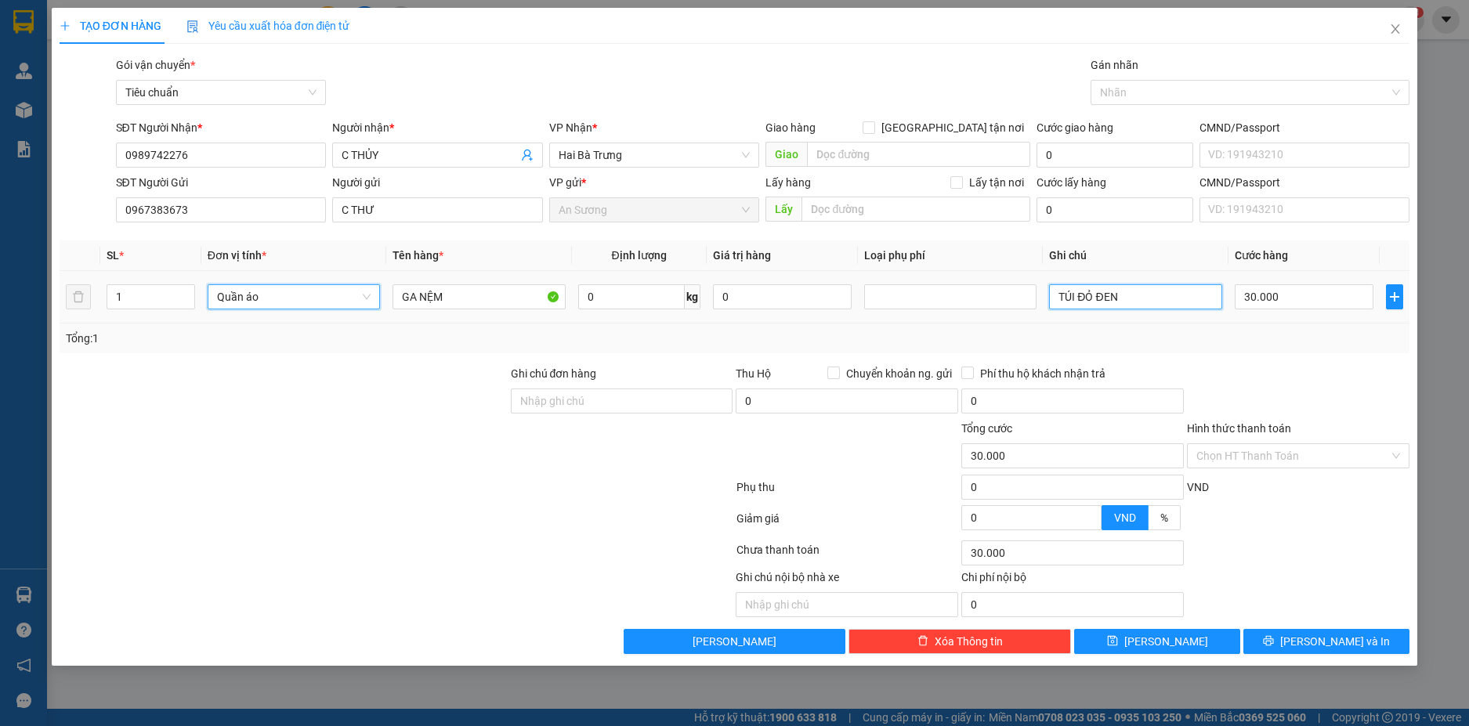
click at [1140, 306] on input "TÚI ĐỎ ĐEN" at bounding box center [1135, 296] width 172 height 25
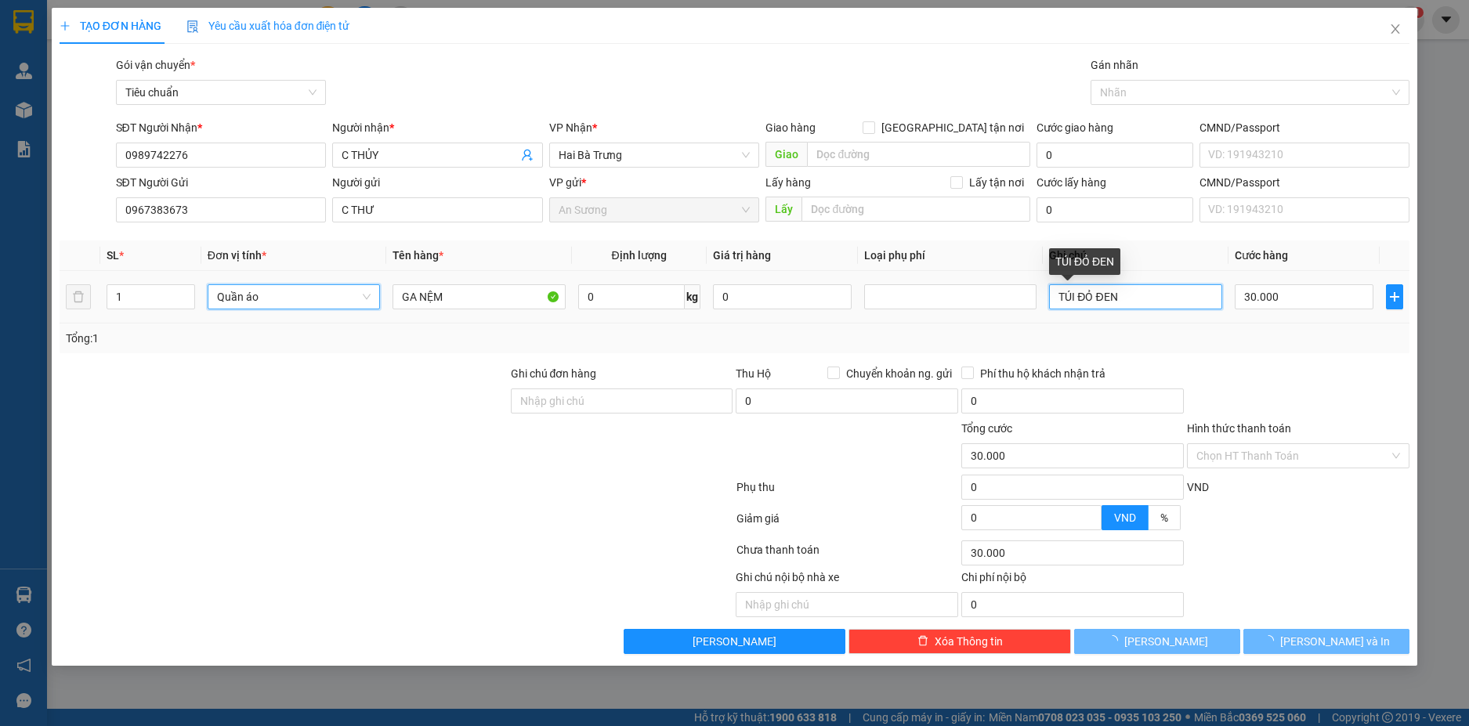
click at [1140, 306] on input "TÚI ĐỎ ĐEN" at bounding box center [1135, 296] width 172 height 25
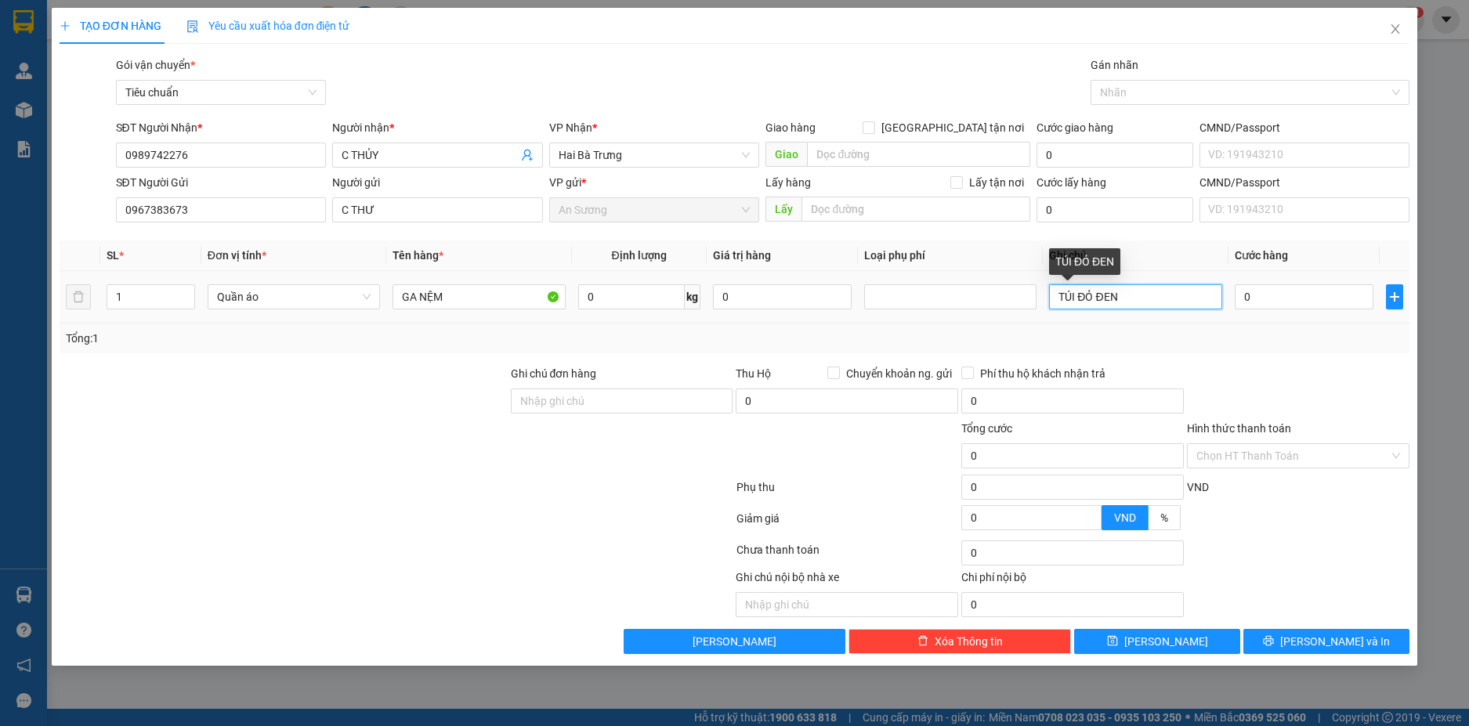
click at [1140, 306] on input "TÚI ĐỎ ĐEN" at bounding box center [1135, 296] width 172 height 25
click at [1290, 296] on input "0" at bounding box center [1304, 296] width 139 height 25
click at [1259, 340] on div "Tổng: 1" at bounding box center [735, 338] width 1338 height 17
click at [1356, 454] on input "Hình thức thanh toán" at bounding box center [1293, 456] width 193 height 24
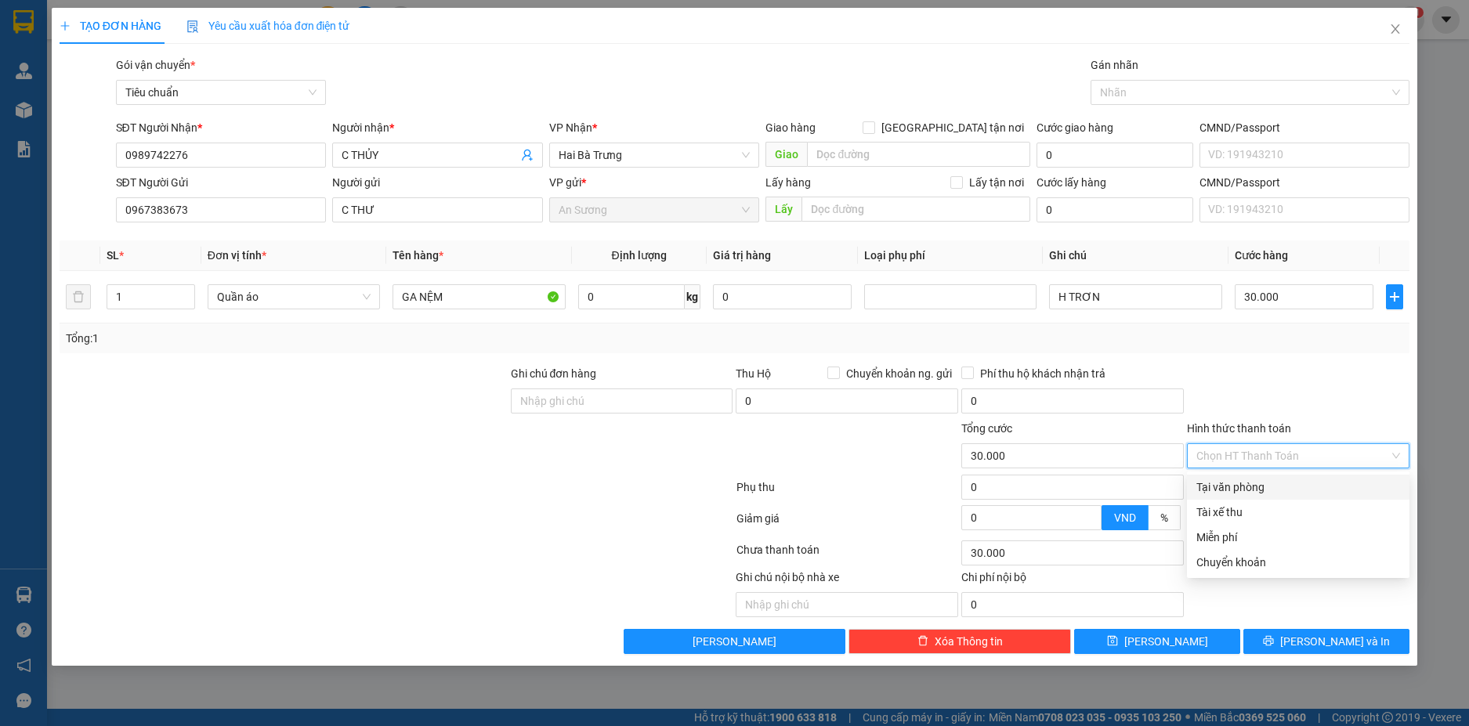
click at [1294, 487] on div "Tại văn phòng" at bounding box center [1299, 487] width 204 height 17
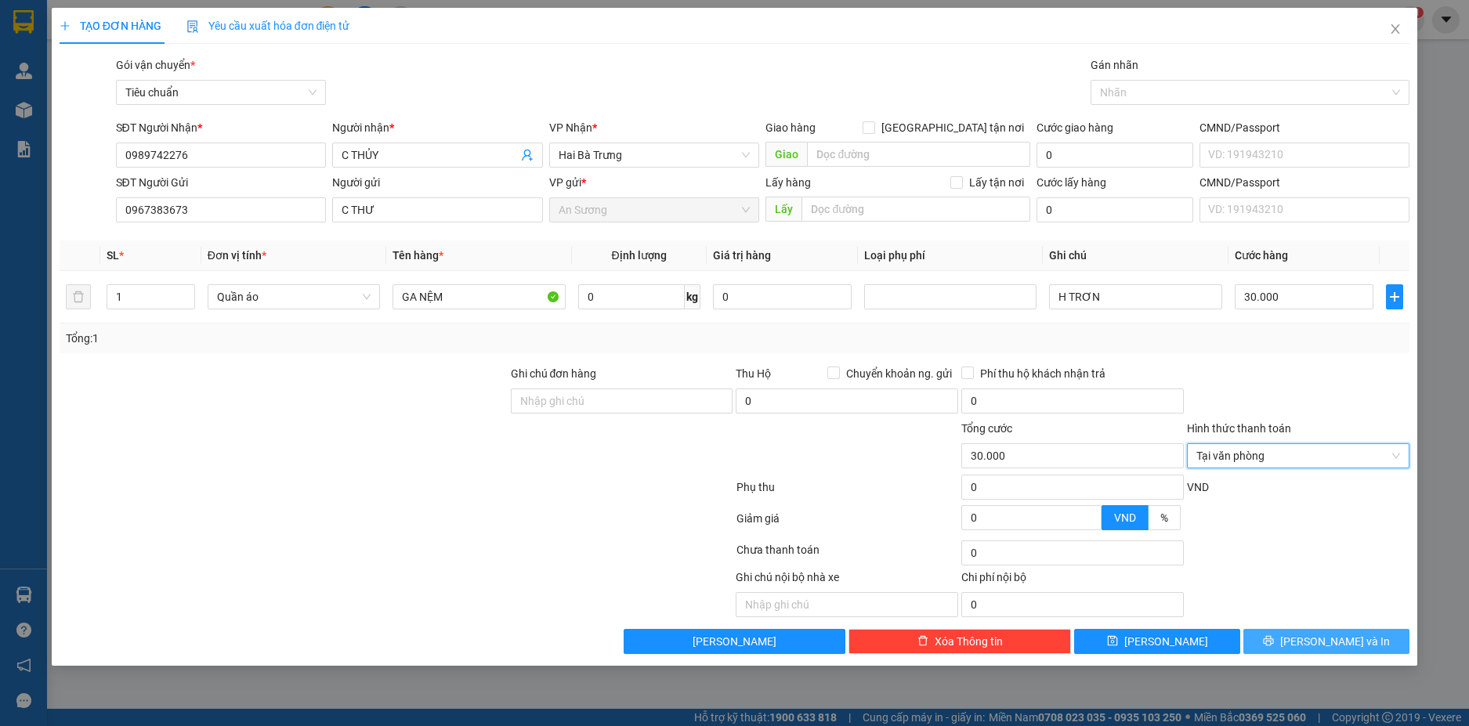
click at [1331, 636] on span "[PERSON_NAME] và In" at bounding box center [1335, 641] width 110 height 17
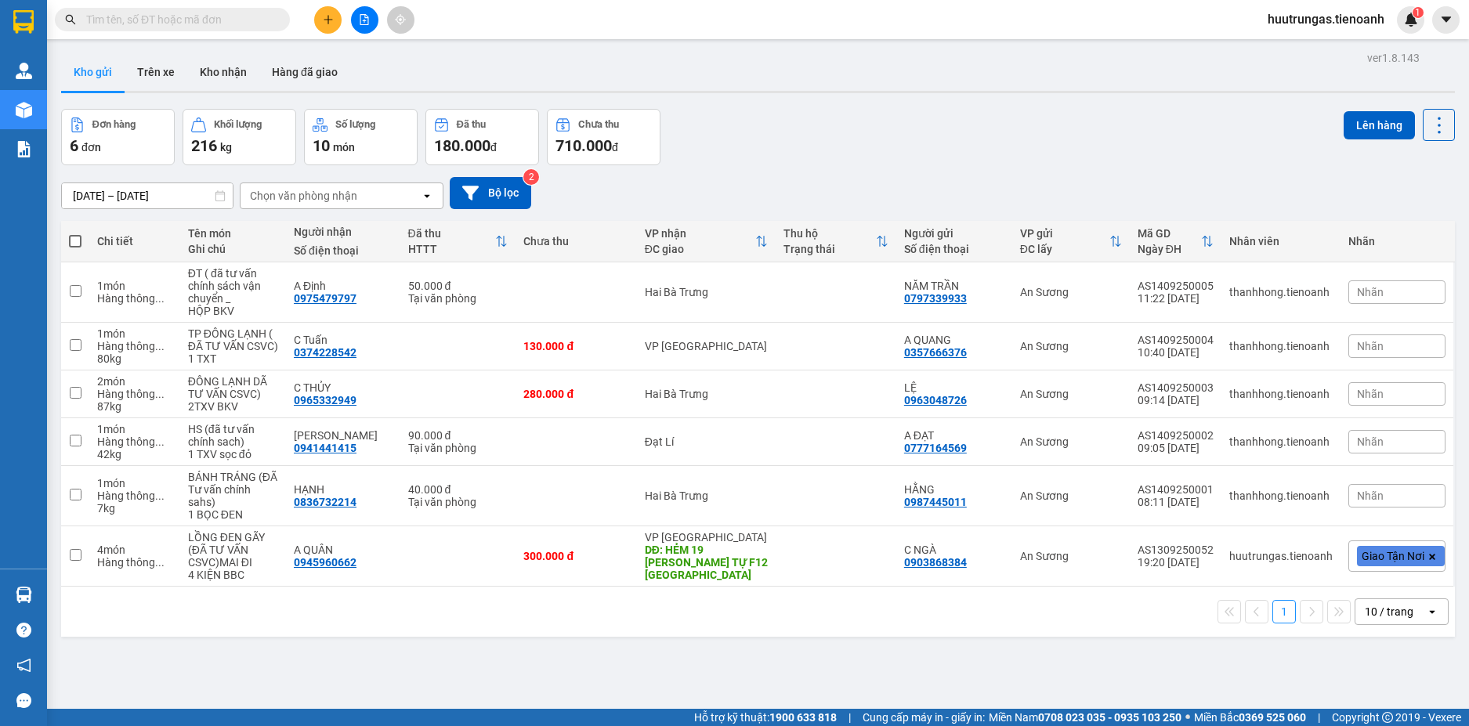
click at [99, 72] on button "Kho gửi" at bounding box center [92, 72] width 63 height 38
click at [1382, 604] on div "10 / trang" at bounding box center [1389, 612] width 49 height 16
click at [1385, 571] on span "100 / trang" at bounding box center [1383, 565] width 56 height 16
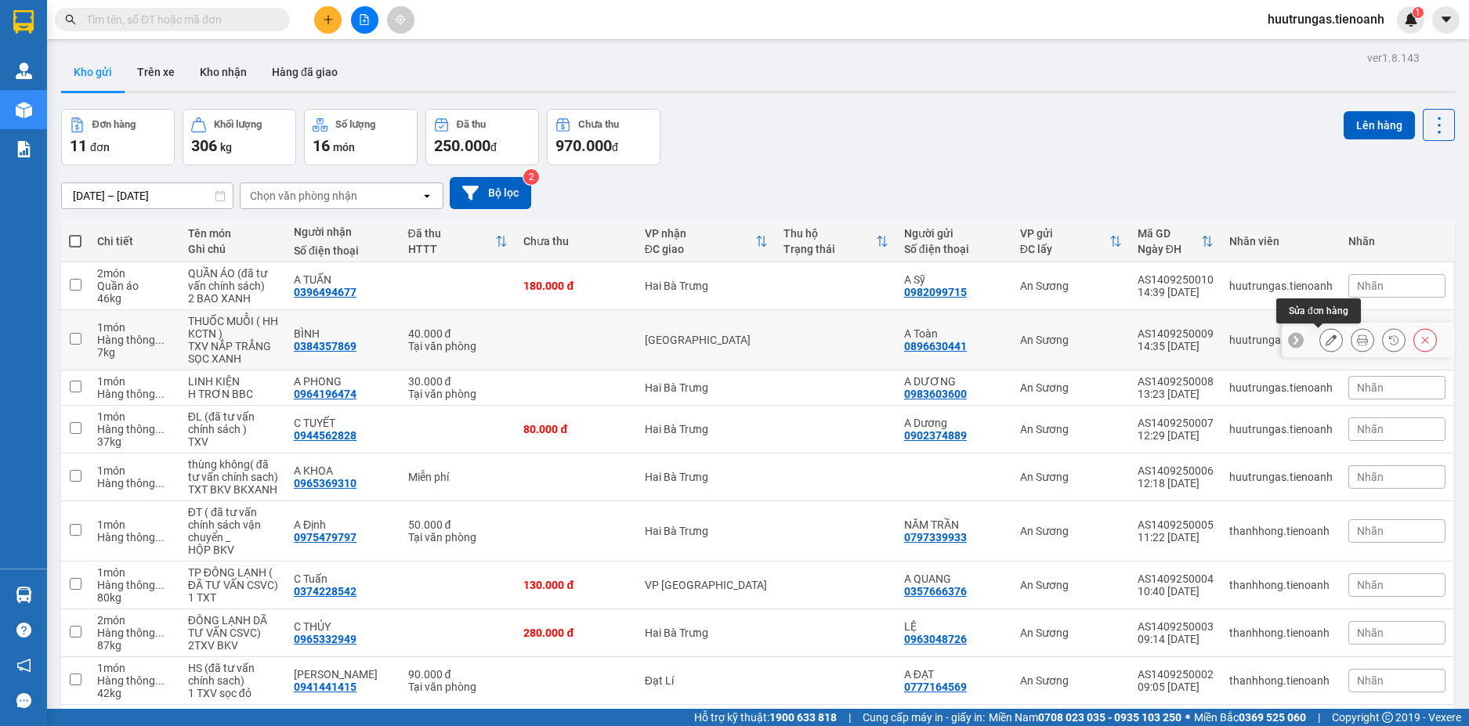
click at [1326, 343] on icon at bounding box center [1331, 340] width 11 height 11
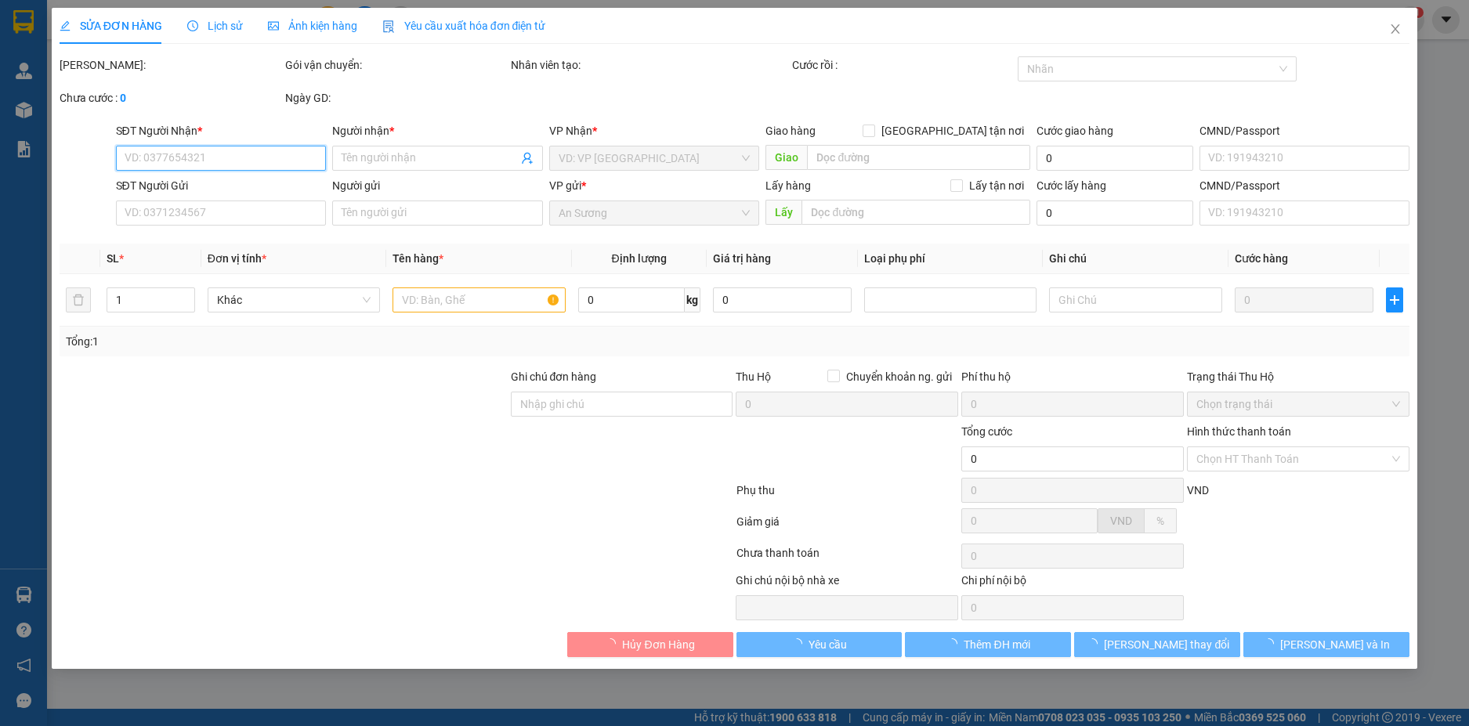
type input "0384357869"
type input "BÌNH"
type input "0896630441"
type input "A Toàn"
type input "40.000"
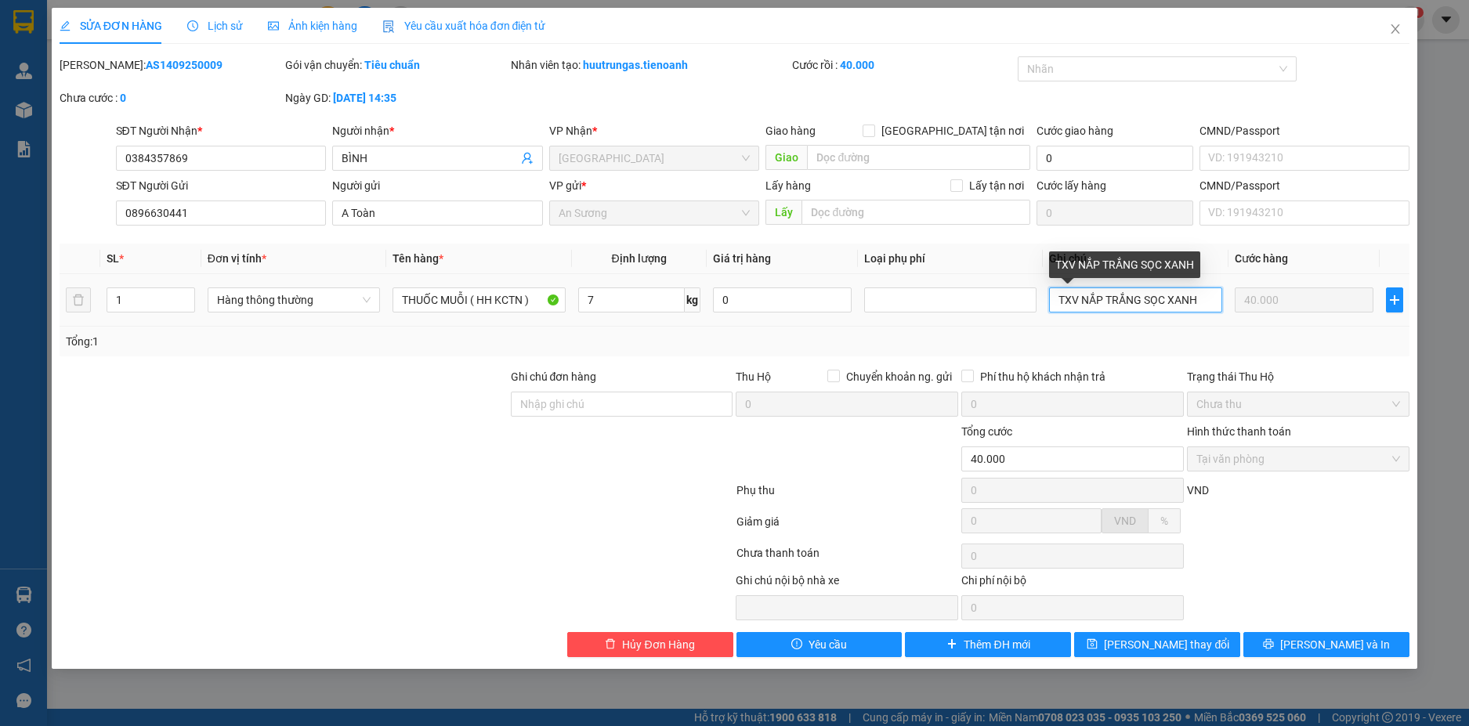
drag, startPoint x: 1201, startPoint y: 301, endPoint x: 1168, endPoint y: 306, distance: 33.2
click at [1168, 306] on input "TXV NẮP TRẮNG SỌC XANH" at bounding box center [1135, 300] width 172 height 25
type input "TXV NẮP TRẮNG SỌC ĐỎ"
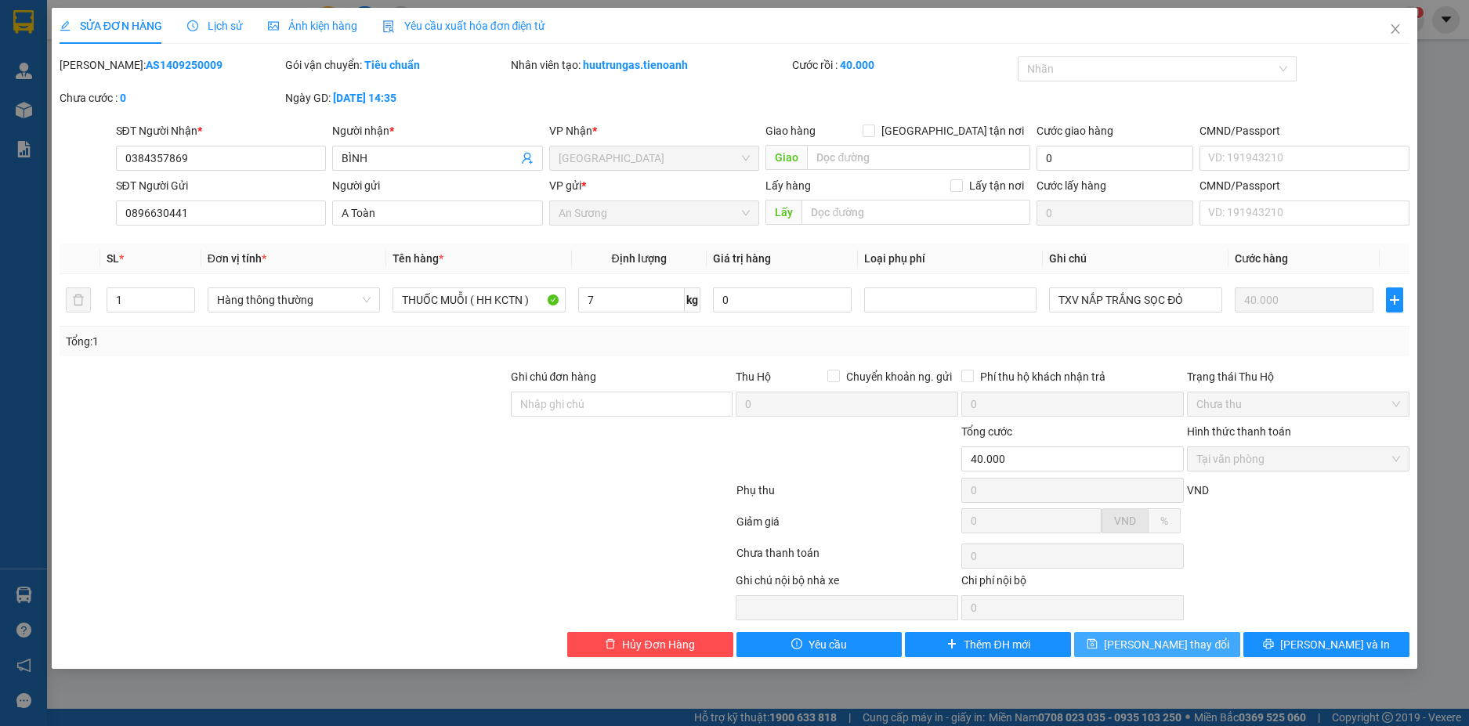
click at [1180, 640] on span "[PERSON_NAME] thay đổi" at bounding box center [1166, 644] width 125 height 17
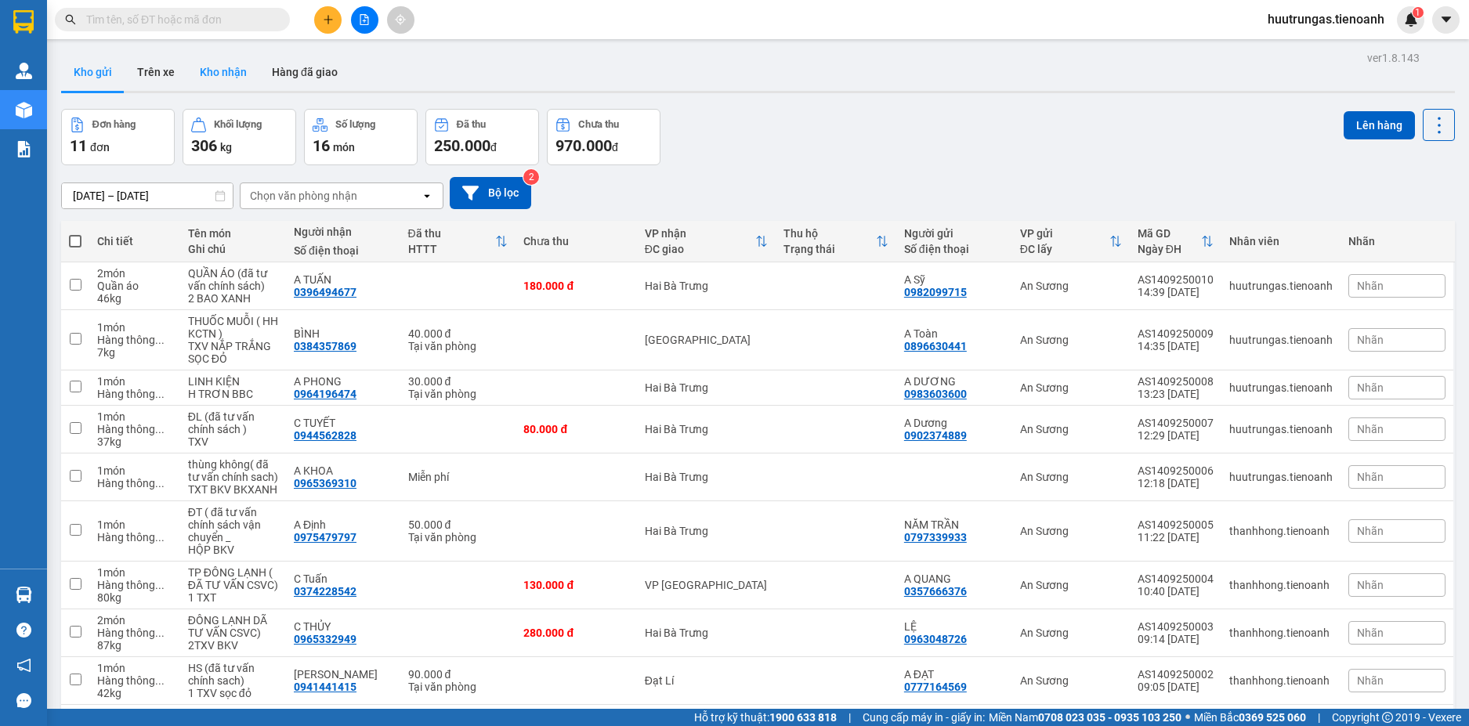
click at [222, 73] on button "Kho nhận" at bounding box center [223, 72] width 72 height 38
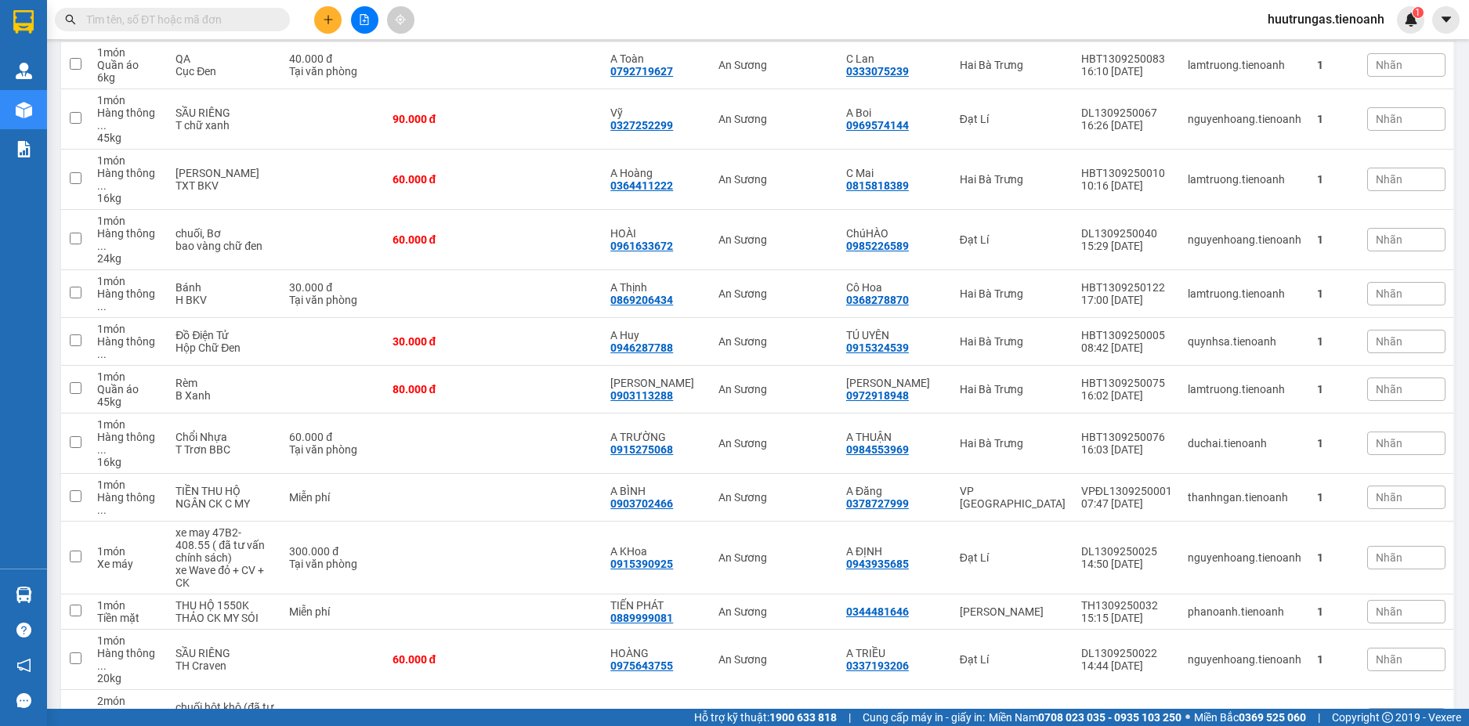
scroll to position [228, 0]
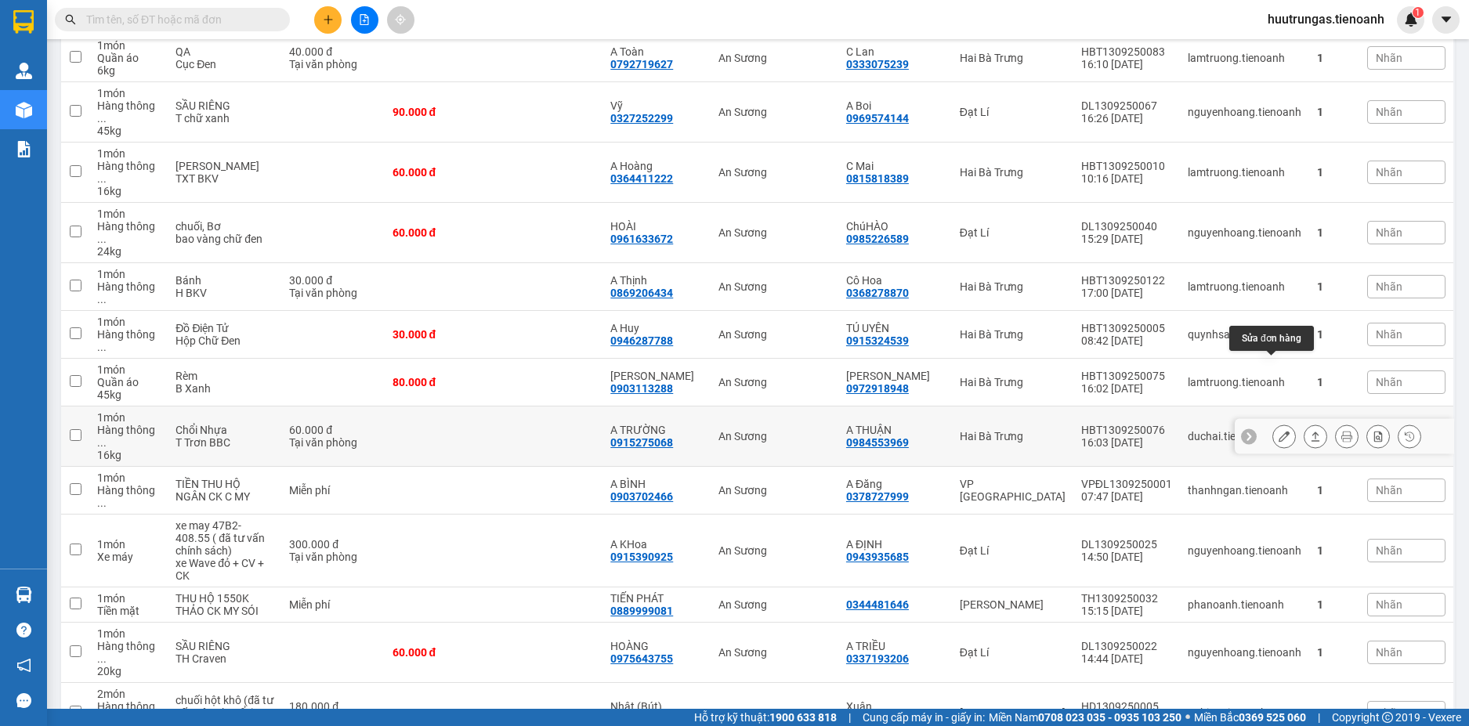
click at [1273, 423] on button at bounding box center [1284, 436] width 22 height 27
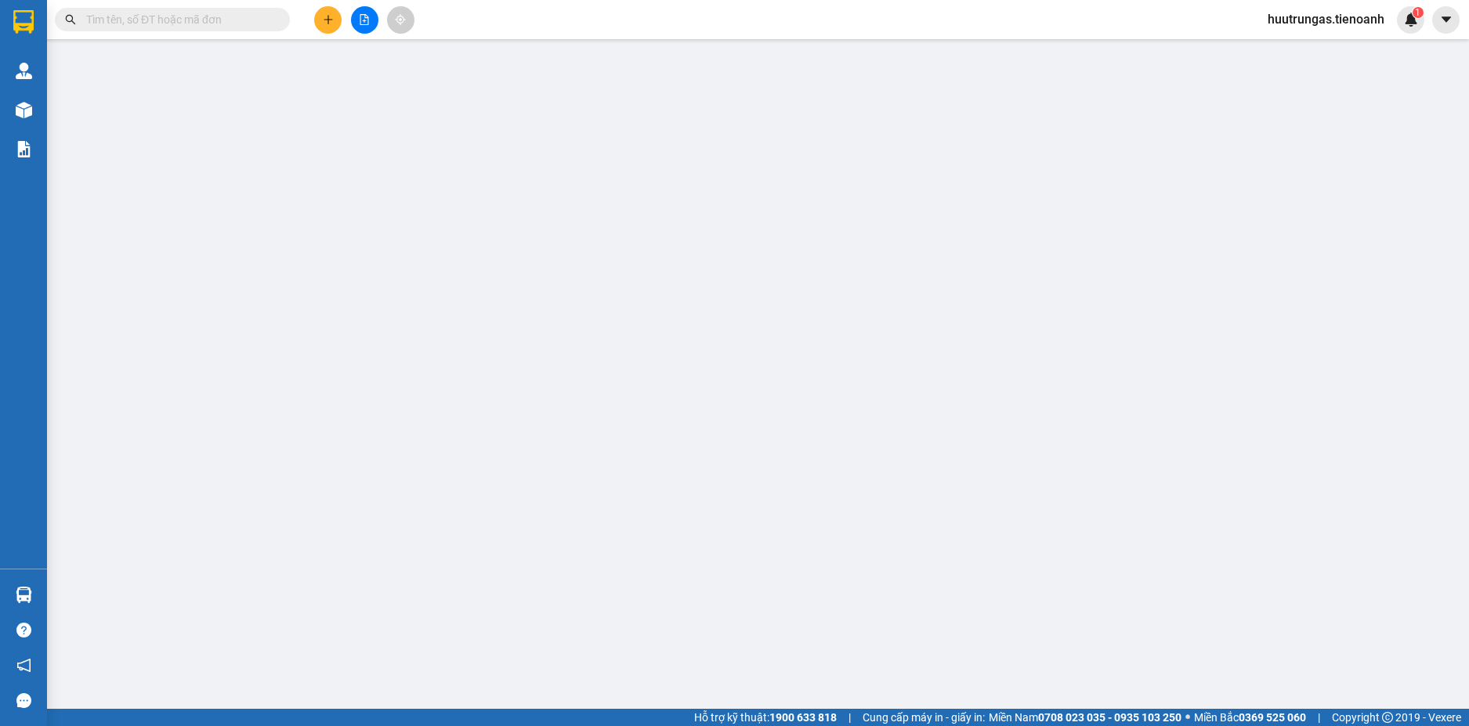
type input "0915275068"
type input "A TRƯỜNG"
type input "0984553969"
type input "A THUẬN"
type input "60.000"
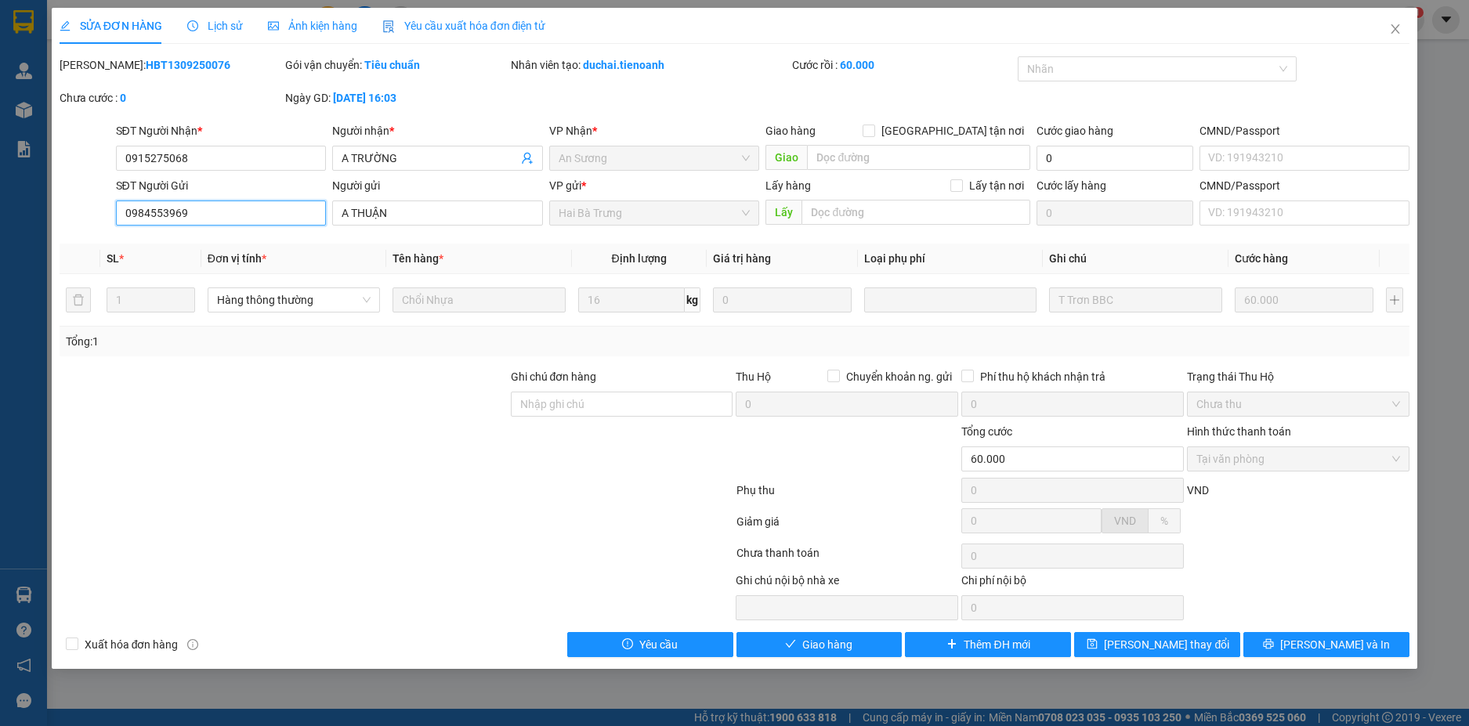
drag, startPoint x: 194, startPoint y: 219, endPoint x: 79, endPoint y: 223, distance: 115.2
click at [79, 223] on div "SĐT Người Gửi 0984553969 0984553969 Người gửi A THUẬN VP gửi * Hai Bà Trưng Lấy…" at bounding box center [735, 204] width 1354 height 55
click at [313, 469] on div at bounding box center [283, 450] width 451 height 55
click at [855, 647] on button "Giao hàng" at bounding box center [820, 644] width 166 height 25
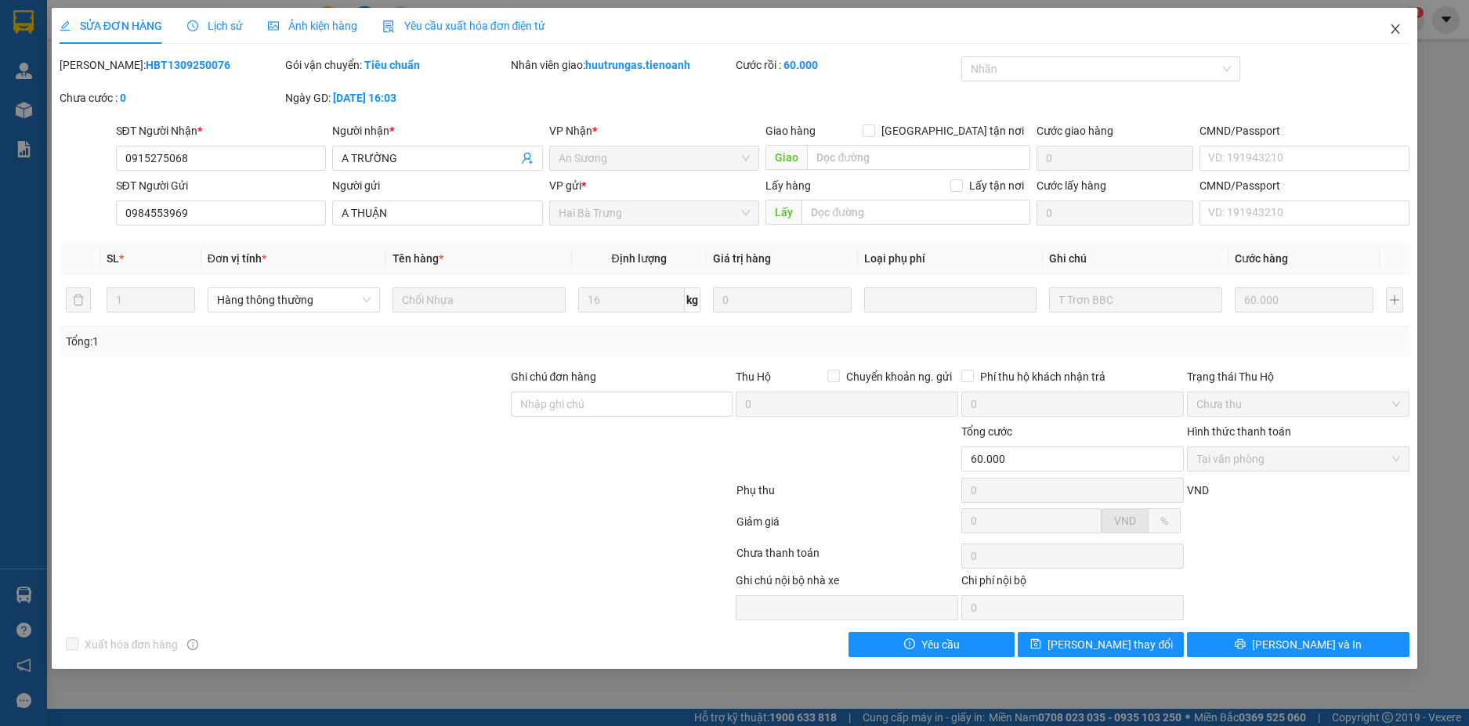
click at [1404, 24] on span "Close" at bounding box center [1396, 30] width 44 height 44
click at [1393, 28] on span "huutrungas.tienoanh" at bounding box center [1326, 19] width 142 height 20
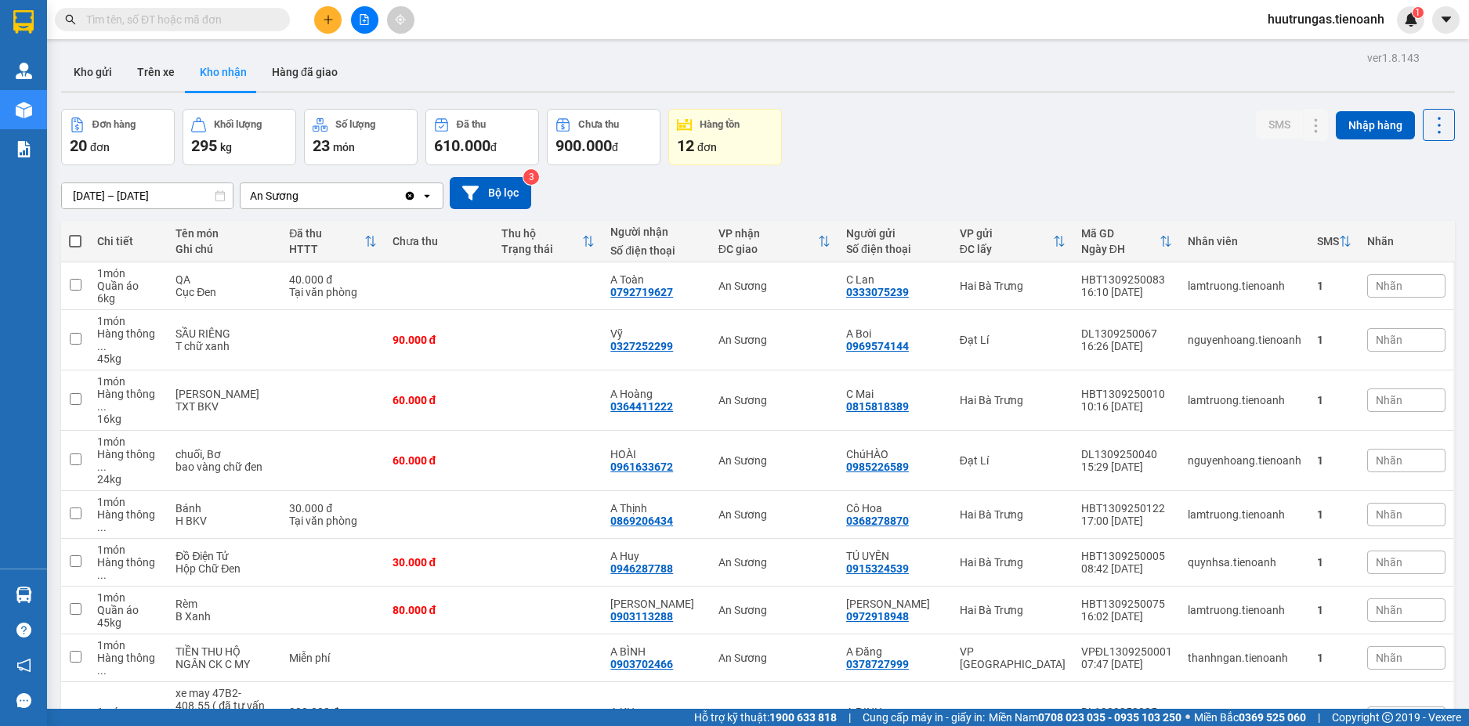
click at [165, 16] on input "text" at bounding box center [178, 19] width 185 height 17
paste input "0853381997"
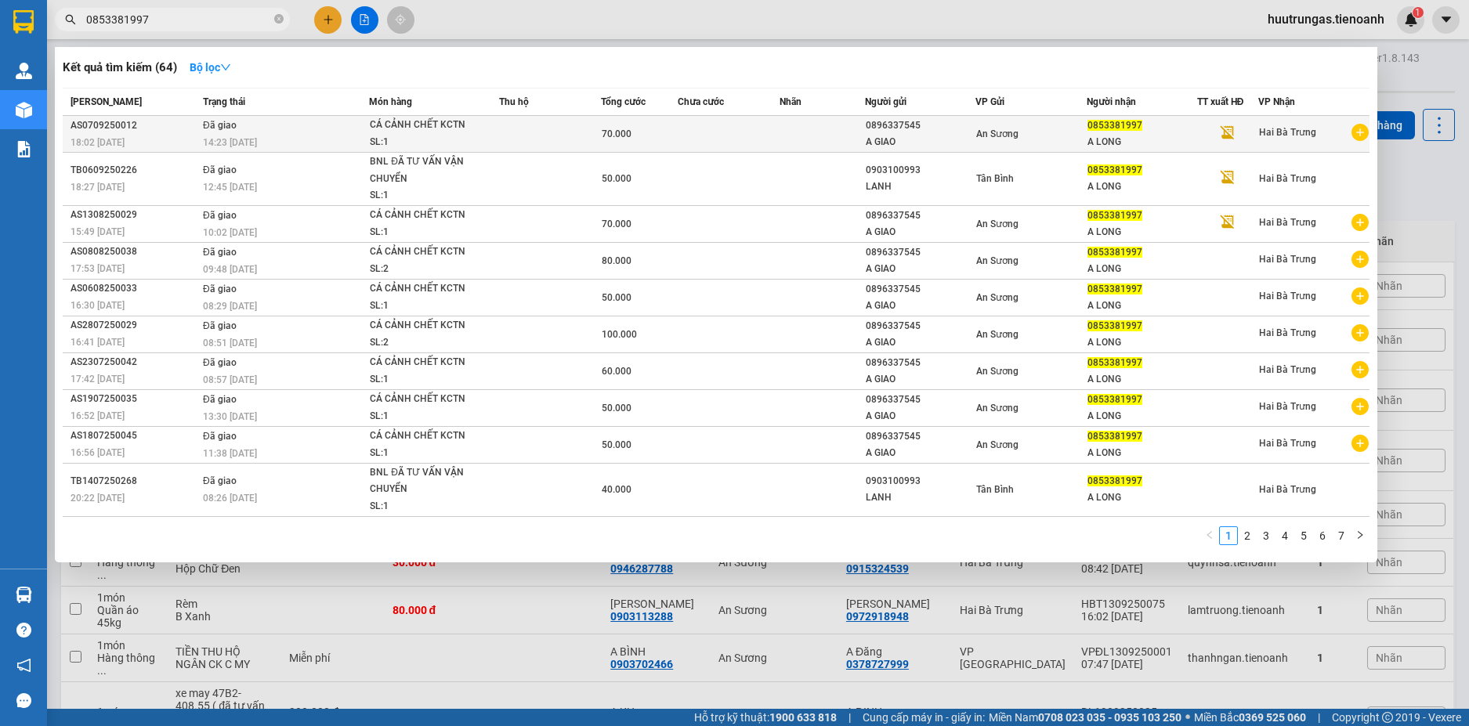
type input "0853381997"
click at [494, 140] on span "CÁ CẢNH CHẾT KCTN SL: 1" at bounding box center [434, 134] width 128 height 34
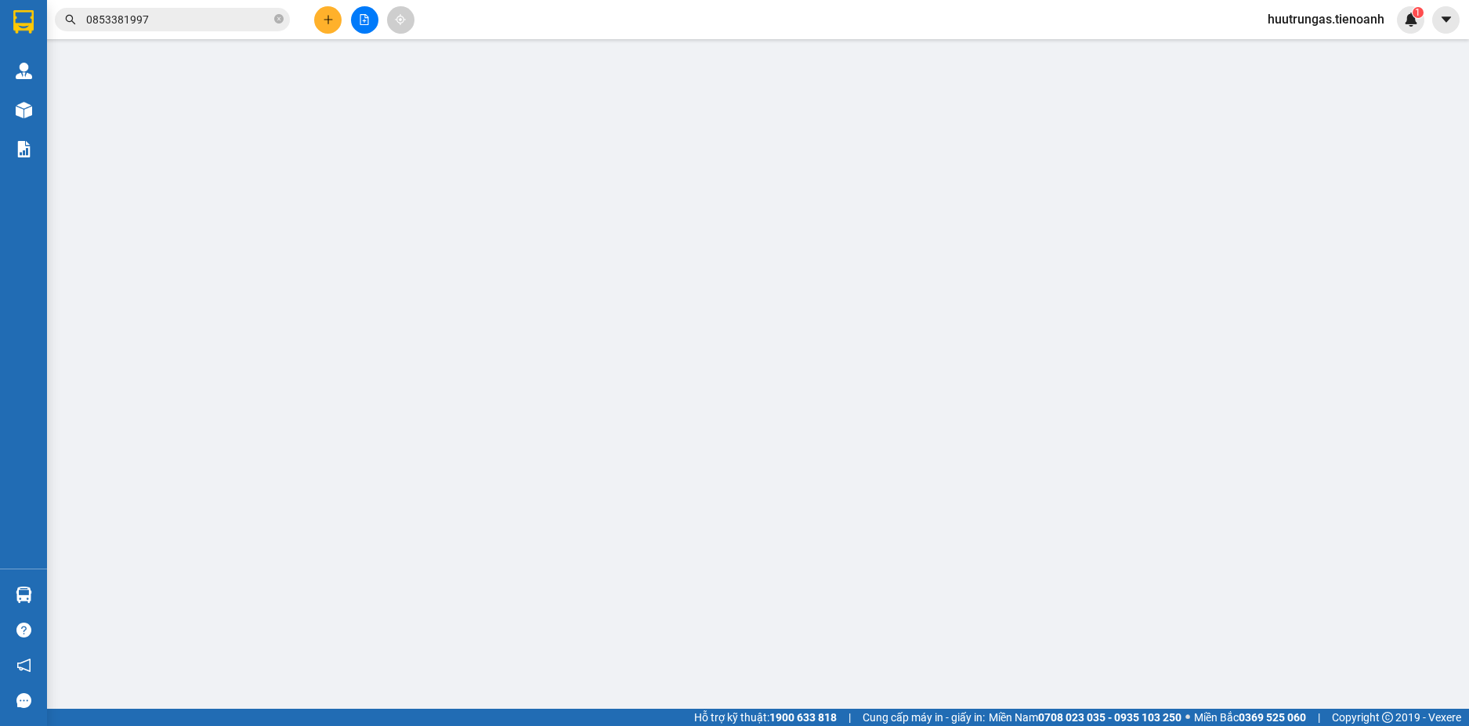
type input "0853381997"
type input "A LONG"
type input "0896337545"
type input "A GIAO"
type input "70.000"
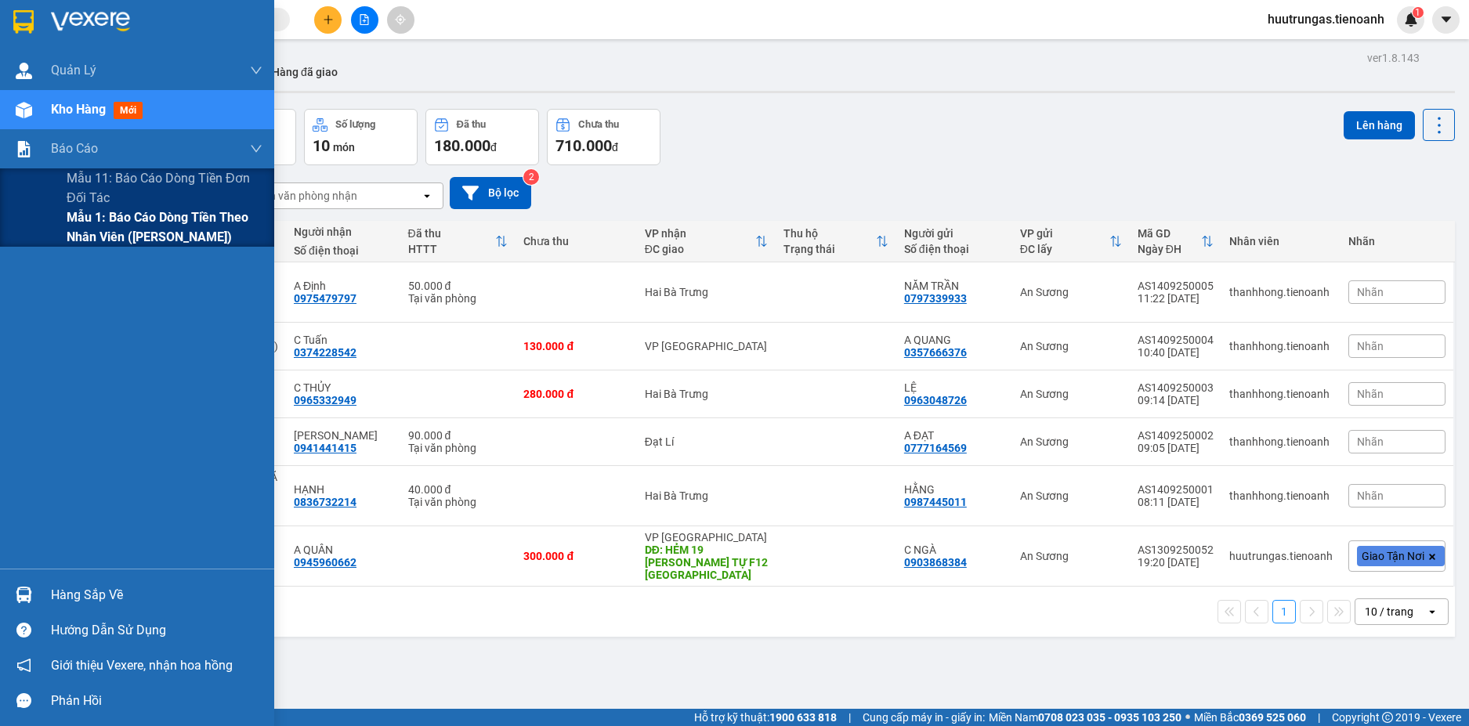
click at [94, 234] on span "Mẫu 1: Báo cáo dòng tiền theo nhân viên ([PERSON_NAME])" at bounding box center [165, 227] width 196 height 39
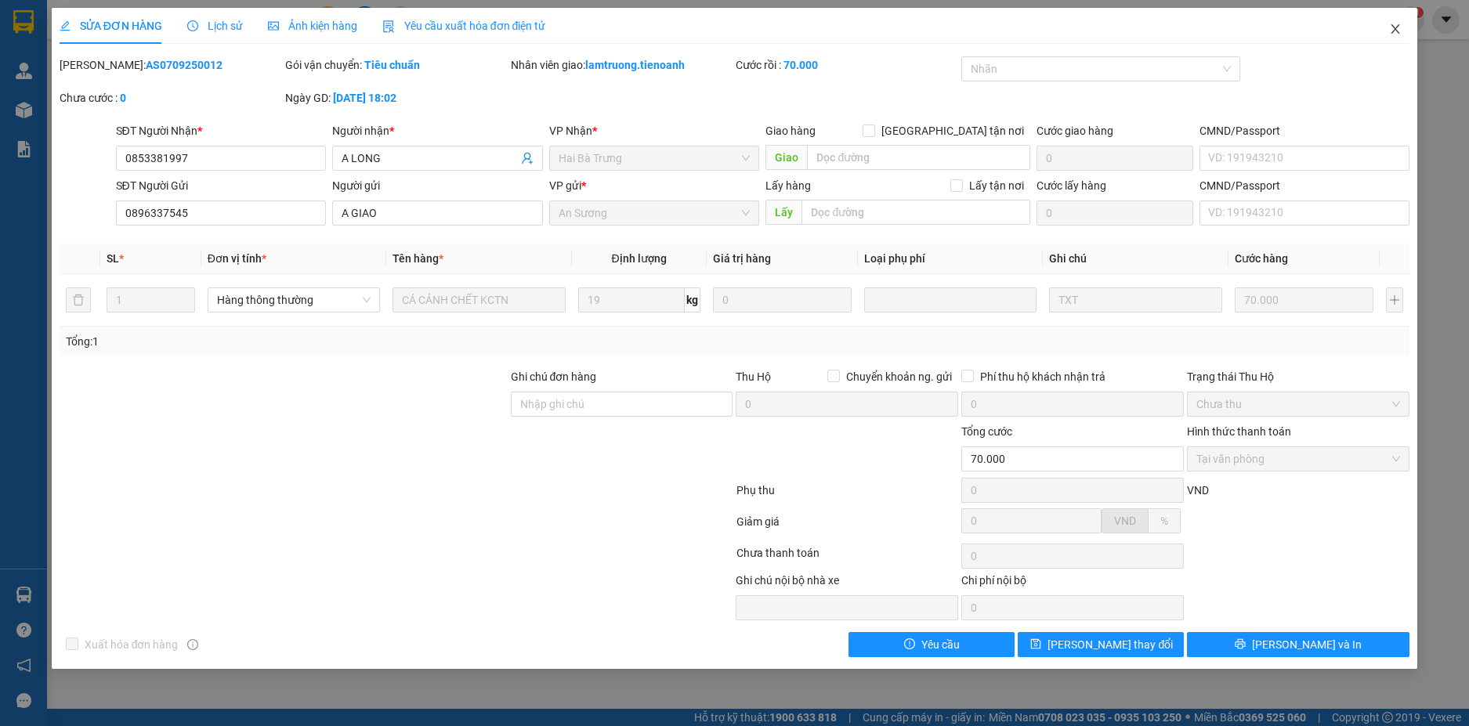
click at [1397, 32] on icon "close" at bounding box center [1396, 28] width 9 height 9
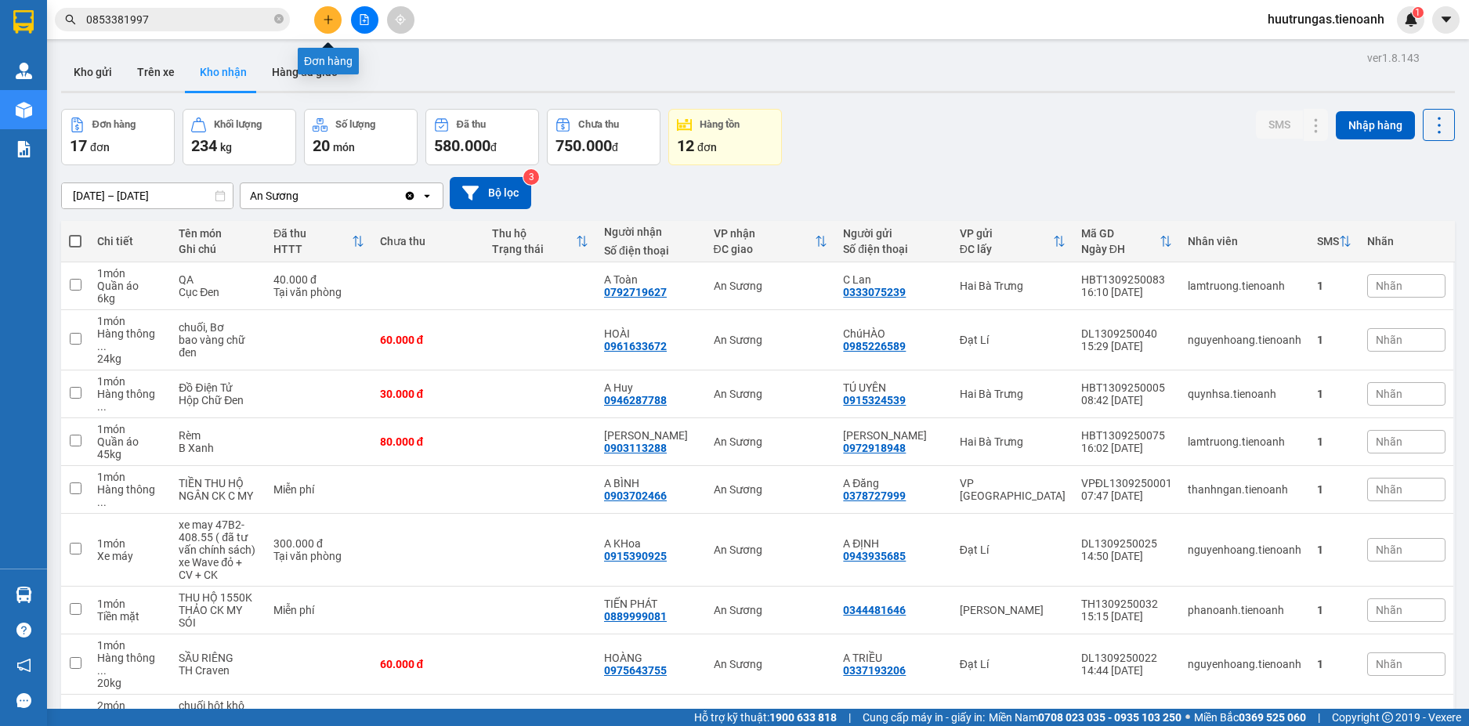
click at [323, 13] on button at bounding box center [327, 19] width 27 height 27
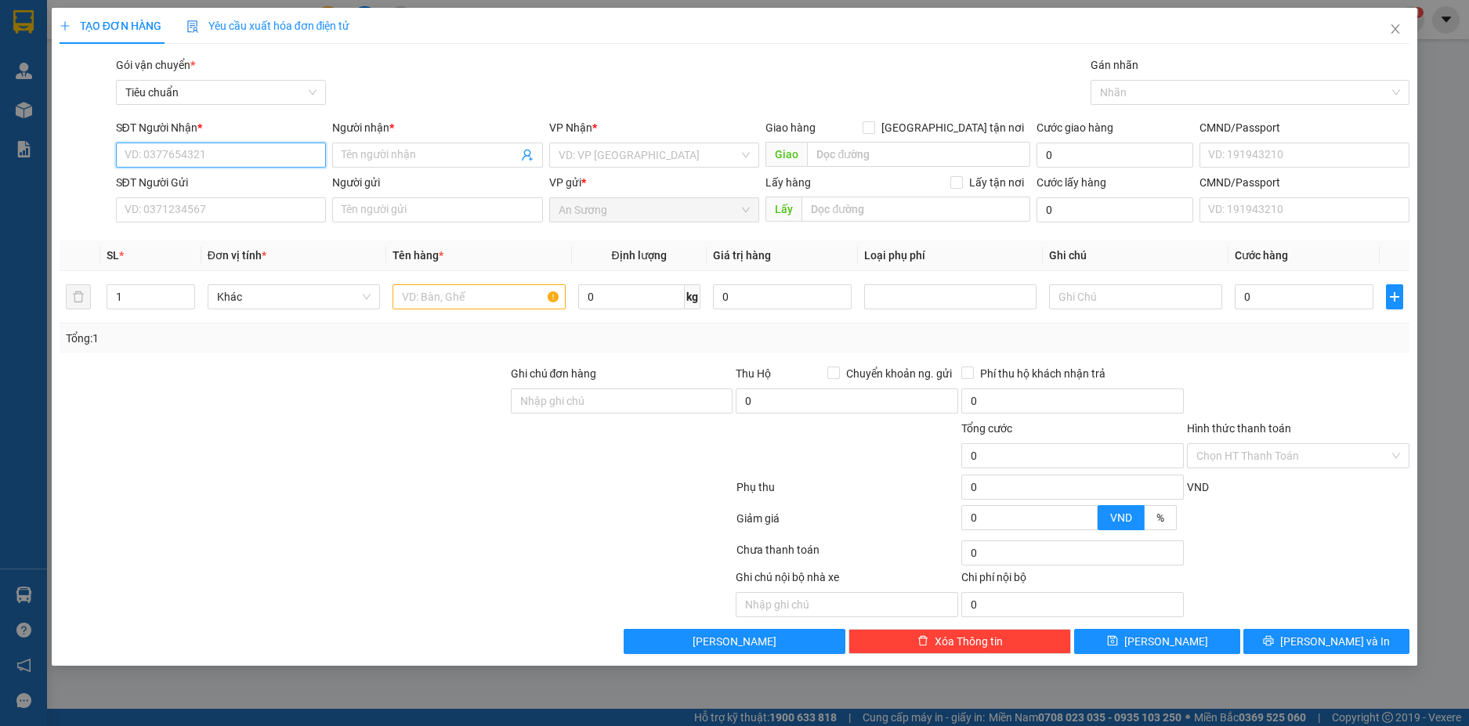
click at [274, 161] on input "SĐT Người Nhận *" at bounding box center [221, 155] width 211 height 25
paste input "0965850086"
type input "0965850086"
click at [256, 187] on div "0965850086 - TRÀ MY" at bounding box center [221, 186] width 192 height 17
type input "TRÀ MY"
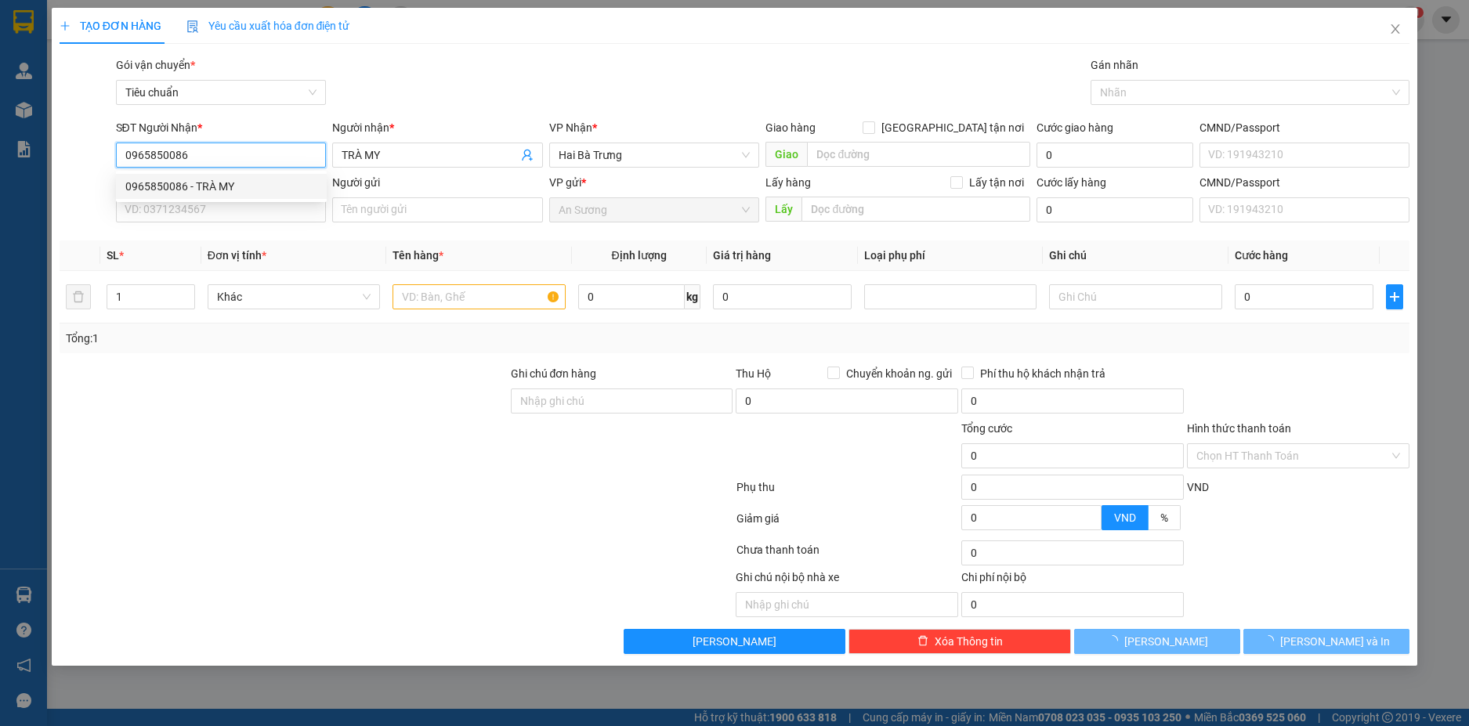
type input "40.000"
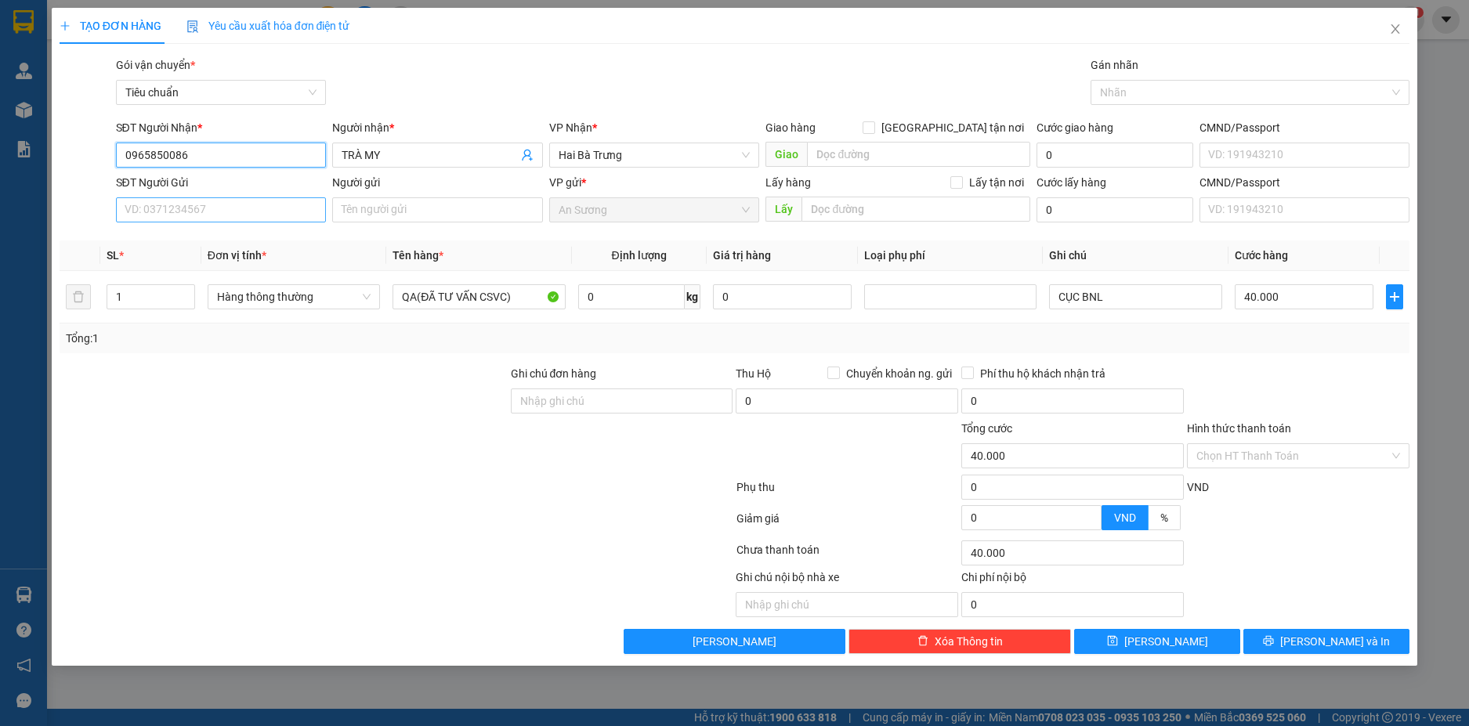
type input "0965850086"
click at [301, 217] on input "SĐT Người Gửi" at bounding box center [221, 209] width 211 height 25
click at [243, 234] on div "0797012265 - A TÂY" at bounding box center [221, 241] width 192 height 17
type input "0797012265"
type input "A TÂY"
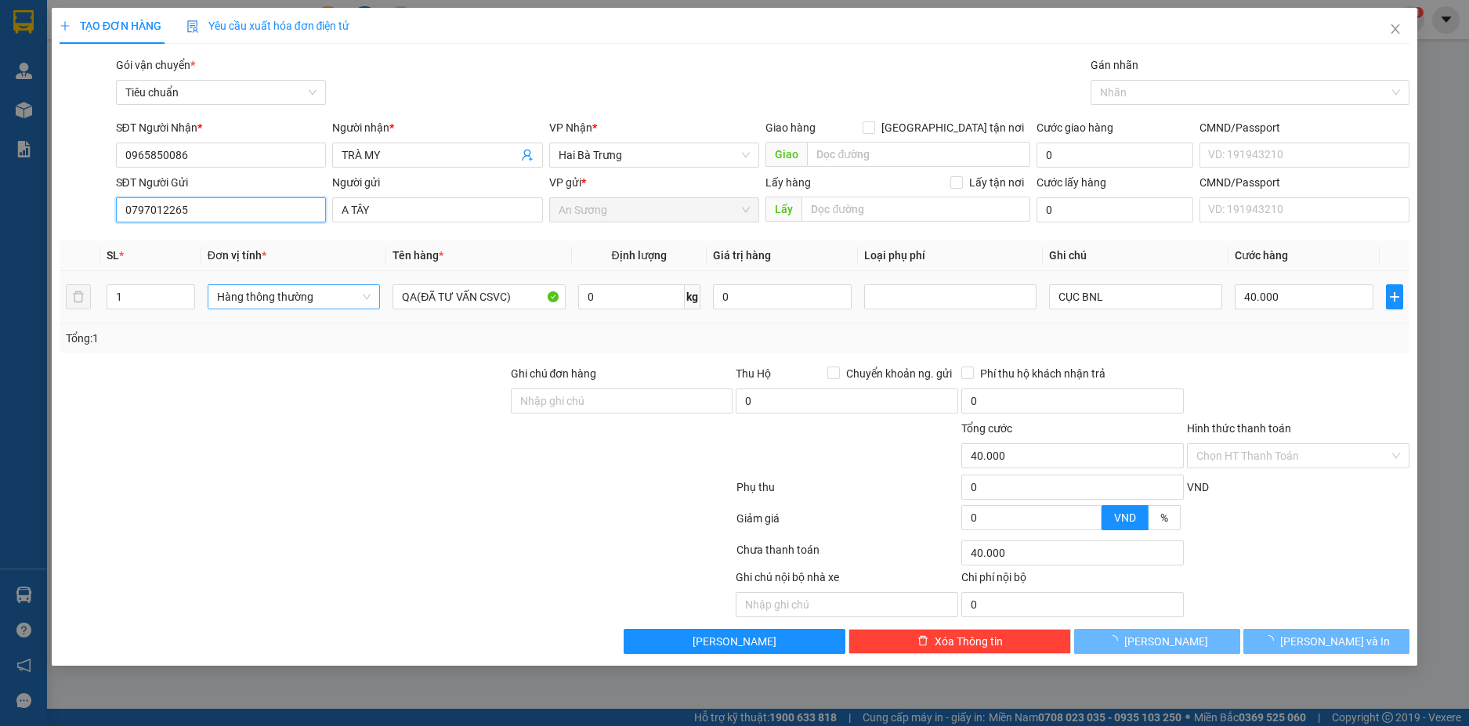
click at [361, 297] on span "Hàng thông thường" at bounding box center [294, 297] width 154 height 24
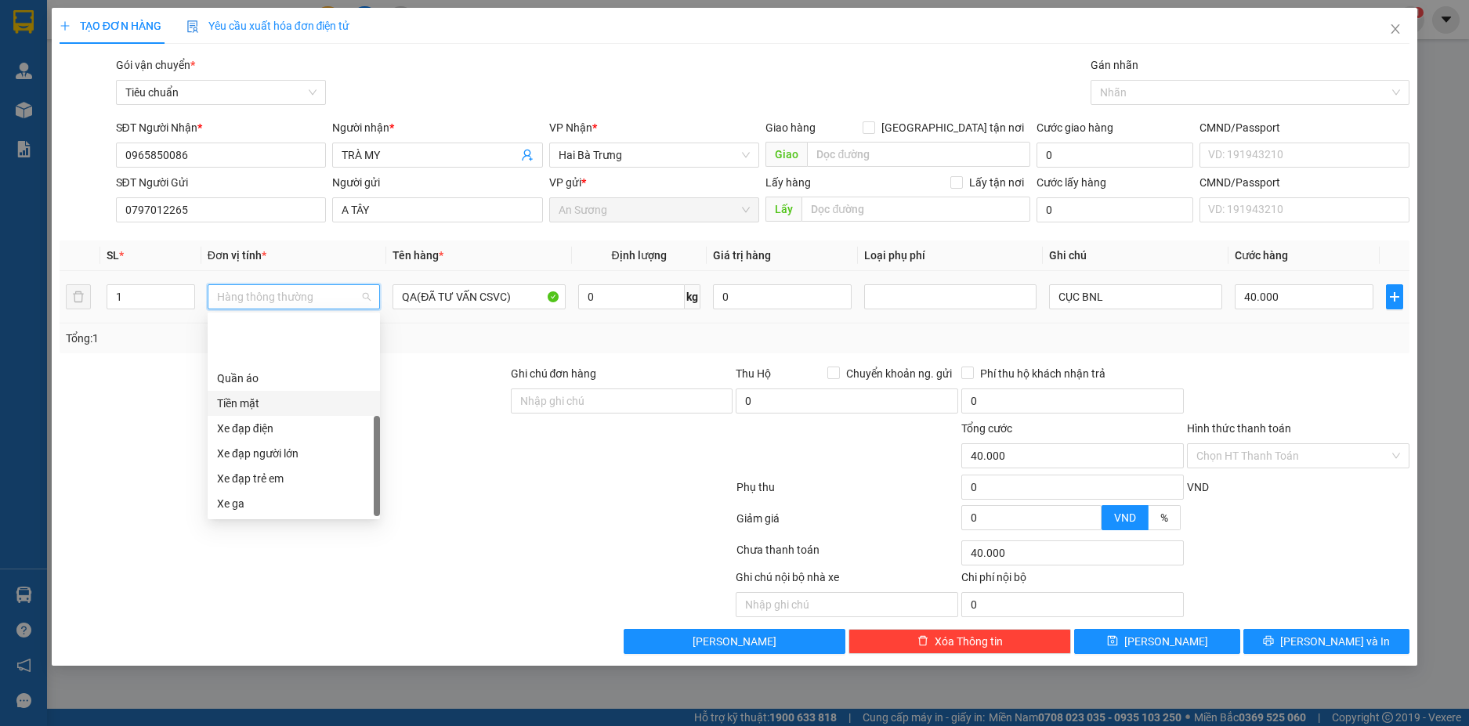
scroll to position [75, 0]
click at [444, 375] on div at bounding box center [283, 392] width 451 height 55
type input "0"
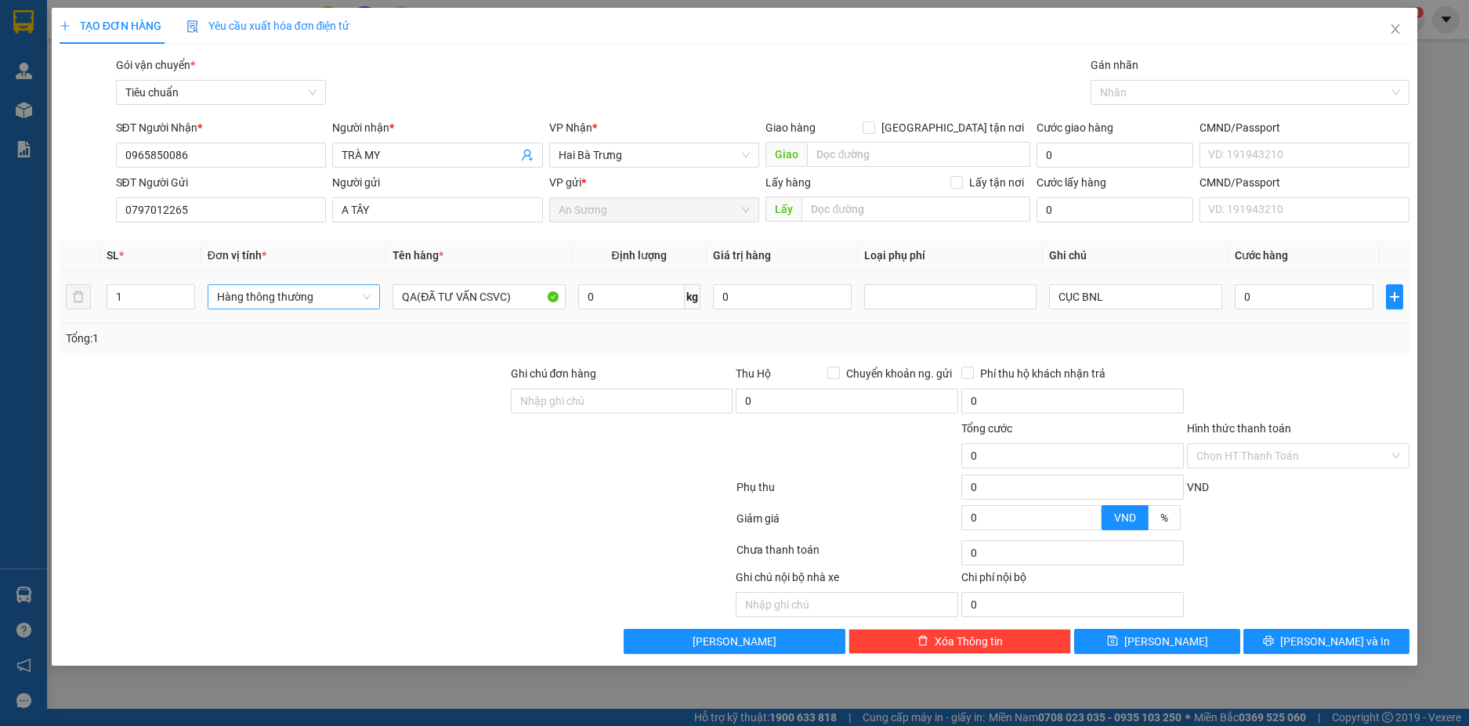
click at [355, 298] on span "Hàng thông thường" at bounding box center [294, 297] width 154 height 24
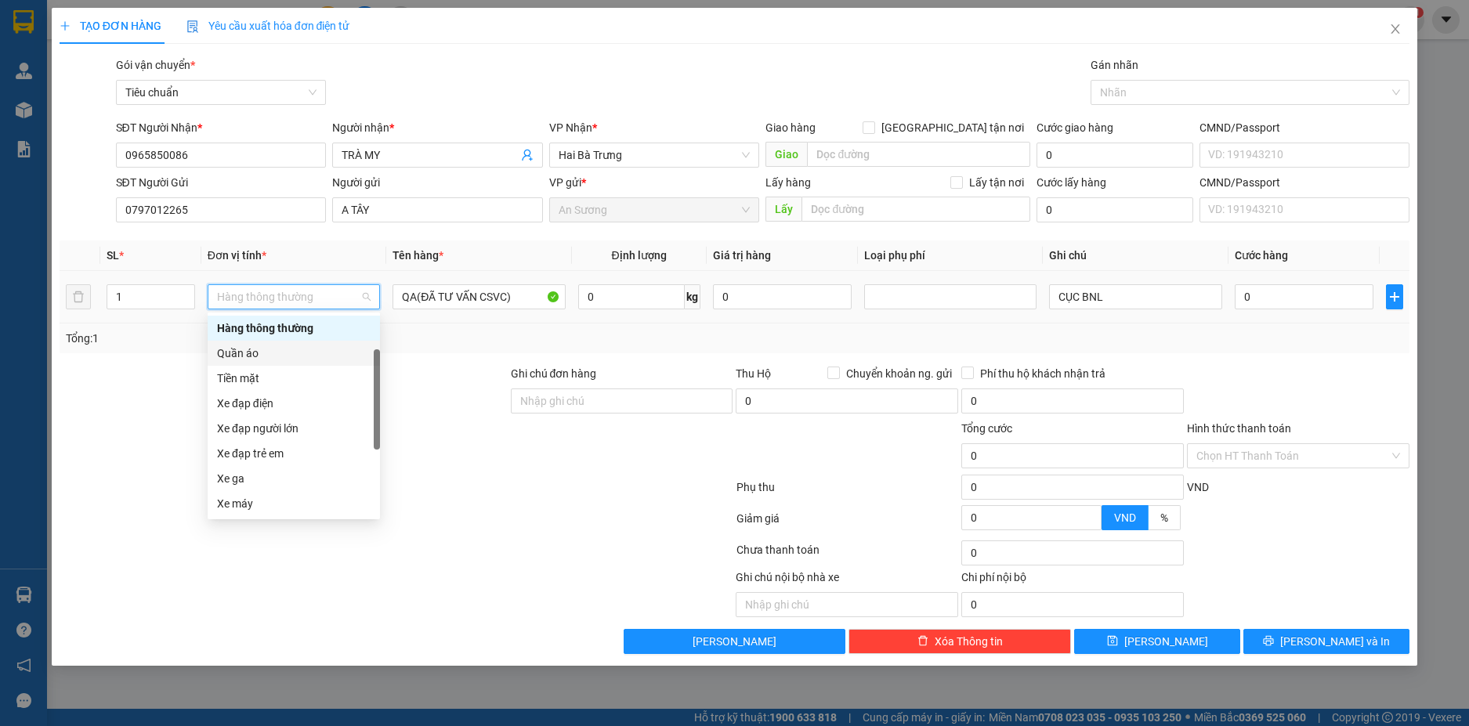
click at [266, 354] on div "Quần áo" at bounding box center [294, 353] width 154 height 17
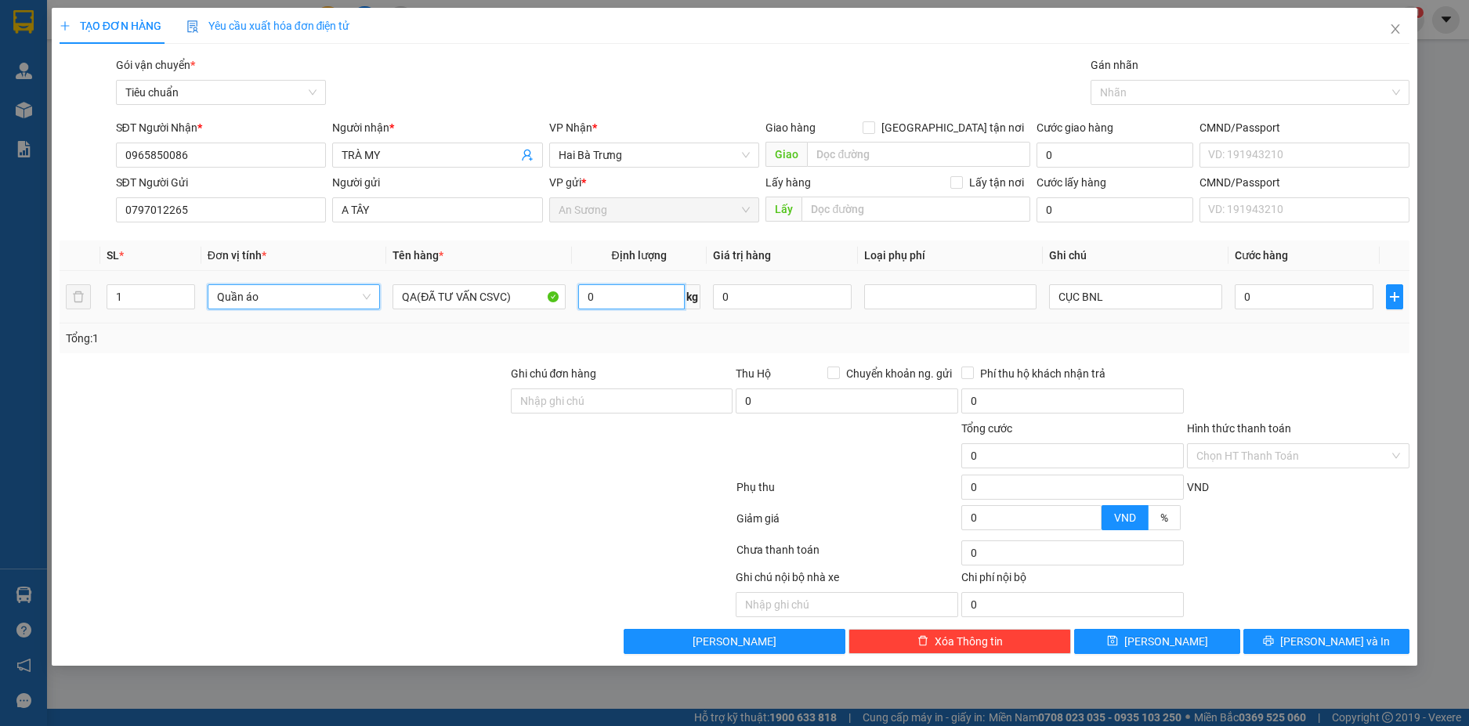
click at [606, 294] on input "0" at bounding box center [631, 296] width 107 height 25
type input "7"
click at [1263, 353] on div "Tổng: 1" at bounding box center [735, 339] width 1351 height 30
type input "40.000"
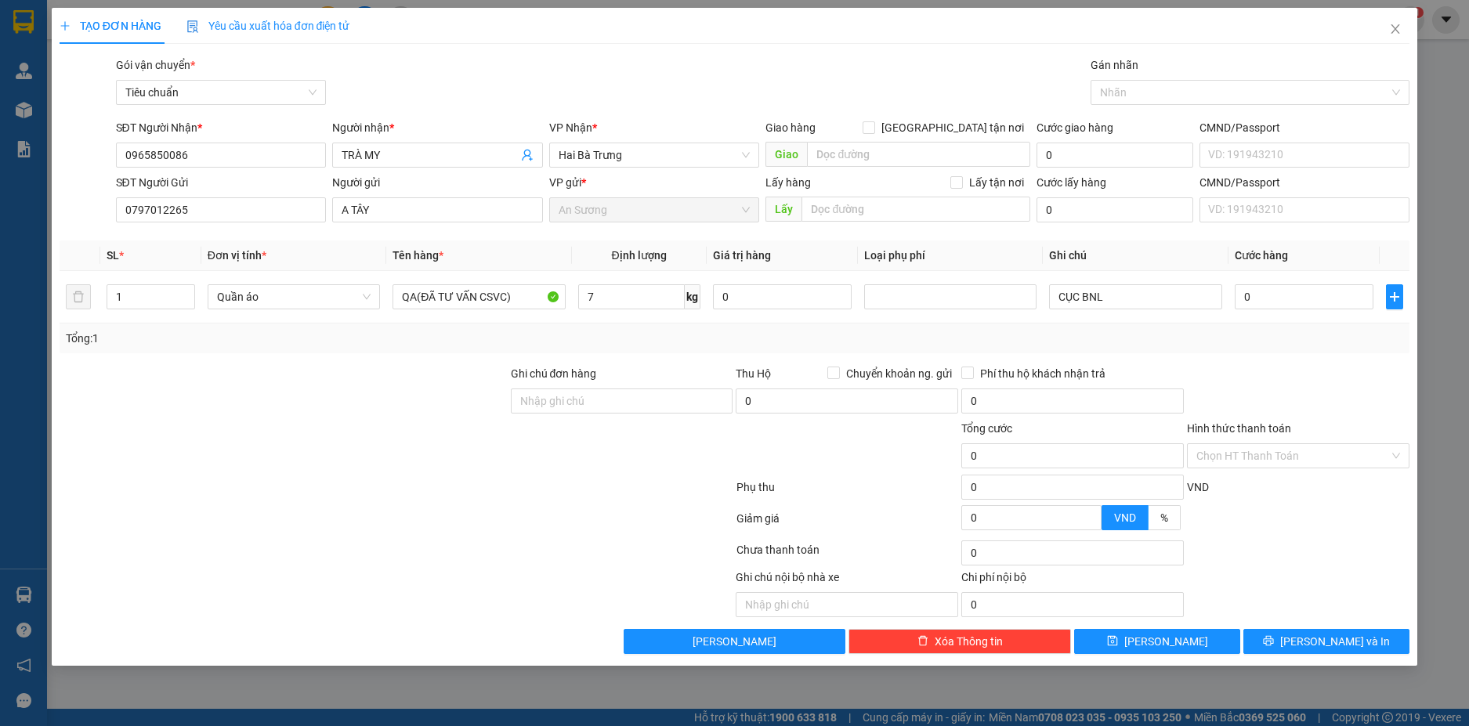
type input "40.000"
click at [1346, 641] on span "[PERSON_NAME] và In" at bounding box center [1335, 641] width 110 height 17
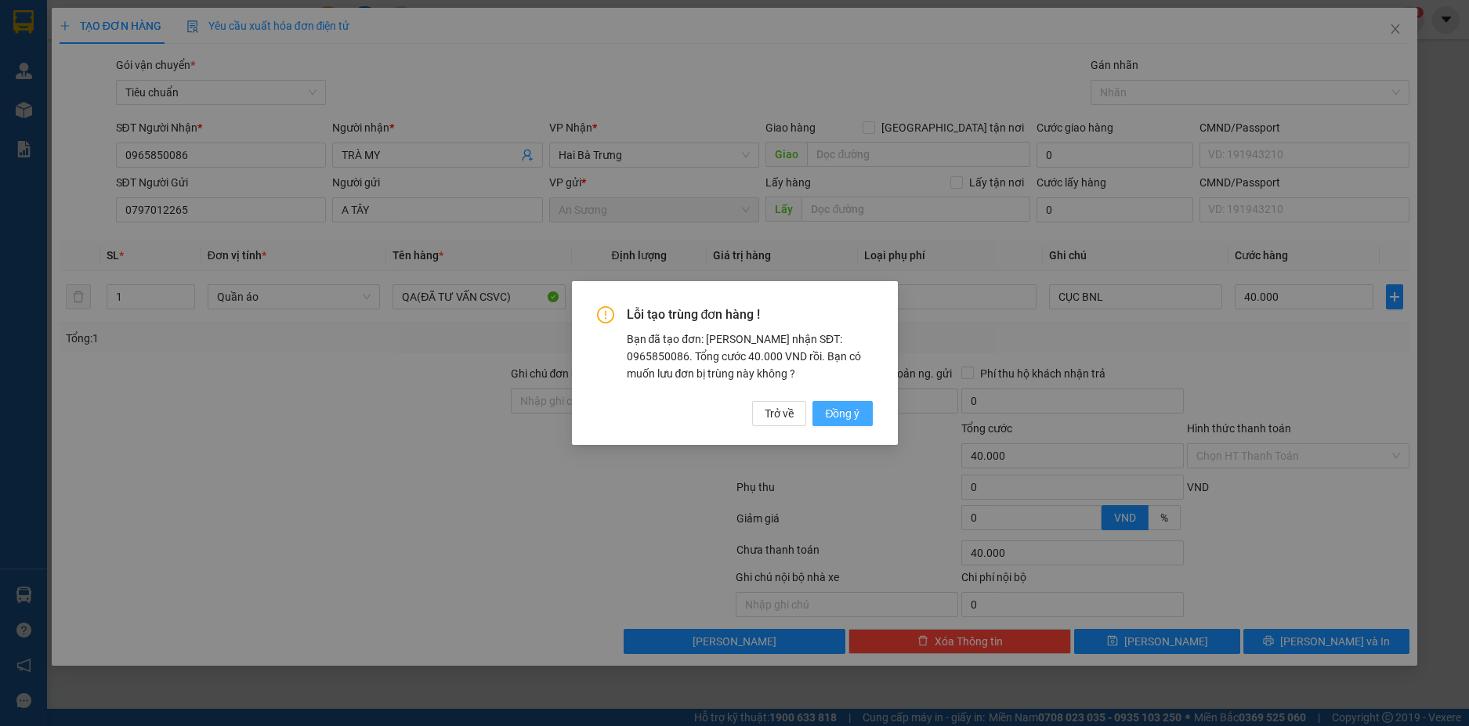
click at [844, 415] on span "Đồng ý" at bounding box center [842, 413] width 34 height 17
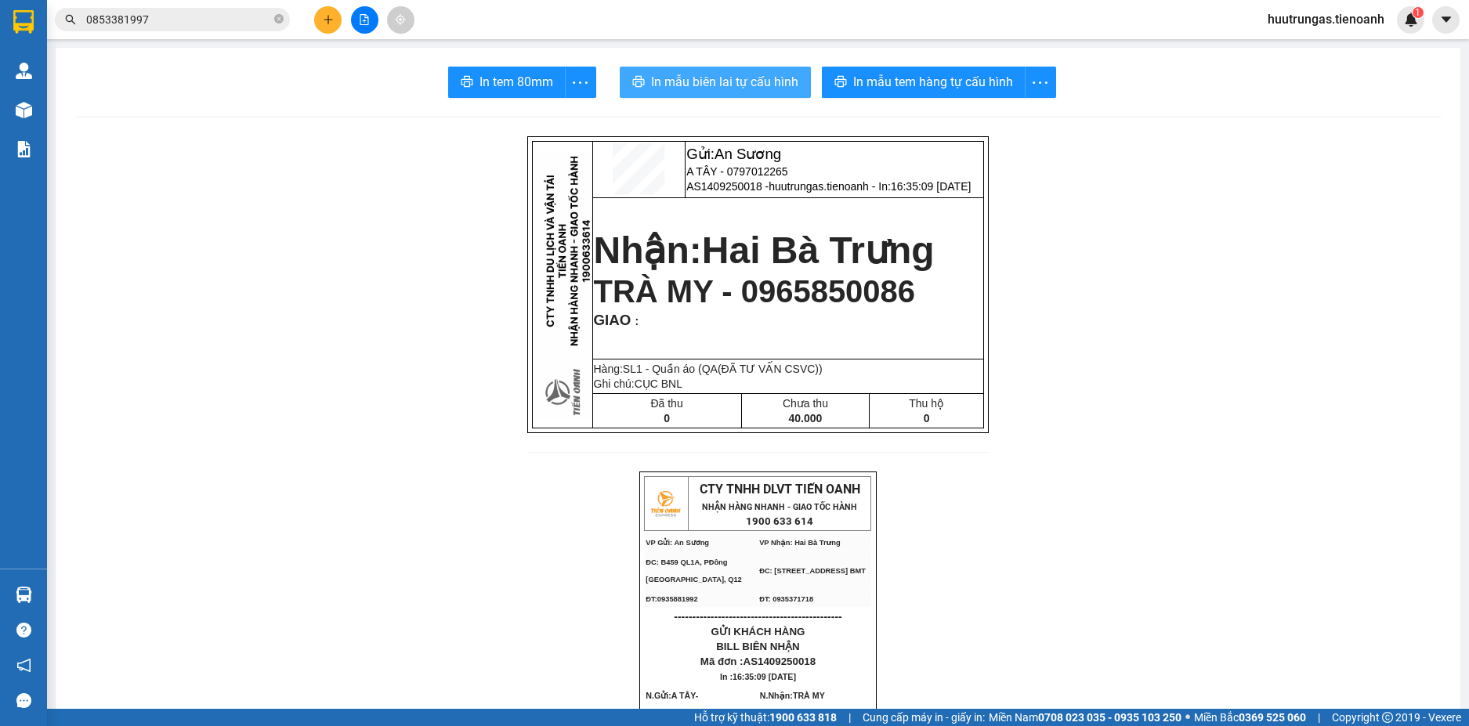
click at [724, 84] on span "In mẫu biên lai tự cấu hình" at bounding box center [724, 82] width 147 height 20
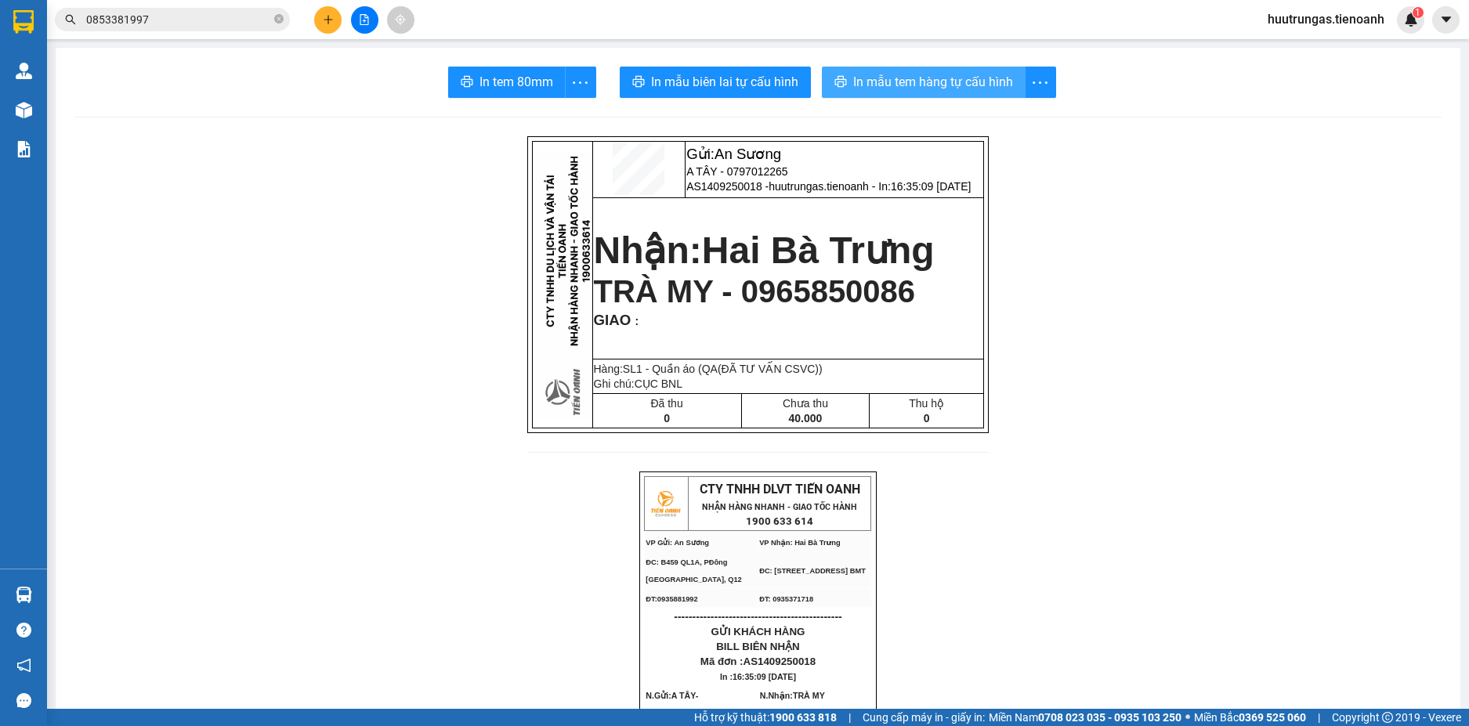
click at [908, 74] on span "In mẫu tem hàng tự cấu hình" at bounding box center [933, 82] width 160 height 20
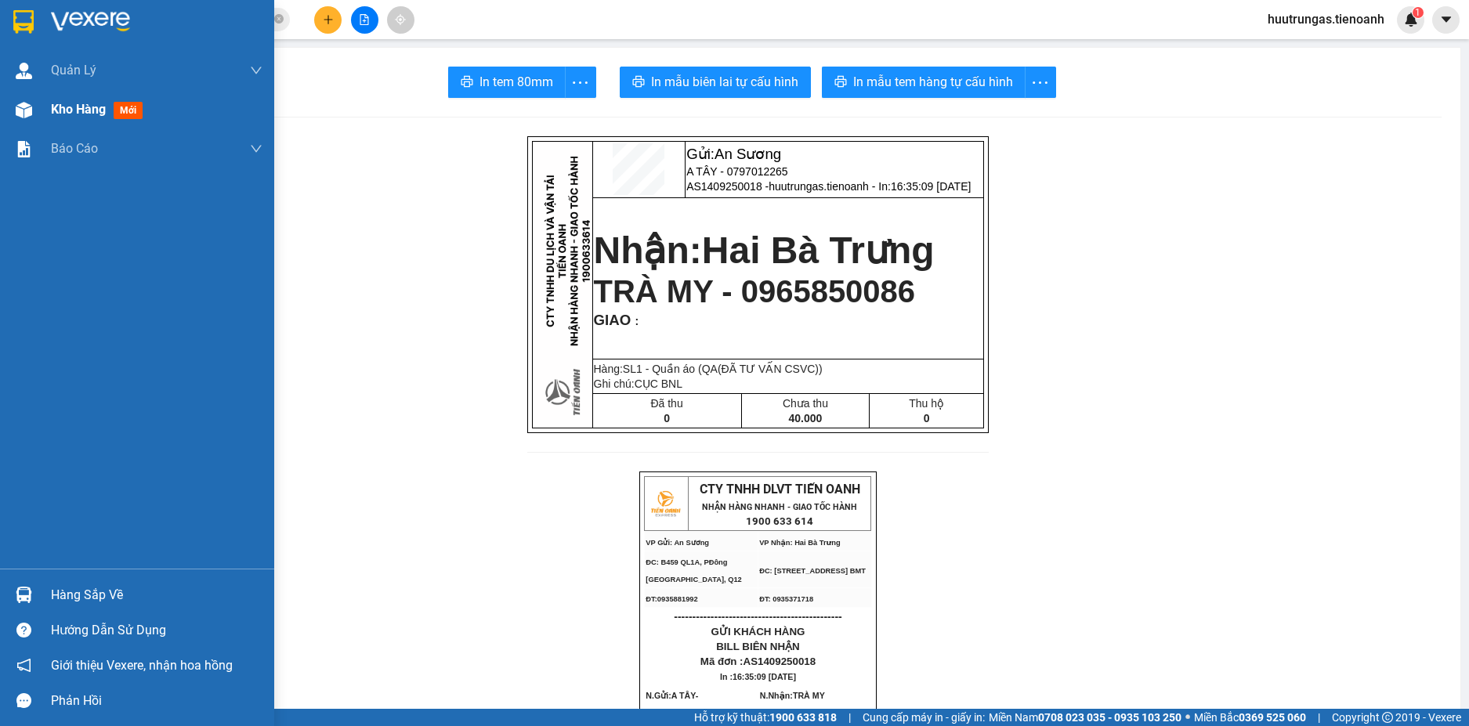
click at [63, 118] on div "Kho hàng mới" at bounding box center [100, 110] width 98 height 20
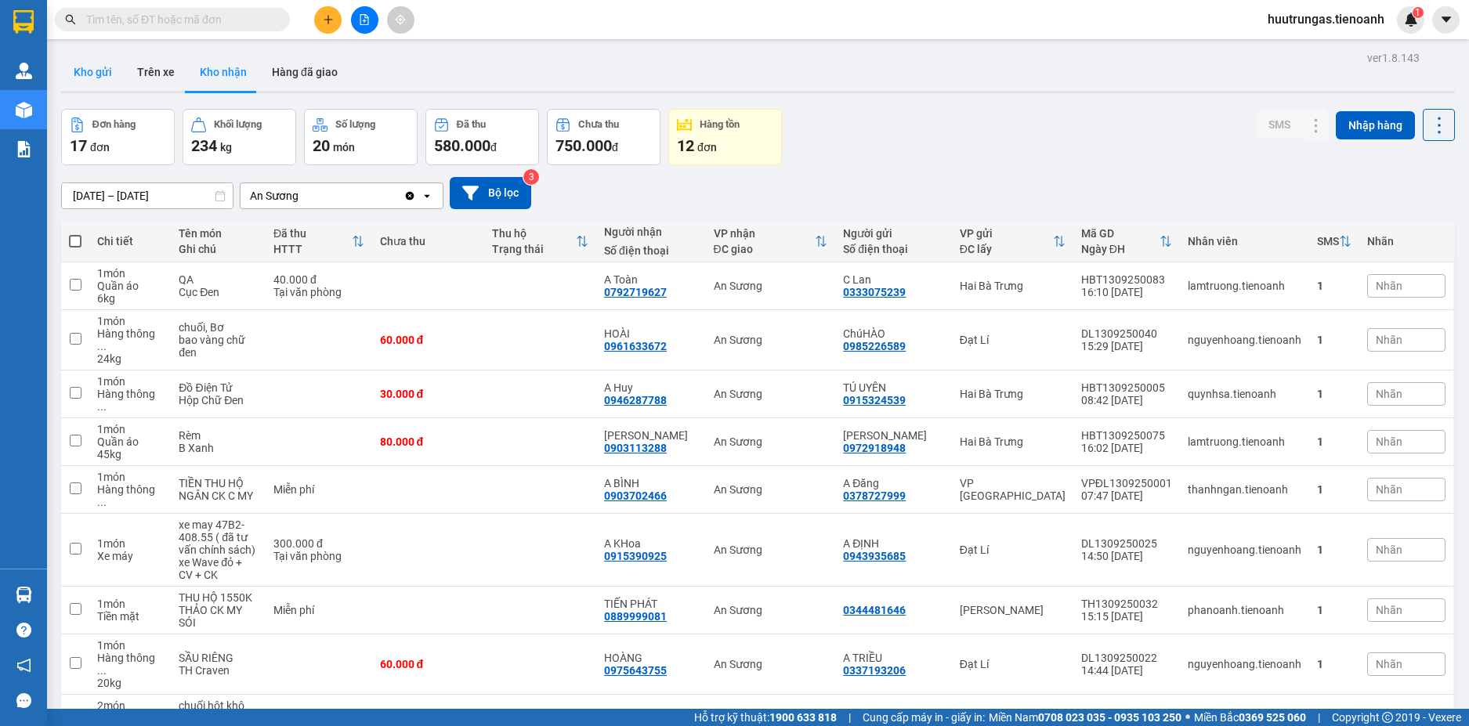
click at [92, 68] on button "Kho gửi" at bounding box center [92, 72] width 63 height 38
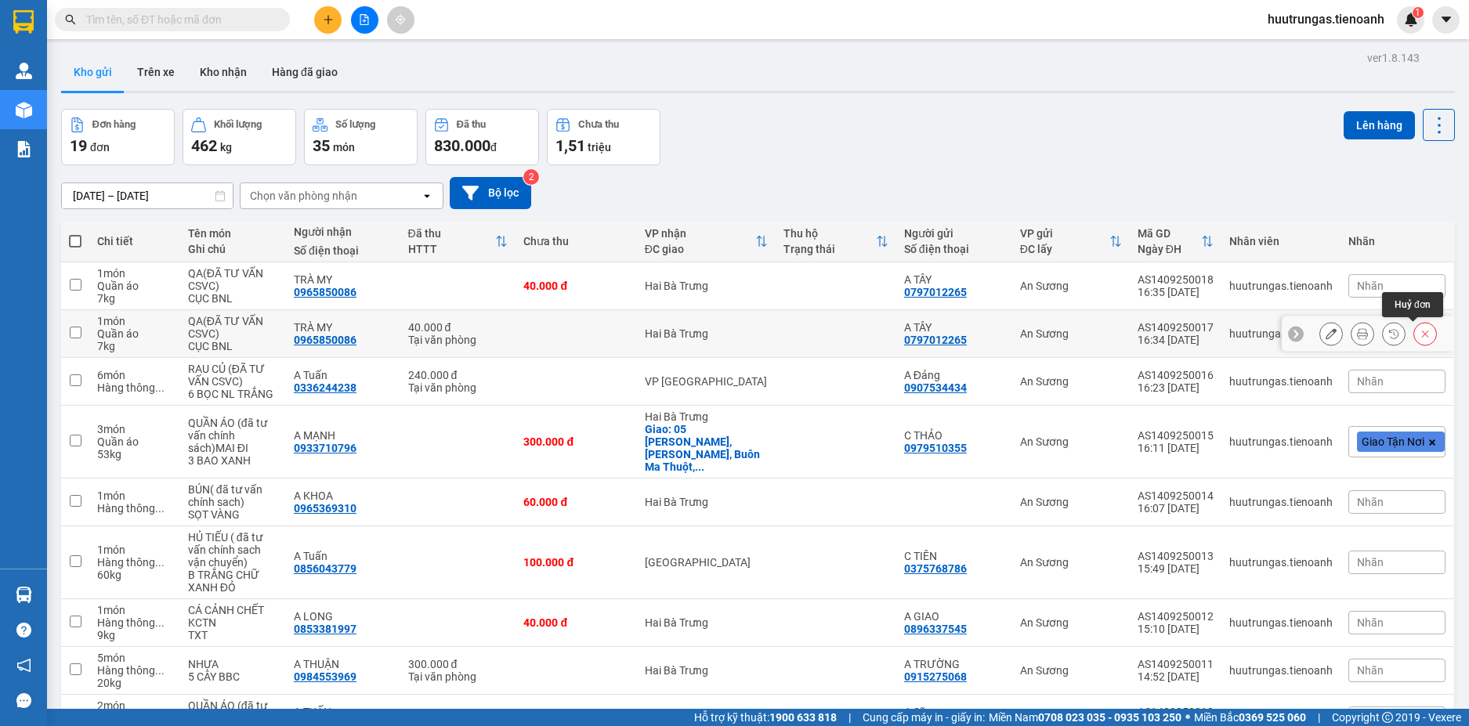
click at [1420, 335] on icon at bounding box center [1425, 333] width 11 height 11
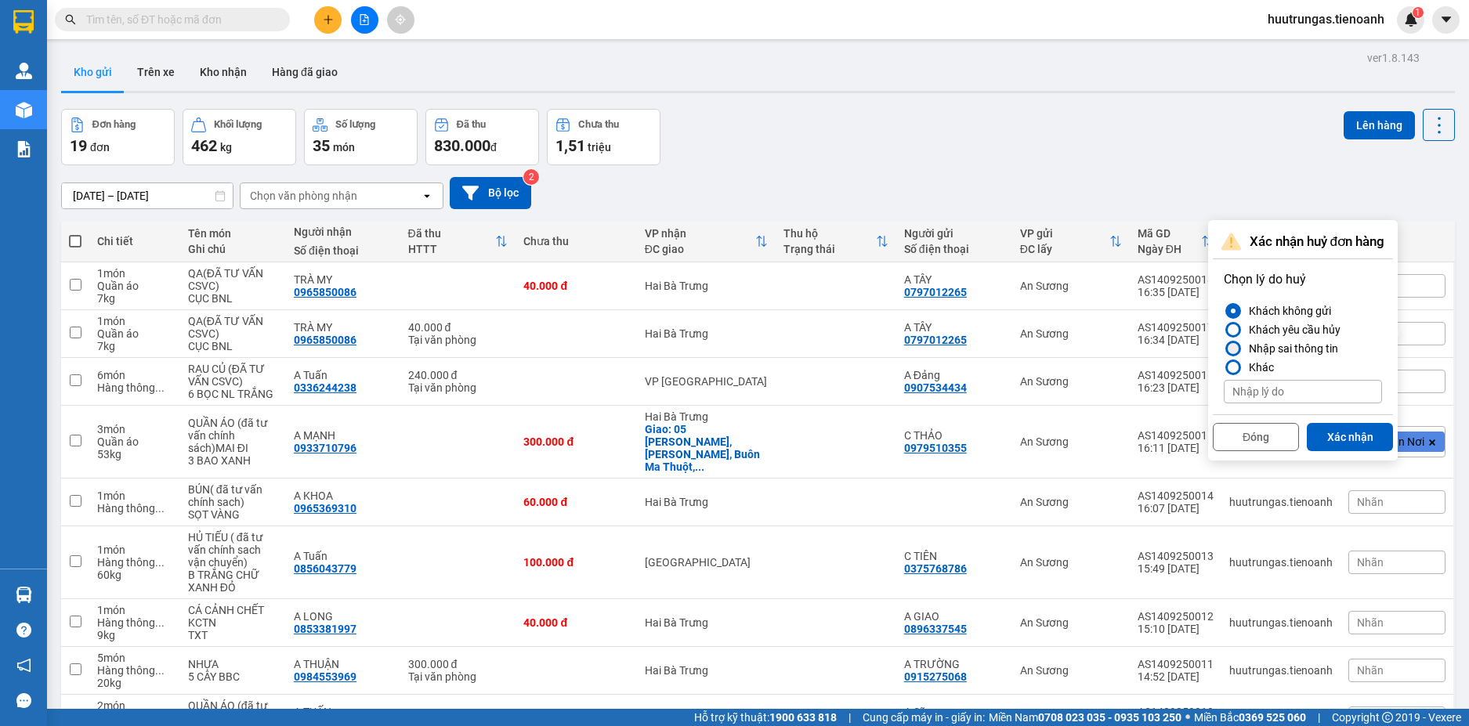
click at [1251, 347] on div "Nhập sai thông tin" at bounding box center [1291, 348] width 96 height 19
click at [1224, 349] on input "Nhập sai thông tin" at bounding box center [1224, 349] width 0 height 0
click at [1338, 436] on button "Xác nhận" at bounding box center [1350, 437] width 86 height 28
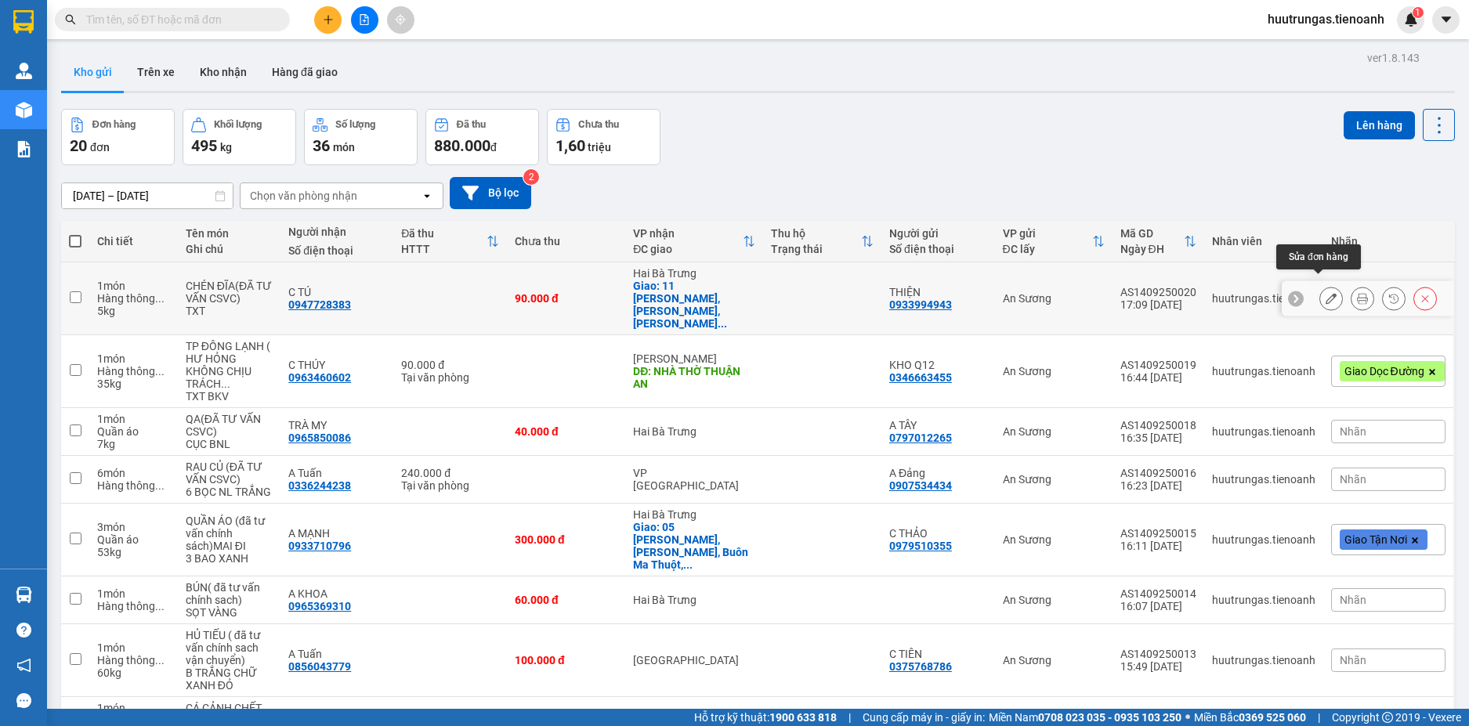
click at [1326, 293] on icon at bounding box center [1331, 298] width 11 height 11
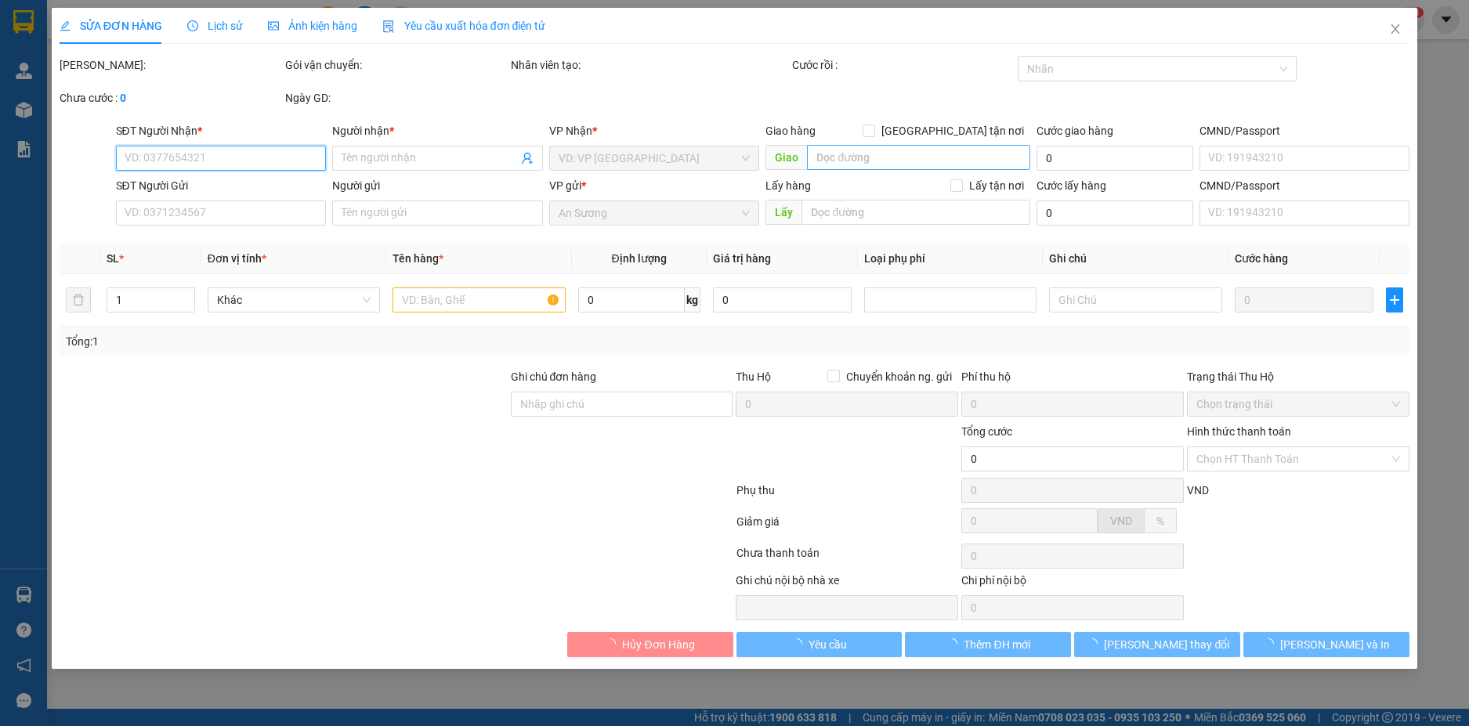
type input "0947728383"
type input "C TÚ"
checkbox input "true"
type input "11 [PERSON_NAME], Tân Lợi, [GEOGRAPHIC_DATA], [GEOGRAPHIC_DATA]"
type input "0933994943"
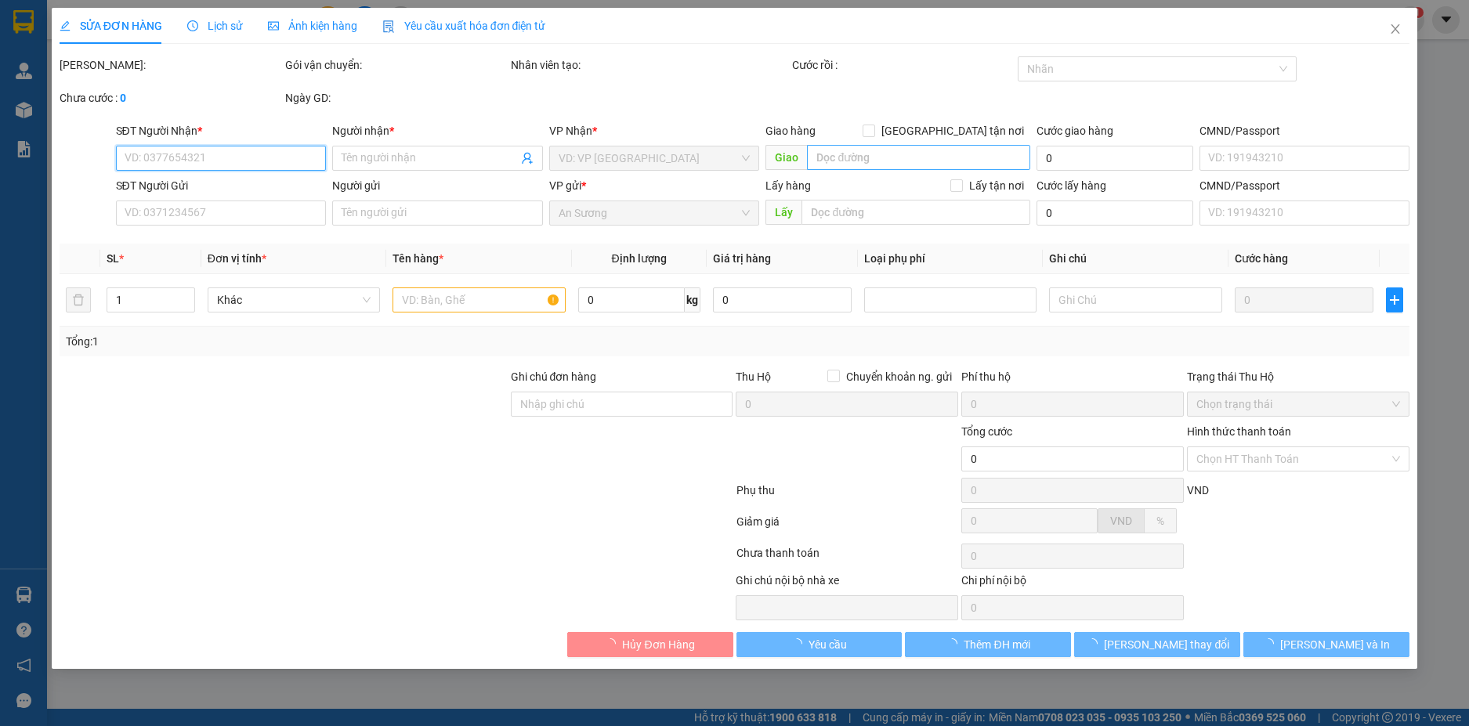
type input "THIỆN"
type input "90.000"
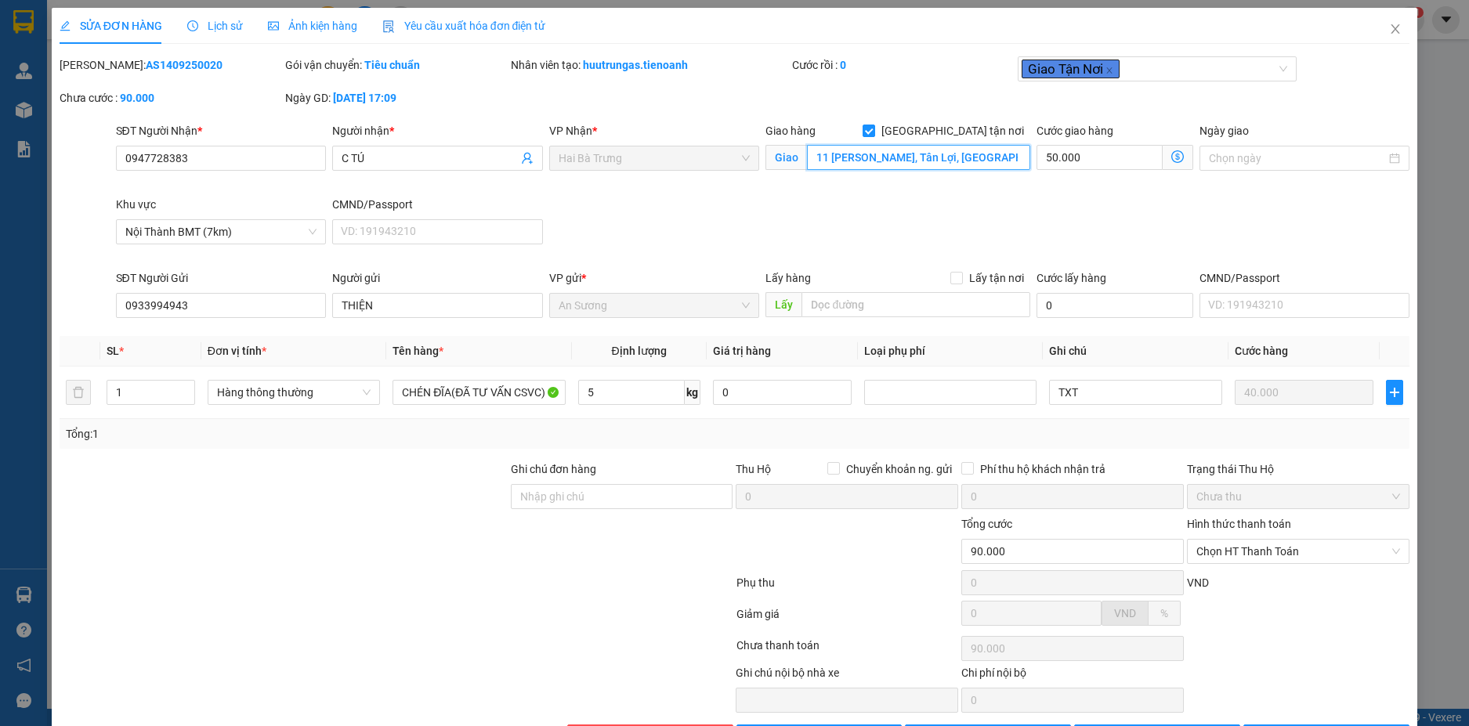
click at [807, 161] on input "11 [PERSON_NAME], Tân Lợi, [GEOGRAPHIC_DATA], [GEOGRAPHIC_DATA]" at bounding box center [918, 157] width 223 height 25
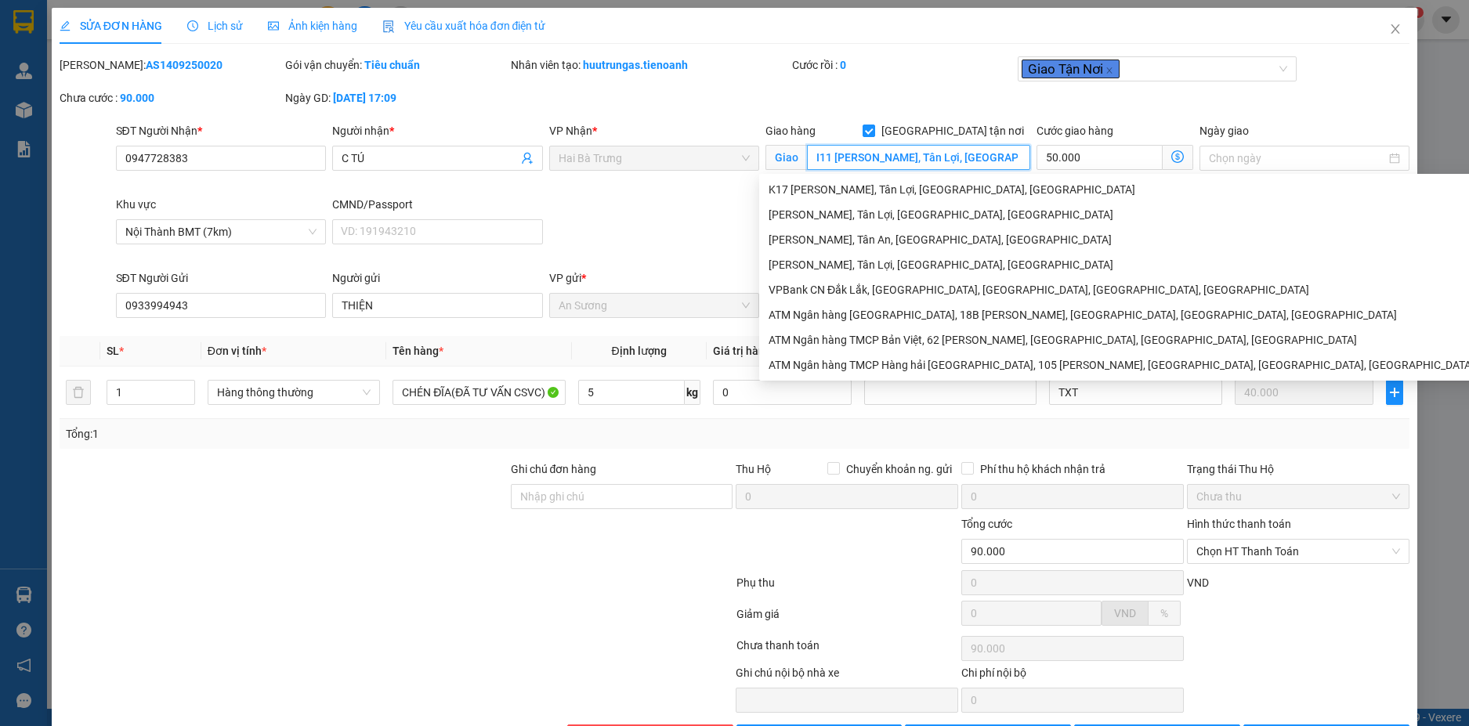
click at [825, 159] on input "I11 [PERSON_NAME], Tân Lợi, [GEOGRAPHIC_DATA], [GEOGRAPHIC_DATA]" at bounding box center [918, 157] width 223 height 25
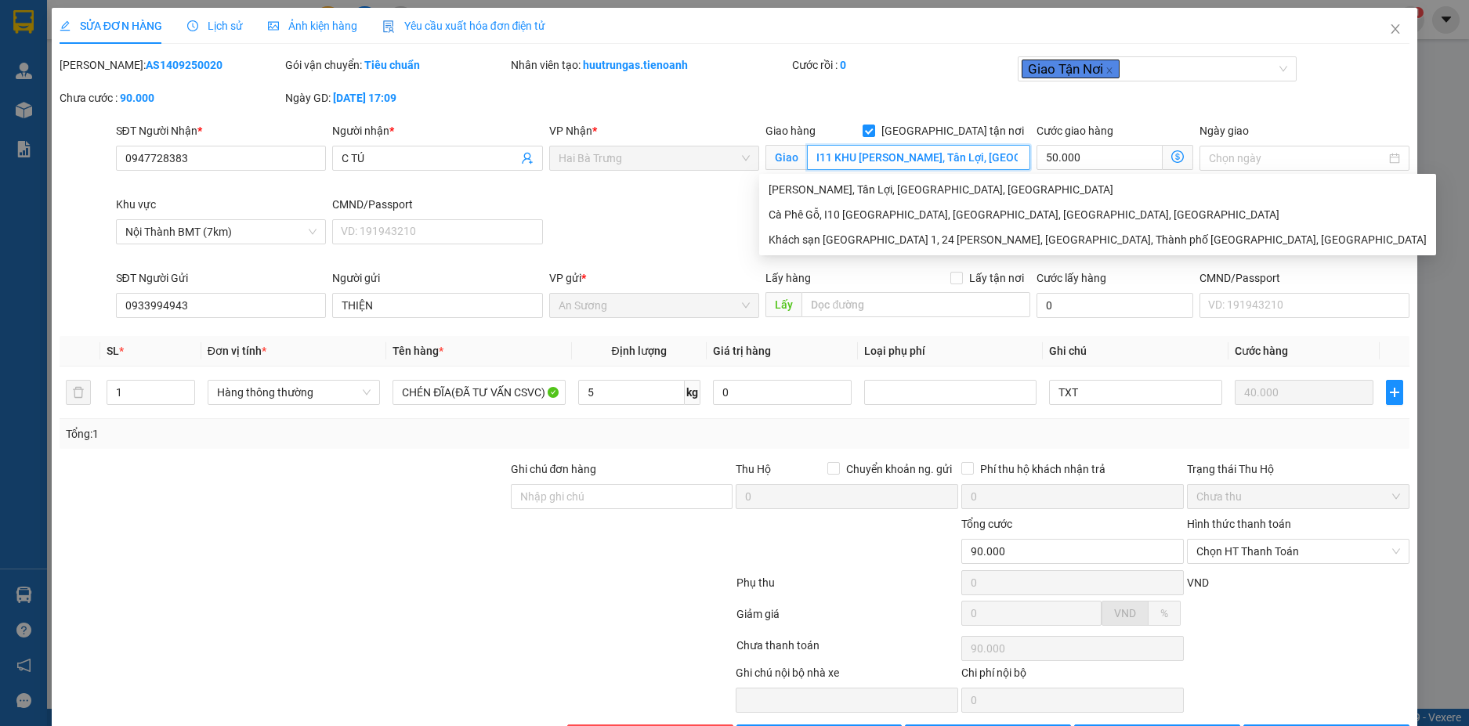
type input "I11 KHU [PERSON_NAME], Tân Lợi, [GEOGRAPHIC_DATA], [GEOGRAPHIC_DATA]"
click at [882, 85] on div "Cước rồi : 0" at bounding box center [904, 72] width 226 height 33
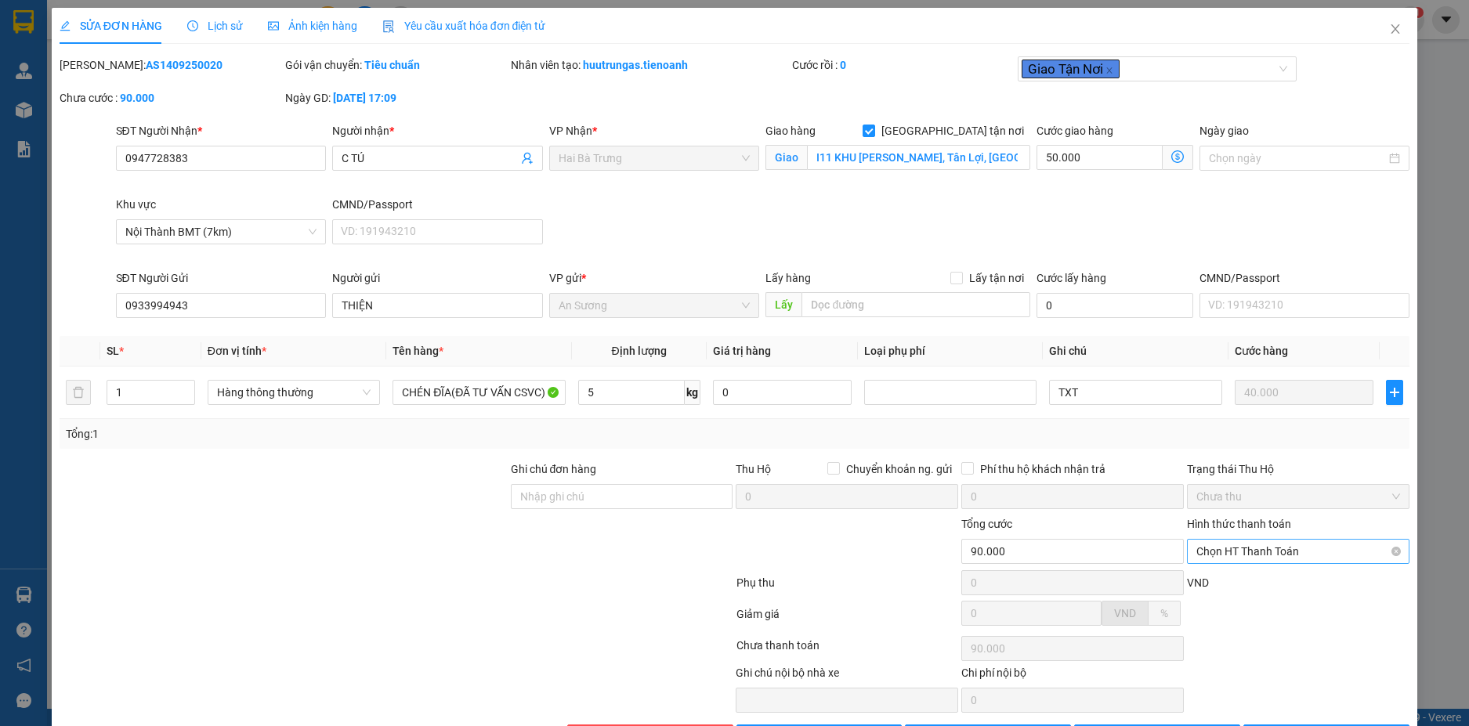
click at [1310, 550] on span "Chọn HT Thanh Toán" at bounding box center [1299, 552] width 204 height 24
click at [1250, 586] on div "Tại văn phòng" at bounding box center [1287, 582] width 201 height 17
type input "0"
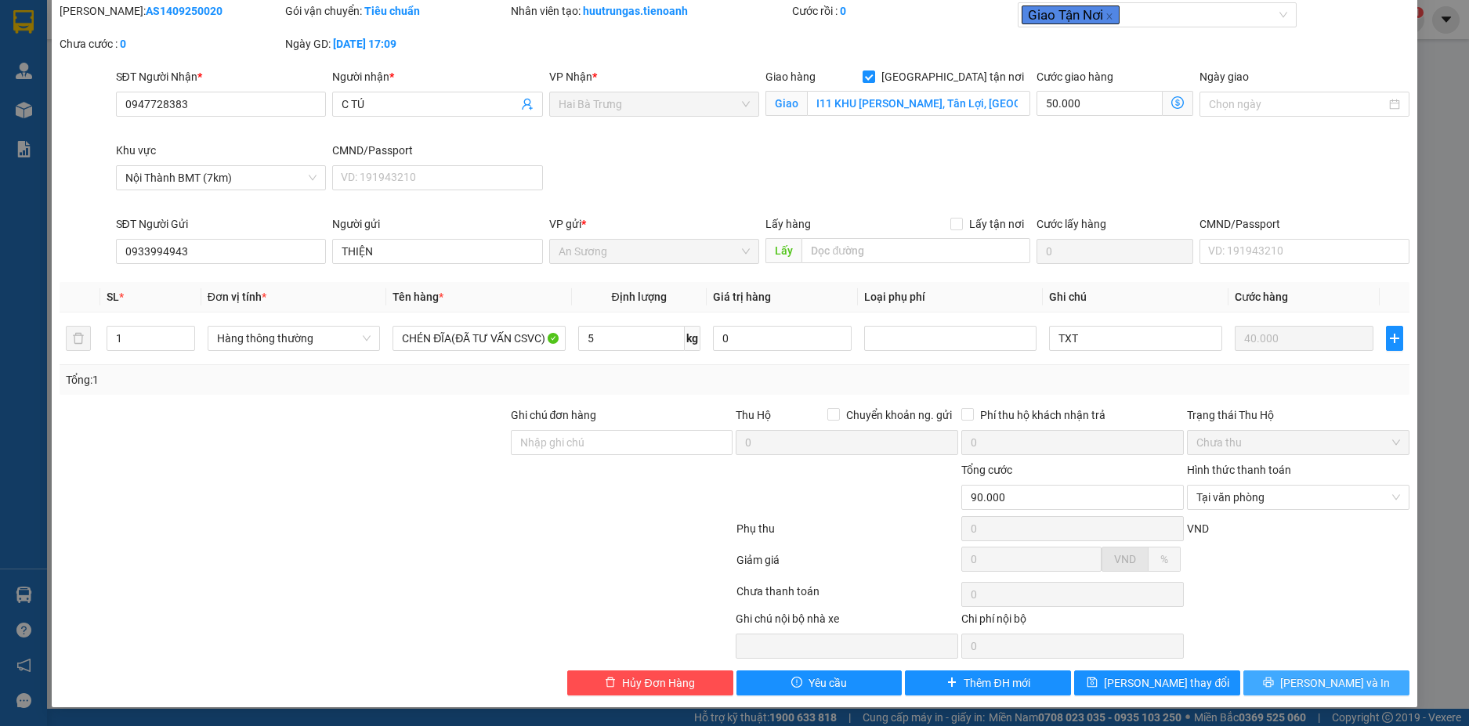
click at [1347, 680] on button "[PERSON_NAME] và In" at bounding box center [1327, 683] width 166 height 25
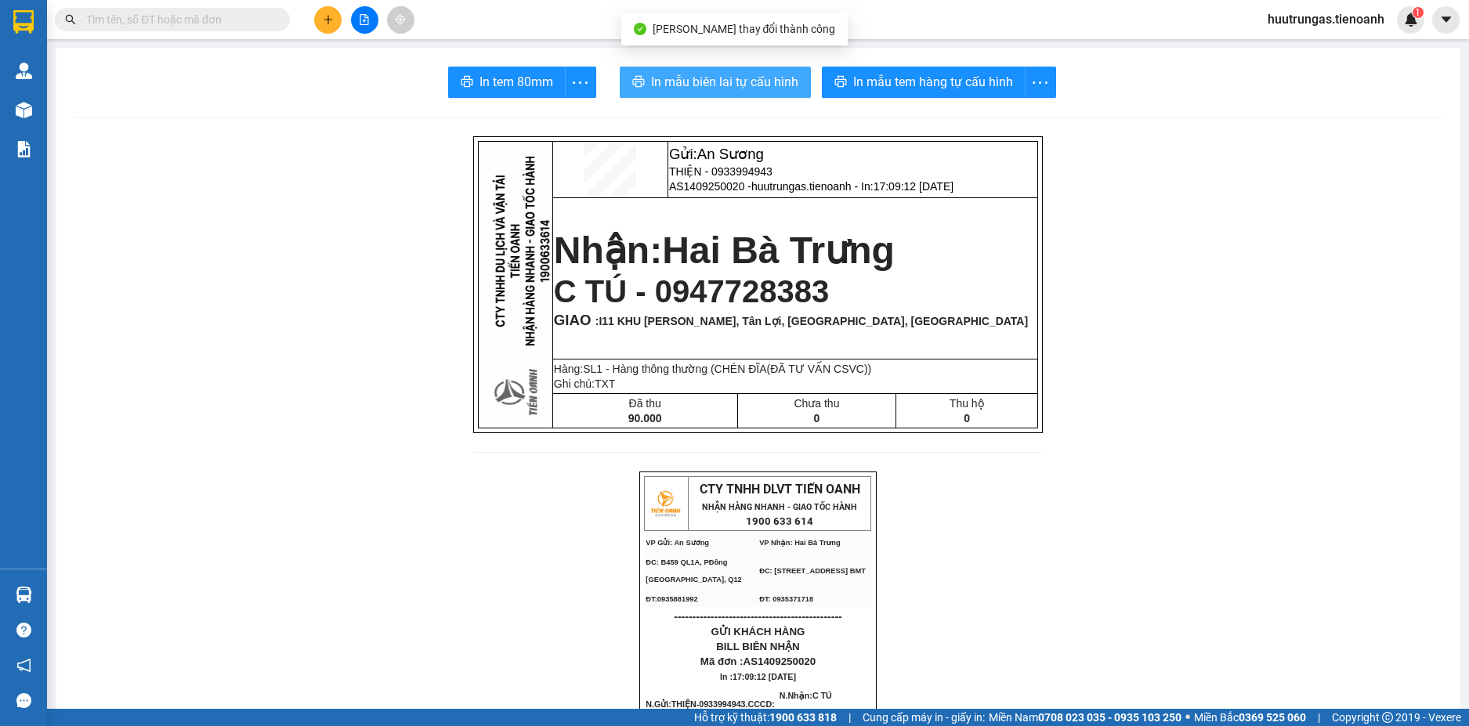
click at [755, 77] on span "In mẫu biên lai tự cấu hình" at bounding box center [724, 82] width 147 height 20
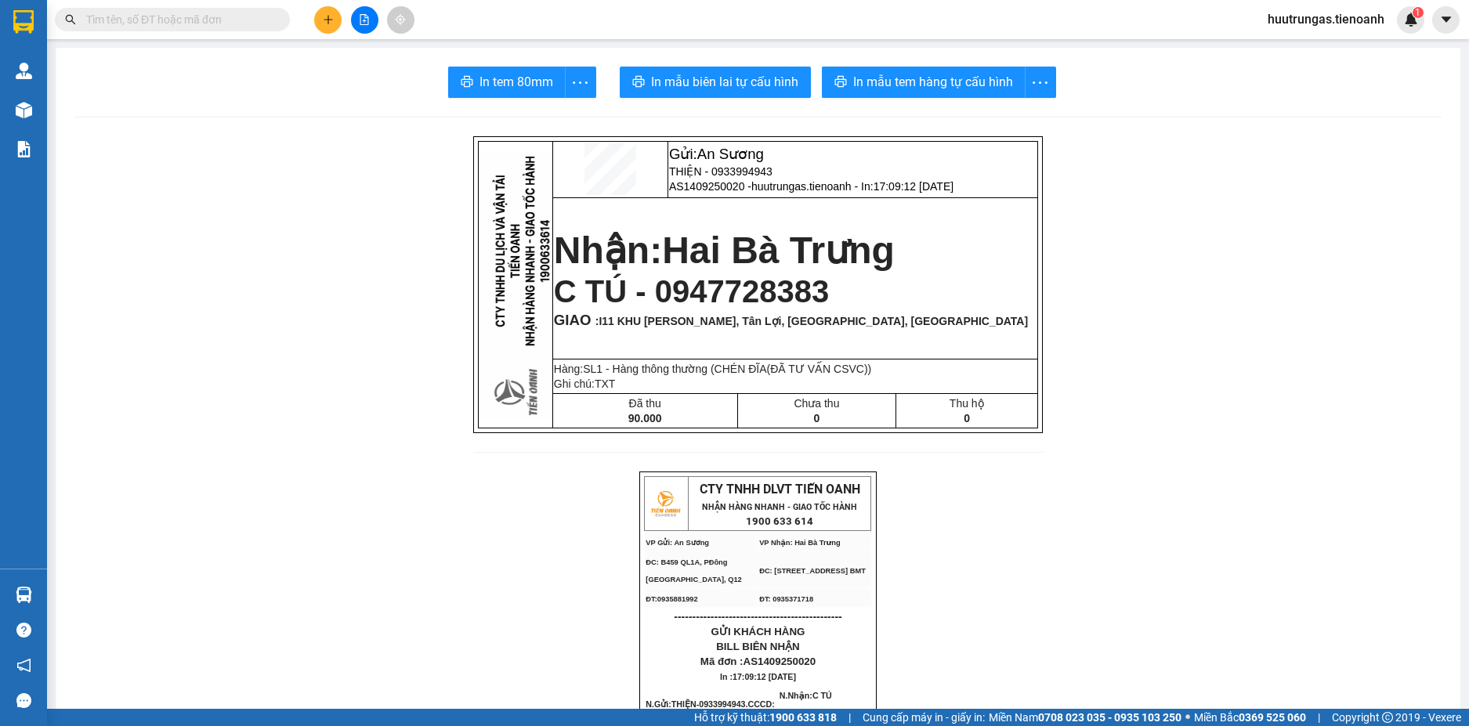
scroll to position [78, 0]
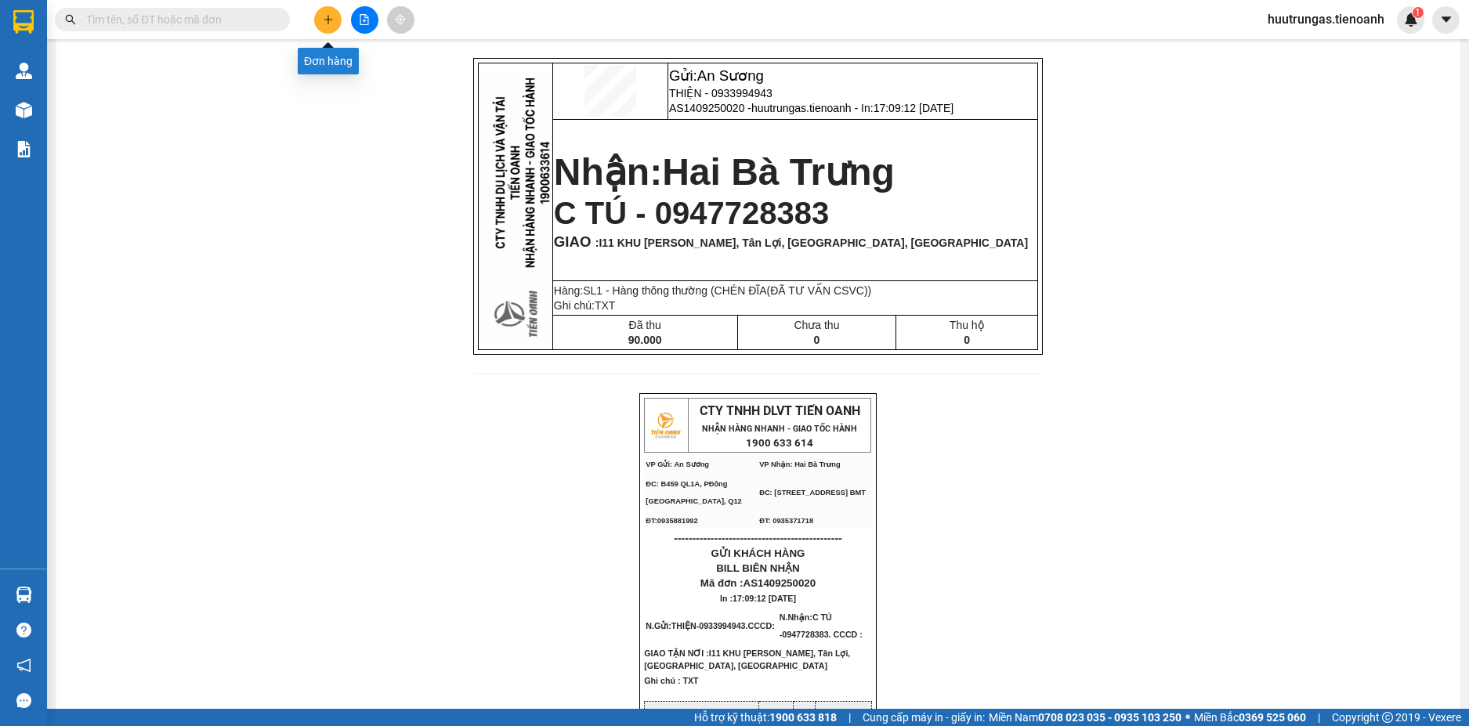
click at [331, 13] on button at bounding box center [327, 19] width 27 height 27
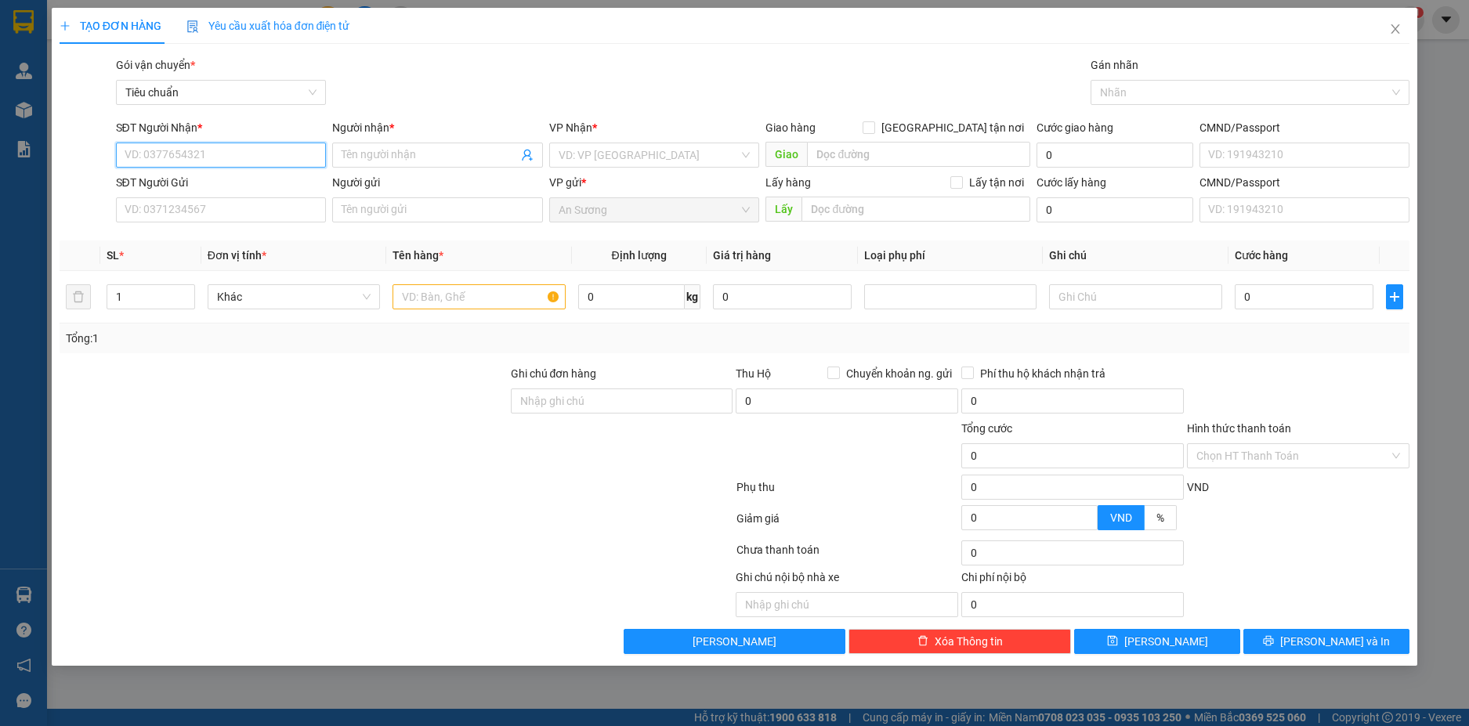
click at [228, 150] on input "SĐT Người Nhận *" at bounding box center [221, 155] width 211 height 25
type input "0971301343"
click at [424, 149] on input "Người nhận *" at bounding box center [430, 155] width 176 height 17
type input "A TOÀN"
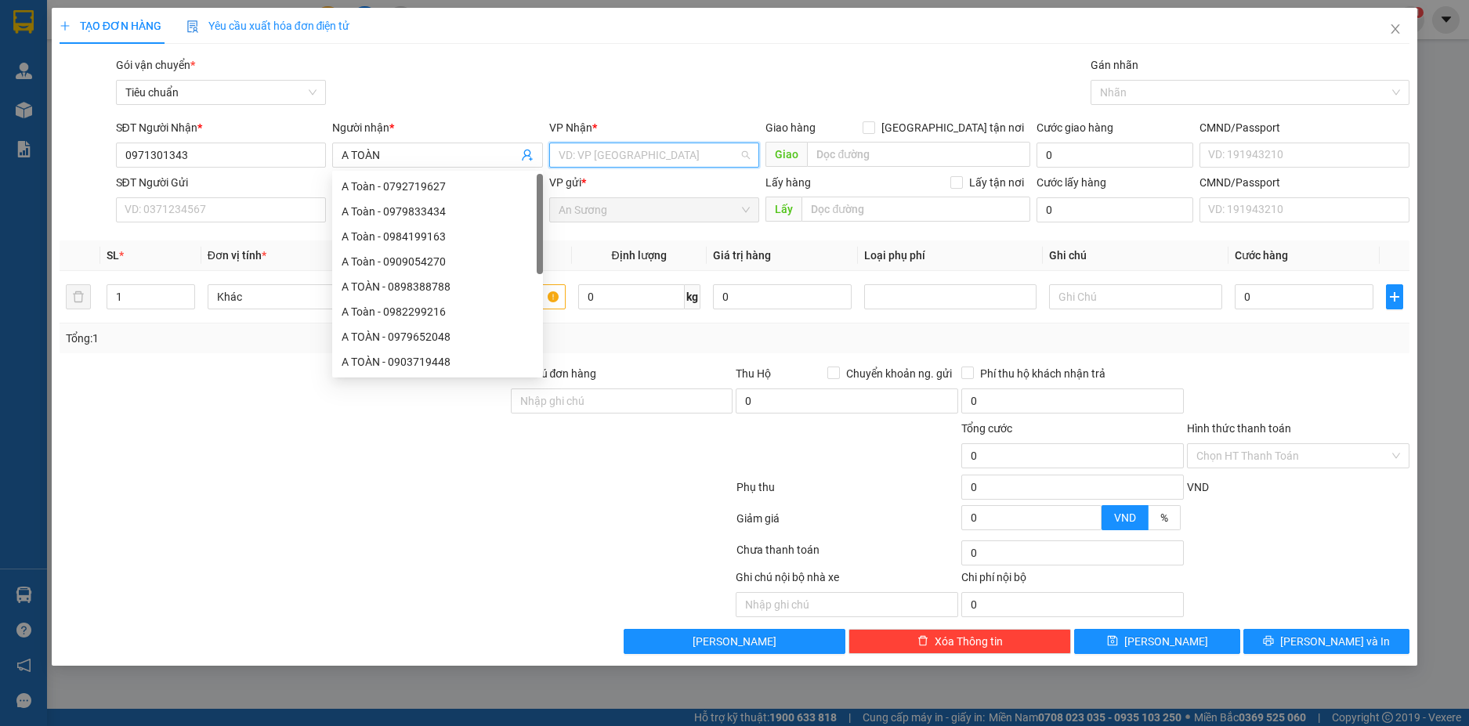
click at [594, 149] on input "search" at bounding box center [649, 155] width 181 height 24
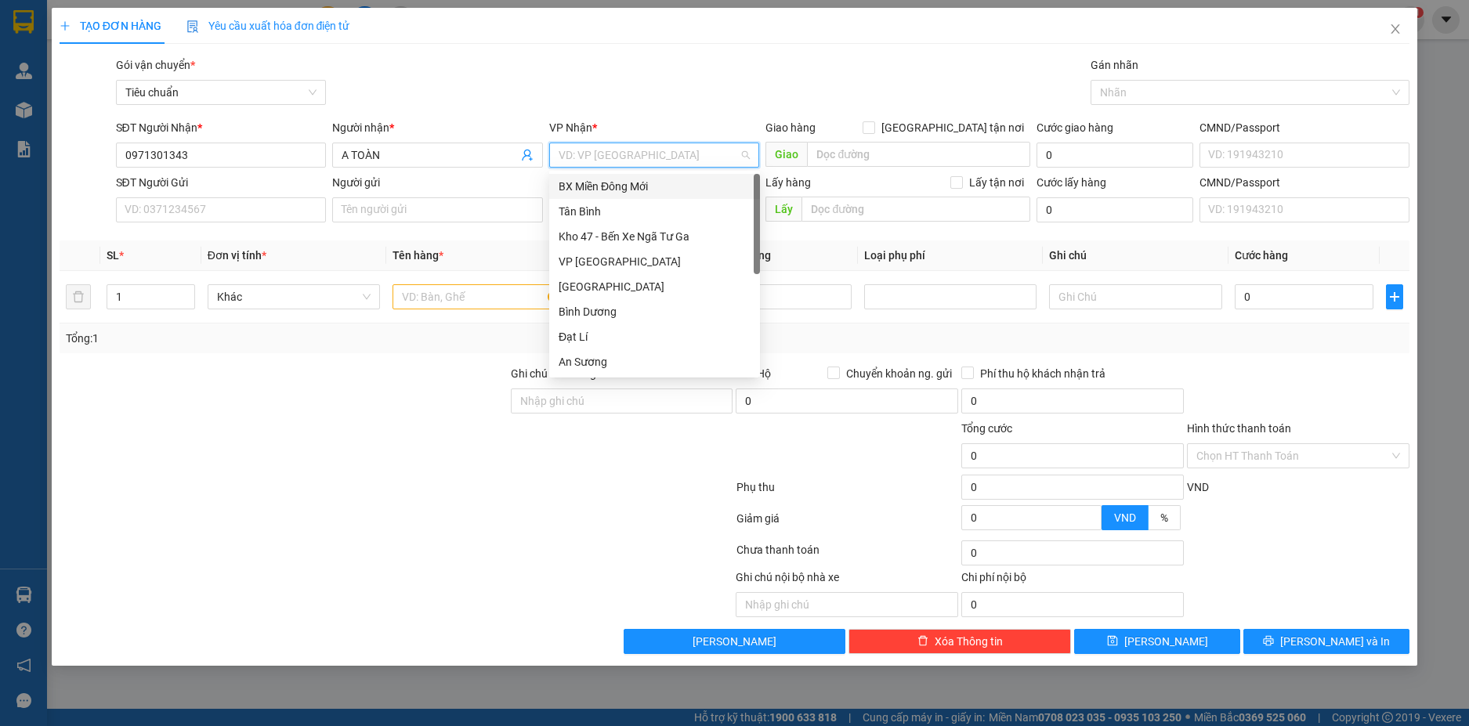
type input "D"
type input "Đ"
click at [589, 287] on div "Đạt Lí" at bounding box center [655, 286] width 192 height 17
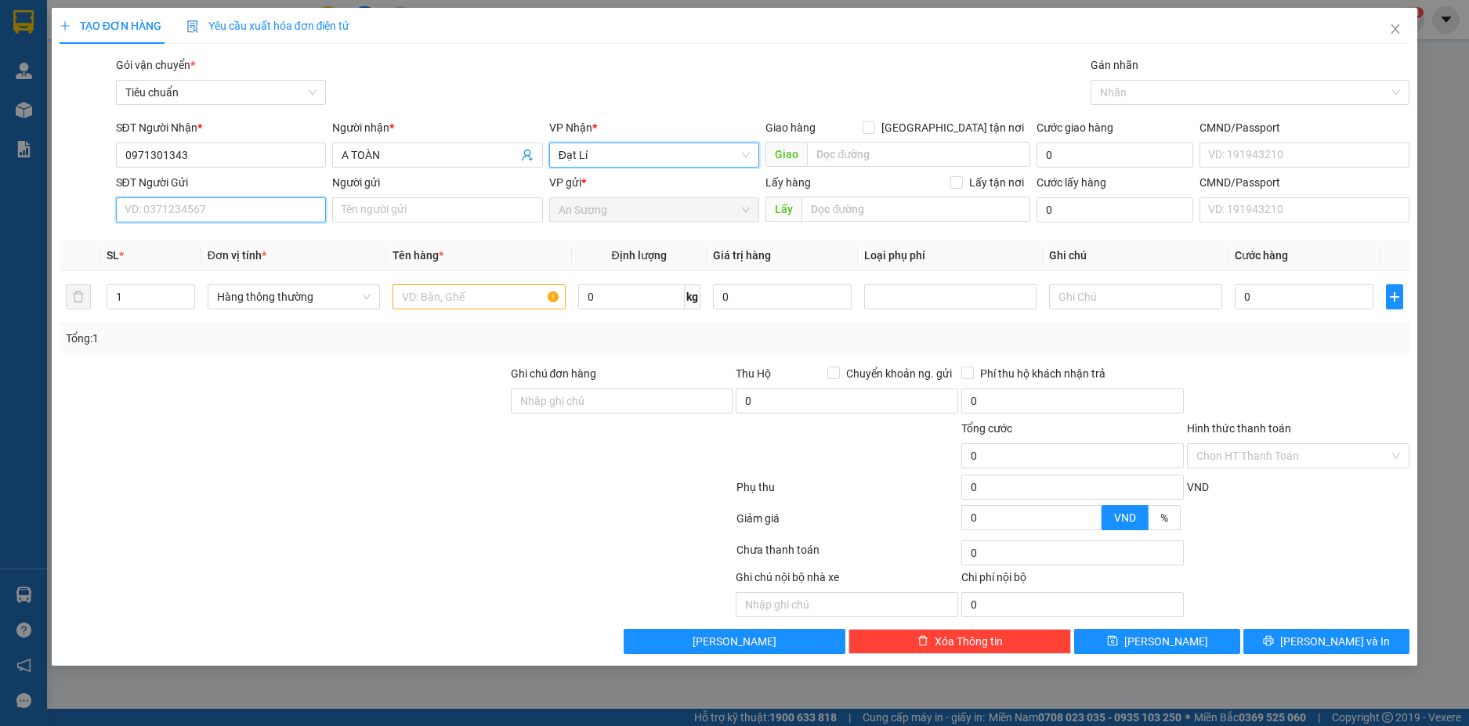
click at [245, 212] on input "SĐT Người Gửi" at bounding box center [221, 209] width 211 height 25
type input "0975643755"
click at [420, 212] on input "Người gửi" at bounding box center [437, 209] width 211 height 25
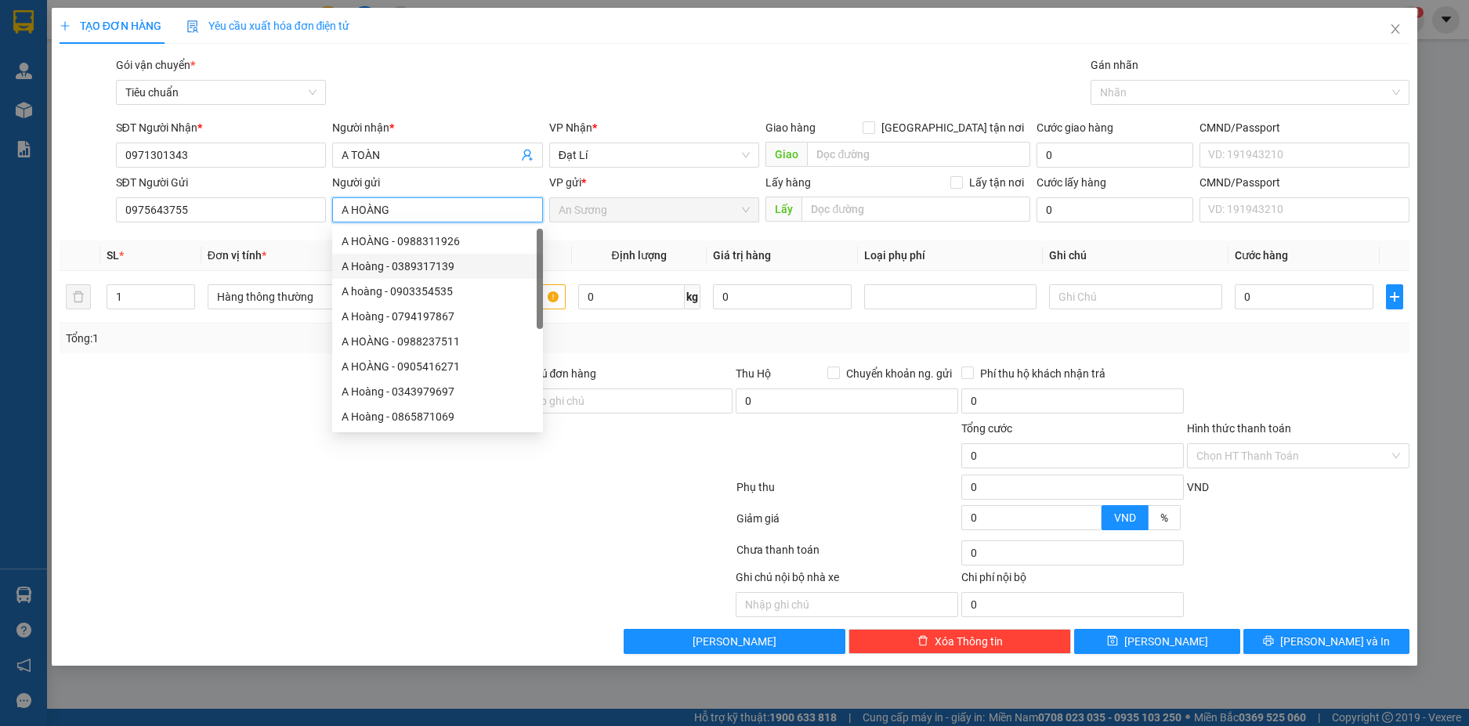
type input "A HOÀNG"
drag, startPoint x: 190, startPoint y: 455, endPoint x: 199, endPoint y: 450, distance: 10.5
click at [190, 455] on div at bounding box center [283, 447] width 451 height 55
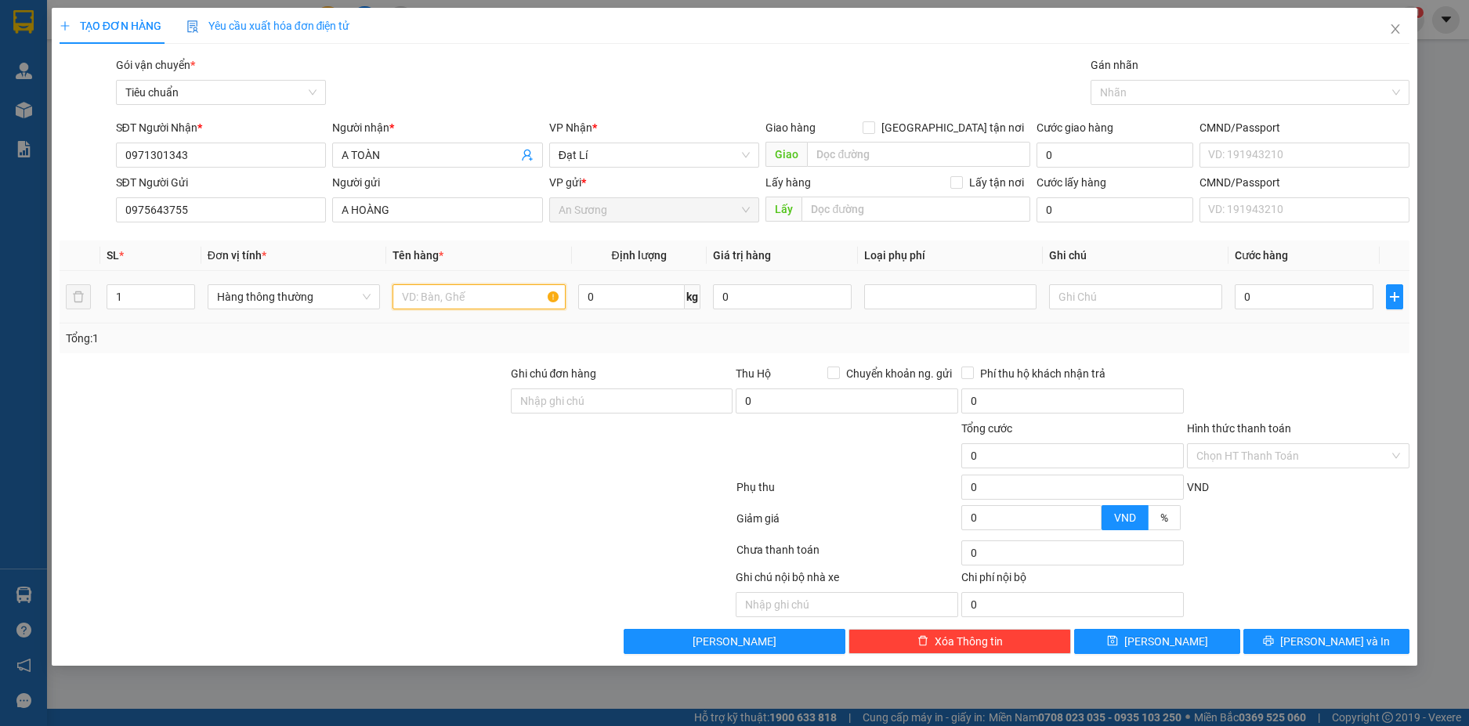
click at [452, 303] on input "text" at bounding box center [479, 296] width 172 height 25
click at [353, 299] on span "Hàng thông thường" at bounding box center [294, 297] width 154 height 24
type input "VẢI"
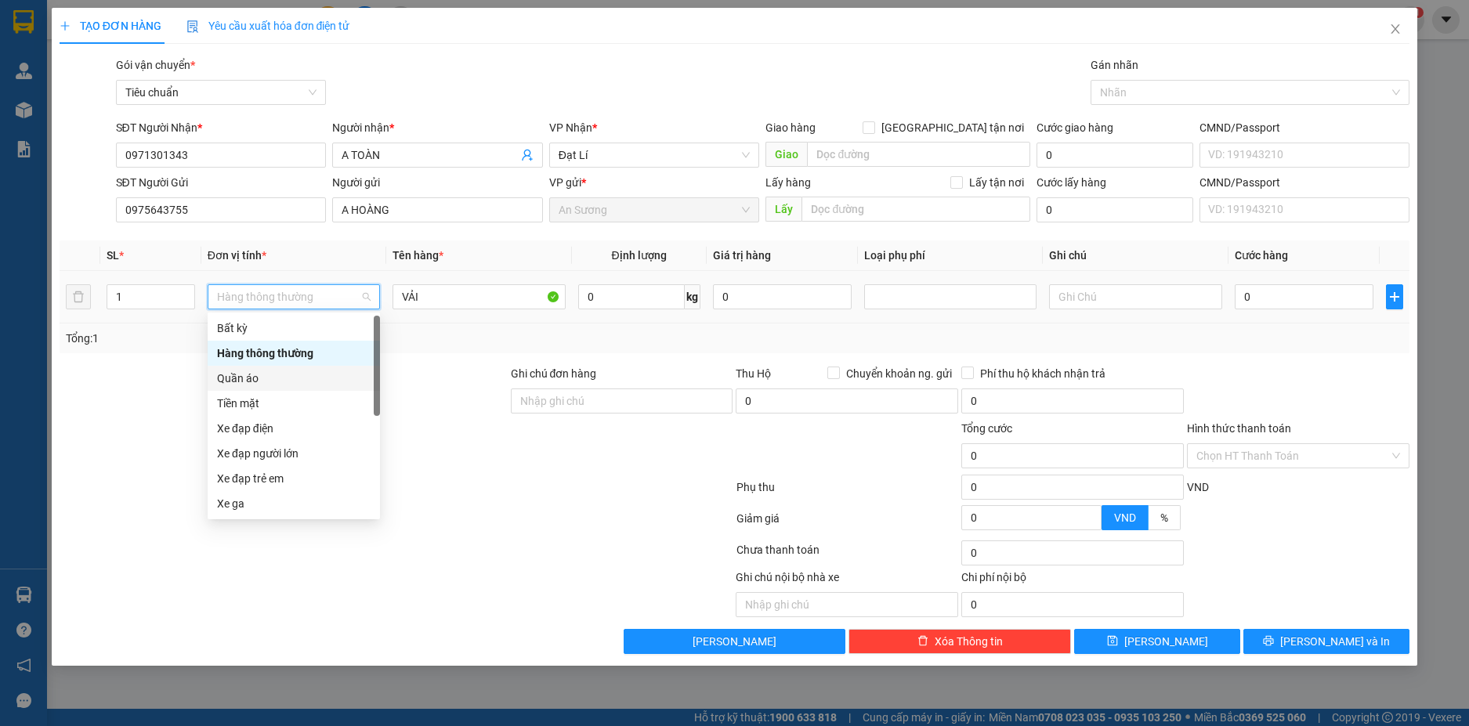
click at [259, 376] on div "Quần áo" at bounding box center [294, 378] width 154 height 17
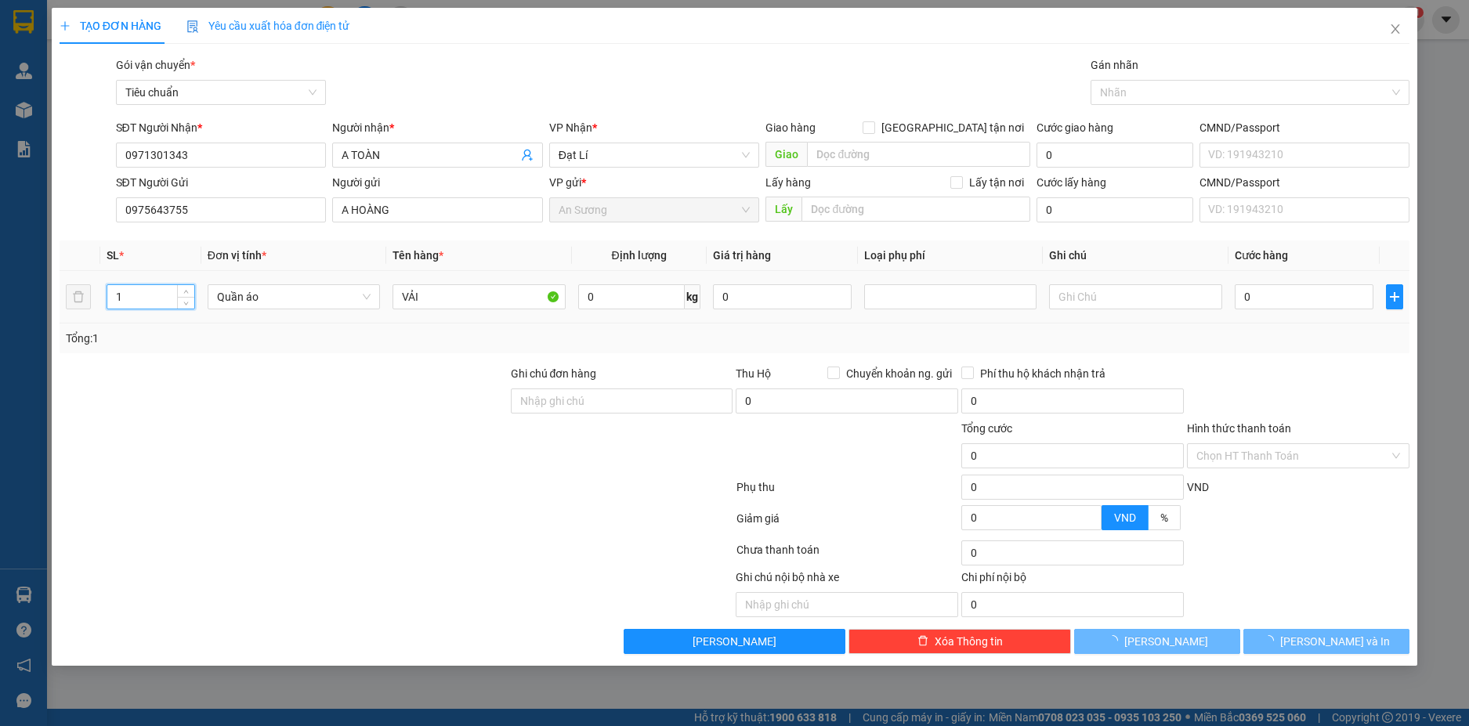
click at [173, 295] on input "1" at bounding box center [150, 297] width 87 height 24
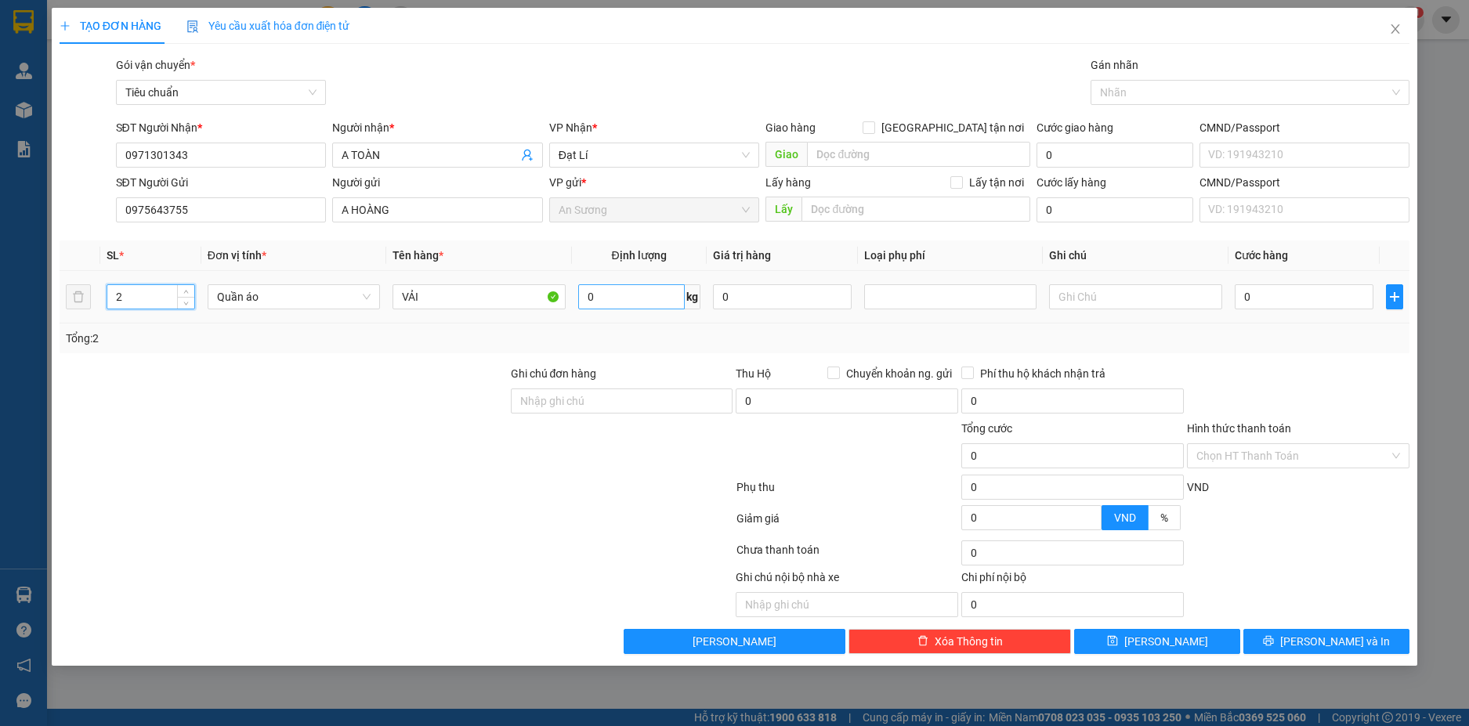
type input "2"
click at [632, 297] on input "0" at bounding box center [631, 296] width 107 height 25
type input "3"
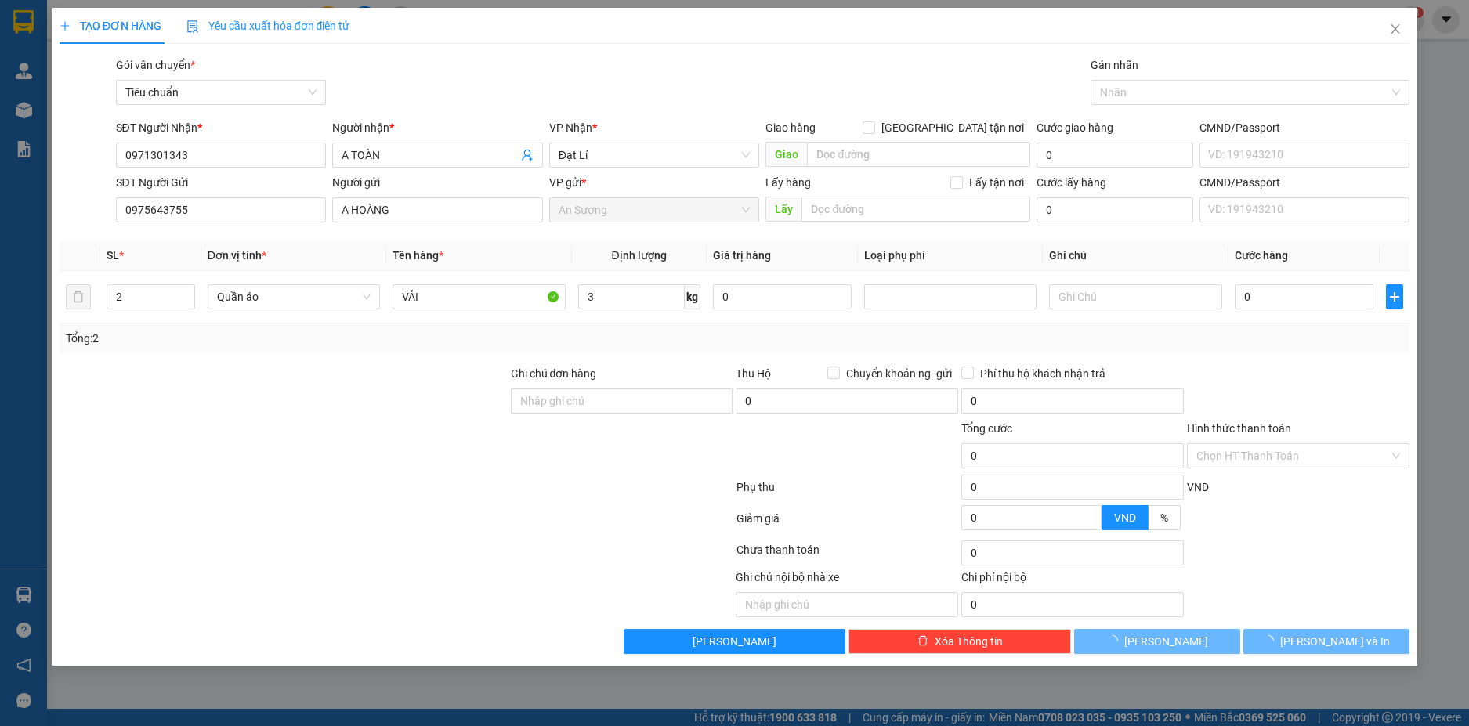
click at [995, 347] on div "Tổng: 2" at bounding box center [735, 339] width 1351 height 30
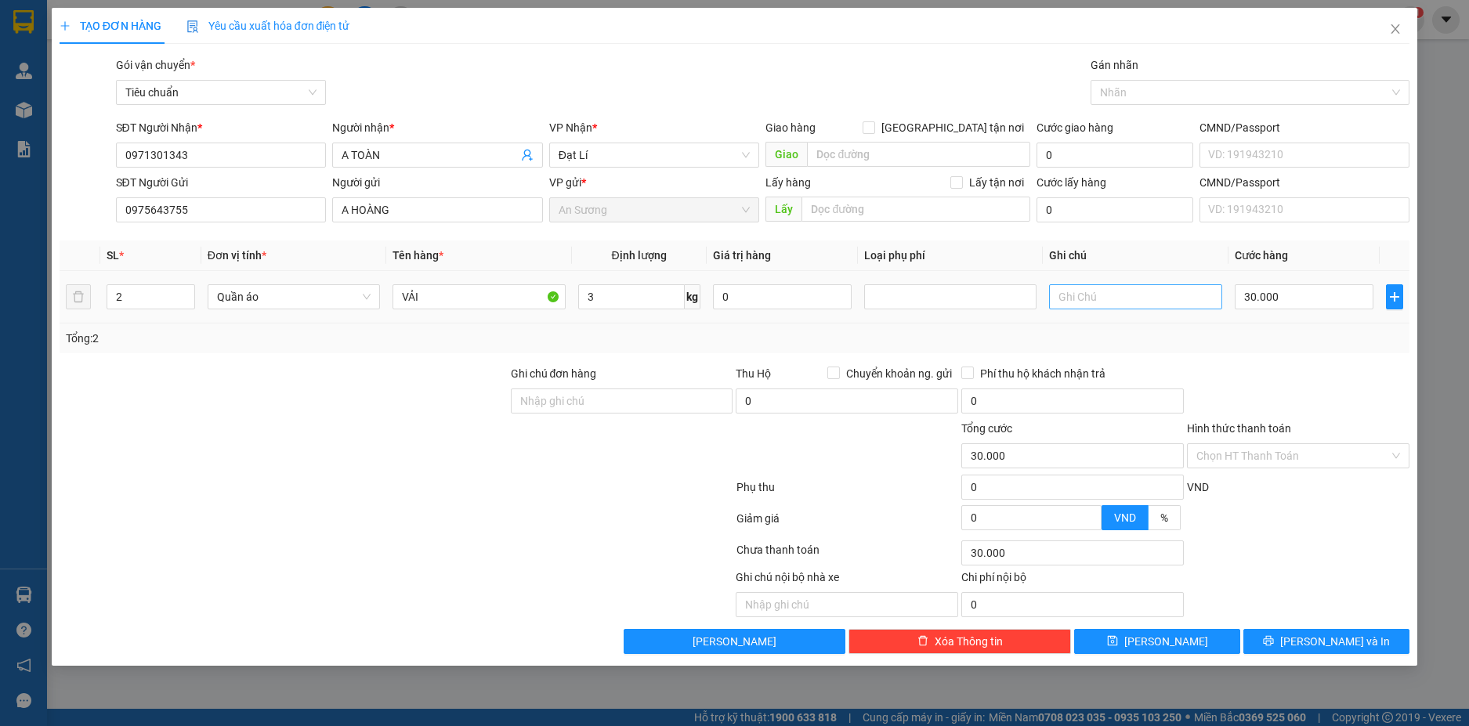
type input "30.000"
click at [1079, 295] on input "text" at bounding box center [1135, 296] width 172 height 25
type input "2 CỤC BBC"
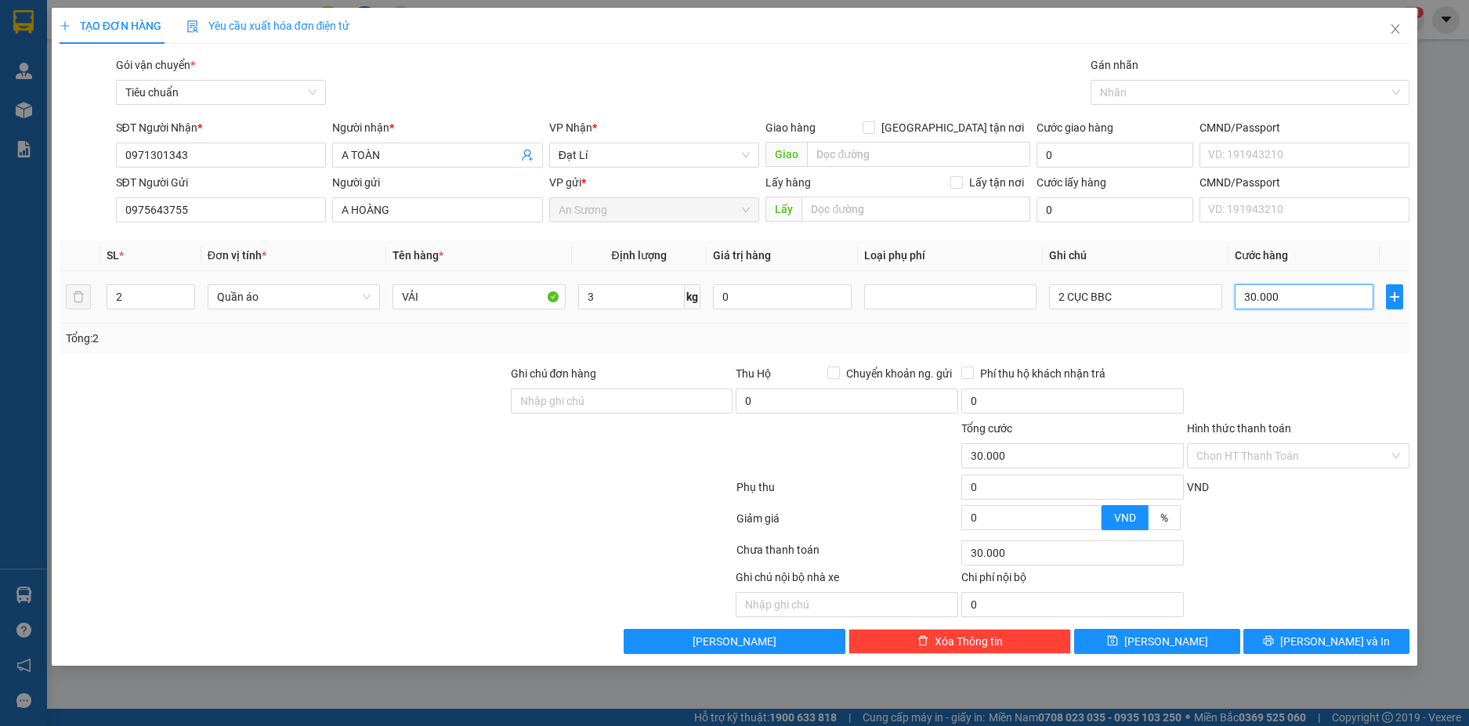
click at [1285, 301] on input "30.000" at bounding box center [1304, 296] width 139 height 25
type input "6"
type input "60"
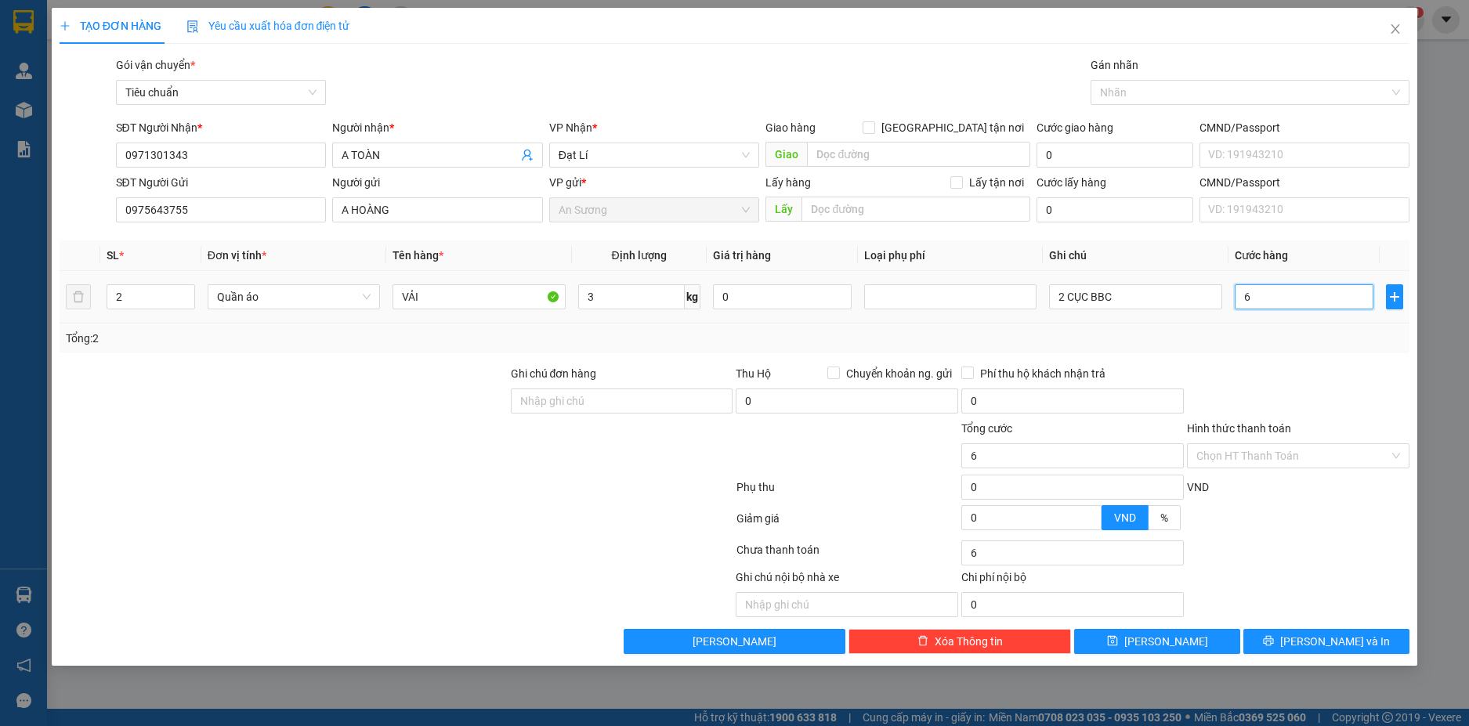
type input "60"
type input "60.000"
click at [1291, 339] on div "Tổng: 2" at bounding box center [735, 339] width 1351 height 30
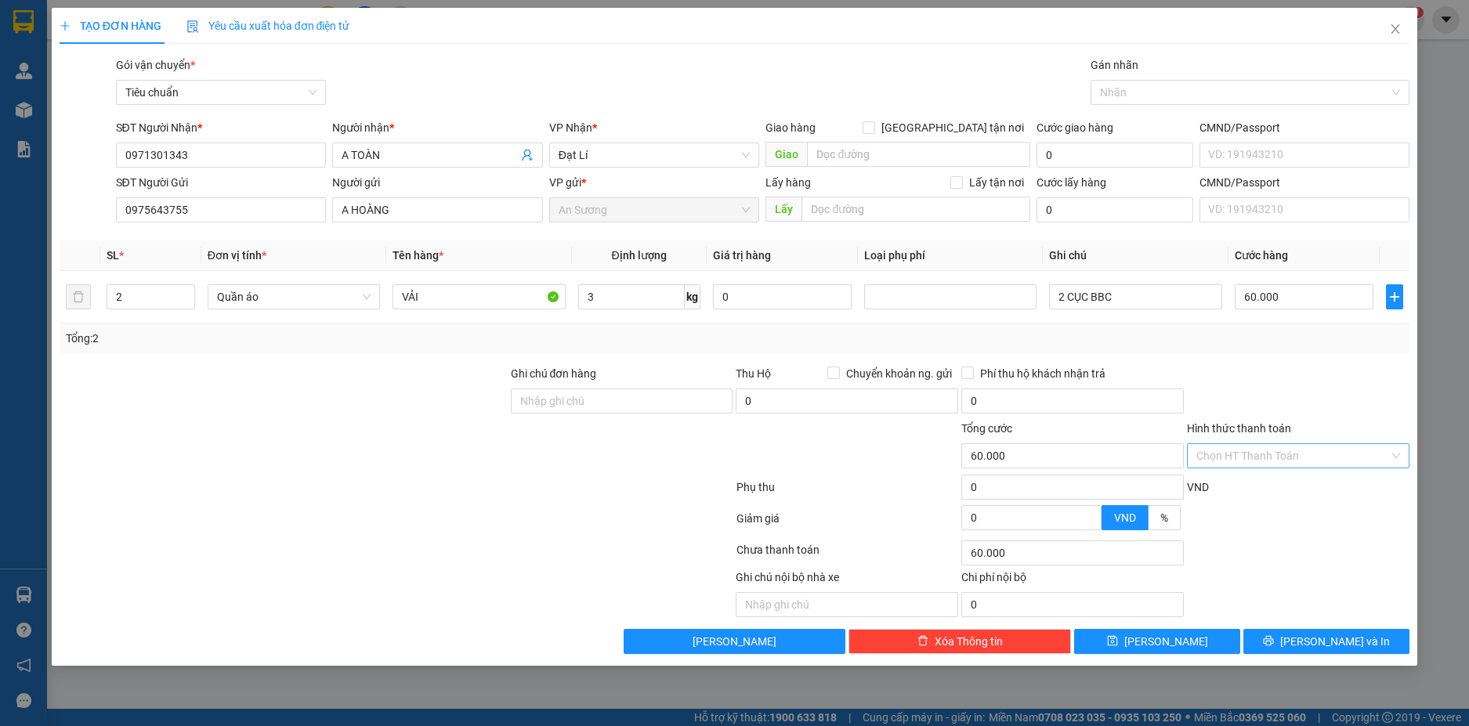
click at [1360, 454] on input "Hình thức thanh toán" at bounding box center [1293, 456] width 193 height 24
click at [1289, 484] on div "Tại văn phòng" at bounding box center [1299, 487] width 204 height 17
type input "0"
click at [1328, 636] on span "Lưu và In" at bounding box center [1335, 641] width 110 height 17
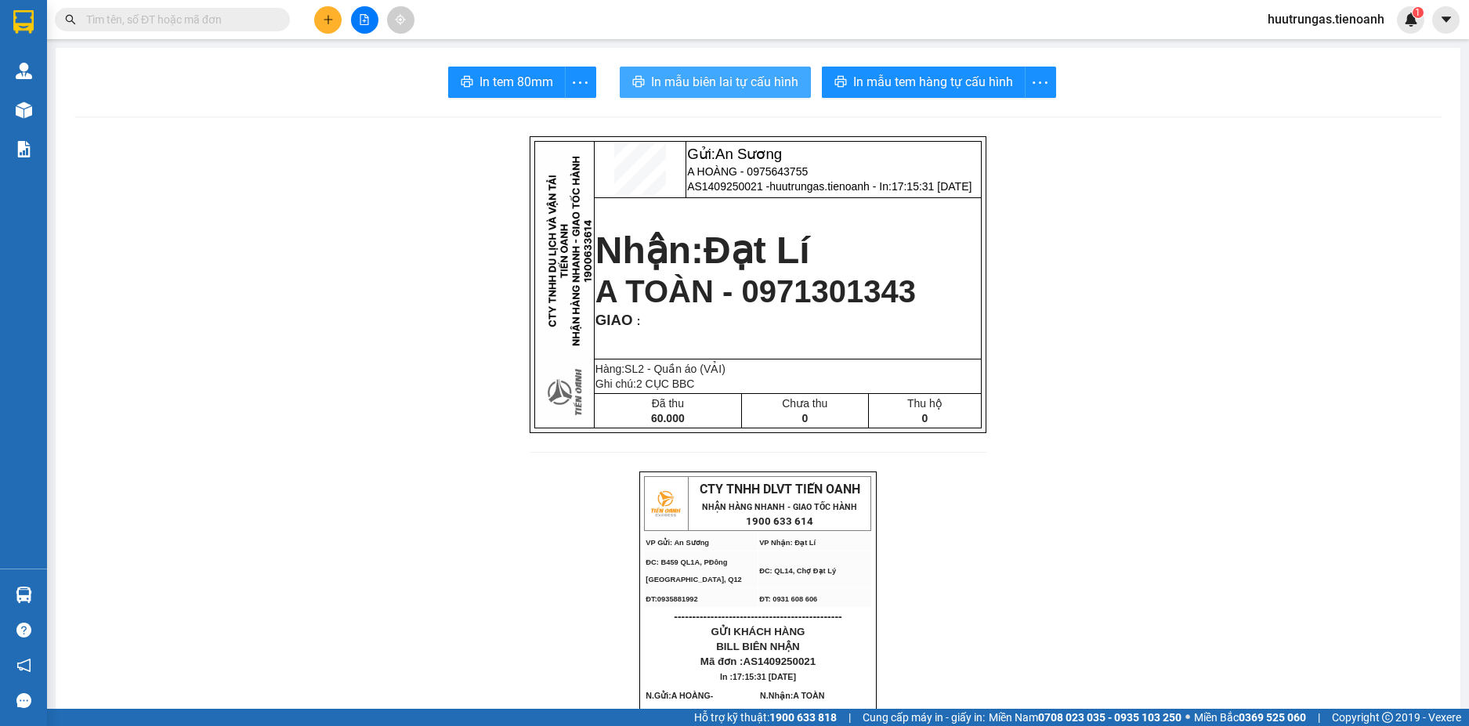
click at [691, 81] on span "In mẫu biên lai tự cấu hình" at bounding box center [724, 82] width 147 height 20
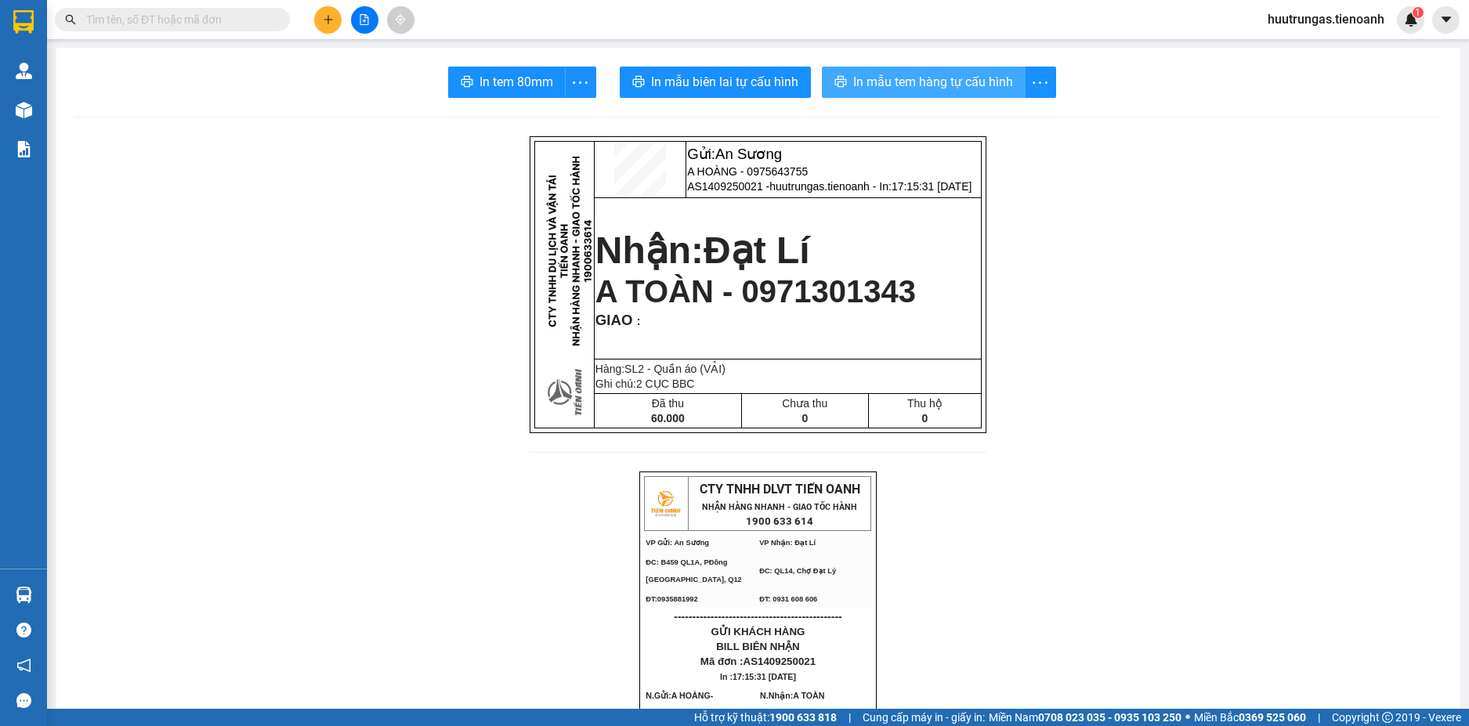
click at [958, 79] on span "In mẫu tem hàng tự cấu hình" at bounding box center [933, 82] width 160 height 20
click at [152, 18] on input "text" at bounding box center [178, 19] width 185 height 17
paste input "0988772059"
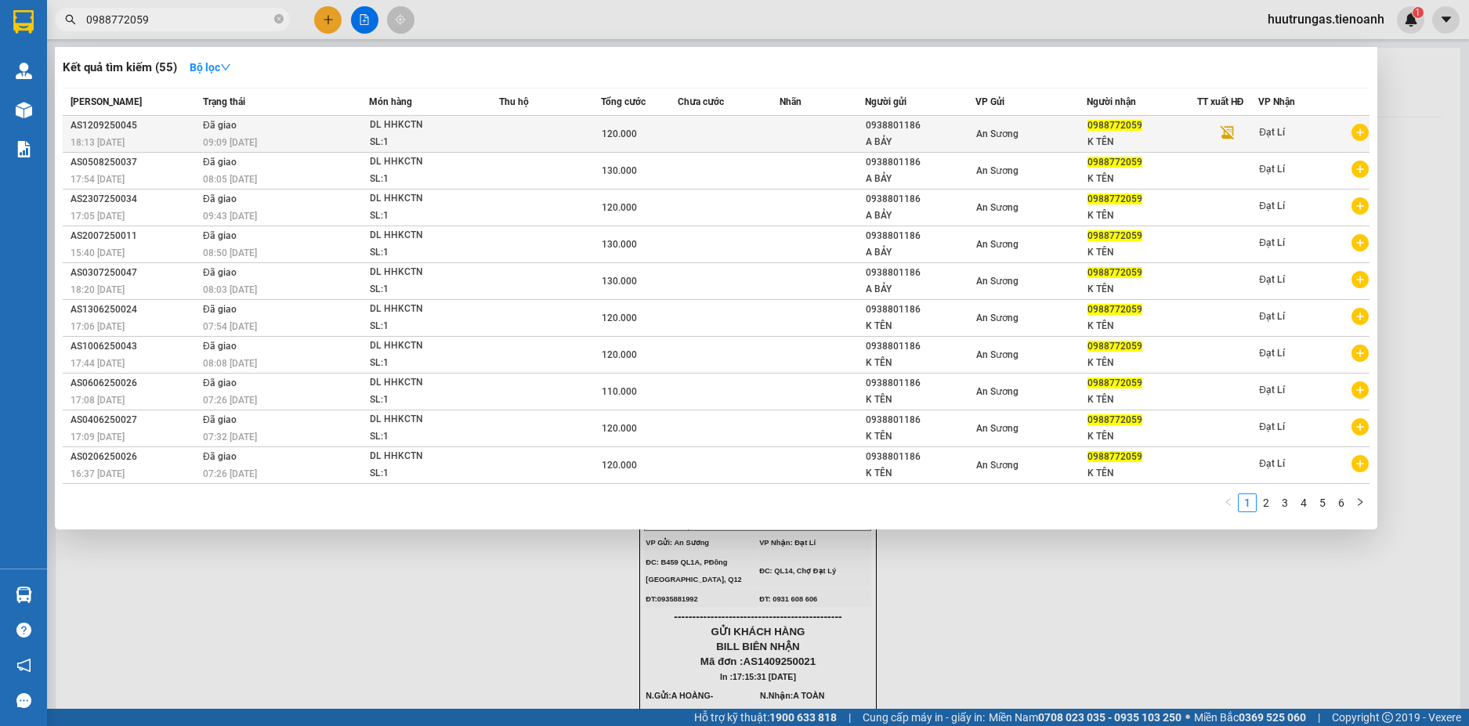
type input "0988772059"
click at [542, 137] on td at bounding box center [550, 134] width 102 height 37
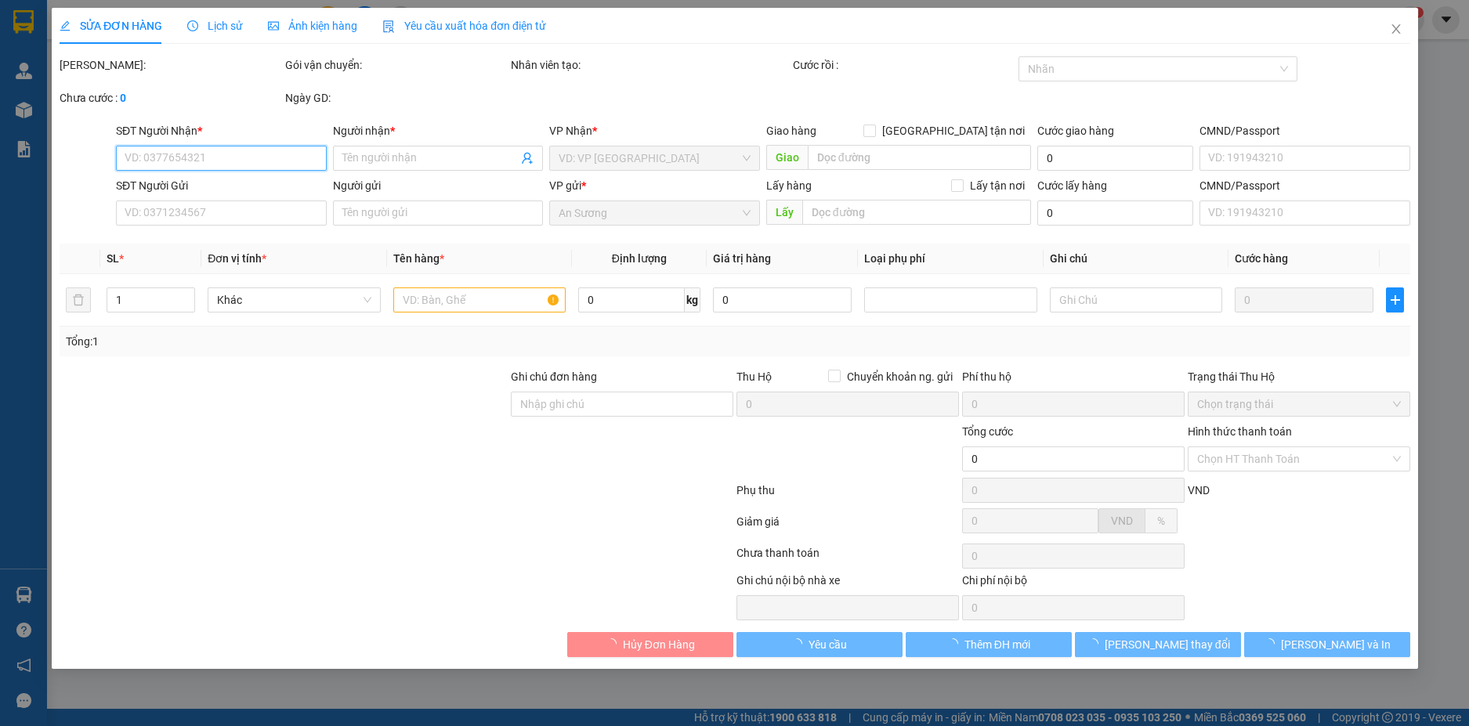
type input "0988772059"
type input "K TÊN"
type input "0938801186"
type input "A BẢY"
type input "120.000"
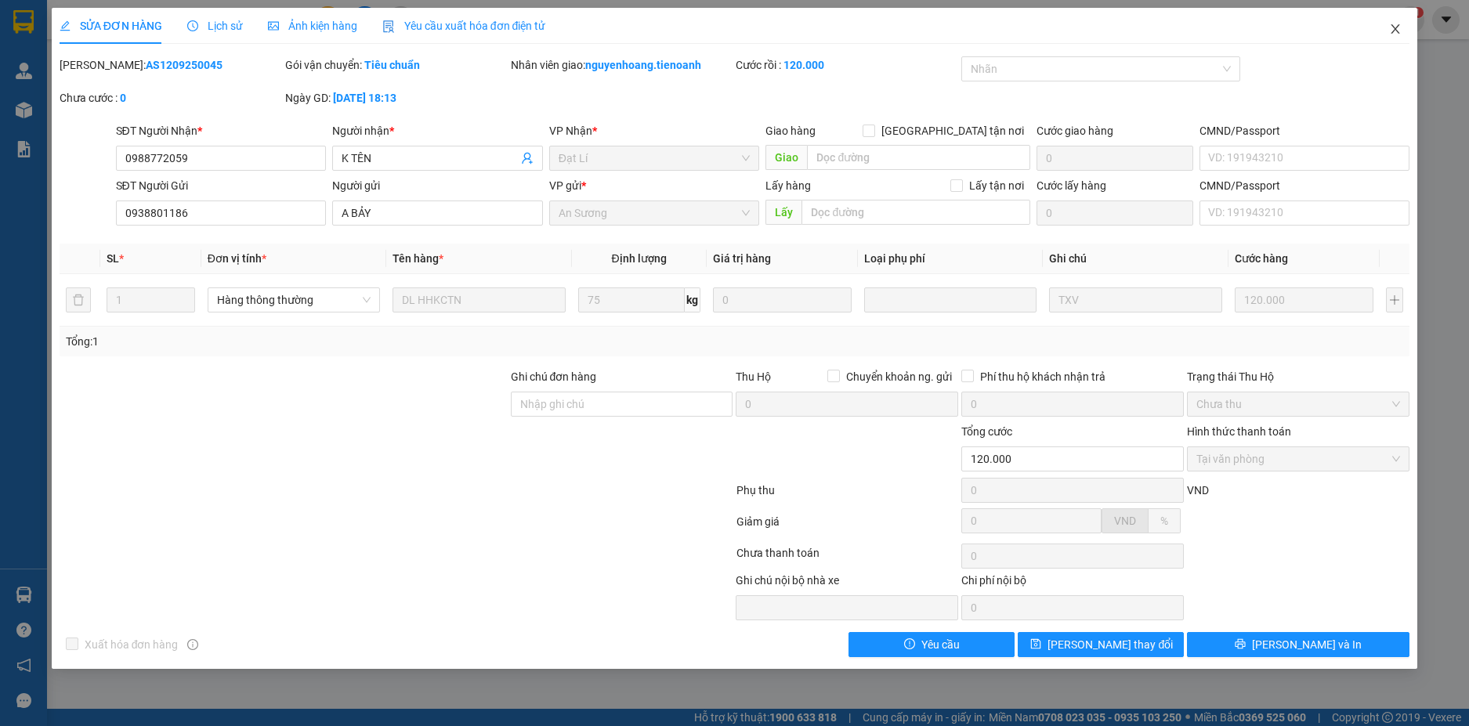
click at [1393, 27] on icon "close" at bounding box center [1396, 28] width 9 height 9
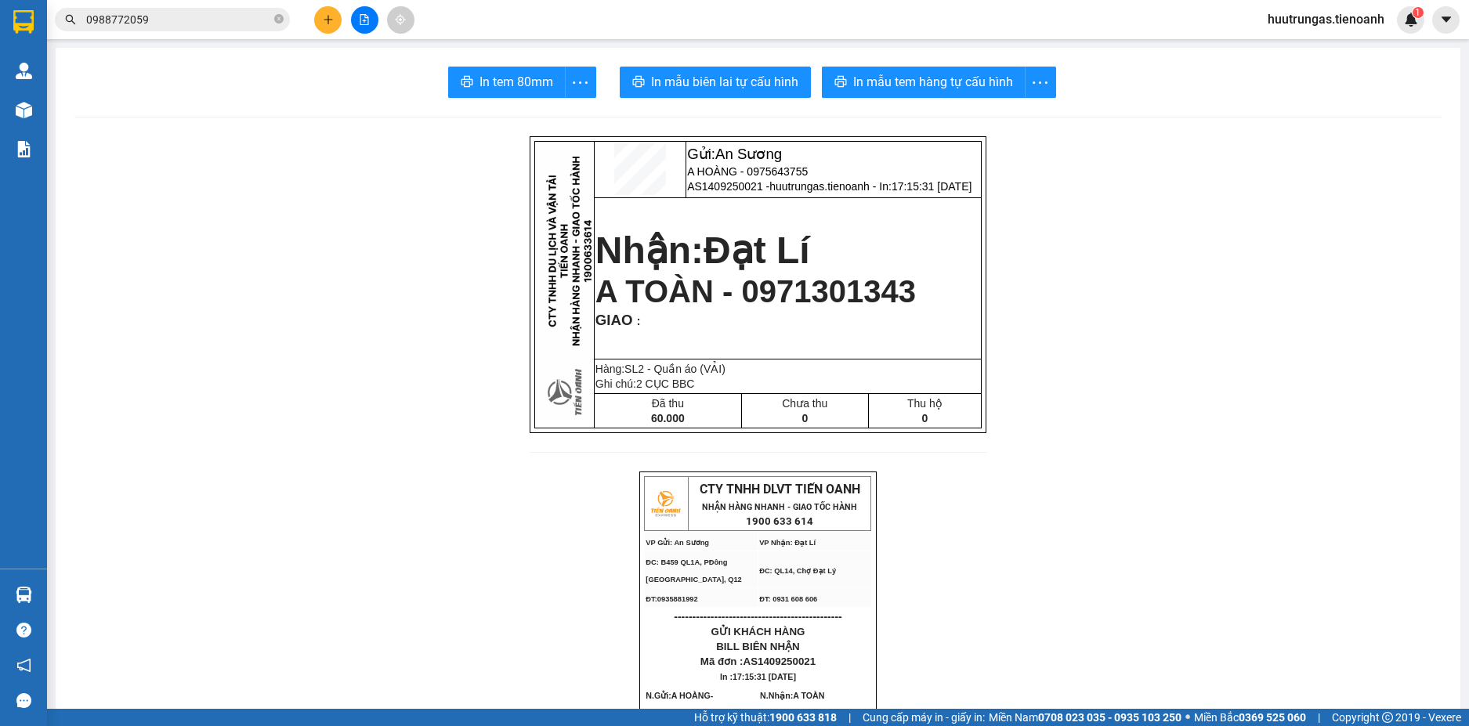
click at [226, 20] on input "0988772059" at bounding box center [178, 19] width 185 height 17
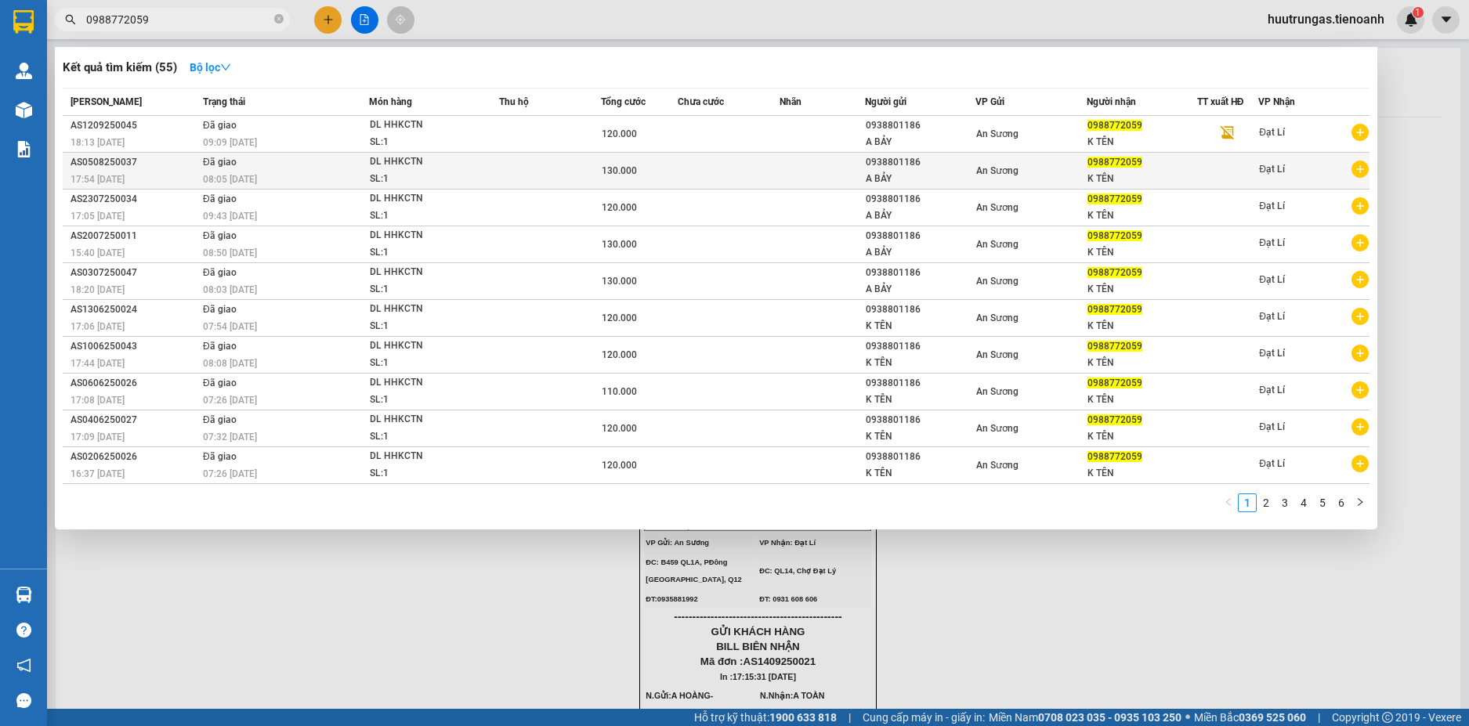
click at [317, 169] on td "Đã giao 08:05 [DATE]" at bounding box center [284, 171] width 170 height 37
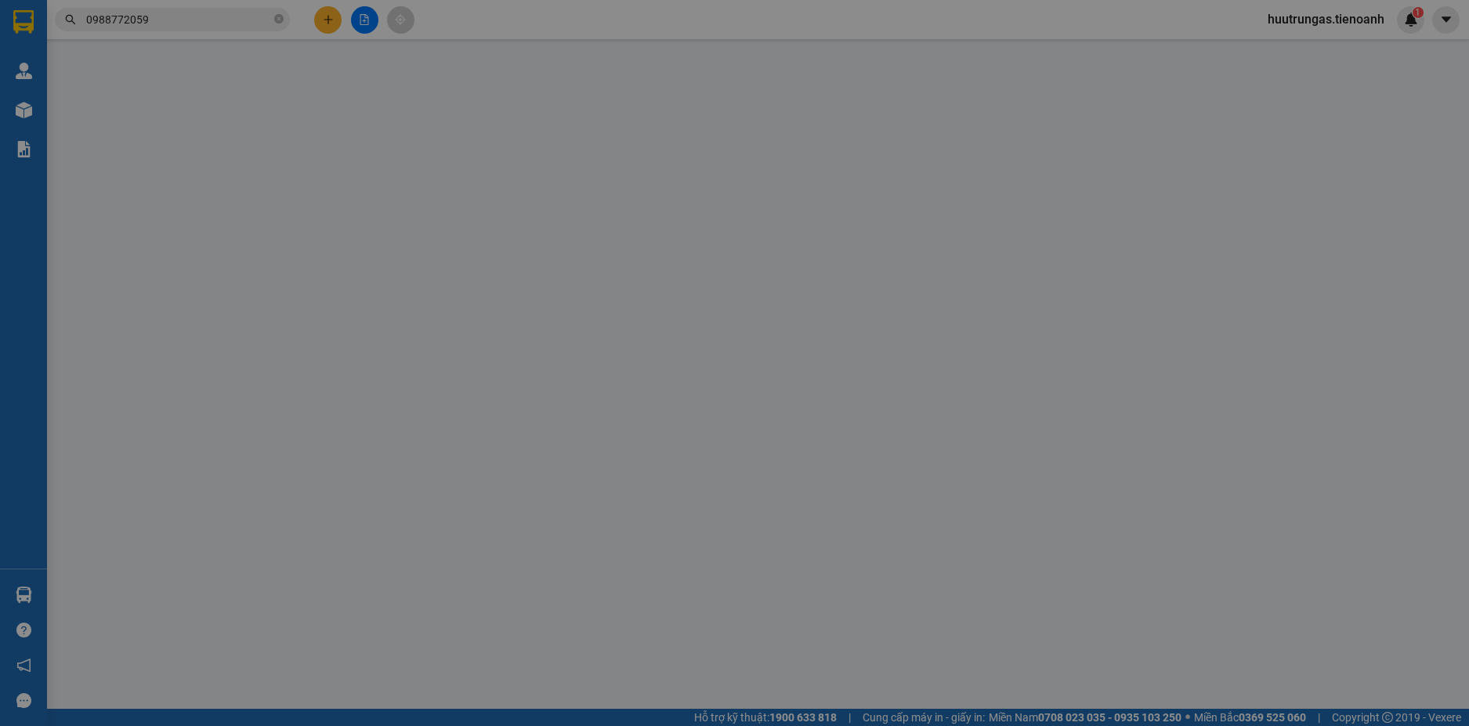
type input "0988772059"
type input "K TÊN"
type input "0938801186"
type input "A BẢY"
type input "130.000"
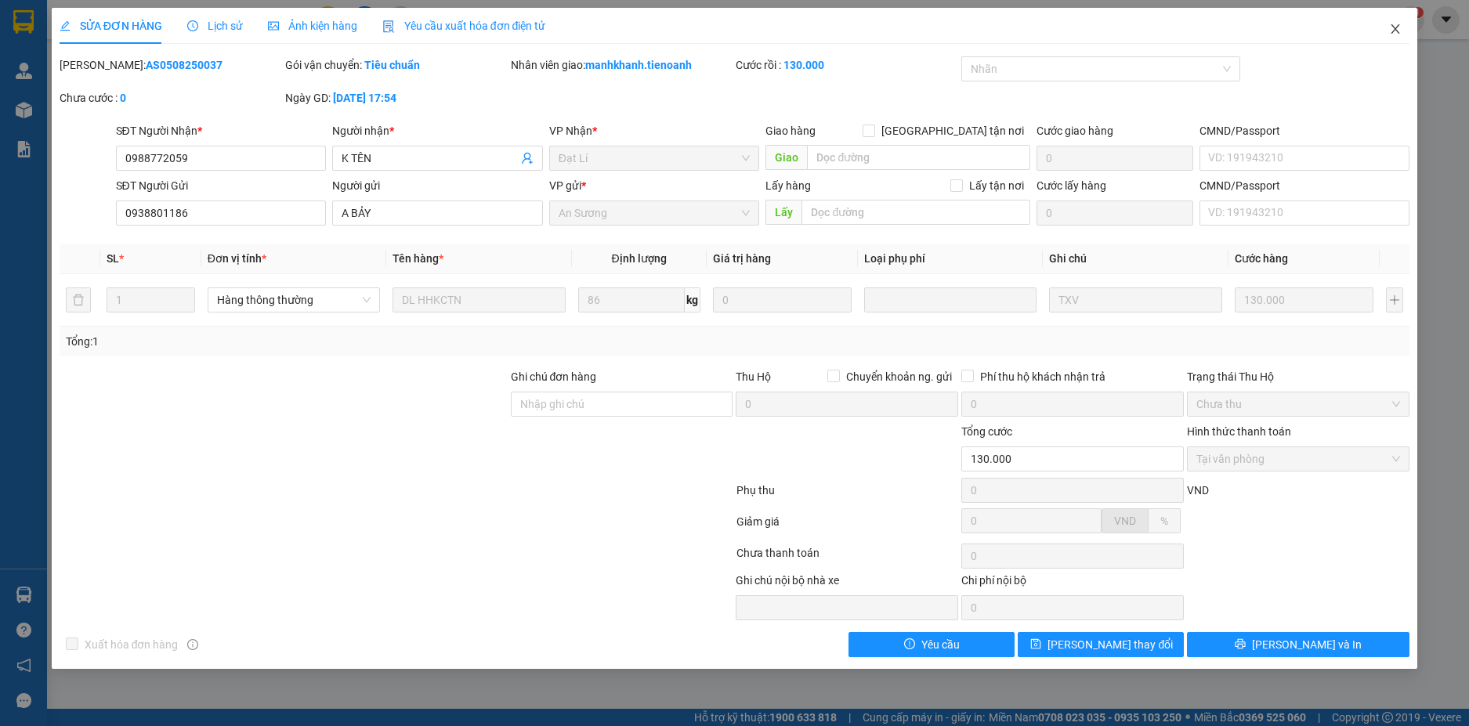
click at [1393, 32] on icon "close" at bounding box center [1396, 28] width 9 height 9
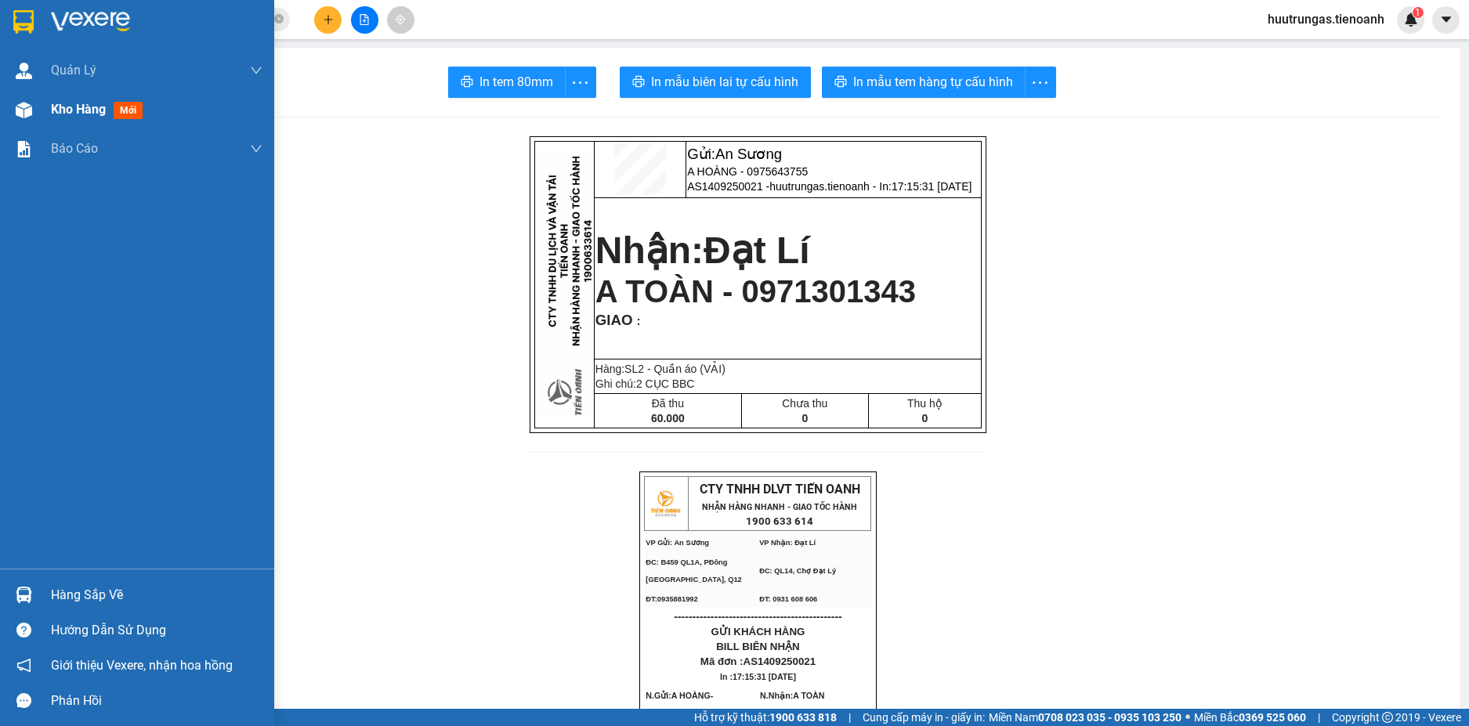
click at [74, 112] on span "Kho hàng" at bounding box center [78, 109] width 55 height 15
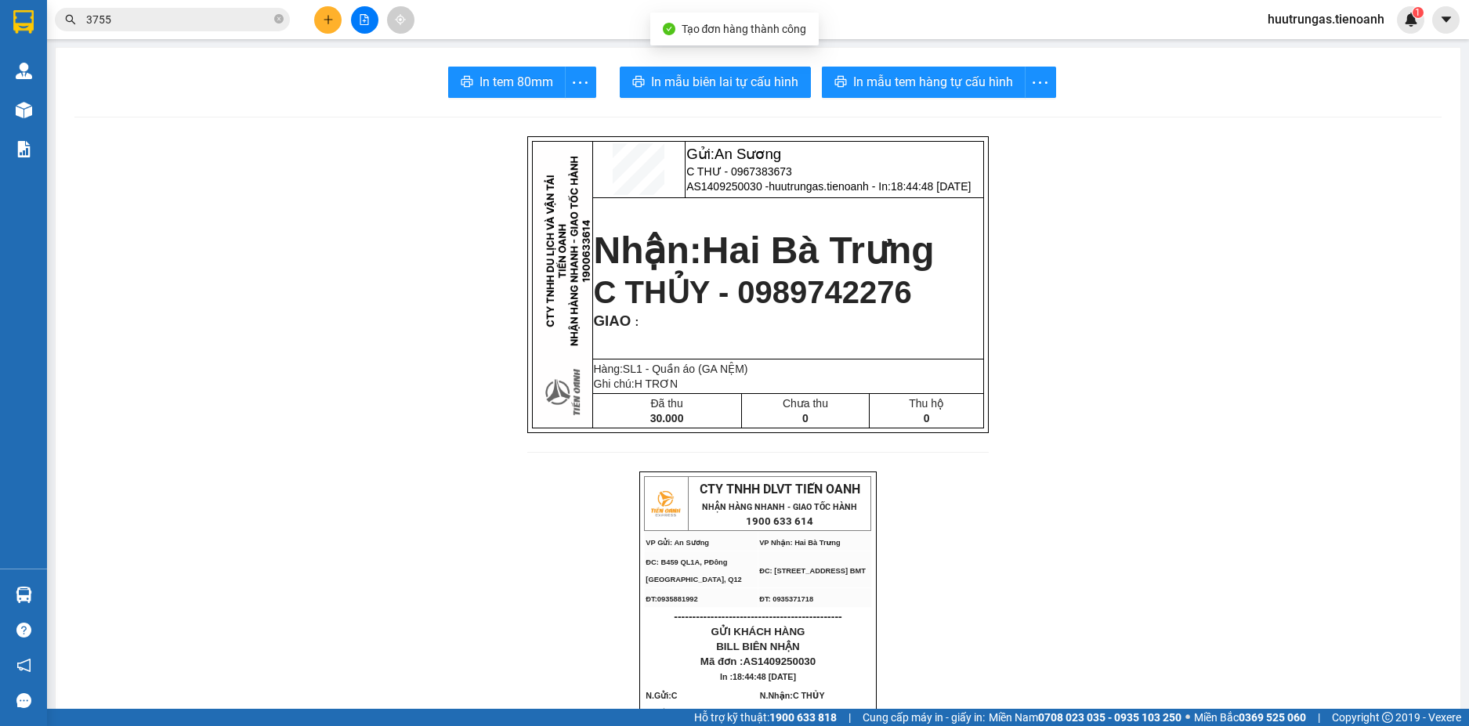
click at [957, 85] on span "In mẫu tem hàng tự cấu hình" at bounding box center [933, 82] width 160 height 20
click at [741, 78] on span "In mẫu biên lai tự cấu hình" at bounding box center [724, 82] width 147 height 20
click at [325, 22] on icon "plus" at bounding box center [328, 19] width 11 height 11
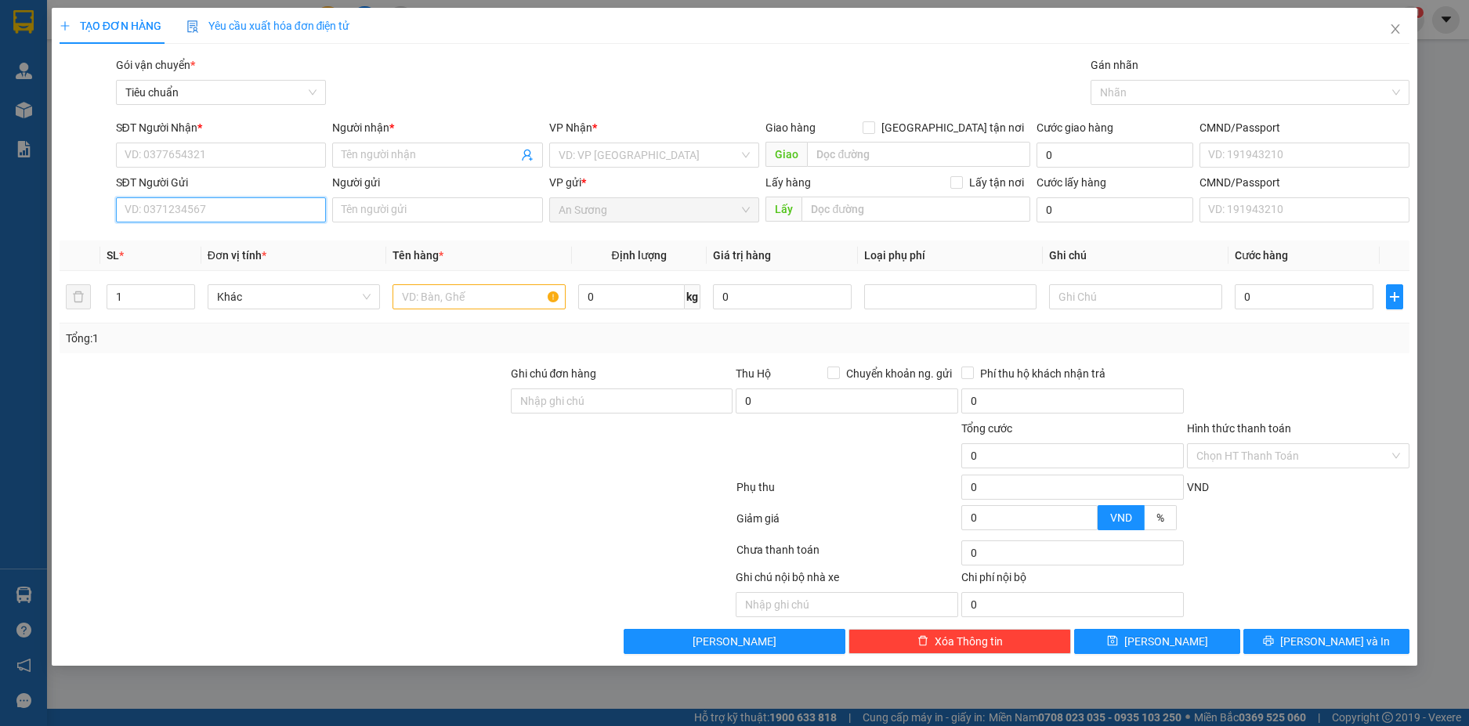
click at [288, 213] on input "SĐT Người Gửi" at bounding box center [221, 209] width 211 height 25
type input "0347179847"
click at [393, 212] on input "Người gửi" at bounding box center [437, 209] width 211 height 25
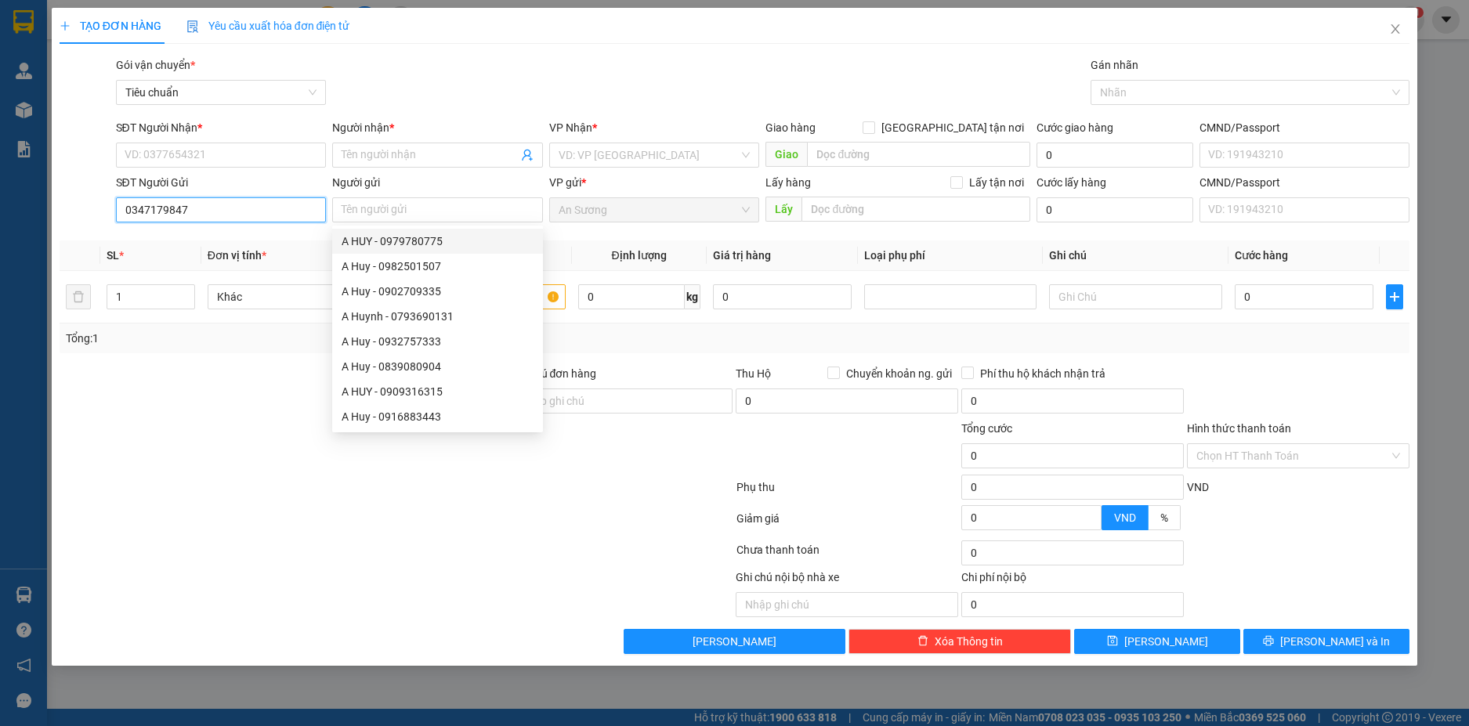
drag, startPoint x: 194, startPoint y: 218, endPoint x: 92, endPoint y: 221, distance: 101.9
click at [92, 221] on div "SĐT Người Gửi 0347179847 0347179847 Người gửi Tên người gửi VP gửi * An Sương L…" at bounding box center [735, 201] width 1354 height 55
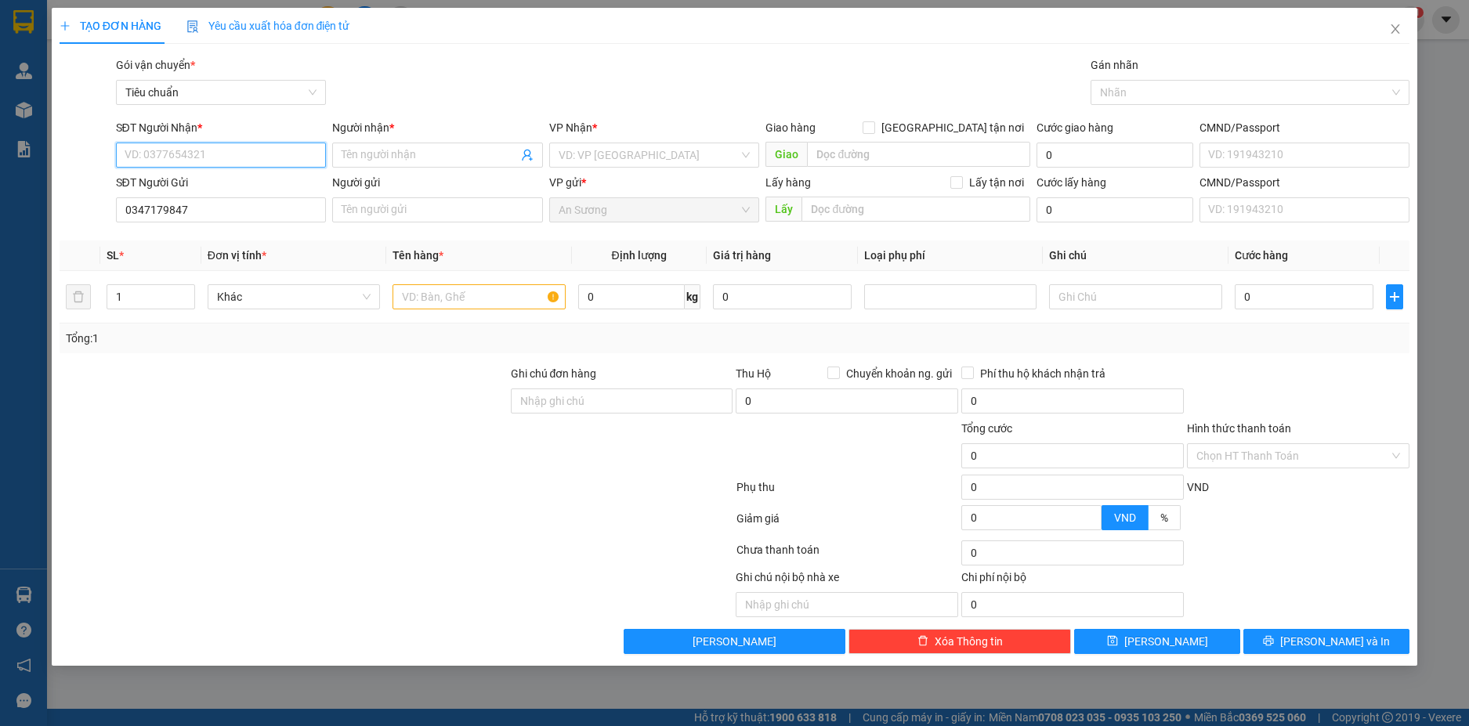
click at [169, 154] on input "SĐT Người Nhận *" at bounding box center [221, 155] width 211 height 25
paste input "0347179847"
type input "0347179847"
click at [371, 156] on input "Người nhận *" at bounding box center [430, 155] width 176 height 17
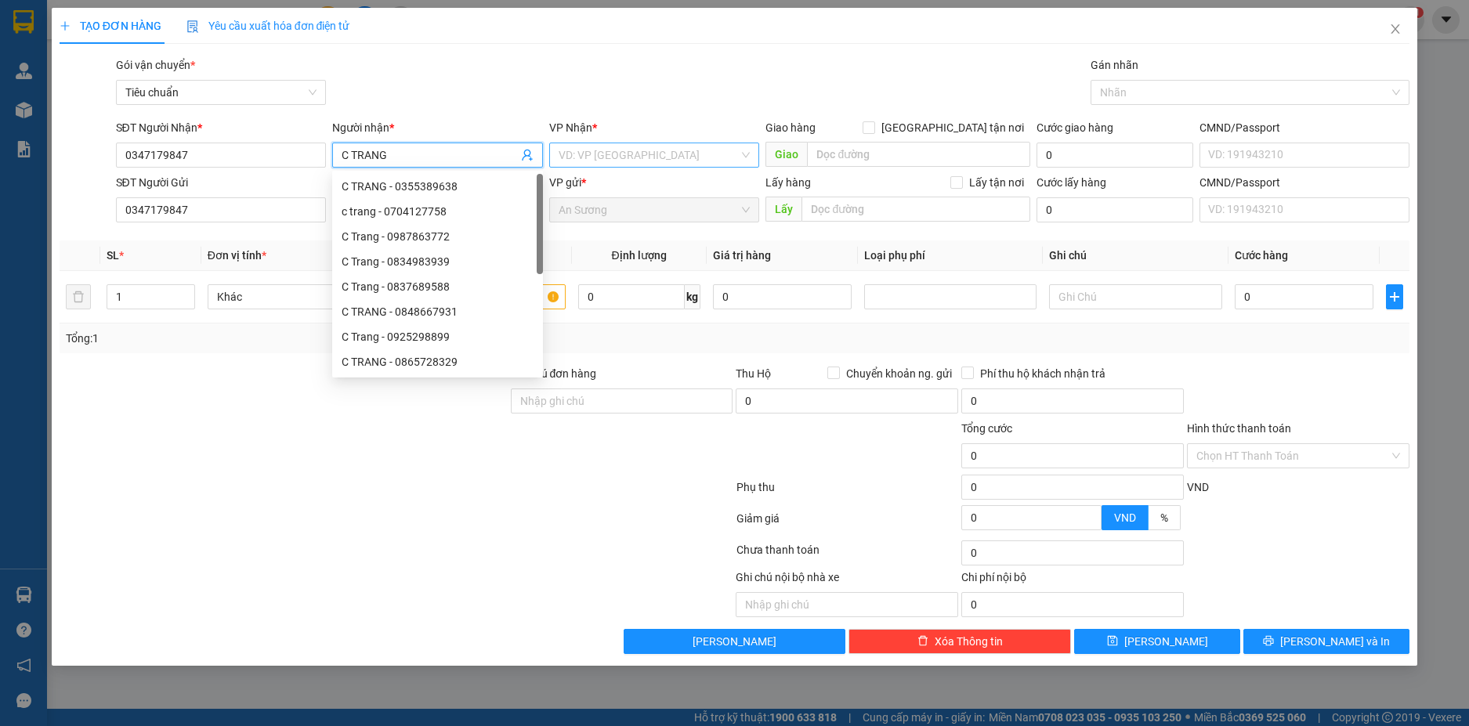
type input "C TRANG"
click at [587, 145] on input "search" at bounding box center [649, 155] width 181 height 24
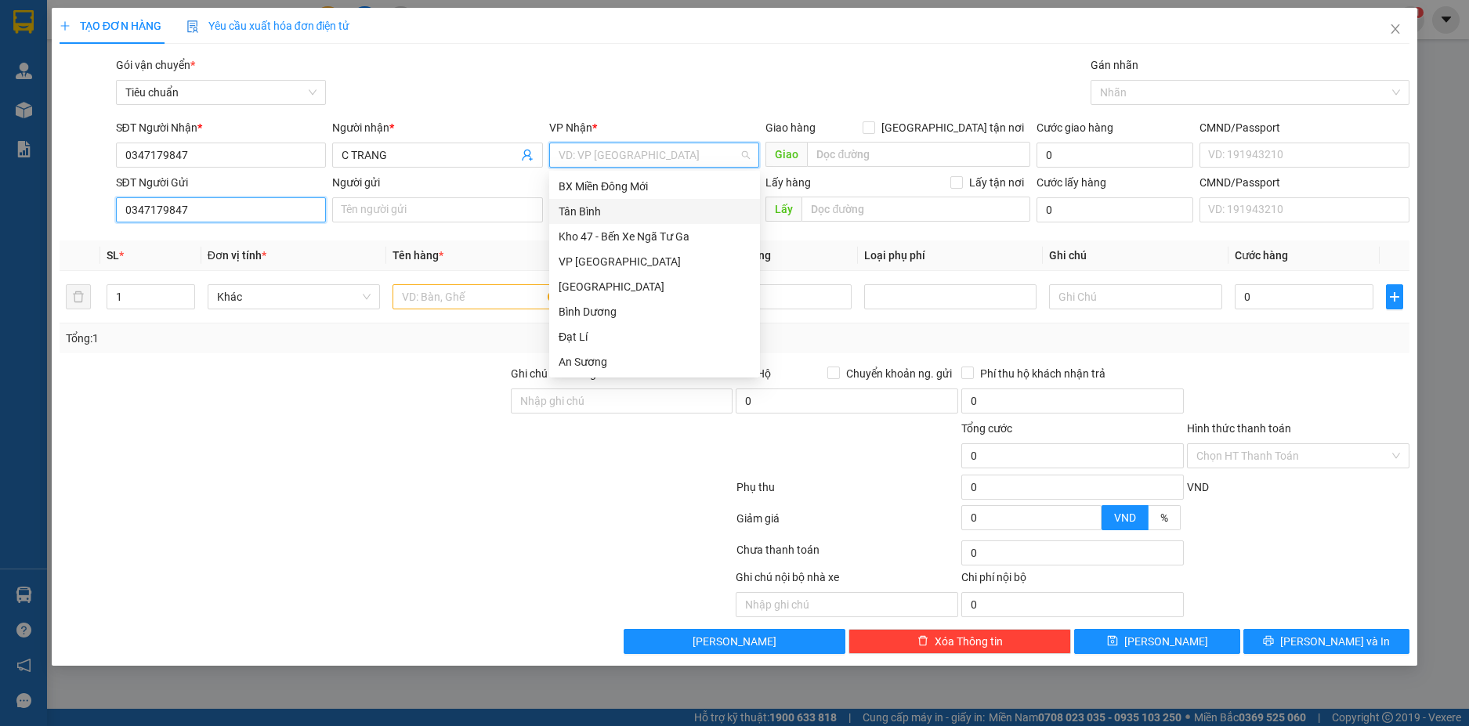
click at [248, 219] on input "0347179847" at bounding box center [221, 209] width 211 height 25
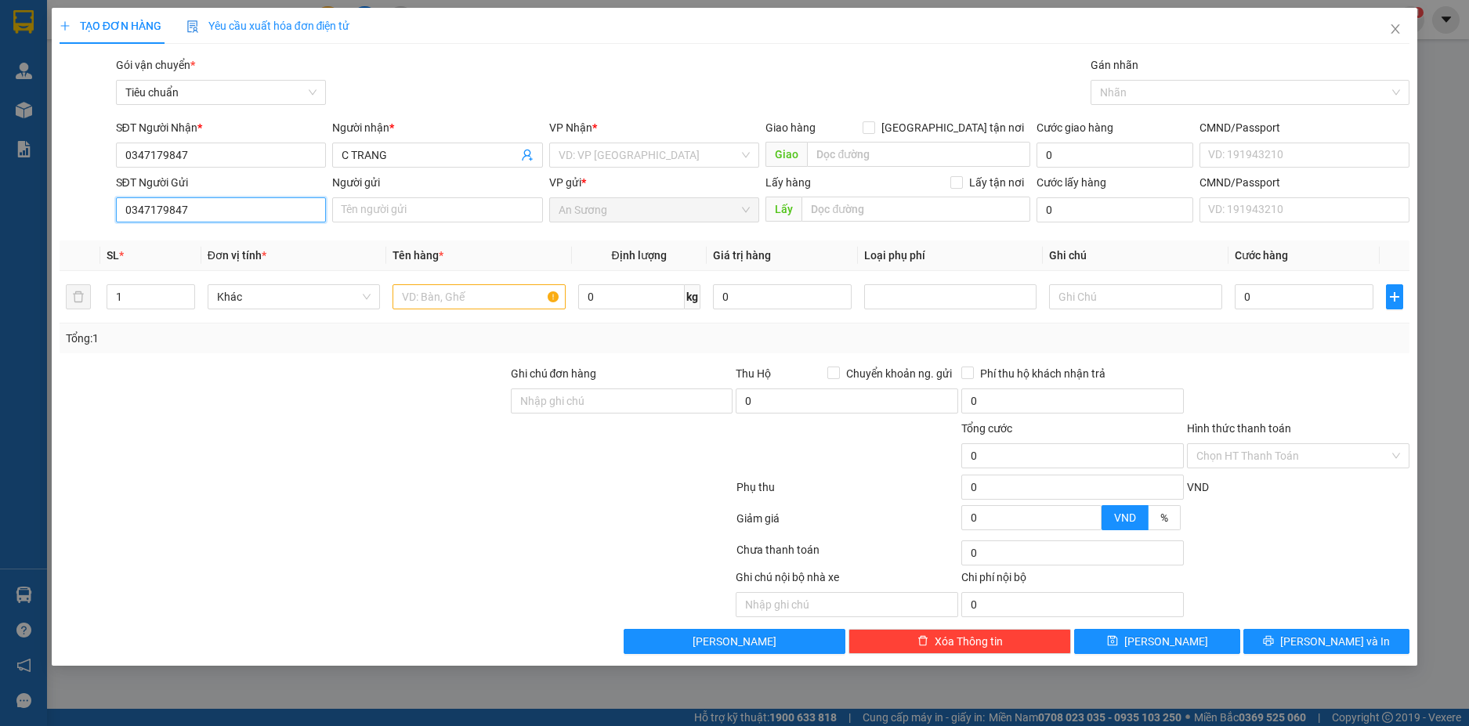
click at [248, 219] on input "0347179847" at bounding box center [221, 209] width 211 height 25
click at [627, 154] on input "search" at bounding box center [649, 155] width 181 height 24
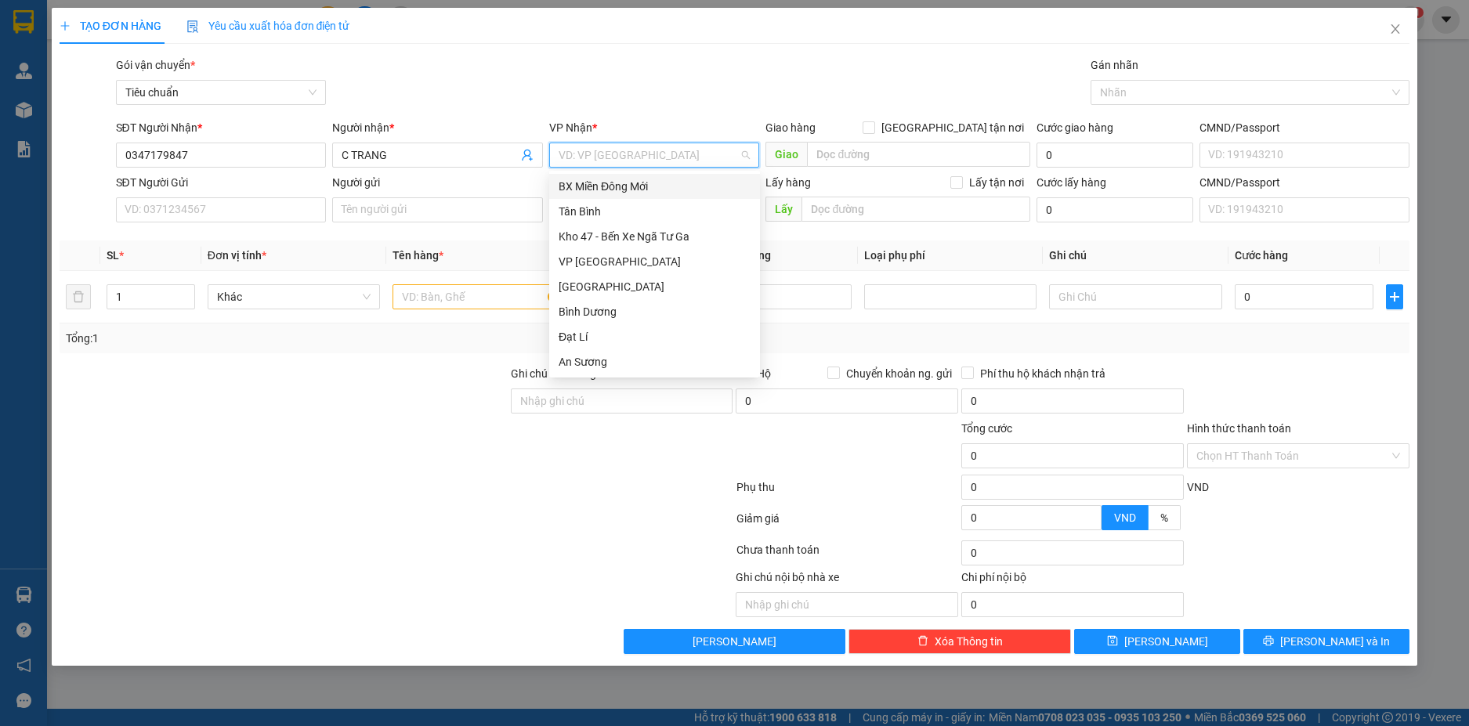
type input "H"
click at [599, 287] on div "Hai Bà Trưng" at bounding box center [655, 286] width 192 height 17
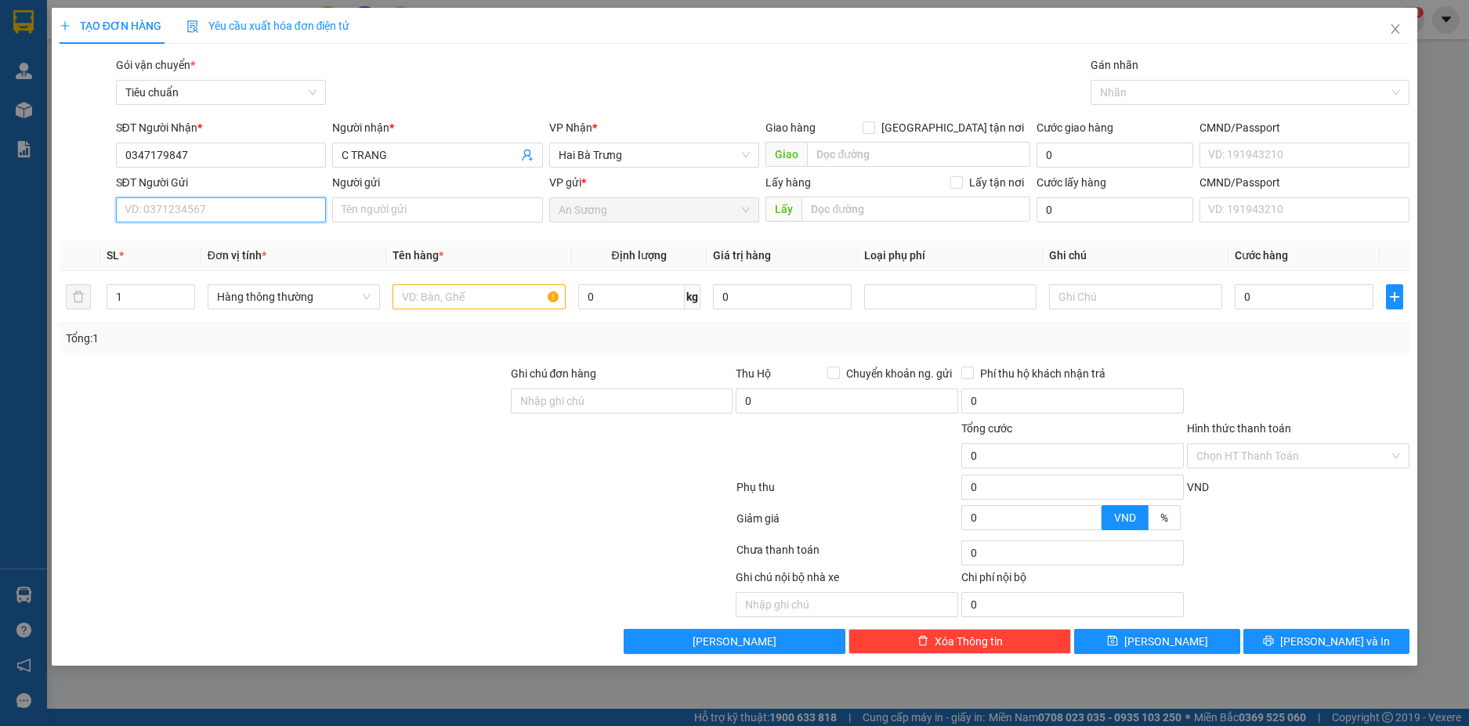
click at [211, 211] on input "SĐT Người Gửi" at bounding box center [221, 209] width 211 height 25
type input "0358471085"
click at [415, 213] on input "Người gửi" at bounding box center [437, 209] width 211 height 25
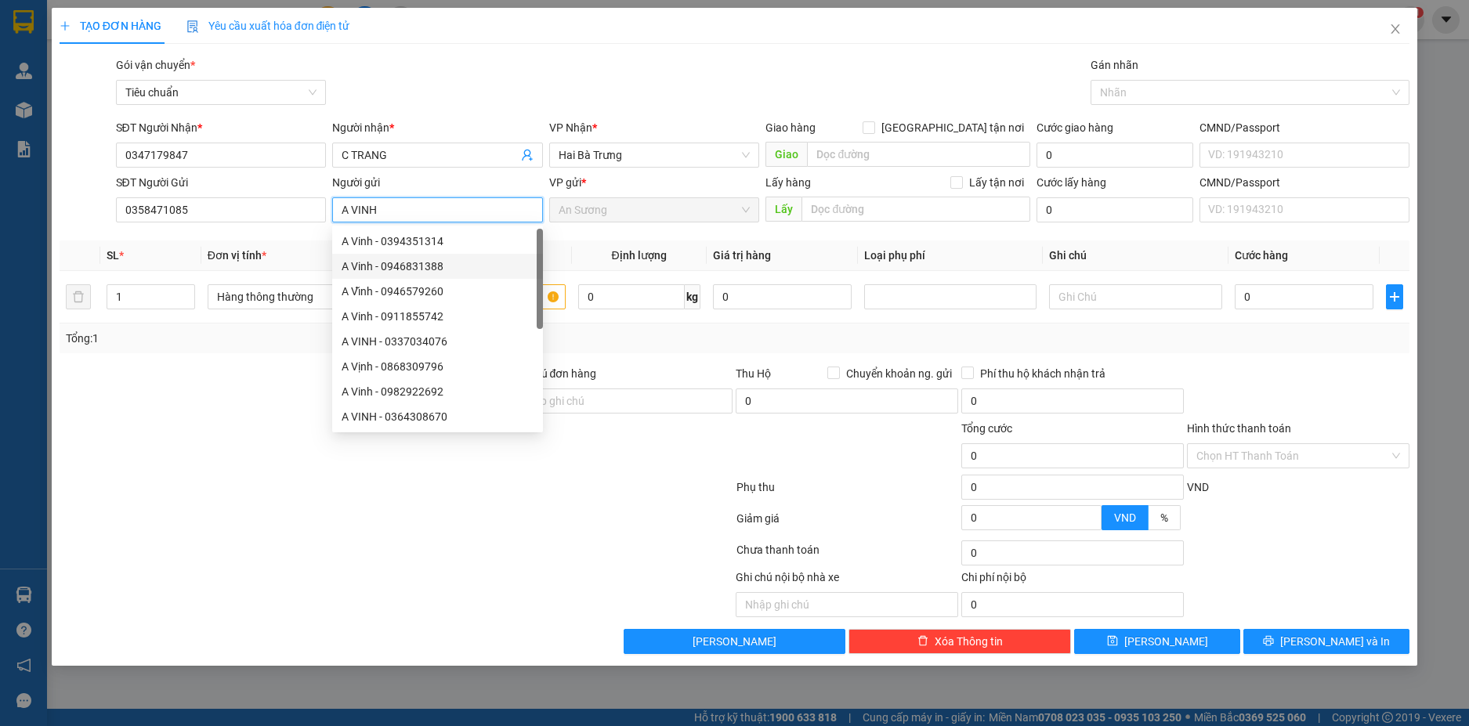
type input "A VINH"
click at [143, 408] on div at bounding box center [283, 392] width 451 height 55
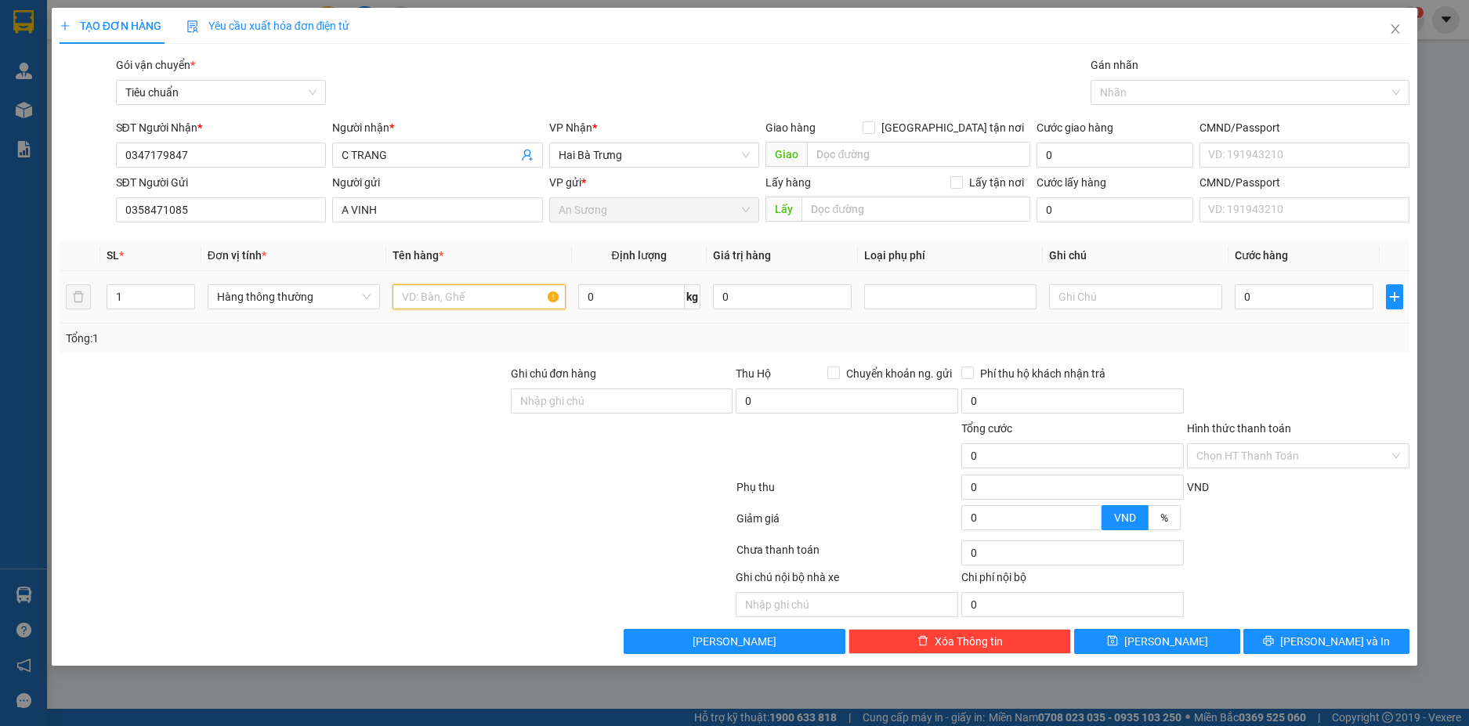
click at [431, 302] on input "text" at bounding box center [479, 296] width 172 height 25
type input "N"
type input "VẬT DỤNG(ĐÃ TƯU VẤN CSVC)"
click at [140, 297] on input "1" at bounding box center [150, 297] width 87 height 24
type input "2"
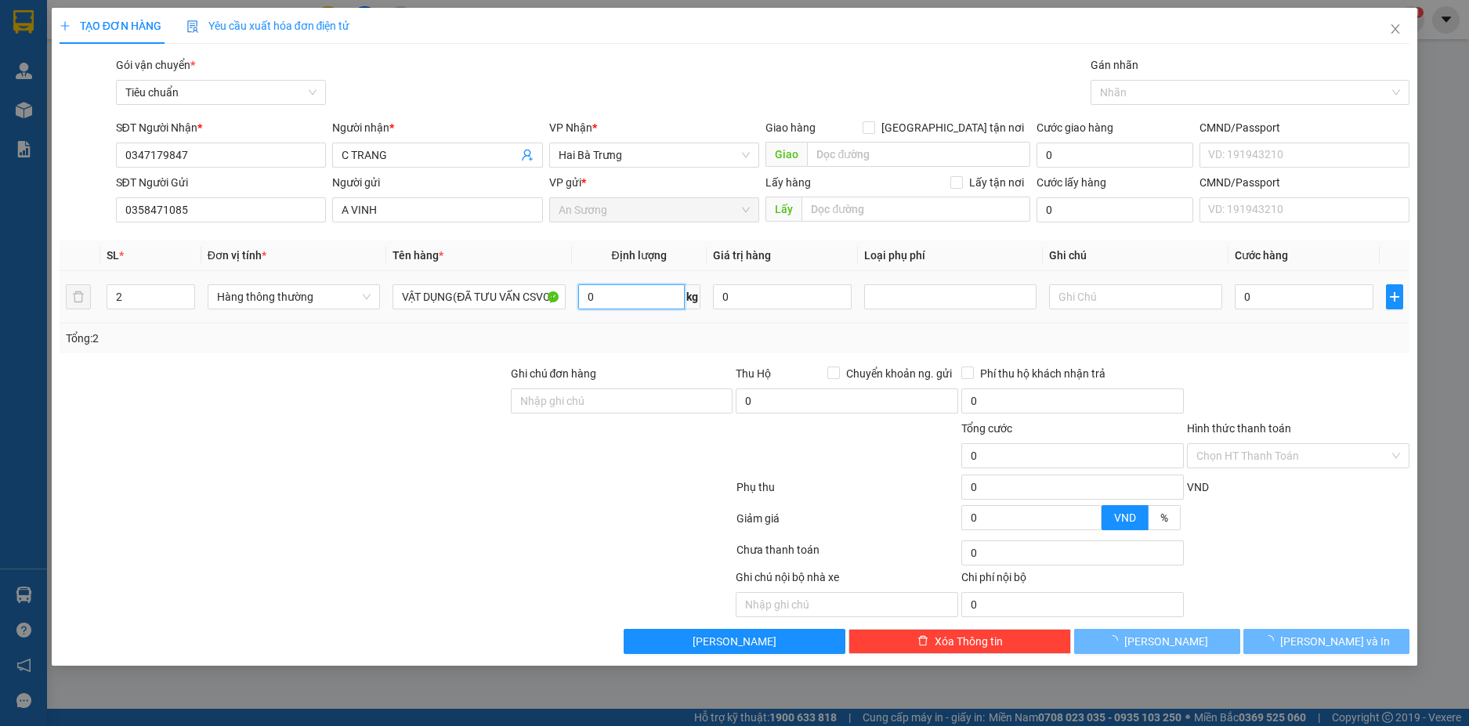
click at [624, 299] on input "0" at bounding box center [631, 296] width 107 height 25
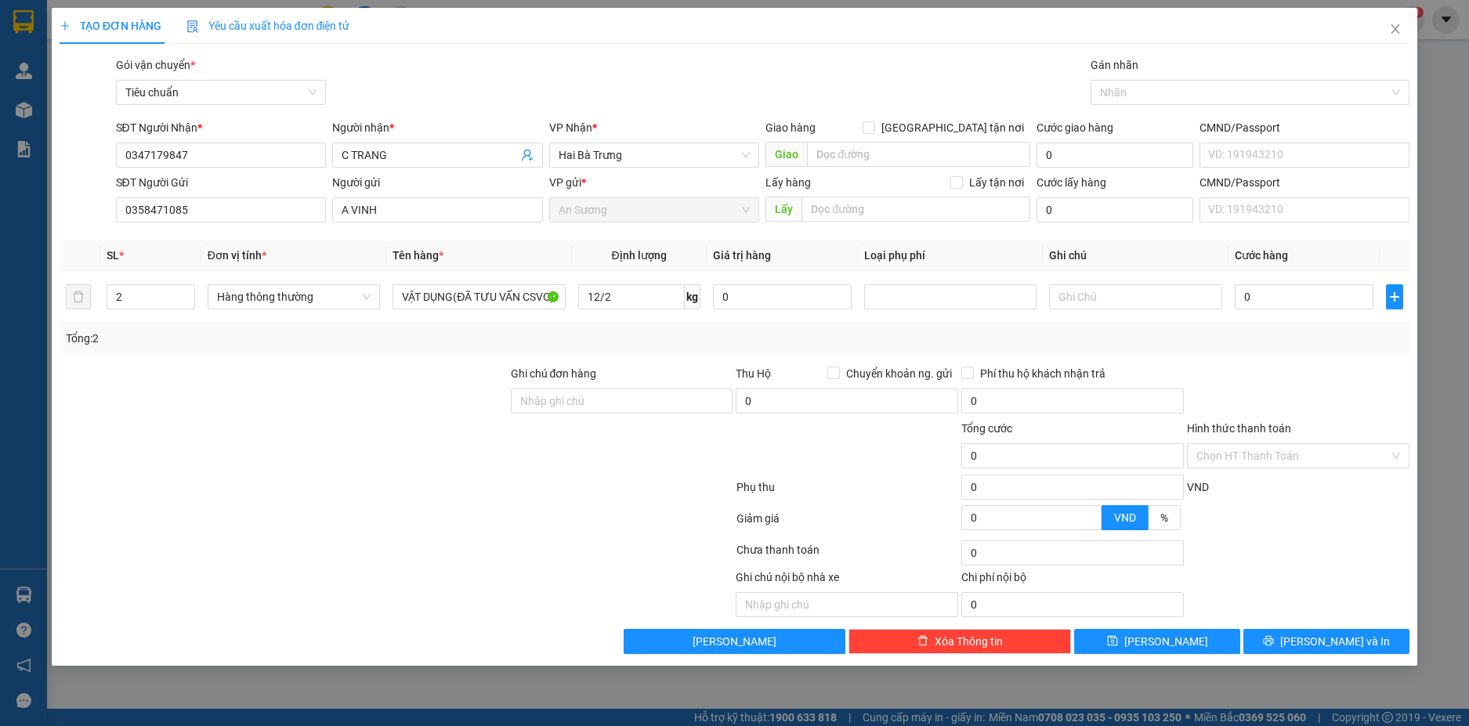
click at [1133, 357] on div "Transit Pickup Surcharge Ids Transit Deliver Surcharge Ids Transit Deliver Surc…" at bounding box center [735, 355] width 1351 height 598
type input "6"
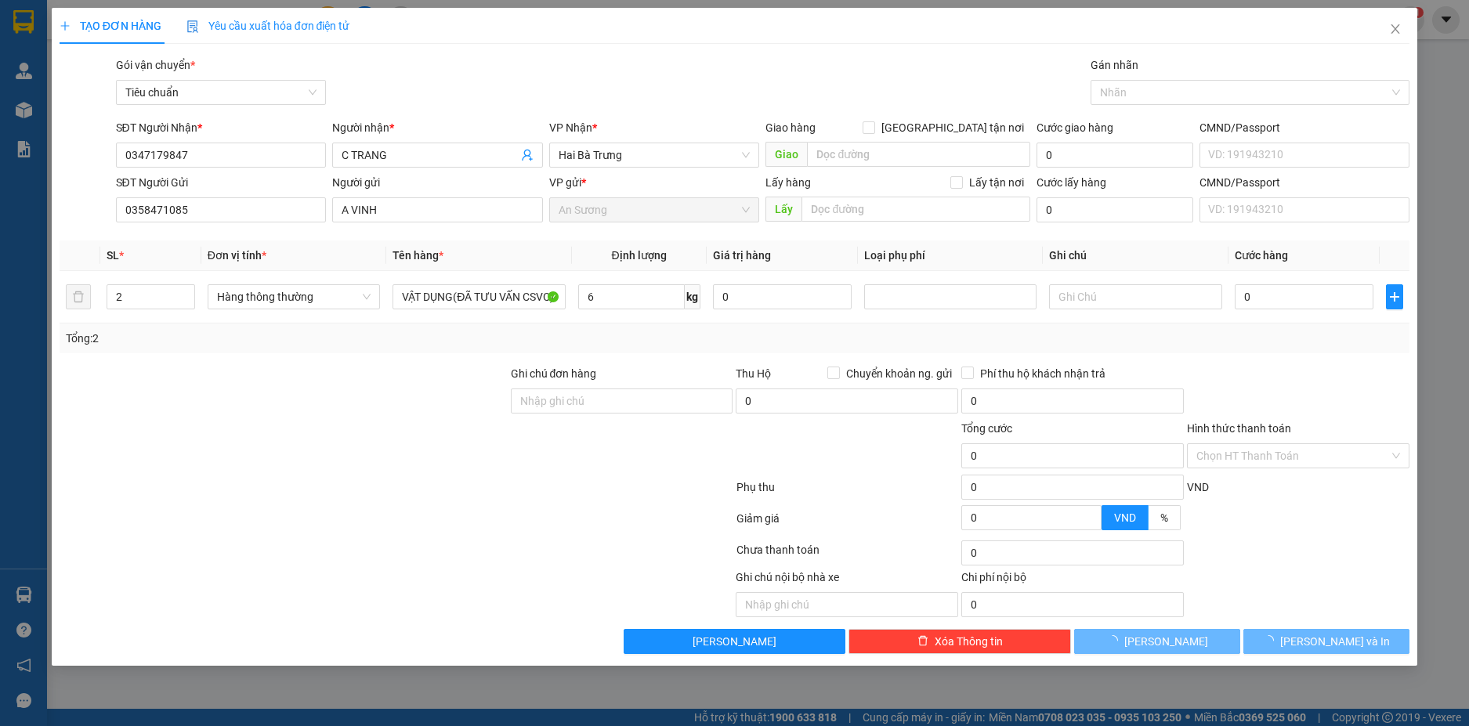
type input "40.000"
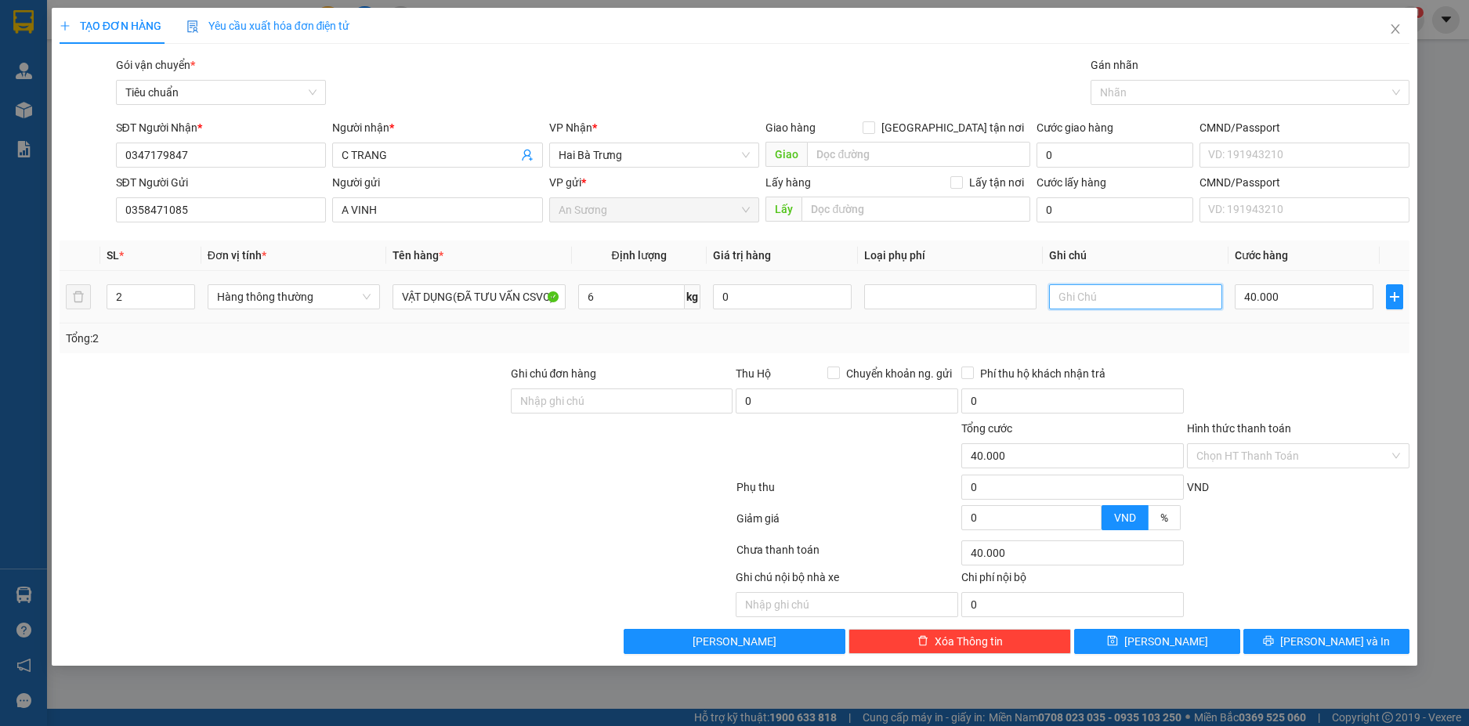
click at [1105, 298] on input "text" at bounding box center [1135, 296] width 172 height 25
type input "TH CHỮ ĐEN+TH TRƠN"
click at [1317, 300] on input "40.000" at bounding box center [1304, 296] width 139 height 25
type input "8"
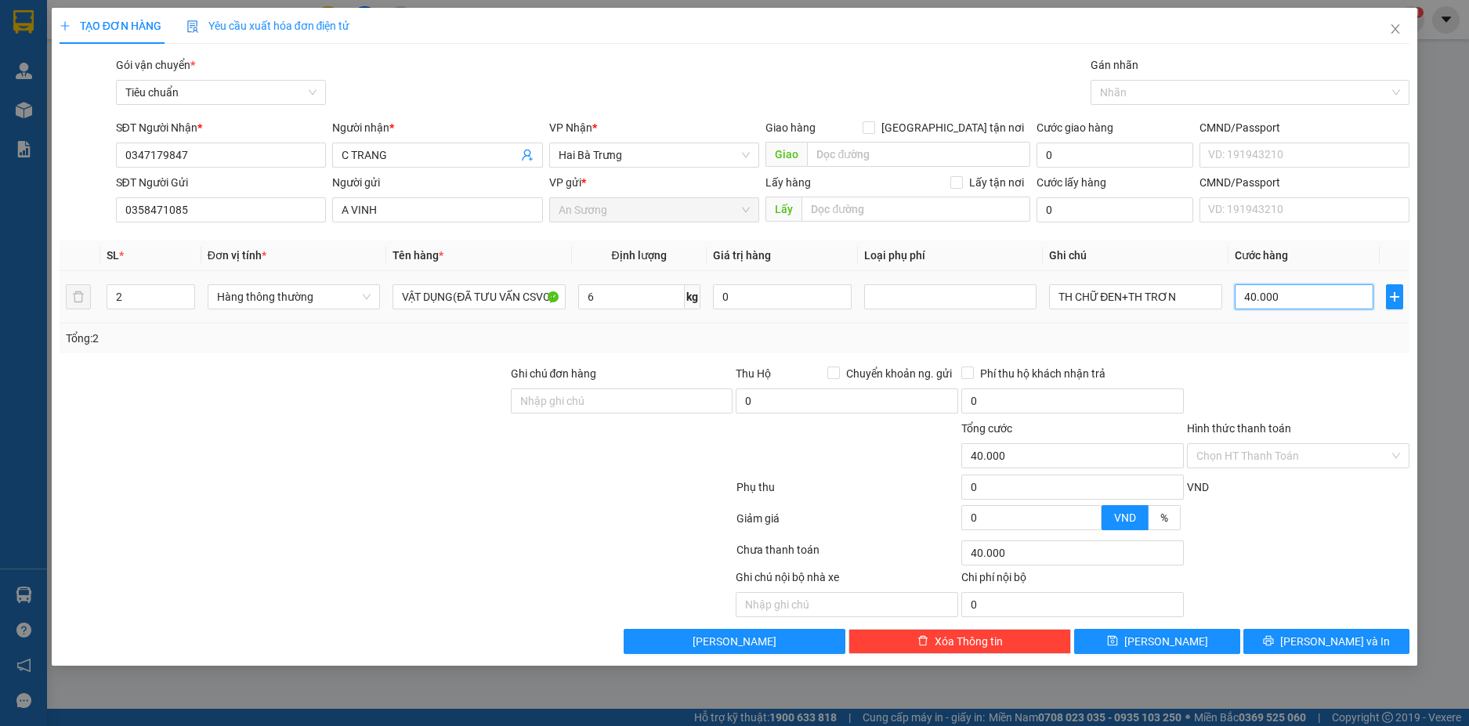
type input "8"
type input "80"
click at [1291, 373] on div at bounding box center [1299, 392] width 226 height 55
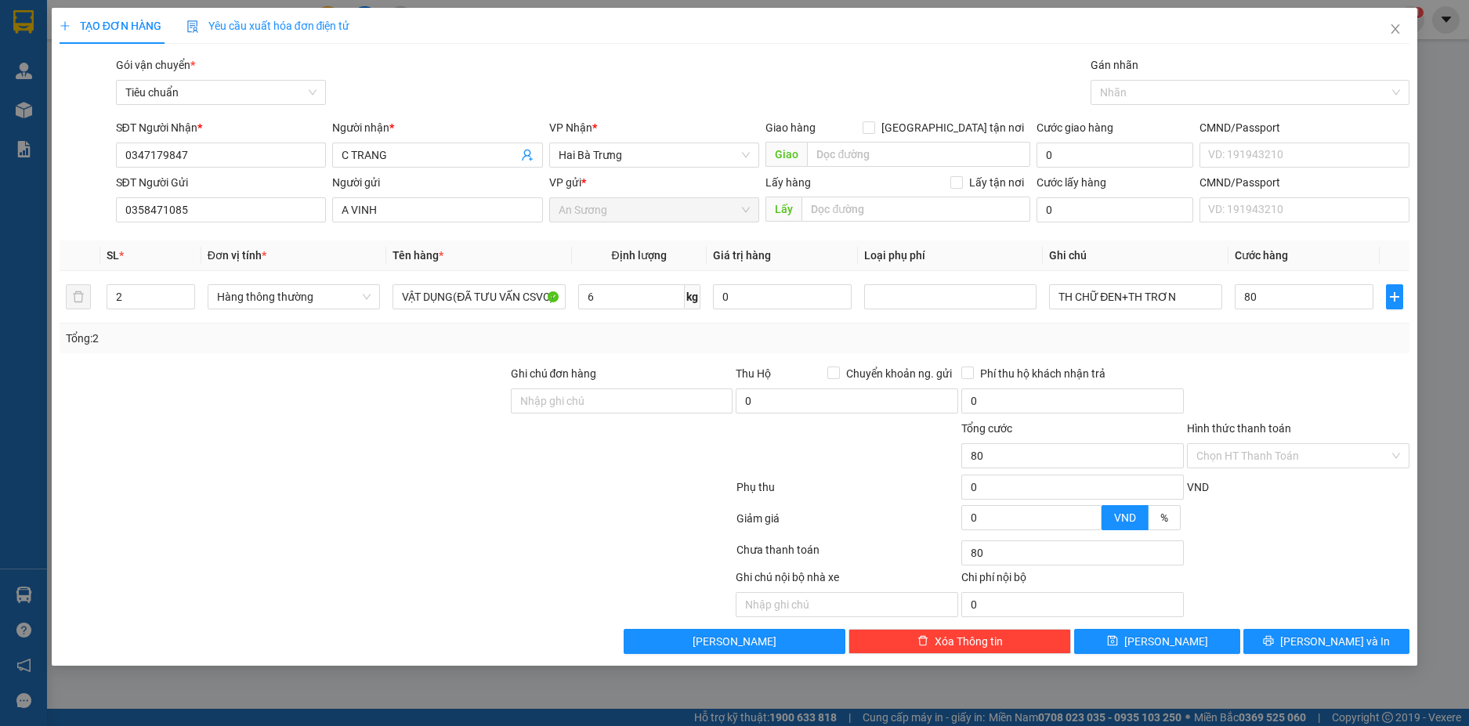
type input "80.000"
click at [1342, 460] on input "Hình thức thanh toán" at bounding box center [1293, 456] width 193 height 24
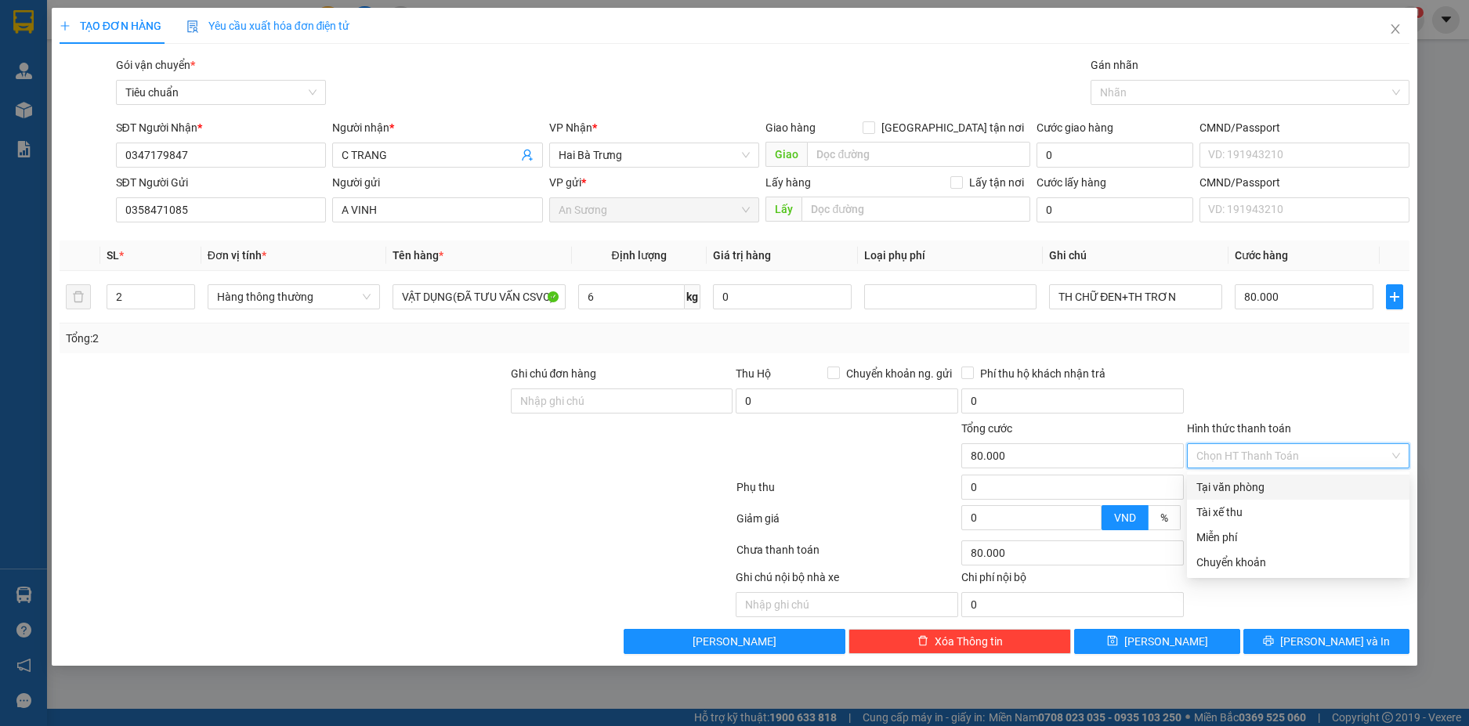
click at [1299, 486] on div "Tại văn phòng" at bounding box center [1299, 487] width 204 height 17
type input "0"
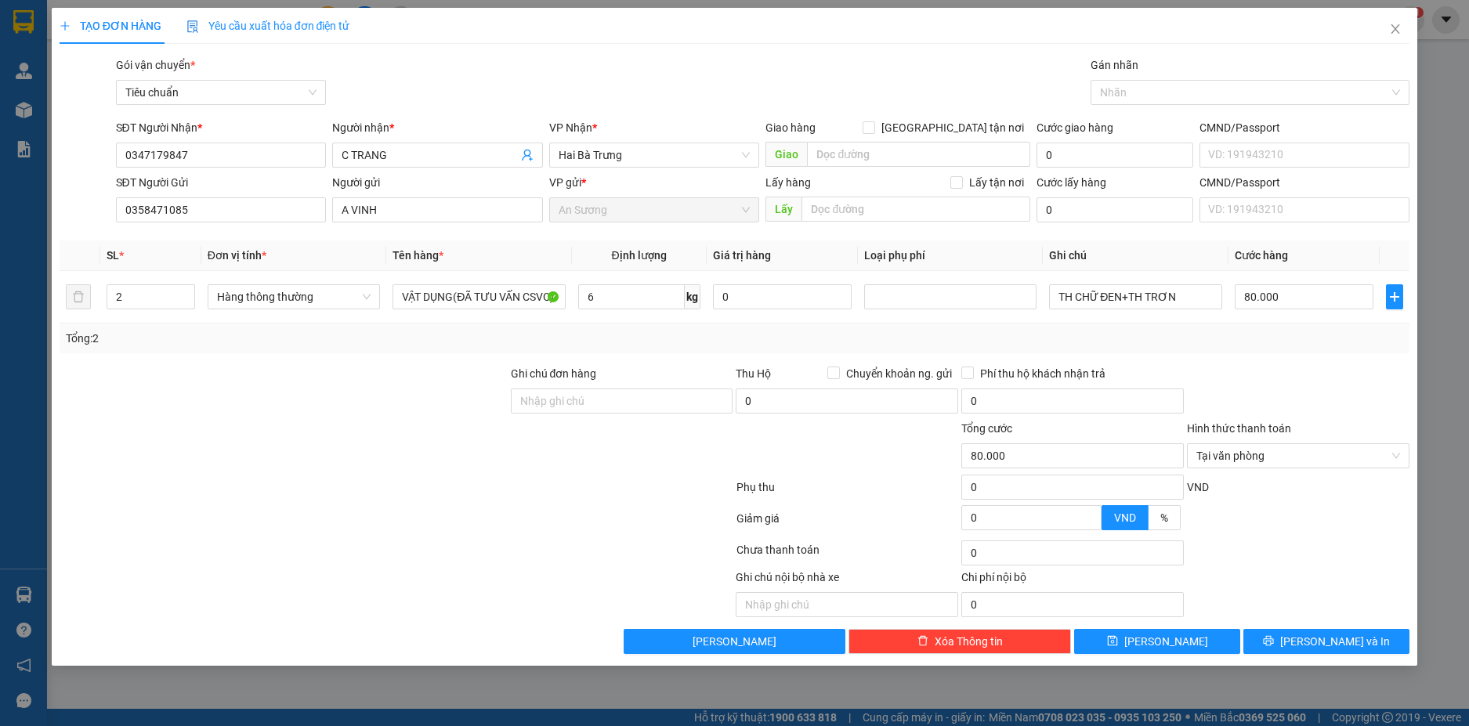
click at [1329, 528] on div at bounding box center [1299, 523] width 226 height 27
click at [1330, 639] on span "[PERSON_NAME] và In" at bounding box center [1335, 641] width 110 height 17
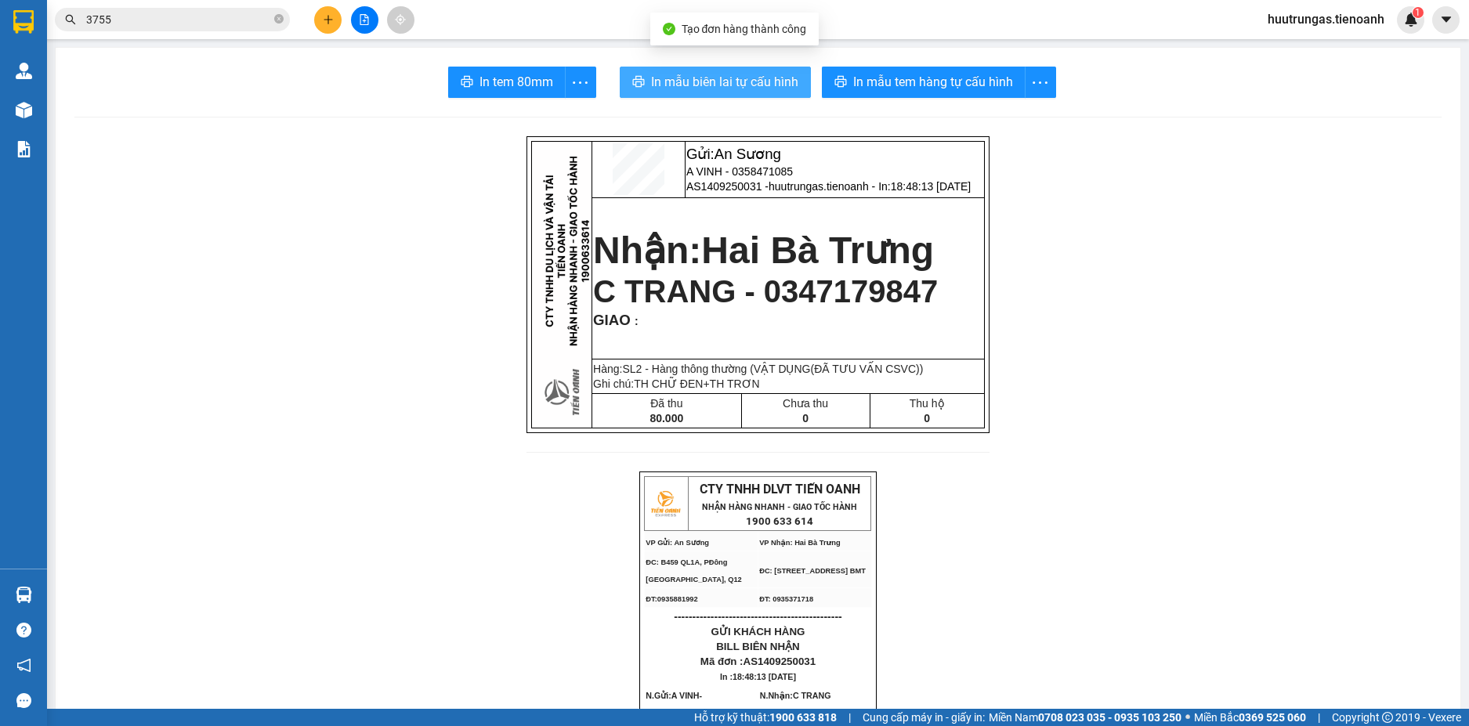
click at [755, 85] on span "In mẫu biên lai tự cấu hình" at bounding box center [724, 82] width 147 height 20
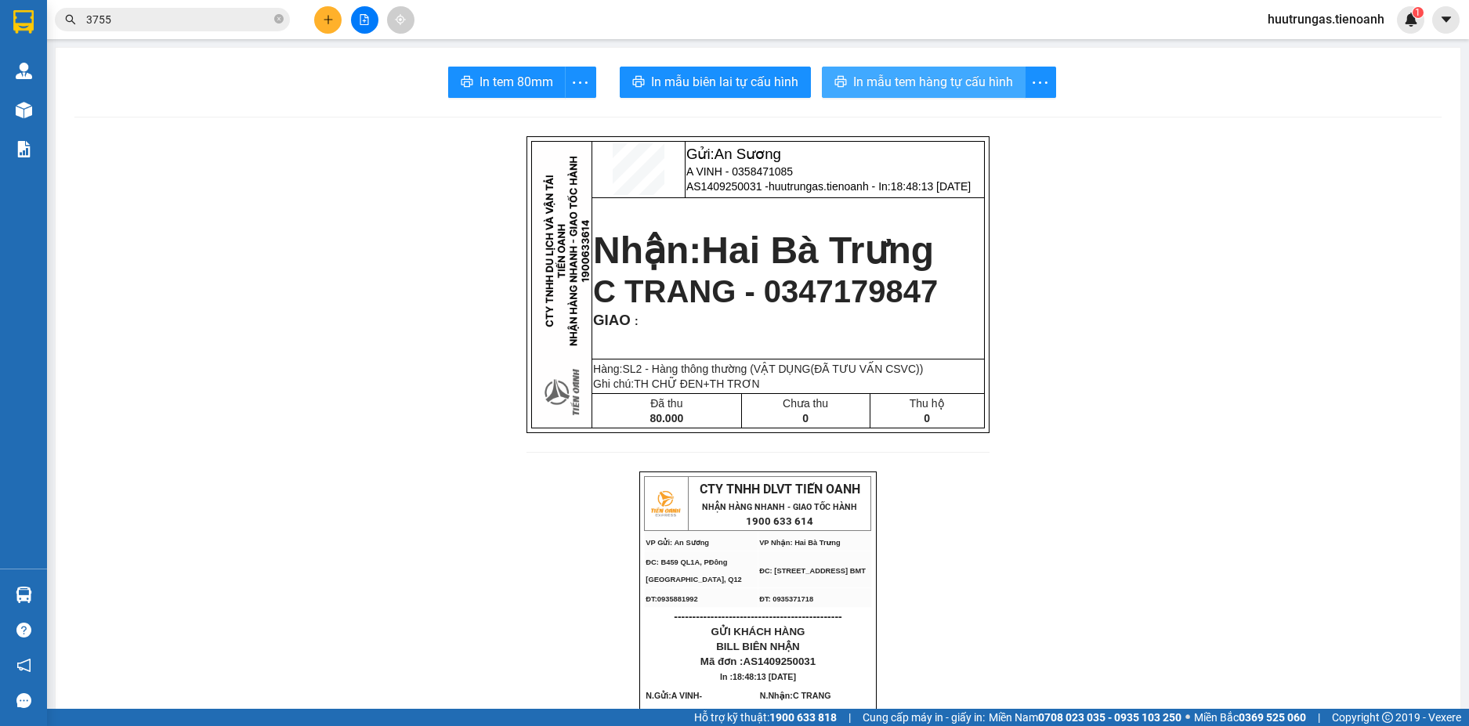
click at [924, 80] on span "In mẫu tem hàng tự cấu hình" at bounding box center [933, 82] width 160 height 20
